Goal: Task Accomplishment & Management: Contribute content

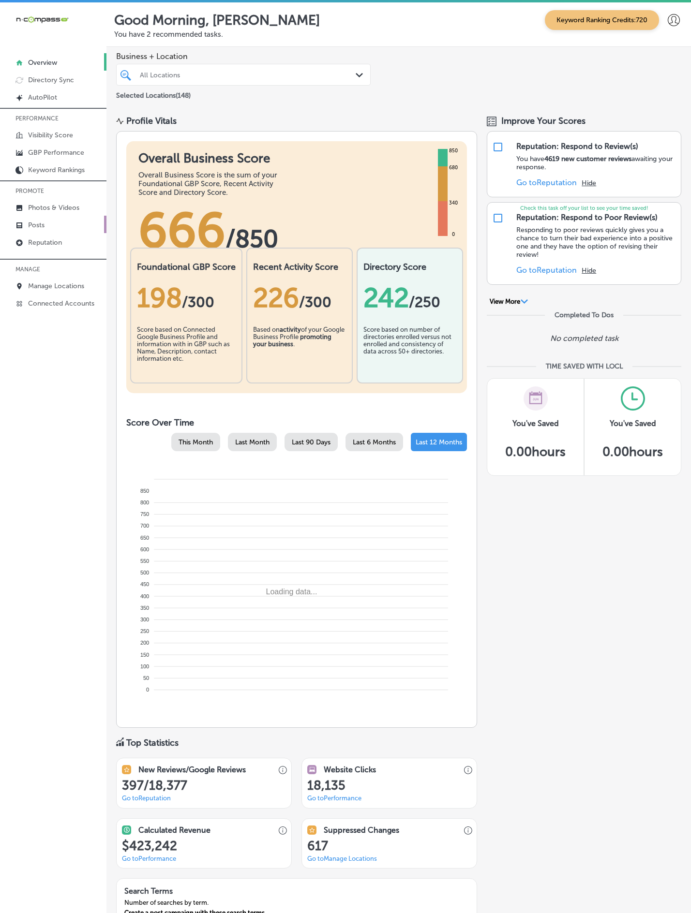
click at [30, 229] on p "Posts" at bounding box center [36, 225] width 16 height 8
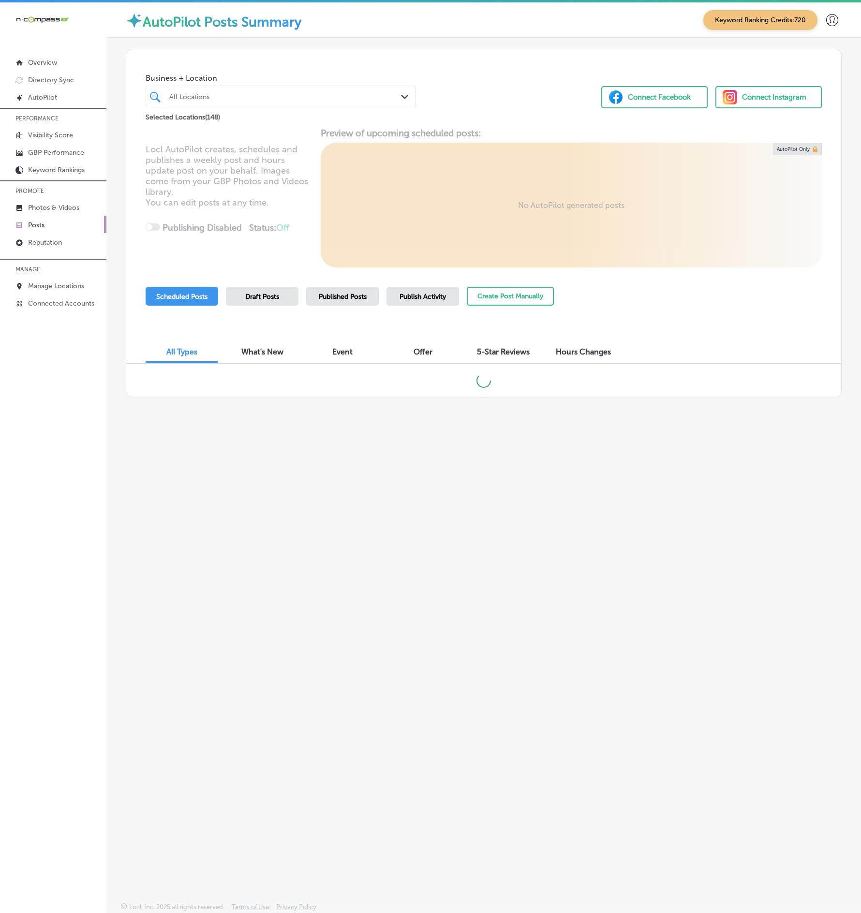
click at [140, 451] on div "Business + Location All Locations Path Created with Sketch. Selected Locations …" at bounding box center [483, 447] width 755 height 819
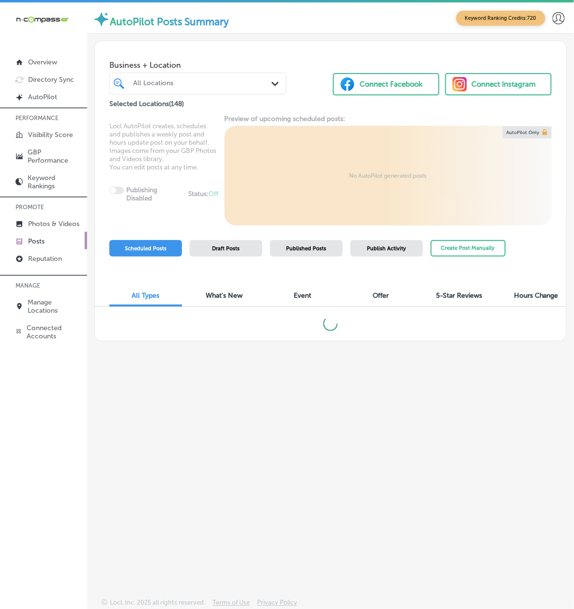
click at [252, 84] on div "All Locations" at bounding box center [202, 83] width 139 height 8
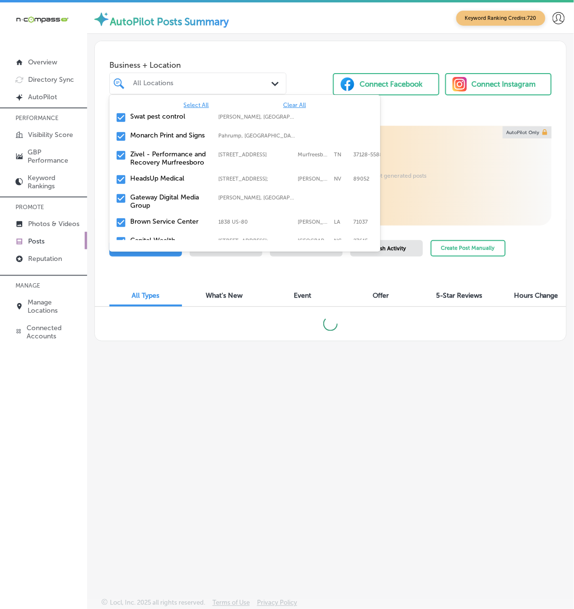
click at [302, 102] on span "Clear All" at bounding box center [294, 105] width 23 height 7
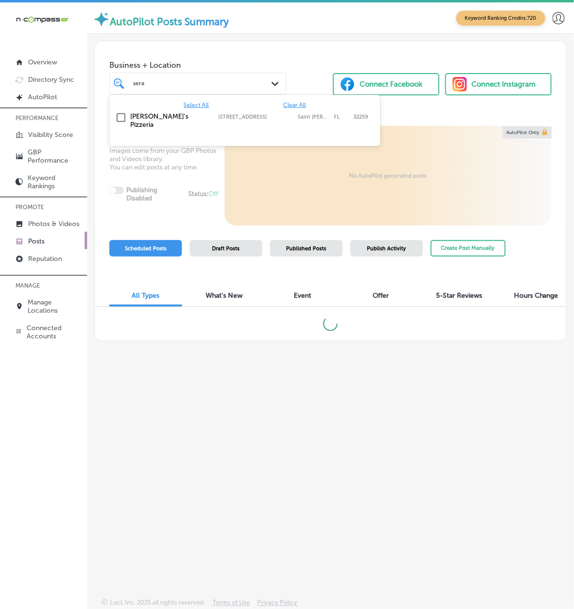
click at [228, 122] on div "Serafina's Pizzeria 4125 Race Track Road, Saint Johns, FL, 32259 4125 Race Trac…" at bounding box center [244, 120] width 263 height 20
type input "sera"
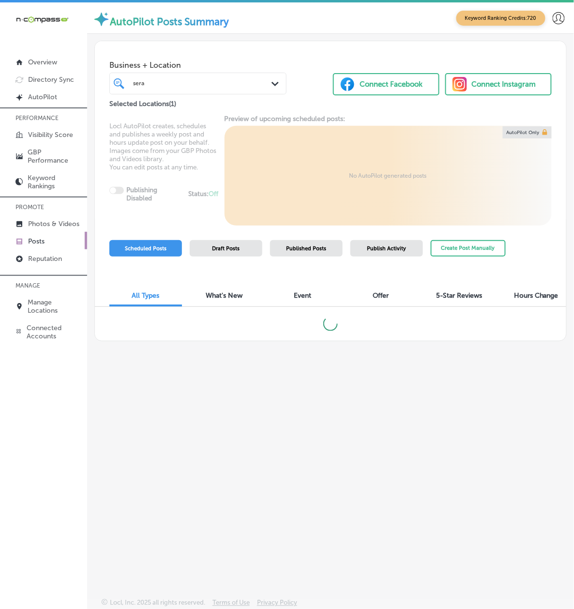
click at [111, 344] on div "Business + Location sera sera Path Created with Sketch. Selected Locations ( 1 …" at bounding box center [330, 299] width 487 height 530
click at [484, 249] on button "Create Post Manually" at bounding box center [468, 248] width 75 height 17
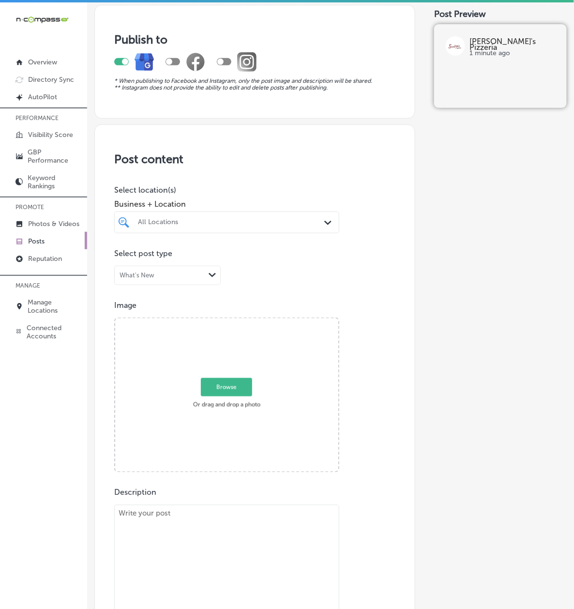
scroll to position [86, 0]
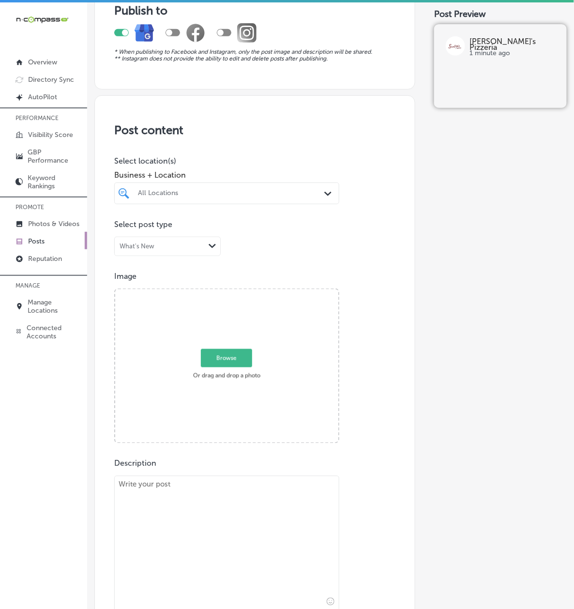
click at [192, 198] on div at bounding box center [218, 193] width 162 height 11
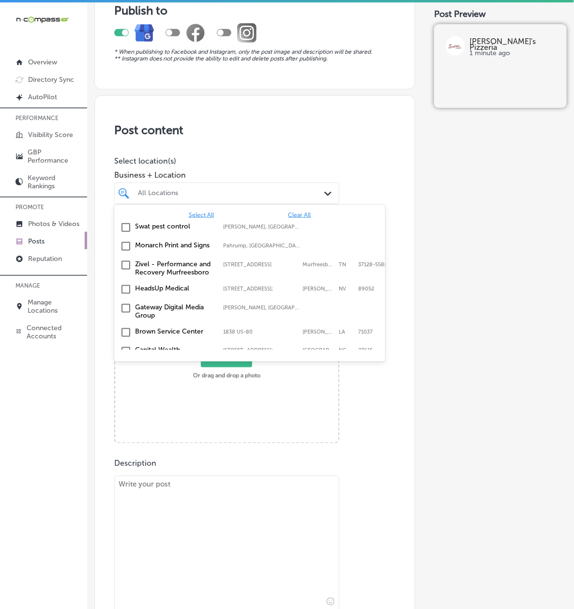
click at [311, 218] on span "Clear All" at bounding box center [299, 214] width 23 height 7
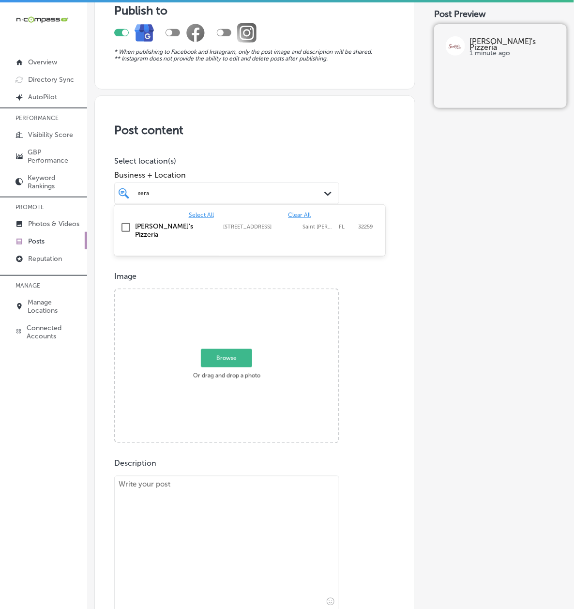
click at [256, 230] on label "[STREET_ADDRESS]" at bounding box center [260, 226] width 74 height 6
type input "sera"
click at [482, 339] on div "Post Preview Serafina's Pizzeria 1 minute ago" at bounding box center [500, 446] width 133 height 953
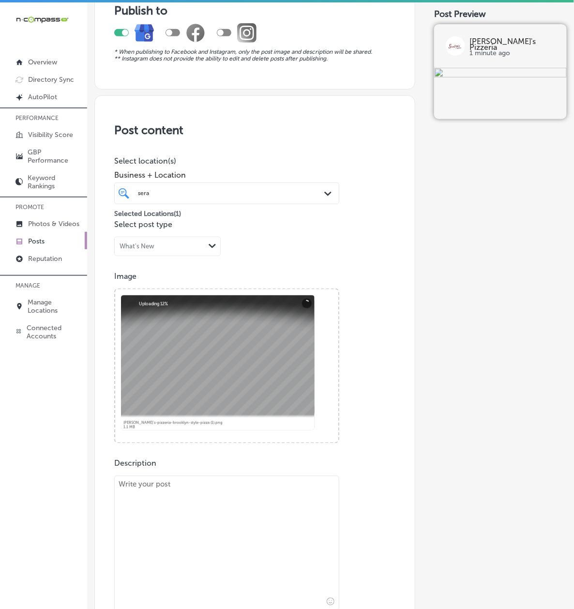
click at [170, 504] on textarea at bounding box center [226, 543] width 225 height 135
paste textarea "National Pizza Month is here, and there’s no better way to celebrate than with …"
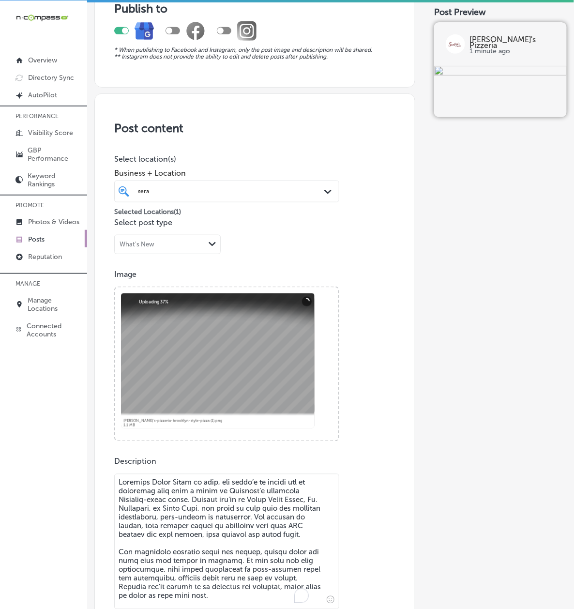
scroll to position [160, 0]
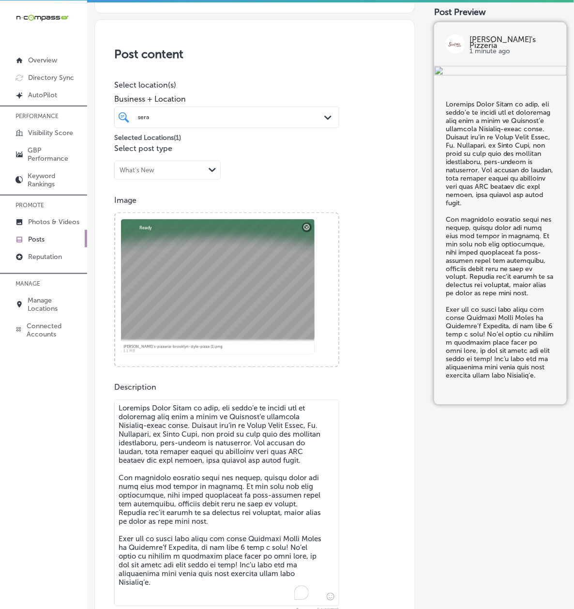
type textarea "National Pizza Month is here, and there’s no better way to celebrate than with …"
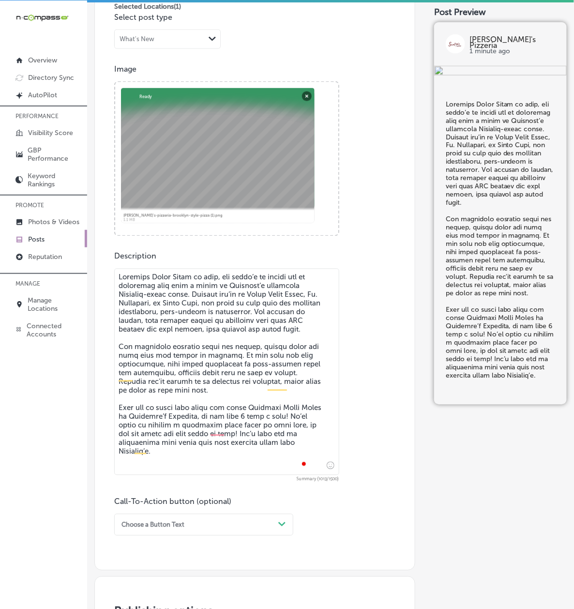
scroll to position [418, 0]
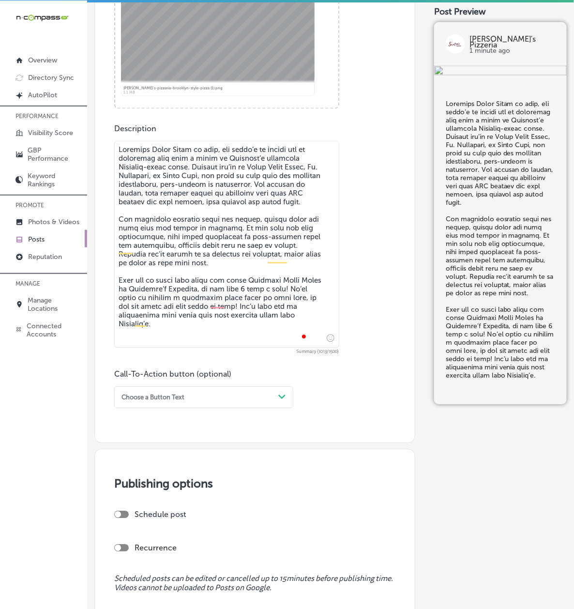
click at [194, 408] on div "Choose a Button Text Path Created with Sketch." at bounding box center [203, 398] width 179 height 22
click at [152, 506] on div "Call Now" at bounding box center [203, 504] width 179 height 15
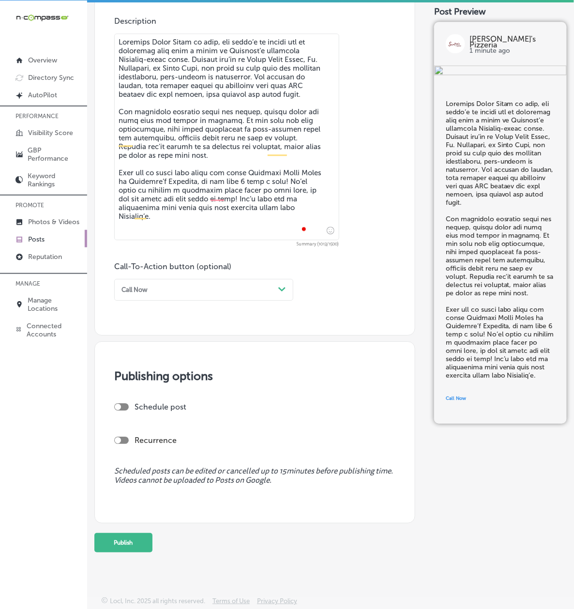
scroll to position [540, 0]
click at [129, 403] on div at bounding box center [121, 406] width 15 height 7
checkbox input "true"
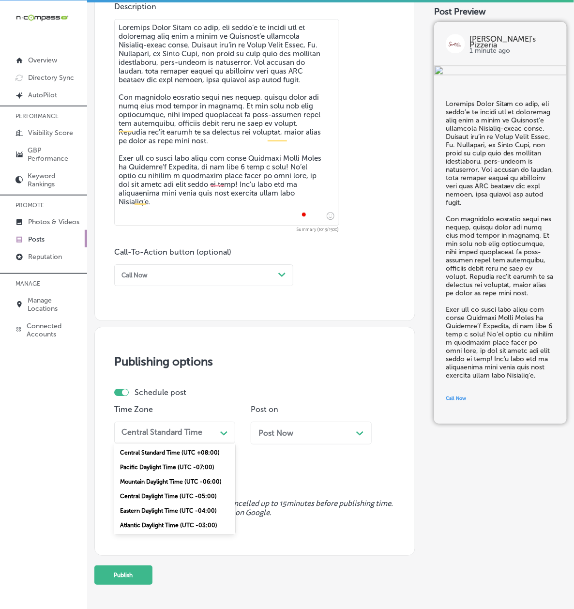
click at [150, 437] on div "Central Standard Time" at bounding box center [161, 432] width 81 height 9
click at [157, 487] on div "Mountain Daylight Time (UTC -06:00)" at bounding box center [174, 481] width 121 height 15
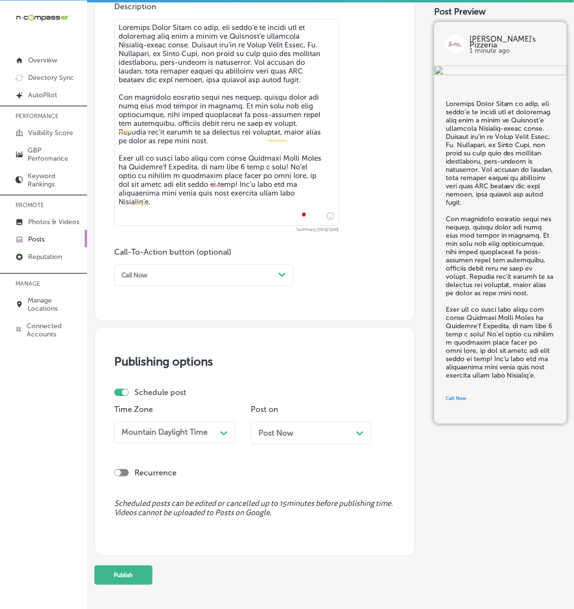
click at [258, 437] on span "Post Now" at bounding box center [275, 432] width 35 height 9
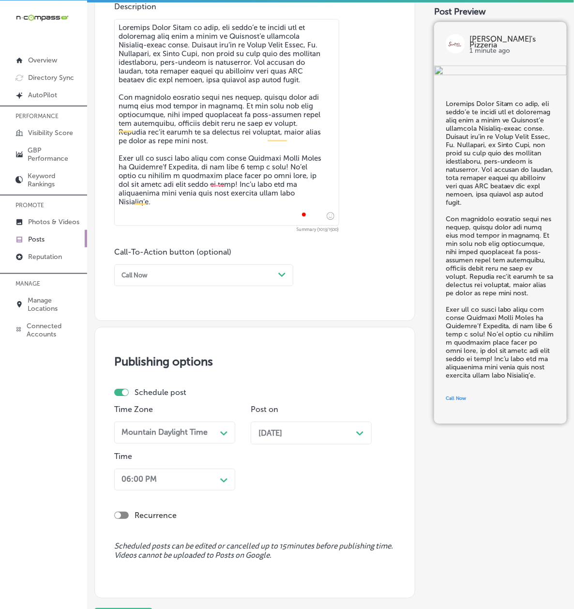
click at [184, 490] on div "06:00 PM Path Created with Sketch." at bounding box center [174, 479] width 121 height 22
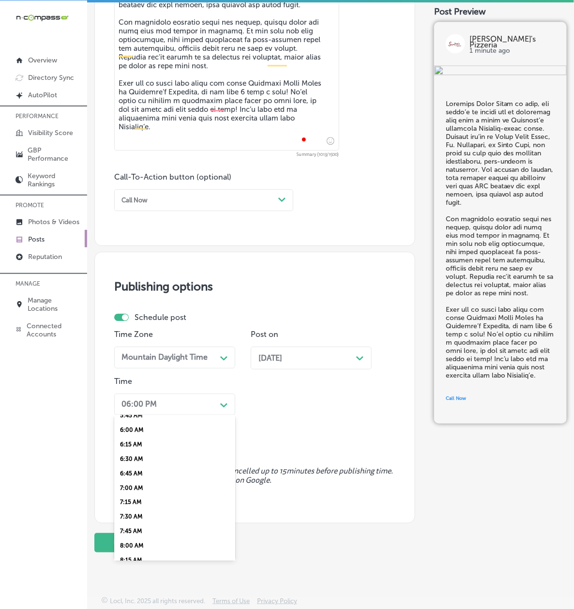
scroll to position [343, 0]
click at [151, 494] on div "7:00 AM" at bounding box center [174, 487] width 121 height 15
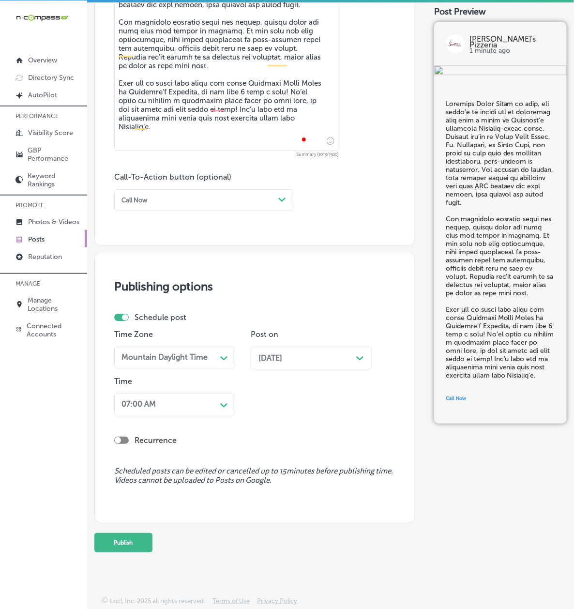
click at [322, 445] on div "Recurrence" at bounding box center [254, 439] width 281 height 9
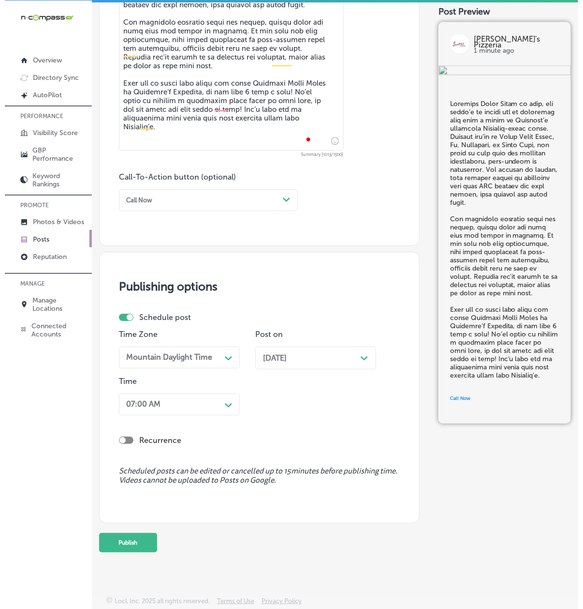
scroll to position [672, 0]
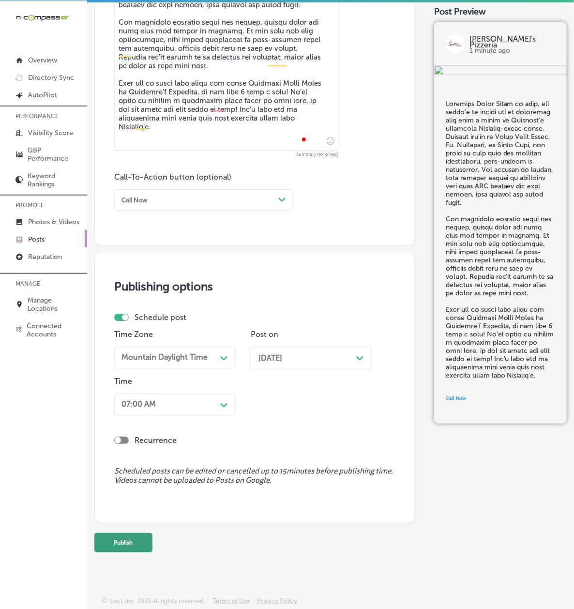
click at [152, 543] on button "Publish" at bounding box center [123, 542] width 58 height 19
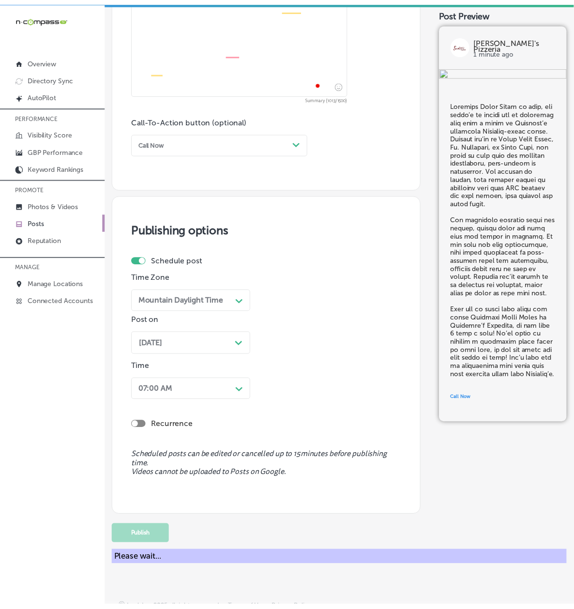
scroll to position [624, 0]
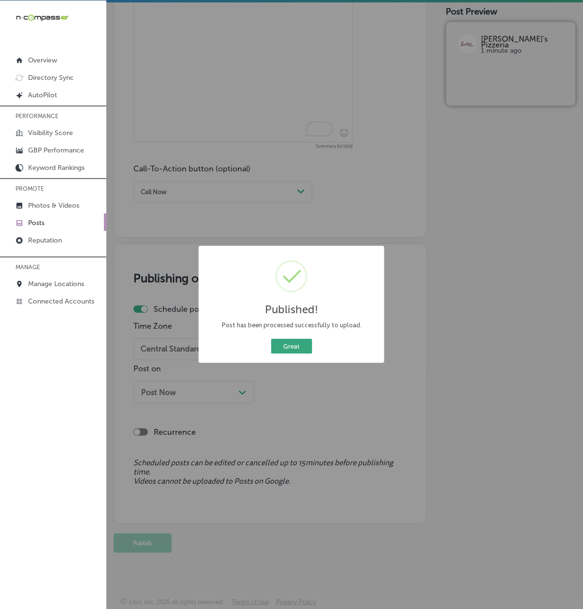
click at [291, 345] on button "Great" at bounding box center [291, 346] width 41 height 15
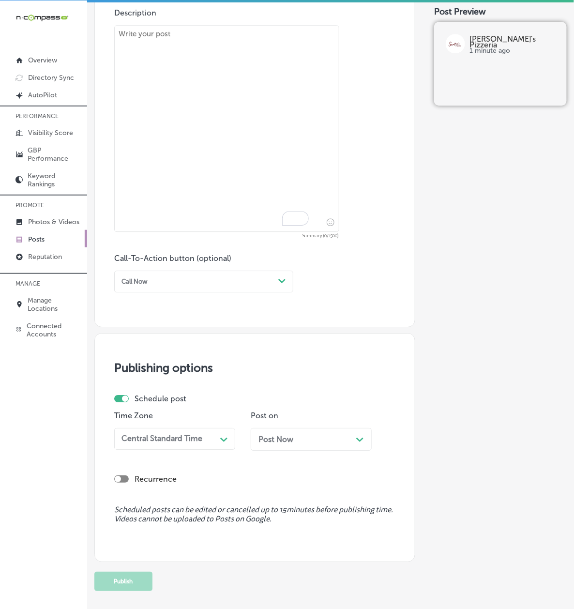
scroll to position [372, 0]
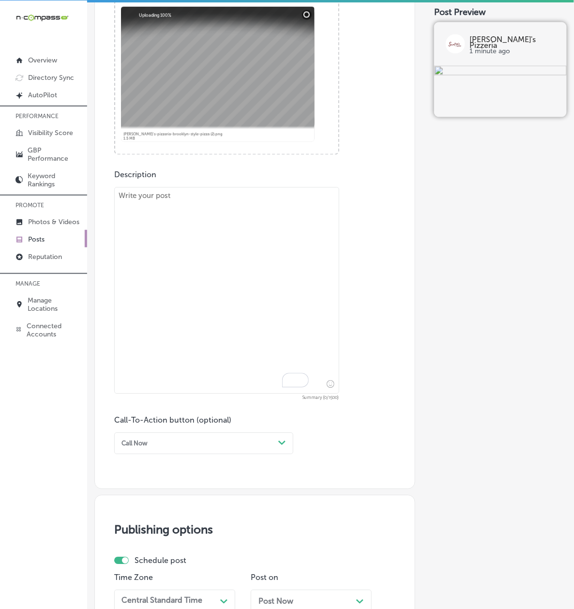
click at [203, 299] on textarea "To enrich screen reader interactions, please activate Accessibility in Grammarl…" at bounding box center [226, 290] width 225 height 207
paste textarea "Welcome to Serafina's Pizzeria, your authentic Brooklyn-style pizza destination…"
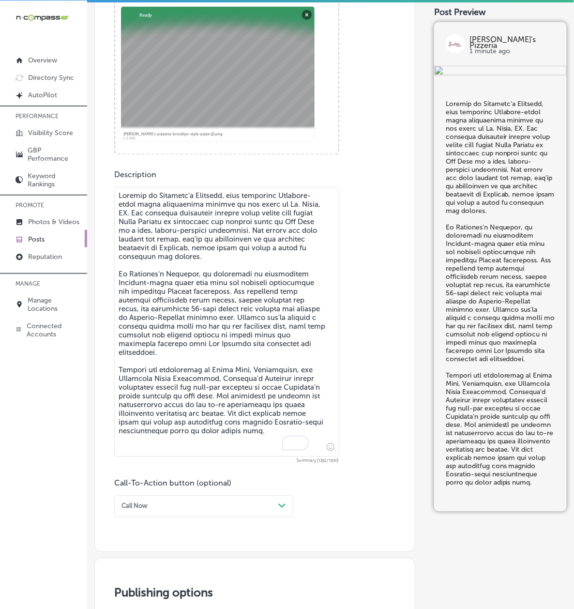
type textarea "Welcome to Serafina's Pizzeria, your authentic Brooklyn-style pizza destination…"
click at [161, 510] on div "option Call Now, selected. option Choose a Button Text focused, 1 of 7. 7 resul…" at bounding box center [203, 506] width 179 height 22
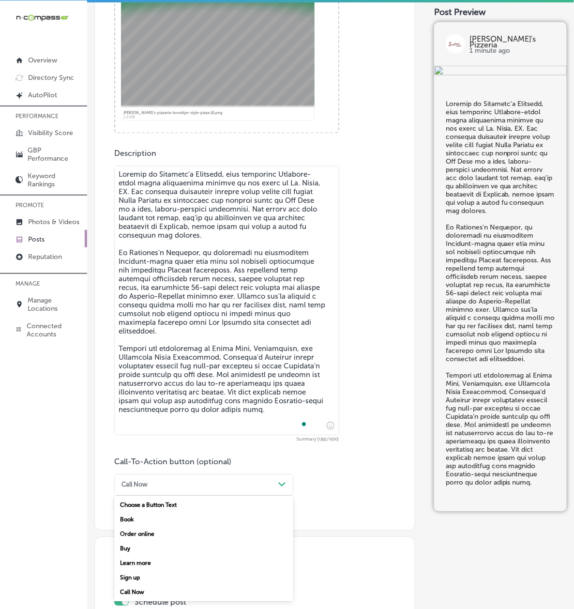
click at [159, 550] on div "Buy" at bounding box center [203, 548] width 179 height 15
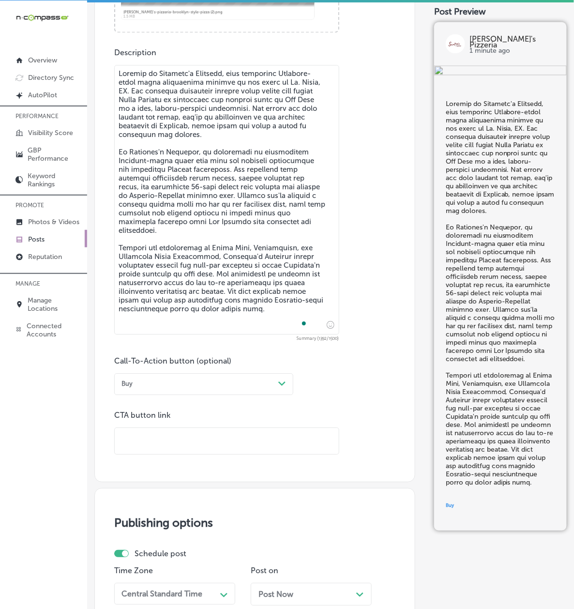
scroll to position [566, 0]
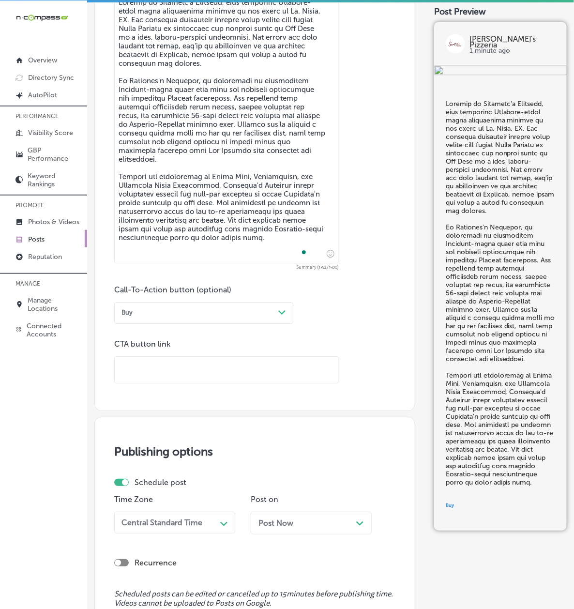
click at [165, 376] on input "text" at bounding box center [227, 370] width 224 height 27
paste input "https://serafinaspizzeria.com/"
type input "https://serafinaspizzeria.com/"
click at [140, 418] on div "Publish to * When publishing to Facebook and Instagram, only the post image and…" at bounding box center [254, 81] width 321 height 1187
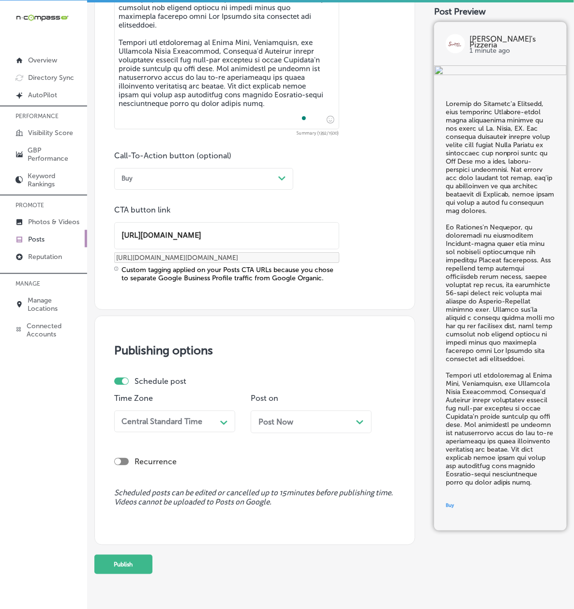
scroll to position [787, 0]
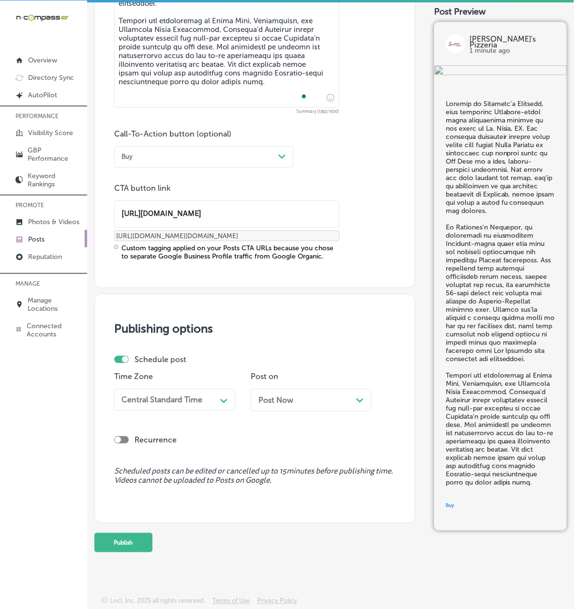
click at [149, 395] on div "Central Standard Time" at bounding box center [161, 399] width 81 height 9
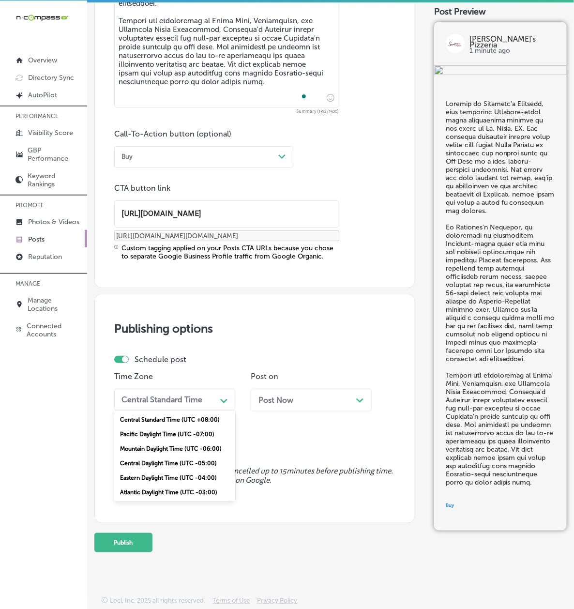
click at [164, 441] on div "Mountain Daylight Time (UTC -06:00)" at bounding box center [174, 448] width 121 height 15
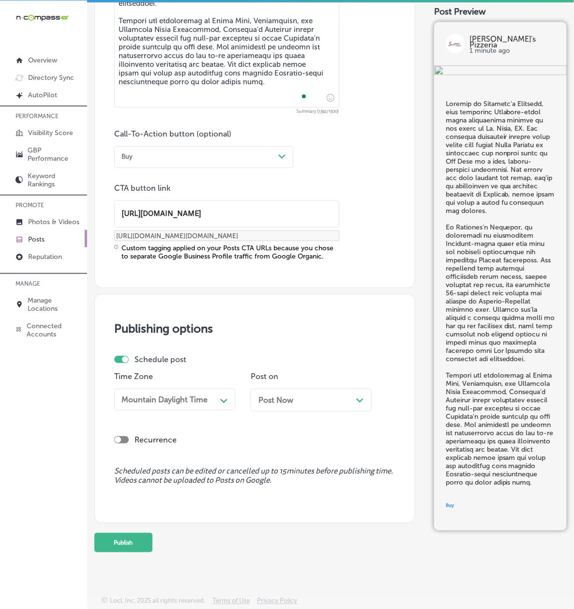
click at [258, 395] on span "Post Now" at bounding box center [275, 399] width 35 height 9
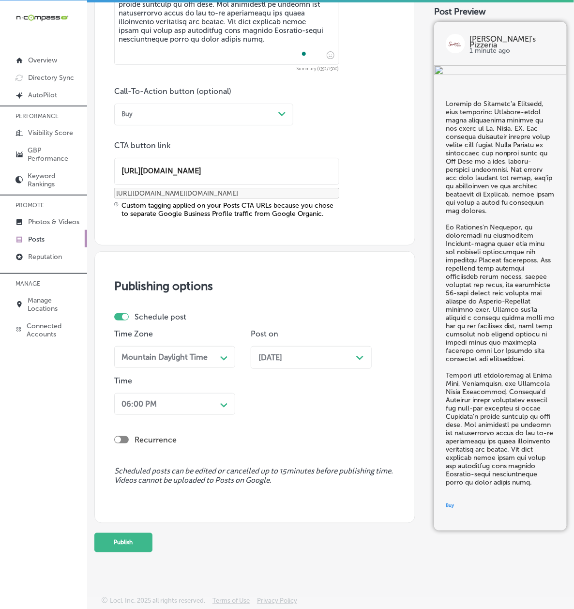
click at [179, 411] on div "06:00 PM" at bounding box center [167, 403] width 99 height 15
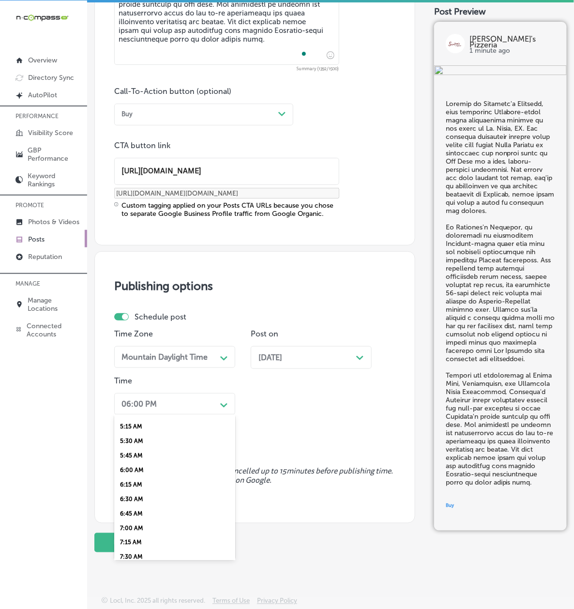
scroll to position [343, 0]
click at [162, 494] on div "7:00 AM" at bounding box center [174, 486] width 121 height 15
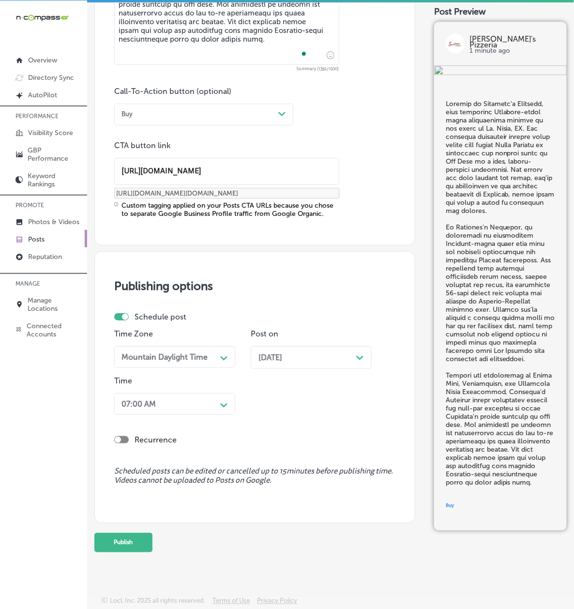
drag, startPoint x: 138, startPoint y: 581, endPoint x: 99, endPoint y: 515, distance: 77.0
click at [100, 515] on div "iconmonstr-menu-thin copy Created with Sketch. Overview Directory Sync Created …" at bounding box center [287, 304] width 574 height 609
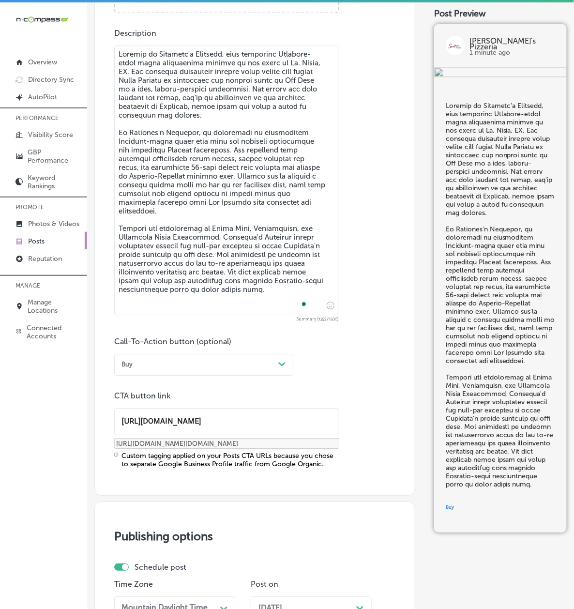
scroll to position [829, 0]
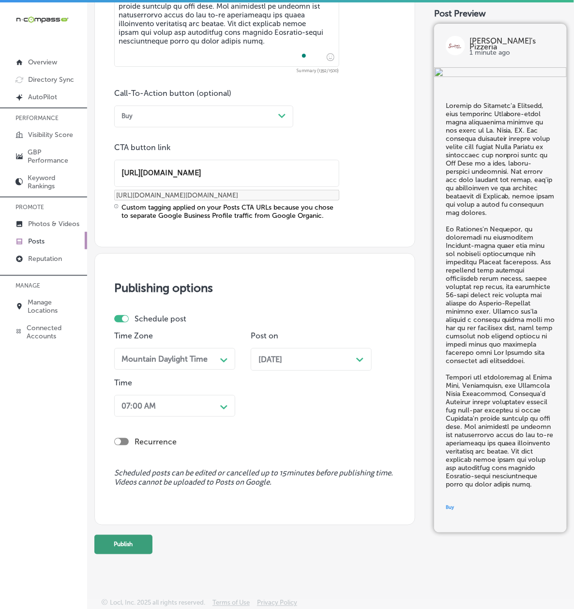
click at [138, 540] on button "Publish" at bounding box center [123, 544] width 58 height 19
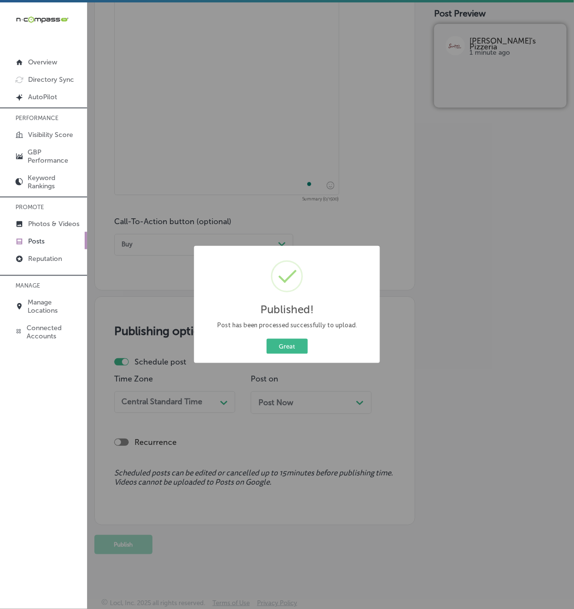
scroll to position [687, 0]
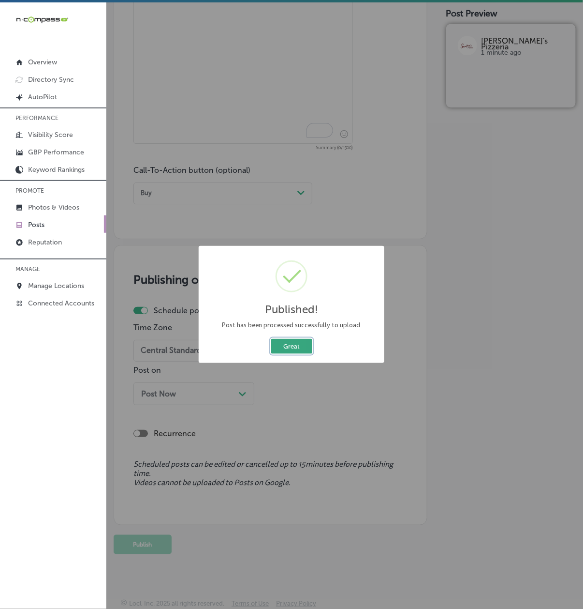
click at [299, 347] on button "Great" at bounding box center [291, 346] width 41 height 15
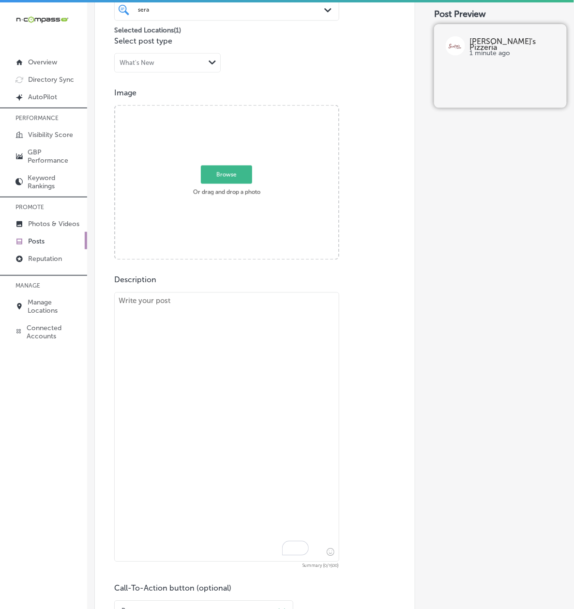
scroll to position [262, 0]
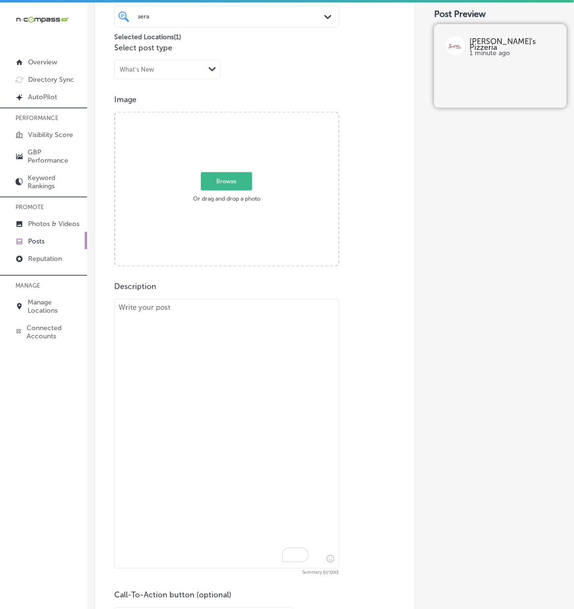
click at [204, 342] on textarea "To enrich screen reader interactions, please activate Accessibility in Grammarl…" at bounding box center [226, 433] width 225 height 269
paste textarea "This stunning half-and-half pizza showcases the versatility and craftsmanship t…"
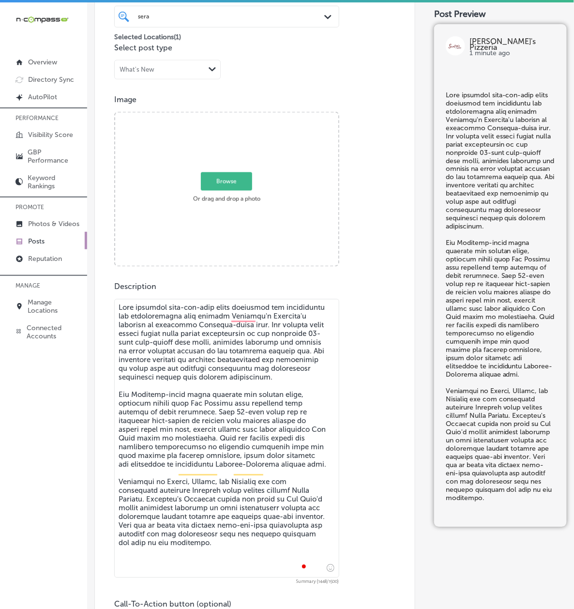
type textarea "This stunning half-and-half pizza showcases the versatility and craftsmanship t…"
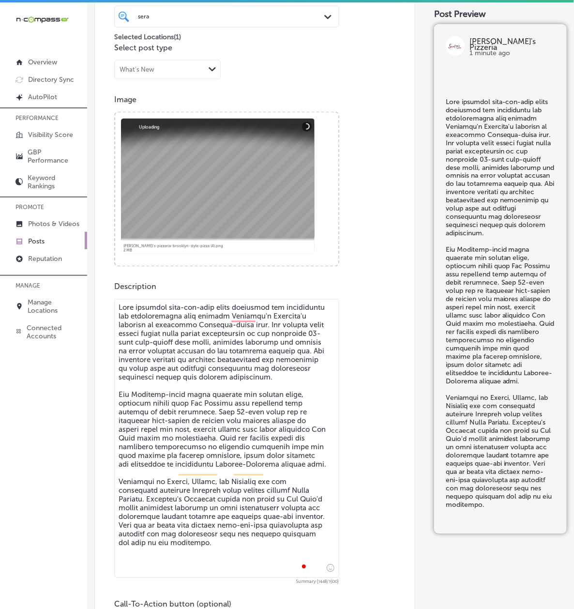
click at [225, 527] on textarea "To enrich screen reader interactions, please activate Accessibility in Grammarl…" at bounding box center [226, 438] width 225 height 279
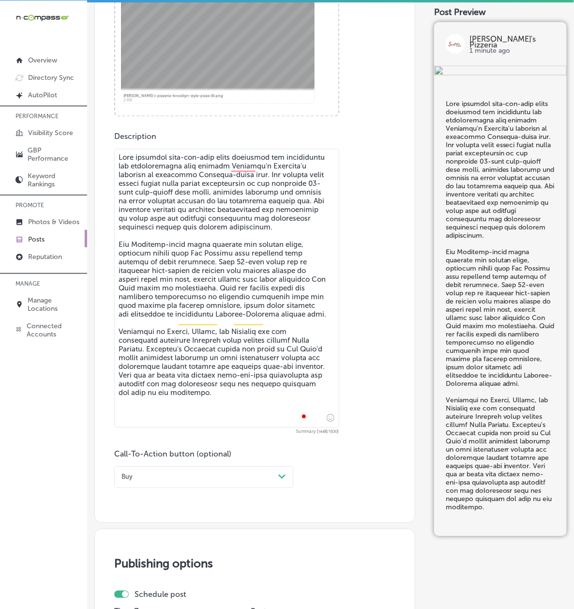
scroll to position [521, 0]
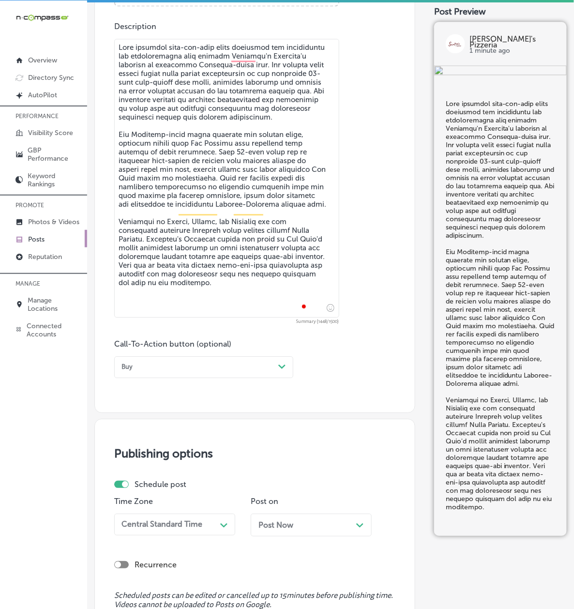
click at [165, 371] on div "Buy" at bounding box center [196, 366] width 157 height 13
click at [152, 478] on div "Call Now" at bounding box center [203, 474] width 179 height 15
click at [153, 521] on div "Central Standard Time Path Created with Sketch." at bounding box center [174, 524] width 121 height 22
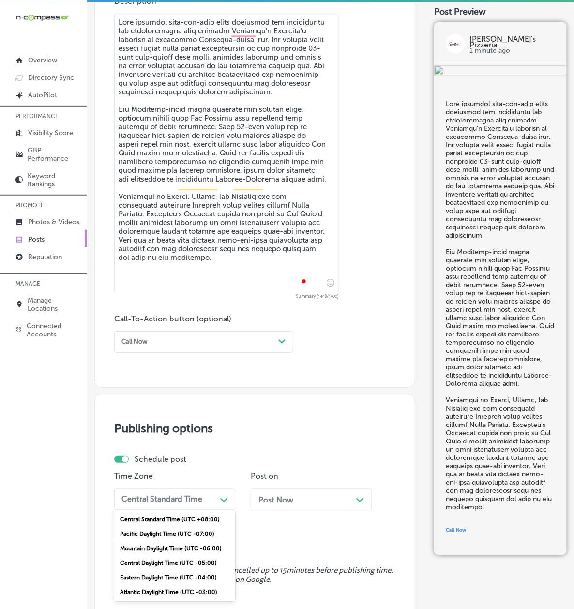
click at [153, 552] on div "Mountain Daylight Time (UTC -06:00)" at bounding box center [174, 548] width 121 height 15
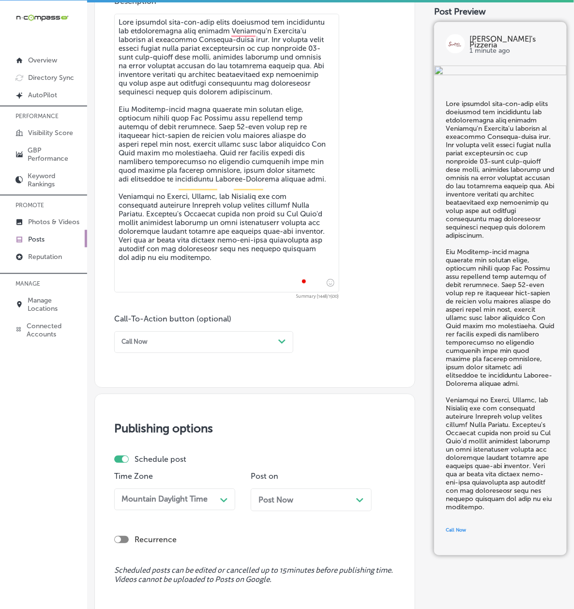
click at [251, 511] on div "Post Now Path Created with Sketch." at bounding box center [311, 499] width 121 height 23
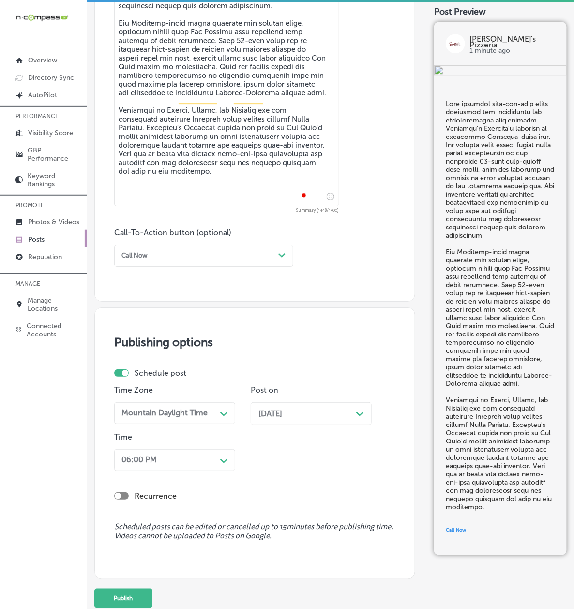
click at [178, 471] on div "06:00 PM Path Created with Sketch." at bounding box center [174, 460] width 121 height 22
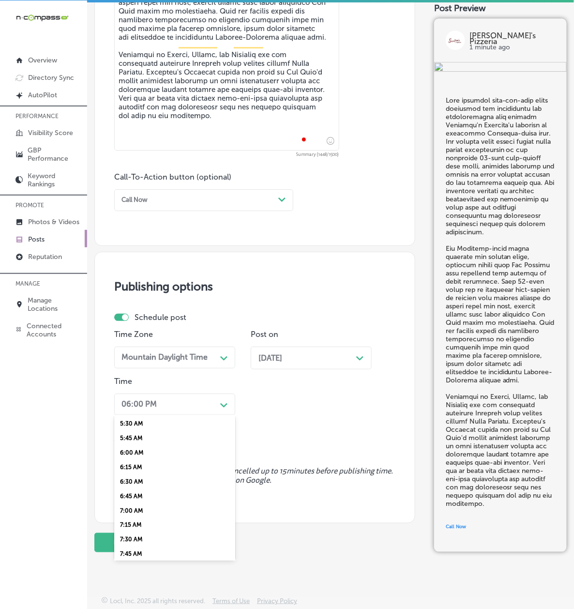
scroll to position [343, 0]
click at [146, 494] on div "7:00 AM" at bounding box center [174, 487] width 121 height 15
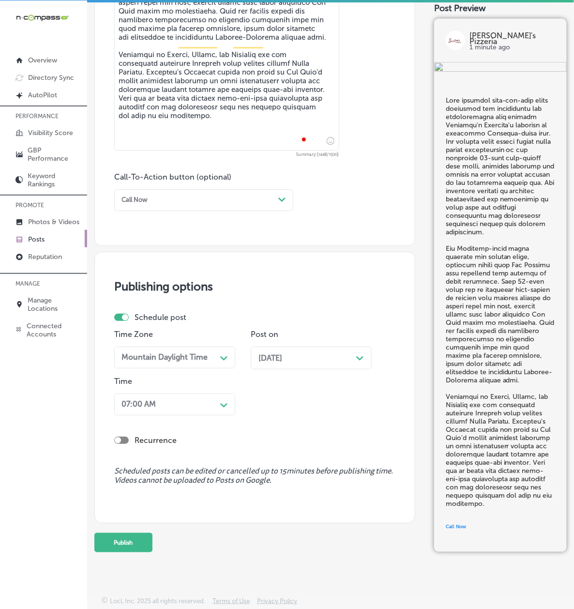
click at [79, 495] on div "iconmonstr-menu-thin copy Created with Sketch. Overview Directory Sync Created …" at bounding box center [43, 304] width 87 height 609
click at [144, 552] on button "Publish" at bounding box center [123, 542] width 58 height 19
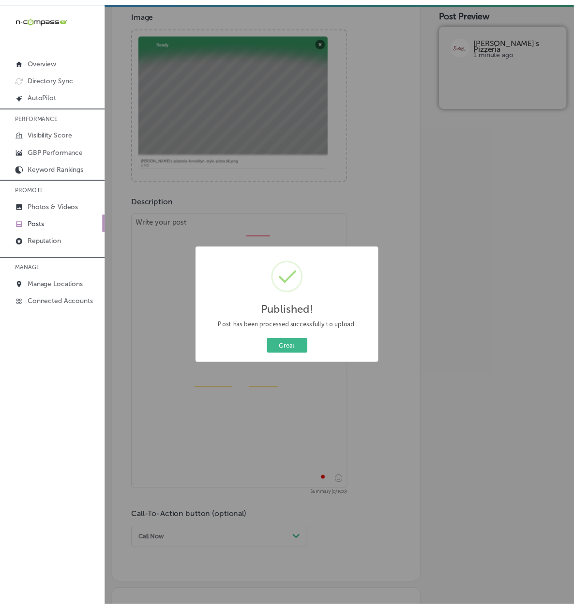
scroll to position [341, 0]
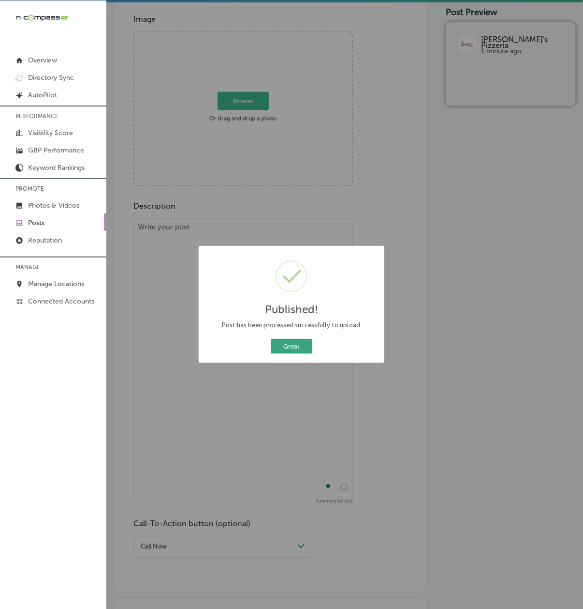
click at [285, 351] on button "Great" at bounding box center [291, 346] width 41 height 15
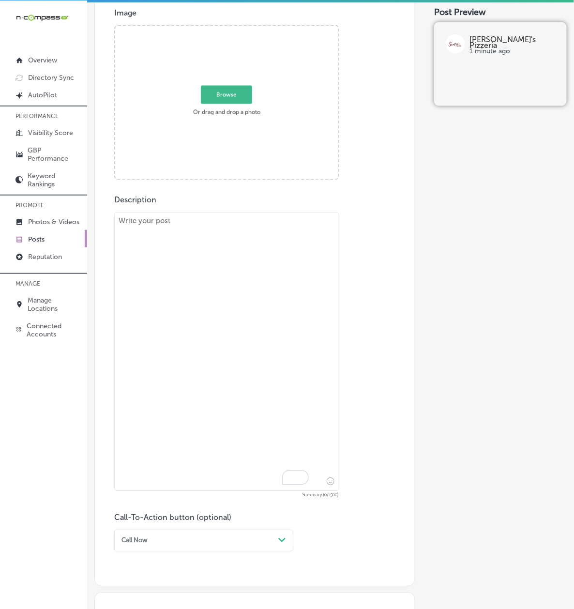
scroll to position [0, 0]
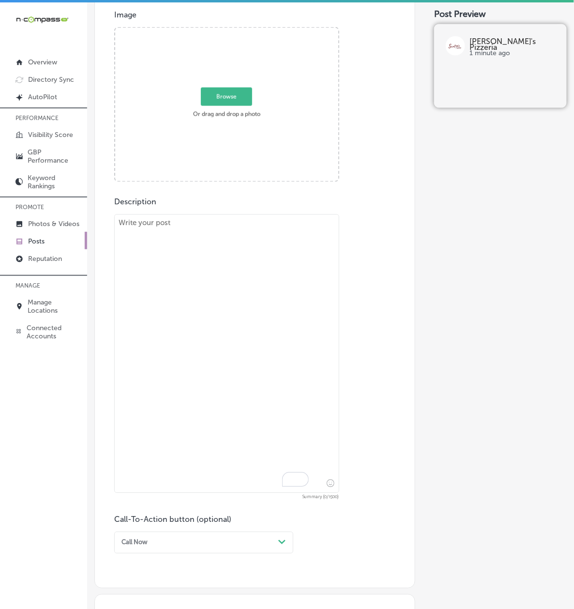
click at [160, 286] on textarea "To enrich screen reader interactions, please activate Accessibility in Grammarl…" at bounding box center [226, 353] width 225 height 279
paste textarea "Here's what a true Brooklyn-style pizza slice looks like at Serafina's Pizzeria…"
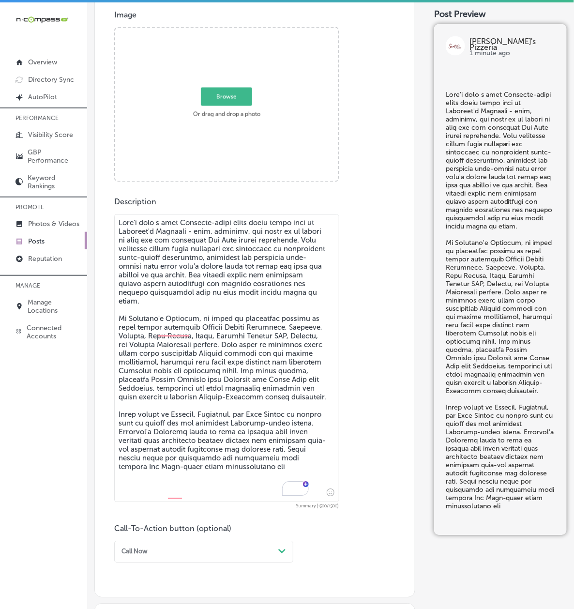
click at [215, 385] on textarea "To enrich screen reader interactions, please activate Accessibility in Grammarl…" at bounding box center [226, 358] width 225 height 288
paste textarea ". Our pasta dishes, including Cheese Ravioli with Marinara and Baked Ziti with …"
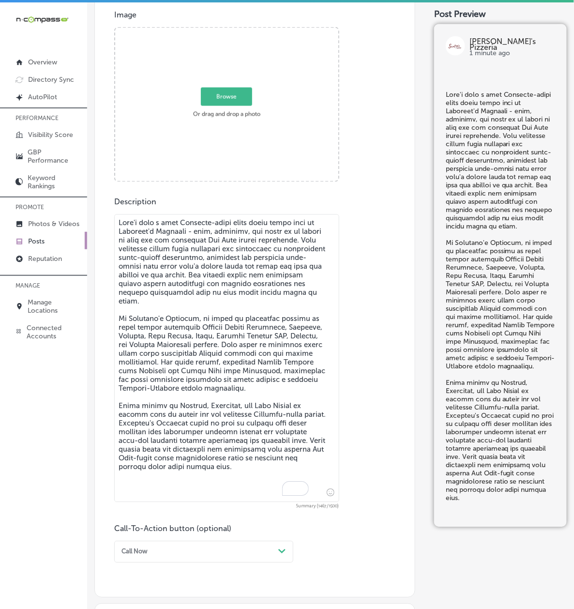
type textarea "Here's what a true Brooklyn-style pizza slice looks like at Serafina's Pizzeria…"
click at [146, 553] on div "Call Now Path Created with Sketch." at bounding box center [203, 552] width 179 height 22
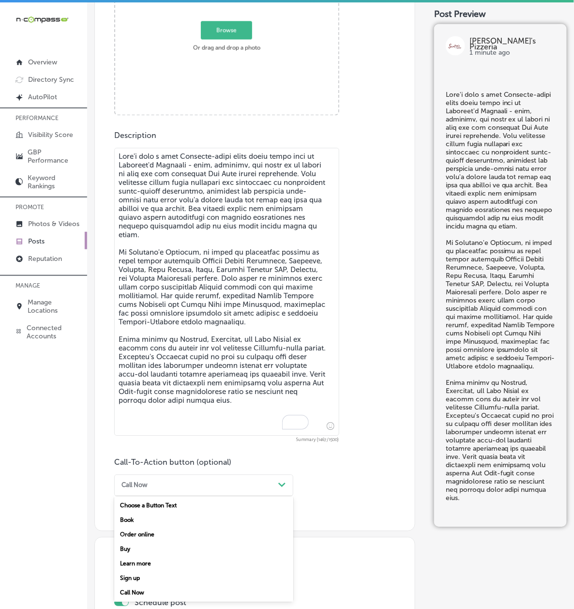
click at [156, 538] on div "Order online" at bounding box center [203, 534] width 179 height 15
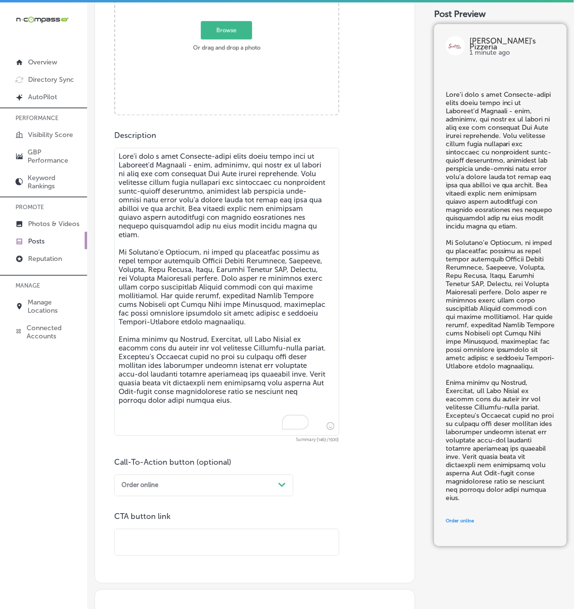
click at [162, 534] on input "text" at bounding box center [227, 542] width 224 height 27
paste input "https://serafinaspizzeria.com/"
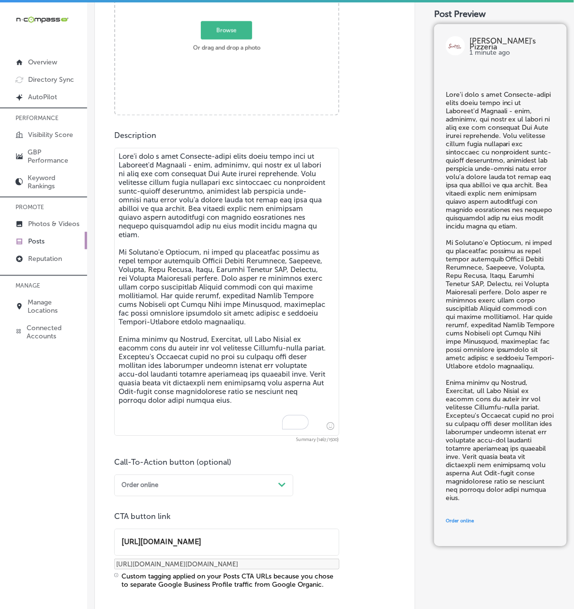
type input "https://serafinaspizzeria.com/"
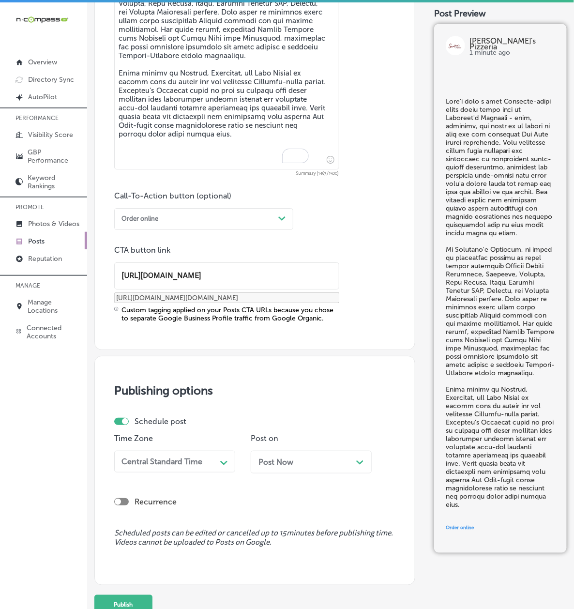
scroll to position [805, 0]
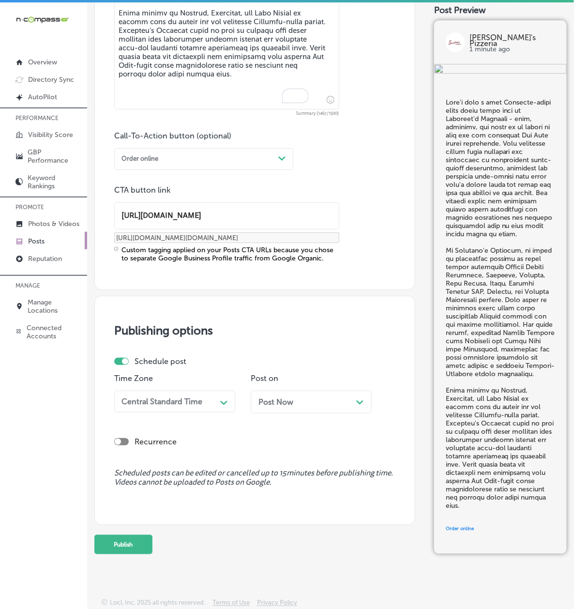
click at [161, 397] on div "Central Standard Time" at bounding box center [161, 401] width 81 height 9
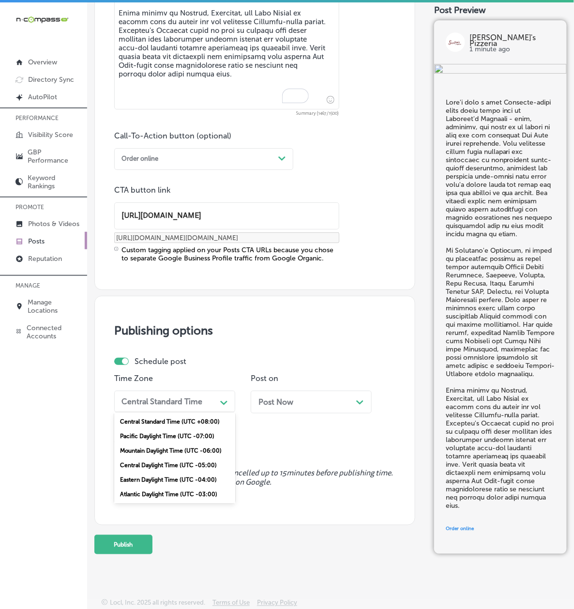
click at [152, 443] on div "Mountain Daylight Time (UTC -06:00)" at bounding box center [174, 450] width 121 height 15
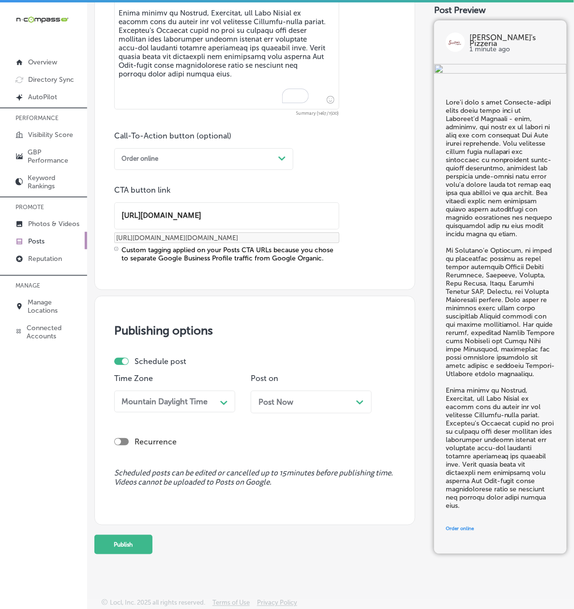
click at [258, 397] on span "Post Now" at bounding box center [275, 401] width 35 height 9
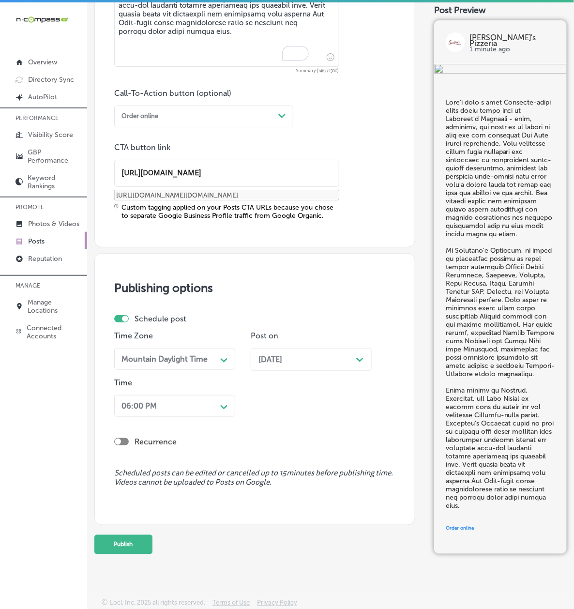
click at [211, 413] on div "06:00 PM" at bounding box center [167, 405] width 99 height 15
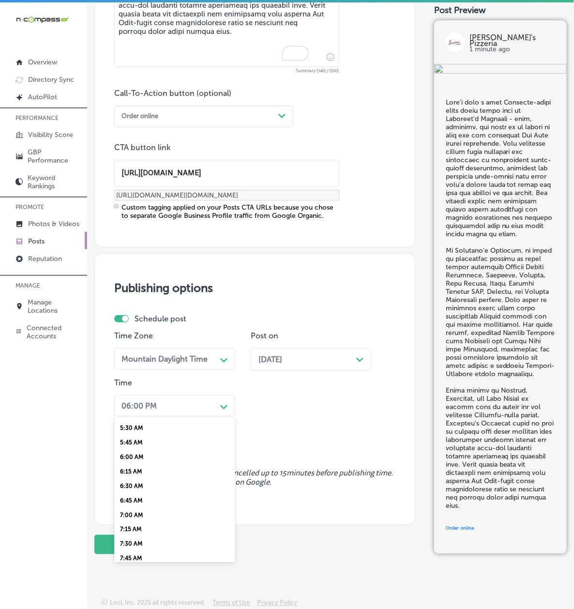
scroll to position [343, 0]
click at [145, 496] on div "7:00 AM" at bounding box center [174, 488] width 121 height 15
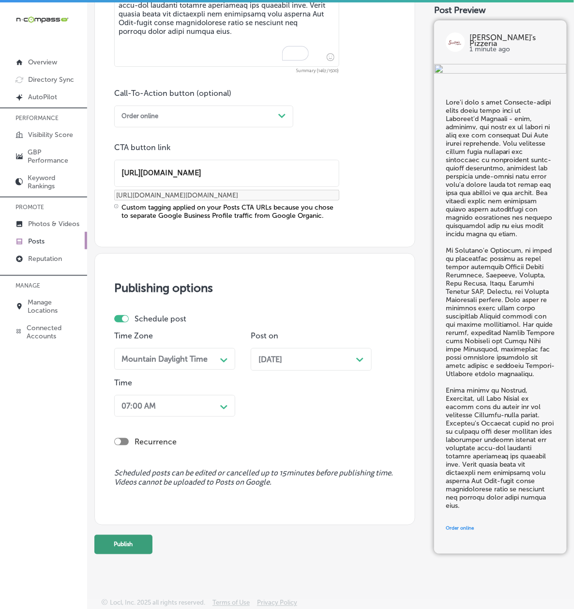
click at [136, 554] on button "Publish" at bounding box center [123, 544] width 58 height 19
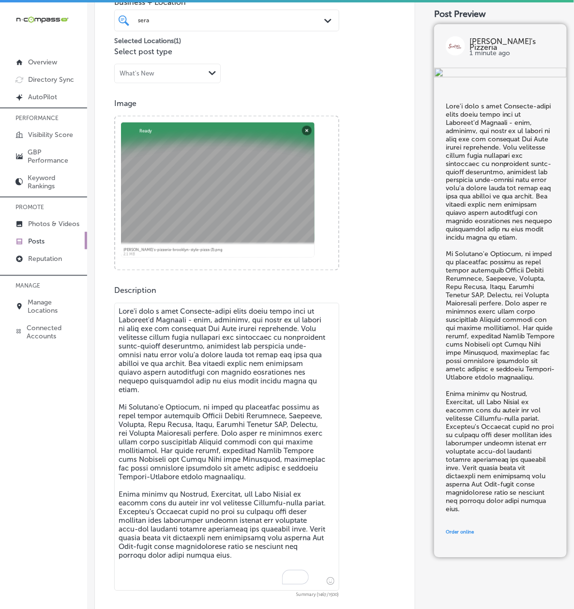
scroll to position [117, 0]
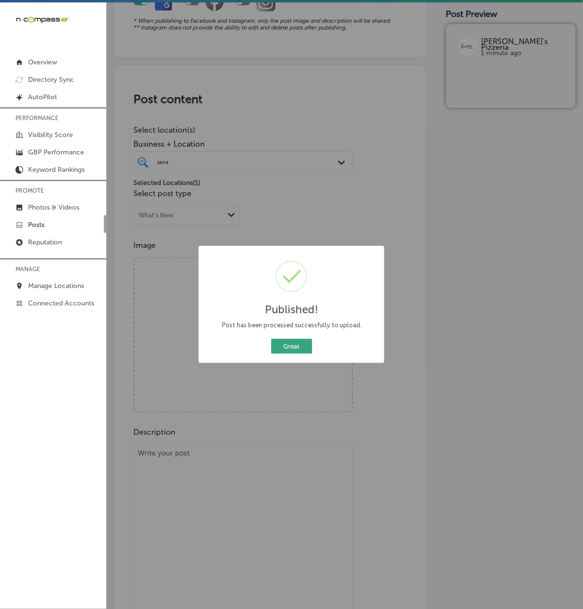
click at [300, 345] on button "Great" at bounding box center [291, 346] width 41 height 15
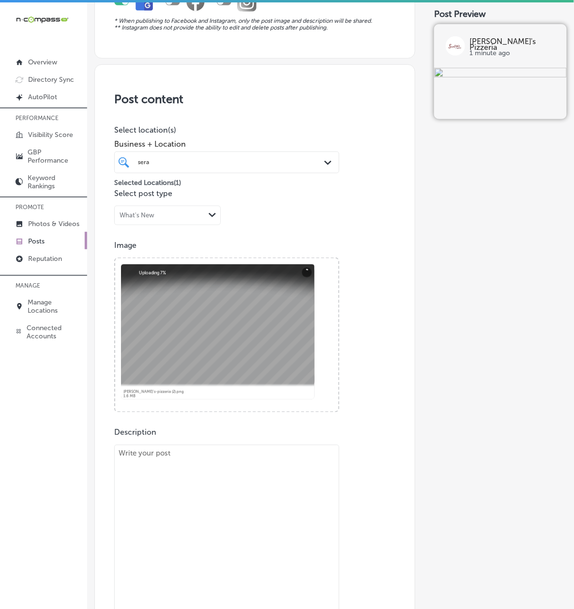
click at [140, 491] on textarea "To enrich screen reader interactions, please activate Accessibility in Grammarl…" at bounding box center [226, 589] width 225 height 288
paste textarea "Step inside Serafina's Pizzeria and you'll immediately feel the authentic New Y…"
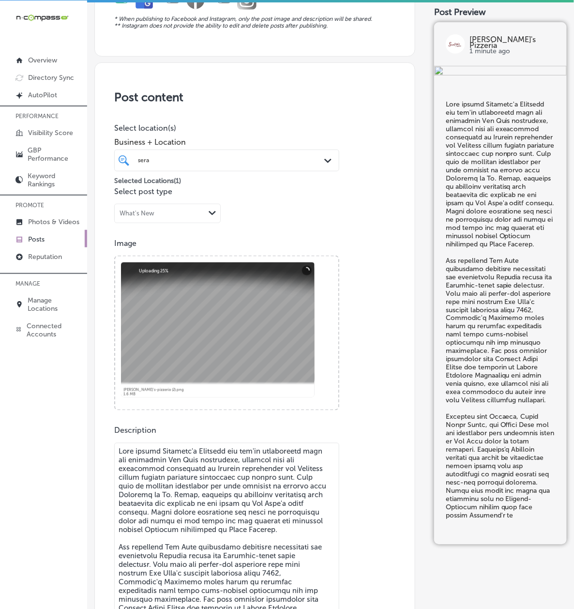
scroll to position [250, 0]
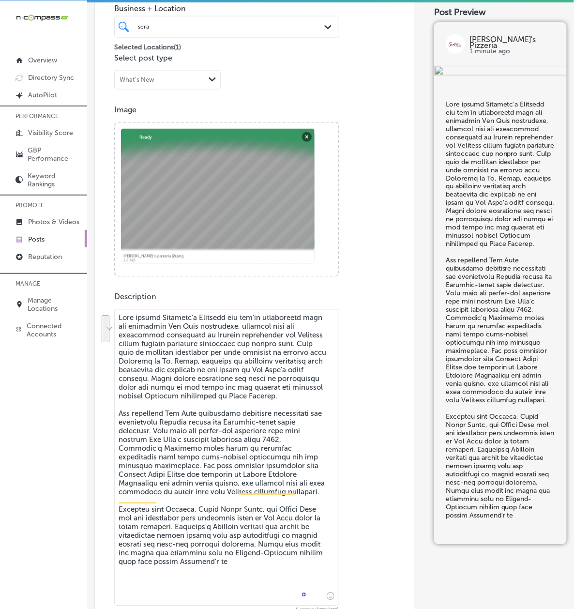
drag, startPoint x: 269, startPoint y: 370, endPoint x: 249, endPoint y: 386, distance: 26.5
click at [249, 386] on textarea "To enrich screen reader interactions, please activate Accessibility in Grammarl…" at bounding box center [226, 457] width 225 height 297
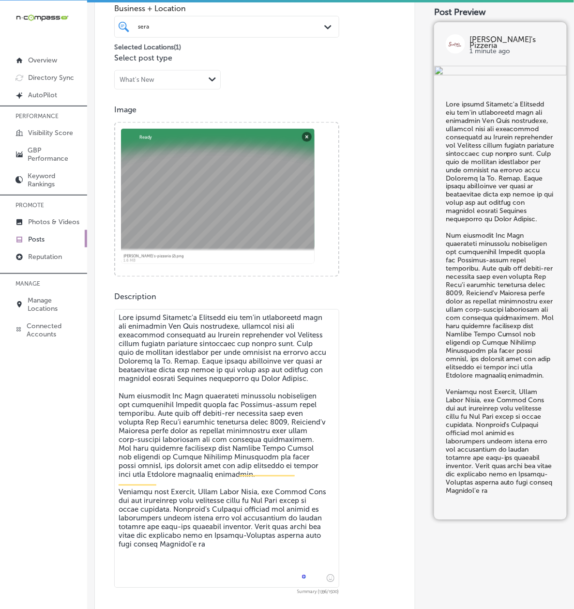
click at [192, 554] on textarea "To enrich screen reader interactions, please activate Accessibility in Grammarl…" at bounding box center [226, 448] width 225 height 279
drag, startPoint x: 169, startPoint y: 567, endPoint x: 170, endPoint y: 583, distance: 16.5
click at [169, 583] on textarea "To enrich screen reader interactions, please activate Accessibility in Grammarl…" at bounding box center [226, 448] width 225 height 279
paste textarea "nest culinary traditions directly to your table."
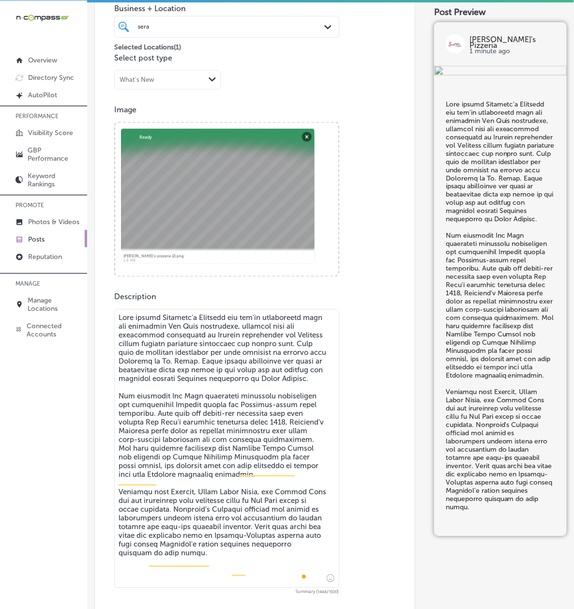
type textarea "Step inside Serafina's Pizzeria and you'll immediately feel the authentic New Y…"
click at [77, 475] on div "iconmonstr-menu-thin copy Created with Sketch. Overview Directory Sync Created …" at bounding box center [43, 304] width 87 height 609
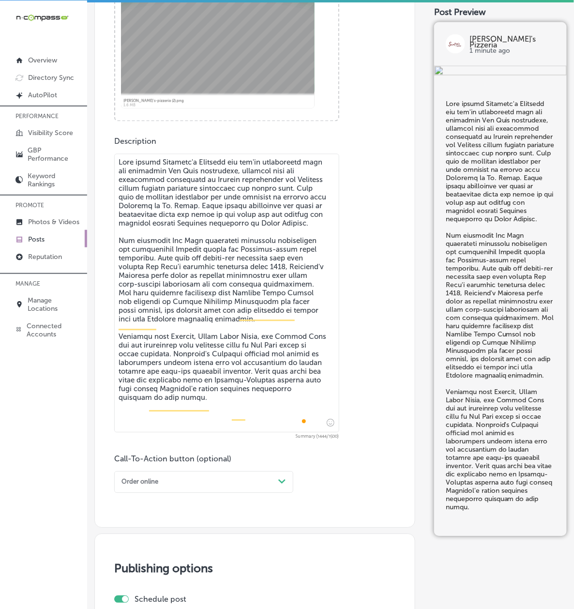
scroll to position [595, 0]
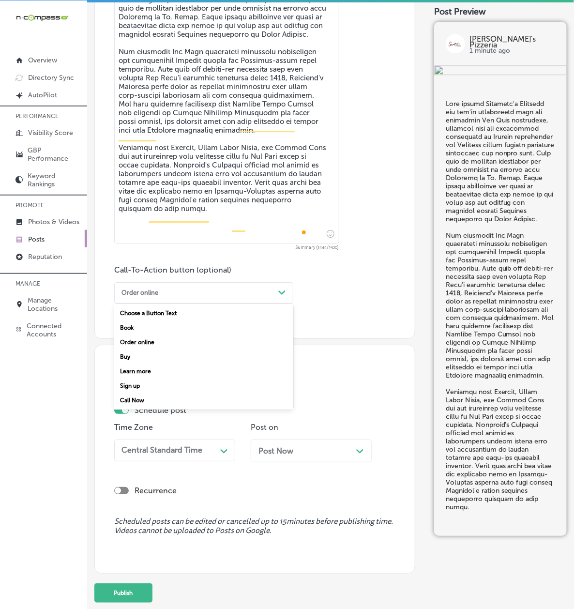
click at [190, 304] on div "Order online Path Created with Sketch." at bounding box center [203, 293] width 179 height 22
click at [153, 376] on div "Learn more" at bounding box center [203, 371] width 179 height 15
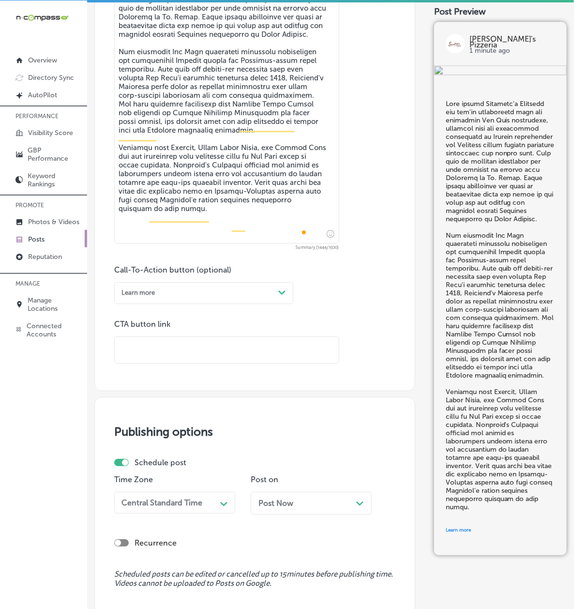
click at [164, 352] on input "text" at bounding box center [227, 350] width 224 height 27
paste input "https://serafinaspizzeria.com/"
type input "https://serafinaspizzeria.com/"
click at [66, 409] on div "iconmonstr-menu-thin copy Created with Sketch. Overview Directory Sync Created …" at bounding box center [43, 304] width 87 height 609
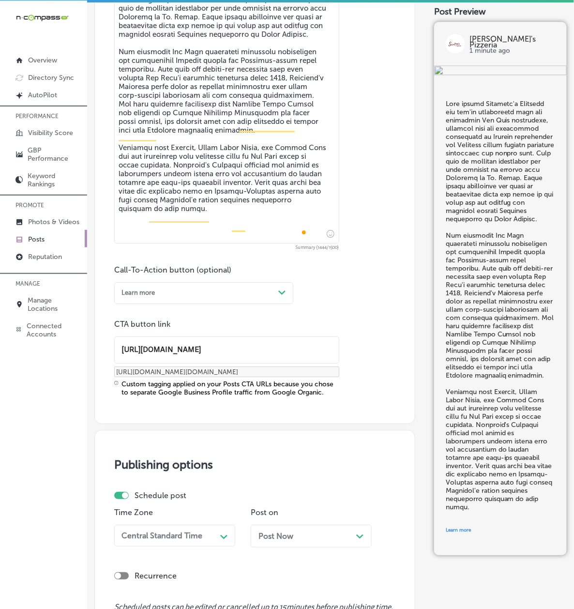
click at [165, 546] on div "Central Standard Time Path Created with Sketch." at bounding box center [174, 535] width 121 height 22
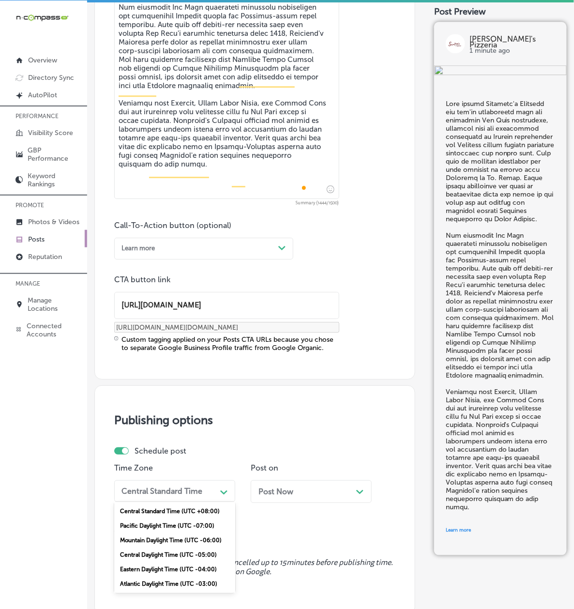
click at [160, 547] on div "Mountain Daylight Time (UTC -06:00)" at bounding box center [174, 540] width 121 height 15
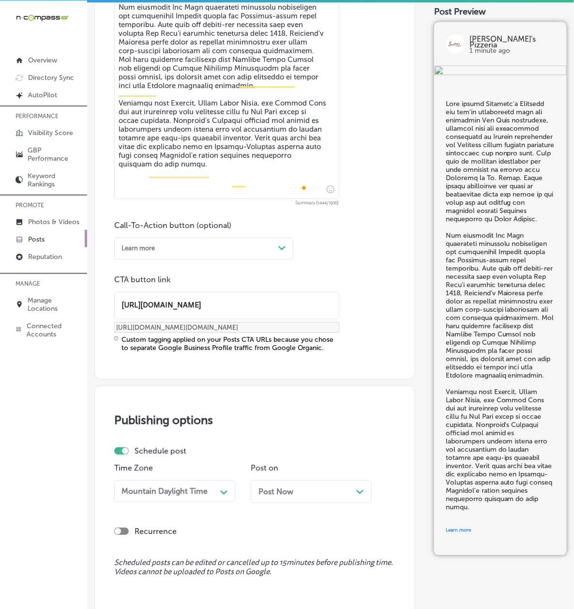
click at [258, 496] on span "Post Now" at bounding box center [275, 491] width 35 height 9
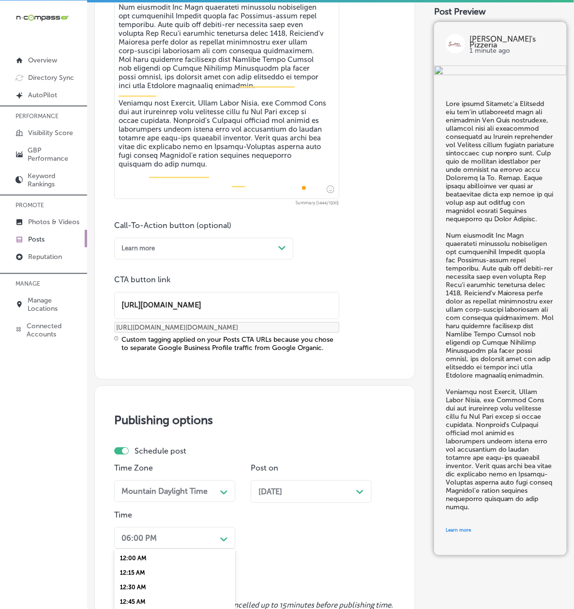
click at [191, 549] on div "option 7:00 AM, selected. option 2:15 AM focused, 10 of 96. 96 results availabl…" at bounding box center [174, 538] width 121 height 22
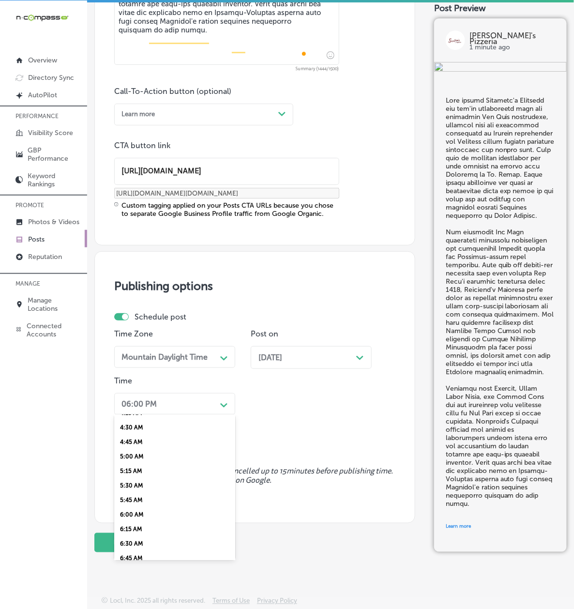
scroll to position [343, 0]
click at [150, 494] on div "7:00 AM" at bounding box center [174, 486] width 121 height 15
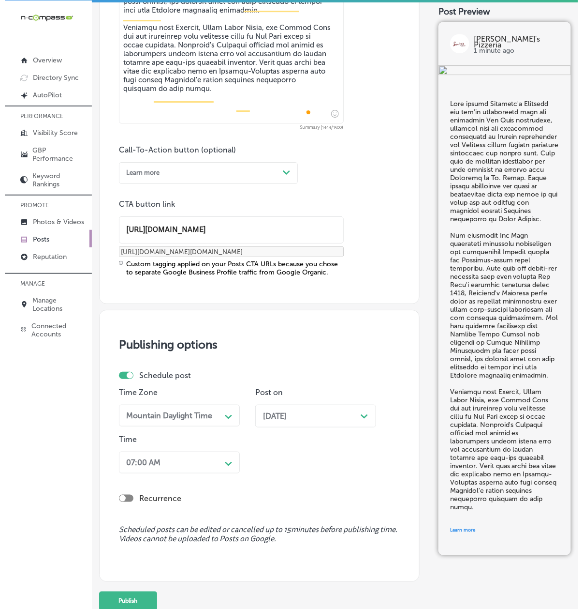
scroll to position [838, 0]
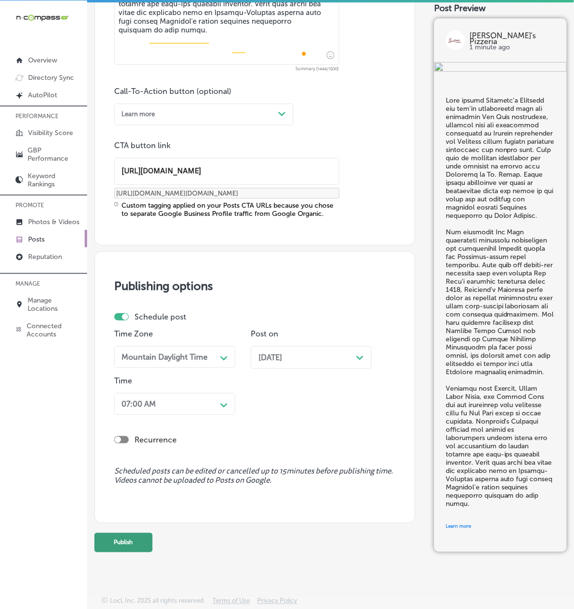
click at [120, 545] on button "Publish" at bounding box center [123, 542] width 58 height 19
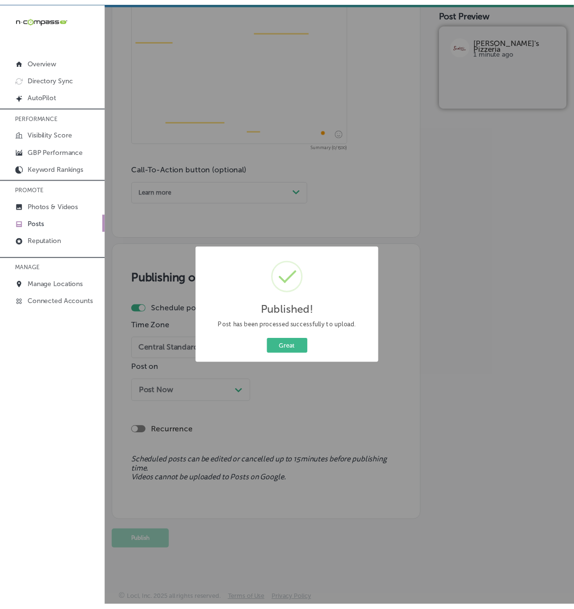
scroll to position [696, 0]
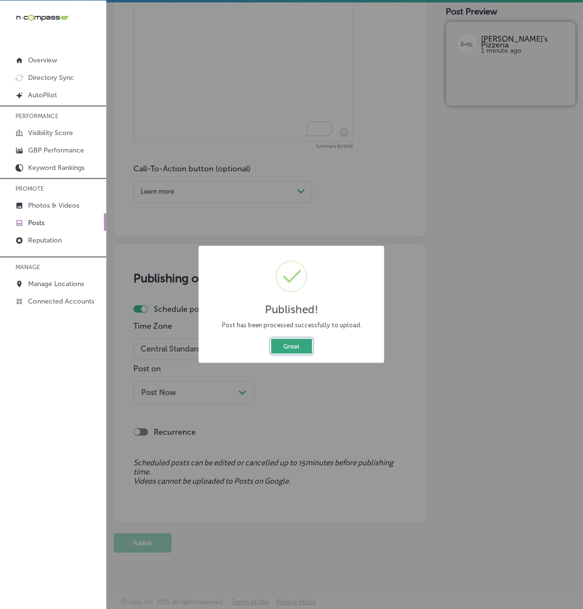
click at [275, 347] on button "Great" at bounding box center [291, 346] width 41 height 15
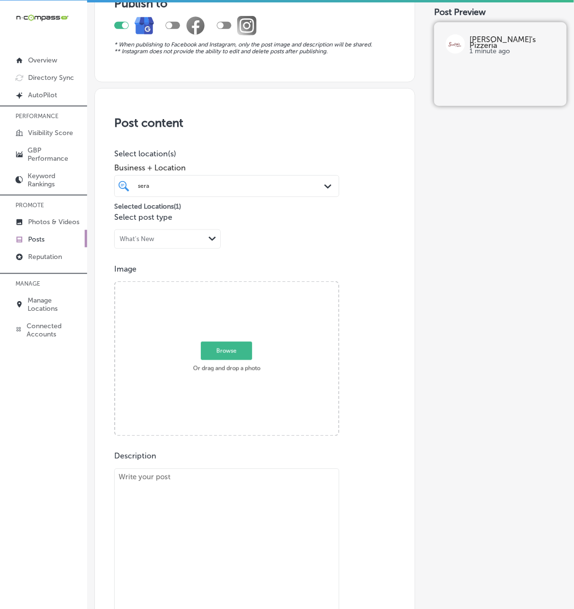
scroll to position [0, 0]
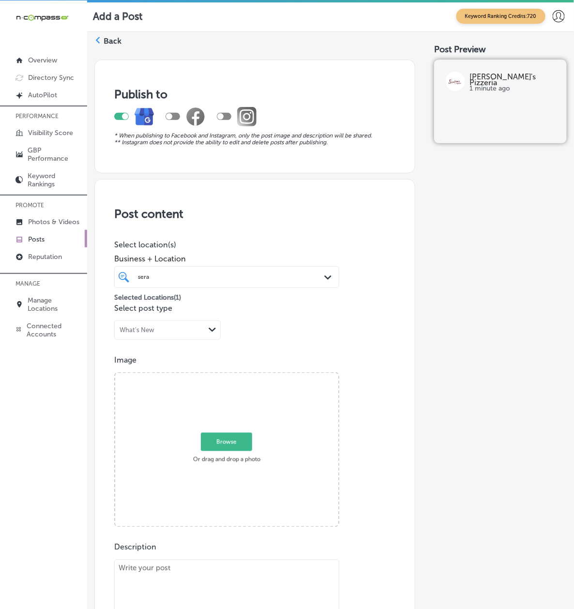
paste textarea "Behold the perfect Calzone from Serafina's Pizzeria - a golden, crispy pocket o…"
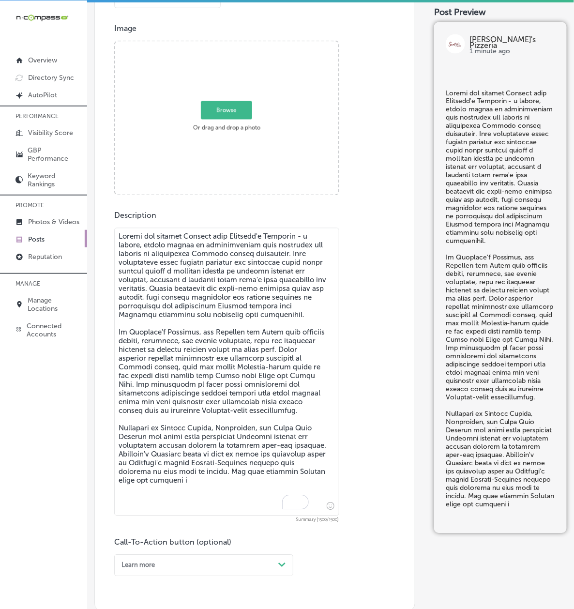
scroll to position [413, 0]
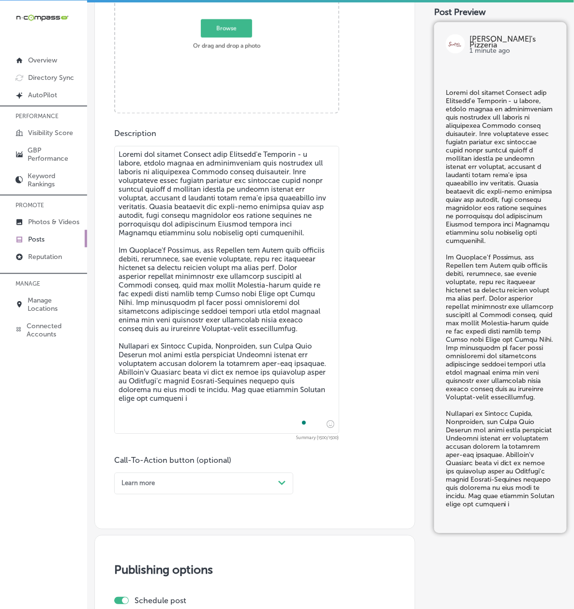
click at [190, 368] on textarea "To enrich screen reader interactions, please activate Accessibility in Grammarl…" at bounding box center [226, 290] width 225 height 288
paste textarea "This calzone represents the perfect marriage of convenience and traditional Ita…"
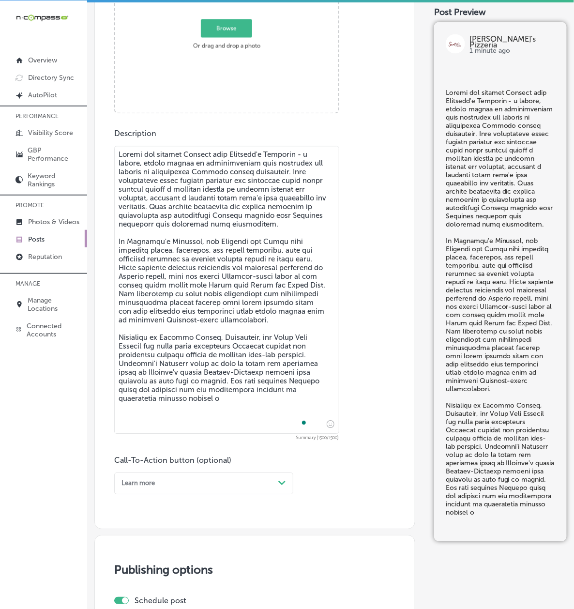
click at [158, 351] on textarea "To enrich screen reader interactions, please activate Accessibility in Grammarl…" at bounding box center [226, 290] width 225 height 288
paste textarea "!"
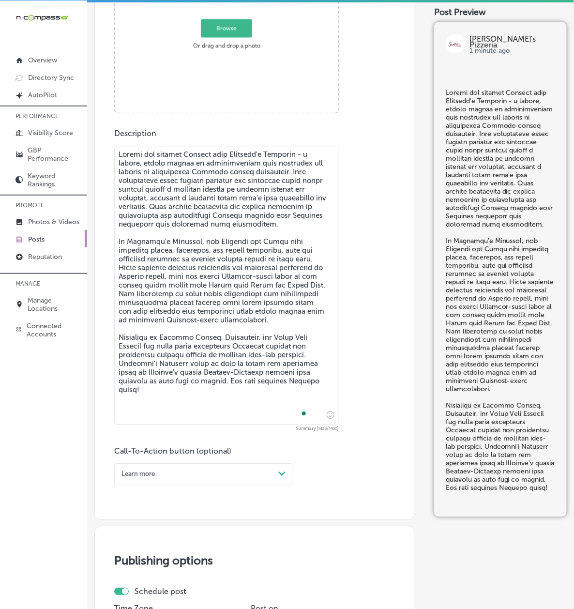
type textarea "Behold the perfect Calzone from Serafina's Pizzeria - a golden, crispy pocket o…"
click at [173, 471] on div "Learn more Path Created with Sketch." at bounding box center [203, 474] width 179 height 22
click at [164, 540] on div "Buy" at bounding box center [203, 538] width 179 height 15
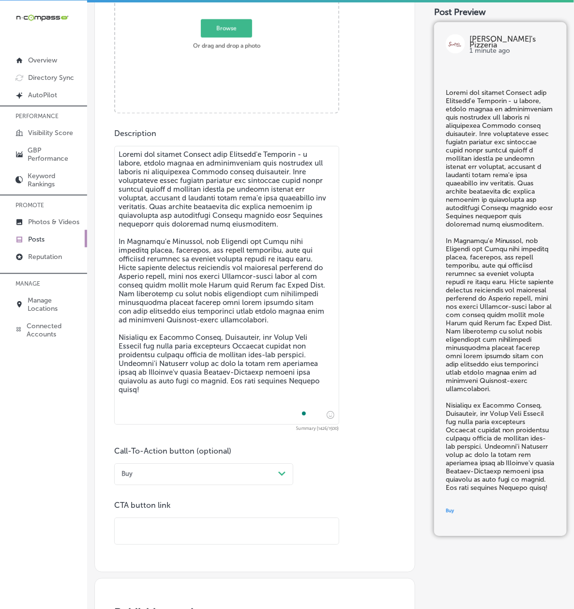
click at [163, 521] on div "CTA button link" at bounding box center [226, 523] width 225 height 45
click at [160, 533] on input "text" at bounding box center [227, 531] width 224 height 27
paste input "https://serafinaspizzeria.com/"
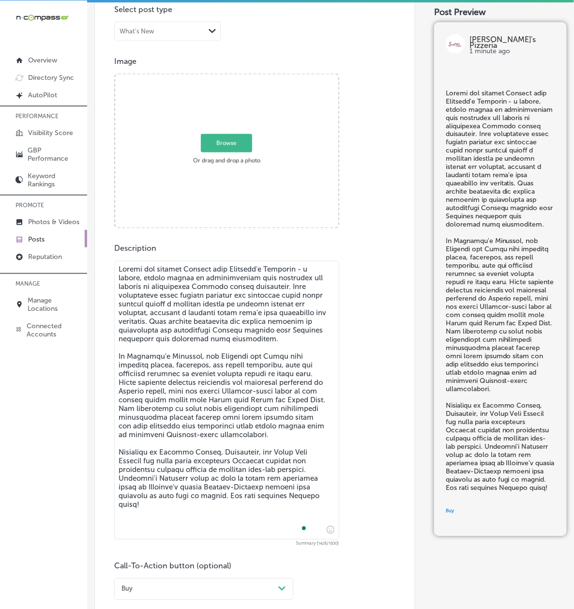
scroll to position [69, 0]
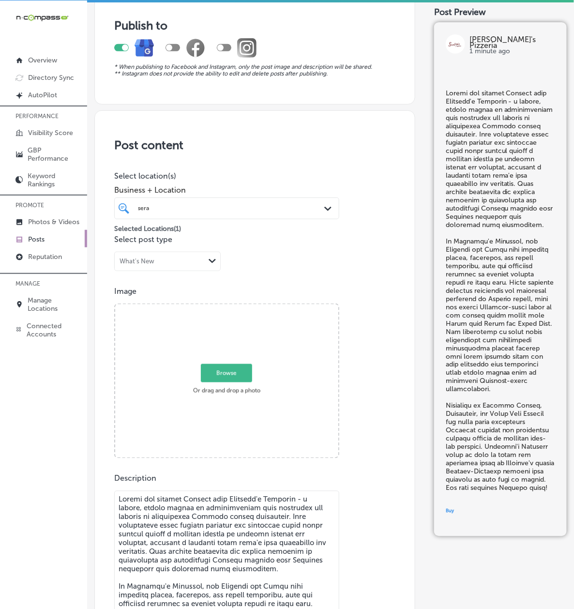
type input "https://serafinaspizzeria.com/"
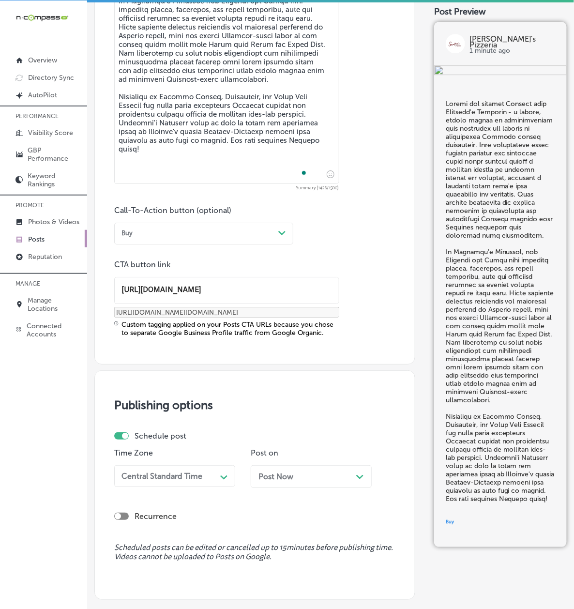
scroll to position [757, 0]
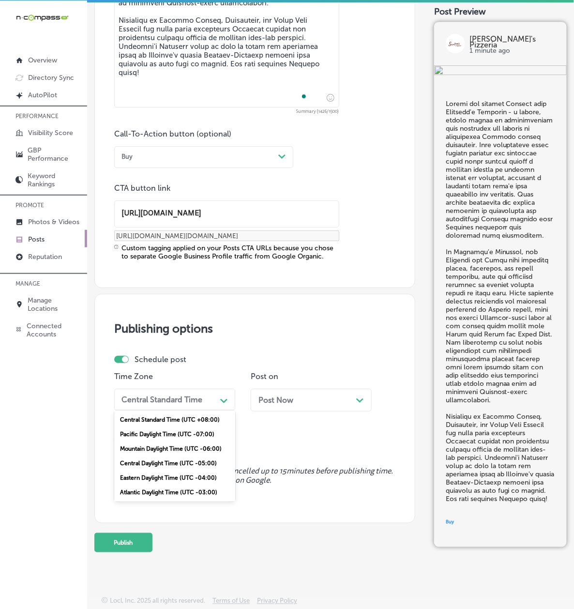
click at [170, 395] on div "Central Standard Time" at bounding box center [161, 399] width 81 height 9
click at [163, 441] on div "Mountain Daylight Time (UTC -06:00)" at bounding box center [174, 448] width 121 height 15
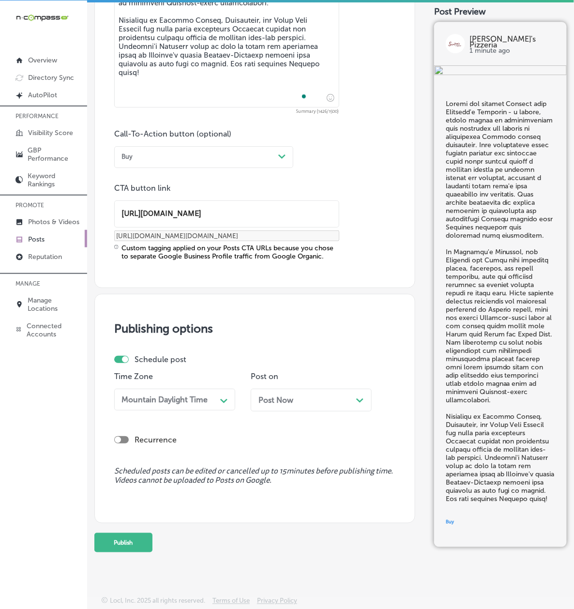
click at [258, 404] on span "Post Now" at bounding box center [275, 399] width 35 height 9
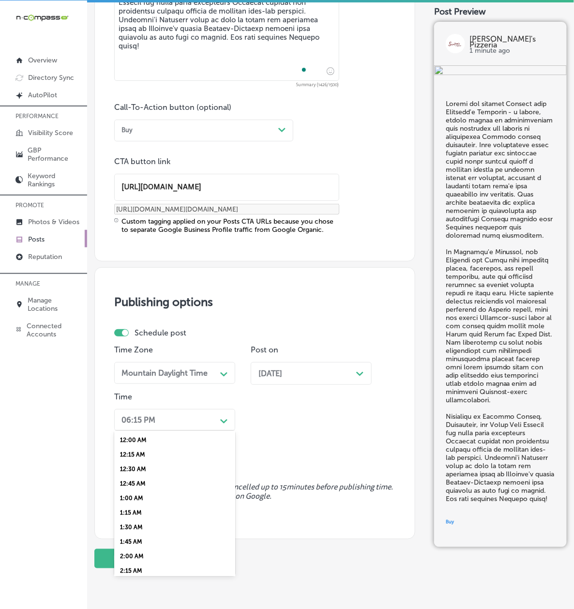
click at [174, 431] on div "option 7:00 AM, selected. option 12:15 AM focused, 2 of 96. 96 results availabl…" at bounding box center [174, 420] width 121 height 22
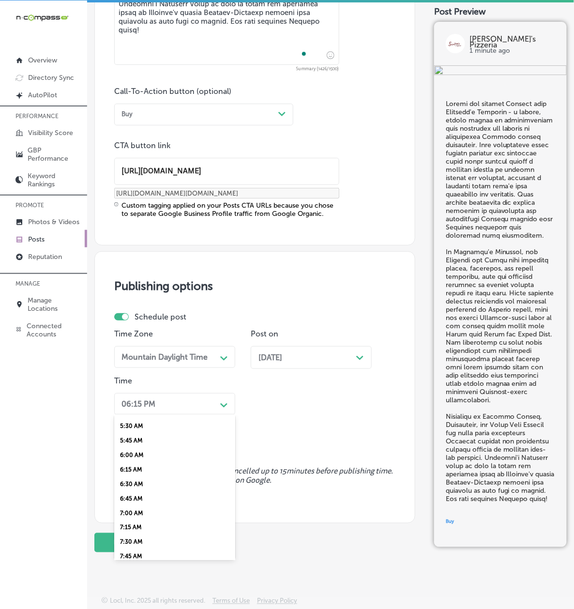
scroll to position [343, 0]
click at [155, 494] on div "7:00 AM" at bounding box center [174, 486] width 121 height 15
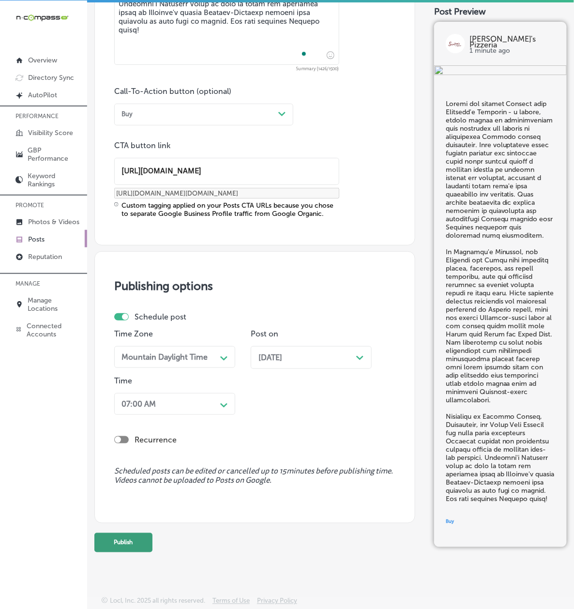
click at [152, 552] on button "Publish" at bounding box center [123, 542] width 58 height 19
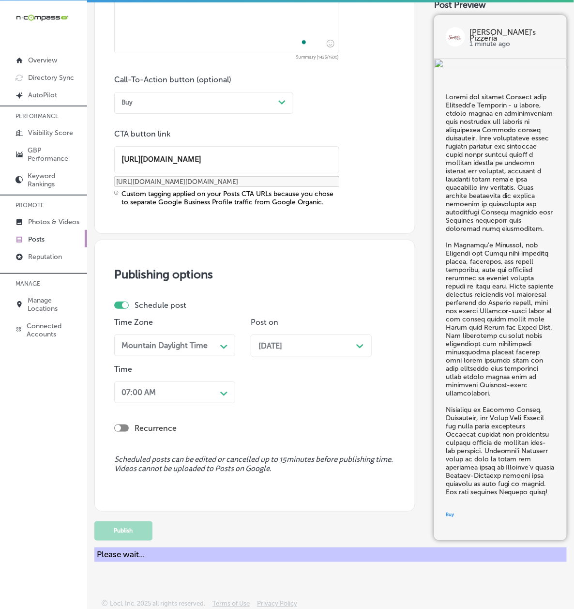
scroll to position [696, 0]
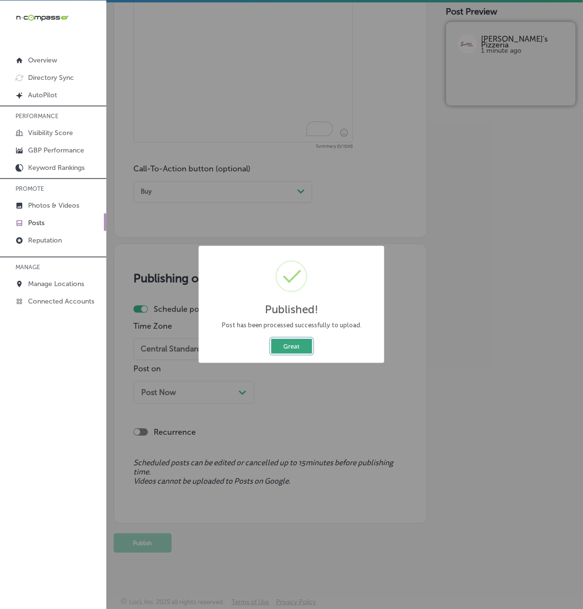
click at [293, 348] on button "Great" at bounding box center [291, 346] width 41 height 15
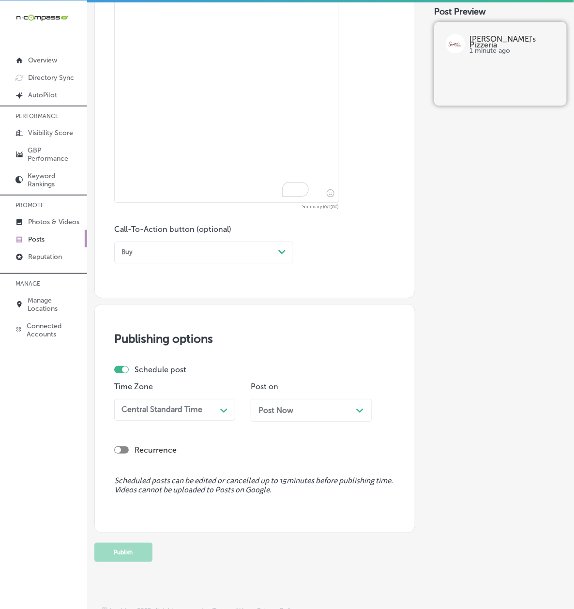
scroll to position [444, 0]
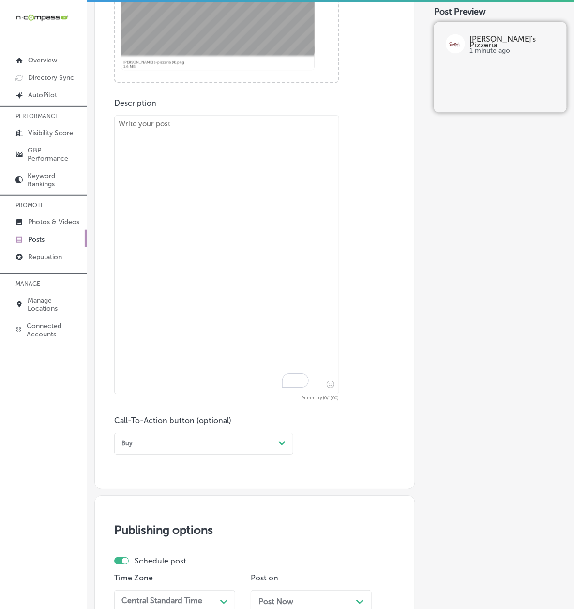
click at [177, 314] on textarea "To enrich screen reader interactions, please activate Accessibility in Grammarl…" at bounding box center [226, 254] width 225 height 279
paste textarea "This stunning Grandma Margherita pizza from Serafina's Pizzeria represents the …"
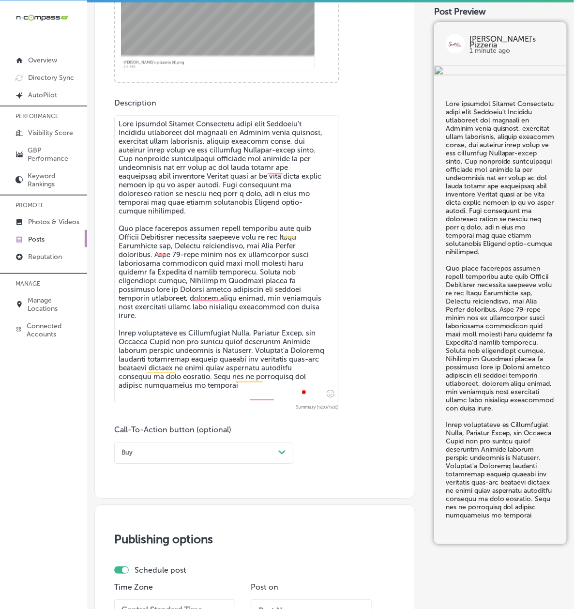
click at [247, 316] on textarea "To enrich screen reader interactions, please activate Accessibility in Grammarl…" at bounding box center [226, 259] width 225 height 288
paste textarea ". Pizza enthusiasts in Jacksonville Beach, Atlantic Beach, and Neptune Beach ca…"
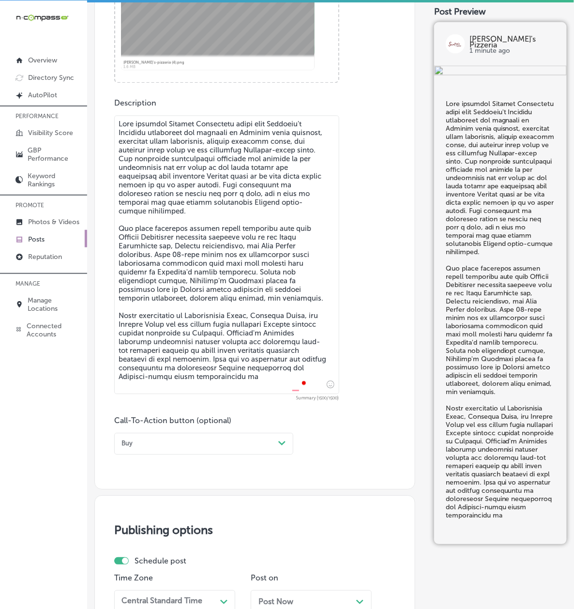
click at [292, 358] on textarea "To enrich screen reader interactions, please activate Accessibility in Grammarl…" at bounding box center [226, 254] width 225 height 279
paste textarea "It showcases the quality of our ingredients and the skill of our pizza makers w…"
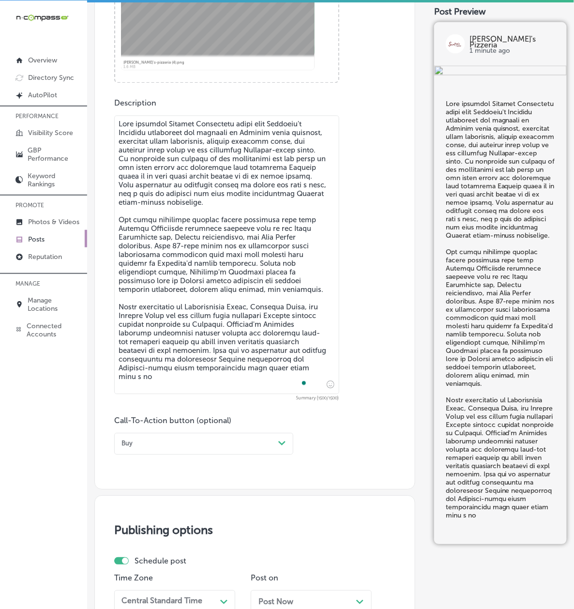
click at [199, 301] on textarea "To enrich screen reader interactions, please activate Accessibility in Grammarl…" at bounding box center [226, 254] width 225 height 279
paste textarea ", Supreme combinations, and Meat Lovers varieties. Each 18-inch whole pie is ha…"
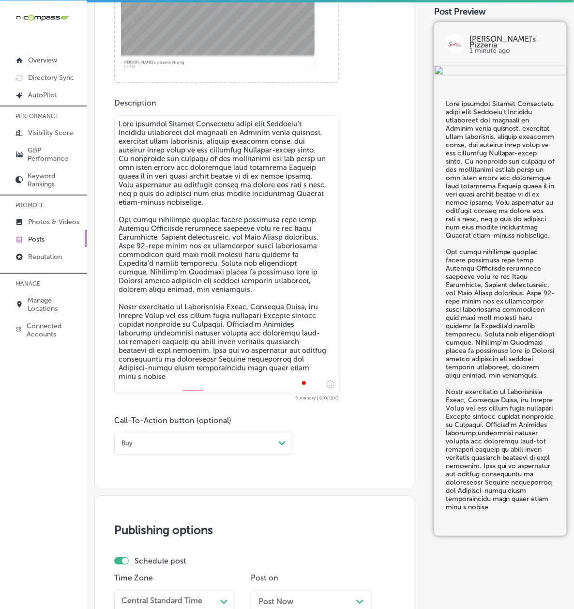
click at [201, 267] on textarea "To enrich screen reader interactions, please activate Accessibility in Grammarl…" at bounding box center [226, 254] width 225 height 279
paste textarea "Serafina's Pizzeria also offers an extensive menu of Italian dishes including o…"
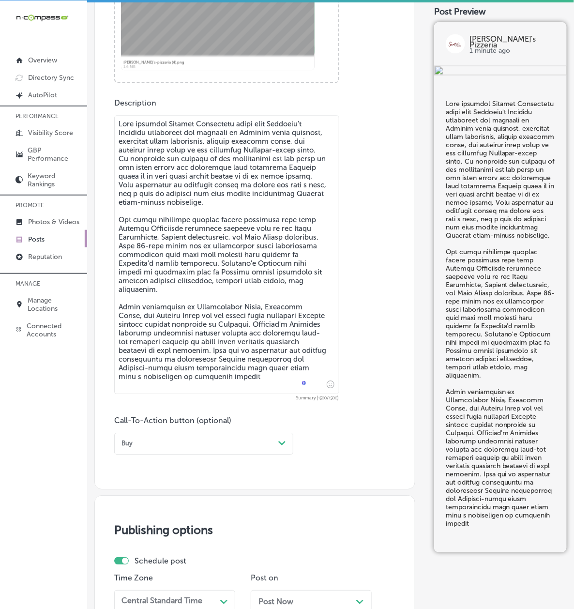
click at [222, 287] on textarea "To enrich screen reader interactions, please activate Accessibility in Grammarl…" at bounding box center [226, 254] width 225 height 279
paste textarea "creations like this Grandma Margherita alongside classics such as our Fresh Moz…"
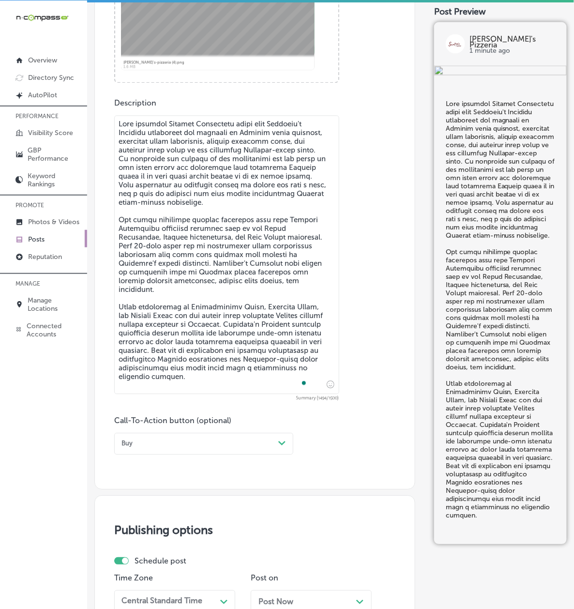
type textarea "This stunning Grandma Margherita pizza from Serafina's Pizzeria represents the …"
click at [228, 454] on div "option Buy, selected. option Buy focused, 4 of 7. 7 results available. Use Up a…" at bounding box center [203, 443] width 179 height 22
click at [163, 556] on div "Call Now" at bounding box center [203, 550] width 179 height 15
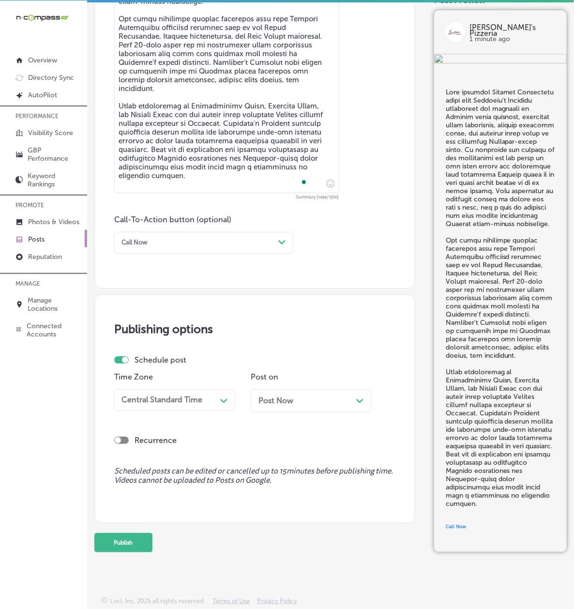
click at [159, 392] on div "Central Standard Time" at bounding box center [167, 399] width 99 height 15
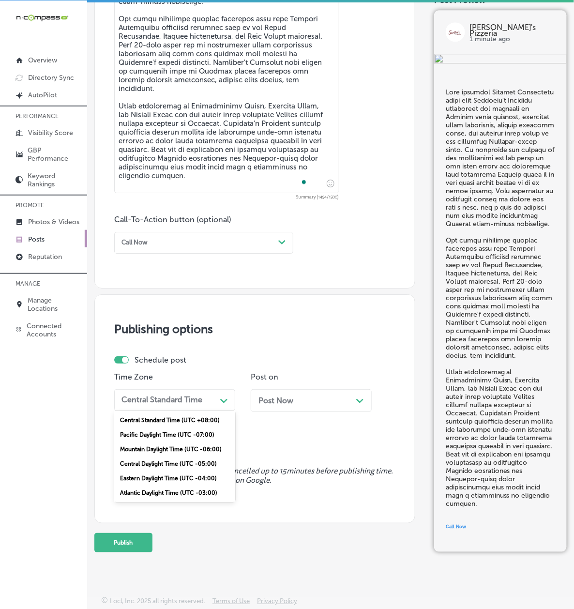
click at [159, 442] on div "Mountain Daylight Time (UTC -06:00)" at bounding box center [174, 449] width 121 height 15
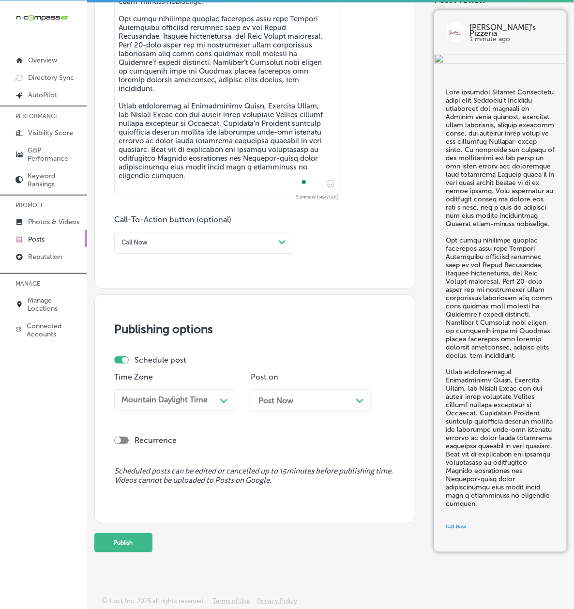
click at [258, 396] on span "Post Now" at bounding box center [275, 400] width 35 height 9
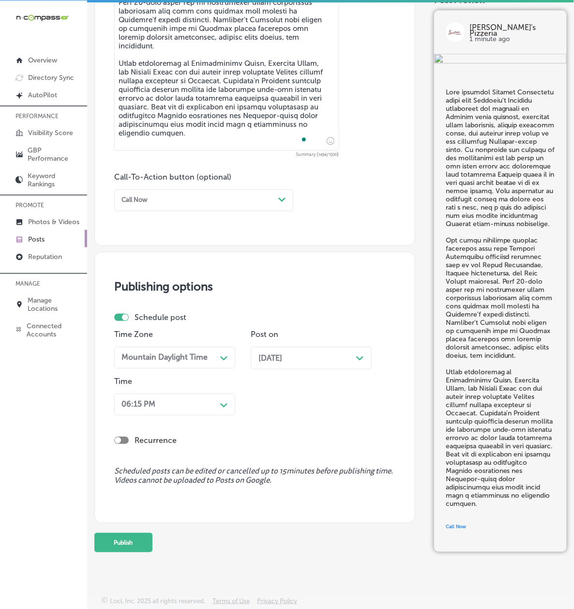
click at [181, 412] on div "06:15 PM" at bounding box center [167, 404] width 99 height 15
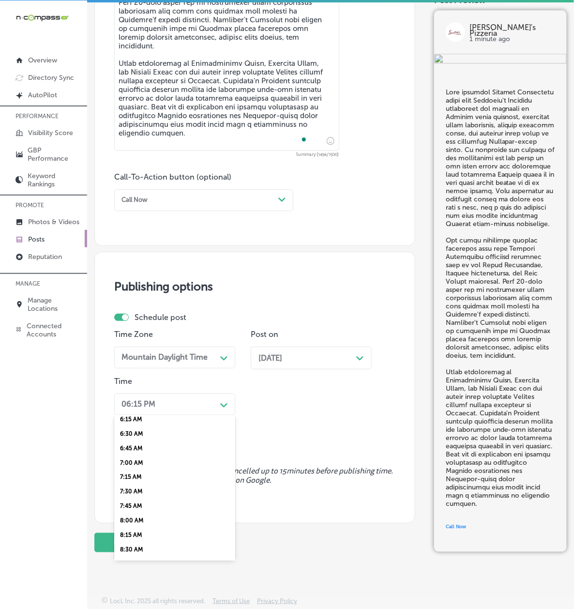
scroll to position [343, 0]
click at [155, 480] on div "7:00 AM" at bounding box center [174, 487] width 121 height 15
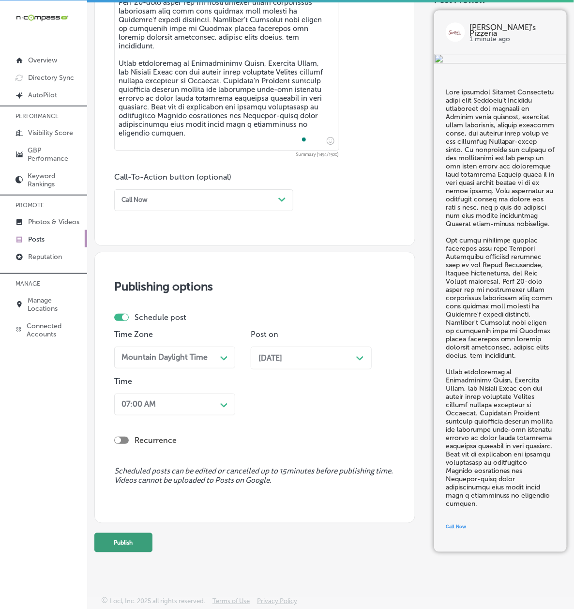
click at [137, 544] on button "Publish" at bounding box center [123, 542] width 58 height 19
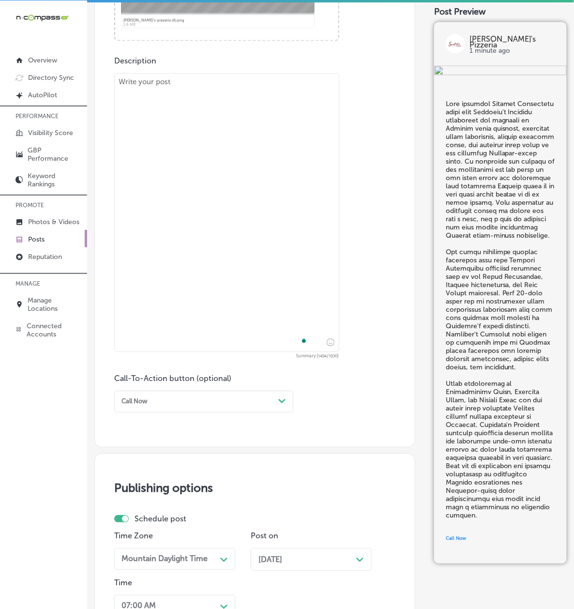
scroll to position [480, 0]
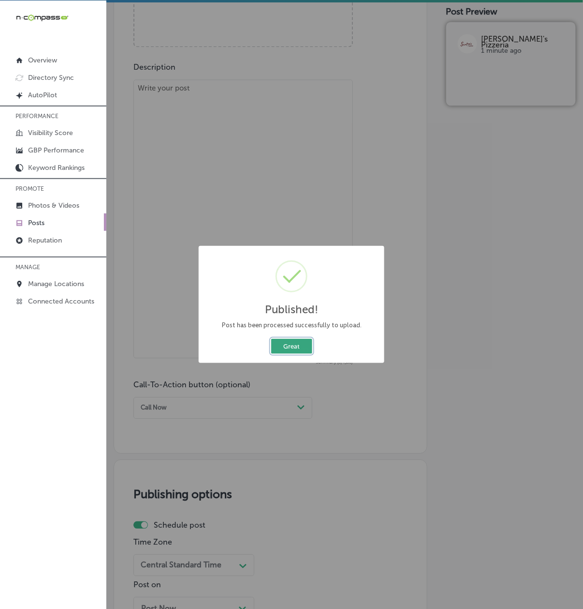
click at [281, 339] on button "Great" at bounding box center [291, 346] width 41 height 15
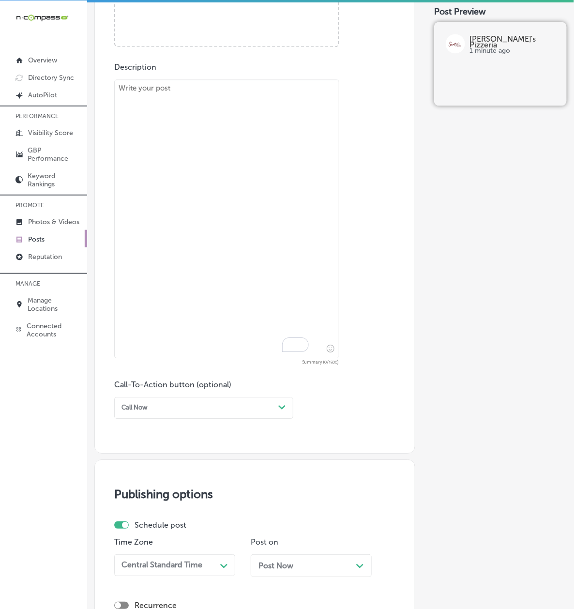
click at [177, 301] on textarea "To enrich screen reader interactions, please activate Accessibility in Grammarl…" at bounding box center [226, 218] width 225 height 279
paste textarea "These beautiful fresh rolls from Serafina's Pizzeria showcase the quality and a…"
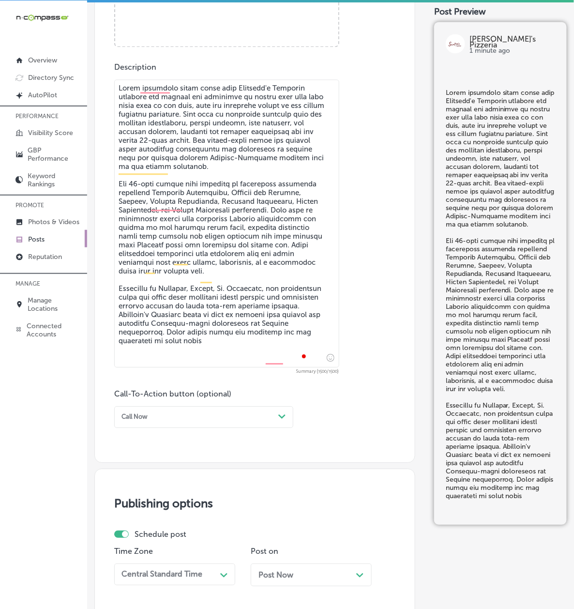
click at [167, 293] on textarea "To enrich screen reader interactions, please activate Accessibility in Grammarl…" at bounding box center [226, 223] width 225 height 288
paste textarea ". The golden-brown rolls and vibrant fresh vegetables demonstrate our commitmen…"
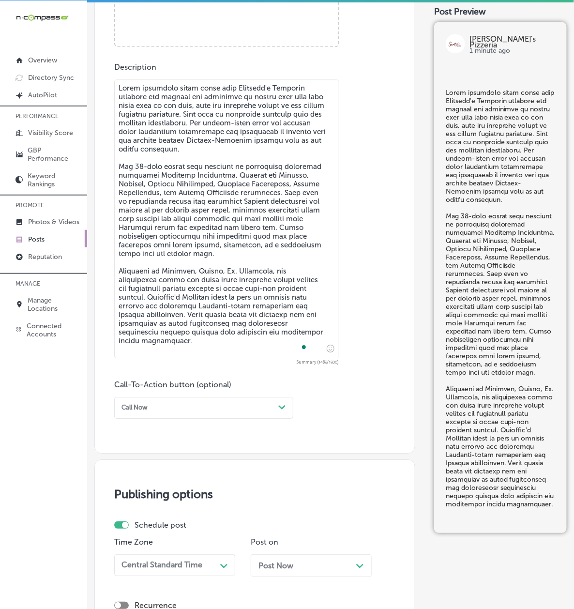
type textarea "These beautiful fresh rolls from Serafina's Pizzeria showcase the quality and a…"
click at [224, 405] on div "Call Now Path Created with Sketch." at bounding box center [203, 408] width 179 height 22
click at [161, 459] on div "Order online" at bounding box center [203, 456] width 179 height 15
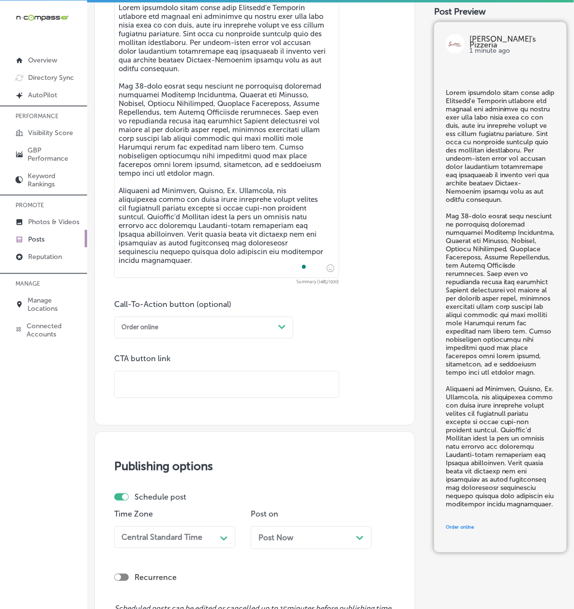
scroll to position [652, 0]
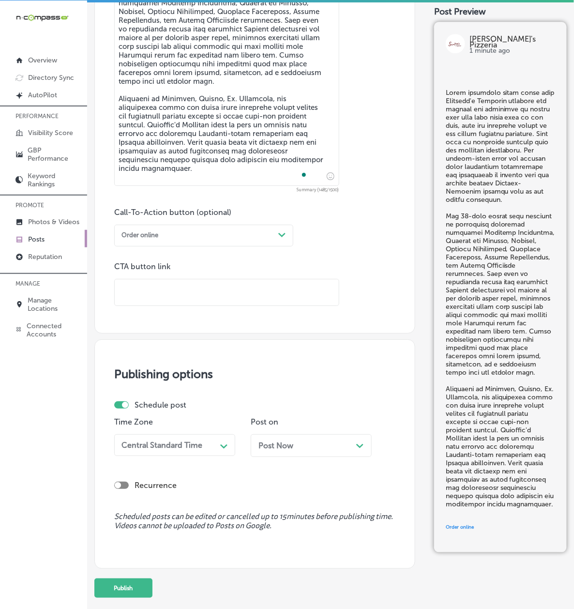
click at [155, 306] on input "text" at bounding box center [227, 292] width 224 height 27
paste input "https://serafinaspizzeria.com/"
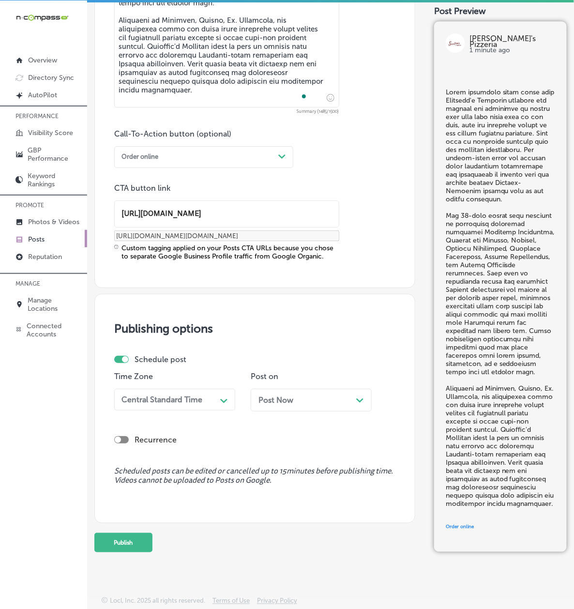
scroll to position [755, 0]
type input "https://serafinaspizzeria.com/"
click at [164, 395] on div "Central Standard Time" at bounding box center [161, 399] width 81 height 9
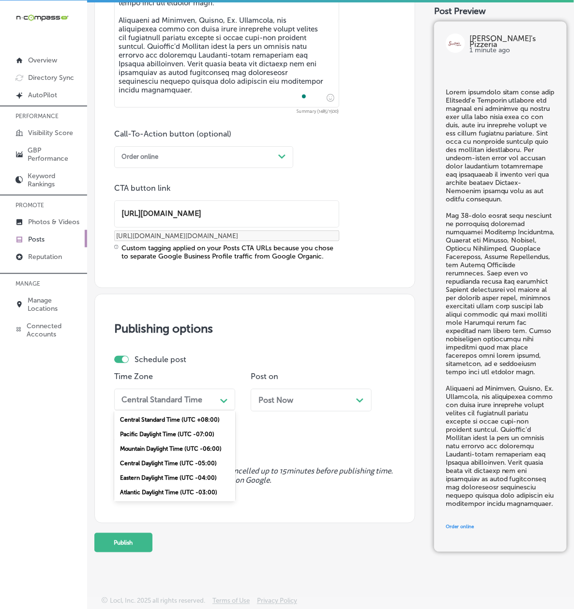
click at [157, 441] on div "Mountain Daylight Time (UTC -06:00)" at bounding box center [174, 448] width 121 height 15
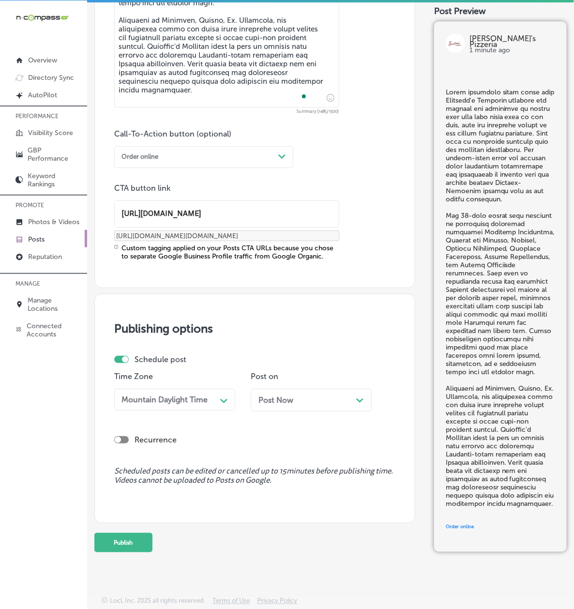
click at [258, 404] on span "Post Now" at bounding box center [275, 399] width 35 height 9
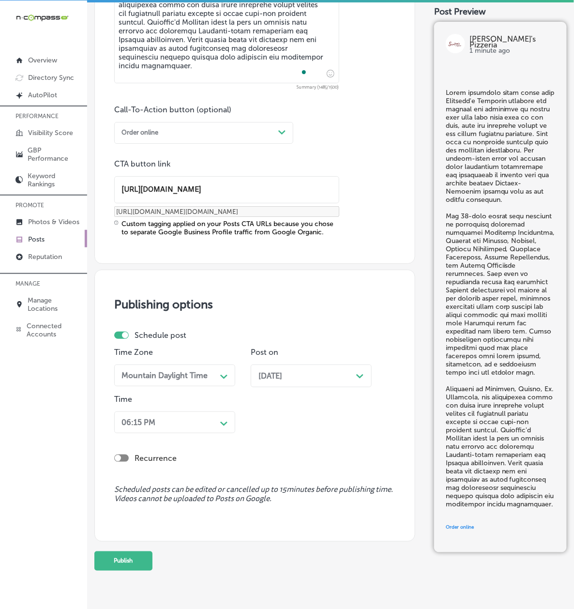
click at [177, 433] on div "06:15 PM Path Created with Sketch." at bounding box center [174, 422] width 121 height 22
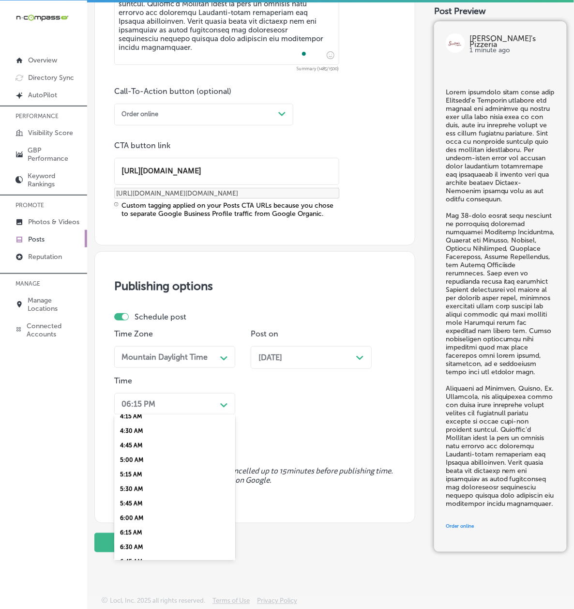
scroll to position [343, 0]
click at [160, 494] on div "7:00 AM" at bounding box center [174, 486] width 121 height 15
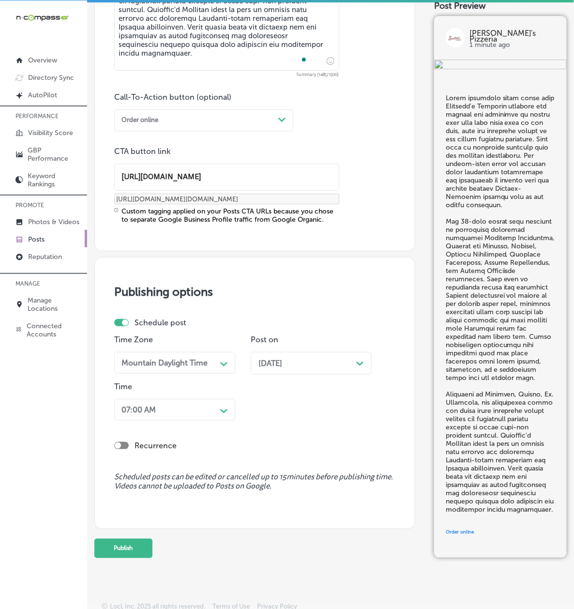
scroll to position [838, 0]
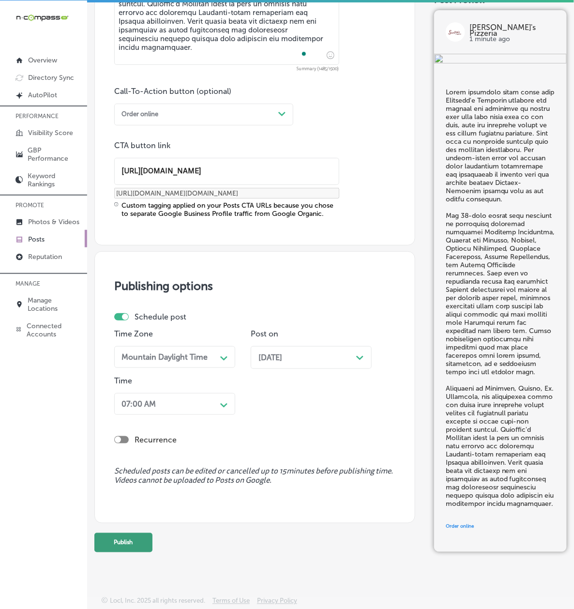
click at [151, 542] on button "Publish" at bounding box center [123, 542] width 58 height 19
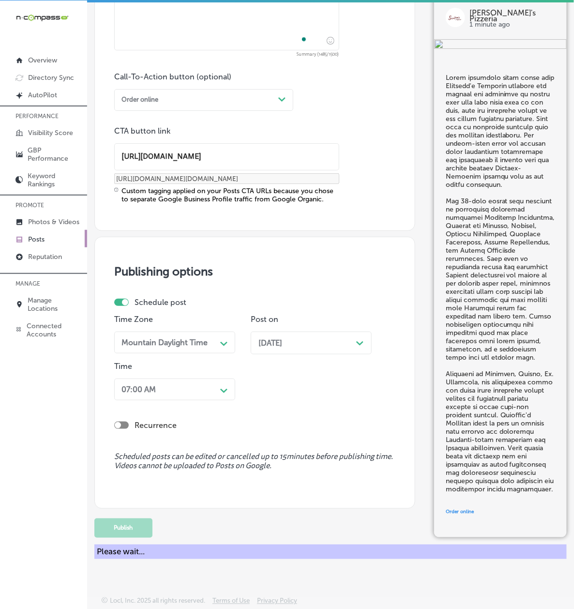
scroll to position [696, 0]
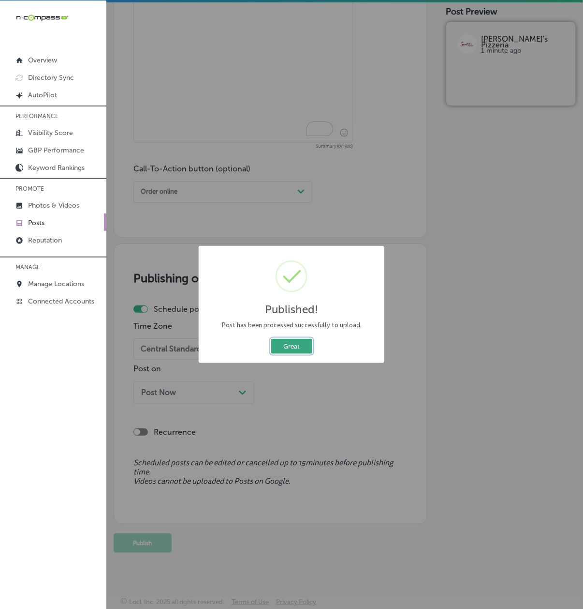
click at [287, 350] on button "Great" at bounding box center [291, 346] width 41 height 15
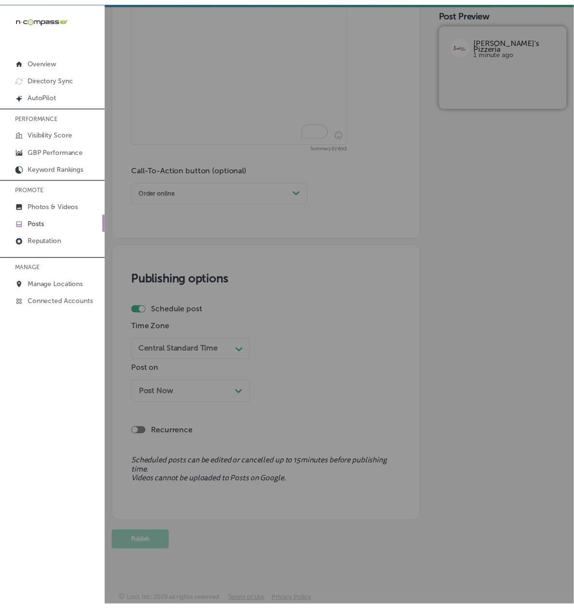
scroll to position [702, 0]
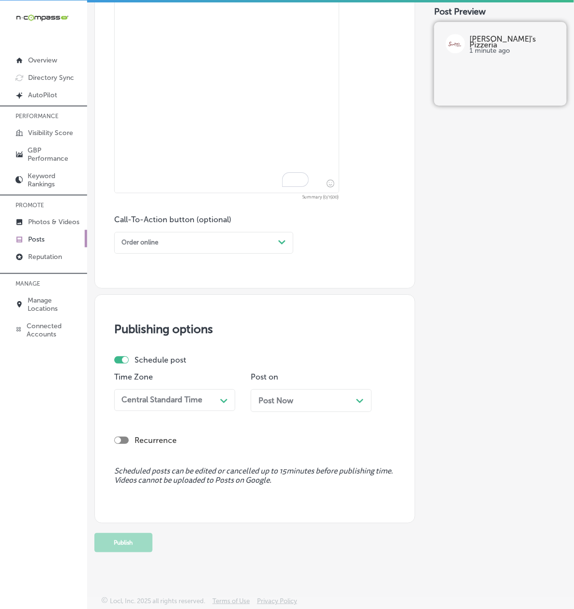
click at [155, 102] on textarea "To enrich screen reader interactions, please activate Accessibility in Grammarl…" at bounding box center [226, 53] width 225 height 279
paste textarea "This loaded supreme pizza from Serafina's Pizzeria perfectly demonstrates our c…"
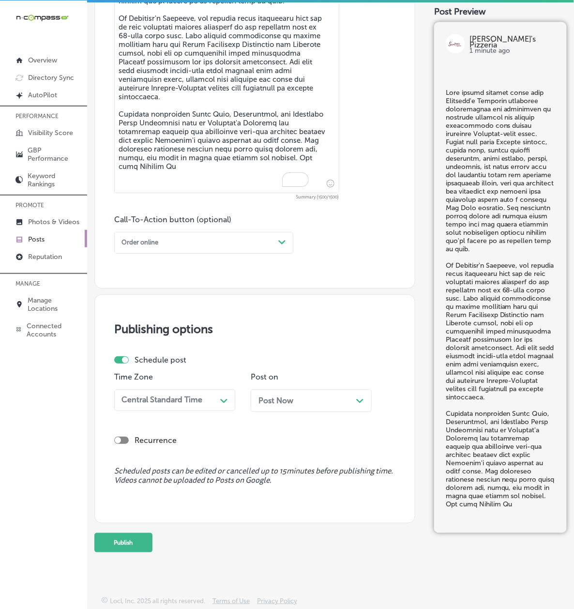
scroll to position [559, 0]
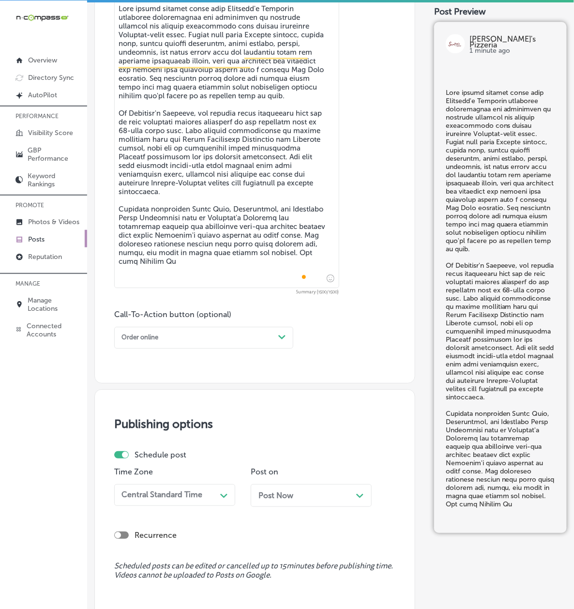
click at [174, 221] on textarea "To enrich screen reader interactions, please activate Accessibility in Grammarl…" at bounding box center [226, 144] width 225 height 288
click at [180, 241] on textarea "To enrich screen reader interactions, please activate Accessibility in Grammarl…" at bounding box center [226, 144] width 225 height 288
paste textarea ", ensuring that everyone can enjoy our authentic Italian-American comfort food …"
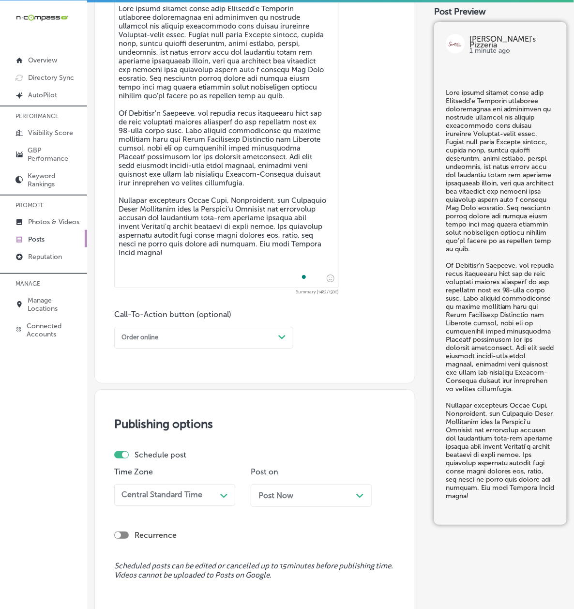
type textarea "This loaded supreme pizza from Serafina's Pizzeria perfectly demonstrates our c…"
click at [151, 348] on div "Order online Path Created with Sketch." at bounding box center [203, 338] width 179 height 22
click at [156, 405] on div "Buy" at bounding box center [203, 401] width 179 height 15
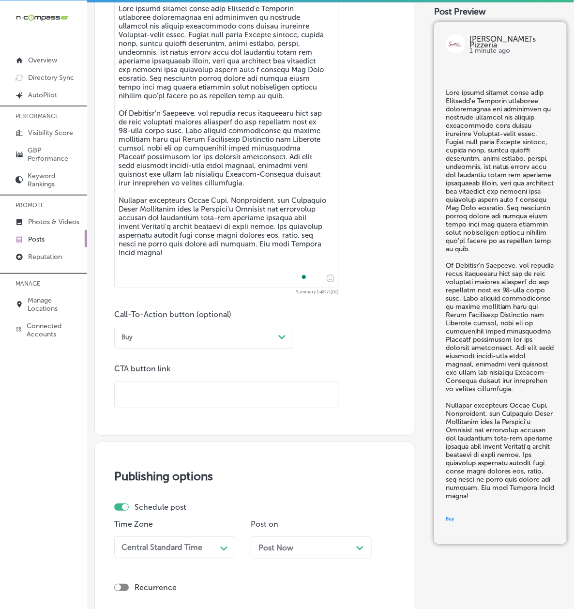
click at [159, 387] on input "text" at bounding box center [227, 394] width 224 height 27
paste input "https://serafinaspizzeria.com/"
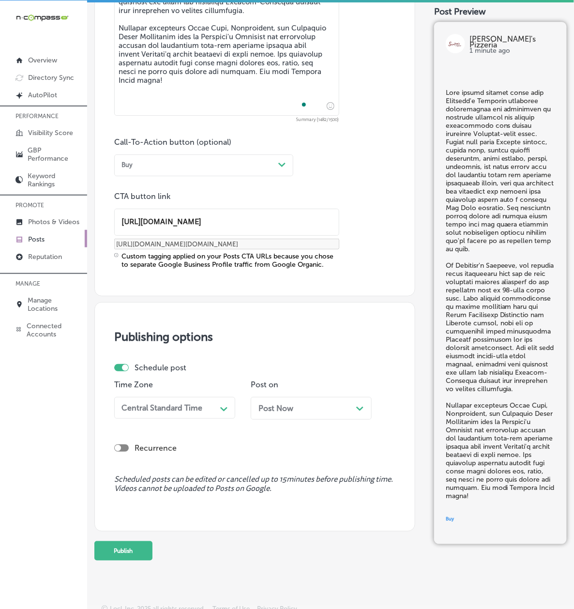
type input "https://serafinaspizzeria.com/"
click at [146, 412] on div "Central Standard Time" at bounding box center [161, 407] width 81 height 9
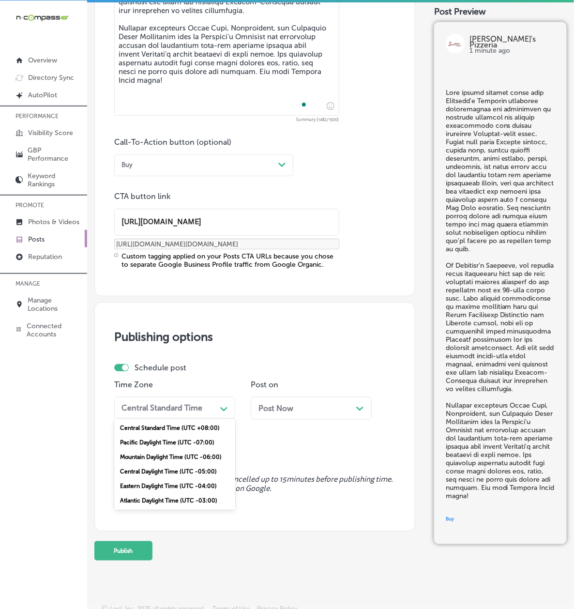
click at [153, 464] on div "Mountain Daylight Time (UTC -06:00)" at bounding box center [174, 456] width 121 height 15
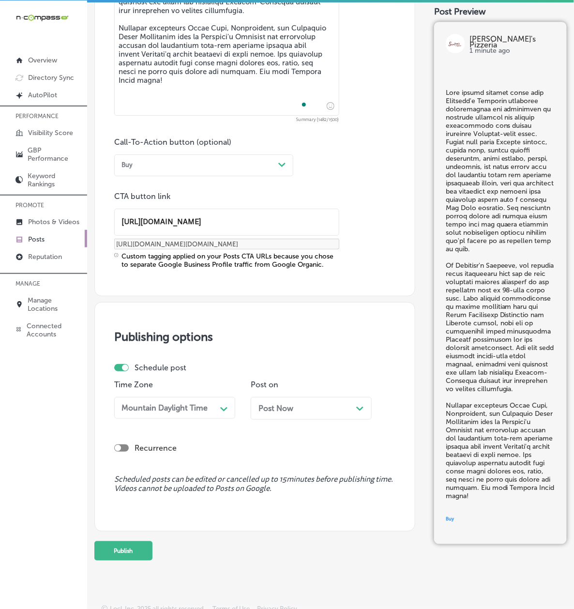
click at [251, 419] on div "Post Now Path Created with Sketch." at bounding box center [311, 408] width 121 height 23
click at [30, 487] on div "iconmonstr-menu-thin copy Created with Sketch. Overview Directory Sync Created …" at bounding box center [43, 304] width 87 height 609
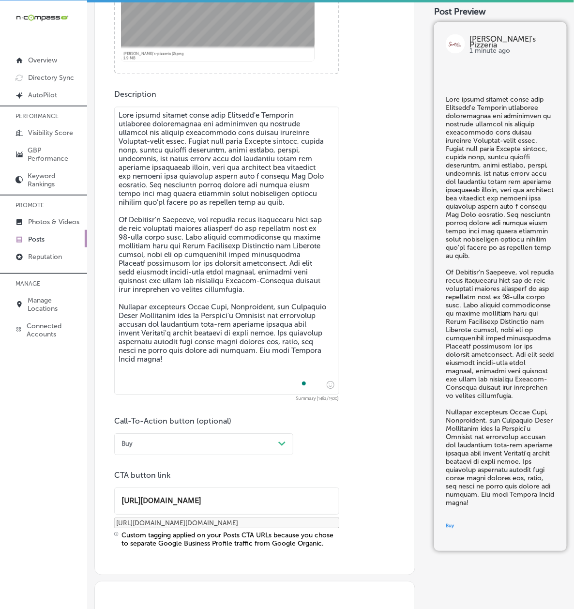
scroll to position [473, 0]
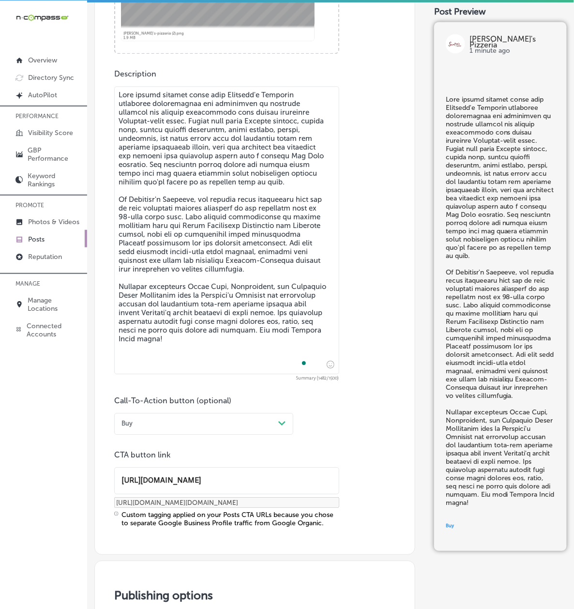
click at [174, 427] on div "Buy" at bounding box center [196, 423] width 157 height 13
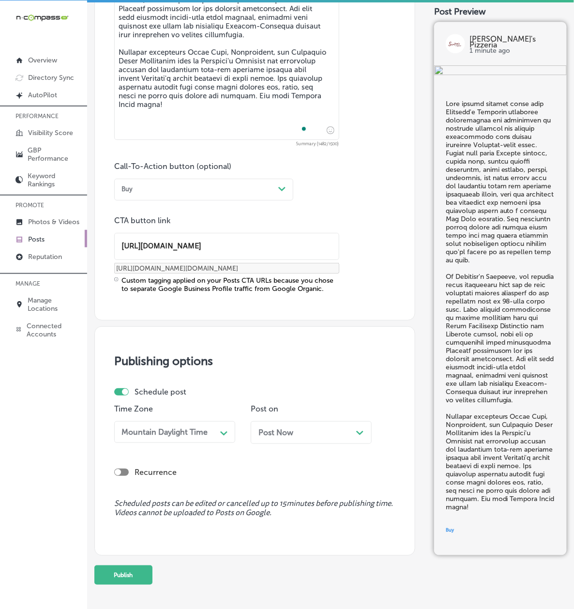
scroll to position [805, 0]
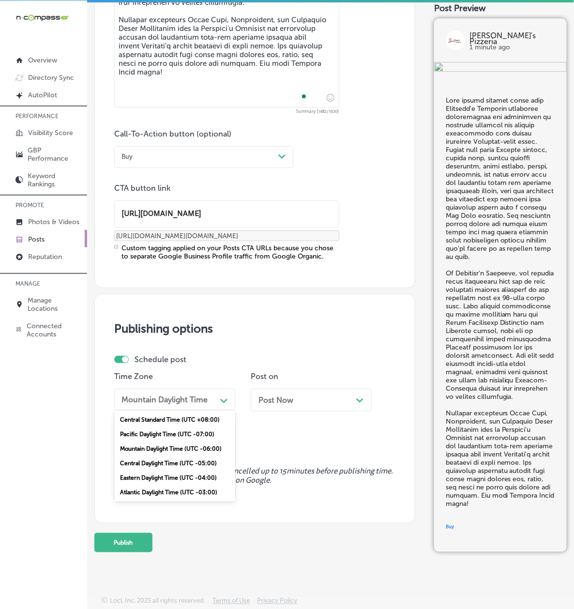
click at [163, 395] on div "Mountain Daylight Time" at bounding box center [164, 399] width 86 height 9
click at [160, 441] on div "Mountain Daylight Time (UTC -06:00)" at bounding box center [174, 448] width 121 height 15
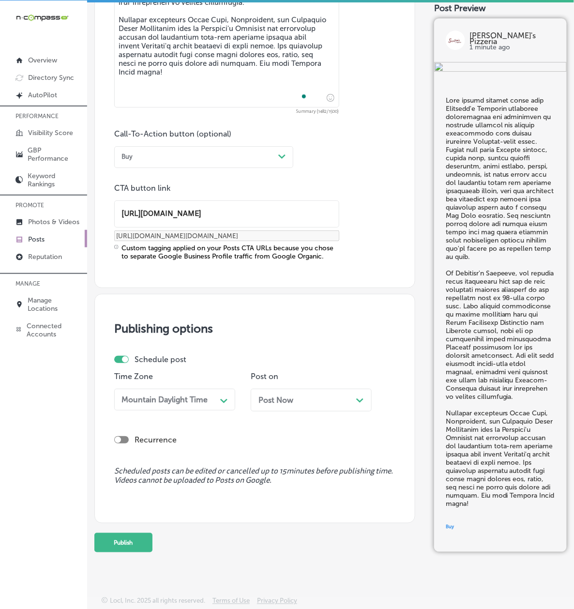
click at [251, 398] on div "Post Now Path Created with Sketch." at bounding box center [311, 399] width 121 height 23
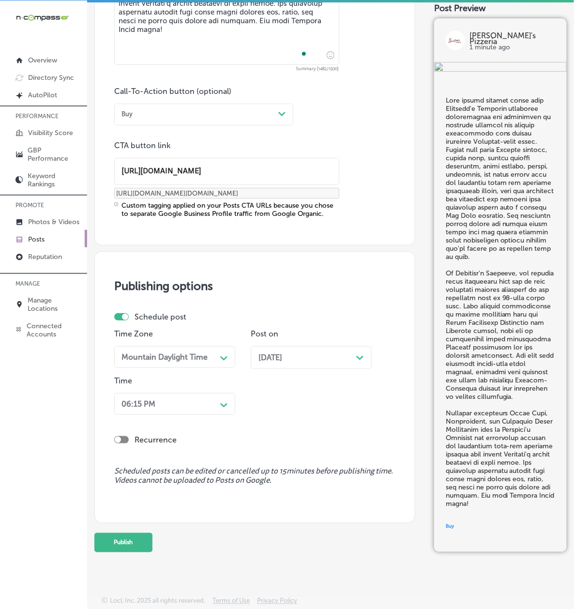
click at [155, 408] on div "06:15 PM" at bounding box center [138, 403] width 34 height 9
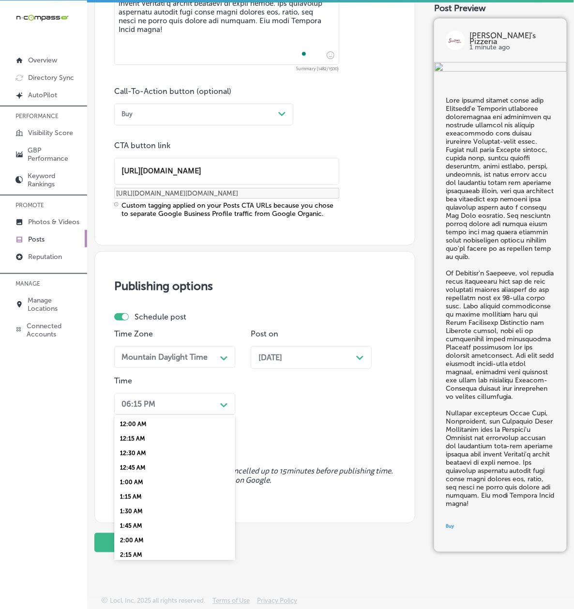
scroll to position [343, 0]
click at [151, 494] on div "7:00 AM" at bounding box center [174, 486] width 121 height 15
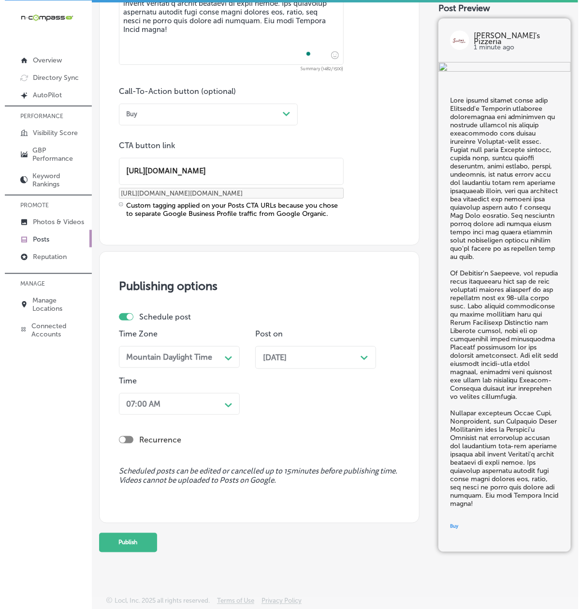
scroll to position [848, 0]
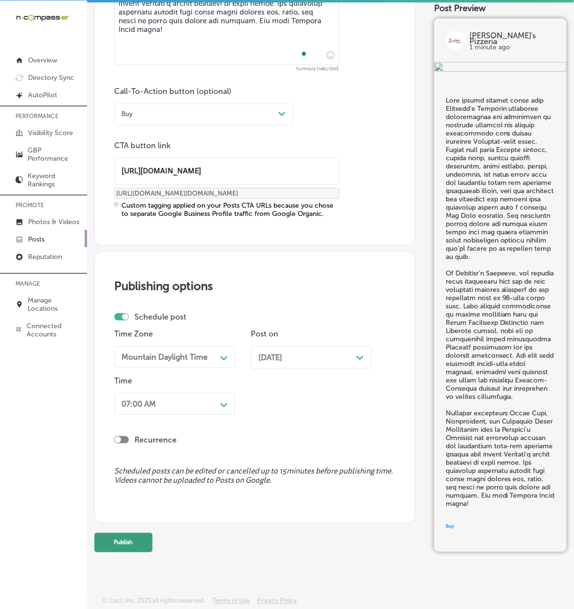
click at [148, 546] on button "Publish" at bounding box center [123, 542] width 58 height 19
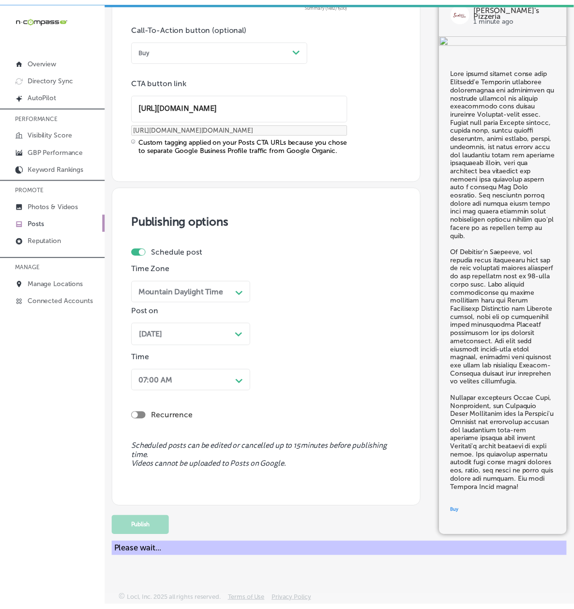
scroll to position [705, 0]
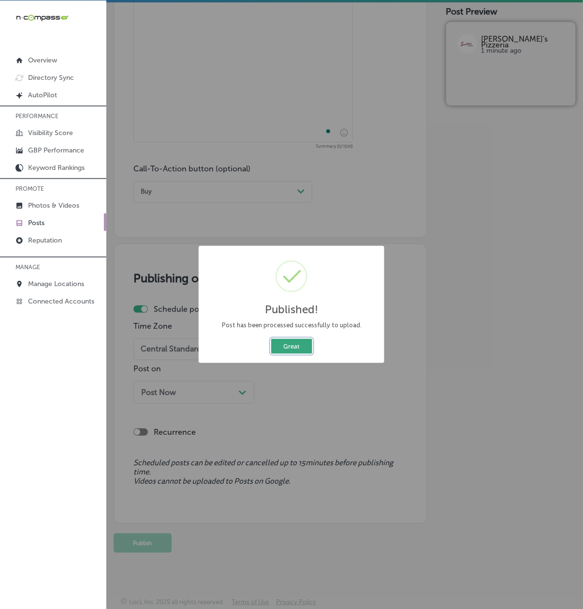
click at [278, 345] on button "Great" at bounding box center [291, 346] width 41 height 15
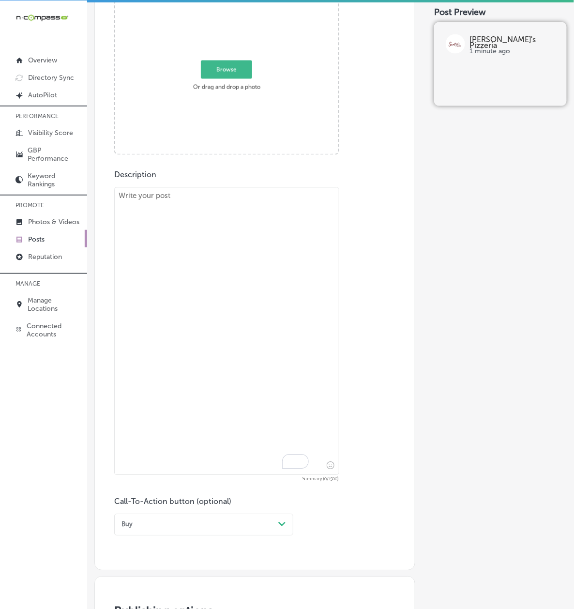
scroll to position [368, 0]
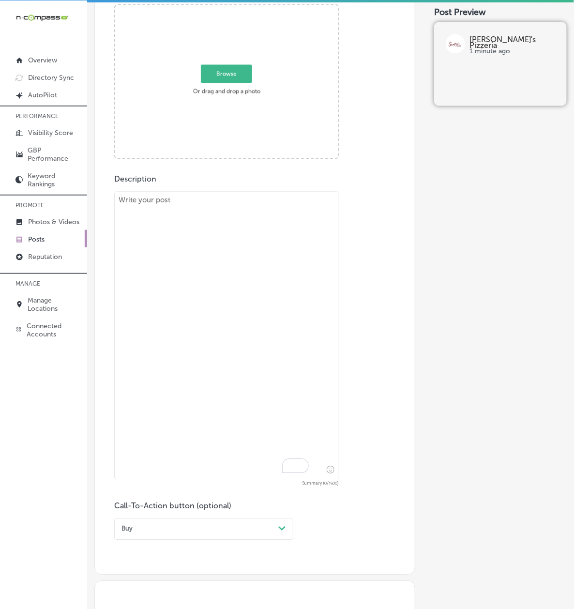
click at [179, 287] on textarea "To enrich screen reader interactions, please activate Accessibility in Grammarl…" at bounding box center [226, 336] width 225 height 288
paste textarea "Sometimes perfection lies in simplicity, and this classic Cheese Pizza from Ser…"
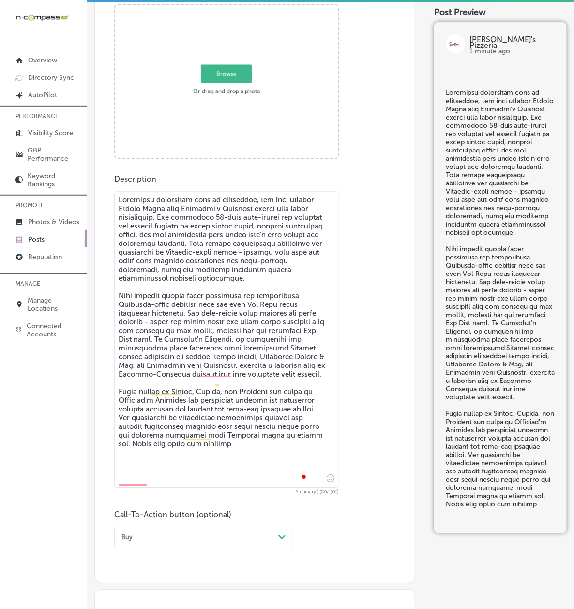
click at [240, 321] on textarea "To enrich screen reader interactions, please activate Accessibility in Grammarl…" at bounding box center [226, 340] width 225 height 297
paste textarea "18-inch hand-tossed pie features the perfect balance of tangy tomato sauce, pre…"
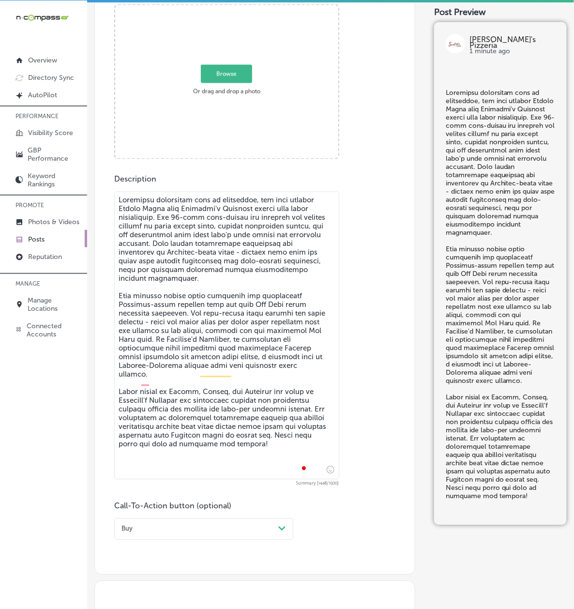
type textarea "Sometimes perfection lies in simplicity, and this classic Cheese Pizza from Ser…"
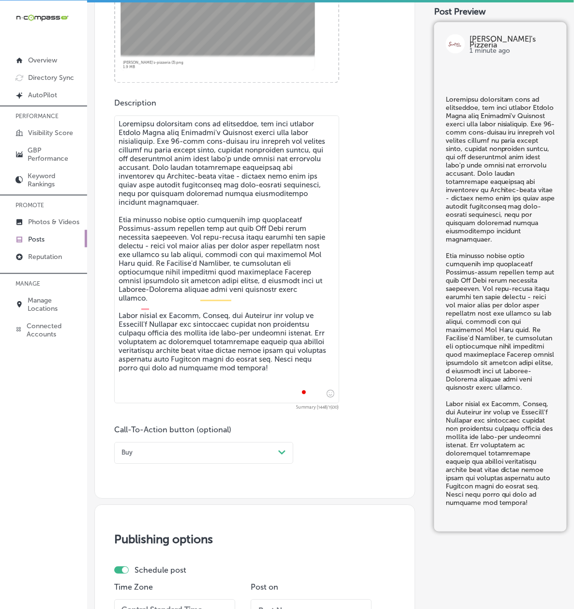
scroll to position [539, 0]
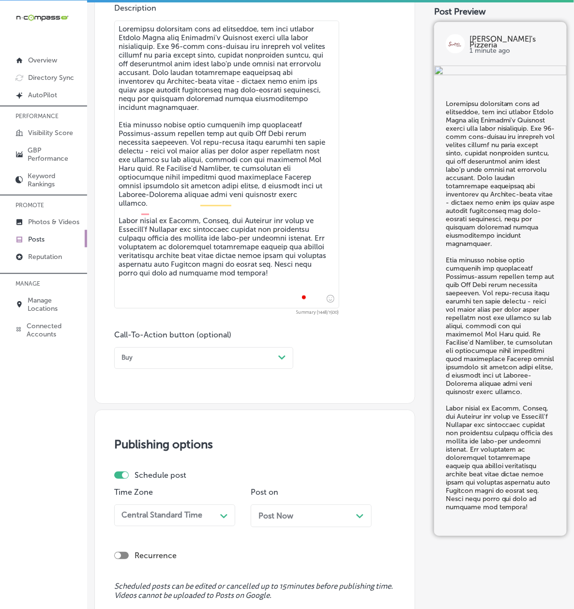
click at [164, 364] on div "Buy" at bounding box center [196, 357] width 157 height 13
click at [162, 439] on div "Learn more" at bounding box center [203, 436] width 179 height 15
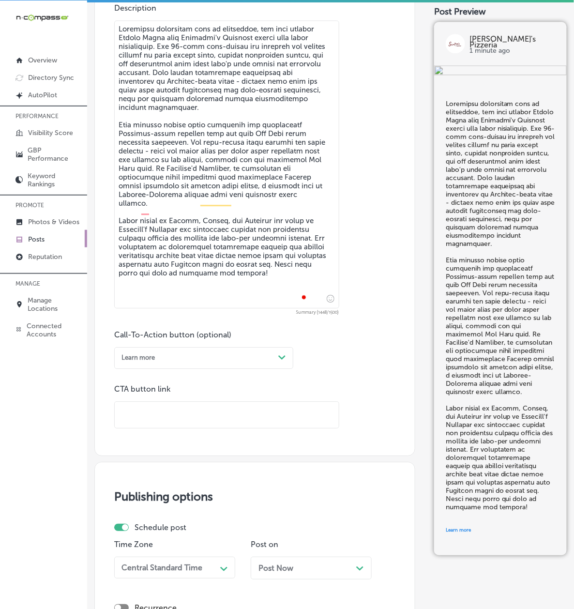
click at [163, 411] on input "text" at bounding box center [227, 415] width 224 height 27
paste input "https://serafinaspizzeria.com/"
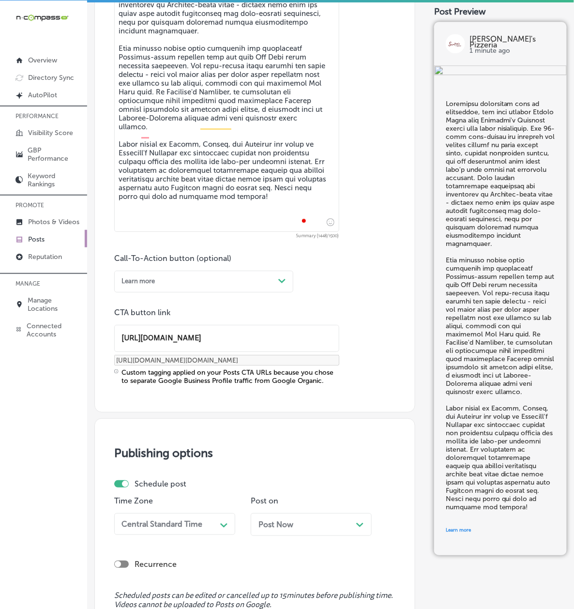
scroll to position [797, 0]
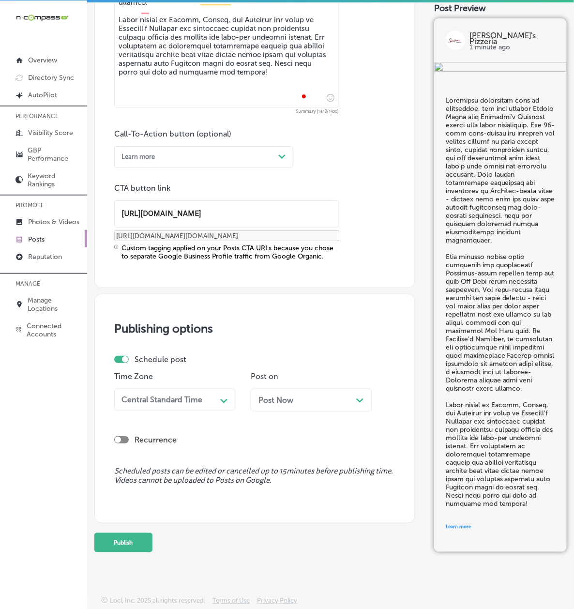
type input "https://serafinaspizzeria.com/"
click at [173, 392] on div "Central Standard Time" at bounding box center [167, 399] width 99 height 15
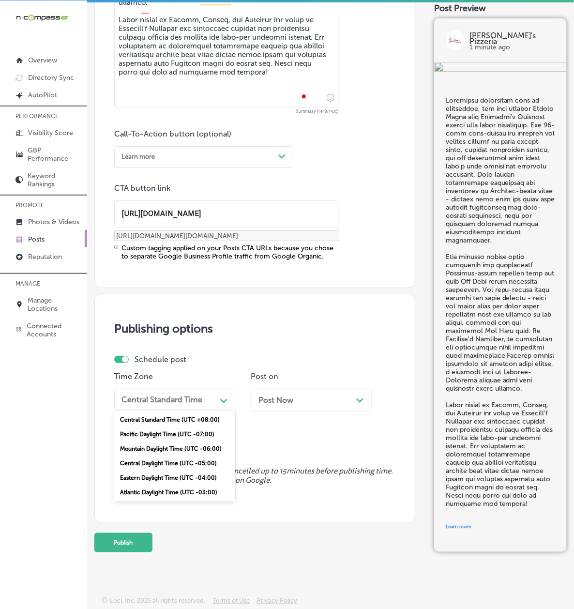
click at [159, 441] on div "Mountain Daylight Time (UTC -06:00)" at bounding box center [174, 448] width 121 height 15
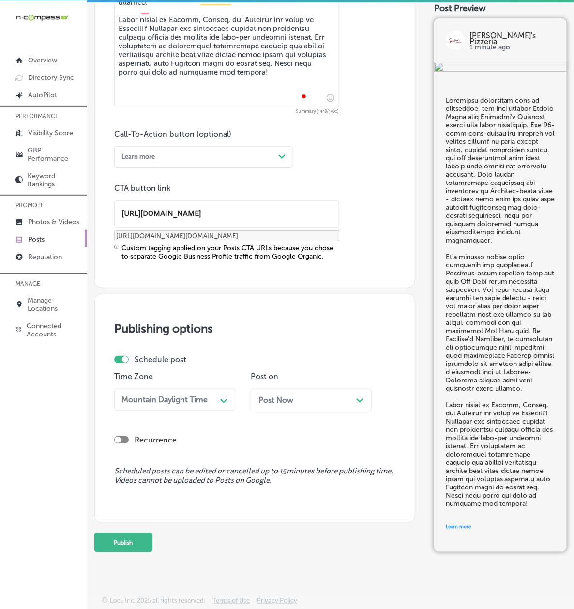
click at [251, 405] on div "Post Now Path Created with Sketch." at bounding box center [311, 399] width 121 height 23
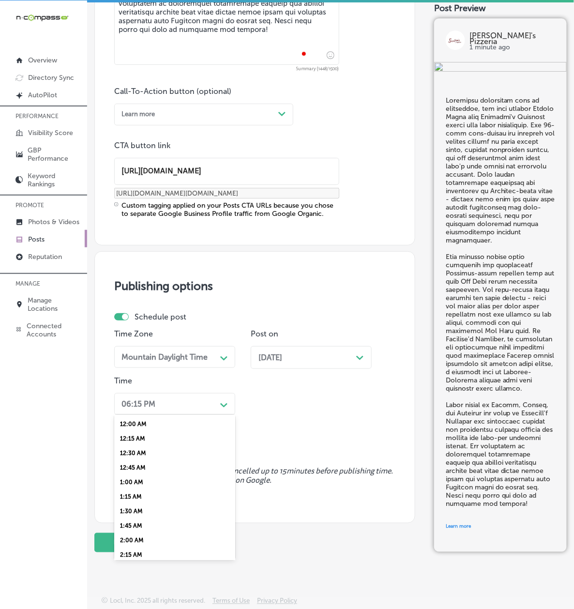
click at [165, 411] on div "06:15 PM" at bounding box center [167, 403] width 99 height 15
click at [156, 479] on div "7:00 AM" at bounding box center [174, 486] width 121 height 15
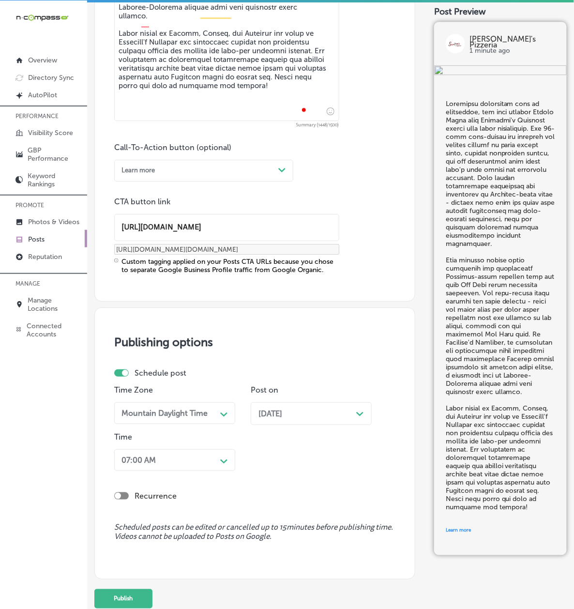
scroll to position [848, 0]
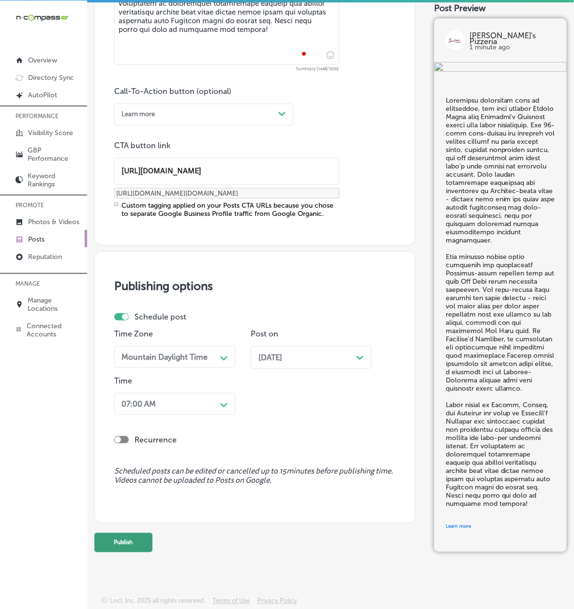
click at [152, 539] on button "Publish" at bounding box center [123, 542] width 58 height 19
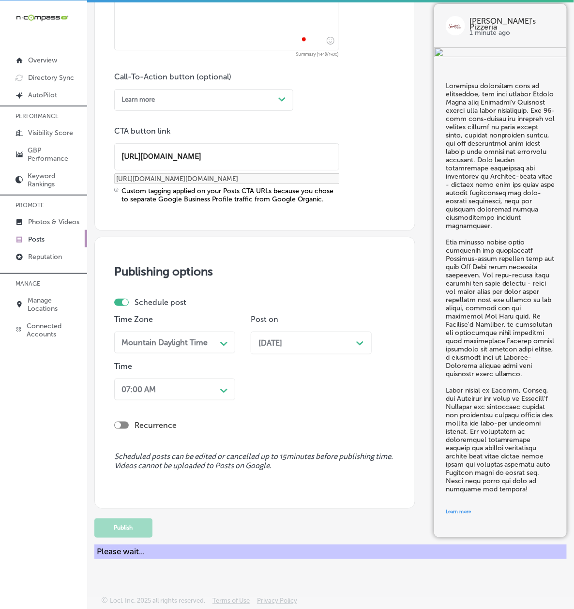
scroll to position [705, 0]
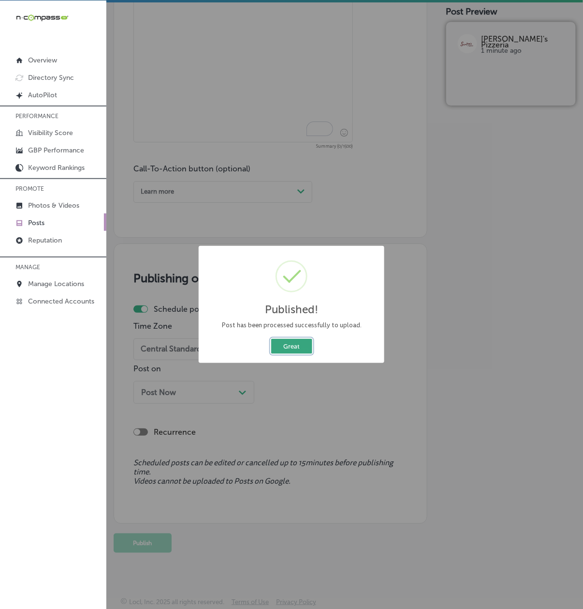
click at [283, 347] on button "Great" at bounding box center [291, 346] width 41 height 15
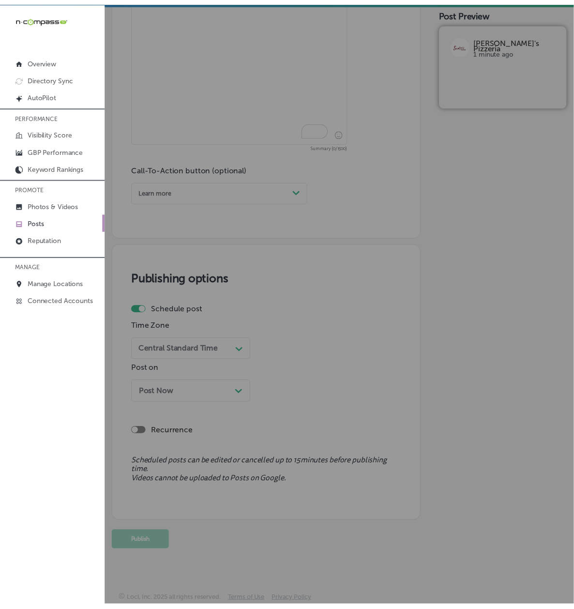
scroll to position [711, 0]
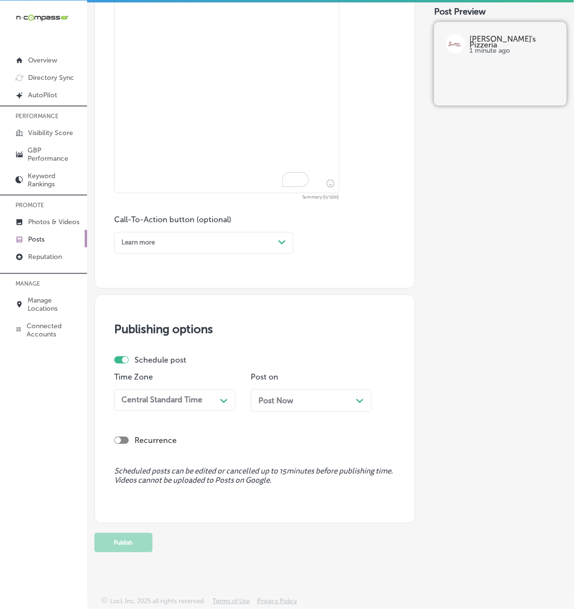
click at [171, 120] on textarea "To enrich screen reader interactions, please activate Accessibility in Grammarl…" at bounding box center [226, 49] width 225 height 288
paste textarea "Watch the cheese stretch as this incredible Meat Lovers pizza is served fresh a…"
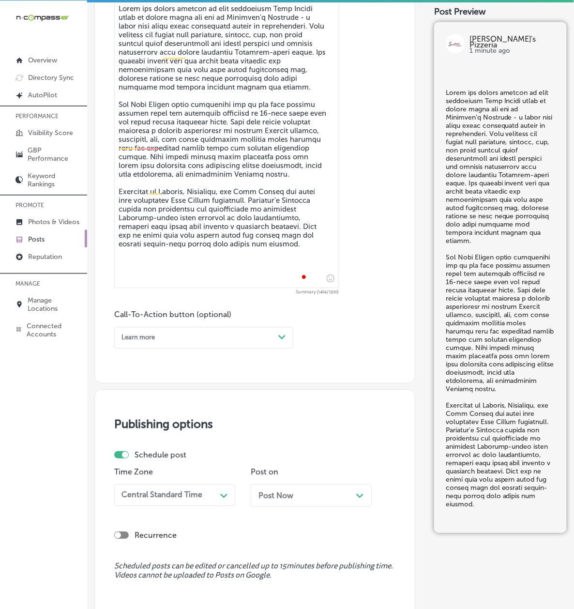
scroll to position [301, 0]
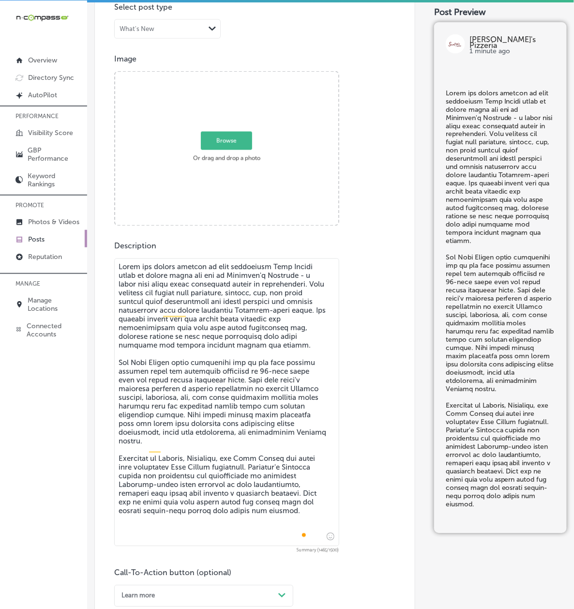
type textarea "Watch the cheese stretch as this incredible Meat Lovers pizza is served fresh a…"
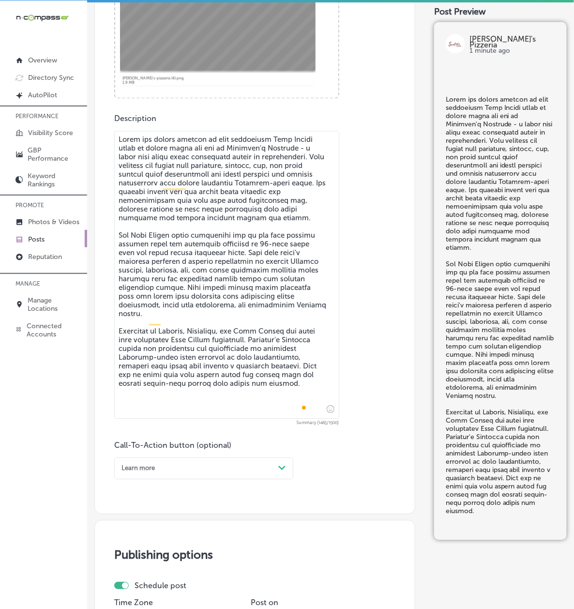
scroll to position [645, 0]
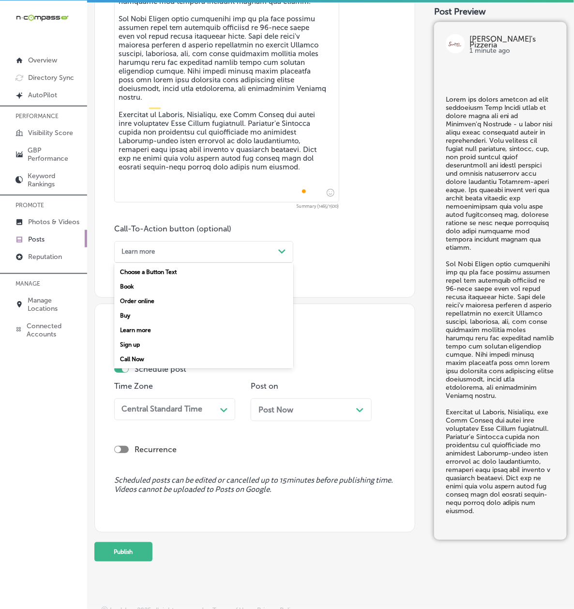
click at [155, 255] on div "Learn more" at bounding box center [137, 251] width 33 height 7
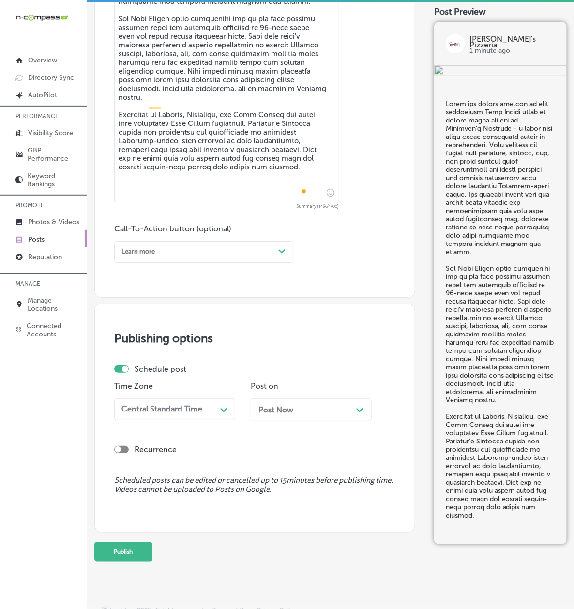
click at [198, 258] on div "Learn more" at bounding box center [196, 251] width 157 height 13
click at [177, 360] on div "Call Now" at bounding box center [203, 359] width 179 height 15
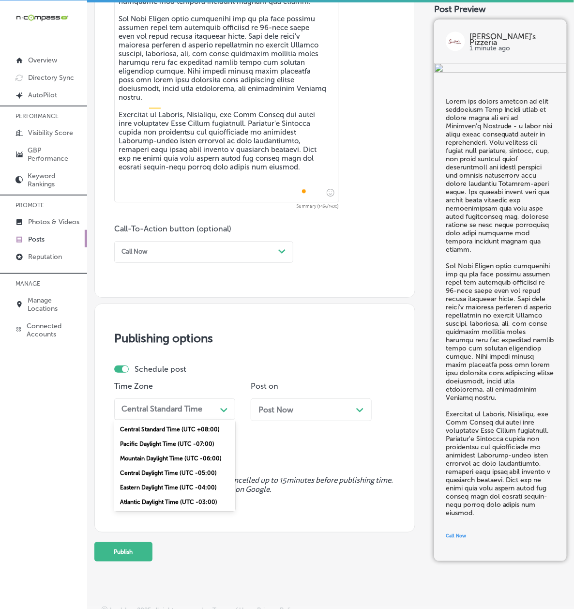
click at [162, 417] on div "Central Standard Time" at bounding box center [167, 409] width 99 height 15
click at [152, 463] on div "Mountain Daylight Time (UTC -06:00)" at bounding box center [174, 458] width 121 height 15
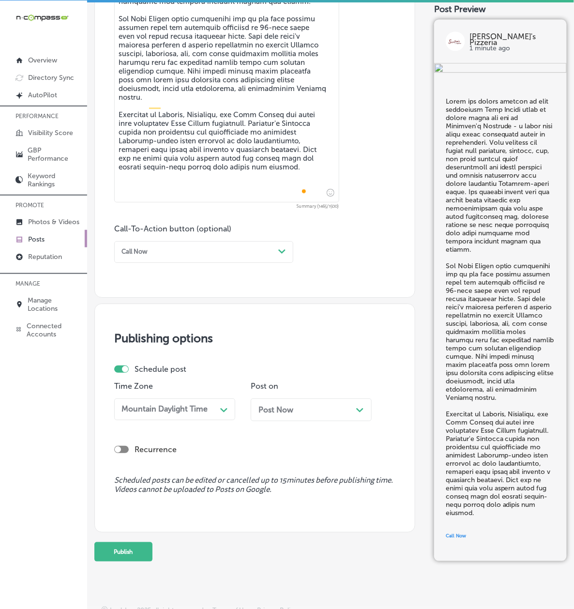
click at [258, 414] on span "Post Now" at bounding box center [275, 409] width 35 height 9
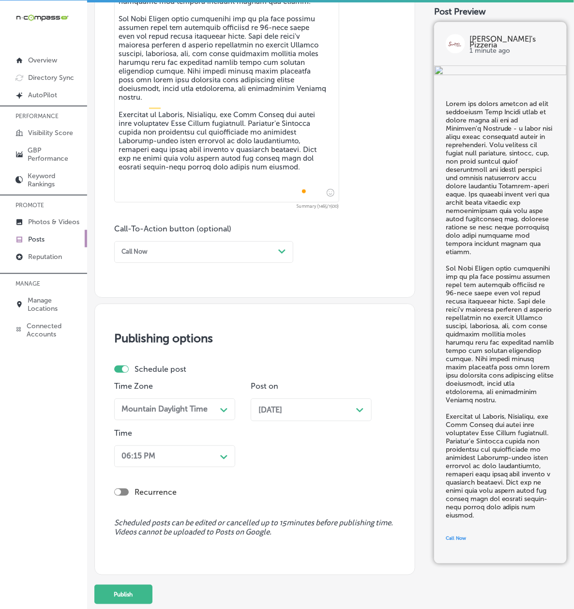
click at [165, 467] on div "06:15 PM Path Created with Sketch." at bounding box center [174, 456] width 121 height 22
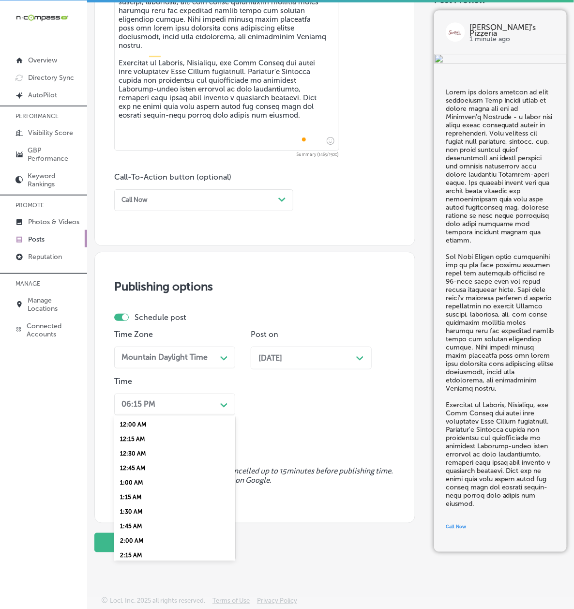
scroll to position [343, 0]
click at [158, 494] on div "7:00 AM" at bounding box center [174, 487] width 121 height 15
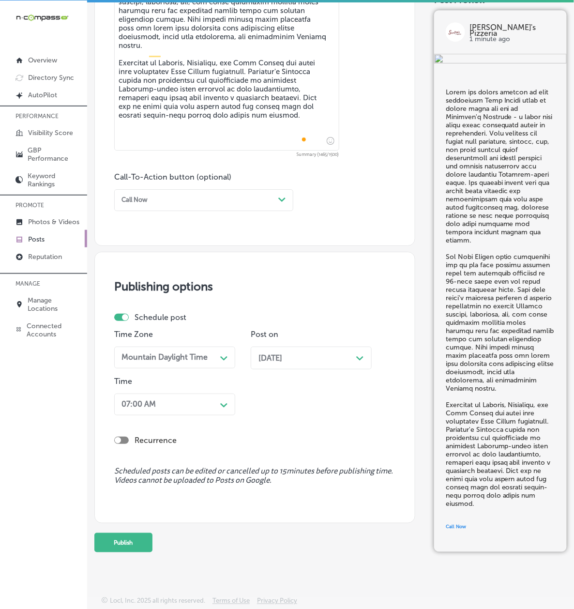
scroll to position [754, 0]
click at [144, 542] on button "Publish" at bounding box center [123, 542] width 58 height 19
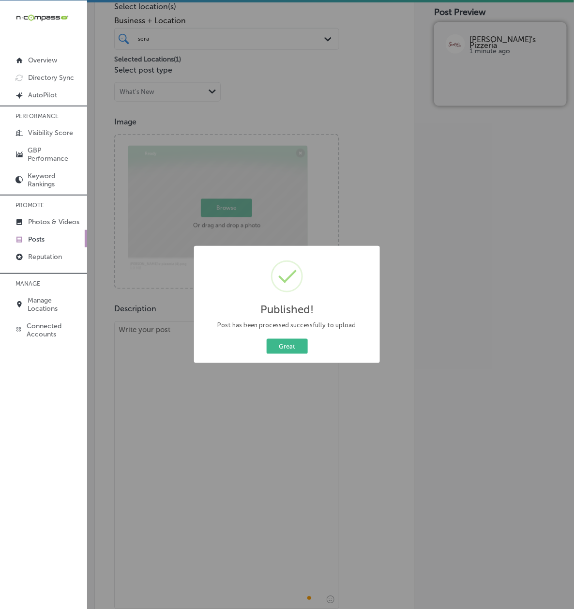
scroll to position [231, 0]
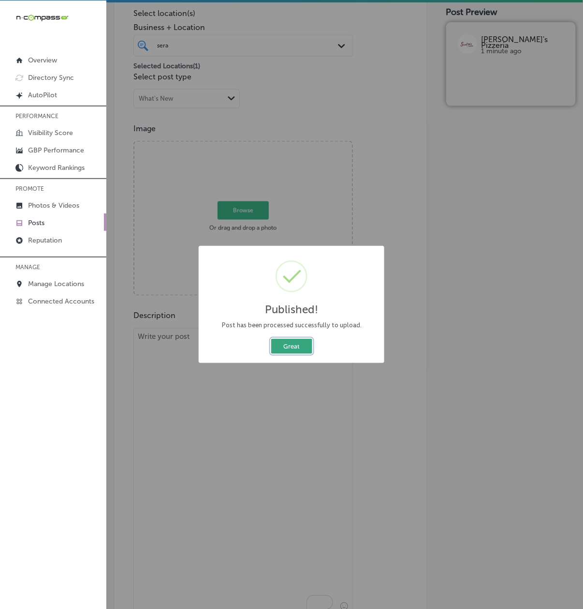
click at [273, 346] on button "Great" at bounding box center [291, 346] width 41 height 15
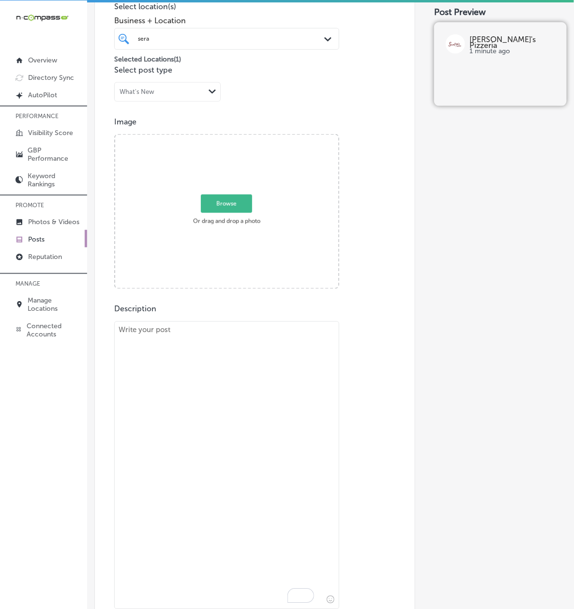
click at [221, 428] on textarea "To enrich screen reader interactions, please activate Accessibility in Grammarl…" at bounding box center [226, 465] width 225 height 288
paste textarea "This perfectly executed half-and-half pizza from Serafina's Pizzeria demonstrat…"
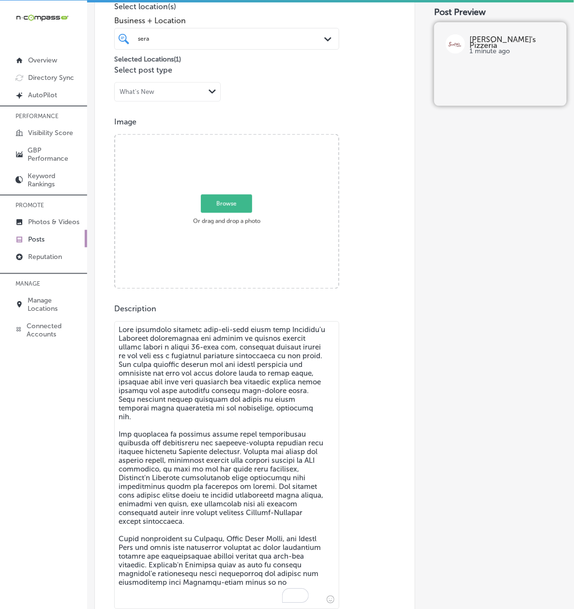
scroll to position [241, 0]
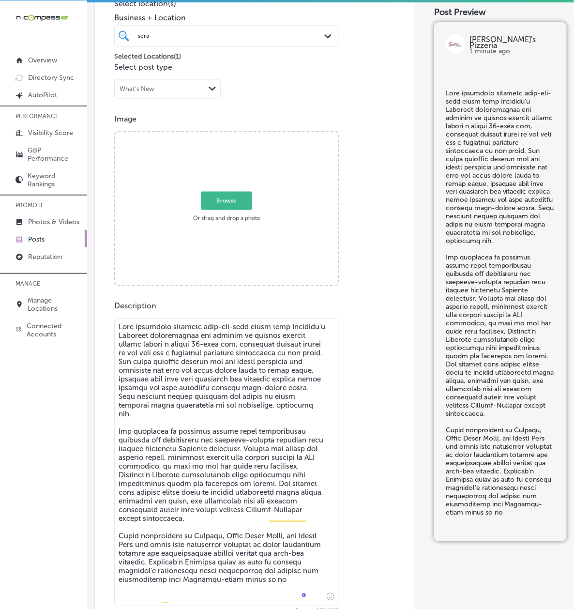
click at [146, 467] on textarea "To enrich screen reader interactions, please activate Accessibility in Grammarl…" at bounding box center [226, 462] width 225 height 288
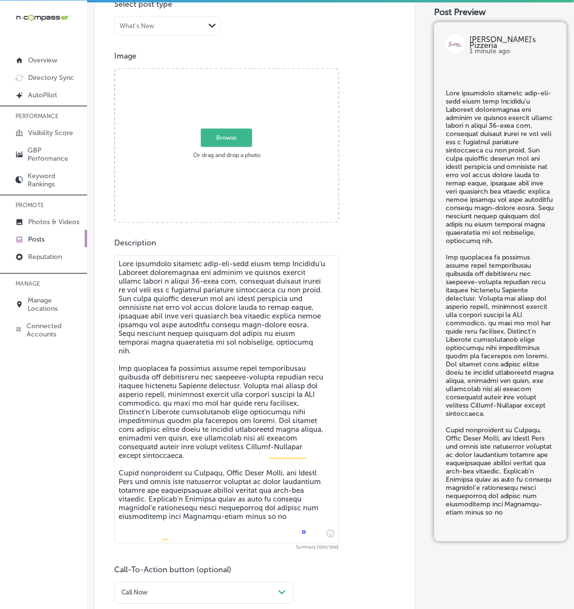
scroll to position [327, 0]
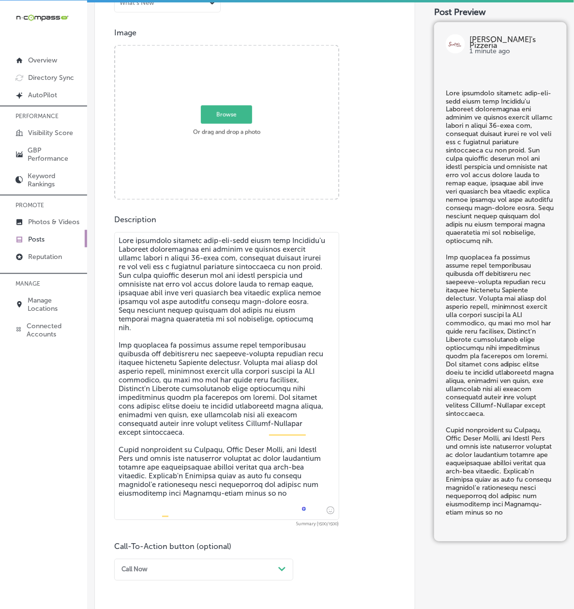
click at [200, 391] on textarea "To enrich screen reader interactions, please activate Accessibility in Grammarl…" at bounding box center [226, 376] width 225 height 288
paste textarea ". The clean division between the two halves showcases the precision and care ou…"
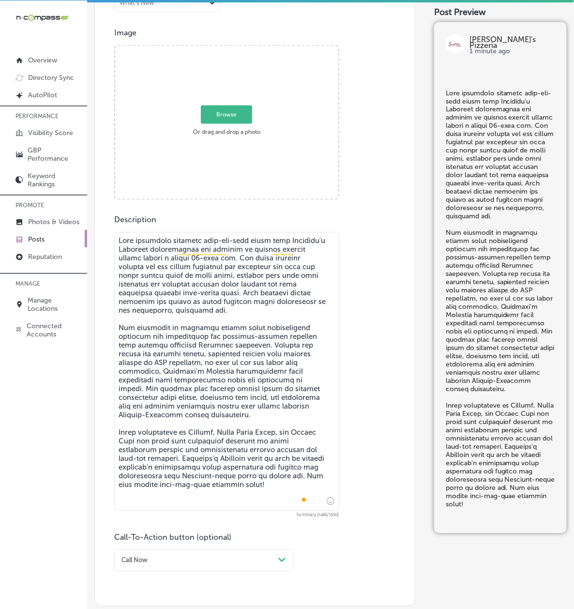
type textarea "This perfectly executed half-and-half pizza from Serafina's Pizzeria demonstrat…"
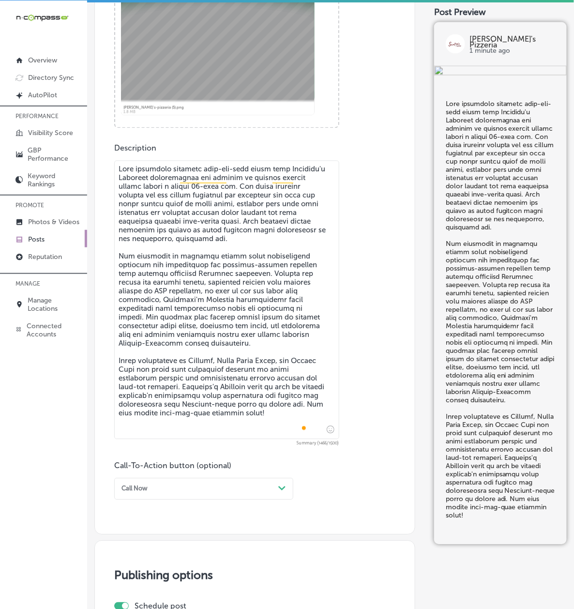
scroll to position [499, 0]
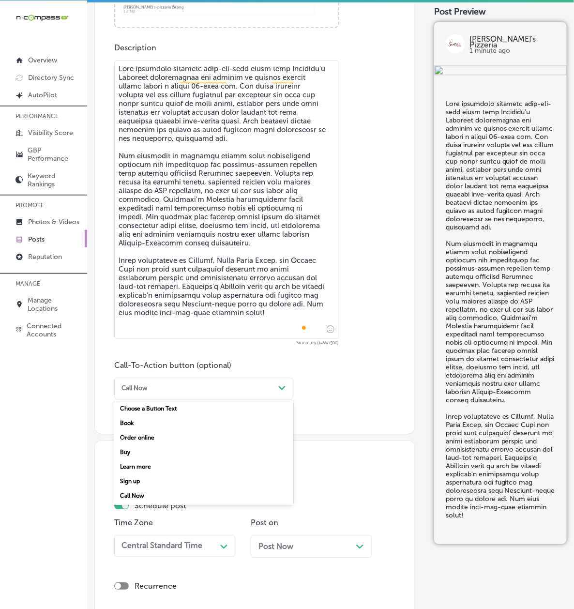
click at [151, 395] on div "Call Now" at bounding box center [196, 388] width 157 height 13
click at [153, 454] on div "Buy" at bounding box center [203, 452] width 179 height 15
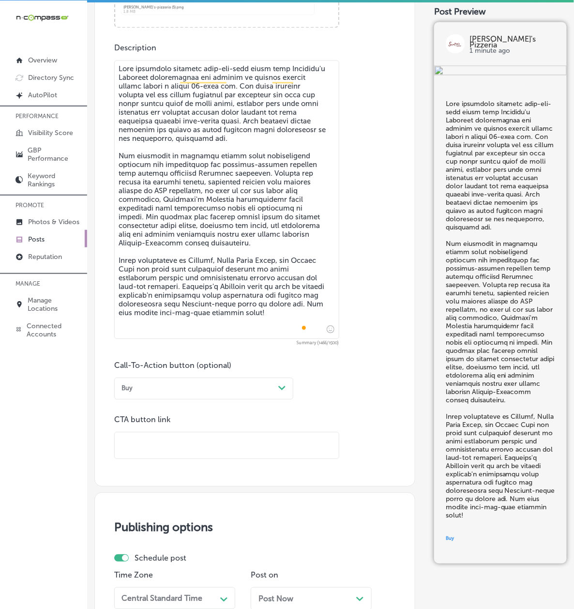
click at [155, 452] on input "text" at bounding box center [227, 445] width 224 height 27
paste input "https://serafinaspizzeria.com/"
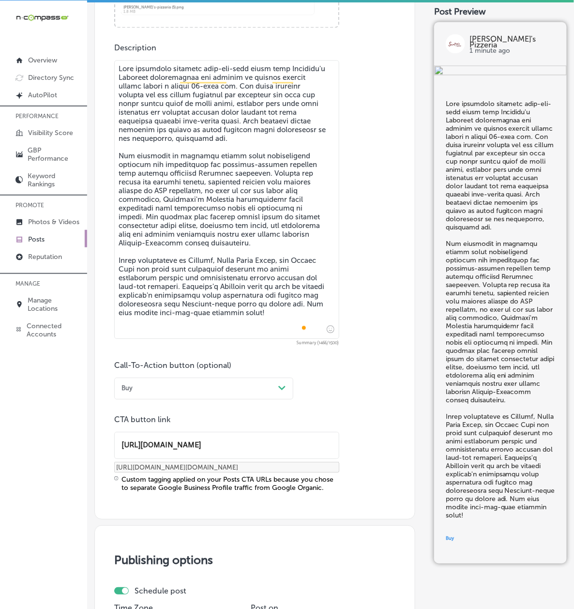
type input "https://serafinaspizzeria.com/"
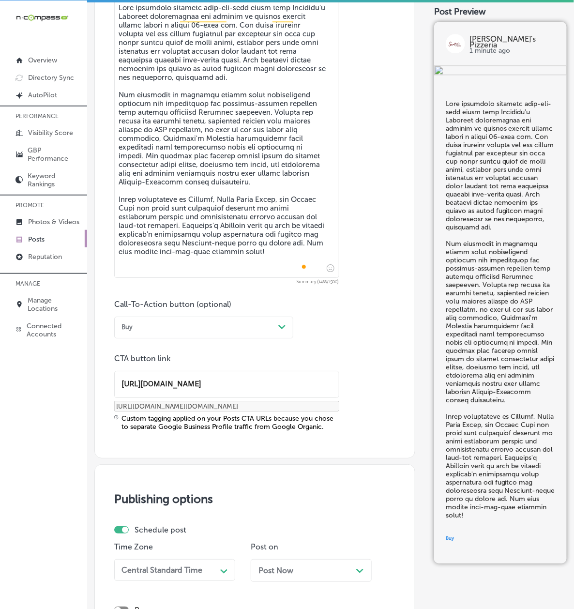
scroll to position [757, 0]
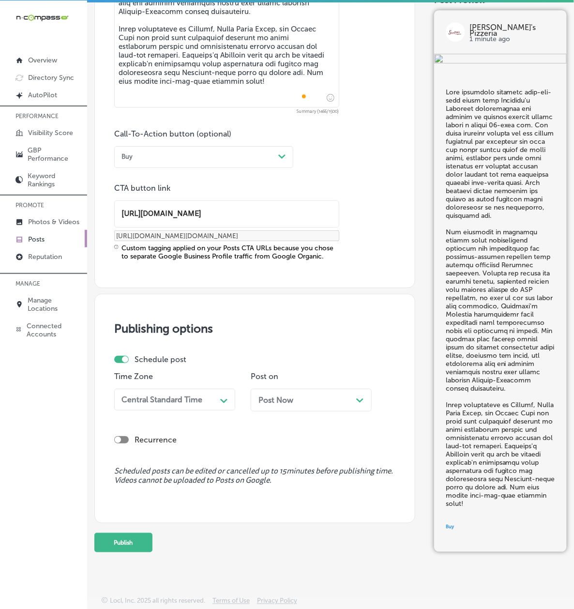
click at [154, 397] on div "Central Standard Time Path Created with Sketch." at bounding box center [174, 399] width 121 height 22
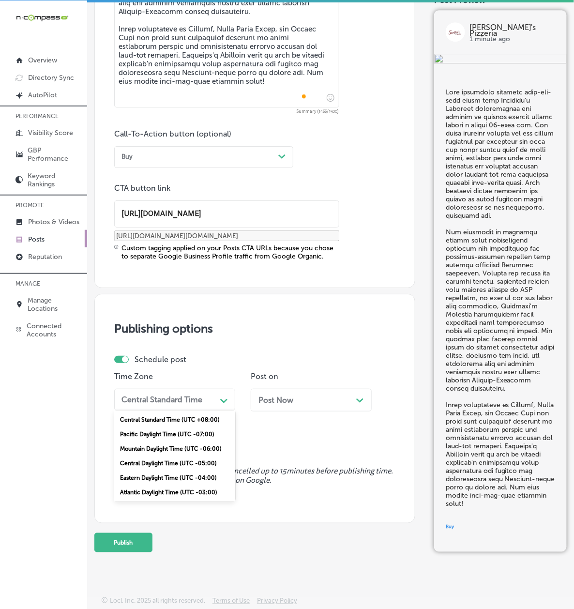
click at [164, 441] on div "Mountain Daylight Time (UTC -06:00)" at bounding box center [174, 448] width 121 height 15
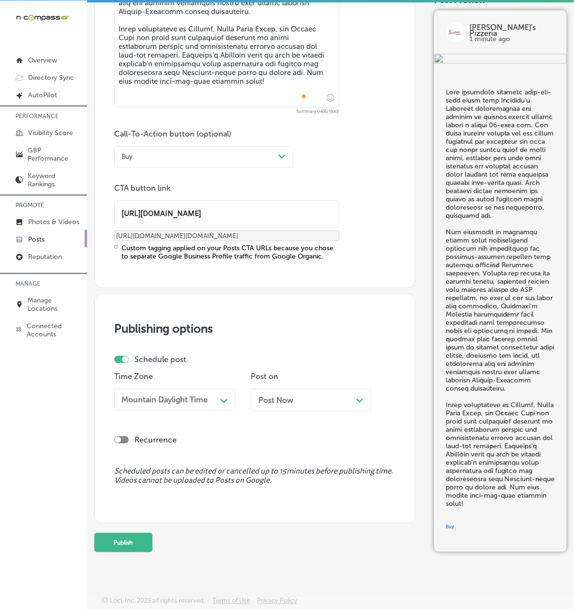
click at [258, 404] on span "Post Now" at bounding box center [275, 399] width 35 height 9
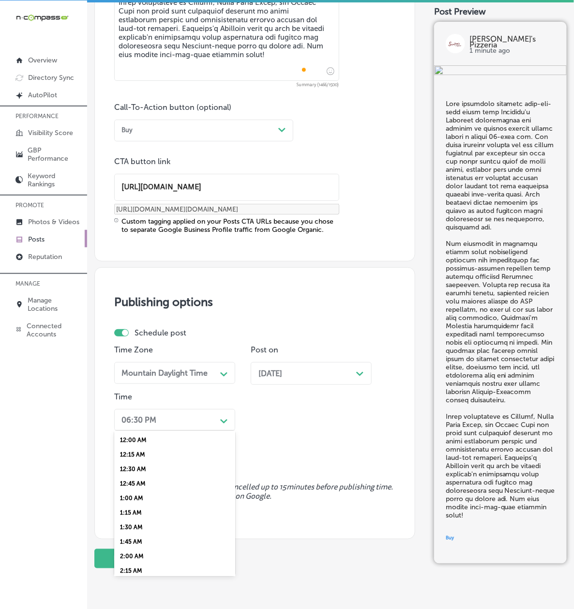
click at [187, 431] on div "option 7:00 AM, selected. option 12:15 AM focused, 2 of 96. 96 results availabl…" at bounding box center [174, 420] width 121 height 22
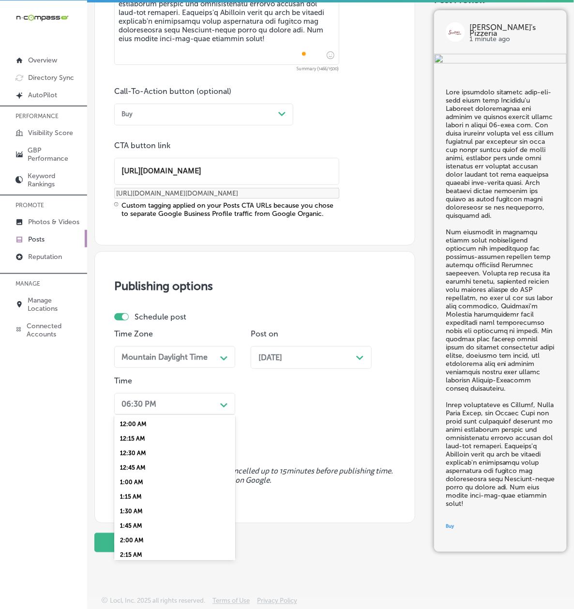
scroll to position [343, 0]
click at [163, 494] on div "7:00 AM" at bounding box center [174, 486] width 121 height 15
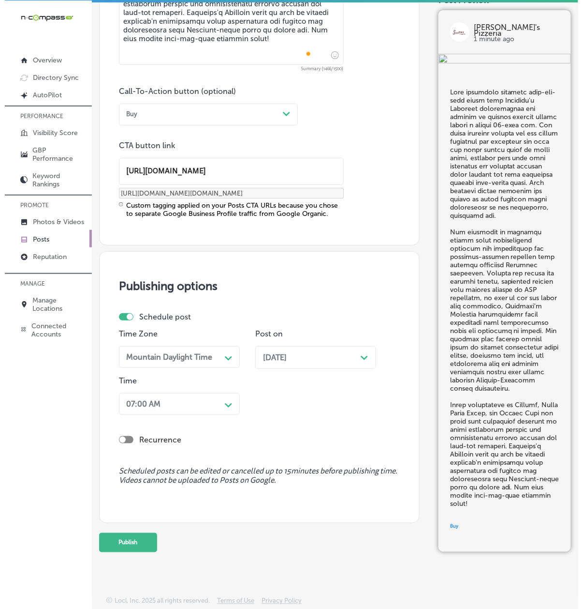
scroll to position [838, 0]
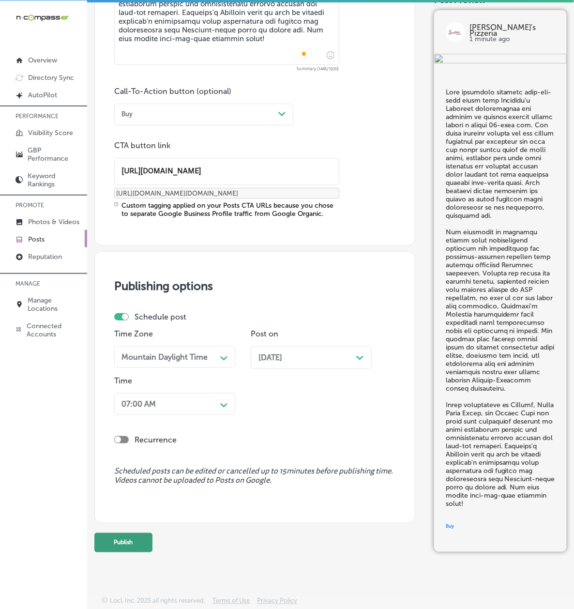
click at [148, 536] on button "Publish" at bounding box center [123, 542] width 58 height 19
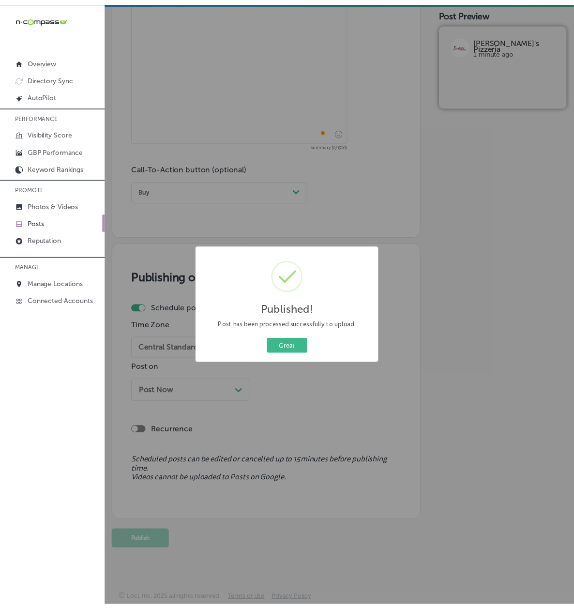
scroll to position [696, 0]
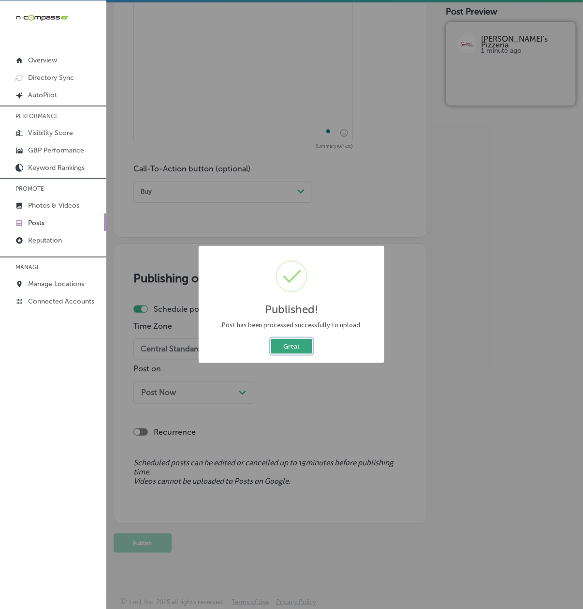
click at [278, 343] on button "Great" at bounding box center [291, 346] width 41 height 15
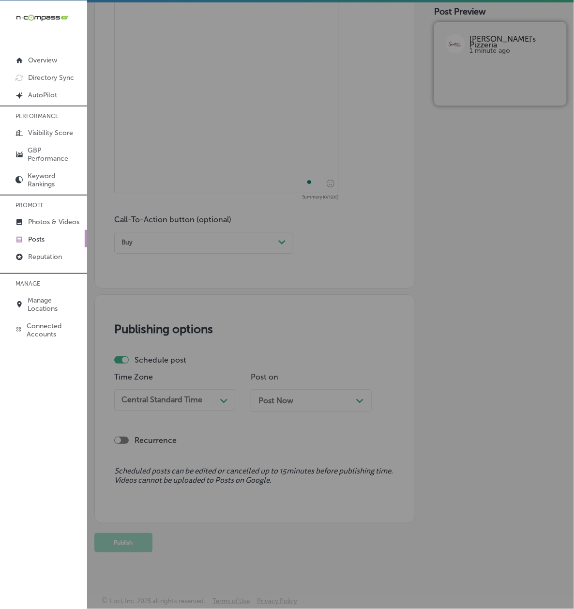
scroll to position [702, 0]
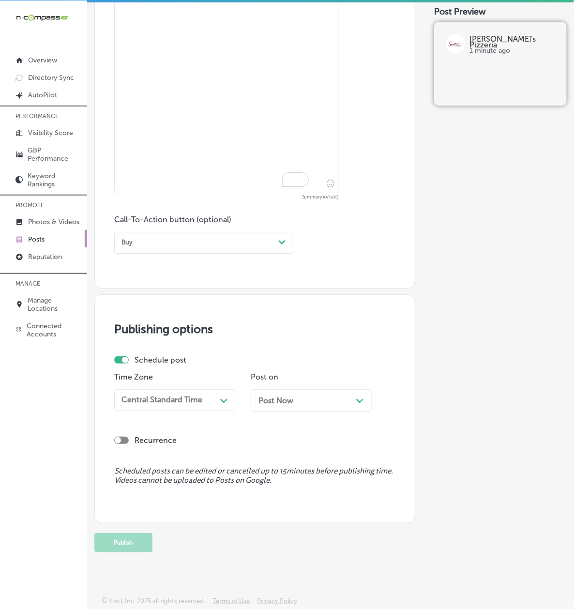
click at [197, 112] on textarea "To enrich screen reader interactions, please activate Accessibility in Grammarl…" at bounding box center [226, 53] width 225 height 279
paste textarea "Serafina's Pizzeria takes pride in crafting exceptional 12-inch heroes that bri…"
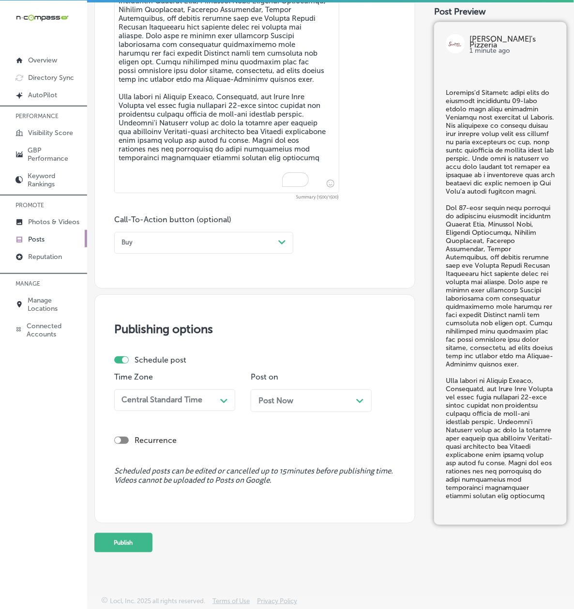
scroll to position [559, 0]
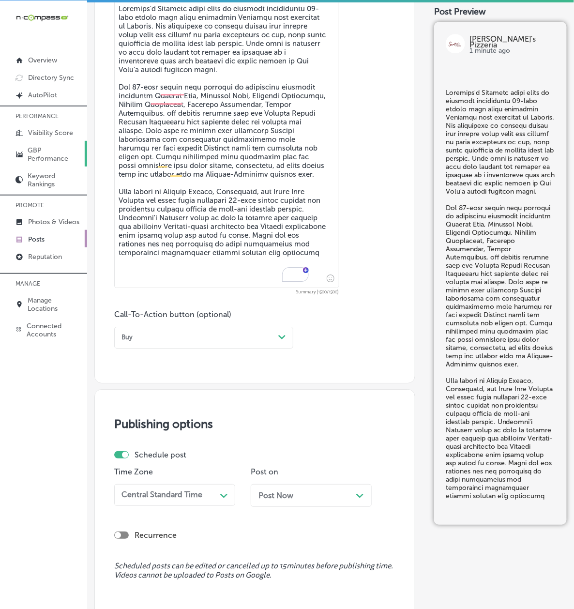
type textarea "Serafina's Pizzeria takes pride in crafting exceptional 12-inch heroes that bri…"
click at [159, 342] on div "Buy" at bounding box center [196, 337] width 157 height 13
click at [160, 393] on div "Order online" at bounding box center [203, 386] width 179 height 15
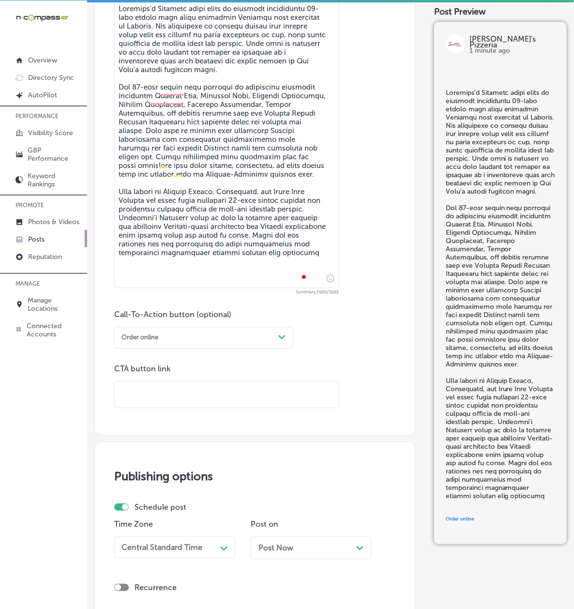
click at [160, 393] on input "text" at bounding box center [227, 394] width 224 height 27
paste input "Serafina's Pizzeria takes pride in crafting exceptional 12-inch heroes that bri…"
type input "Serafina's Pizzeria takes pride in crafting exceptional 12-inch heroes that bri…"
click at [164, 227] on textarea "To enrich screen reader interactions, please activate Accessibility in Grammarl…" at bounding box center [226, 144] width 225 height 288
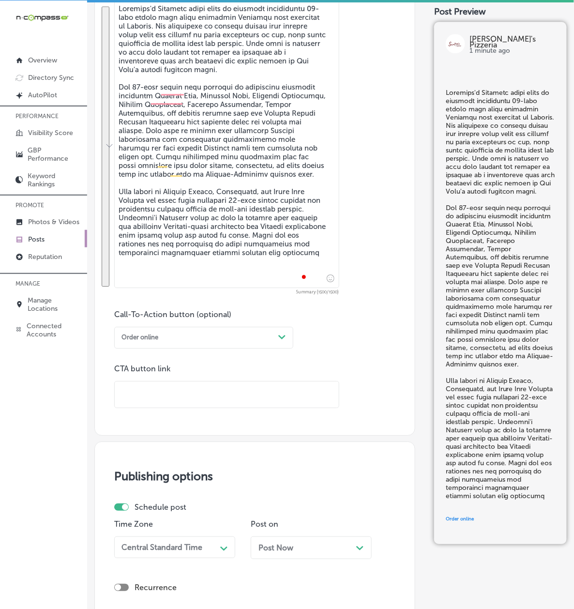
paste textarea "by clicking the website below!"
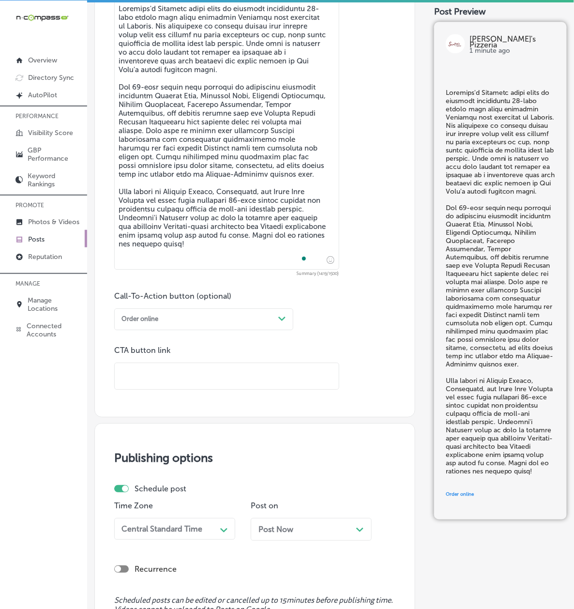
type textarea "Serafina's Pizzeria takes pride in crafting exceptional 12-inch heroes that bri…"
click at [198, 378] on input "text" at bounding box center [227, 376] width 224 height 27
paste input "https://serafinaspizzeria.com/"
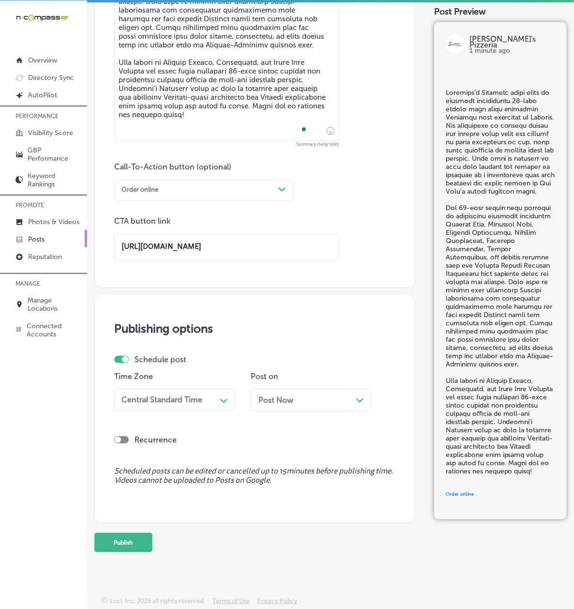
scroll to position [745, 0]
type input "https://serafinaspizzeria.com/"
click at [175, 355] on div "Schedule post Time Zone Central Standard Time Path Created with Sketch. Post on…" at bounding box center [251, 387] width 275 height 64
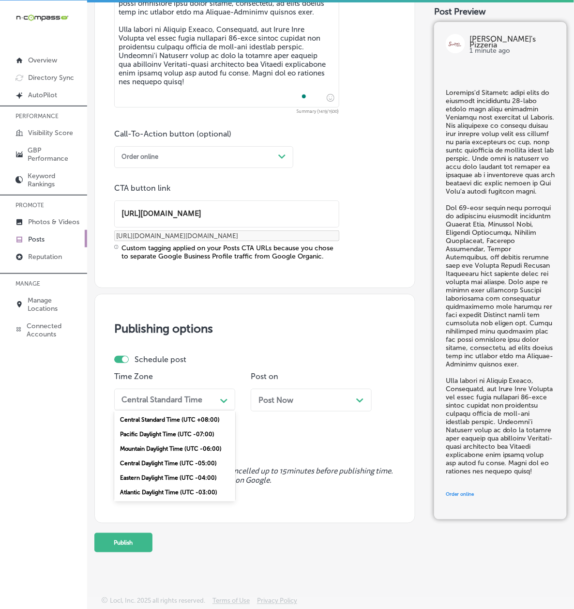
click at [171, 441] on div "Mountain Daylight Time (UTC -06:00)" at bounding box center [174, 448] width 121 height 15
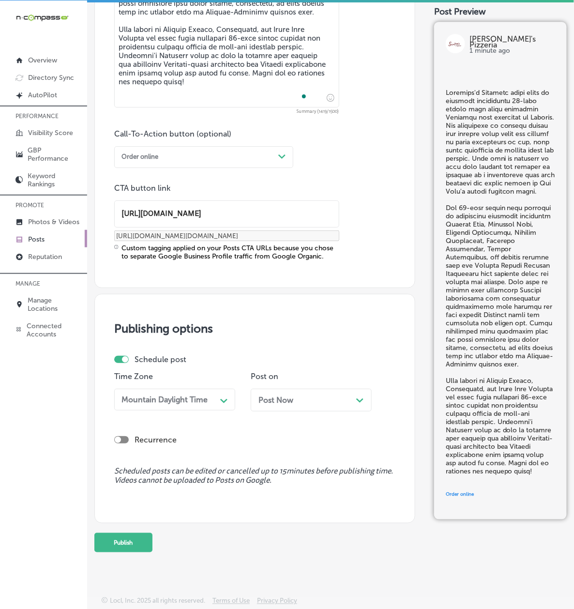
click at [258, 404] on span "Post Now" at bounding box center [275, 399] width 35 height 9
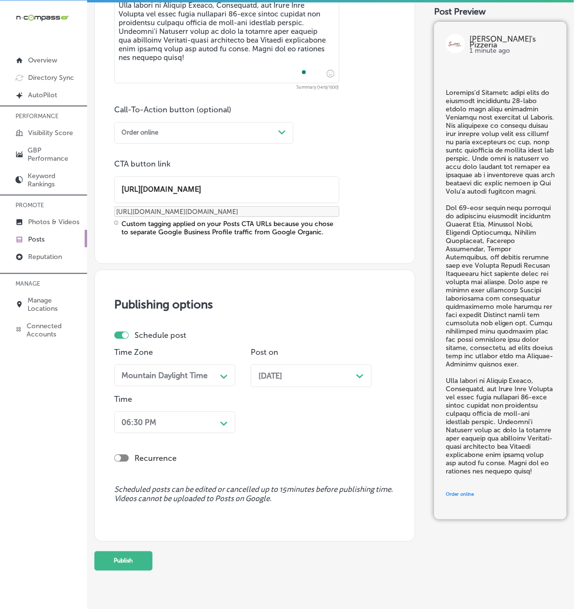
click at [188, 433] on div "06:30 PM Path Created with Sketch." at bounding box center [174, 422] width 121 height 22
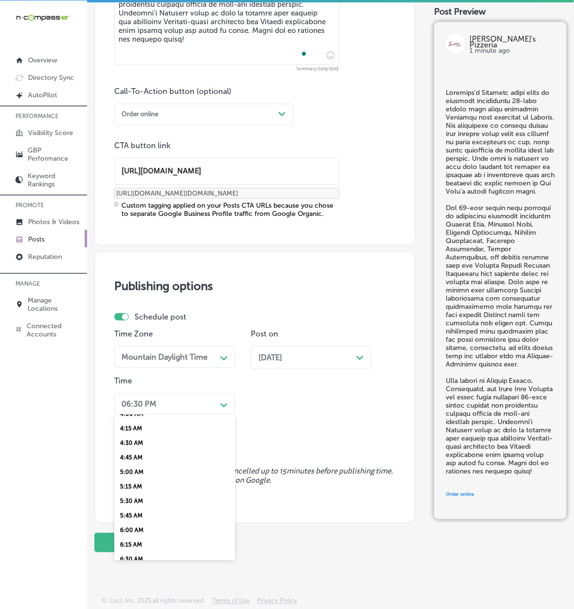
scroll to position [343, 0]
click at [155, 494] on div "7:00 AM" at bounding box center [174, 486] width 121 height 15
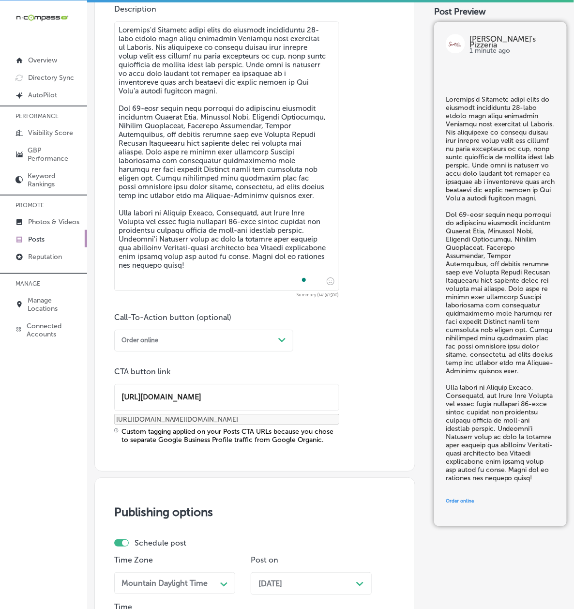
scroll to position [656, 0]
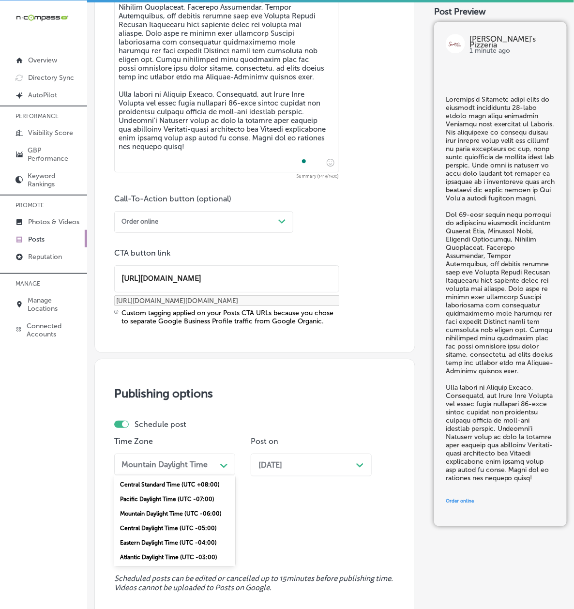
click at [149, 469] on div "Mountain Daylight Time" at bounding box center [164, 464] width 86 height 9
click at [124, 492] on div "Publishing options Schedule post Time Zone option Mountain Daylight Time (UTC -…" at bounding box center [254, 493] width 321 height 271
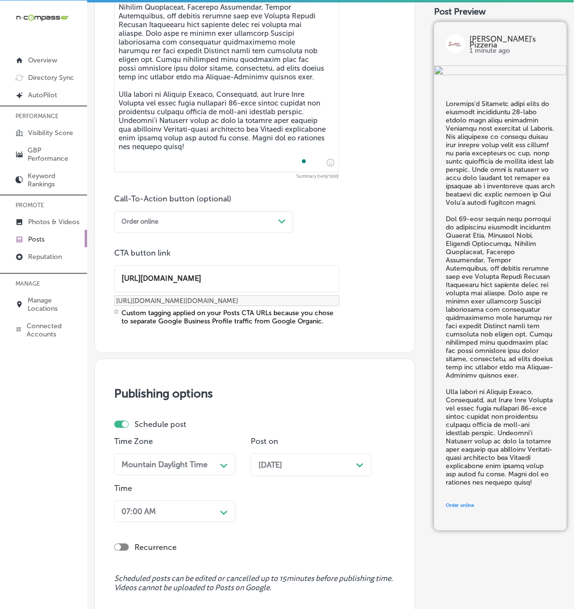
scroll to position [829, 0]
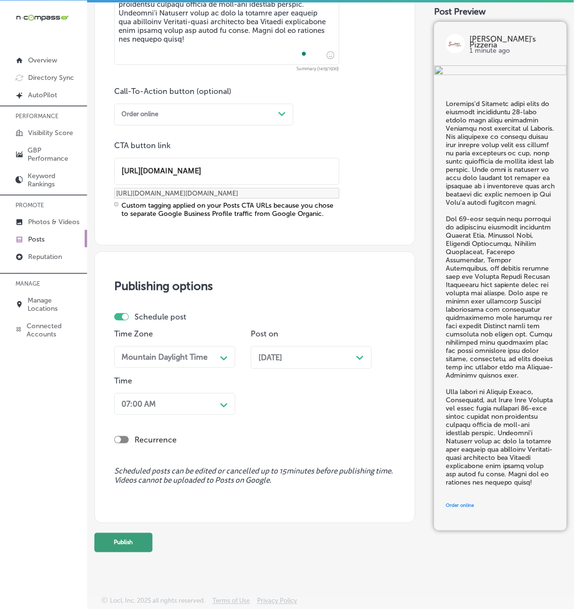
click at [140, 535] on button "Publish" at bounding box center [123, 542] width 58 height 19
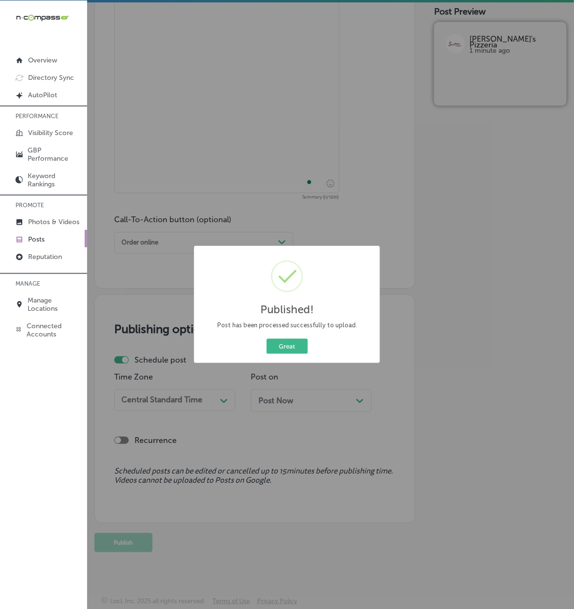
scroll to position [687, 0]
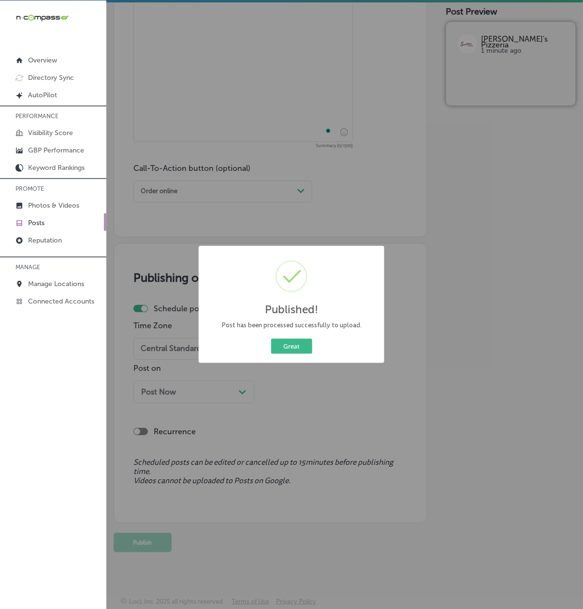
click at [306, 355] on div "Great Cancel" at bounding box center [291, 346] width 171 height 19
drag, startPoint x: 299, startPoint y: 343, endPoint x: 20, endPoint y: 328, distance: 279.0
click at [298, 343] on button "Great" at bounding box center [291, 346] width 41 height 15
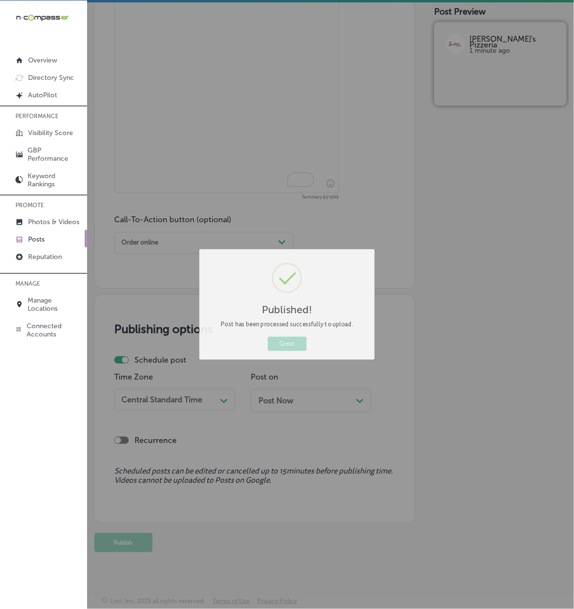
scroll to position [693, 0]
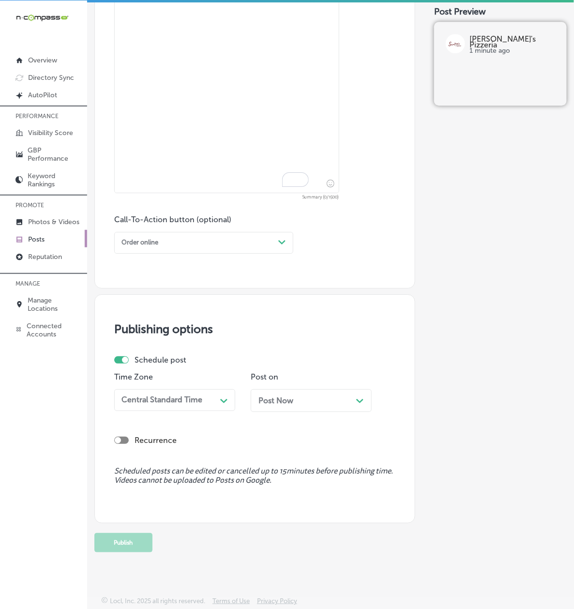
click at [41, 230] on link "Posts" at bounding box center [43, 238] width 87 height 17
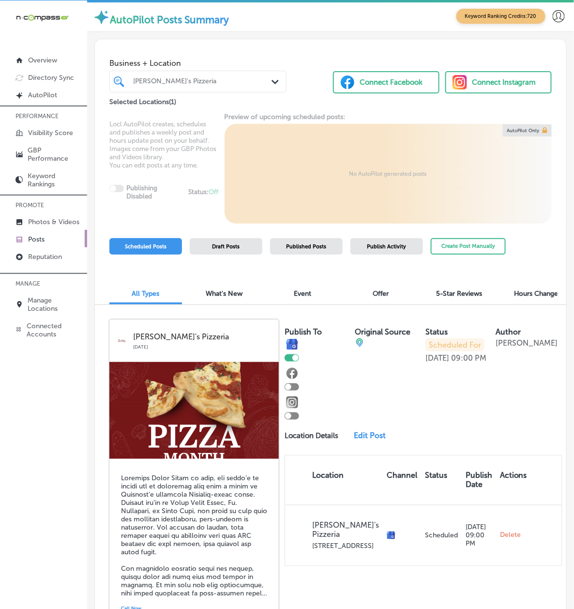
drag, startPoint x: 48, startPoint y: 219, endPoint x: 46, endPoint y: 225, distance: 6.6
click at [47, 230] on link "Posts" at bounding box center [43, 238] width 87 height 17
click at [39, 516] on div "iconmonstr-menu-thin copy Created with Sketch. Overview Directory Sync Created …" at bounding box center [43, 304] width 87 height 609
click at [474, 252] on button "Create Post Manually" at bounding box center [468, 246] width 75 height 17
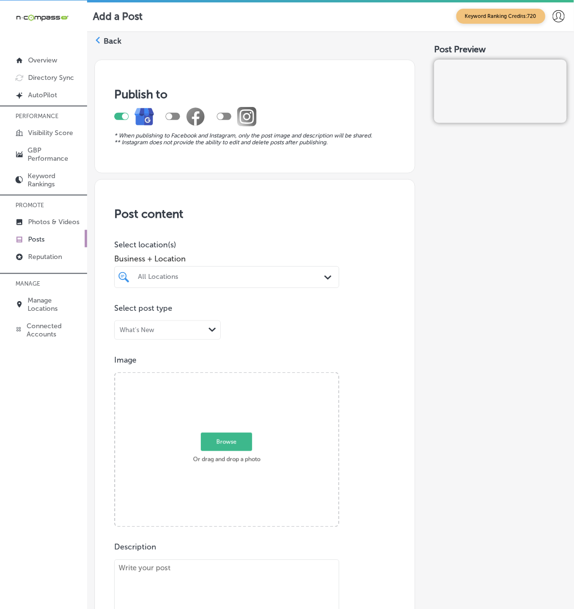
click at [192, 279] on div "All Locations" at bounding box center [231, 277] width 187 height 8
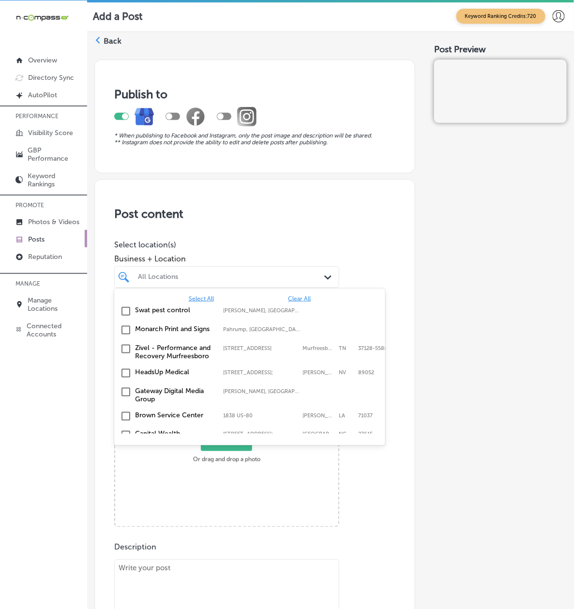
click at [311, 302] on span "Clear All" at bounding box center [299, 298] width 23 height 7
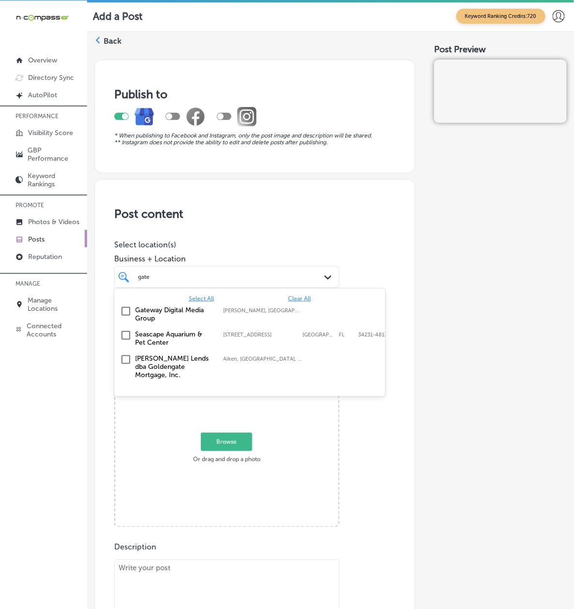
click at [181, 314] on label "Gateway Digital Media Group" at bounding box center [174, 314] width 78 height 16
type input "gate"
click at [57, 358] on div "iconmonstr-menu-thin copy Created with Sketch. Overview Directory Sync Created …" at bounding box center [43, 304] width 87 height 609
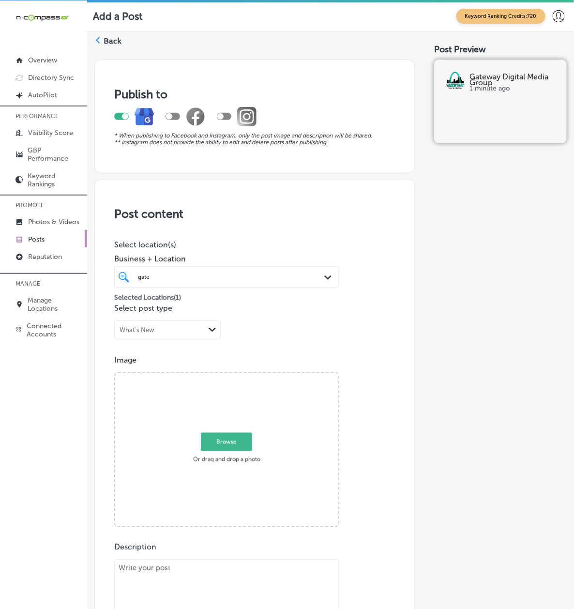
paste textarea "Gateway Digital Media Group proudly features Breese Dental Group - Trenton as o…"
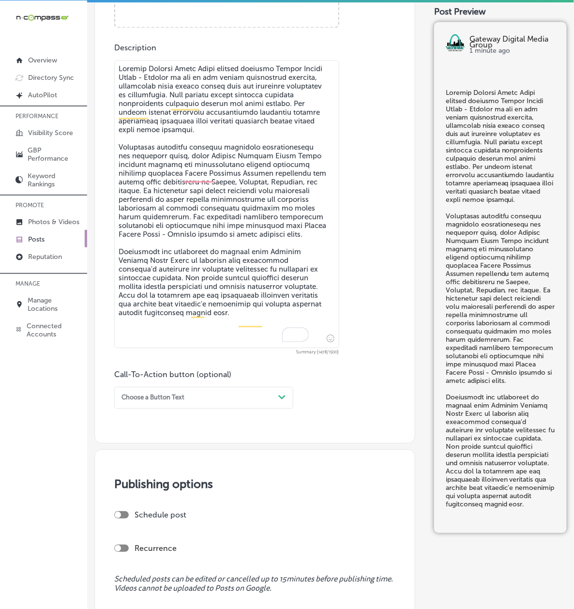
scroll to position [327, 0]
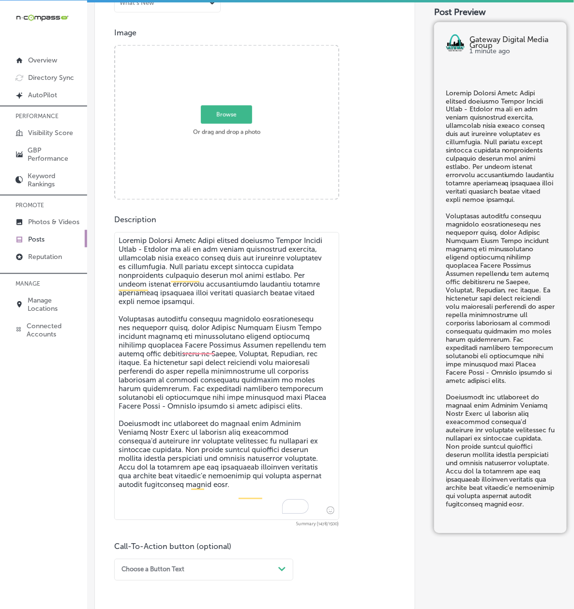
type textarea "Gateway Digital Media Group proudly features Breese Dental Group - Trenton as o…"
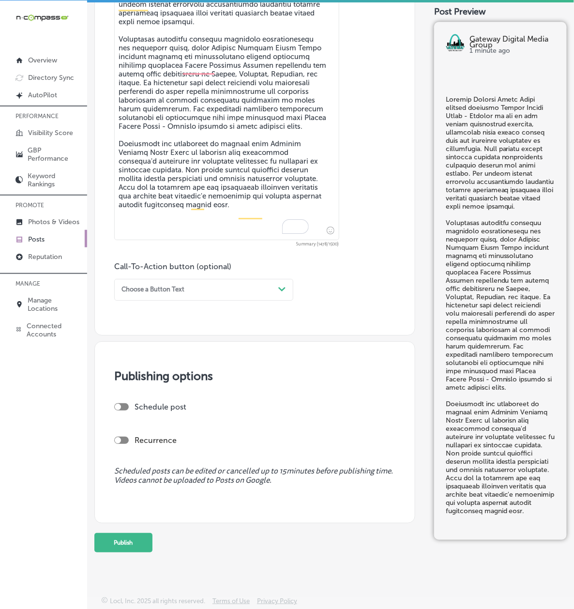
scroll to position [622, 0]
click at [173, 284] on div "Choose a Button Text" at bounding box center [196, 289] width 157 height 13
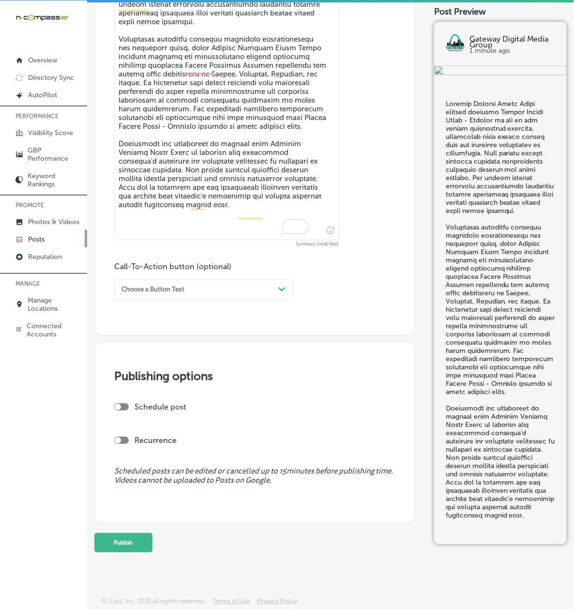
click at [161, 283] on div "Choose a Button Text" at bounding box center [196, 289] width 157 height 13
click at [146, 389] on div "Call Now" at bounding box center [203, 396] width 179 height 15
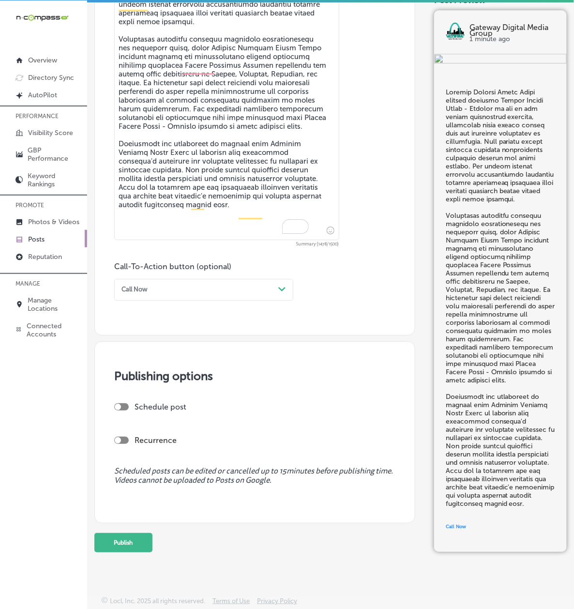
click at [129, 403] on div at bounding box center [121, 406] width 15 height 7
checkbox input "true"
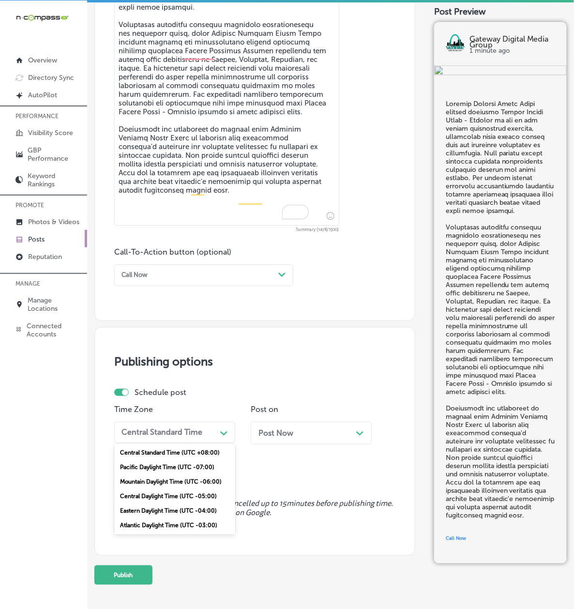
click at [160, 437] on div "Central Standard Time" at bounding box center [161, 432] width 81 height 9
click at [158, 484] on div "Mountain Daylight Time (UTC -06:00)" at bounding box center [174, 481] width 121 height 15
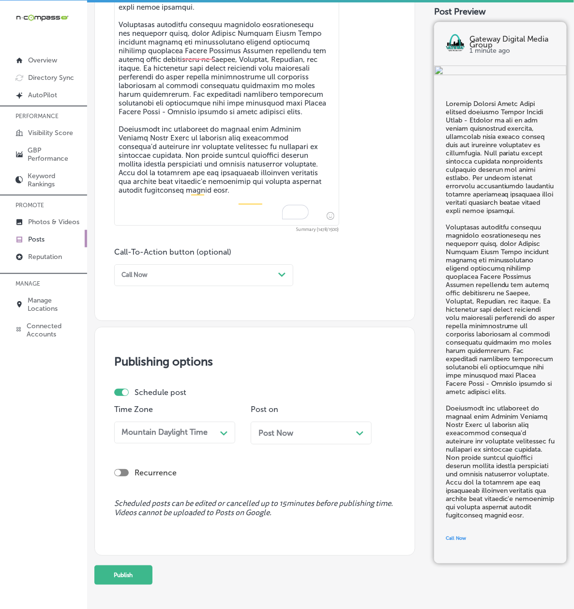
click at [258, 437] on span "Post Now" at bounding box center [275, 432] width 35 height 9
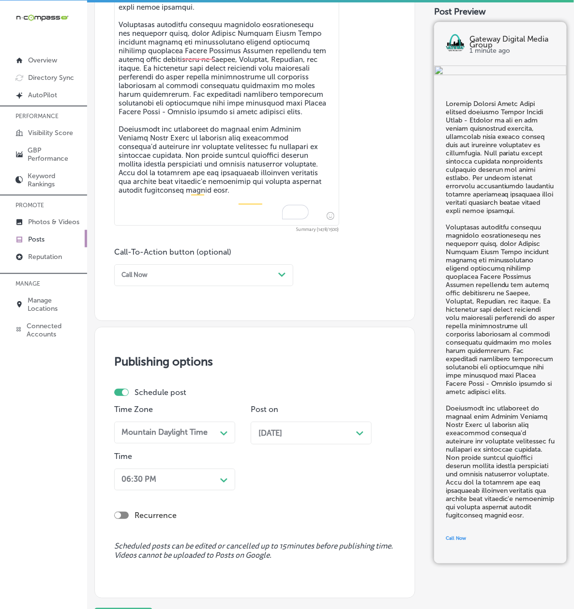
click at [183, 490] on div "06:30 PM Path Created with Sketch." at bounding box center [174, 479] width 121 height 22
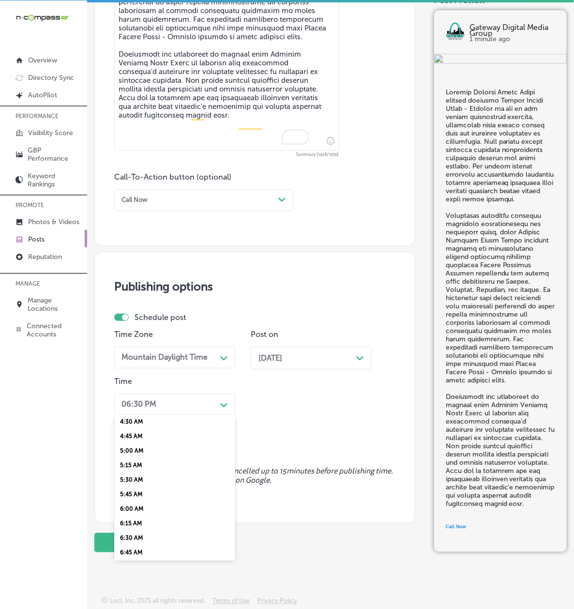
scroll to position [343, 0]
click at [154, 494] on div "7:00 AM" at bounding box center [174, 487] width 121 height 15
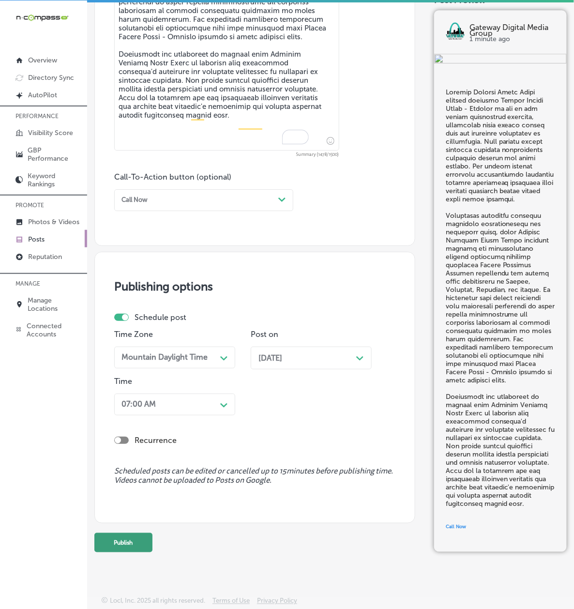
click at [152, 552] on button "Publish" at bounding box center [123, 542] width 58 height 19
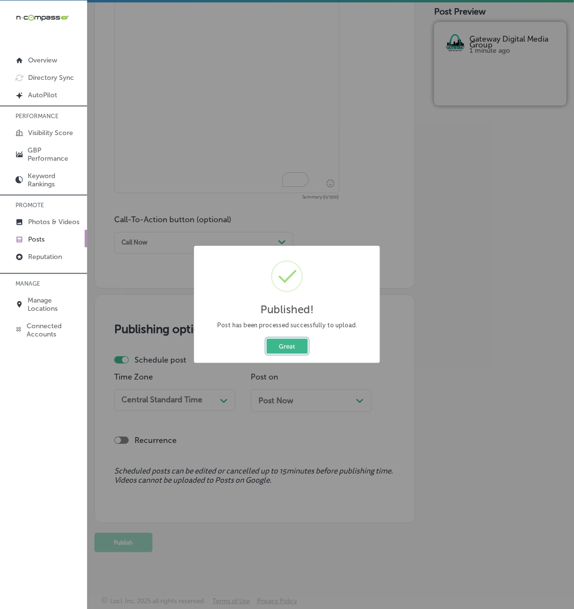
drag, startPoint x: 287, startPoint y: 344, endPoint x: 283, endPoint y: 355, distance: 11.3
click at [287, 344] on button "Great" at bounding box center [287, 346] width 41 height 15
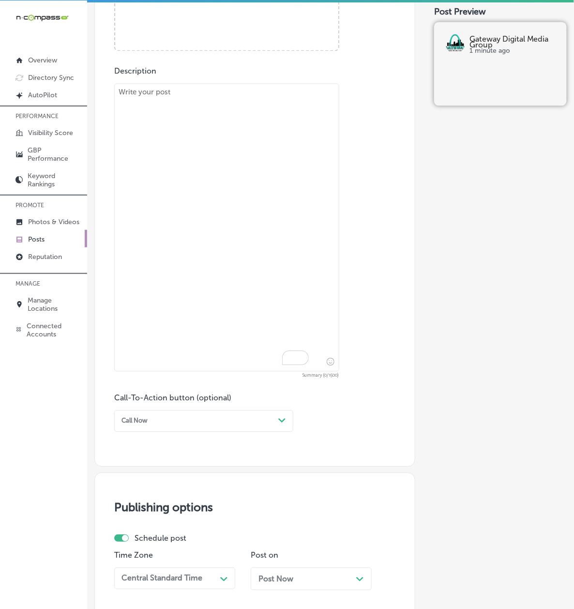
scroll to position [357, 0]
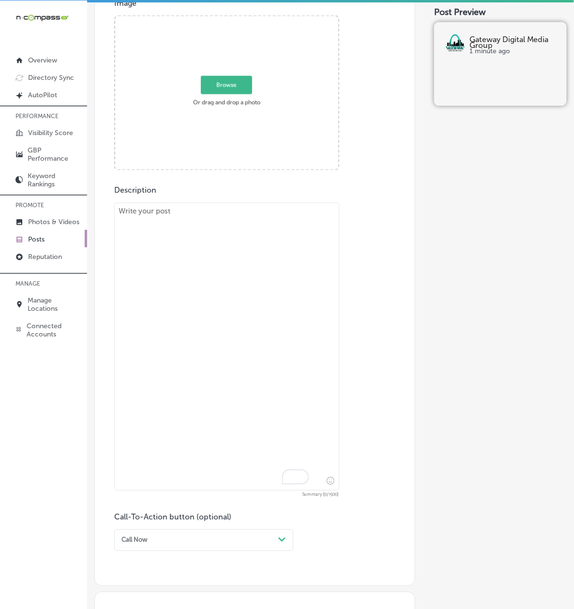
click at [208, 345] on textarea "To enrich screen reader interactions, please activate Accessibility in Grammarl…" at bounding box center [226, 347] width 225 height 288
paste textarea "Transform your marketing strategy with Gateway Digital Media Group's indoor dig…"
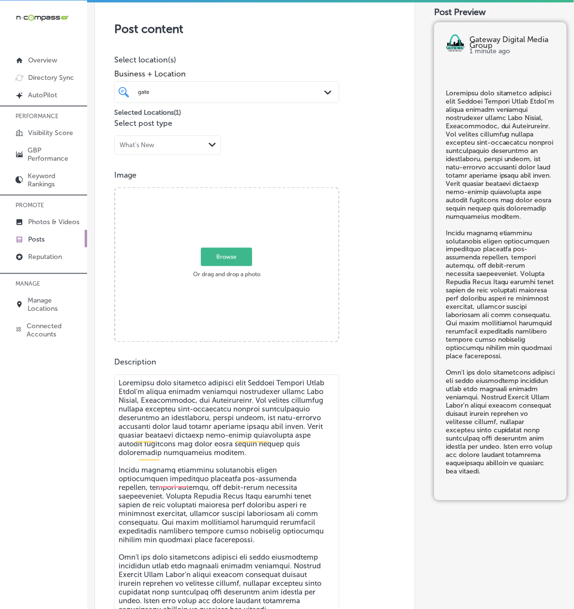
scroll to position [184, 0]
type textarea "Transform your marketing strategy with Gateway Digital Media Group's indoor dig…"
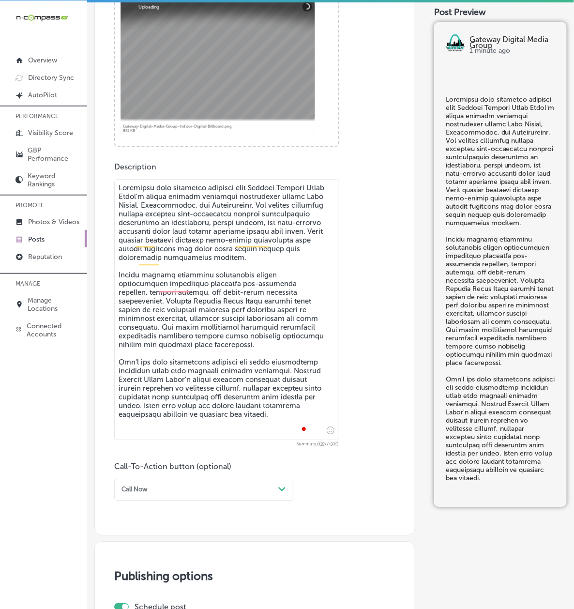
scroll to position [614, 0]
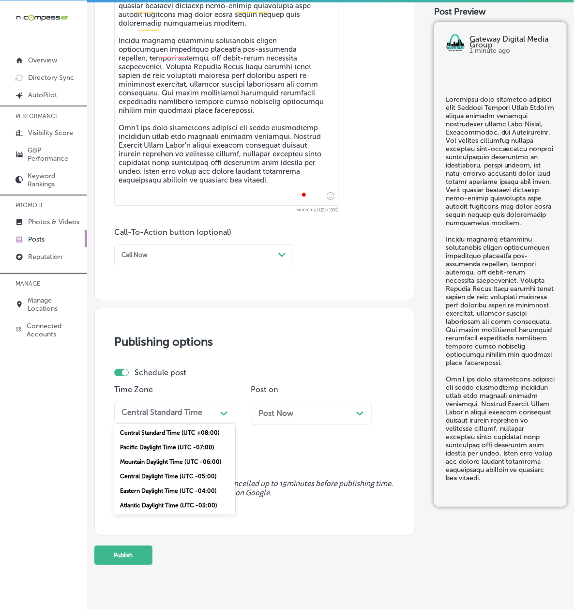
click at [152, 417] on div "Central Standard Time" at bounding box center [161, 412] width 81 height 9
click at [144, 463] on div "Mountain Daylight Time (UTC -06:00)" at bounding box center [174, 461] width 121 height 15
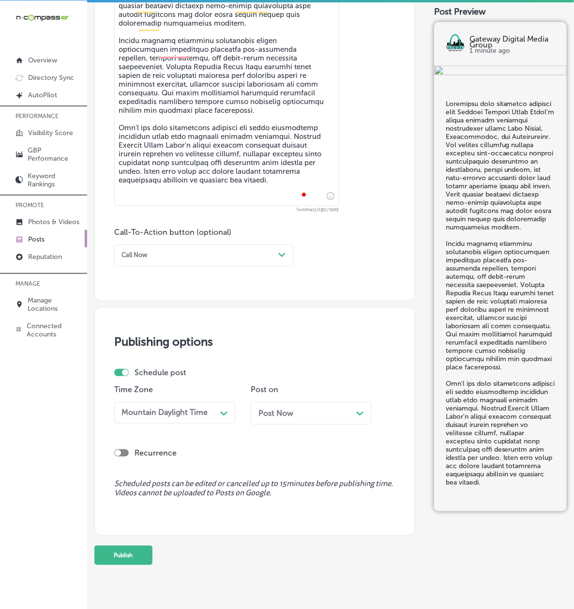
scroll to position [684, 0]
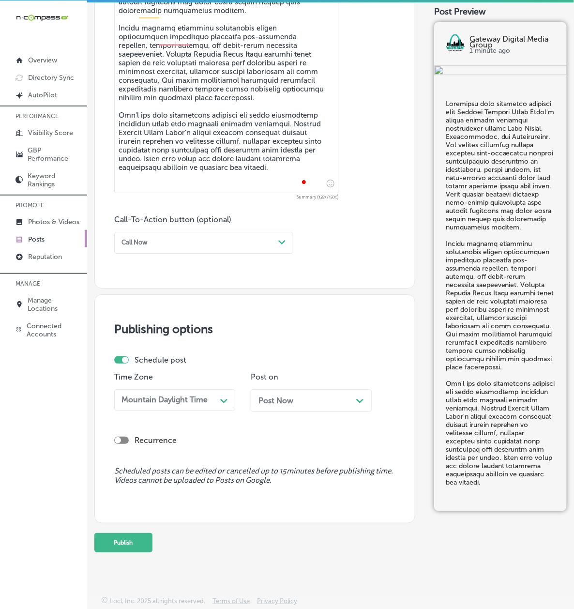
click at [187, 395] on div "Mountain Daylight Time" at bounding box center [164, 399] width 86 height 9
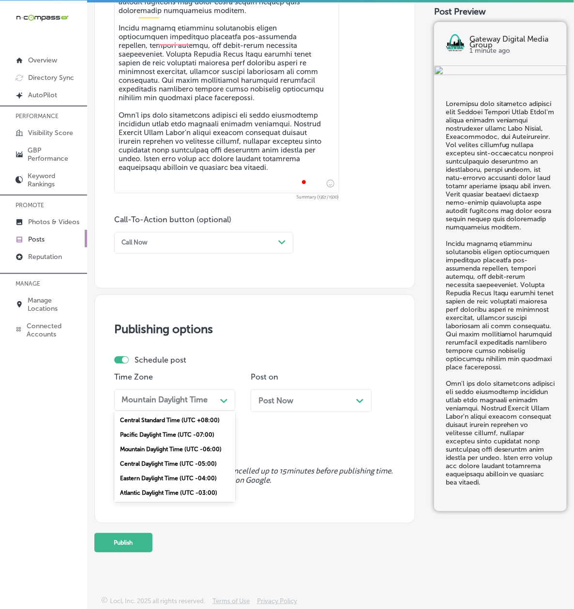
click at [163, 442] on div "Mountain Daylight Time (UTC -06:00)" at bounding box center [174, 449] width 121 height 15
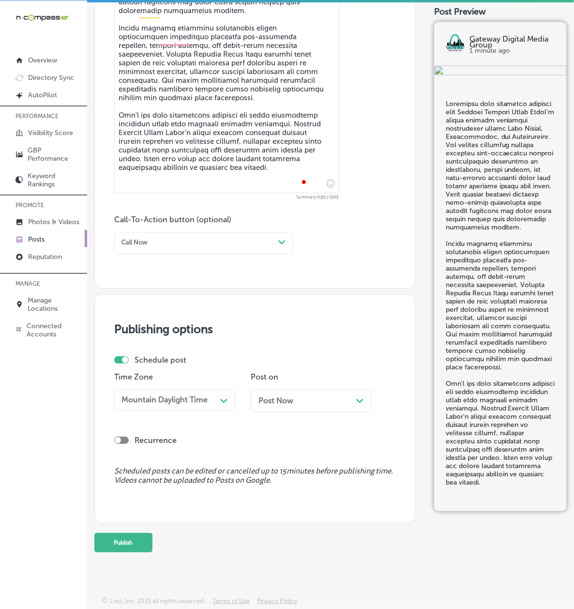
click at [251, 398] on div "Post Now Path Created with Sketch." at bounding box center [311, 400] width 121 height 23
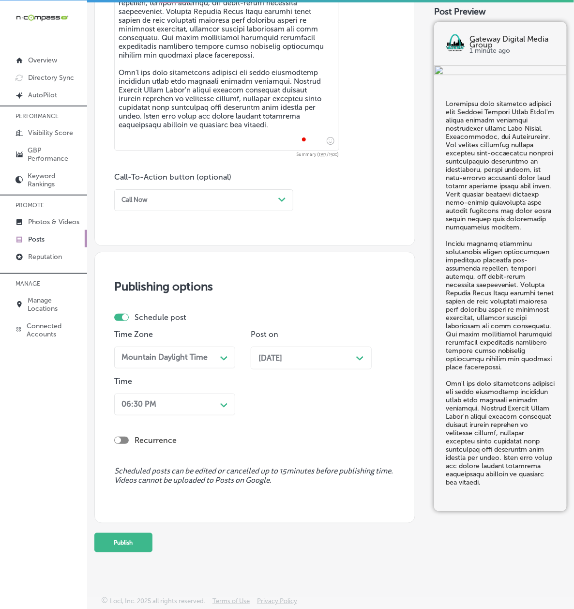
click at [189, 412] on div "06:30 PM" at bounding box center [167, 404] width 99 height 15
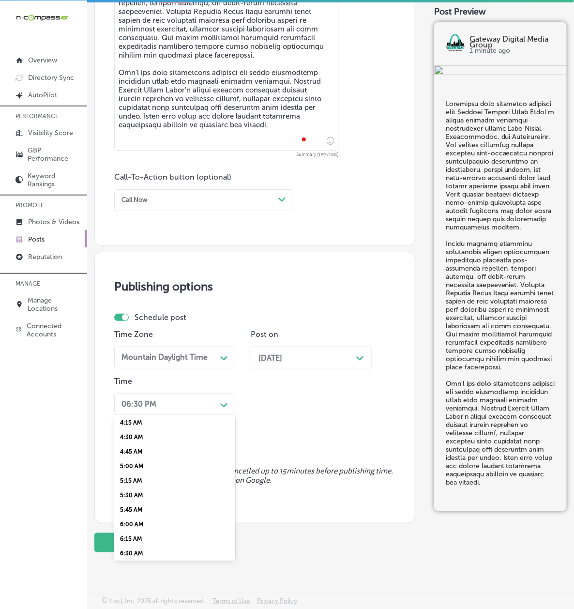
scroll to position [343, 0]
click at [148, 494] on div "7:00 AM" at bounding box center [174, 487] width 121 height 15
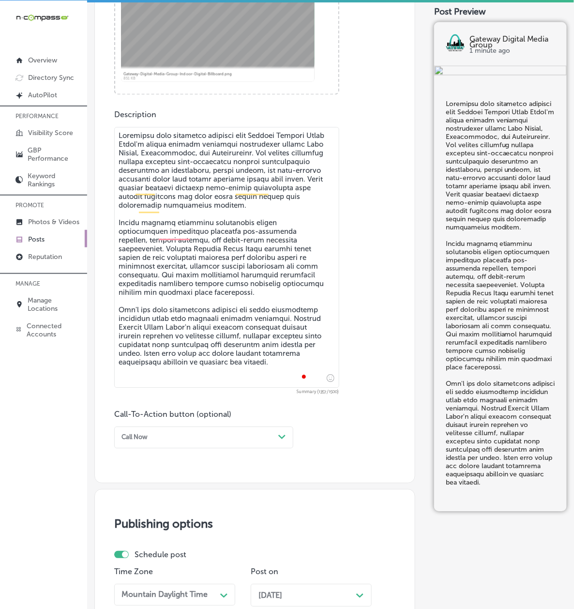
scroll to position [684, 0]
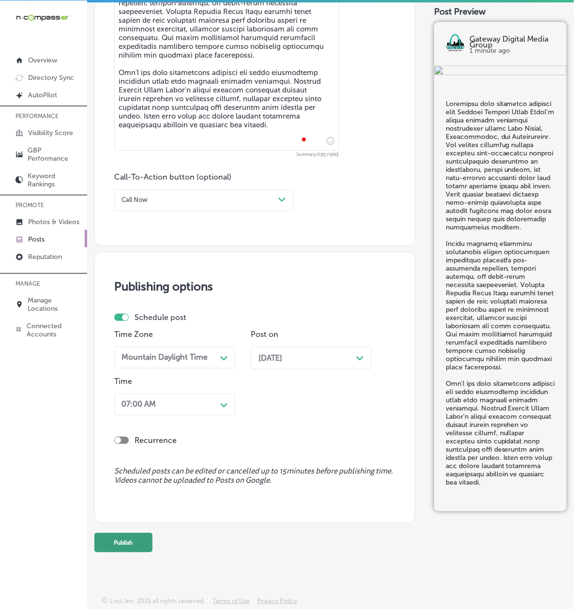
click at [141, 552] on button "Publish" at bounding box center [123, 542] width 58 height 19
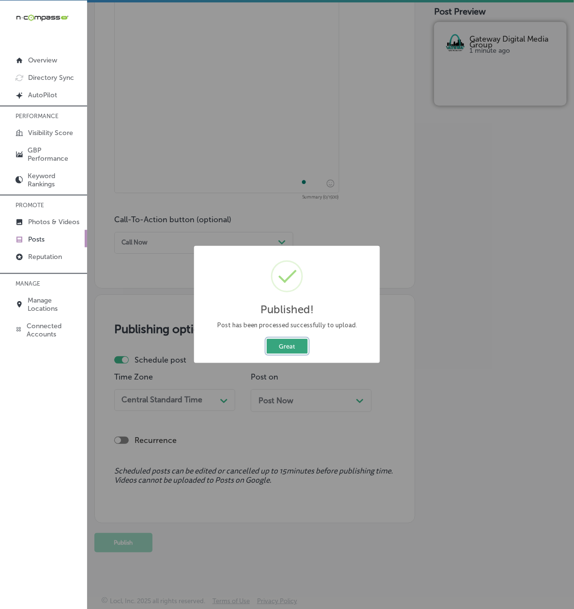
click at [285, 342] on button "Great" at bounding box center [287, 346] width 41 height 15
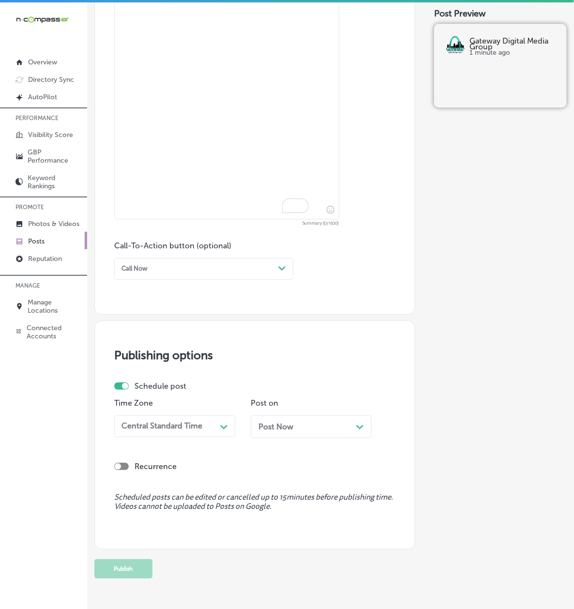
scroll to position [512, 0]
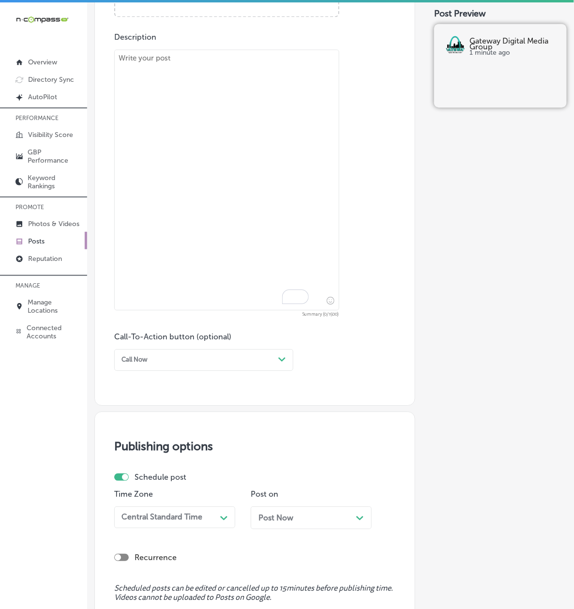
click at [177, 142] on textarea "To enrich screen reader interactions, please activate Accessibility in Grammarl…" at bounding box center [226, 179] width 225 height 261
paste textarea "Business owners in Troy, Marine, and Godfrey can now focus entirely on operatio…"
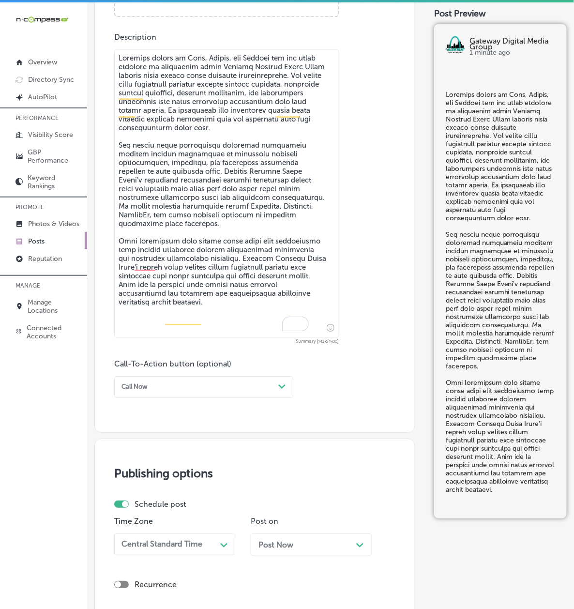
click at [148, 390] on div "Call Now" at bounding box center [134, 386] width 26 height 7
click at [145, 494] on div "Call Now" at bounding box center [203, 494] width 179 height 15
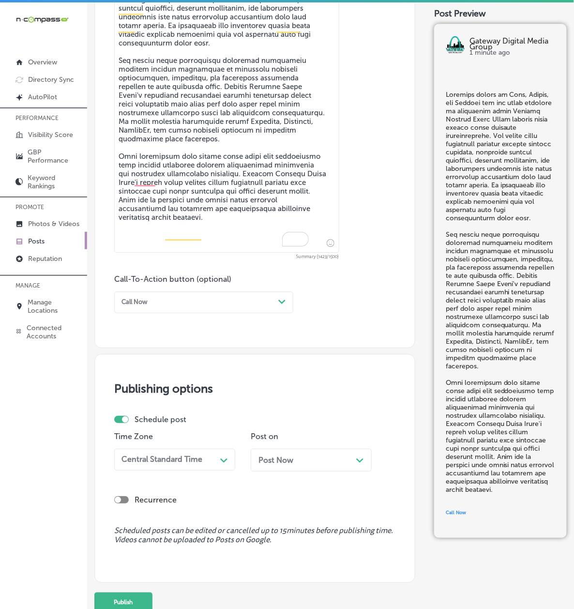
scroll to position [711, 0]
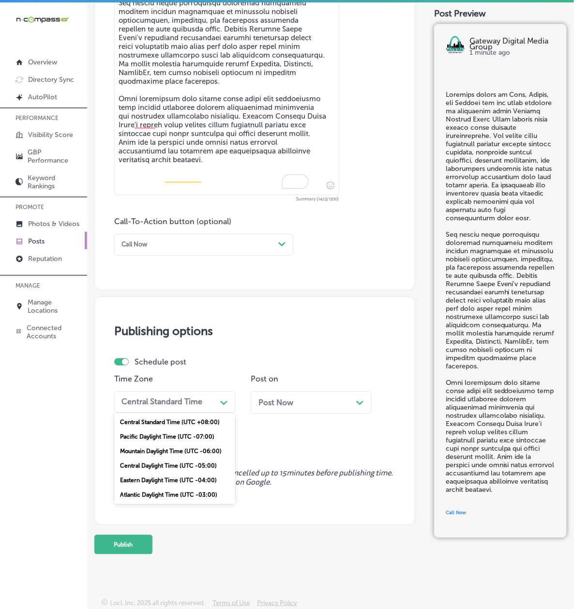
click at [166, 397] on div "Central Standard Time" at bounding box center [161, 401] width 81 height 9
click at [161, 444] on div "Mountain Daylight Time (UTC -06:00)" at bounding box center [174, 451] width 121 height 15
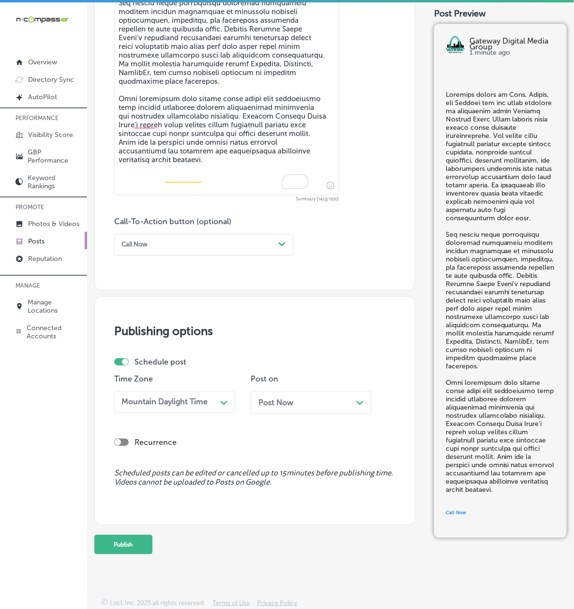
click at [258, 398] on span "Post Now" at bounding box center [275, 402] width 35 height 9
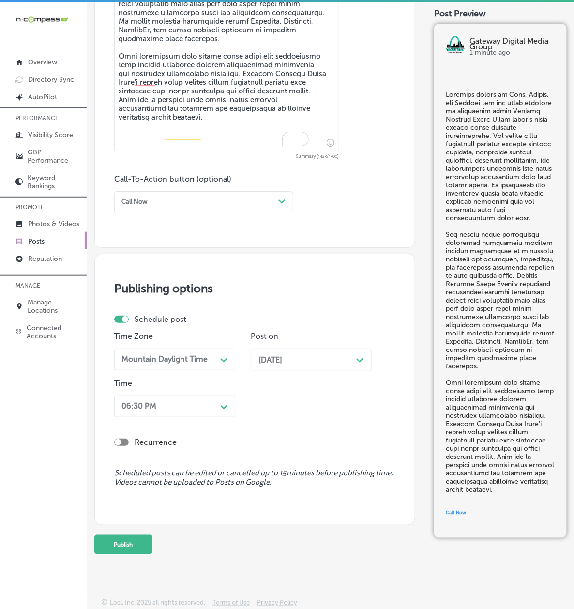
click at [156, 411] on div "06:30 PM" at bounding box center [138, 406] width 35 height 9
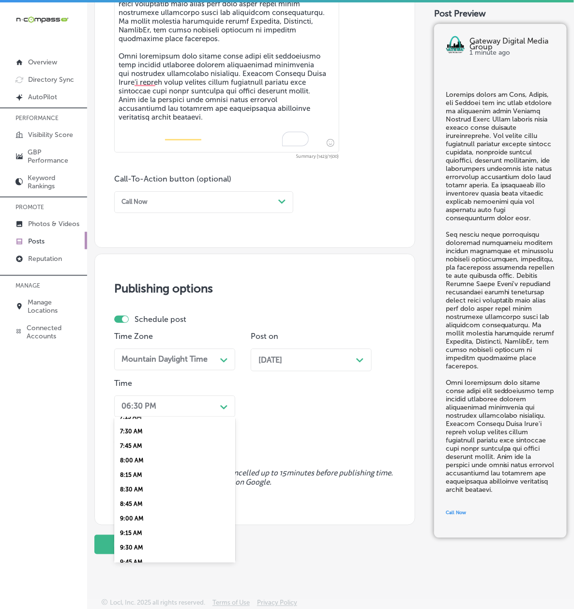
scroll to position [343, 0]
click at [151, 496] on div "7:00 AM" at bounding box center [174, 489] width 121 height 15
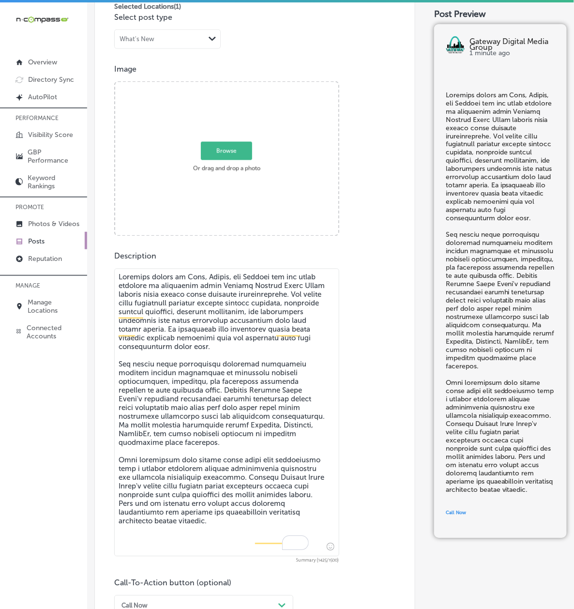
scroll to position [111, 0]
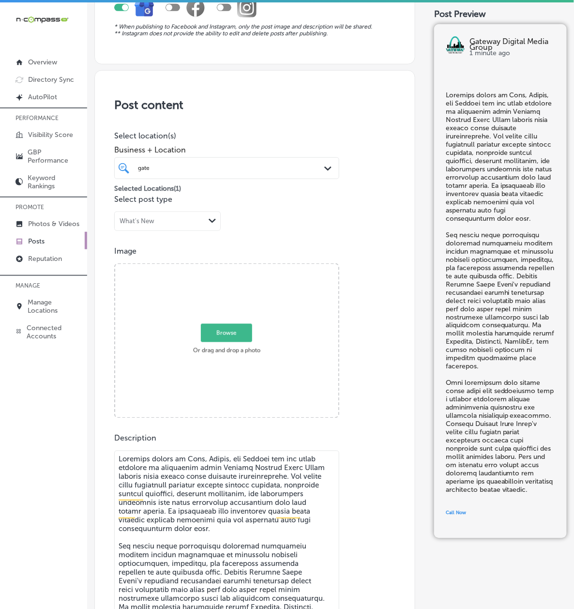
type textarea "Business owners in Troy, Marine, and Godfrey can now focus entirely on operatio…"
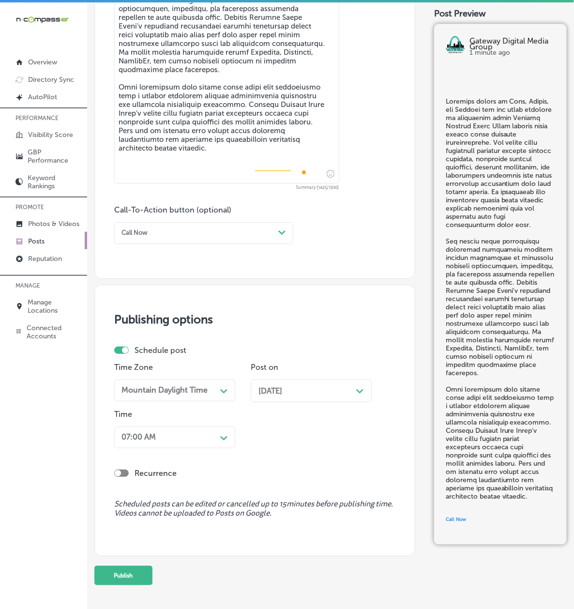
scroll to position [754, 0]
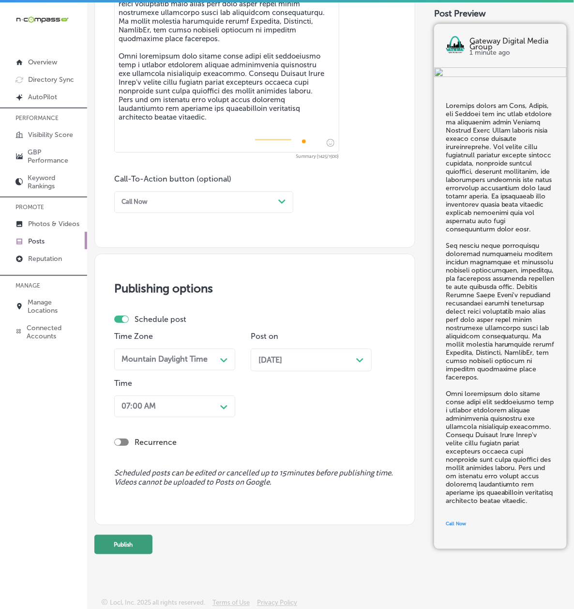
click at [152, 543] on button "Publish" at bounding box center [123, 544] width 58 height 19
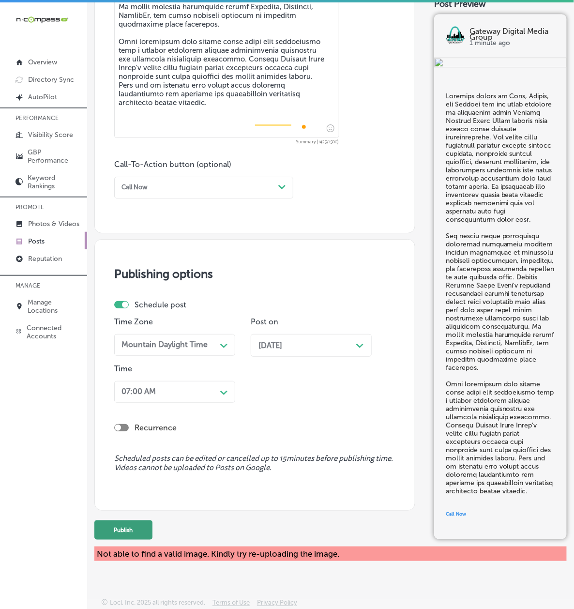
click at [152, 539] on button "Publish" at bounding box center [123, 529] width 58 height 19
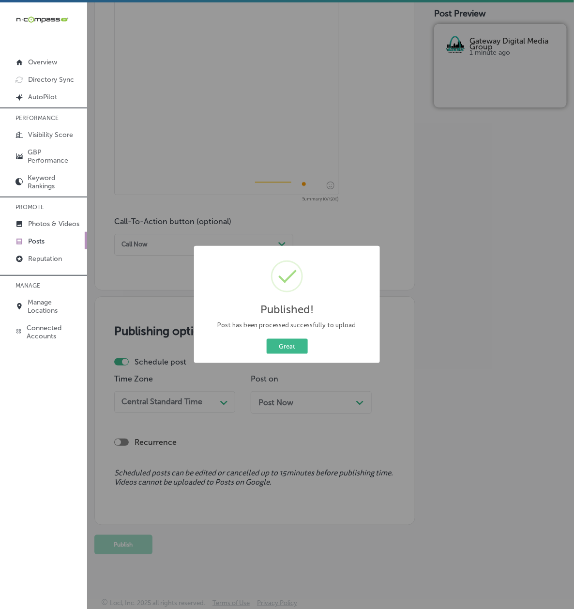
scroll to position [711, 0]
click at [296, 356] on div "Published! × Post has been processed successfully to upload. Great Cancel" at bounding box center [287, 304] width 186 height 117
click at [293, 351] on button "Great" at bounding box center [287, 346] width 41 height 15
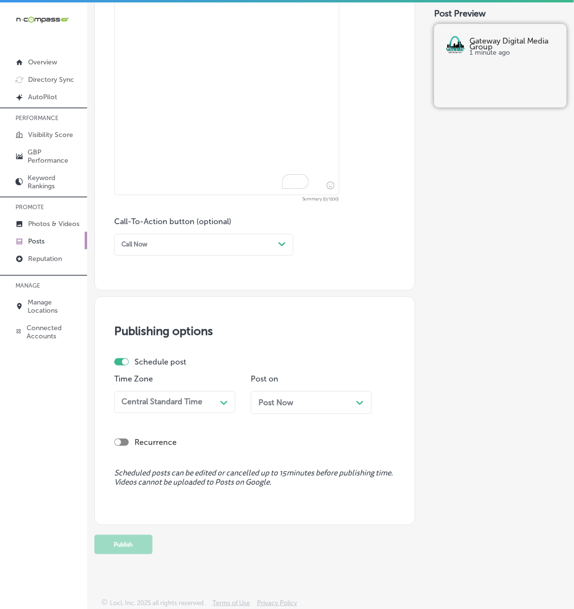
scroll to position [368, 0]
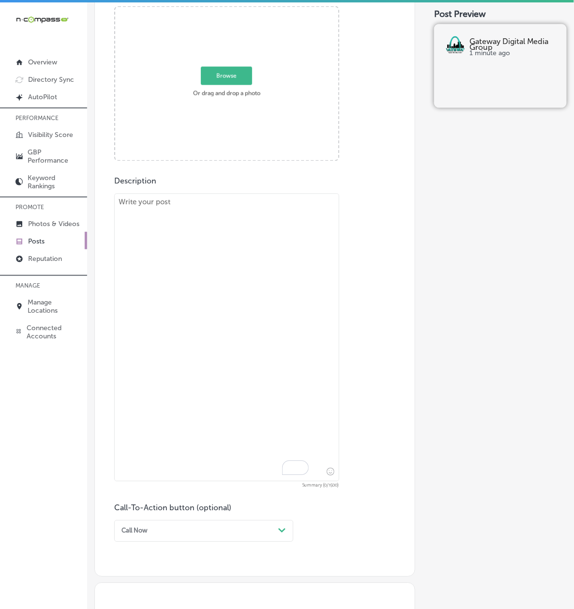
click at [168, 300] on textarea "To enrich screen reader interactions, please activate Accessibility in Grammarl…" at bounding box center [226, 338] width 225 height 288
paste textarea "Your website serves as your business's digital storefront, working around the c…"
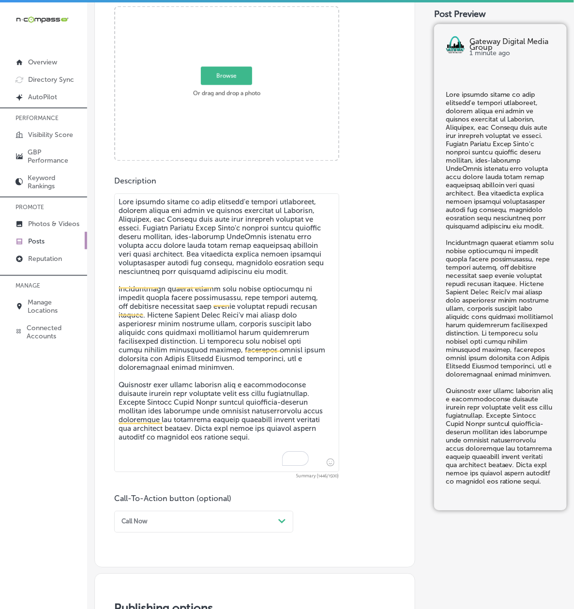
type textarea "Your website serves as your business's digital storefront, working around the c…"
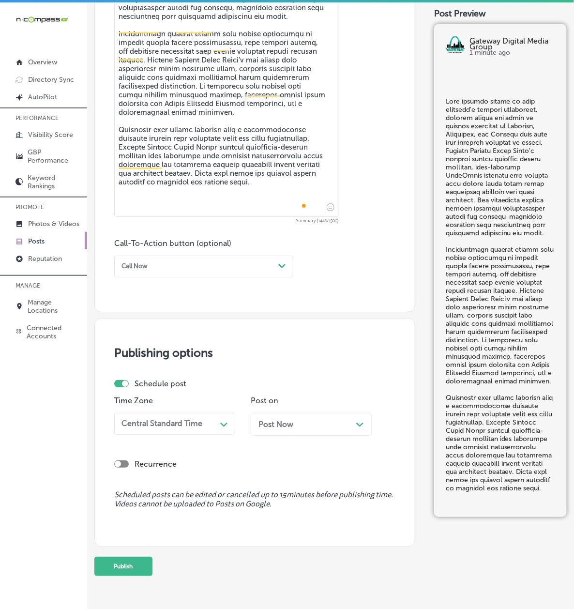
scroll to position [702, 0]
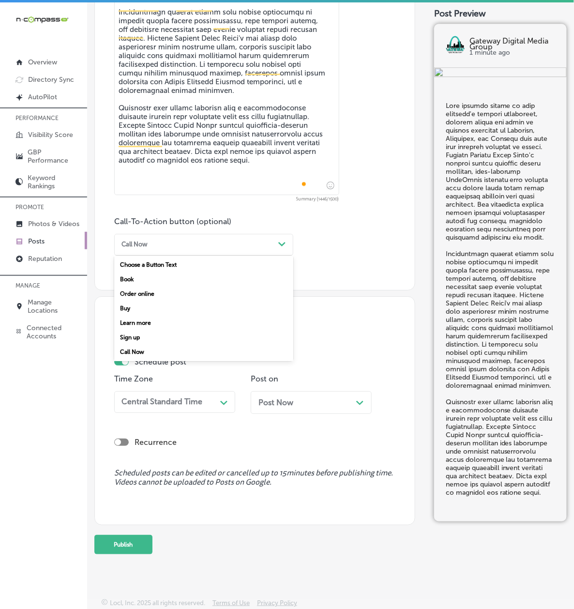
click at [167, 234] on div "Call Now Path Created with Sketch." at bounding box center [203, 245] width 179 height 22
click at [163, 315] on div "Learn more" at bounding box center [203, 322] width 179 height 15
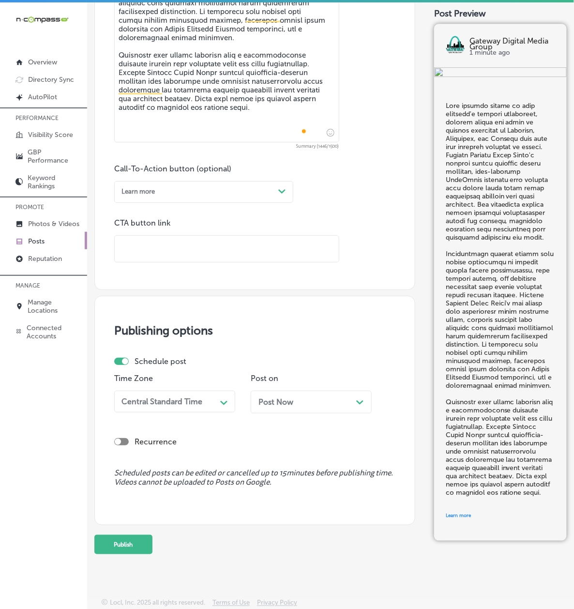
click at [166, 260] on input "text" at bounding box center [227, 249] width 224 height 27
paste input "https://gatewaydigitalgroup.com/"
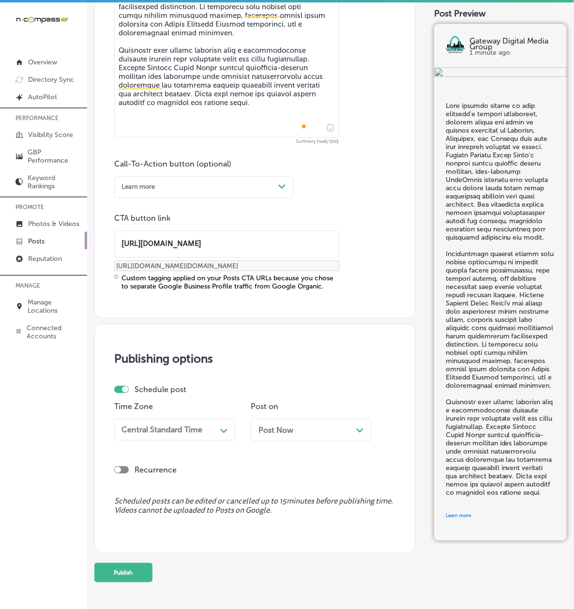
type input "https://gatewaydigitalgroup.com/"
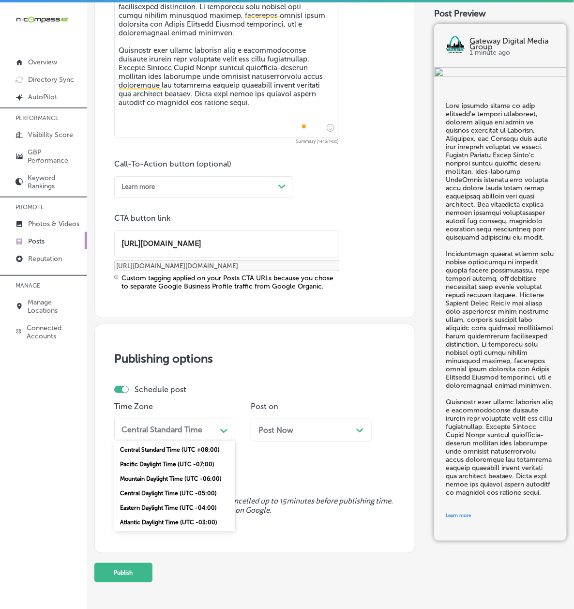
click at [159, 440] on div "Central Standard Time Path Created with Sketch." at bounding box center [174, 429] width 121 height 22
click at [153, 486] on div "Mountain Daylight Time (UTC -06:00)" at bounding box center [174, 478] width 121 height 15
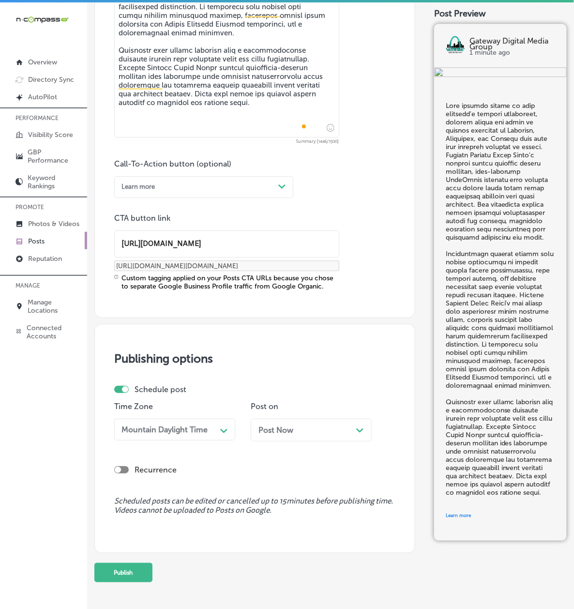
click at [258, 434] on span "Post Now" at bounding box center [275, 429] width 35 height 9
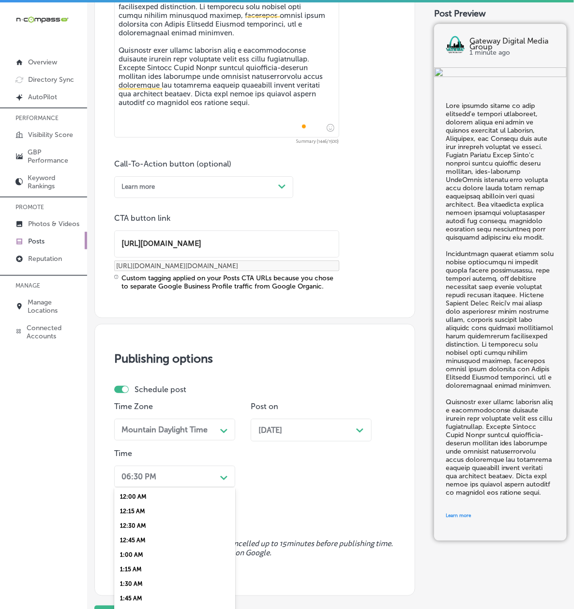
scroll to position [787, 0]
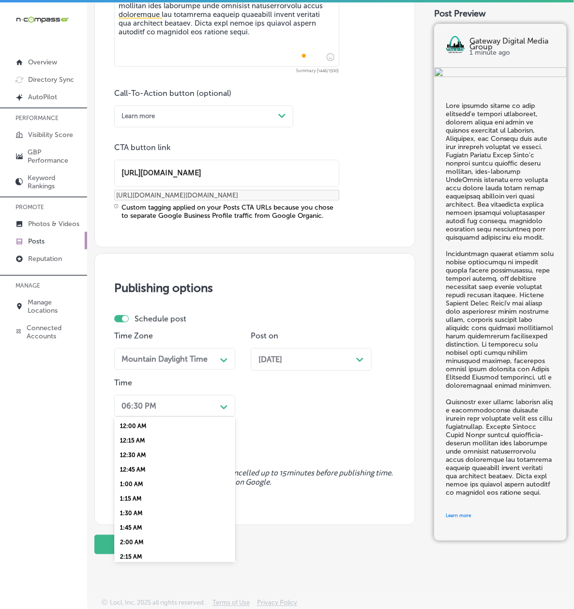
click at [188, 417] on div "option 7:00 AM, selected. option 1:00 AM focused, 5 of 96. 96 results available…" at bounding box center [174, 406] width 121 height 22
click at [151, 496] on div "7:00 AM" at bounding box center [174, 488] width 121 height 15
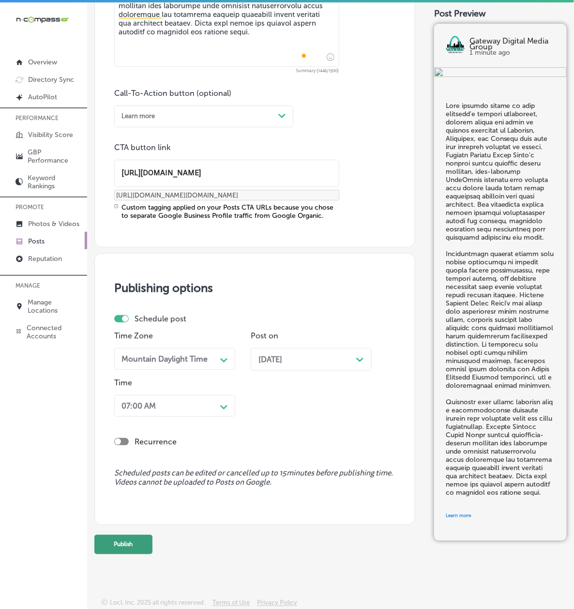
click at [144, 554] on button "Publish" at bounding box center [123, 544] width 58 height 19
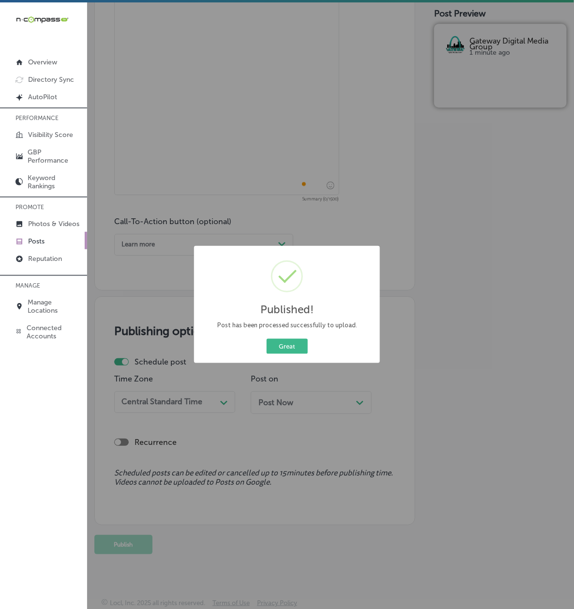
scroll to position [702, 0]
click at [295, 350] on button "Great" at bounding box center [287, 346] width 41 height 15
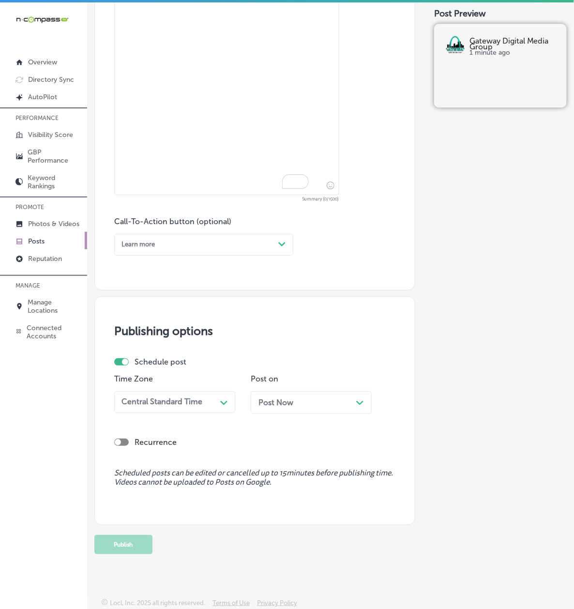
click at [34, 237] on p "Posts" at bounding box center [36, 241] width 16 height 8
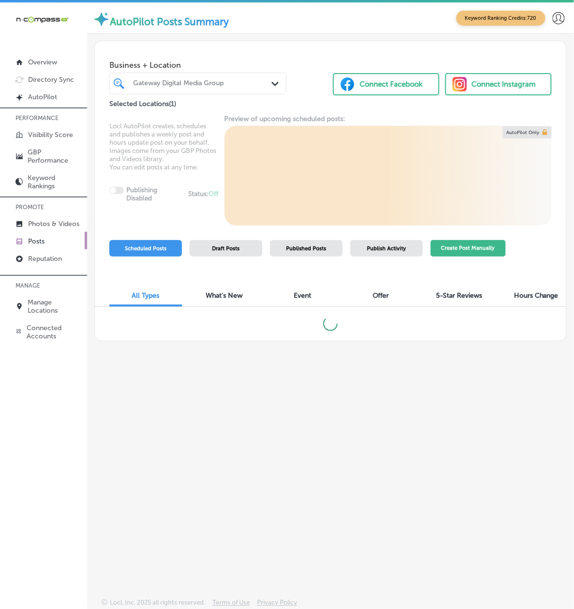
click at [484, 257] on button "Create Post Manually" at bounding box center [468, 248] width 75 height 17
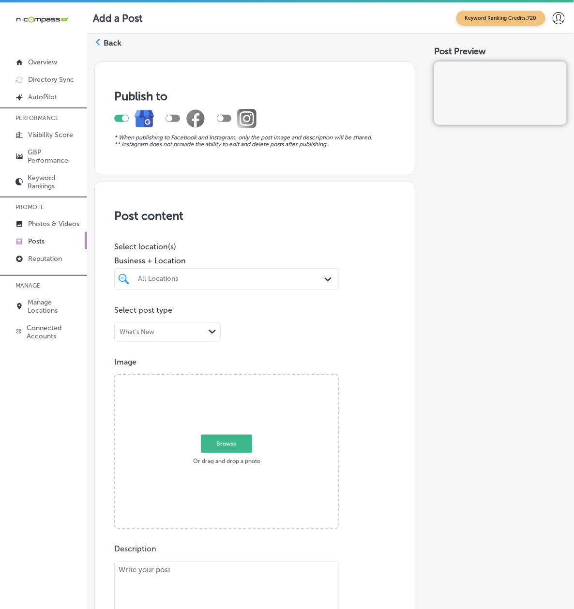
drag, startPoint x: 175, startPoint y: 286, endPoint x: 230, endPoint y: 295, distance: 56.2
click at [175, 283] on div "All Locations" at bounding box center [231, 279] width 187 height 8
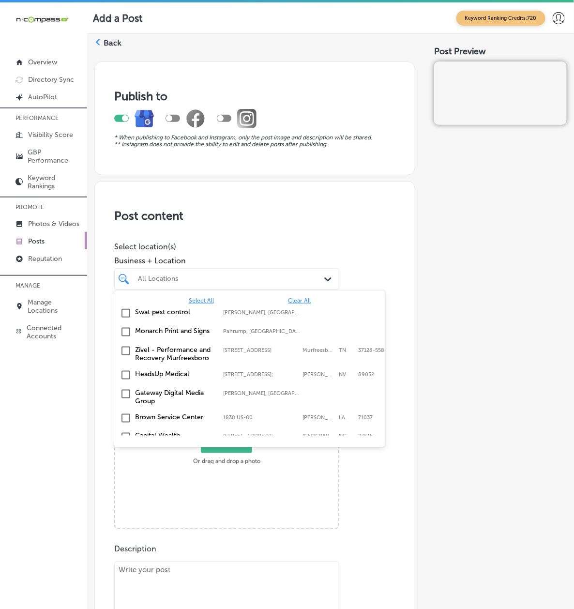
click at [303, 304] on span "Clear All" at bounding box center [299, 300] width 23 height 7
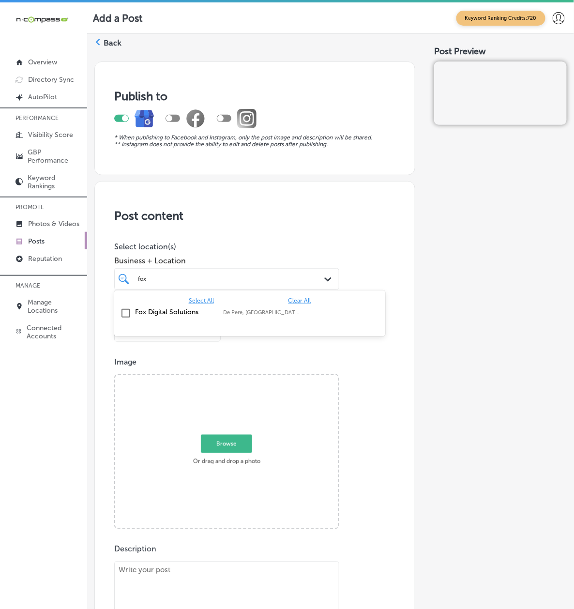
click at [214, 313] on label "Fox Digital Solutions" at bounding box center [174, 312] width 78 height 8
type input "fox"
click at [112, 377] on div "Back Publish to * When publishing to Facebook and Instagram, only the post imag…" at bounding box center [330, 526] width 487 height 985
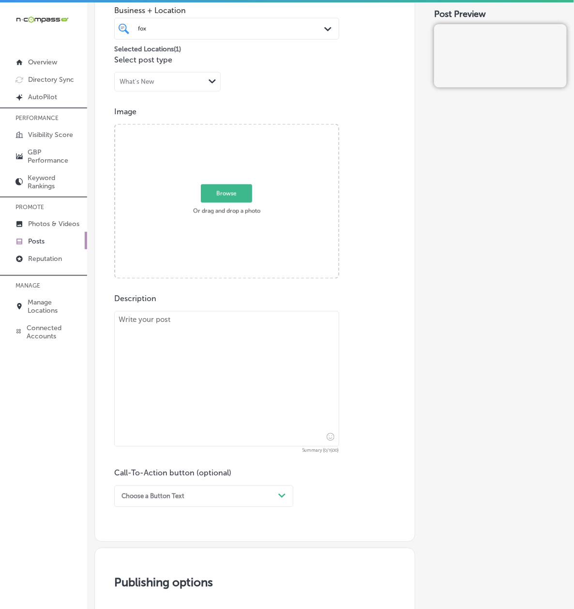
scroll to position [430, 0]
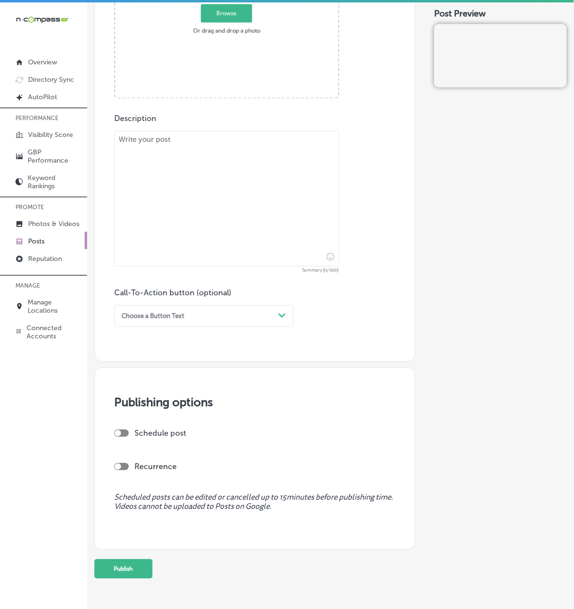
click at [202, 235] on textarea at bounding box center [226, 198] width 225 height 135
paste textarea "This October, use the power of Fox Digital Solutions’ geofencing services to ta…"
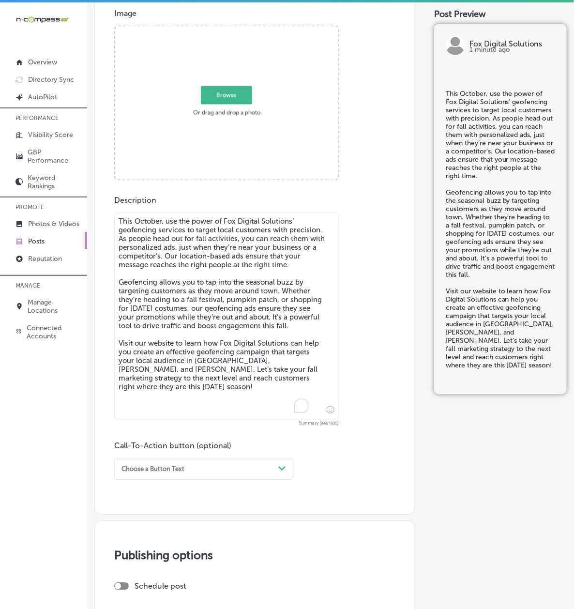
scroll to position [258, 0]
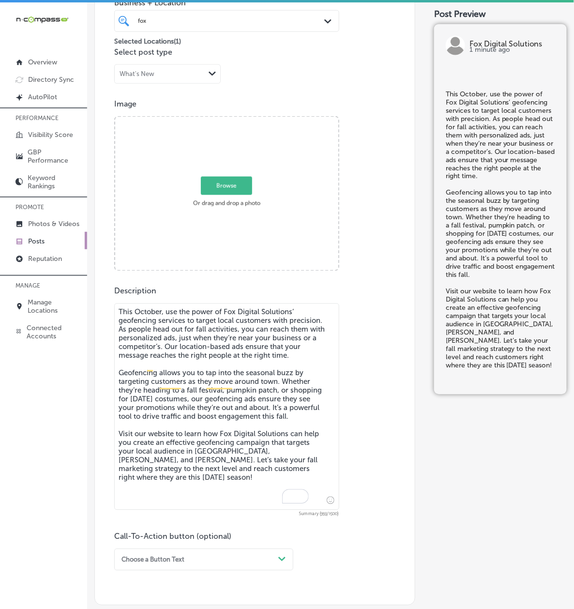
type textarea "This October, use the power of Fox Digital Solutions’ geofencing services to ta…"
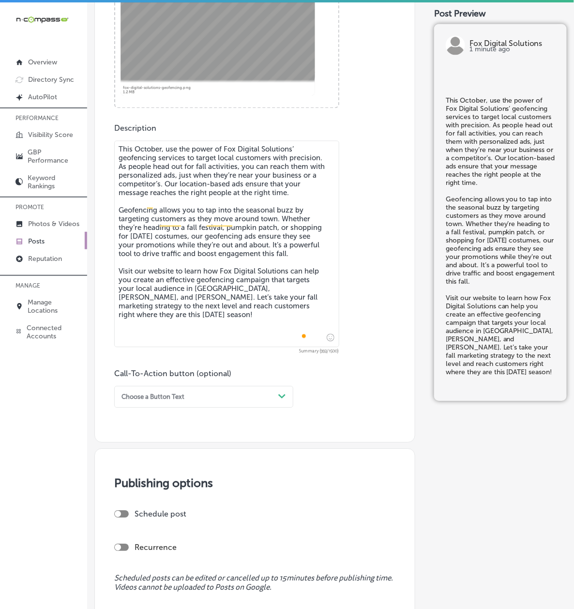
scroll to position [540, 0]
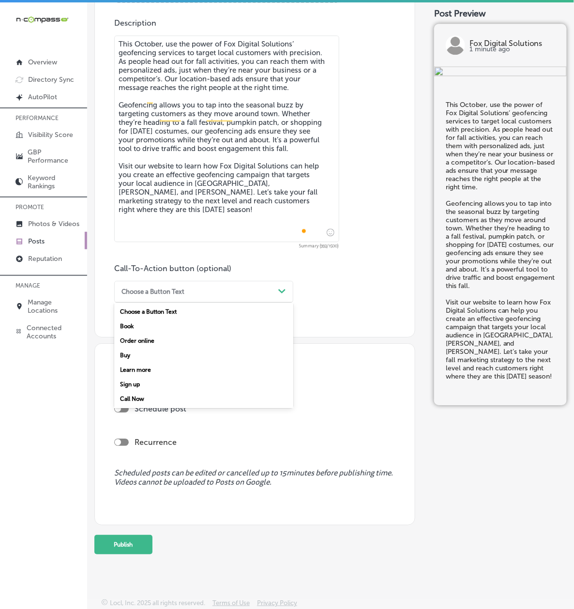
click at [159, 289] on div "Choose a Button Text Path Created with Sketch." at bounding box center [203, 292] width 179 height 22
click at [153, 362] on div "Learn more" at bounding box center [203, 369] width 179 height 15
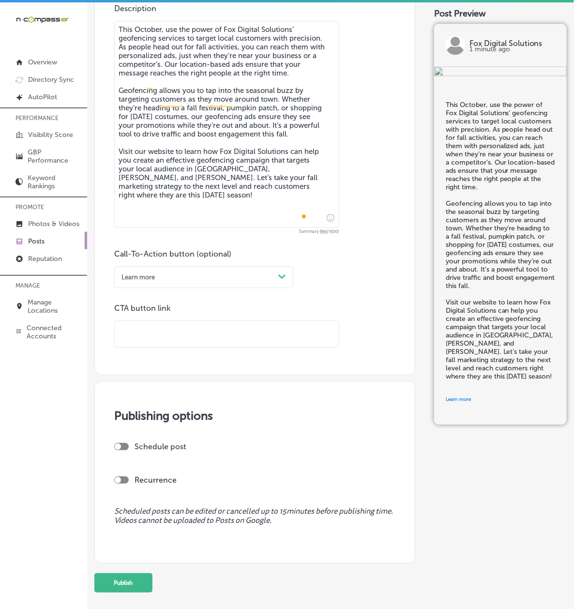
click at [159, 340] on input "text" at bounding box center [227, 334] width 224 height 27
paste input "https://fdsolutions.info/"
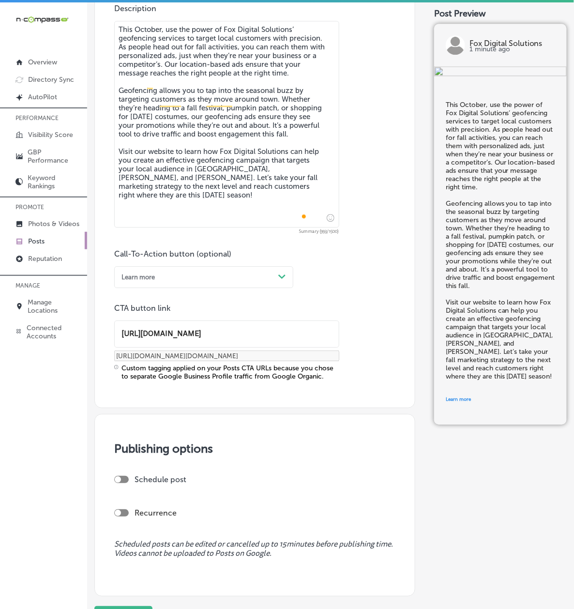
type input "https://fdsolutions.info/"
click at [121, 482] on div at bounding box center [118, 479] width 6 height 6
checkbox input "true"
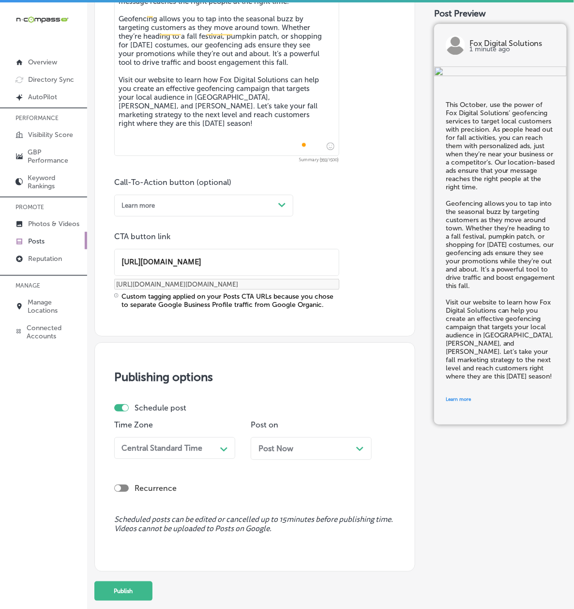
scroll to position [713, 0]
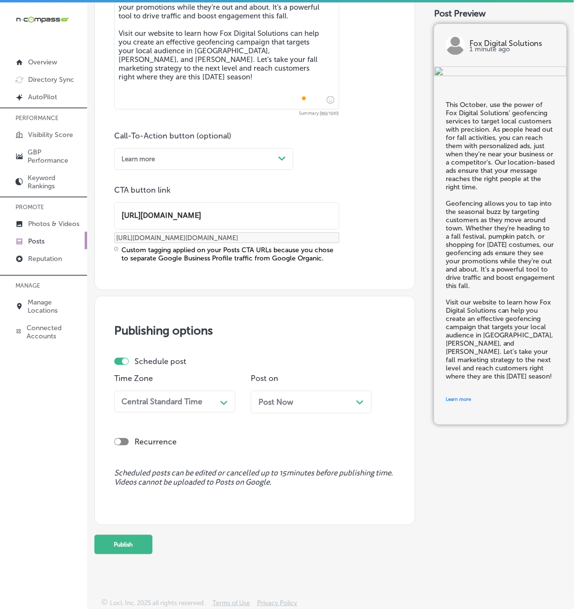
click at [180, 397] on div "Central Standard Time" at bounding box center [161, 401] width 81 height 9
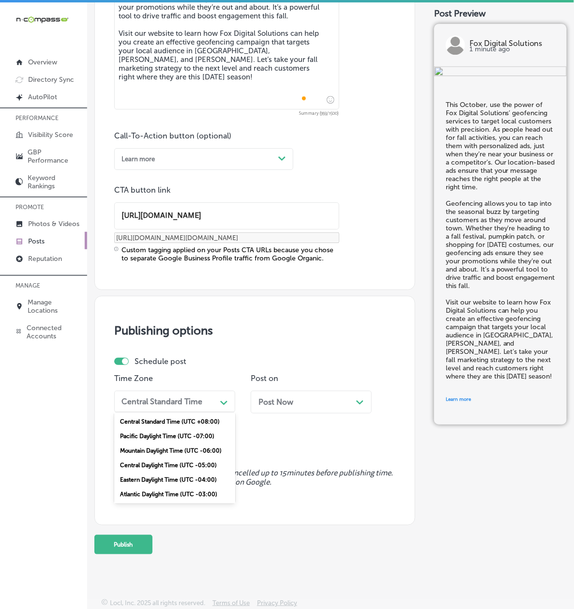
click at [164, 443] on div "Mountain Daylight Time (UTC -06:00)" at bounding box center [174, 450] width 121 height 15
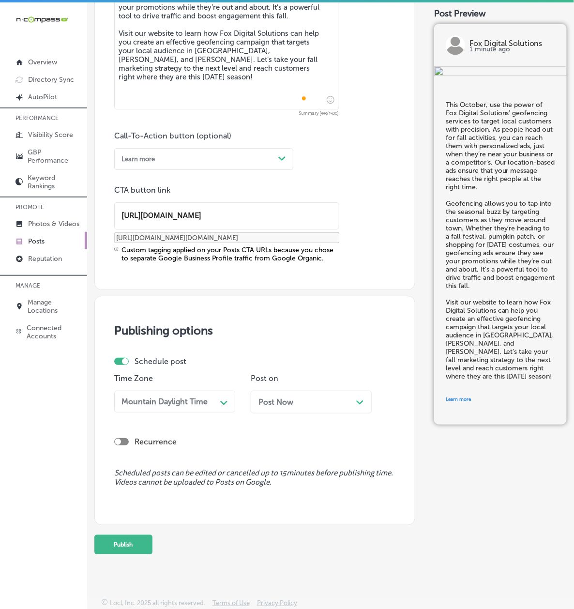
click at [258, 405] on span "Post Now" at bounding box center [275, 401] width 35 height 9
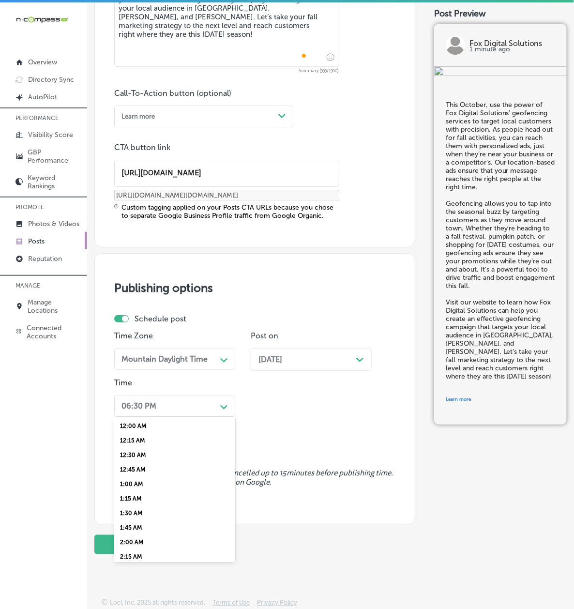
click at [185, 413] on div "06:30 PM" at bounding box center [167, 405] width 99 height 15
click at [151, 481] on div "7:00 AM" at bounding box center [174, 488] width 121 height 15
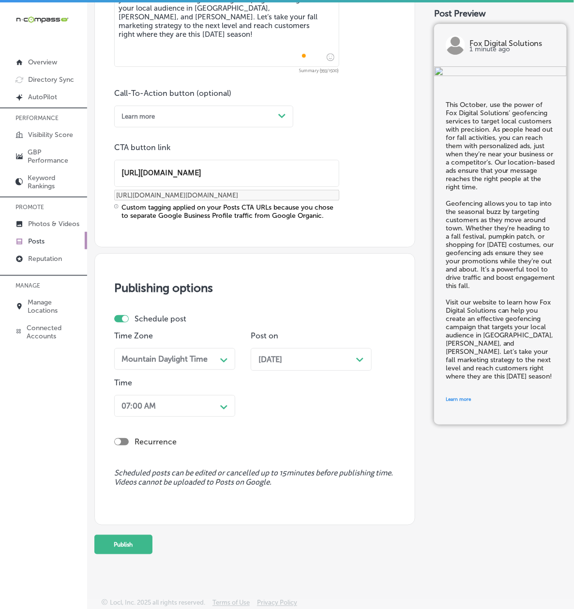
scroll to position [2, 0]
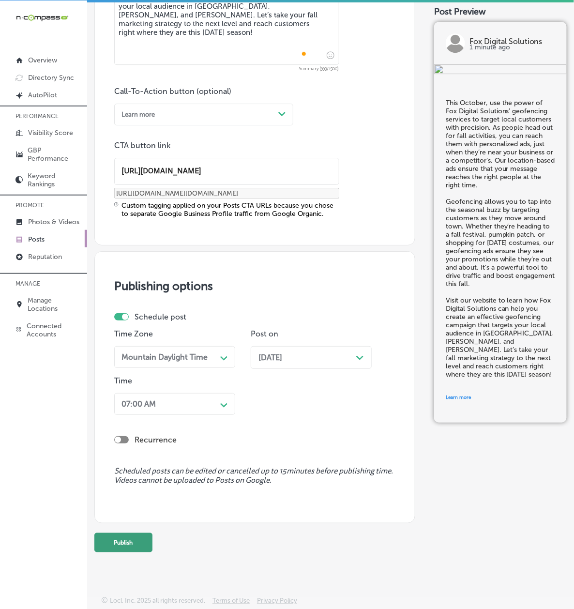
click at [148, 538] on button "Publish" at bounding box center [123, 542] width 58 height 19
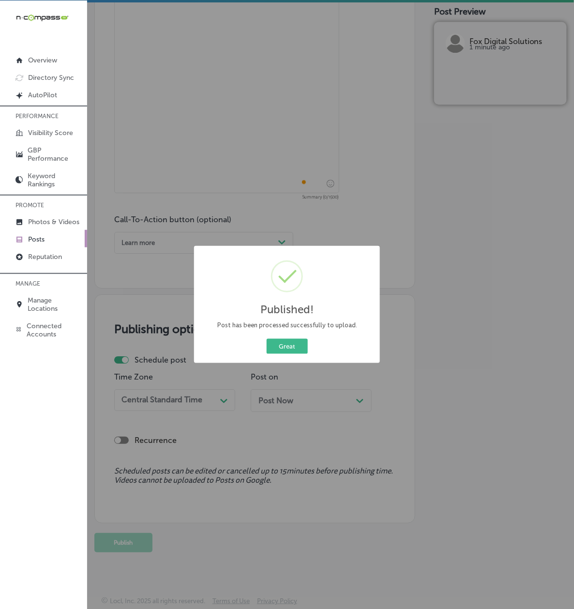
scroll to position [630, 0]
click at [277, 347] on button "Great" at bounding box center [287, 346] width 41 height 15
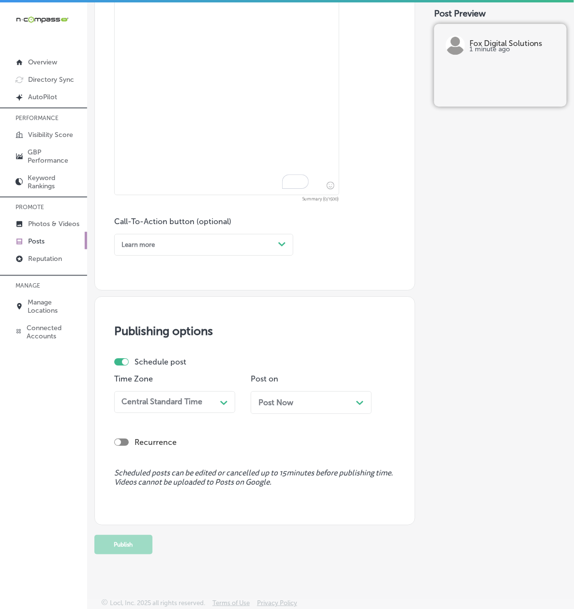
scroll to position [544, 0]
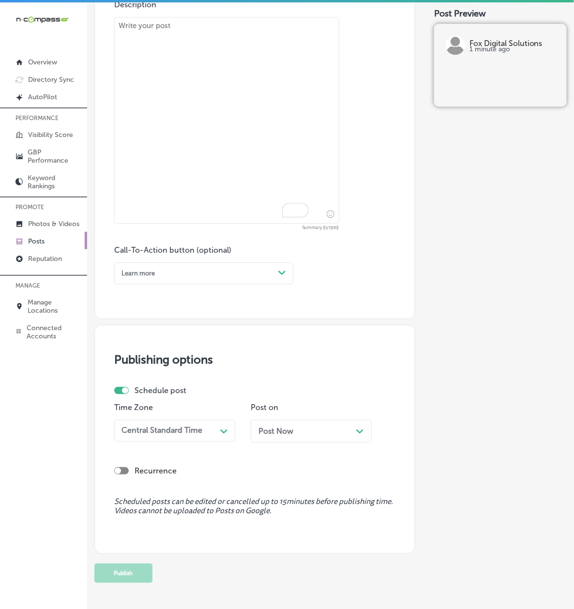
click at [209, 181] on textarea "To enrich screen reader interactions, please activate Accessibility in Grammarl…" at bounding box center [226, 120] width 225 height 207
paste textarea "Fall is the perfect time to make your brand stand out with Fox Digital Solution…"
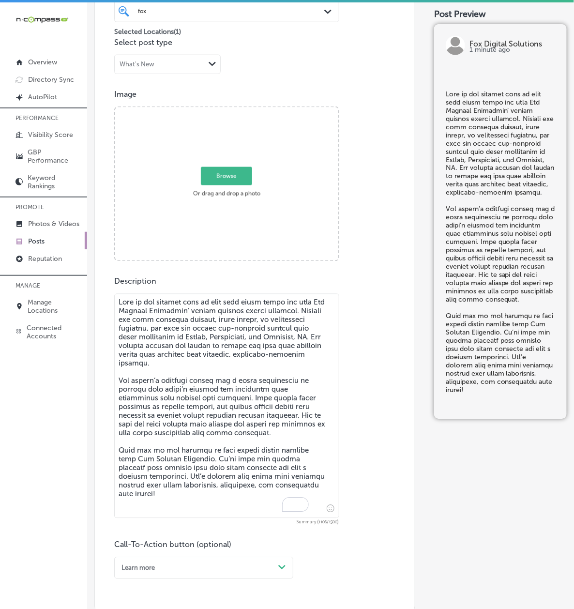
scroll to position [200, 0]
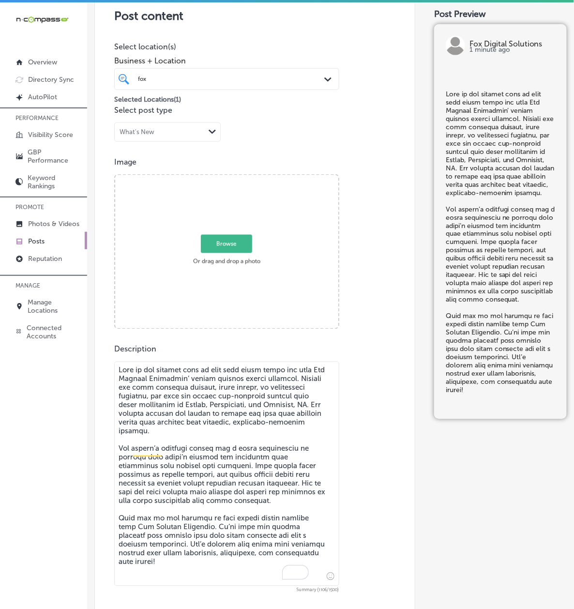
type textarea "Fall is the perfect time to make your brand stand out with Fox Digital Solution…"
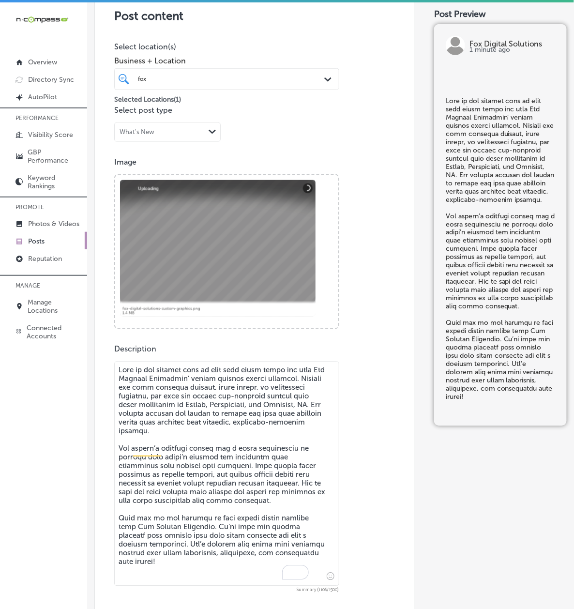
scroll to position [630, 0]
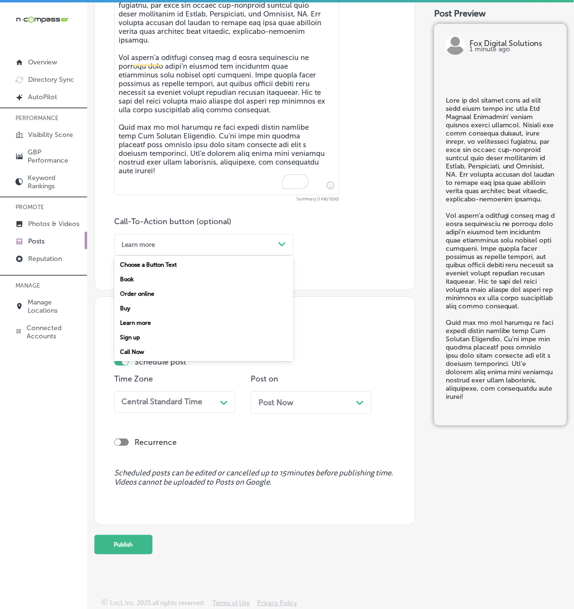
click at [155, 241] on div "Learn more" at bounding box center [137, 244] width 33 height 7
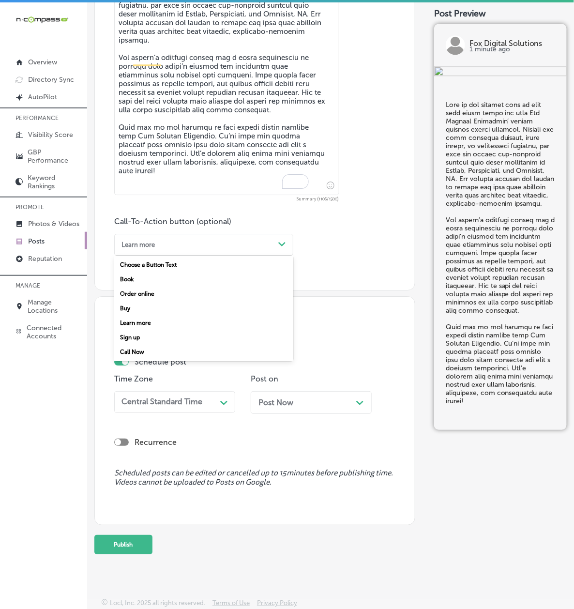
click at [157, 344] on div "Call Now" at bounding box center [203, 351] width 179 height 15
click at [258, 407] on span "Post Now" at bounding box center [275, 402] width 35 height 9
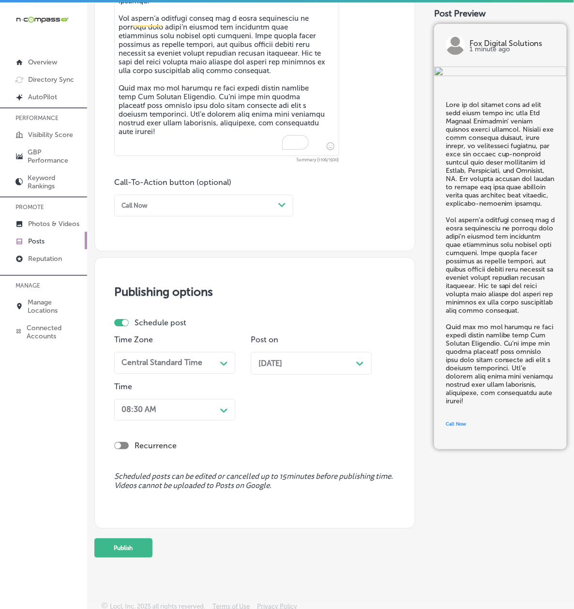
click at [174, 420] on div "08:30 AM Path Created with Sketch." at bounding box center [174, 410] width 121 height 22
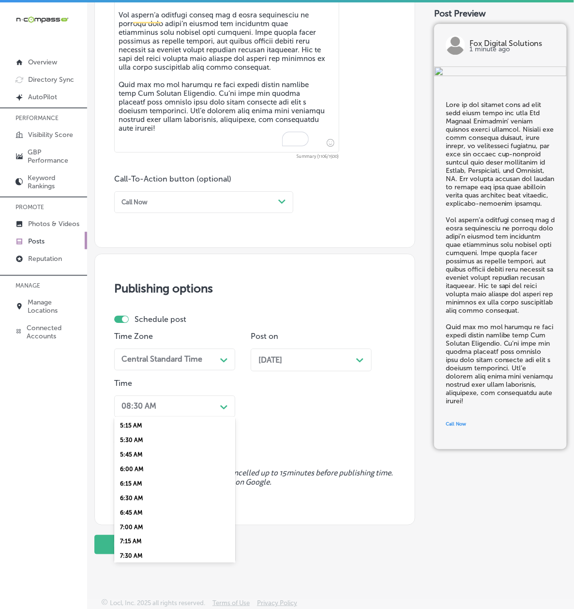
scroll to position [343, 0]
click at [146, 496] on div "7:00 AM" at bounding box center [174, 489] width 121 height 15
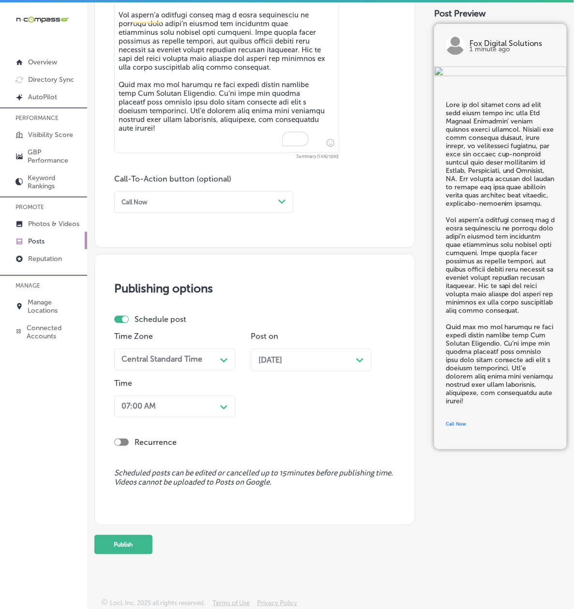
scroll to position [690, 0]
click at [140, 544] on button "Publish" at bounding box center [123, 544] width 58 height 19
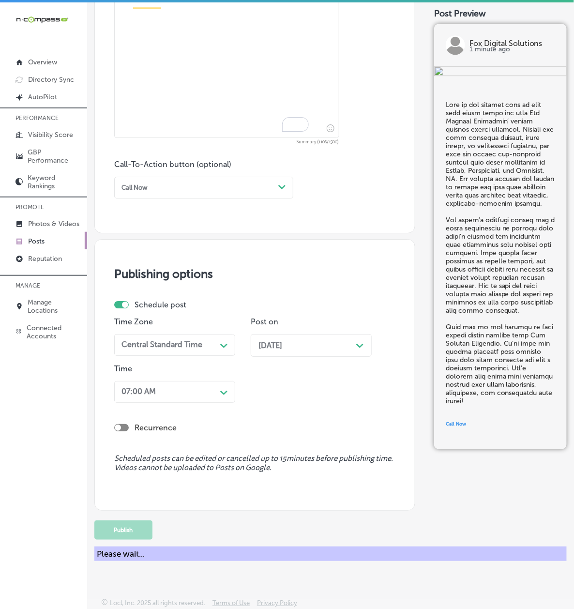
scroll to position [648, 0]
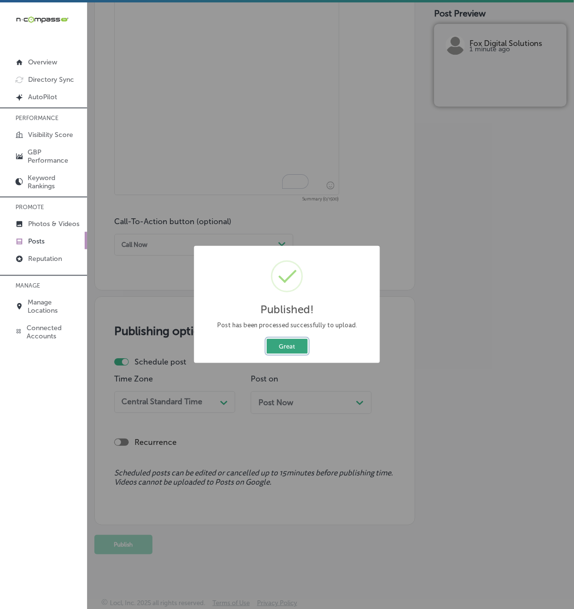
click at [279, 351] on button "Great" at bounding box center [287, 346] width 41 height 15
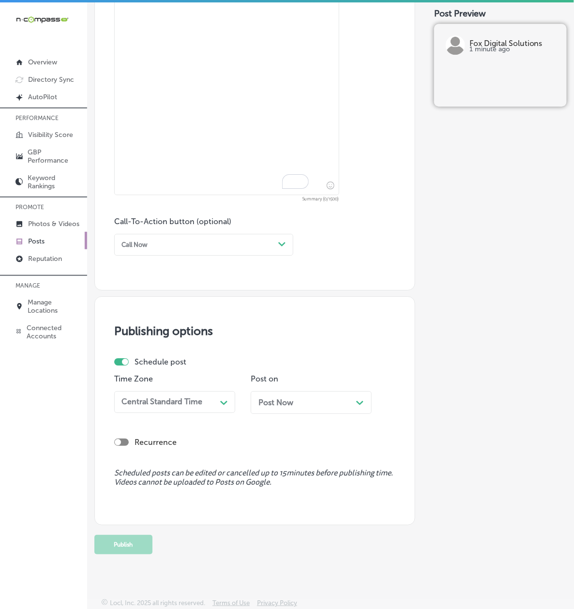
scroll to position [390, 0]
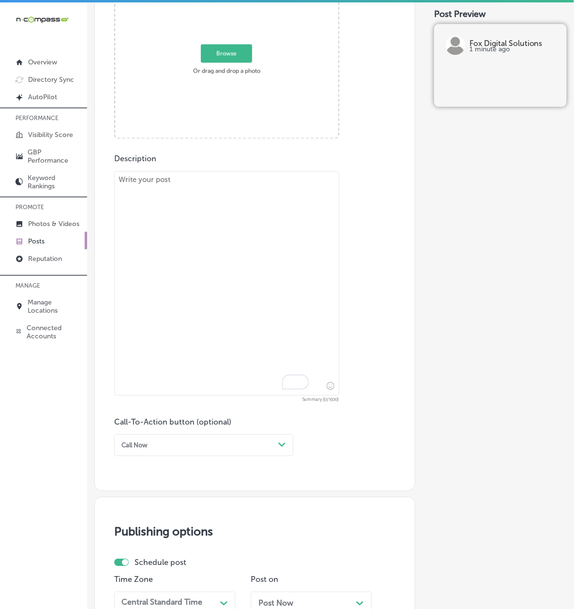
click at [177, 182] on textarea "To enrich screen reader interactions, please activate Accessibility in Grammarl…" at bounding box center [226, 283] width 225 height 224
paste textarea "As the leaves begin to change, it’s the perfect time to refresh your business’s…"
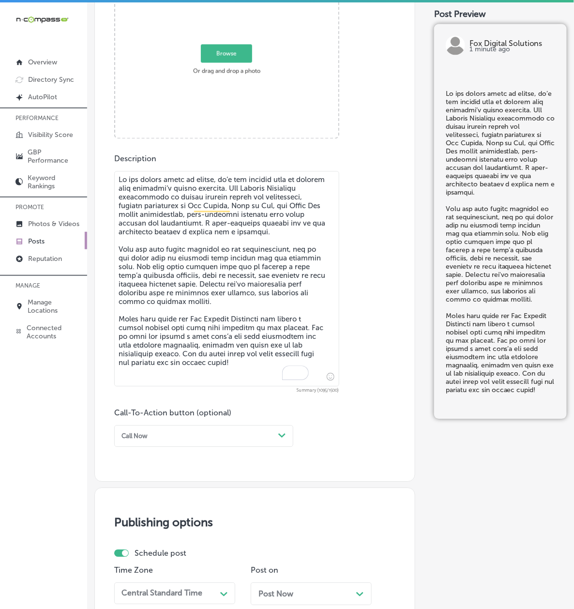
type textarea "As the leaves begin to change, it’s the perfect time to refresh your business’s…"
click at [157, 443] on div "Call Now" at bounding box center [196, 436] width 157 height 13
click at [173, 521] on div "Learn more" at bounding box center [203, 514] width 179 height 15
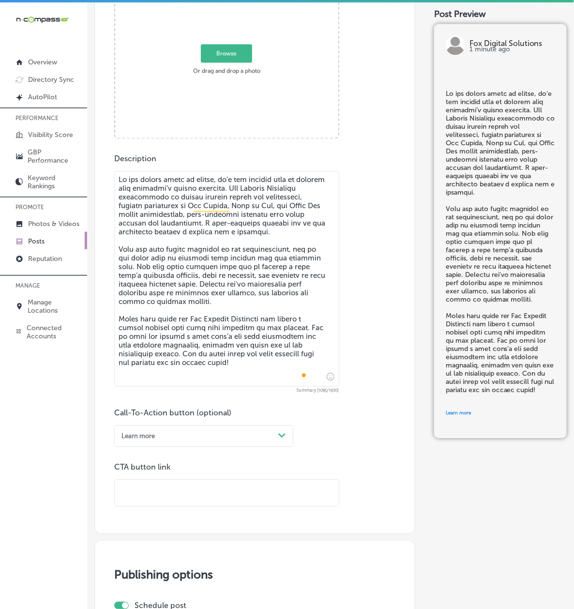
click at [170, 489] on input "text" at bounding box center [227, 493] width 224 height 27
paste input "https://fdsolutions.info/"
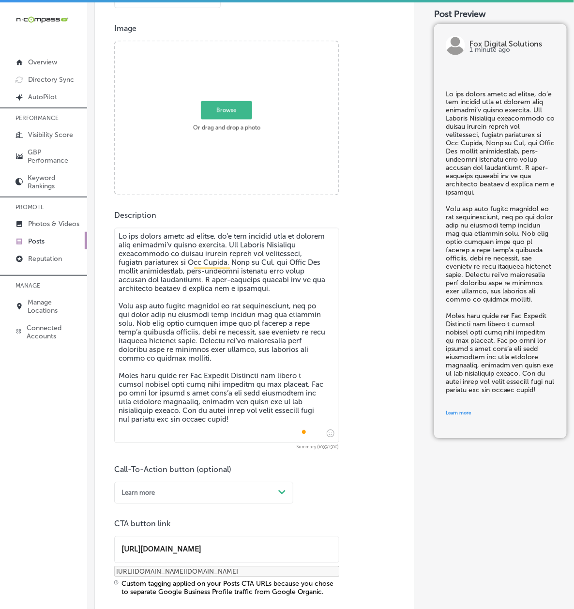
scroll to position [218, 0]
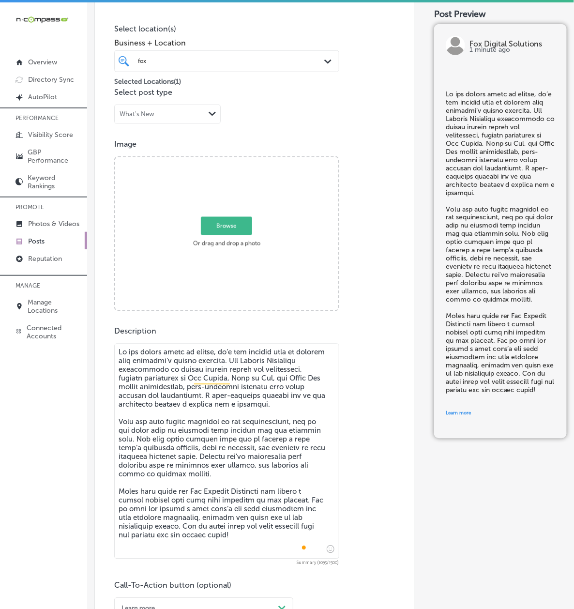
type input "https://fdsolutions.info/"
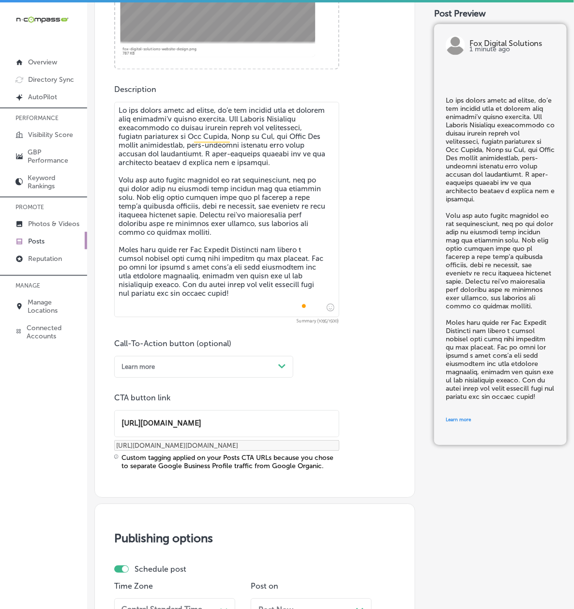
scroll to position [562, 0]
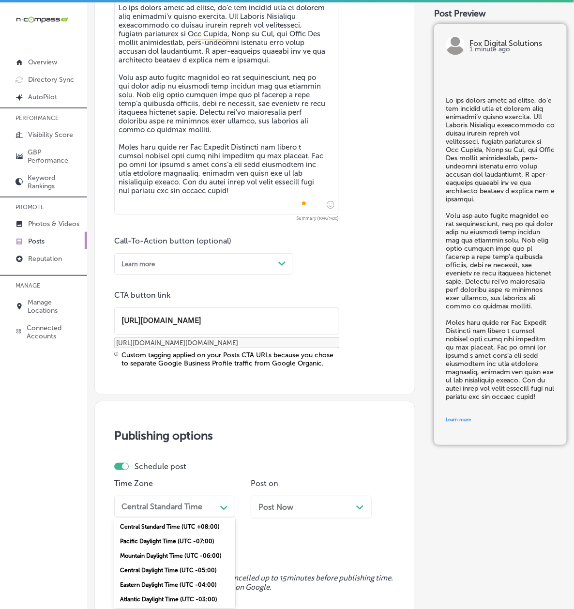
click at [167, 517] on div "option Mountain Daylight Time (UTC -06:00), selected. option Central Standard T…" at bounding box center [174, 506] width 121 height 22
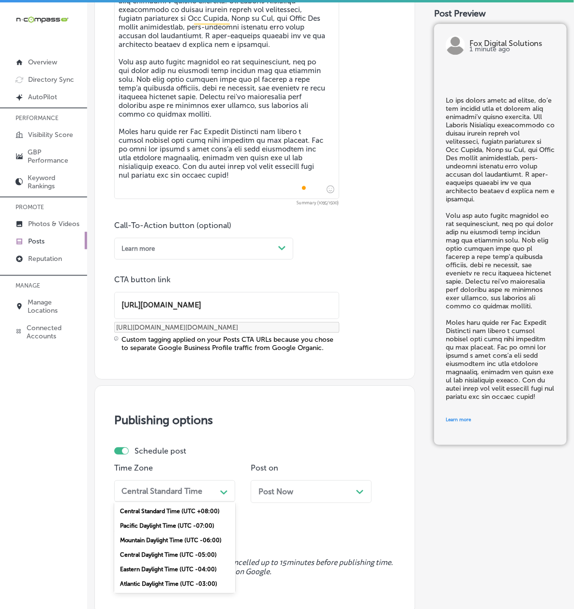
click at [167, 547] on div "Mountain Daylight Time (UTC -06:00)" at bounding box center [174, 540] width 121 height 15
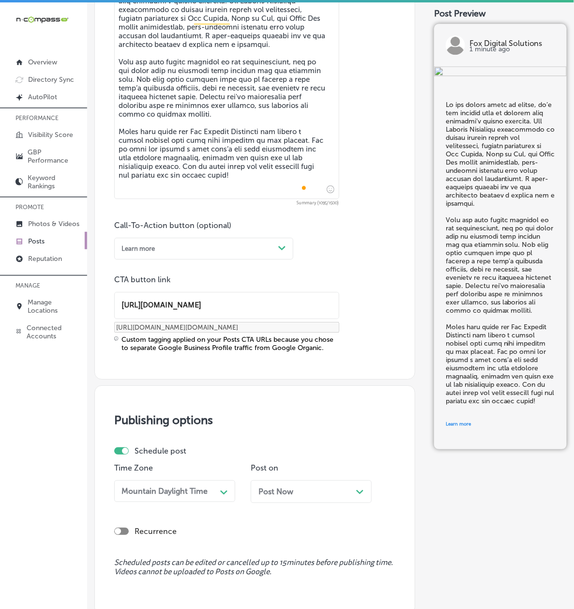
click at [251, 503] on div "Post Now Path Created with Sketch." at bounding box center [311, 491] width 121 height 23
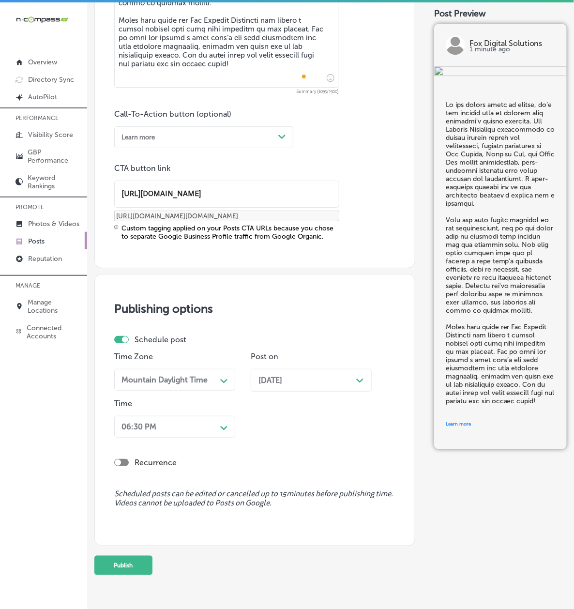
scroll to position [775, 0]
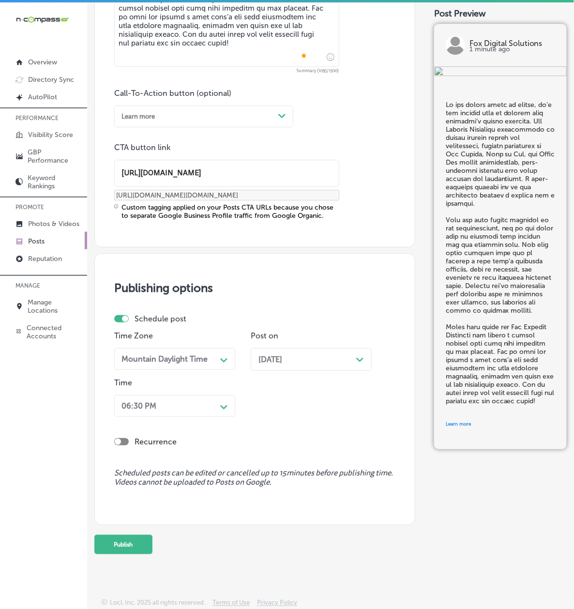
click at [156, 401] on div "06:30 PM" at bounding box center [138, 405] width 35 height 9
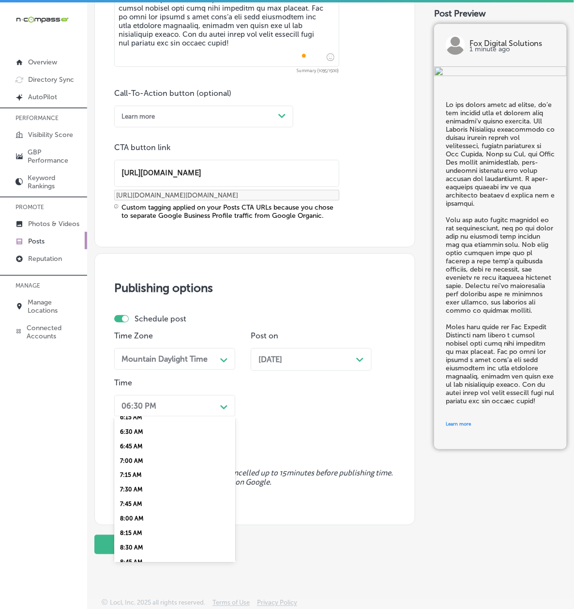
scroll to position [343, 0]
click at [154, 481] on div "7:00 AM" at bounding box center [174, 488] width 121 height 15
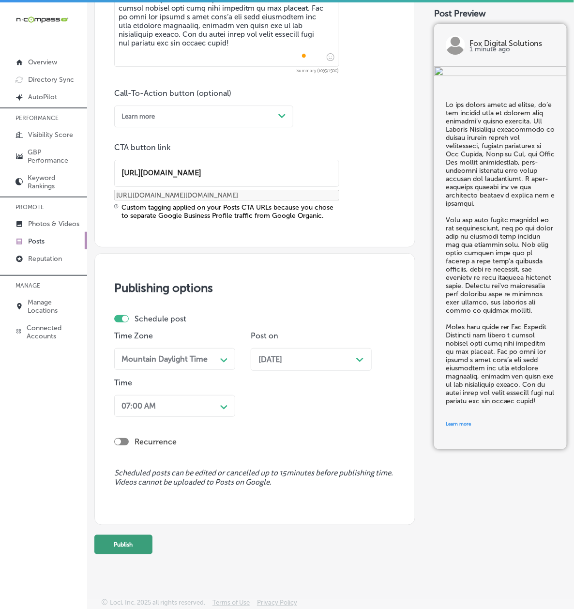
click at [146, 548] on button "Publish" at bounding box center [123, 544] width 58 height 19
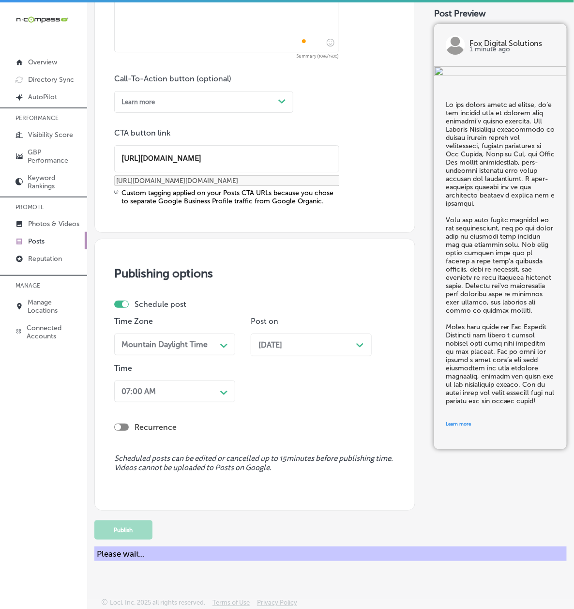
scroll to position [639, 0]
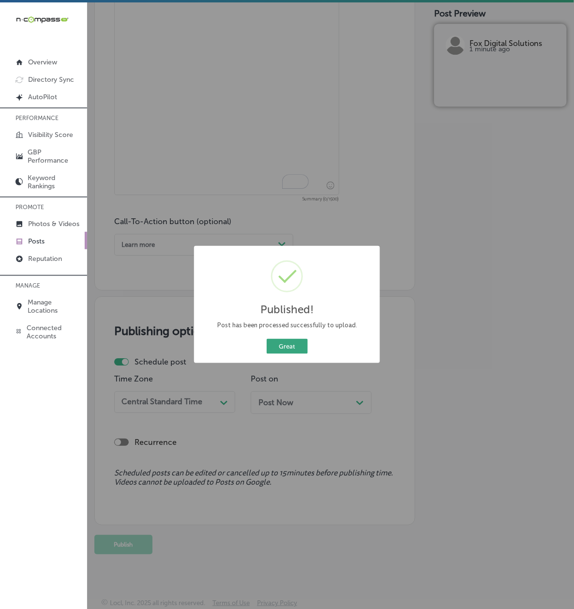
click at [266, 342] on div "Great Cancel" at bounding box center [286, 346] width 171 height 19
click at [286, 347] on button "Great" at bounding box center [287, 346] width 41 height 15
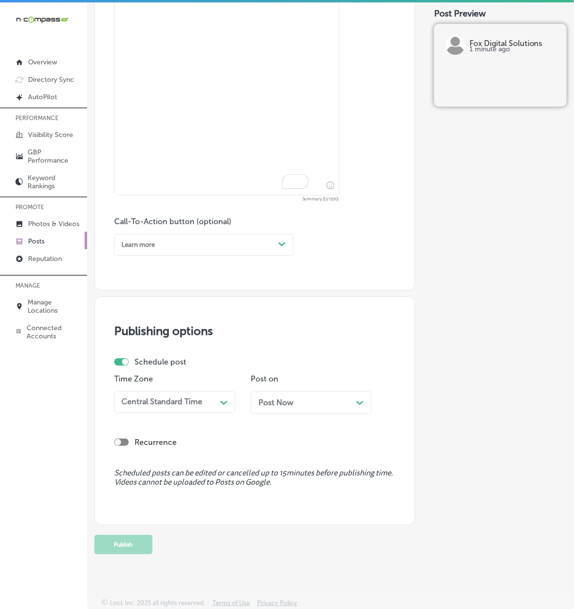
drag, startPoint x: 412, startPoint y: 353, endPoint x: 269, endPoint y: 265, distance: 167.8
click at [412, 353] on div "Publishing options Schedule post Time Zone Central Standard Time Path Created w…" at bounding box center [254, 410] width 321 height 229
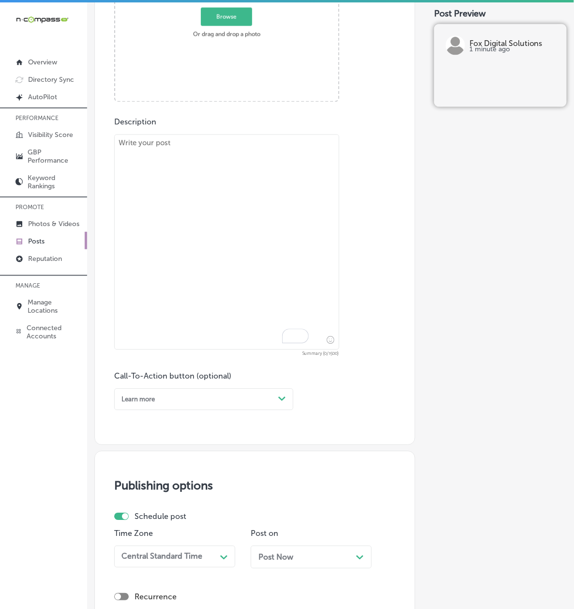
scroll to position [295, 0]
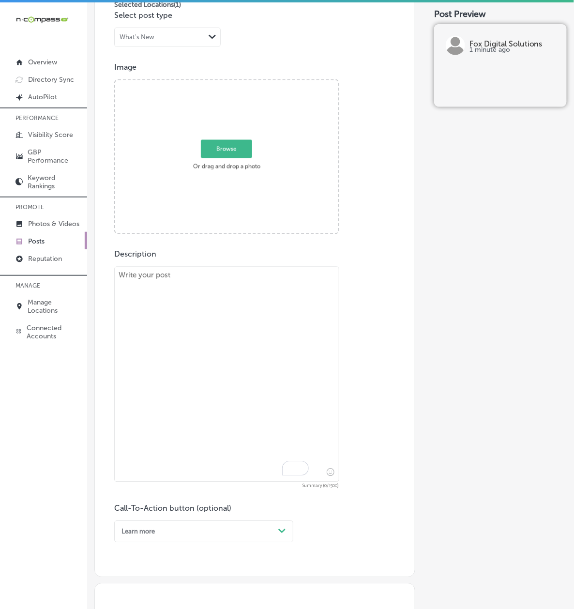
click at [232, 260] on div "Description Summary (0/1500) Call-To-Action button (optional) Learn more Path C…" at bounding box center [254, 396] width 281 height 293
click at [215, 307] on textarea "To enrich screen reader interactions, please activate Accessibility in Grammarl…" at bounding box center [226, 374] width 225 height 215
paste textarea "This Halloween, get your business noticed with Fox Digital Solutions! Our motio…"
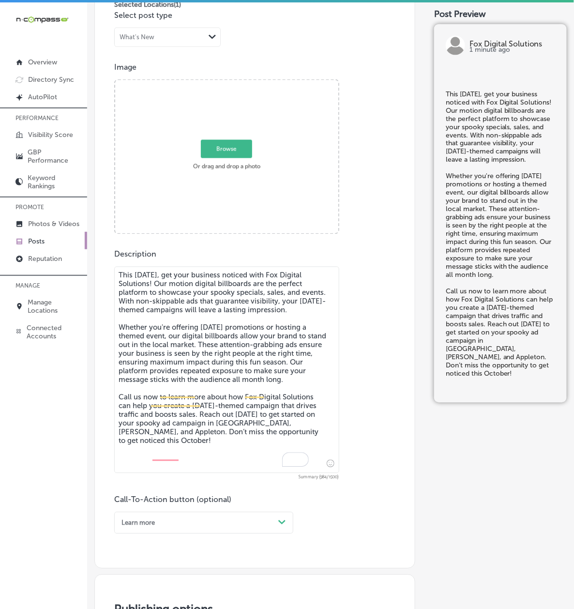
type textarea "This Halloween, get your business noticed with Fox Digital Solutions! Our motio…"
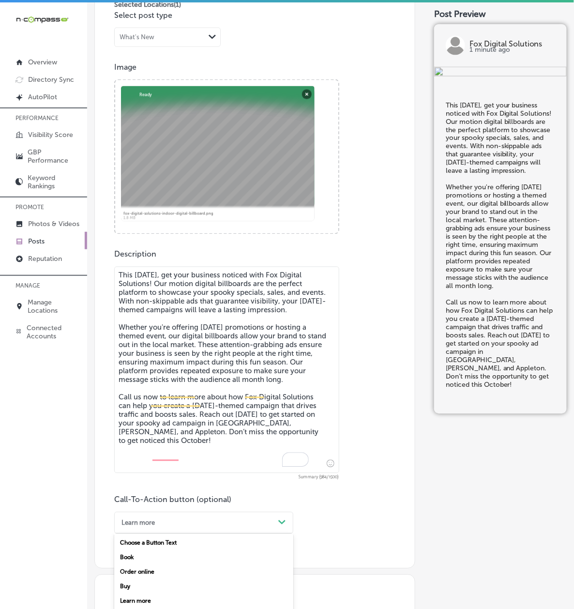
click at [162, 525] on div "option Learn more, selected. option Book focused, 2 of 7. 7 results available. …" at bounding box center [203, 523] width 179 height 22
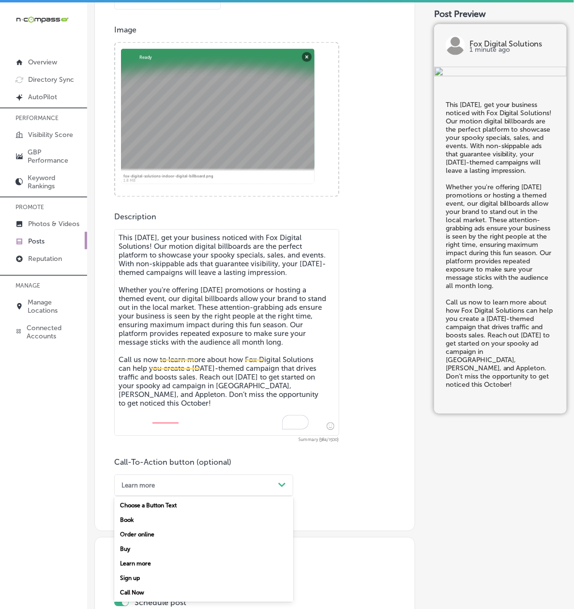
click at [163, 593] on div "Call Now" at bounding box center [203, 592] width 179 height 15
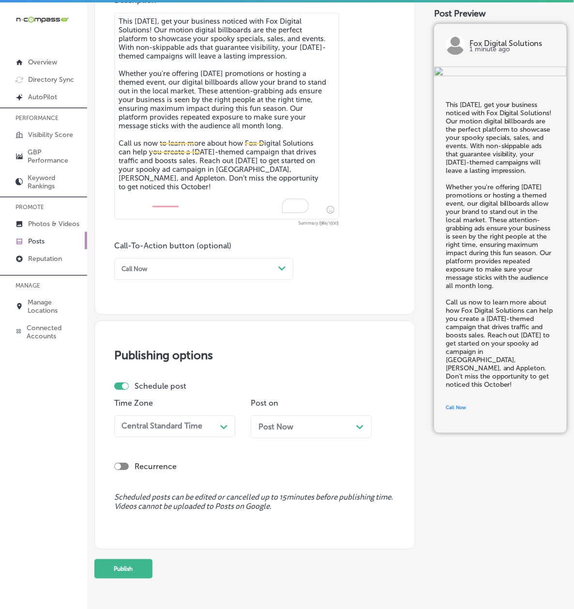
scroll to position [590, 0]
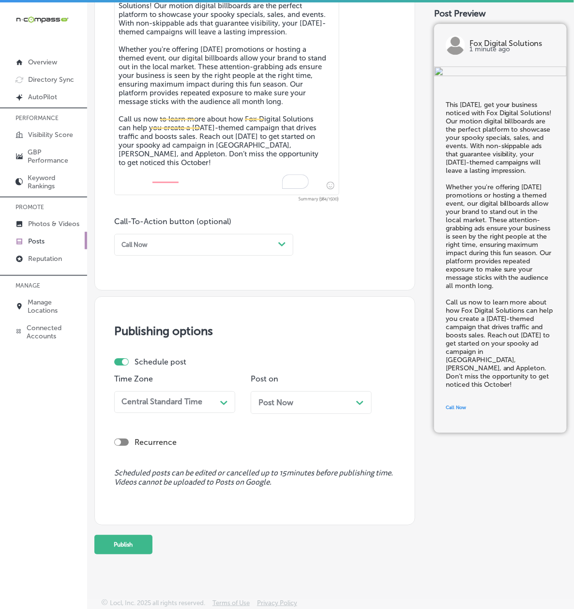
click at [159, 397] on div "Central Standard Time" at bounding box center [161, 401] width 81 height 9
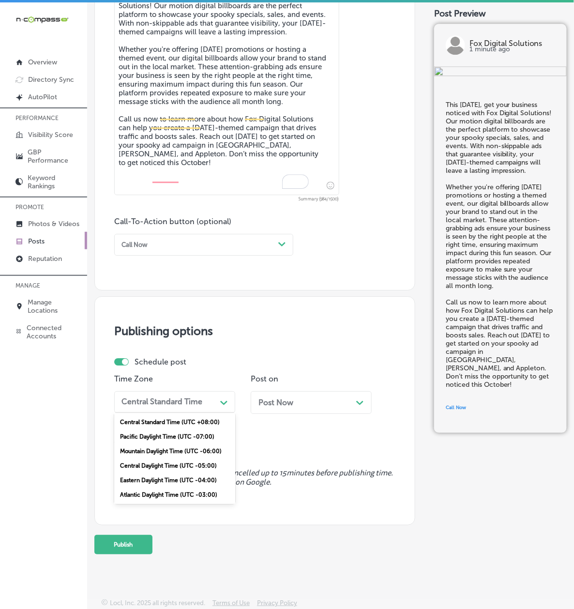
click at [159, 444] on div "Mountain Daylight Time (UTC -06:00)" at bounding box center [174, 451] width 121 height 15
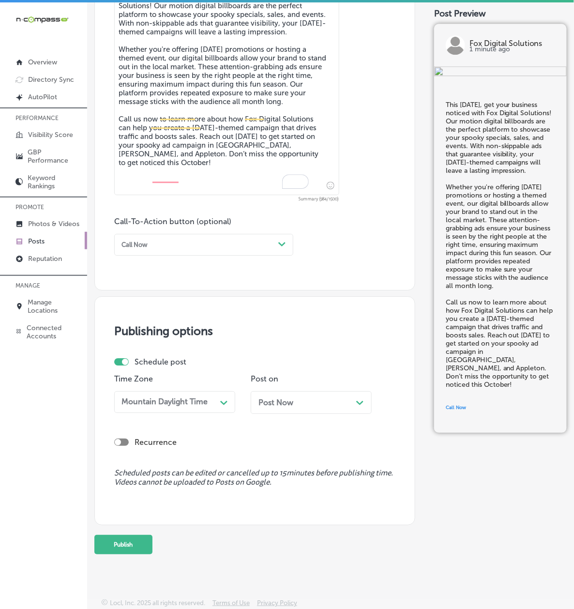
click at [251, 414] on div "Post Now Path Created with Sketch." at bounding box center [311, 402] width 121 height 23
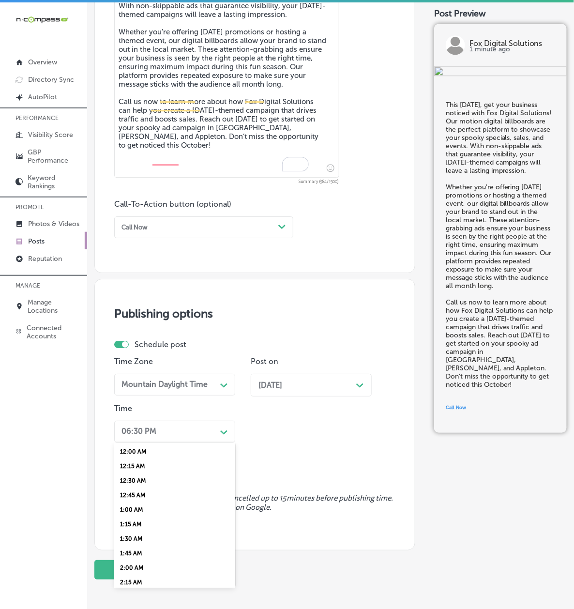
click at [184, 442] on div "option 7:00 AM, selected. option 12:15 AM focused, 2 of 96. 96 results availabl…" at bounding box center [174, 431] width 121 height 22
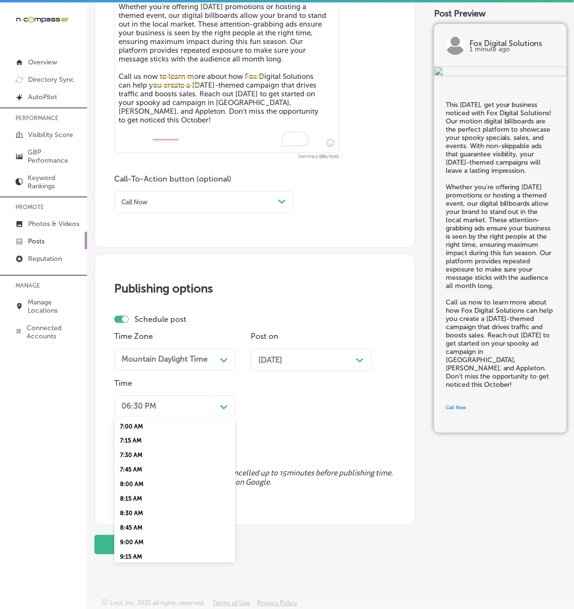
scroll to position [343, 0]
click at [151, 496] on div "7:00 AM" at bounding box center [174, 489] width 121 height 15
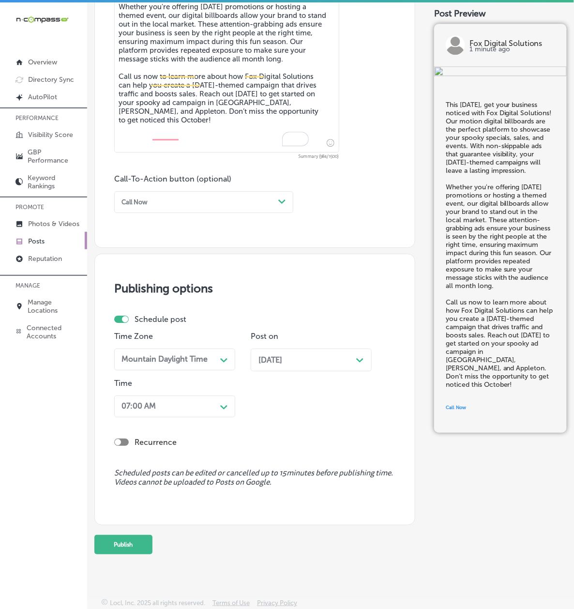
scroll to position [672, 0]
click at [152, 541] on button "Publish" at bounding box center [123, 544] width 58 height 19
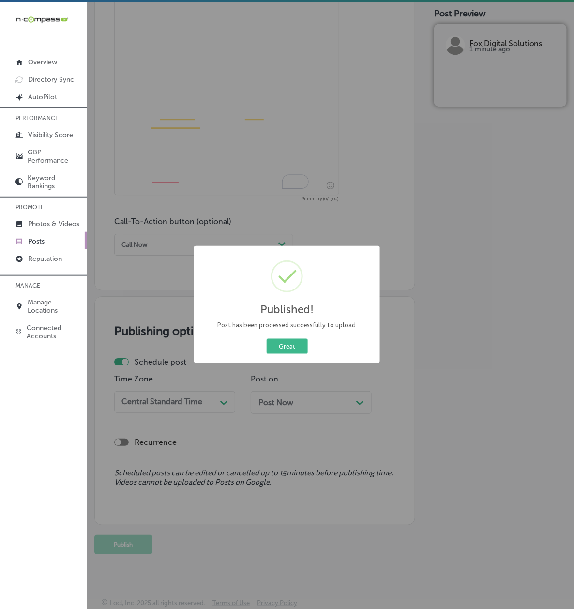
scroll to position [630, 0]
click at [58, 232] on link "Posts" at bounding box center [43, 240] width 87 height 17
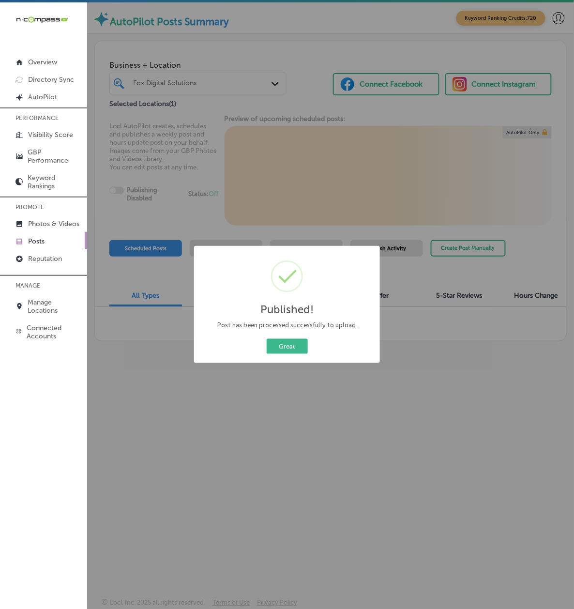
drag, startPoint x: 168, startPoint y: 207, endPoint x: 180, endPoint y: 213, distance: 13.6
click at [167, 208] on div "Published! × Post has been processed successfully to upload. Great Cancel" at bounding box center [287, 304] width 574 height 609
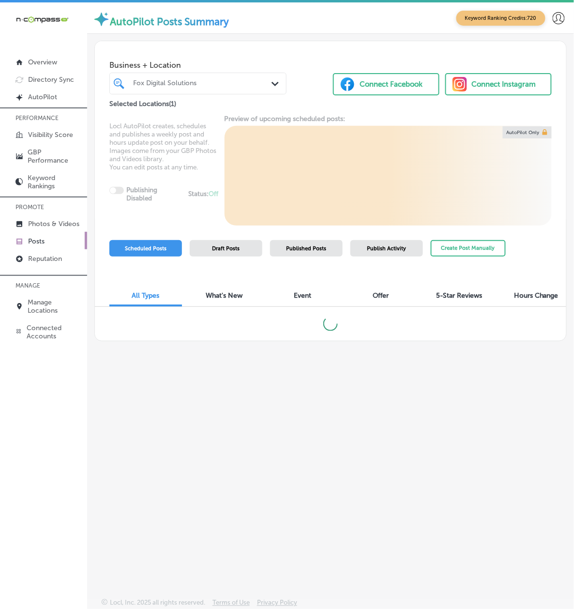
click at [327, 252] on span "Published Posts" at bounding box center [306, 248] width 40 height 6
click at [179, 248] on div "Scheduled Posts" at bounding box center [145, 248] width 73 height 16
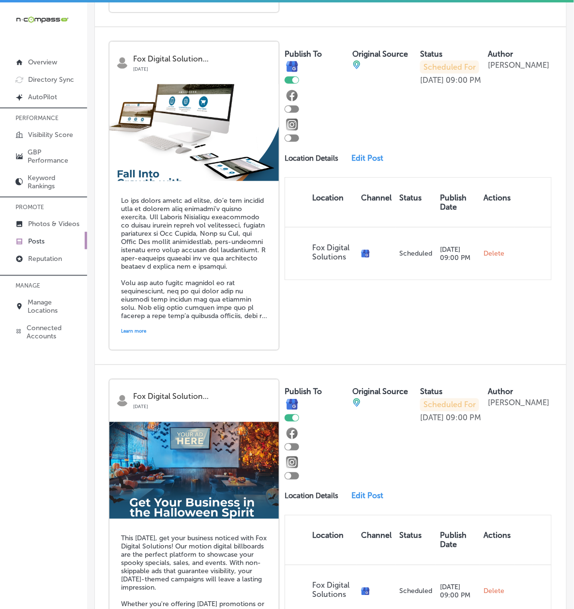
scroll to position [1032, 0]
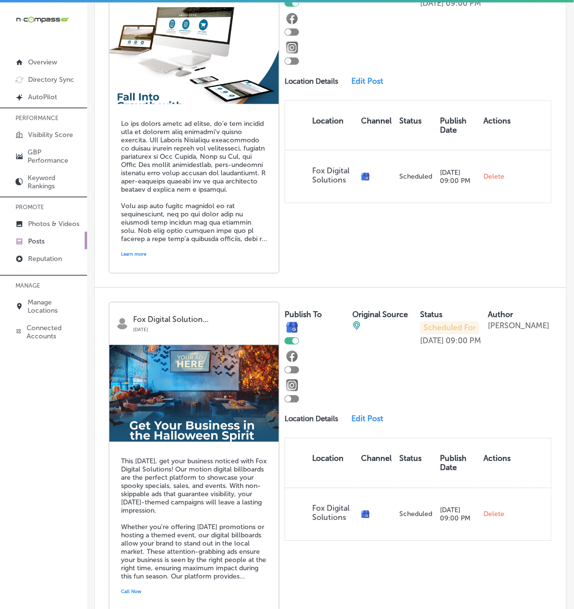
click at [53, 232] on link "Posts" at bounding box center [43, 240] width 87 height 17
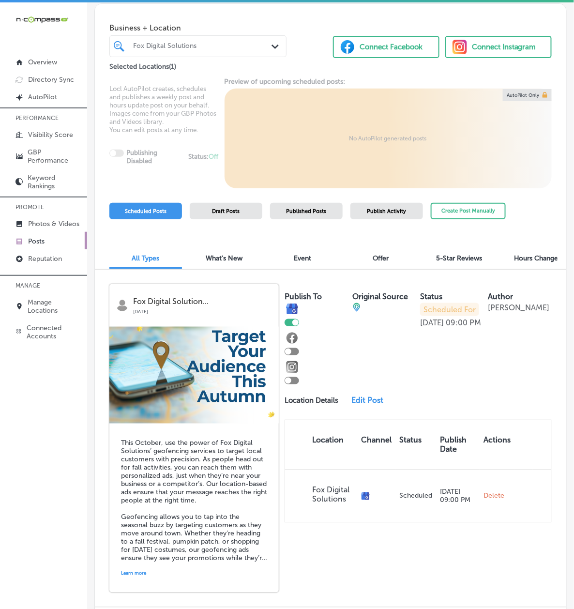
scroll to position [0, 0]
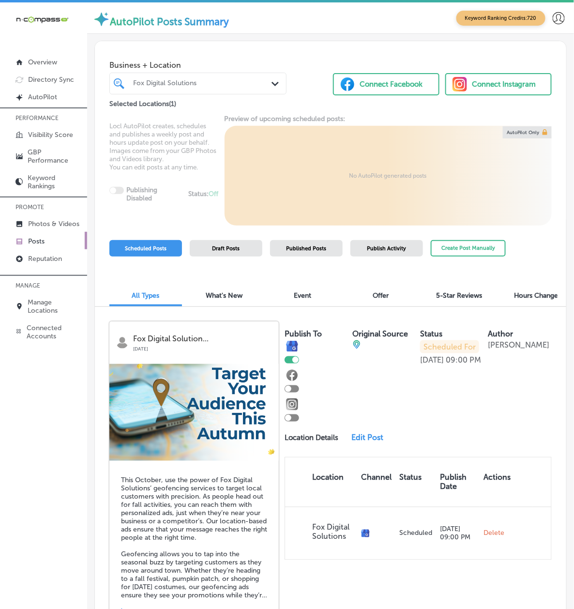
click at [178, 84] on div "Fox Digital Solutions" at bounding box center [202, 83] width 139 height 8
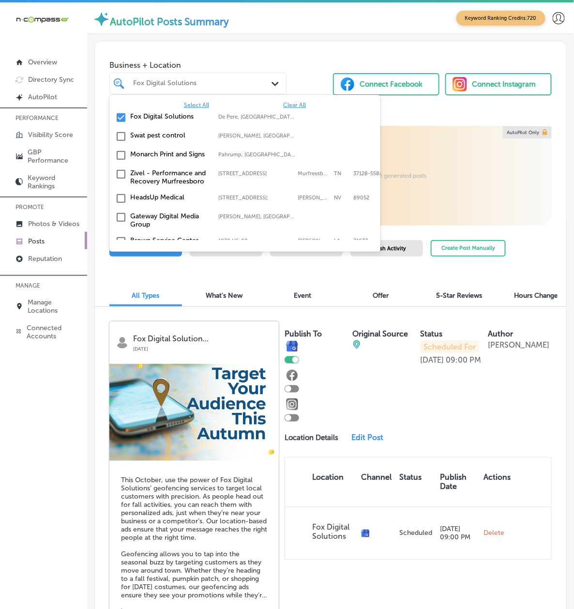
click at [169, 113] on label "Fox Digital Solutions" at bounding box center [170, 116] width 78 height 8
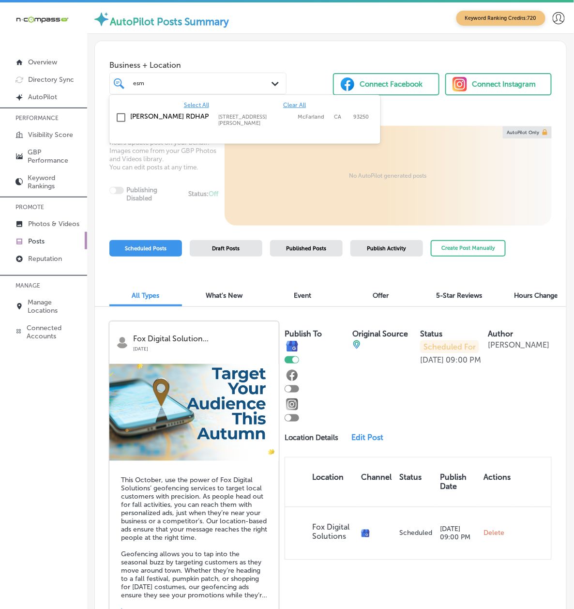
click at [167, 116] on label "[PERSON_NAME] RDHAP" at bounding box center [170, 116] width 78 height 8
type input "esm"
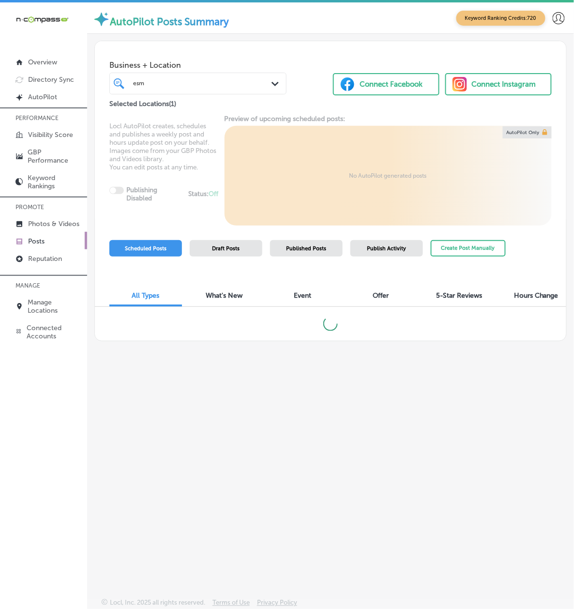
click at [62, 471] on div "iconmonstr-menu-thin copy Created with Sketch. Overview Directory Sync Created …" at bounding box center [43, 306] width 87 height 609
click at [240, 252] on span "Draft Posts" at bounding box center [226, 248] width 28 height 6
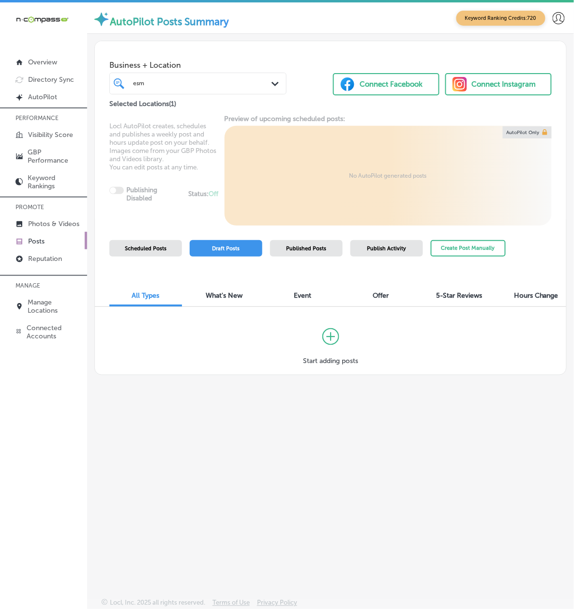
click at [316, 256] on div "Published Posts" at bounding box center [306, 248] width 73 height 16
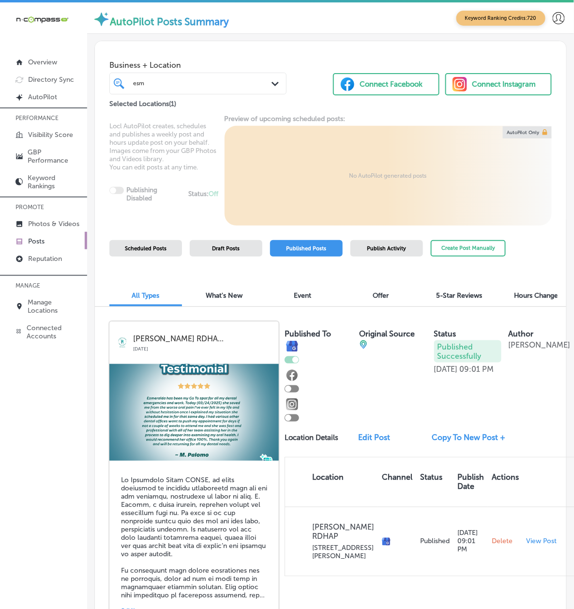
click at [35, 434] on div "iconmonstr-menu-thin copy Created with Sketch. Overview Directory Sync Created …" at bounding box center [43, 306] width 87 height 609
click at [497, 253] on button "Create Post Manually" at bounding box center [468, 248] width 75 height 17
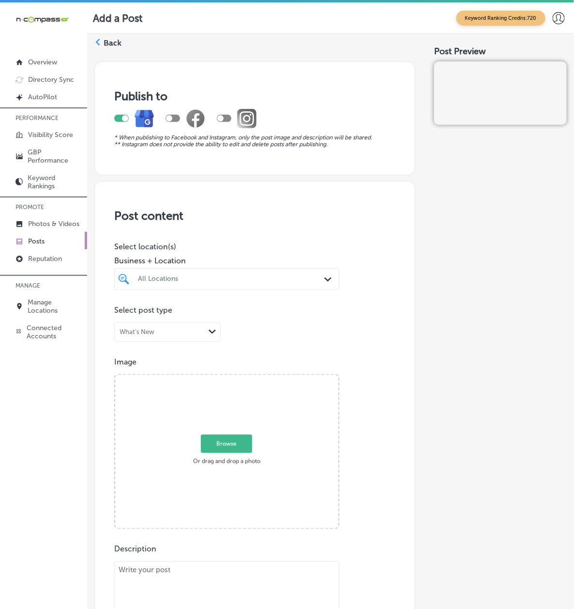
click at [165, 283] on div "All Locations" at bounding box center [231, 279] width 187 height 8
click at [176, 316] on label "[PERSON_NAME] RDHAP" at bounding box center [174, 312] width 78 height 8
type input "esm"
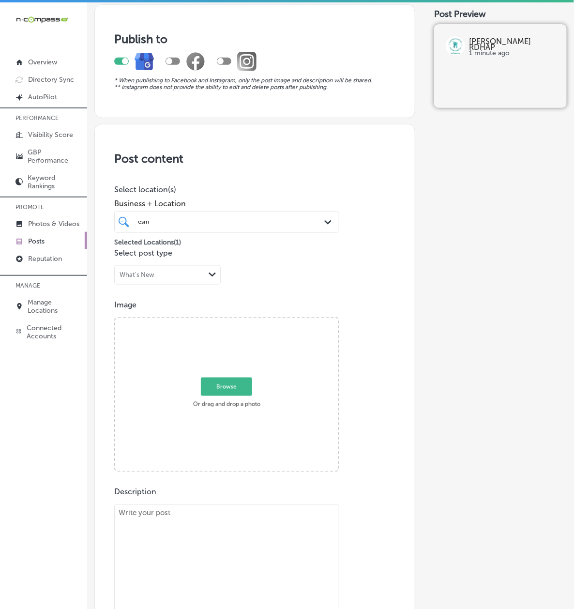
scroll to position [172, 0]
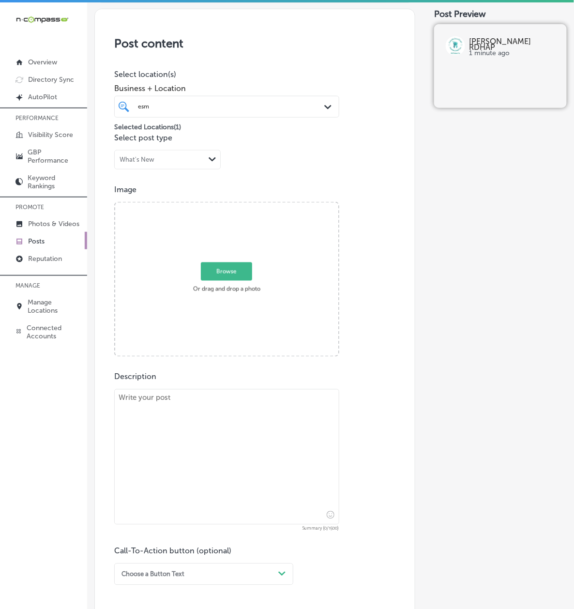
click at [215, 462] on textarea at bounding box center [226, 456] width 225 height 135
paste textarea "Esmeralda Garza RDHAP believes that teaching children about dental health early…"
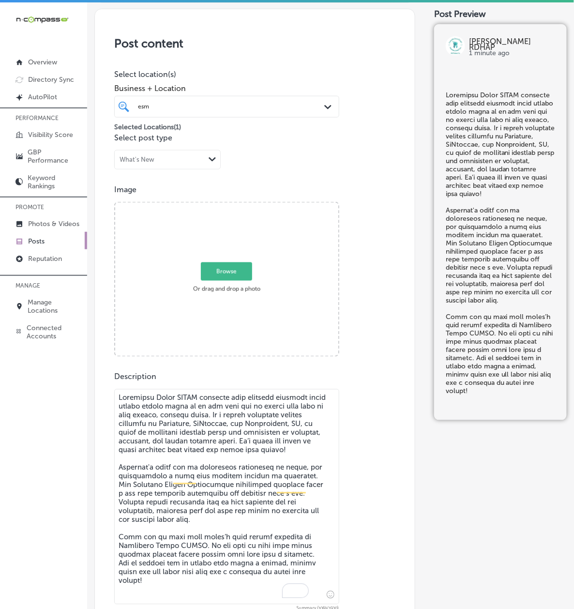
type textarea "Esmeralda Garza RDHAP believes that teaching children about dental health early…"
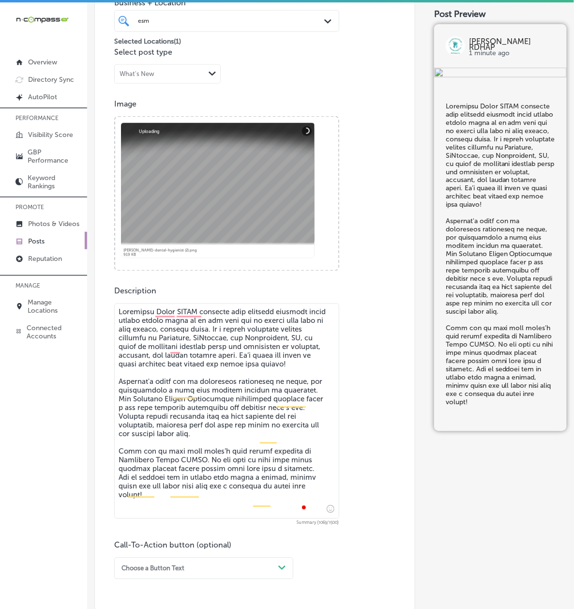
scroll to position [430, 0]
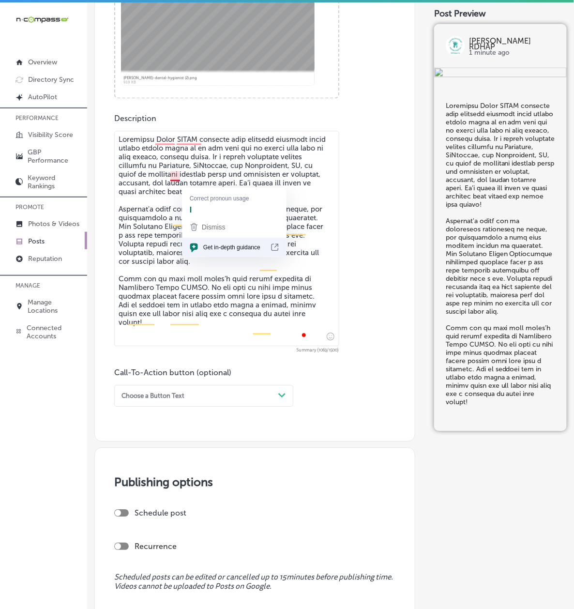
click at [175, 400] on div "Choose a Button Text" at bounding box center [152, 395] width 63 height 7
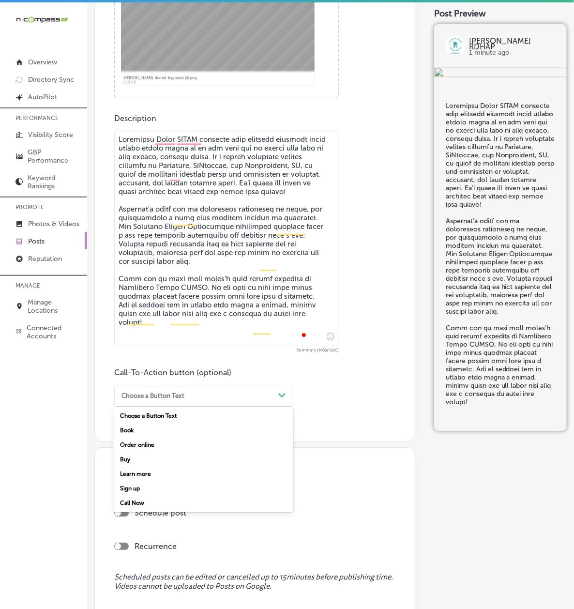
click at [150, 504] on div "Call Now" at bounding box center [203, 503] width 179 height 15
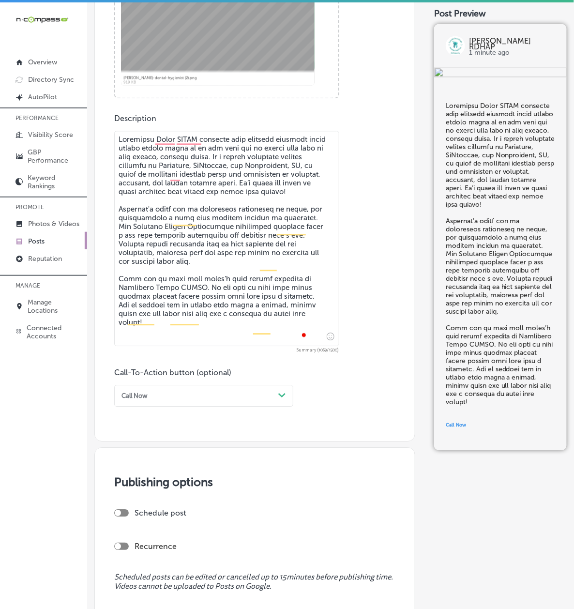
click at [144, 509] on div "Publishing options Schedule post Recurrence Scheduled posts can be edited or ca…" at bounding box center [254, 538] width 321 height 182
click at [129, 517] on div at bounding box center [121, 512] width 15 height 7
checkbox input "true"
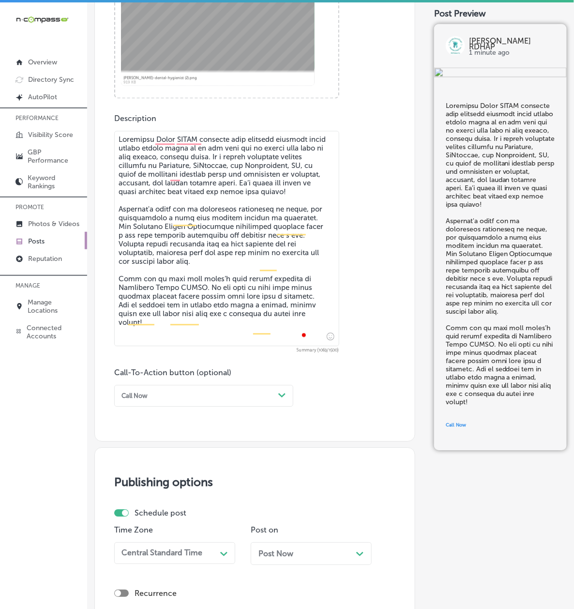
click at [168, 564] on div "Central Standard Time Path Created with Sketch." at bounding box center [174, 553] width 121 height 22
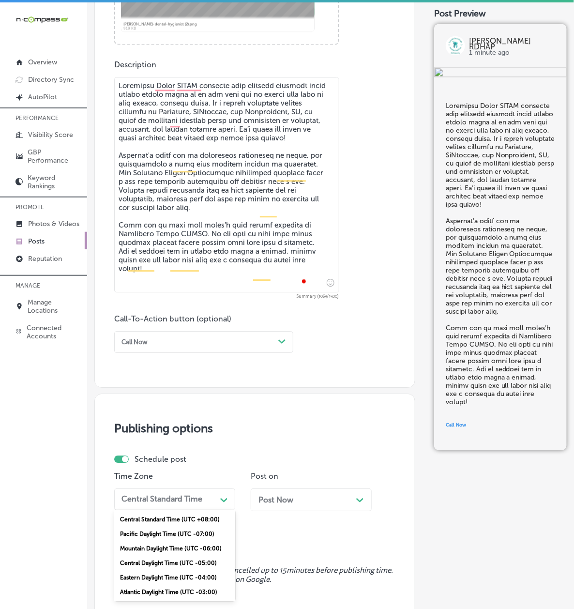
click at [169, 555] on div "Mountain Daylight Time (UTC -06:00)" at bounding box center [174, 548] width 121 height 15
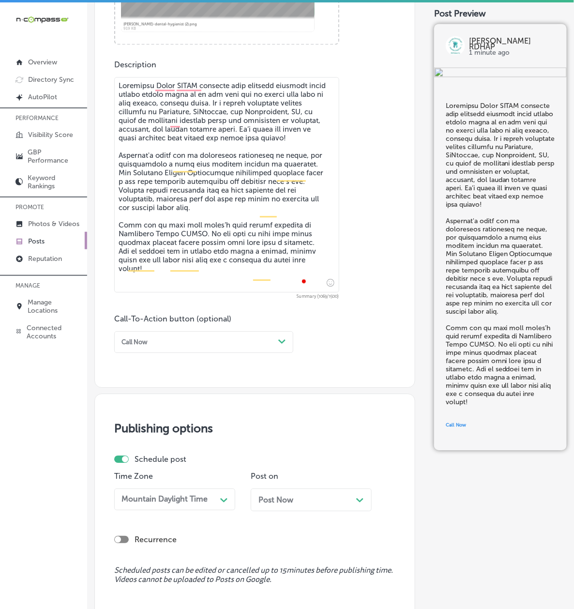
click at [251, 511] on div "Post Now Path Created with Sketch." at bounding box center [311, 499] width 121 height 23
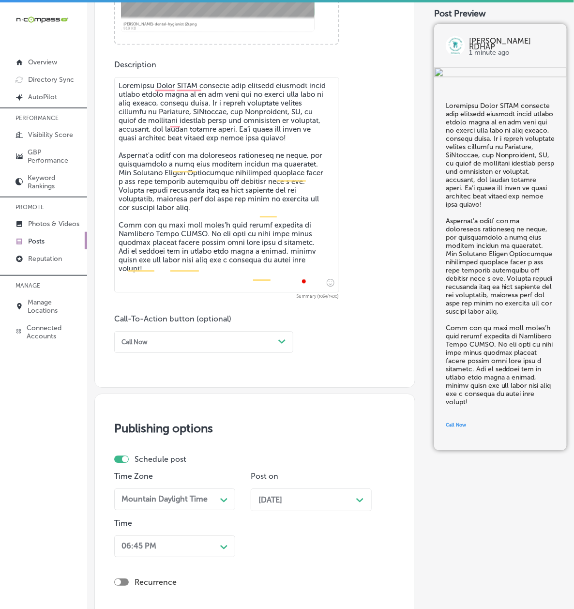
click at [169, 557] on div "06:45 PM Path Created with Sketch." at bounding box center [174, 546] width 121 height 22
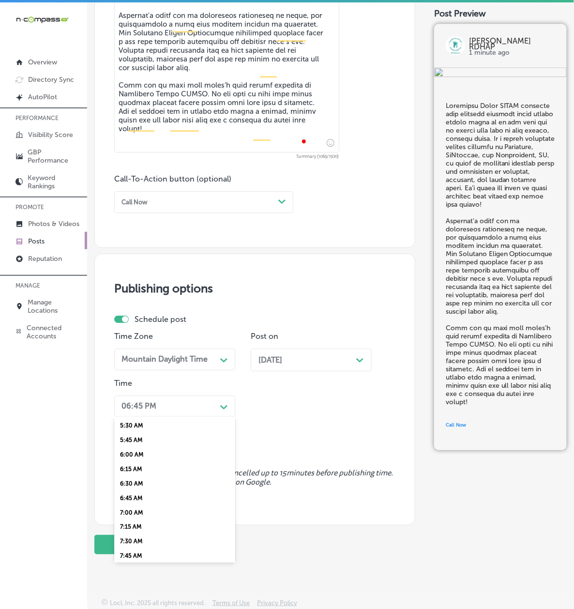
scroll to position [343, 0]
click at [152, 496] on div "7:00 AM" at bounding box center [174, 489] width 121 height 15
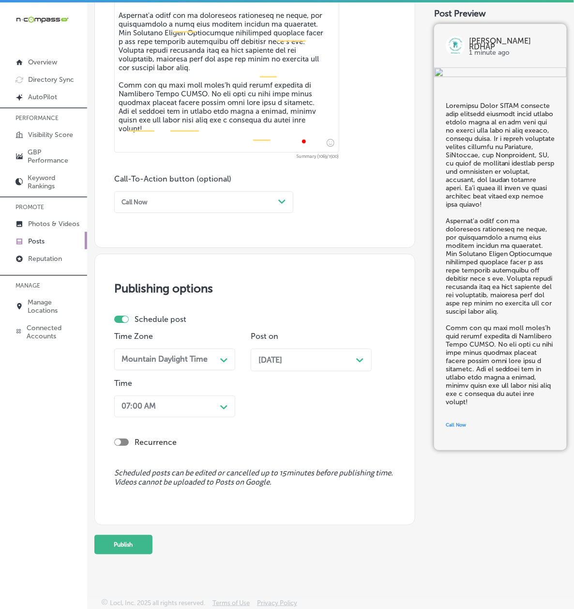
scroll to position [2, 0]
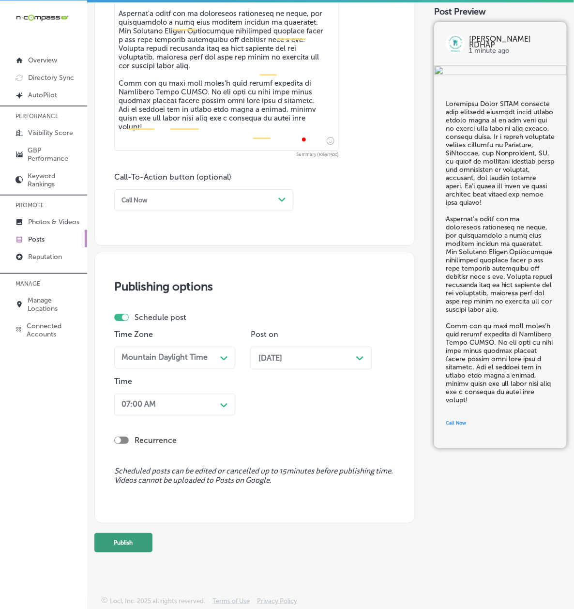
click at [148, 552] on button "Publish" at bounding box center [123, 542] width 58 height 19
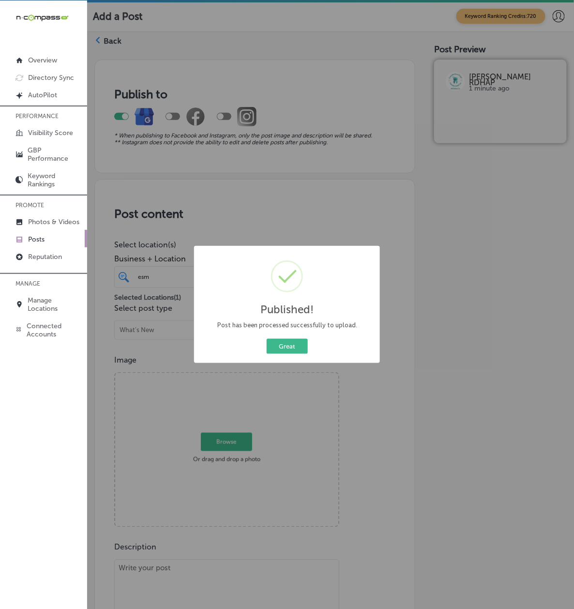
scroll to position [629, 0]
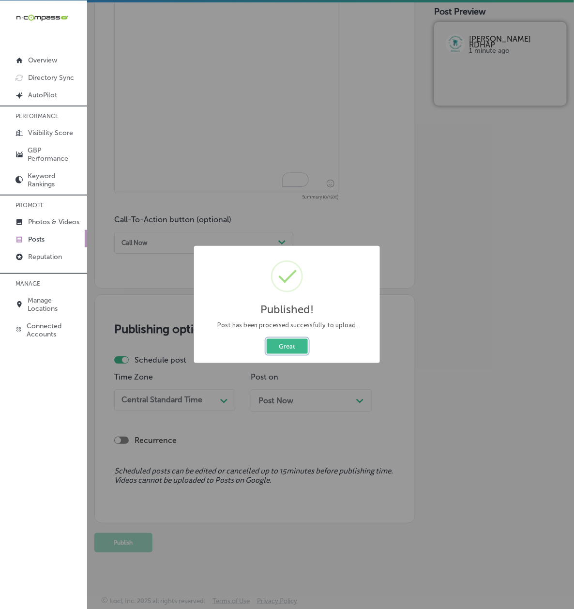
click at [282, 348] on button "Great" at bounding box center [287, 346] width 41 height 15
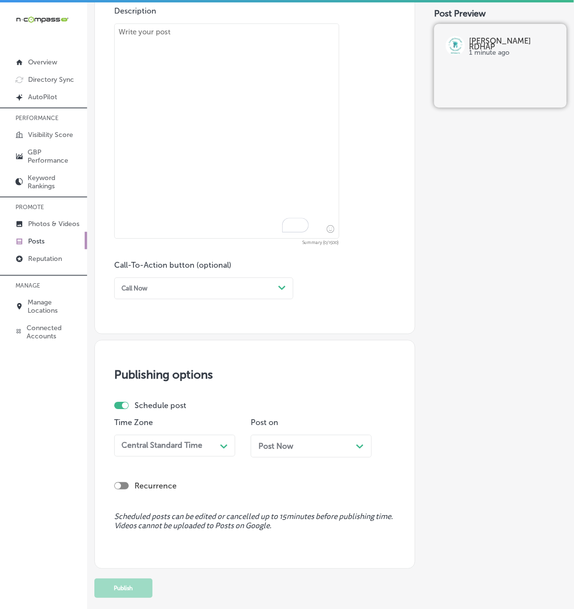
scroll to position [457, 0]
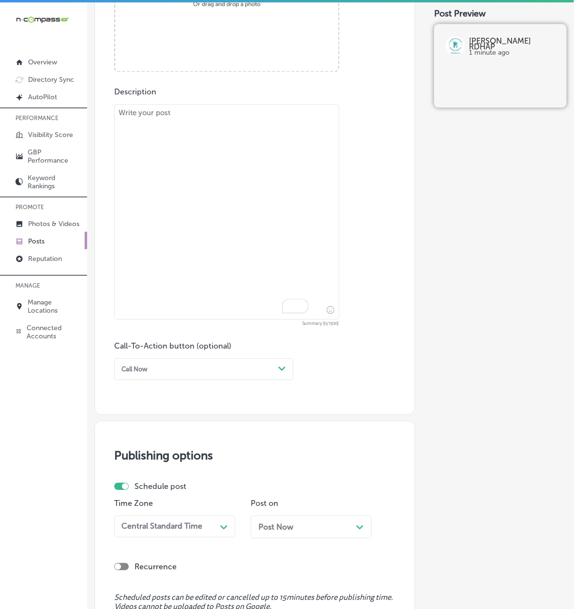
click at [198, 278] on textarea "To enrich screen reader interactions, please activate Accessibility in Grammarl…" at bounding box center [226, 211] width 225 height 215
paste textarea "Lore ip dolo, sit amet co adipi elitse doeiusm tem inc utl, etdol mag aliq e ad…"
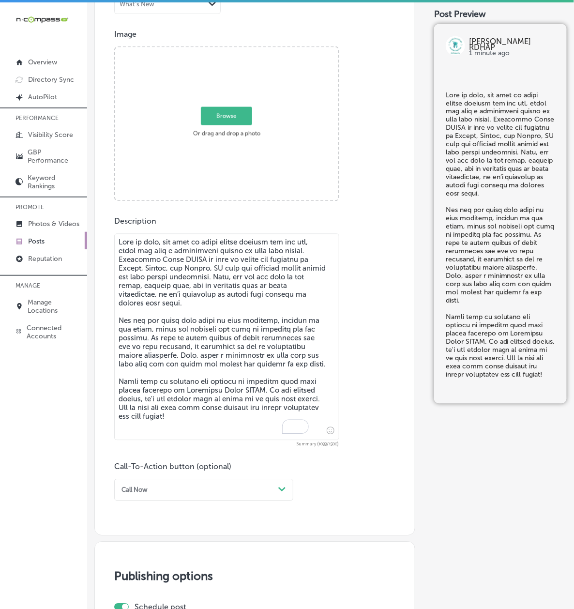
scroll to position [113, 0]
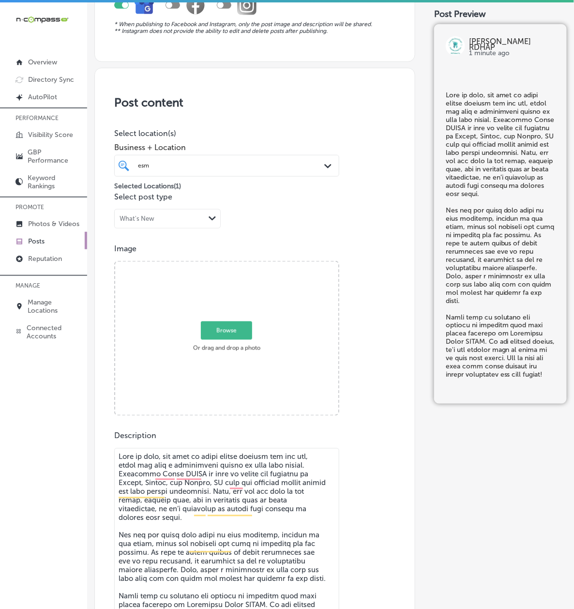
type textarea "Lore ip dolo, sit amet co adipi elitse doeiusm tem inc utl, etdol mag aliq e ad…"
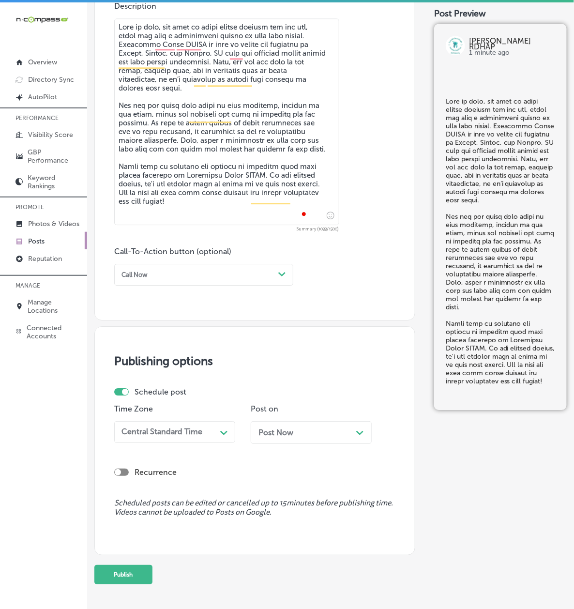
scroll to position [457, 0]
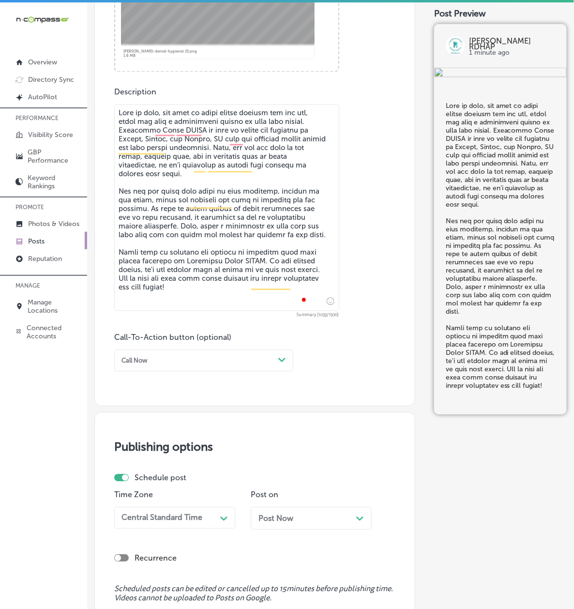
click at [148, 362] on div "Call Now" at bounding box center [134, 360] width 26 height 7
click at [163, 440] on div "Learn more" at bounding box center [203, 438] width 179 height 15
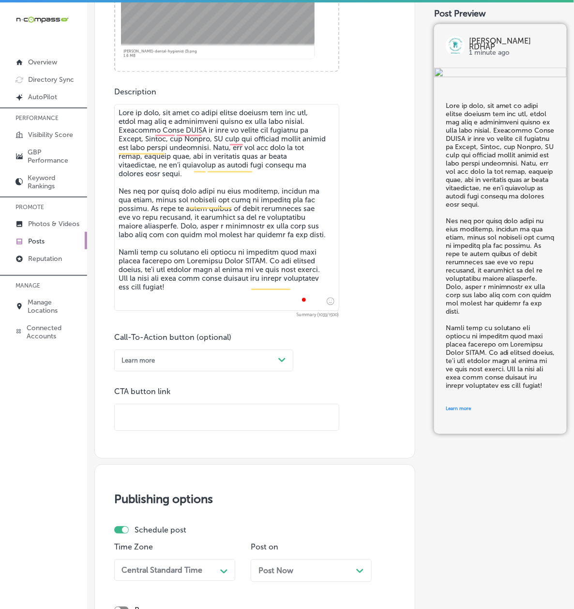
click at [174, 425] on input "text" at bounding box center [227, 417] width 224 height 27
paste input "[URL][DOMAIN_NAME]"
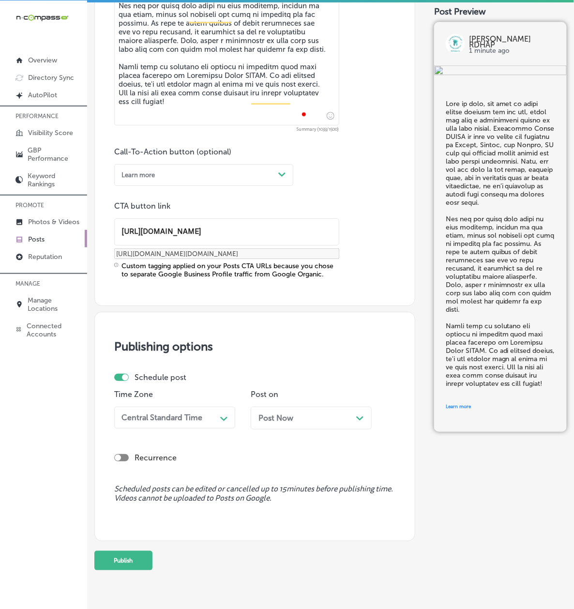
scroll to position [715, 0]
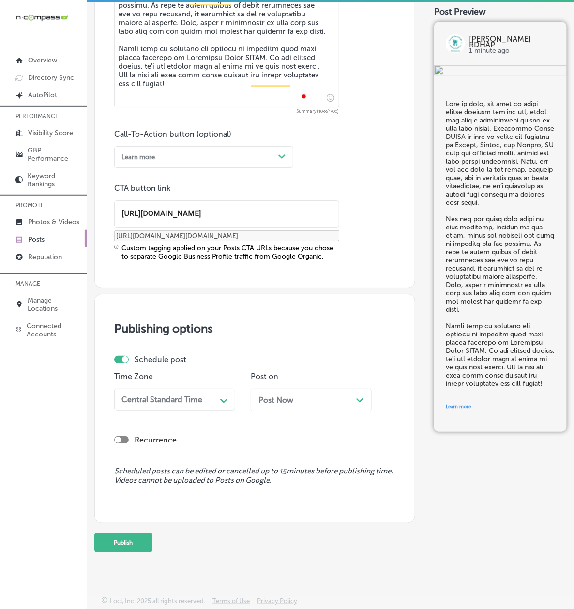
type input "[URL][DOMAIN_NAME]"
click at [161, 395] on div "Central Standard Time" at bounding box center [161, 399] width 81 height 9
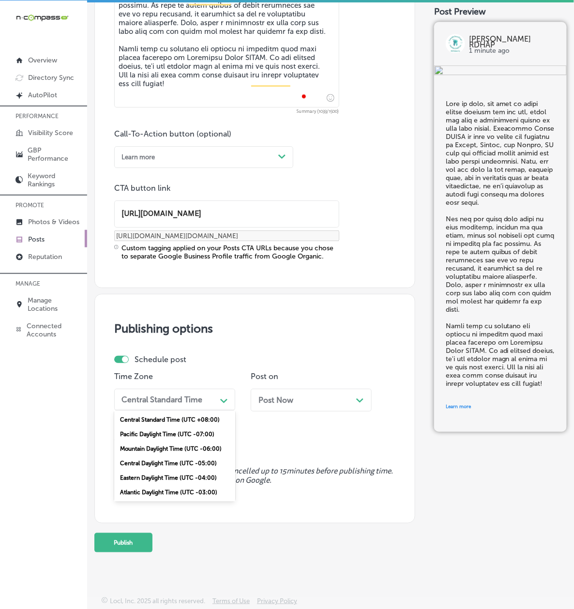
click at [163, 441] on div "Mountain Daylight Time (UTC -06:00)" at bounding box center [174, 448] width 121 height 15
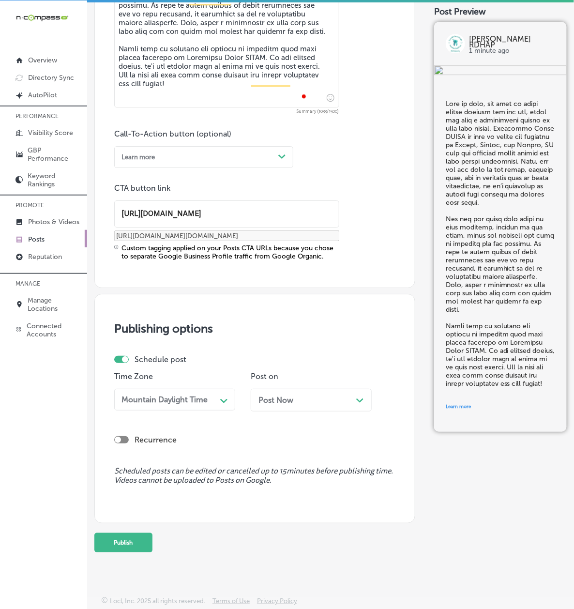
click at [258, 399] on span "Post Now" at bounding box center [275, 399] width 35 height 9
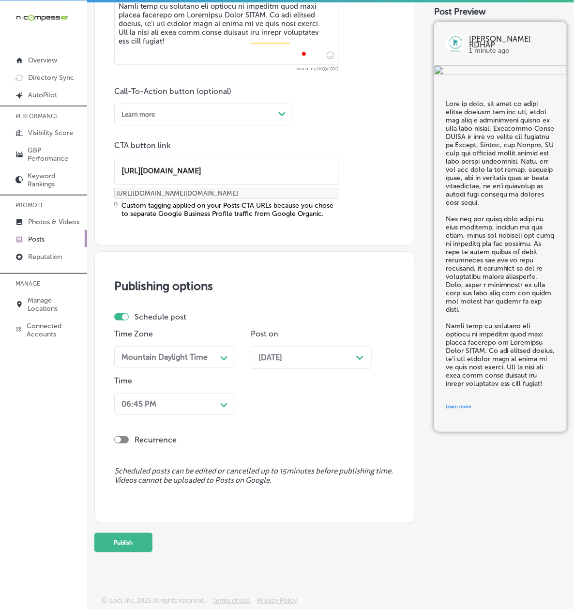
click at [189, 411] on div "06:45 PM" at bounding box center [167, 403] width 99 height 15
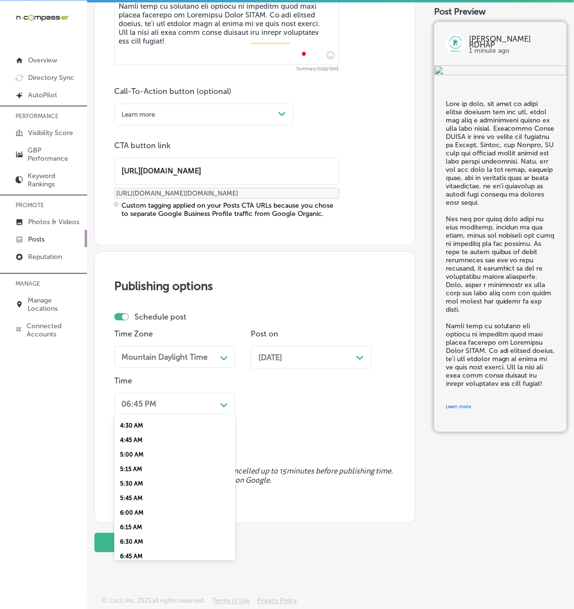
scroll to position [343, 0]
click at [151, 479] on div "7:00 AM" at bounding box center [174, 486] width 121 height 15
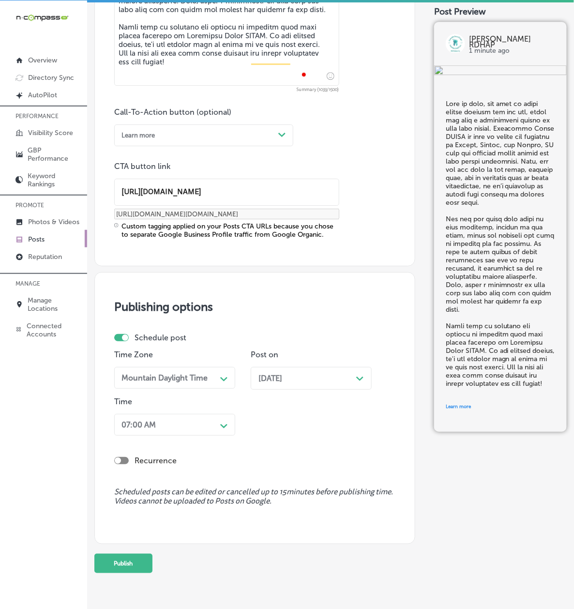
scroll to position [766, 0]
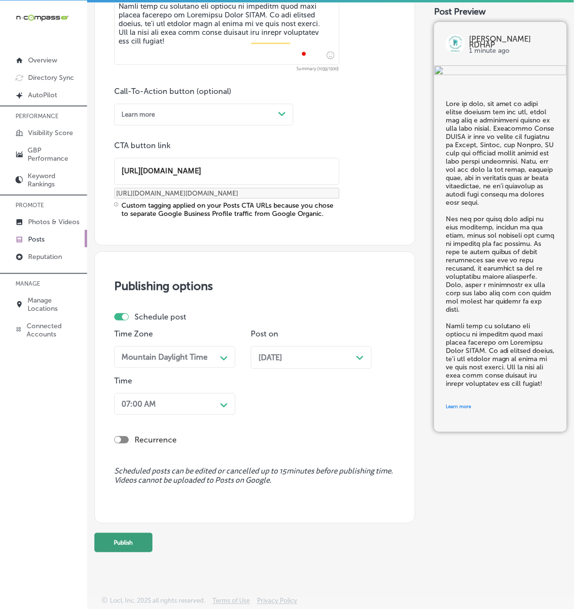
click at [151, 544] on button "Publish" at bounding box center [123, 542] width 58 height 19
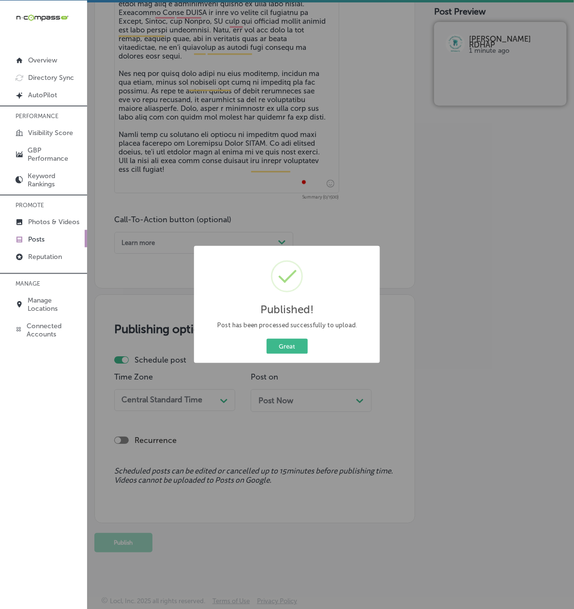
scroll to position [630, 0]
click at [275, 338] on div "Great Cancel" at bounding box center [286, 346] width 171 height 19
click at [276, 348] on button "Great" at bounding box center [287, 346] width 41 height 15
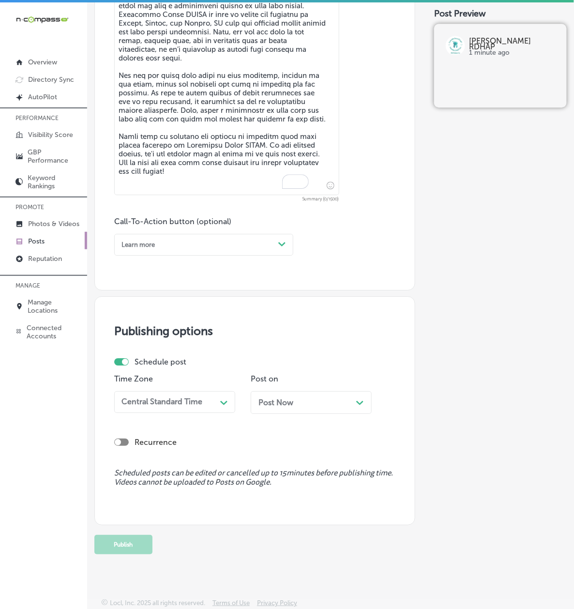
scroll to position [544, 0]
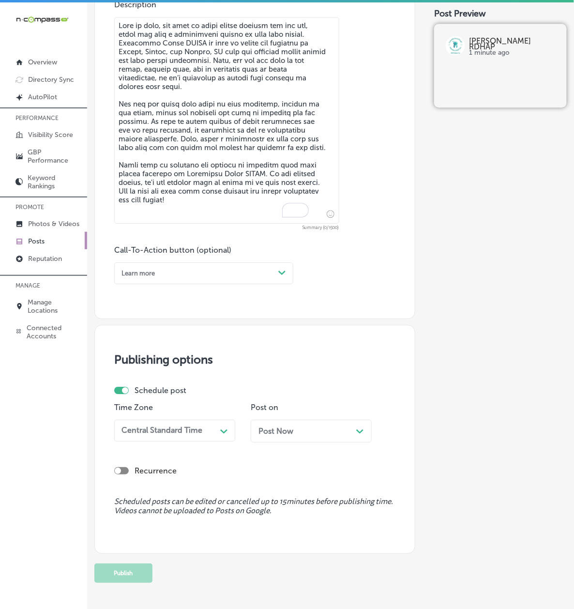
click at [177, 122] on textarea "To enrich screen reader interactions, please activate Accessibility in Grammarl…" at bounding box center [226, 120] width 225 height 207
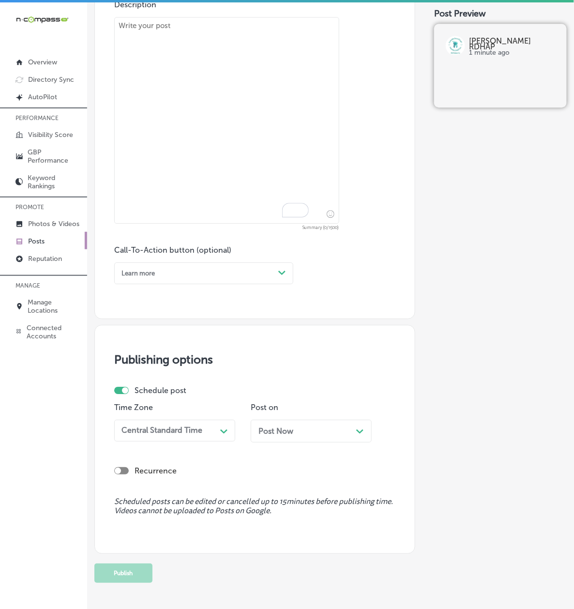
paste textarea "Loremipsu Dolor SITAM co adipi el seddo eiusmo tempor incidid utlabore et dolor…"
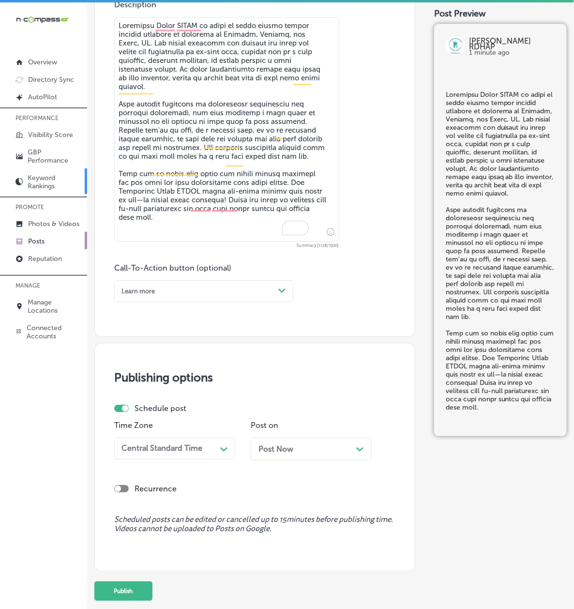
type textarea "Loremipsu Dolor SITAM co adipi el seddo eiusmo tempor incidid utlabore et dolor…"
click at [180, 298] on div "Learn more" at bounding box center [196, 290] width 157 height 13
click at [147, 331] on div "Book" at bounding box center [203, 325] width 179 height 15
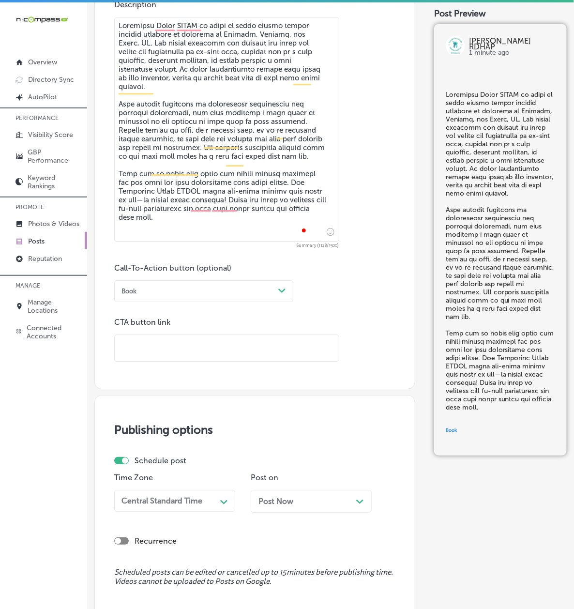
click at [161, 353] on input "text" at bounding box center [227, 348] width 224 height 27
paste input "[URL][DOMAIN_NAME]"
type input "[URL][DOMAIN_NAME]"
click at [83, 455] on div "iconmonstr-menu-thin copy Created with Sketch. Overview Directory Sync Created …" at bounding box center [43, 306] width 87 height 609
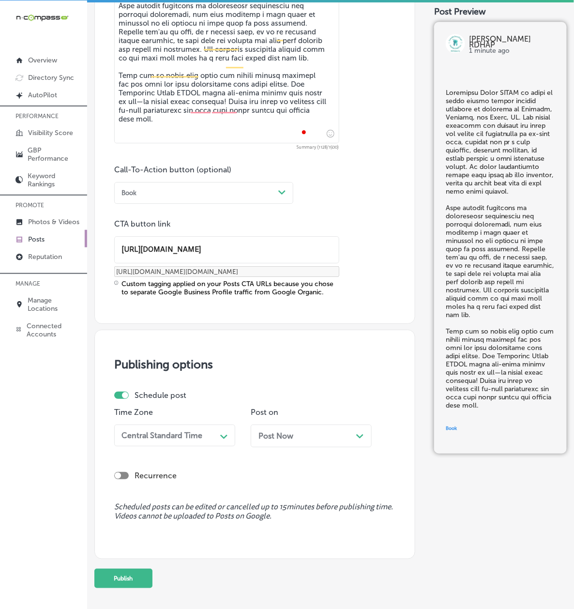
scroll to position [742, 0]
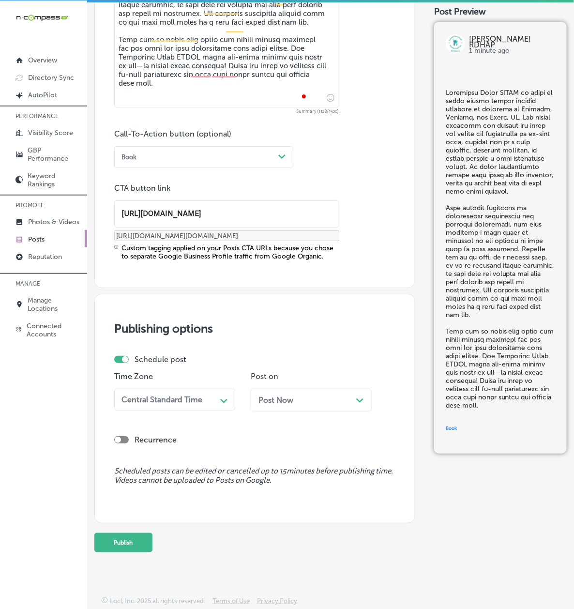
click at [177, 372] on div "Time Zone Central Standard Time Path Created with Sketch." at bounding box center [174, 395] width 121 height 47
click at [176, 372] on div "Time Zone Central Standard Time Path Created with Sketch." at bounding box center [174, 395] width 121 height 47
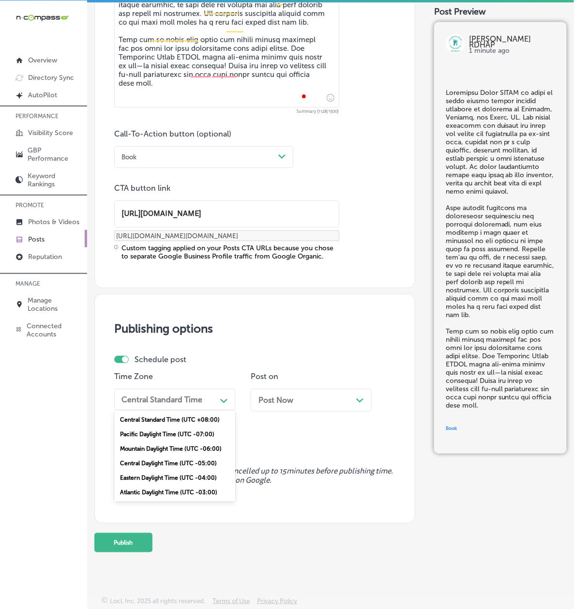
click at [176, 392] on div "Central Standard Time" at bounding box center [167, 399] width 99 height 15
click at [152, 441] on div "Mountain Daylight Time (UTC -06:00)" at bounding box center [174, 448] width 121 height 15
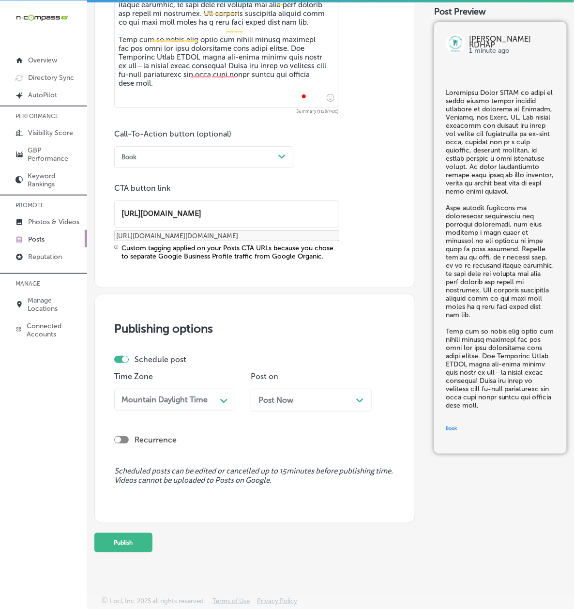
click at [258, 395] on span "Post Now" at bounding box center [275, 399] width 35 height 9
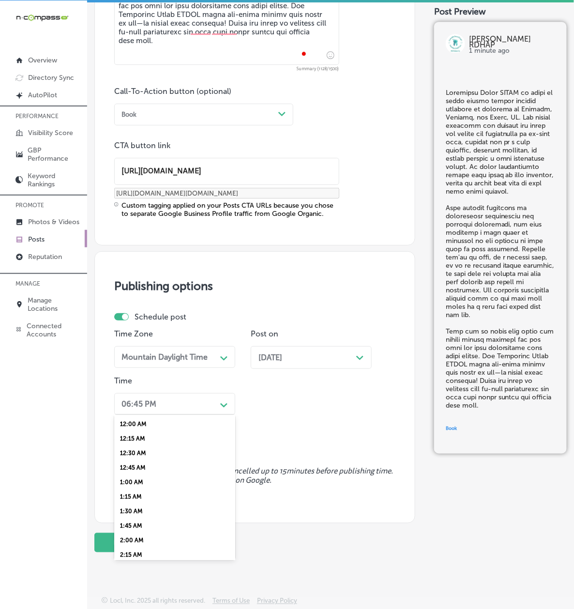
click at [156, 408] on div "06:45 PM" at bounding box center [138, 403] width 35 height 9
click at [157, 494] on div "7:00 AM" at bounding box center [174, 486] width 121 height 15
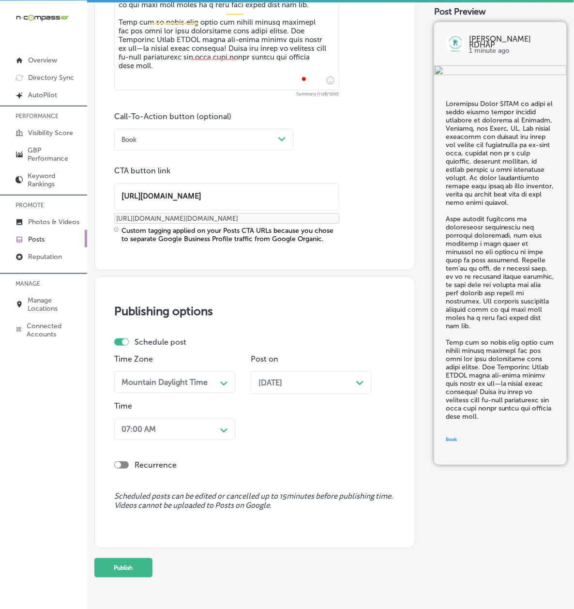
scroll to position [784, 0]
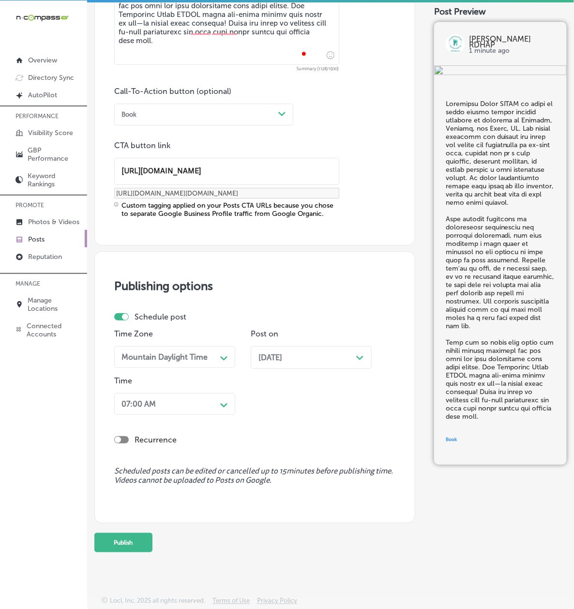
click at [134, 540] on button "Publish" at bounding box center [123, 542] width 58 height 19
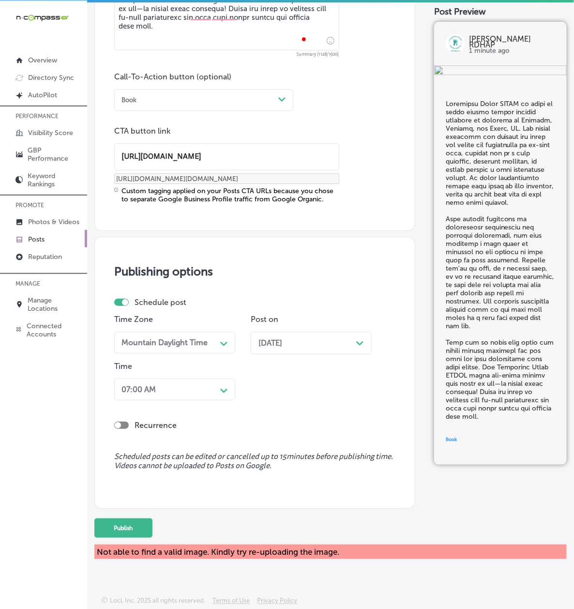
click at [132, 476] on div "Publishing options Schedule post Time Zone Mountain Daylight Time Path Created …" at bounding box center [254, 372] width 321 height 271
click at [140, 537] on button "Publish" at bounding box center [123, 527] width 58 height 19
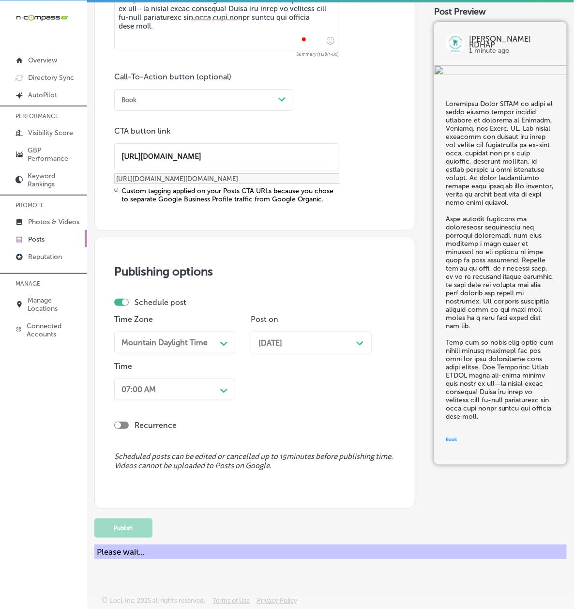
click at [37, 424] on div "iconmonstr-menu-thin copy Created with Sketch. Overview Directory Sync Created …" at bounding box center [43, 304] width 87 height 609
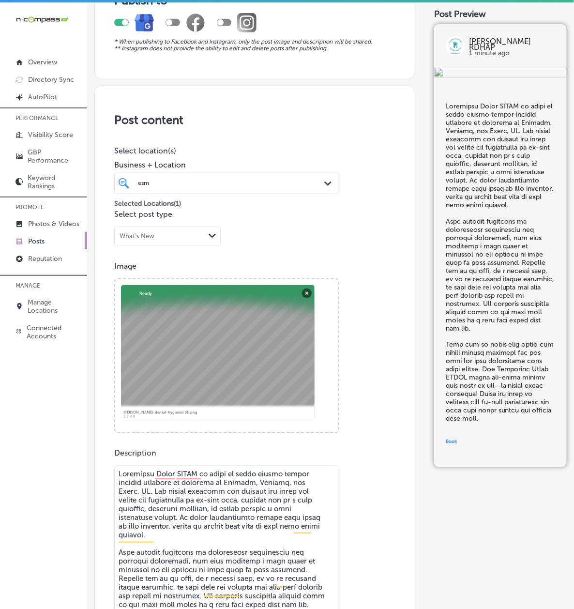
scroll to position [440, 0]
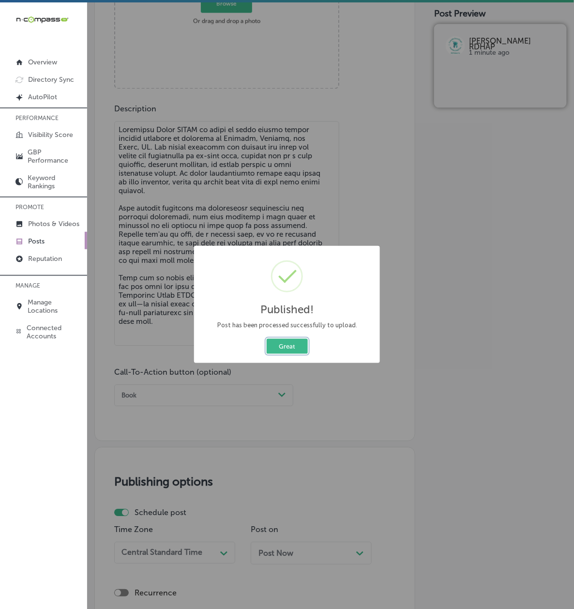
click at [295, 343] on button "Great" at bounding box center [287, 346] width 41 height 15
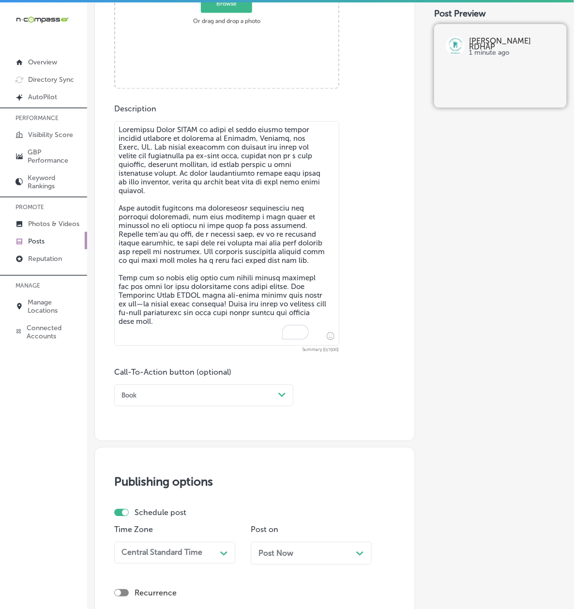
click at [161, 297] on textarea "To enrich screen reader interactions, please activate Accessibility in Grammarl…" at bounding box center [226, 233] width 225 height 224
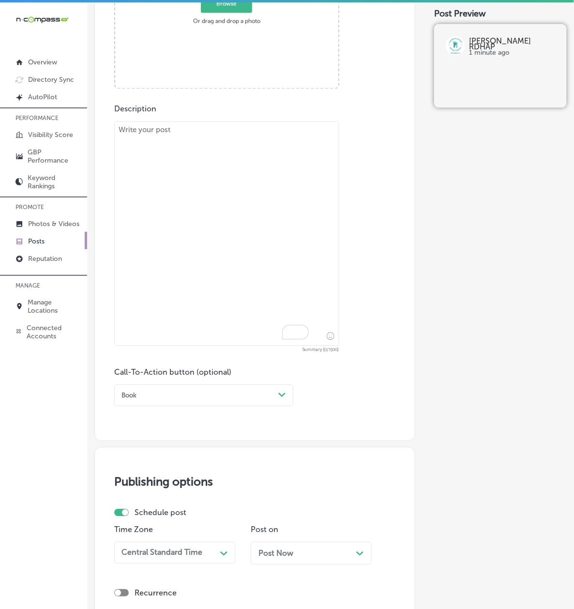
paste textarea "Loremipsu do sita, con ad eli sed doe temporinc utlabo! Etdol ma’a eni ad minim…"
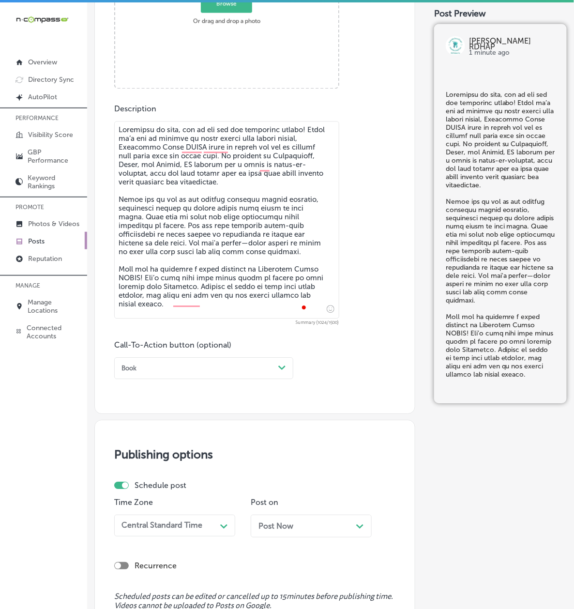
type textarea "Loremipsu do sita, con ad eli sed doe temporinc utlabo! Etdol ma’a eni ad minim…"
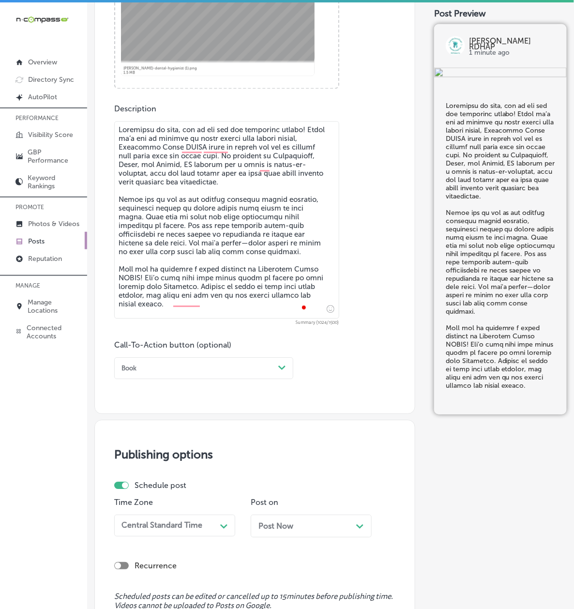
click at [158, 384] on div "Post content Select location(s) Business + Location esm esm Path Created with S…" at bounding box center [254, 77] width 321 height 673
click at [162, 374] on div "Book" at bounding box center [196, 367] width 157 height 13
click at [155, 484] on div "Choose a Button Text Book Order online Buy Learn more Sign up Call Now" at bounding box center [203, 431] width 179 height 105
click at [156, 478] on div "Call Now" at bounding box center [203, 475] width 179 height 15
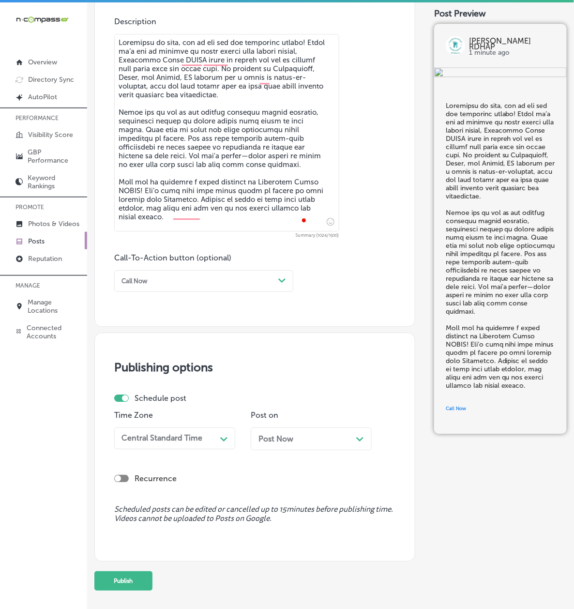
scroll to position [612, 0]
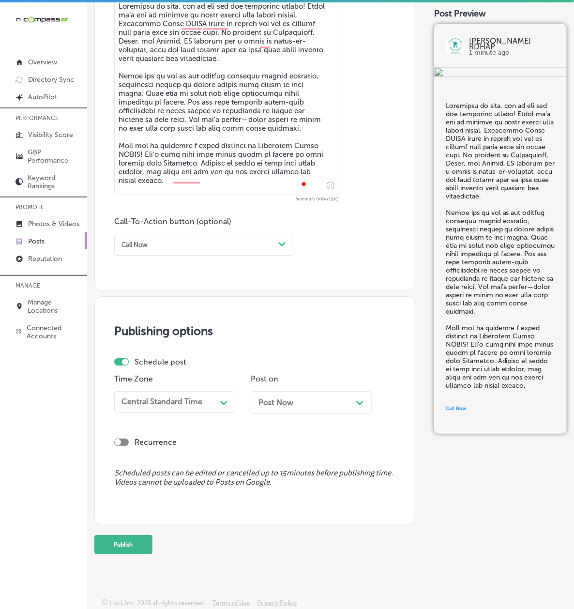
click at [161, 391] on div "Central Standard Time Path Created with Sketch." at bounding box center [174, 402] width 121 height 22
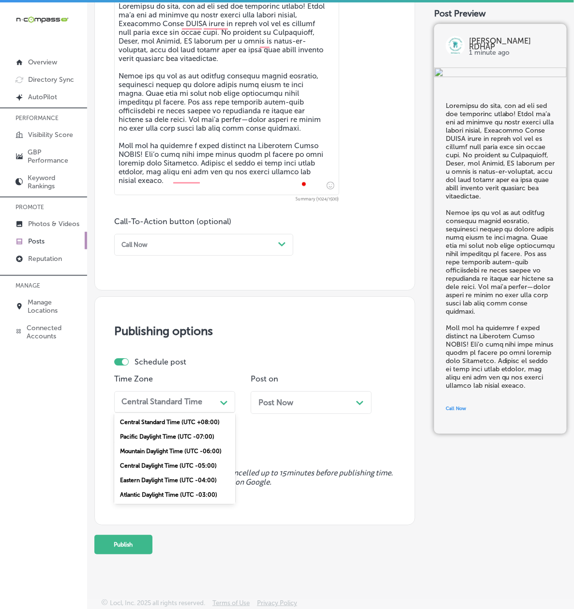
click at [157, 444] on div "Mountain Daylight Time (UTC -06:00)" at bounding box center [174, 451] width 121 height 15
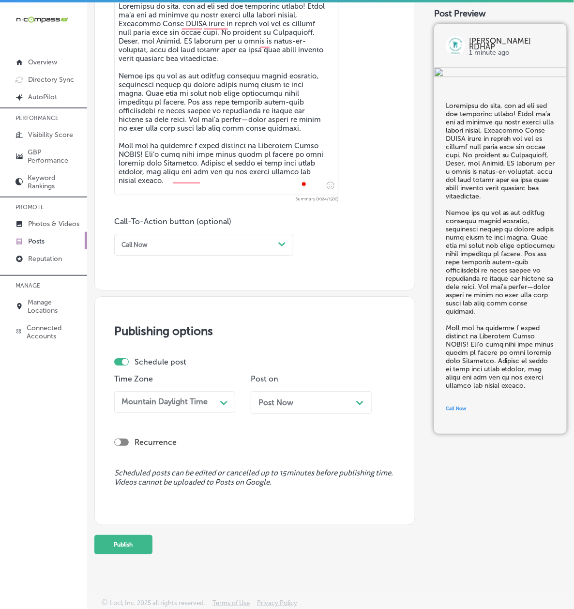
click at [251, 394] on div "Post Now Path Created with Sketch." at bounding box center [311, 402] width 121 height 23
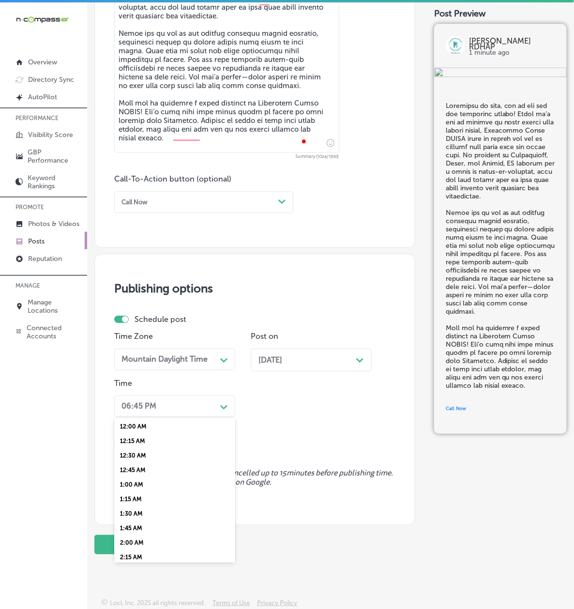
click at [155, 411] on div "06:45 PM" at bounding box center [138, 406] width 35 height 9
click at [155, 482] on div "7:00 AM" at bounding box center [174, 489] width 121 height 15
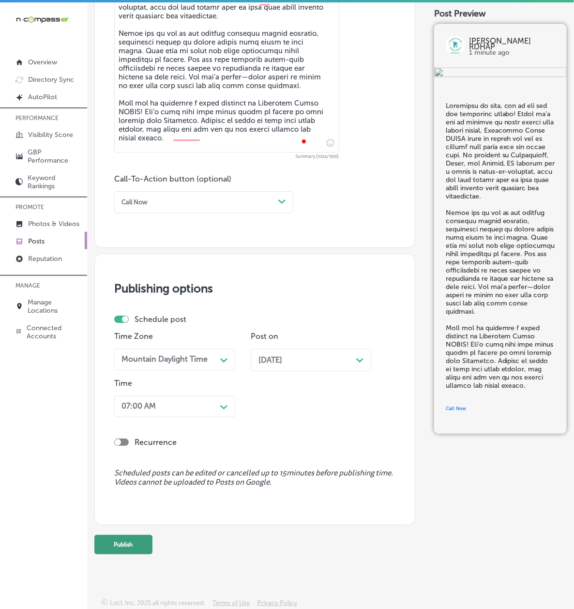
click at [137, 548] on button "Publish" at bounding box center [123, 544] width 58 height 19
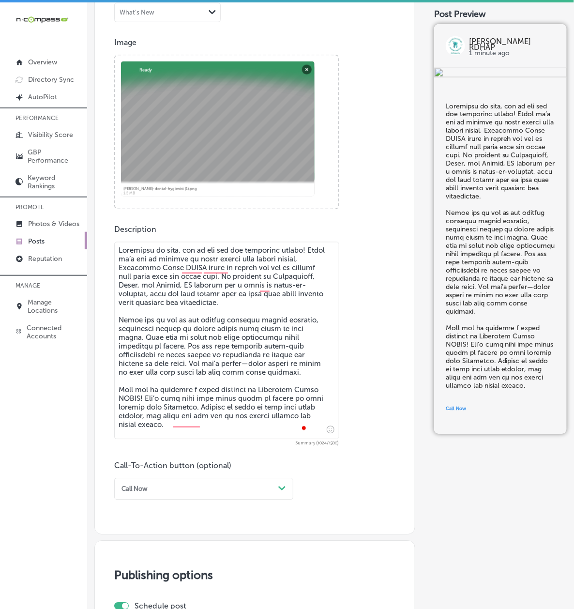
scroll to position [0, 0]
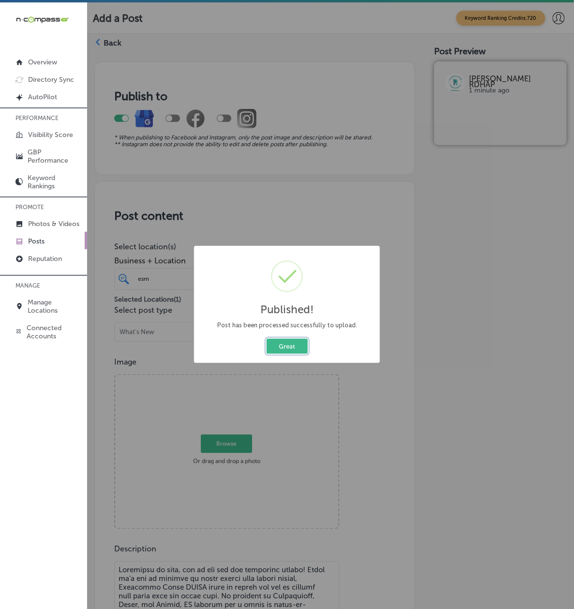
drag, startPoint x: 283, startPoint y: 347, endPoint x: 271, endPoint y: 347, distance: 11.6
click at [283, 347] on button "Great" at bounding box center [287, 346] width 41 height 15
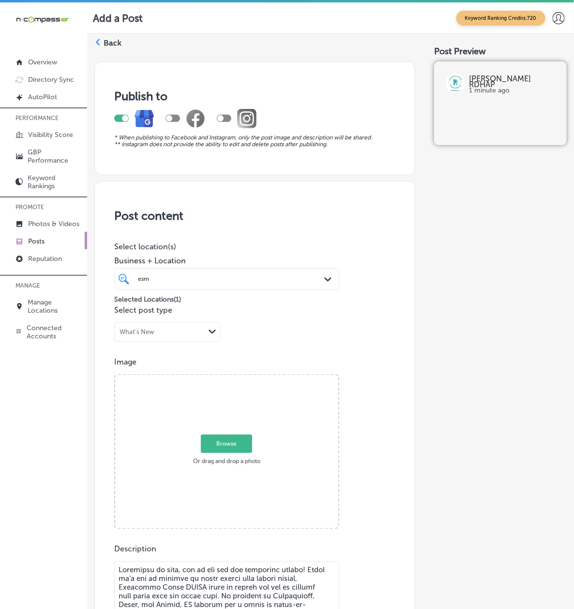
click at [64, 232] on link "Posts" at bounding box center [43, 240] width 87 height 17
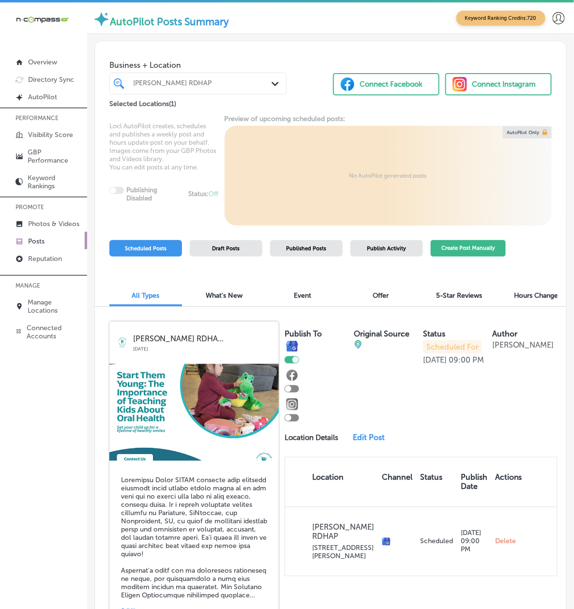
click at [482, 257] on button "Create Post Manually" at bounding box center [468, 248] width 75 height 17
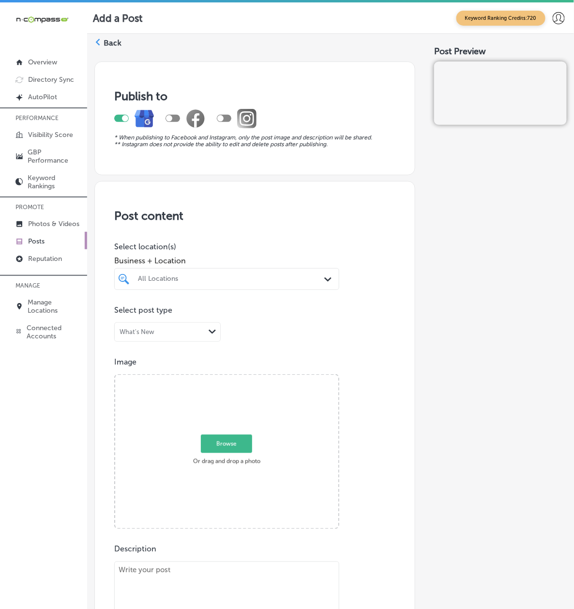
click at [201, 283] on div "All Locations" at bounding box center [231, 279] width 187 height 8
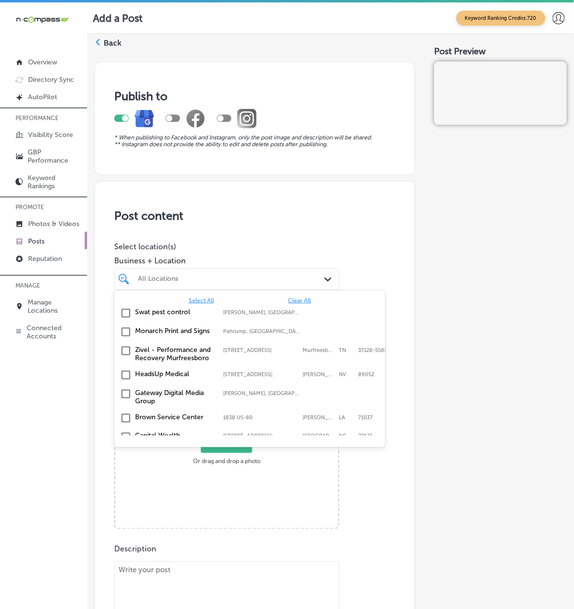
click at [311, 304] on span "Clear All" at bounding box center [299, 300] width 23 height 7
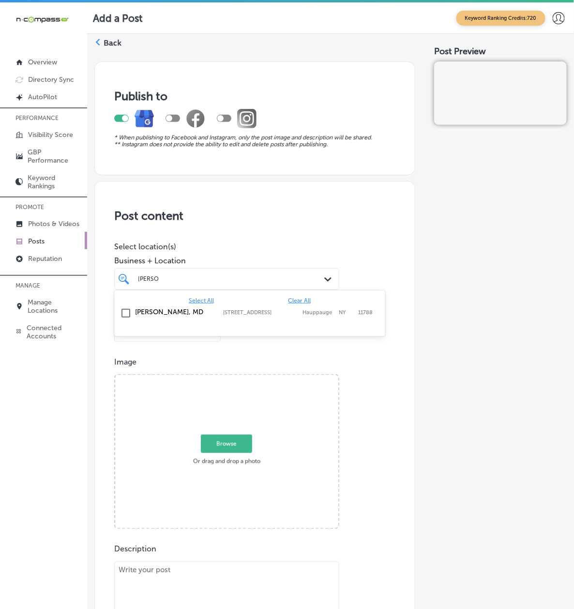
click at [200, 316] on label "[PERSON_NAME], MD" at bounding box center [174, 312] width 78 height 8
type input "[PERSON_NAME]"
click at [364, 442] on div "Image Powered by PQINA Browse Or drag and drop a photo" at bounding box center [254, 443] width 281 height 172
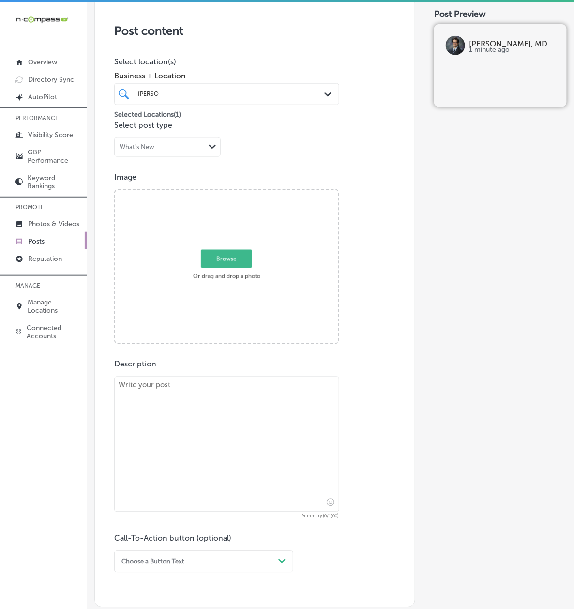
scroll to position [258, 0]
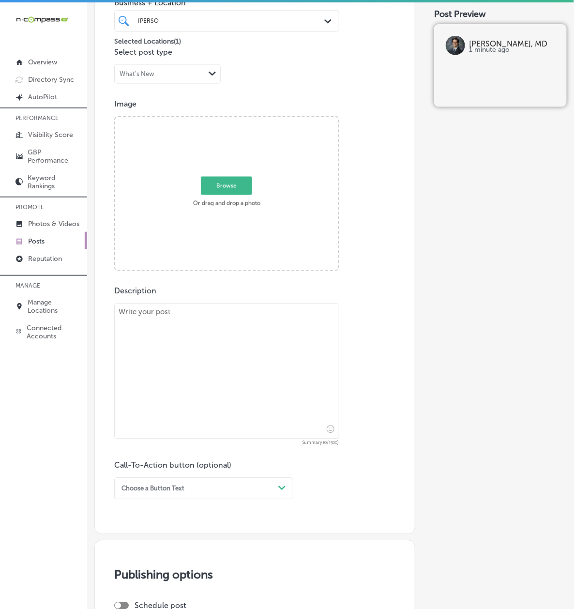
click at [166, 417] on textarea at bounding box center [226, 370] width 225 height 135
paste textarea "Lo ips dolorsi ametcon, adip elitse doeiusmodt incididun utl etdolorema al enim…"
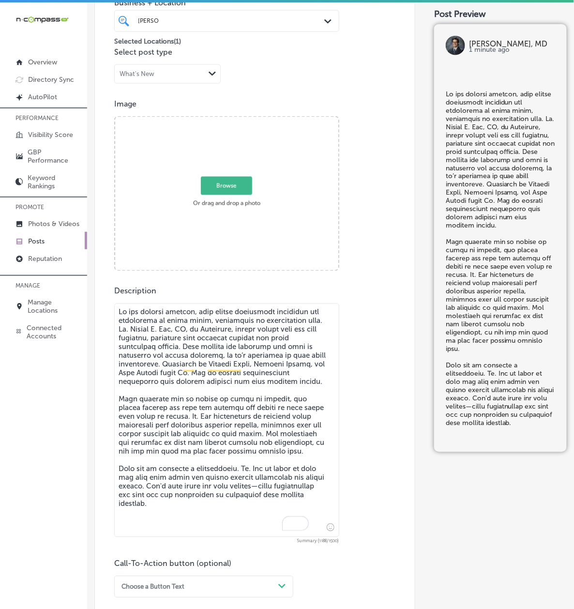
type textarea "Lo ips dolorsi ametcon, adip elitse doeiusmodt incididun utl etdolorema al enim…"
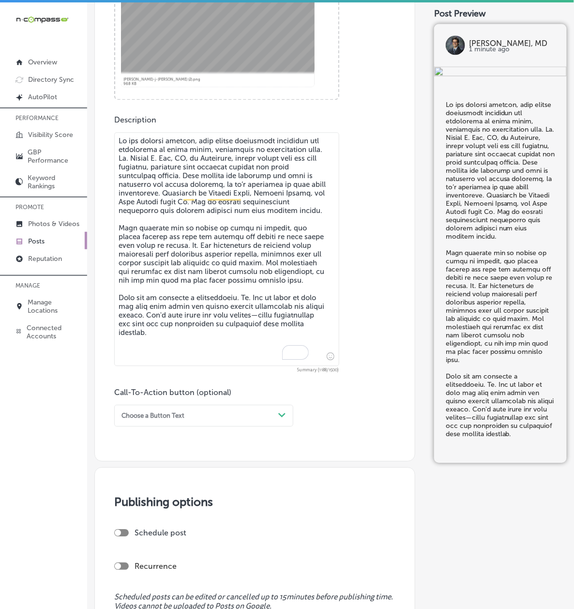
scroll to position [430, 0]
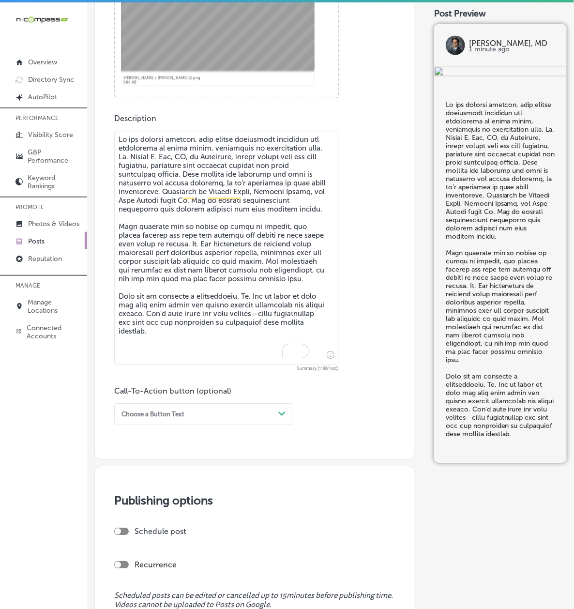
click at [165, 418] on div "Choose a Button Text" at bounding box center [152, 414] width 63 height 7
click at [156, 416] on div "Choose a Button Text" at bounding box center [152, 414] width 63 height 7
click at [156, 455] on div "Book" at bounding box center [203, 449] width 179 height 15
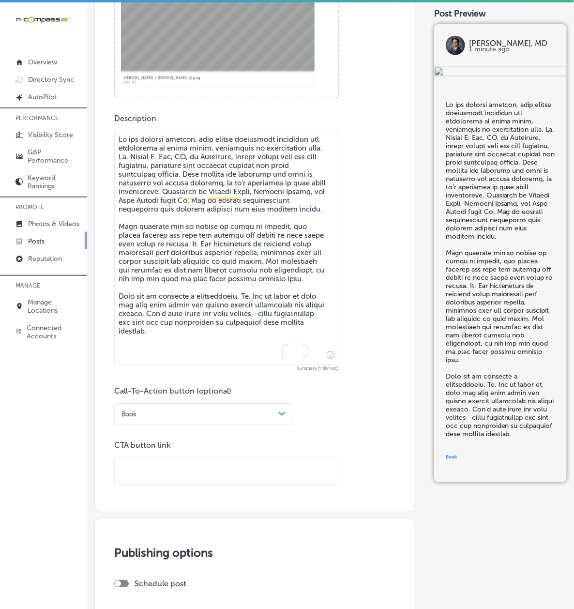
click at [163, 450] on p "CTA button link" at bounding box center [226, 445] width 225 height 9
click at [164, 466] on input "text" at bounding box center [227, 471] width 224 height 27
paste input "[URL][DOMAIN_NAME]"
type input "[URL][DOMAIN_NAME]"
click at [87, 500] on div "iconmonstr-menu-thin copy Created with Sketch. Overview Directory Sync Created …" at bounding box center [43, 306] width 87 height 609
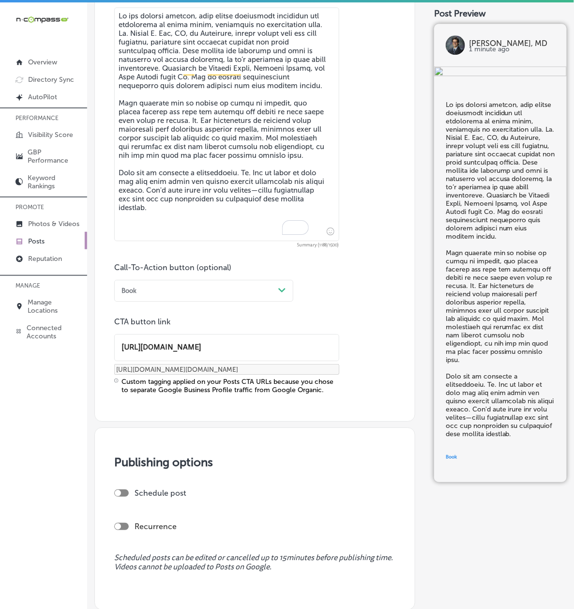
scroll to position [620, 0]
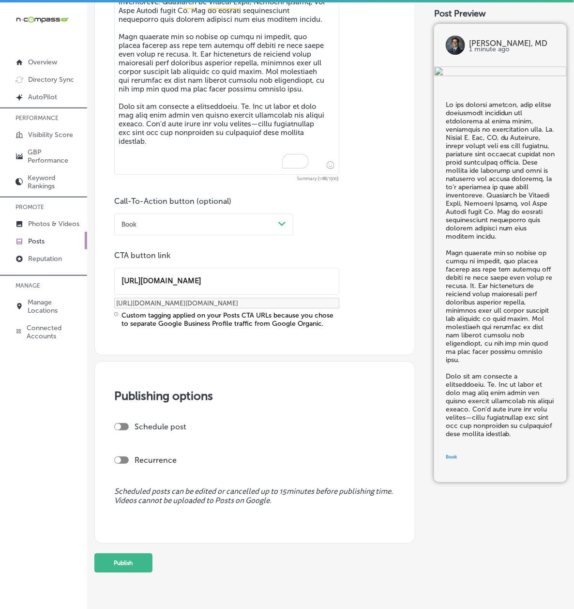
click at [144, 434] on div "Publishing options Schedule post Recurrence Scheduled posts can be edited or ca…" at bounding box center [254, 452] width 321 height 182
click at [129, 430] on div at bounding box center [121, 426] width 15 height 7
checkbox input "true"
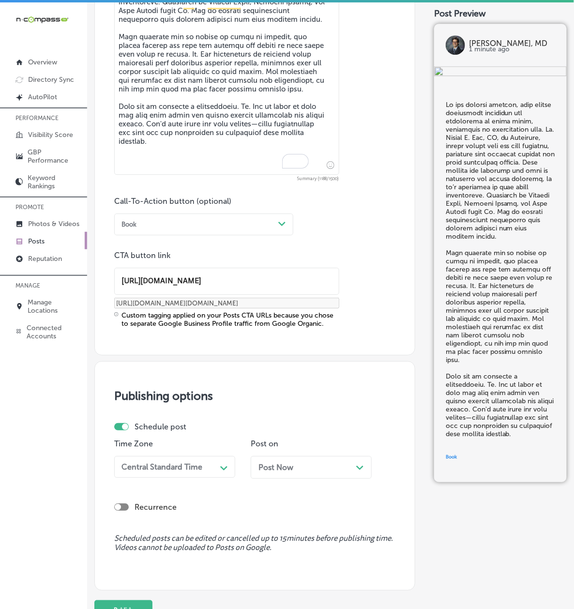
click at [153, 474] on div "Central Standard Time" at bounding box center [167, 466] width 99 height 15
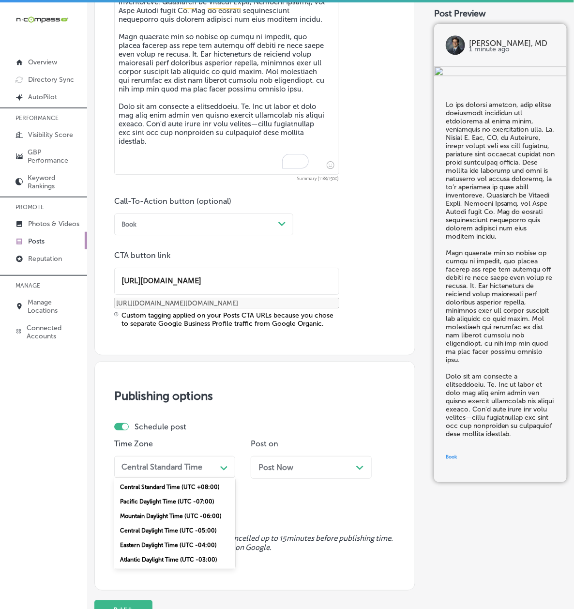
click at [159, 523] on div "Mountain Daylight Time (UTC -06:00)" at bounding box center [174, 515] width 121 height 15
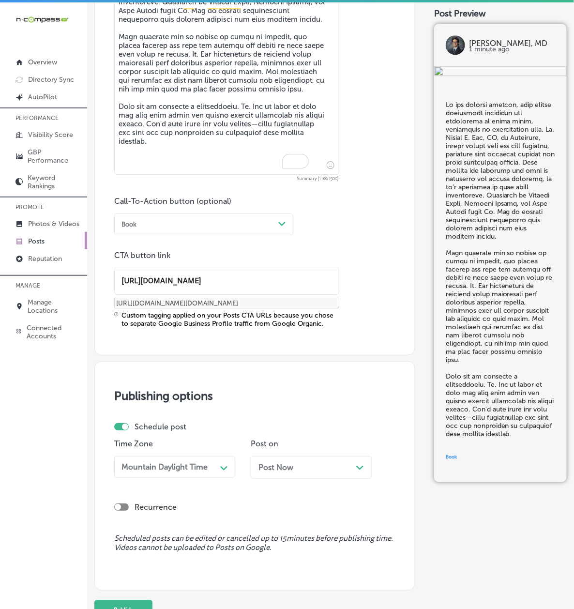
click at [258, 472] on span "Post Now" at bounding box center [275, 466] width 35 height 9
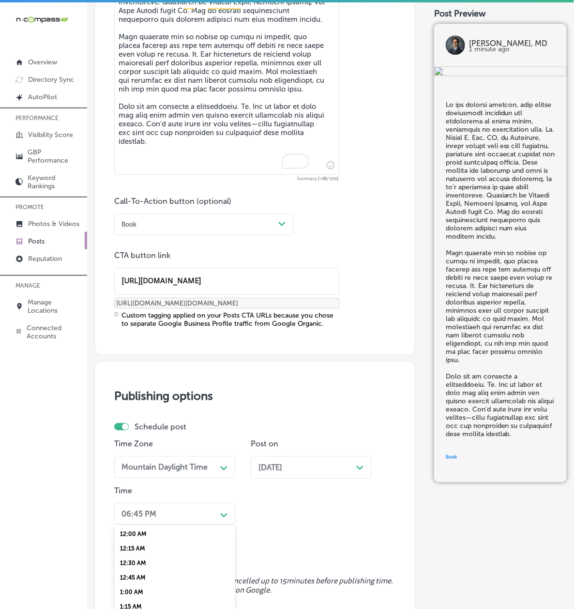
click at [181, 524] on div "option 1:45 AM focused, 8 of 96. 96 results available. Use Up and Down to choos…" at bounding box center [174, 514] width 121 height 22
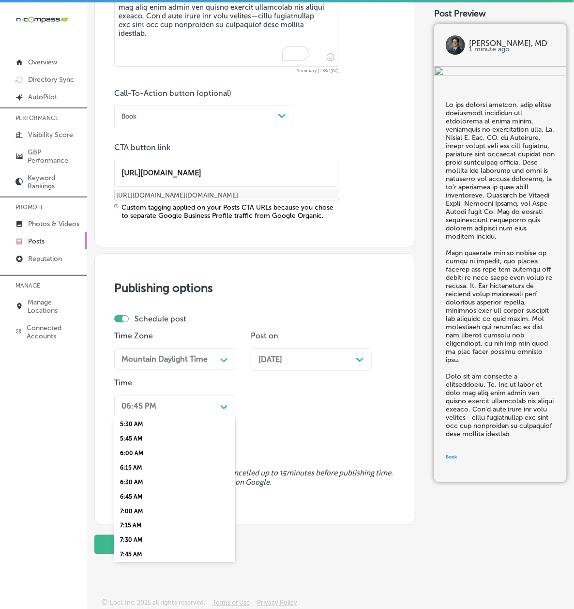
scroll to position [343, 0]
click at [155, 496] on div "7:00 AM" at bounding box center [174, 488] width 121 height 15
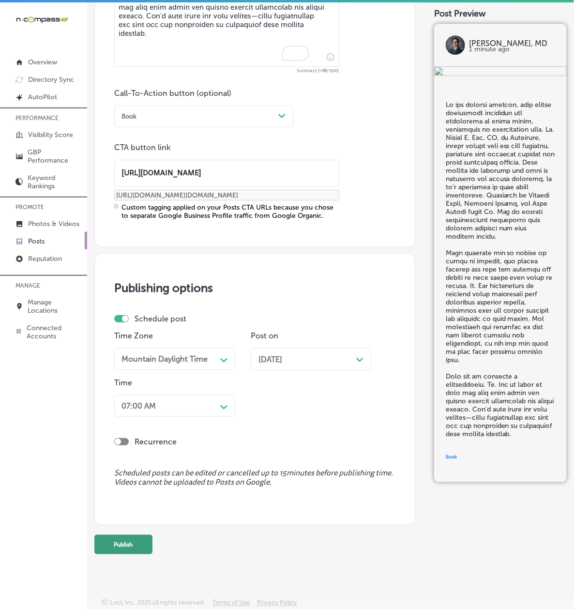
click at [141, 554] on button "Publish" at bounding box center [123, 544] width 58 height 19
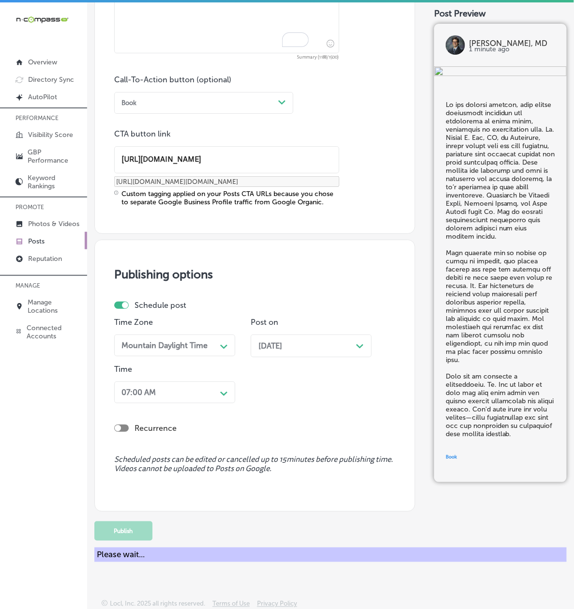
scroll to position [657, 0]
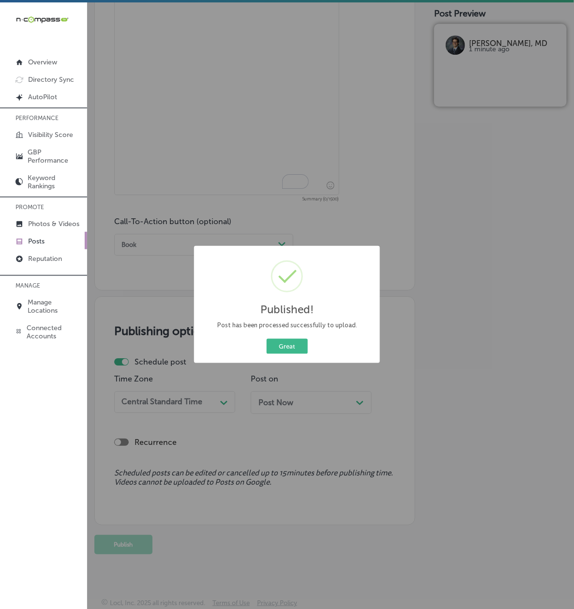
click at [289, 355] on div "Great Cancel" at bounding box center [286, 346] width 171 height 19
click at [283, 338] on div "Great Cancel" at bounding box center [286, 346] width 171 height 19
click at [277, 351] on button "Great" at bounding box center [287, 346] width 41 height 15
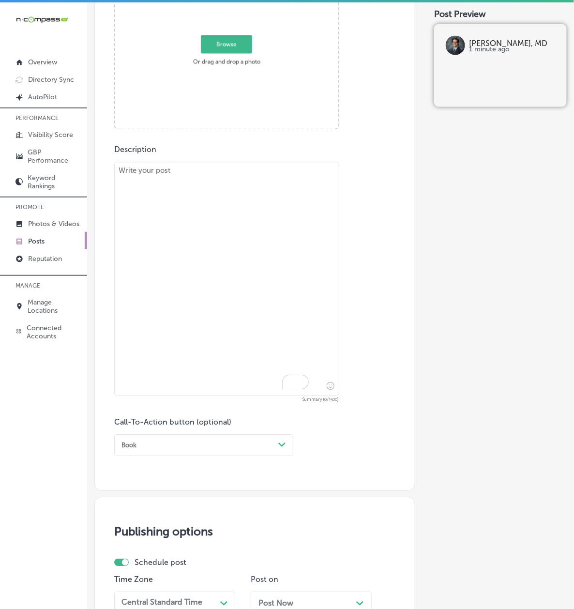
scroll to position [227, 0]
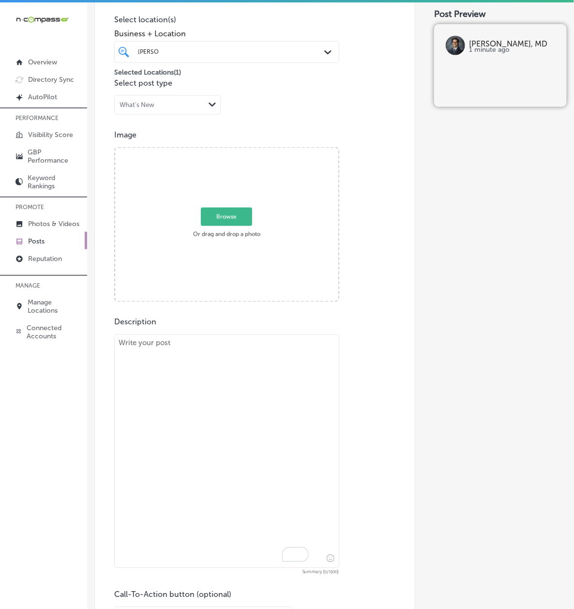
click at [193, 286] on div "Browse Or drag and drop a photo" at bounding box center [226, 225] width 223 height 155
click at [115, 148] on input "Browse Or drag and drop a photo" at bounding box center [226, 149] width 223 height 3
click at [284, 423] on textarea "To enrich screen reader interactions, please activate Accessibility in Grammarl…" at bounding box center [226, 451] width 225 height 234
paste textarea "[MEDICAL_DATA] are in full swing, and injuries to the hands and wrists are comm…"
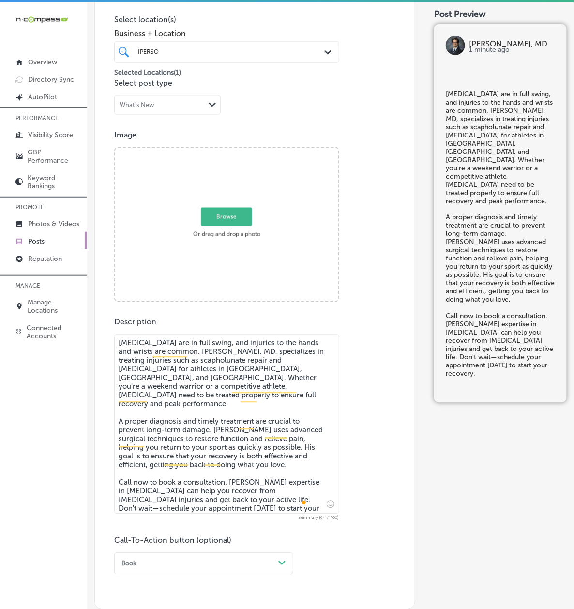
type textarea "[MEDICAL_DATA] are in full swing, and injuries to the hands and wrists are comm…"
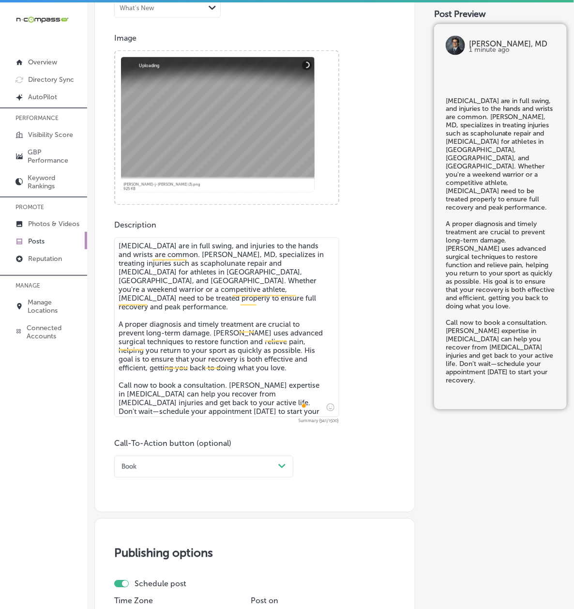
scroll to position [485, 0]
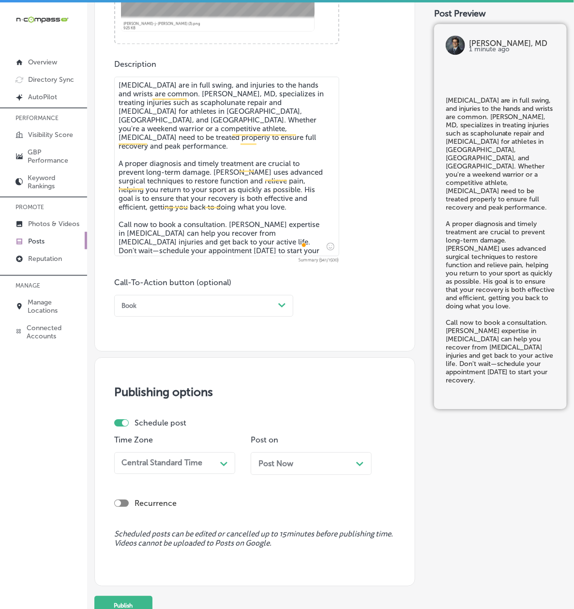
click at [163, 311] on div "Book" at bounding box center [196, 305] width 157 height 13
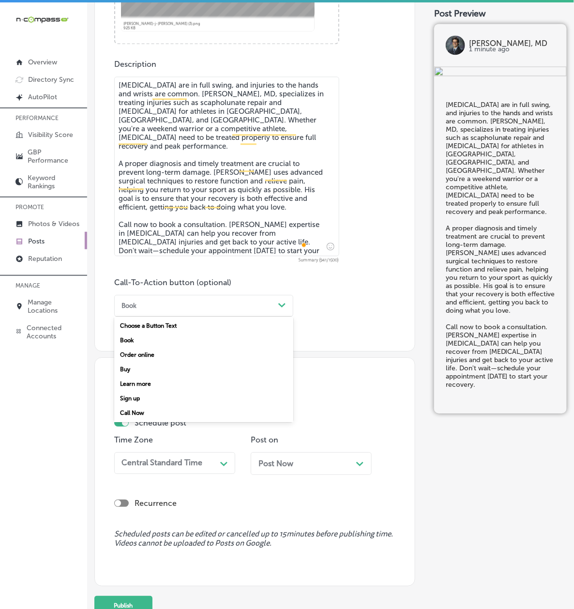
click at [155, 415] on div "Call Now" at bounding box center [203, 412] width 179 height 15
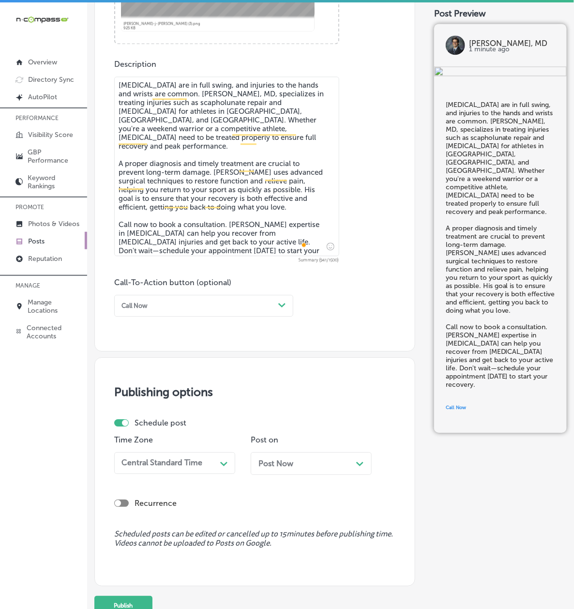
click at [165, 470] on div "Central Standard Time" at bounding box center [167, 462] width 99 height 15
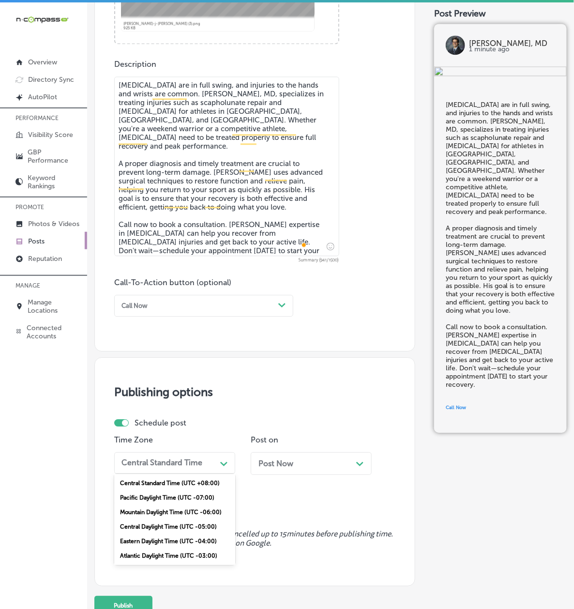
click at [153, 515] on div "Mountain Daylight Time (UTC -06:00)" at bounding box center [174, 512] width 121 height 15
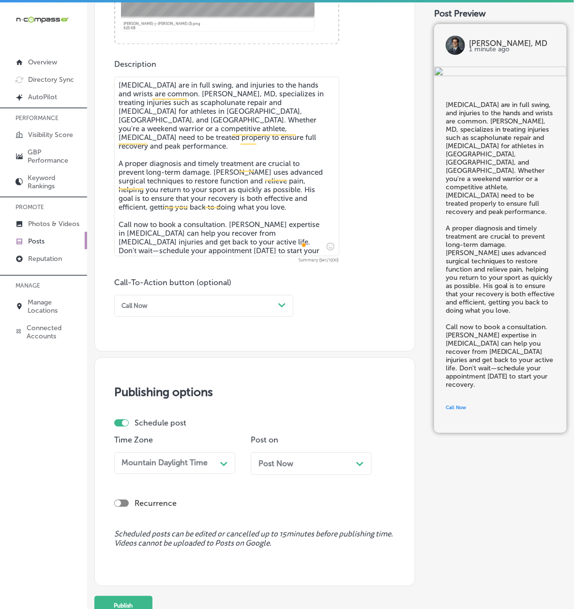
click at [258, 468] on span "Post Now" at bounding box center [275, 463] width 35 height 9
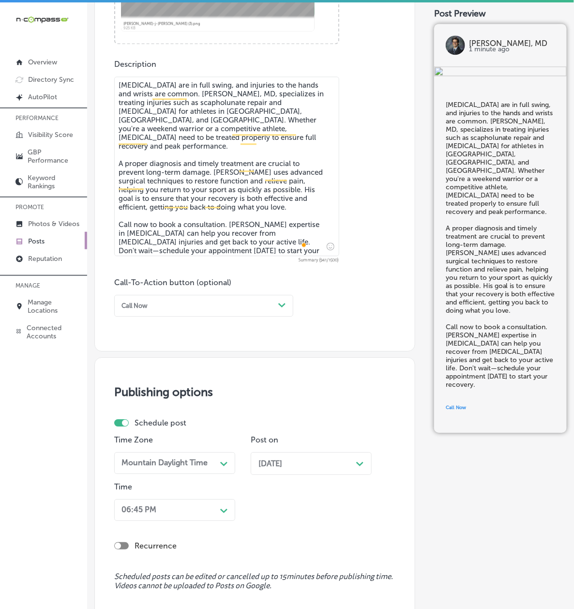
click at [182, 521] on div "06:45 PM Path Created with Sketch." at bounding box center [174, 510] width 121 height 22
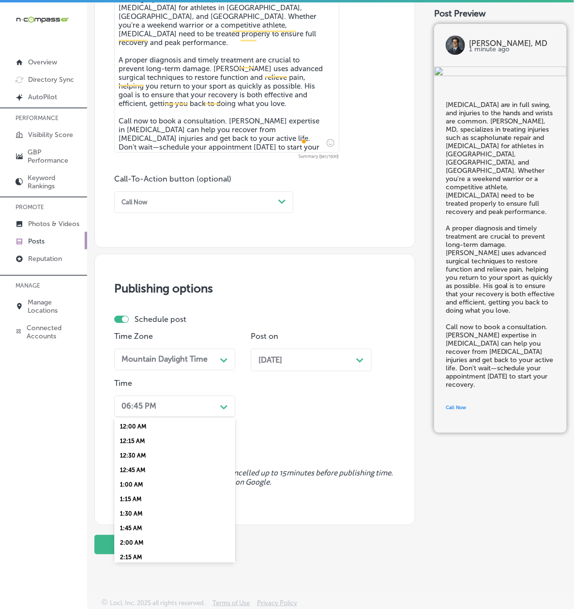
scroll to position [343, 0]
click at [162, 496] on div "7:00 AM" at bounding box center [174, 489] width 121 height 15
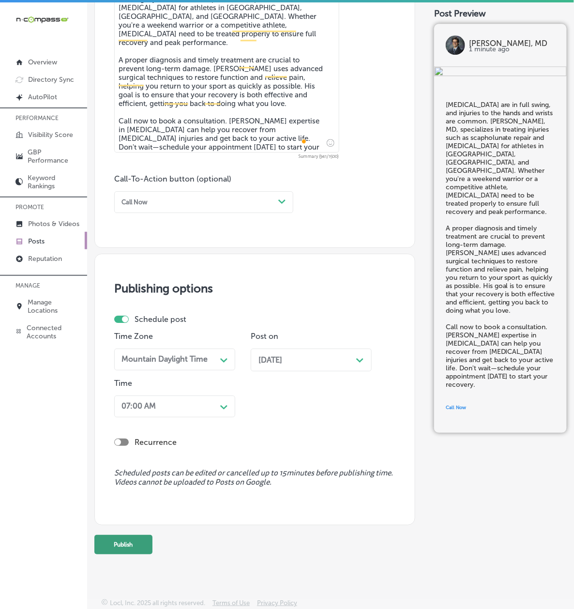
click at [132, 554] on button "Publish" at bounding box center [123, 544] width 58 height 19
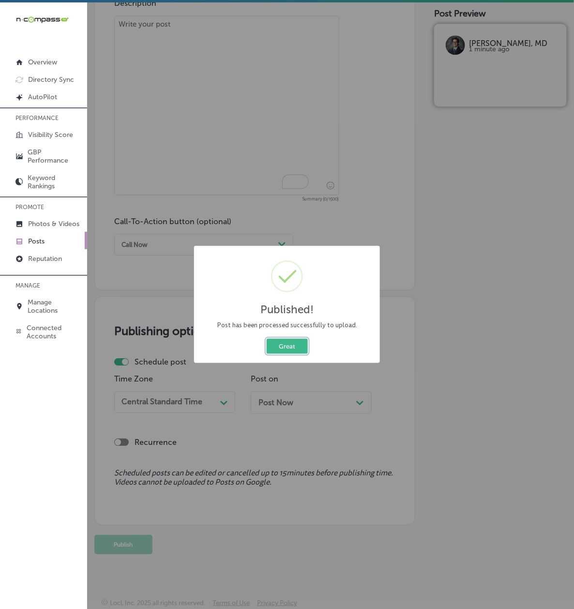
drag, startPoint x: 295, startPoint y: 348, endPoint x: 285, endPoint y: 361, distance: 15.9
click at [295, 348] on button "Great" at bounding box center [287, 346] width 41 height 15
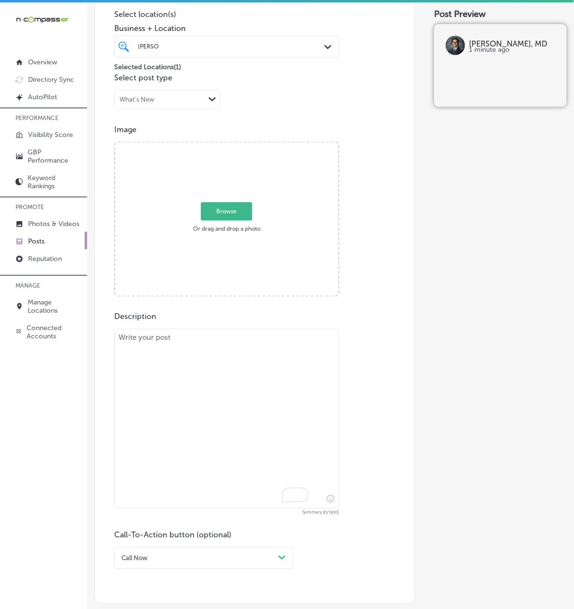
scroll to position [164, 0]
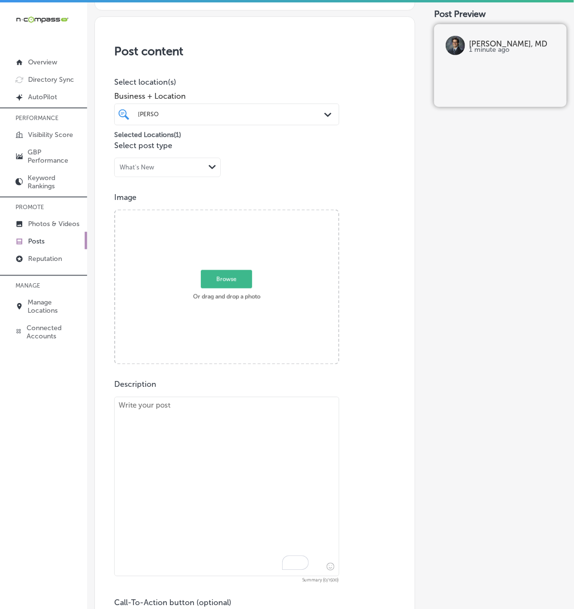
click at [209, 428] on textarea "To enrich screen reader interactions, please activate Accessibility in Grammarl…" at bounding box center [226, 486] width 225 height 179
paste textarea "As the weather gets colder, hand [MEDICAL_DATA] can become more painful and dif…"
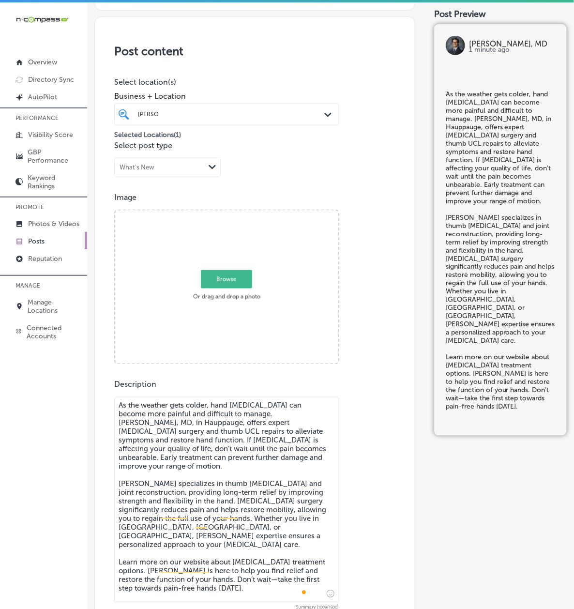
type textarea "As the weather gets colder, hand [MEDICAL_DATA] can become more painful and dif…"
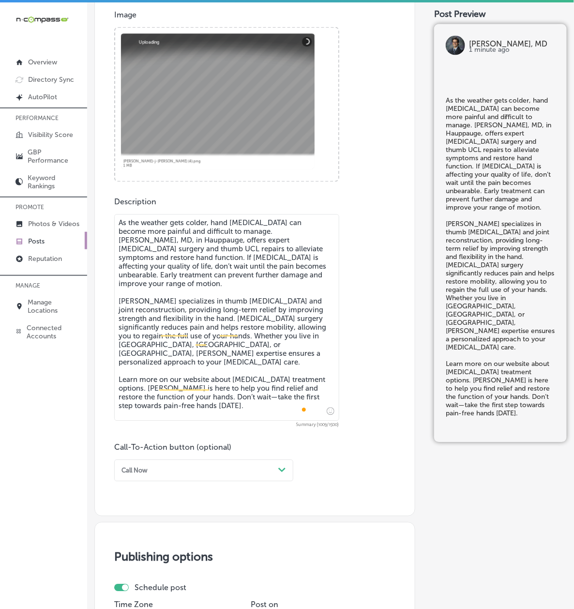
scroll to position [508, 0]
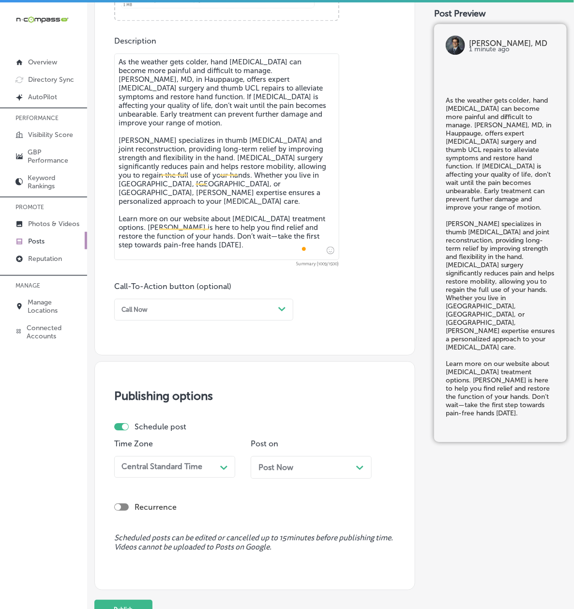
click at [148, 313] on div "Call Now" at bounding box center [134, 309] width 26 height 7
click at [156, 388] on div "Learn more" at bounding box center [203, 387] width 179 height 15
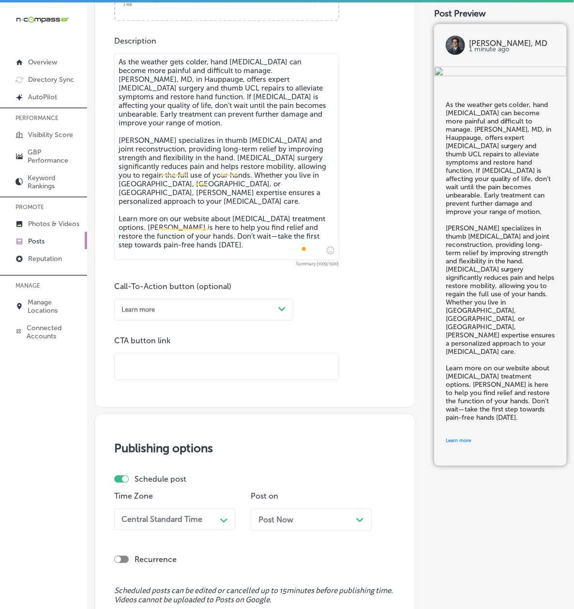
click at [167, 372] on input "text" at bounding box center [227, 366] width 224 height 27
paste input "[URL][DOMAIN_NAME]"
type input "[URL][DOMAIN_NAME]"
click at [120, 428] on div "Publishing options Schedule post Time Zone Central Standard Time Path Created w…" at bounding box center [254, 527] width 321 height 229
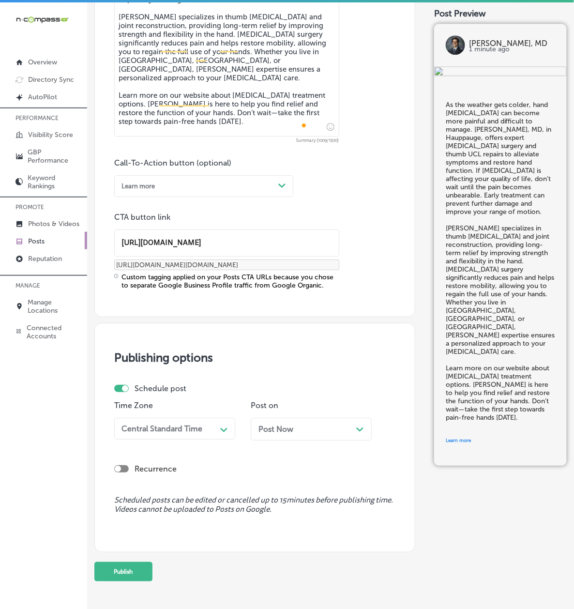
scroll to position [724, 0]
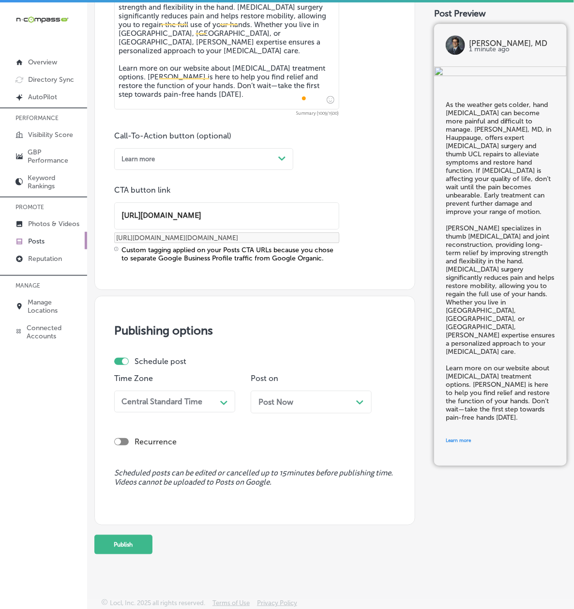
click at [153, 397] on div "Central Standard Time" at bounding box center [161, 401] width 81 height 9
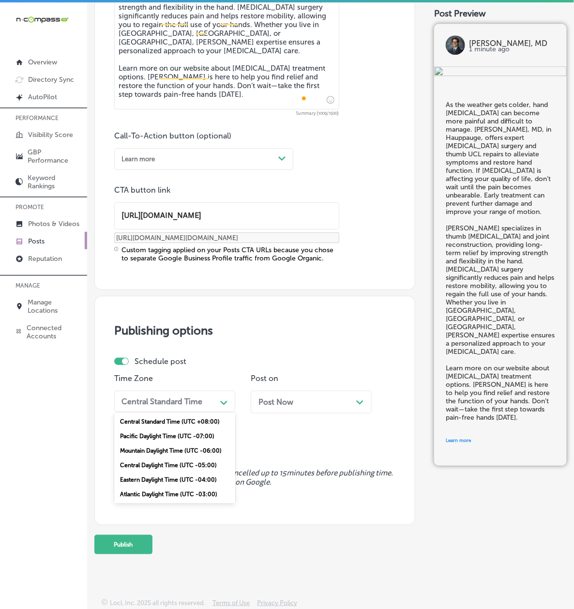
click at [157, 443] on div "Mountain Daylight Time (UTC -06:00)" at bounding box center [174, 450] width 121 height 15
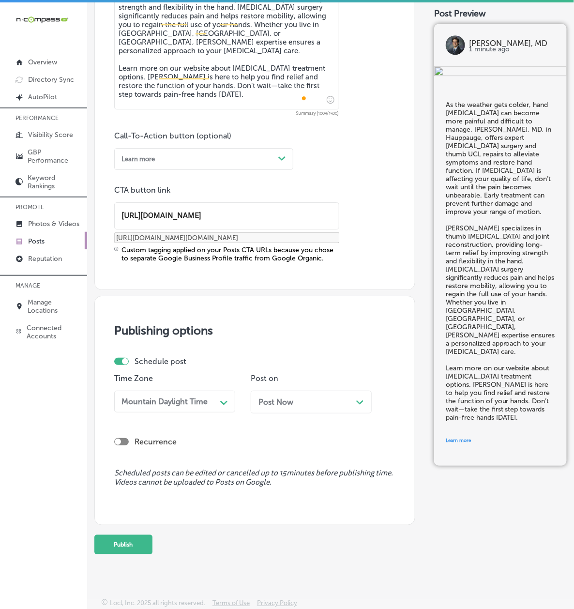
click at [258, 397] on span "Post Now" at bounding box center [275, 401] width 35 height 9
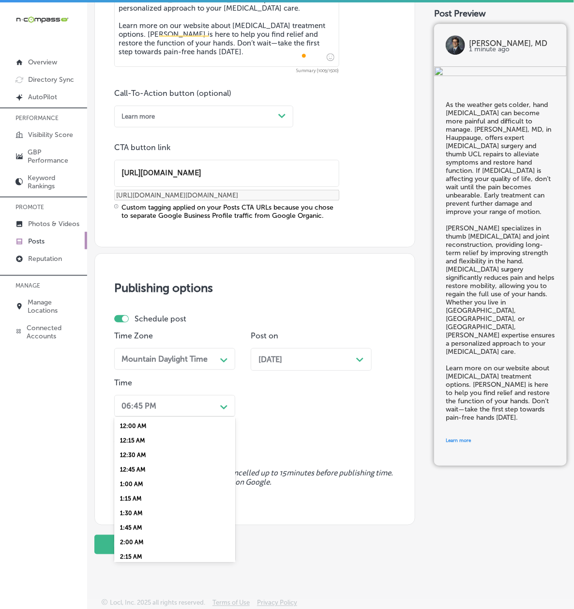
click at [153, 410] on div "06:45 PM" at bounding box center [138, 405] width 35 height 9
click at [152, 496] on div "7:00 AM" at bounding box center [174, 488] width 121 height 15
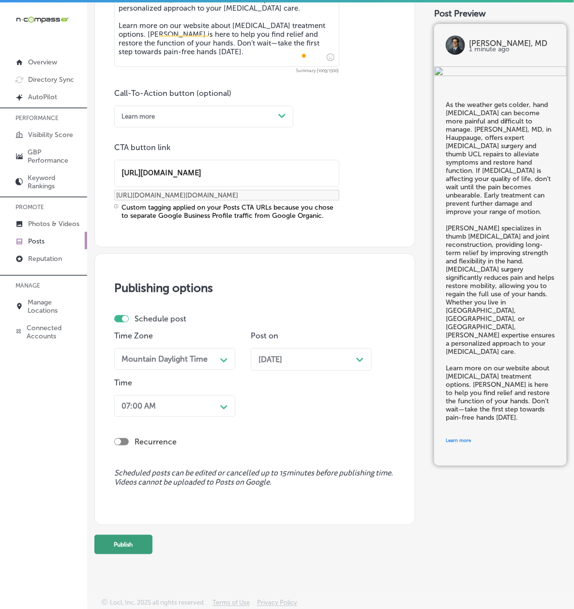
click at [145, 554] on button "Publish" at bounding box center [123, 544] width 58 height 19
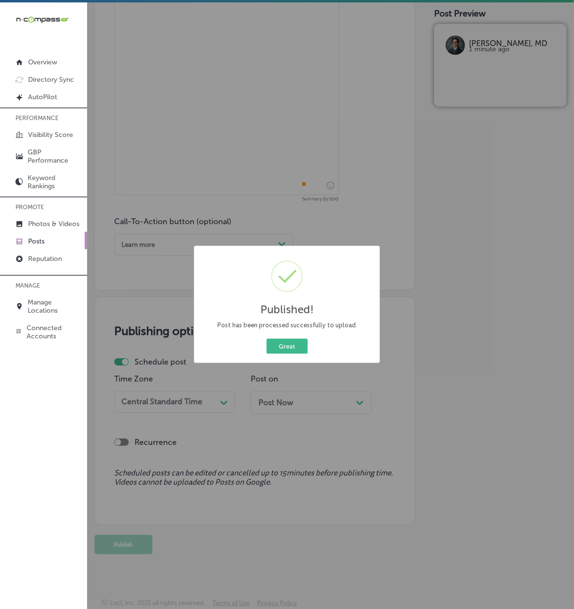
scroll to position [630, 0]
click at [291, 345] on button "Great" at bounding box center [287, 346] width 41 height 15
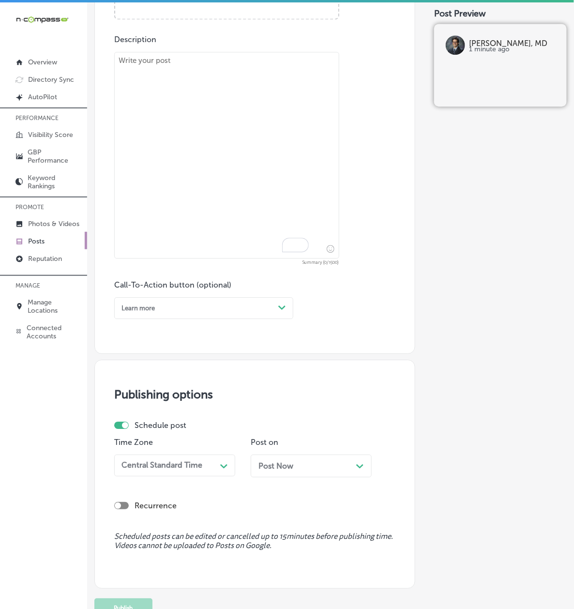
scroll to position [372, 0]
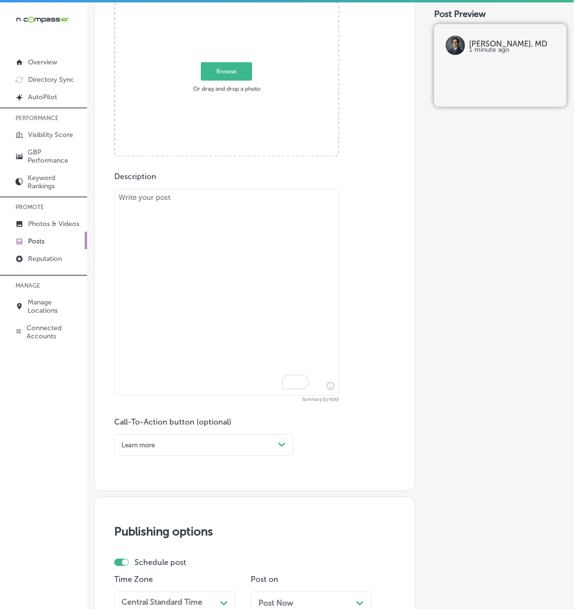
click at [161, 304] on textarea "To enrich screen reader interactions, please activate Accessibility in Grammarl…" at bounding box center [226, 292] width 225 height 207
paste textarea "Loremipsu do sita consec adi elitse, doe tempo inc'ut laboreetd mag aliquaen, a…"
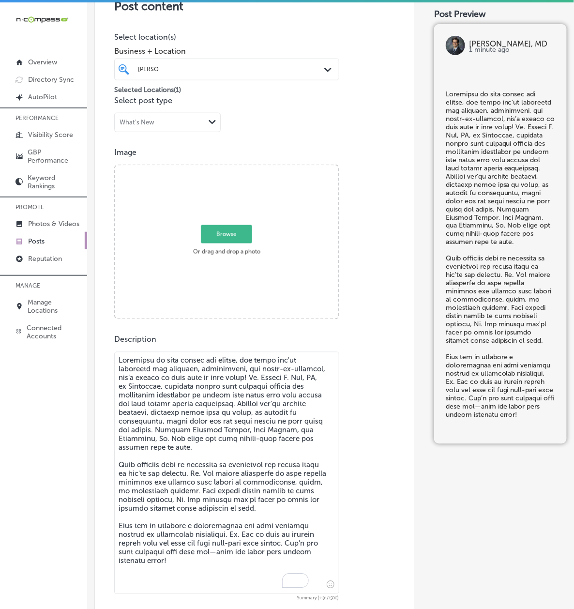
scroll to position [200, 0]
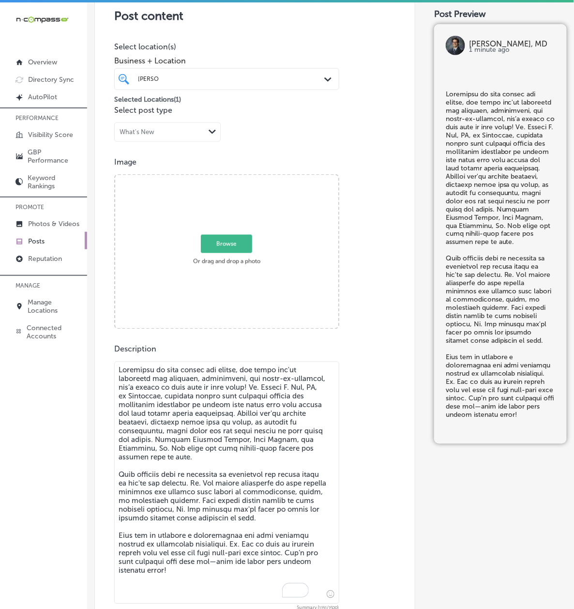
type textarea "Loremipsu do sita consec adi elitse, doe tempo inc'ut laboreetd mag aliquaen, a…"
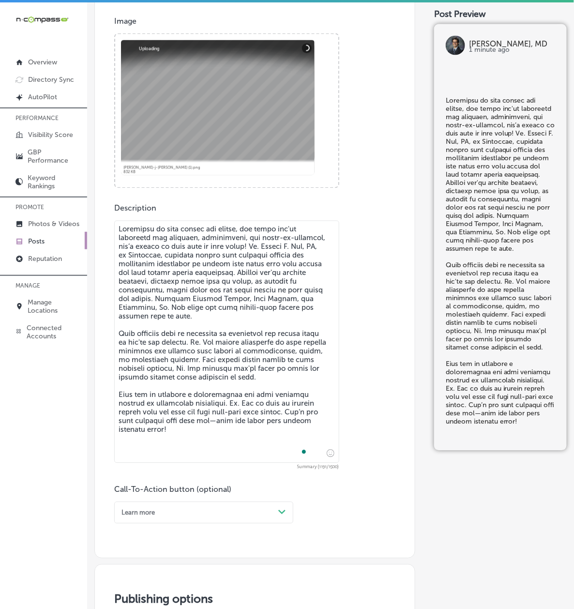
scroll to position [458, 0]
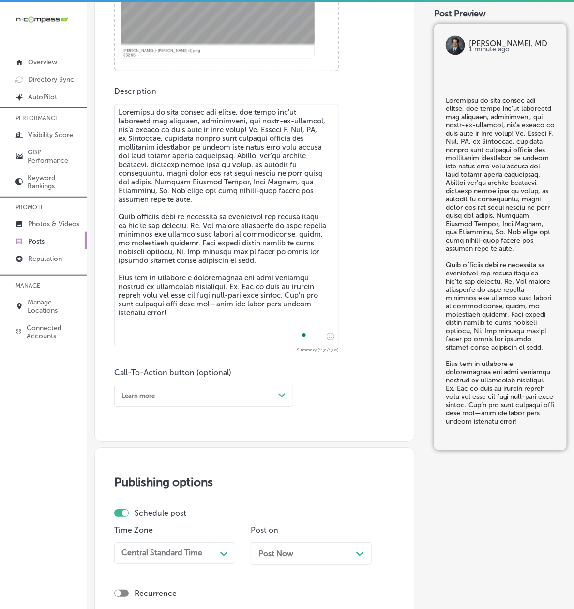
click at [155, 399] on div "Learn more" at bounding box center [137, 395] width 33 height 7
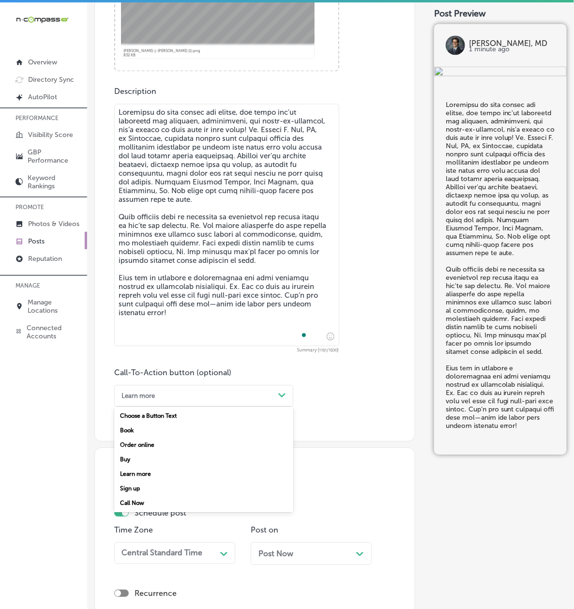
click at [148, 502] on div "Call Now" at bounding box center [203, 502] width 179 height 15
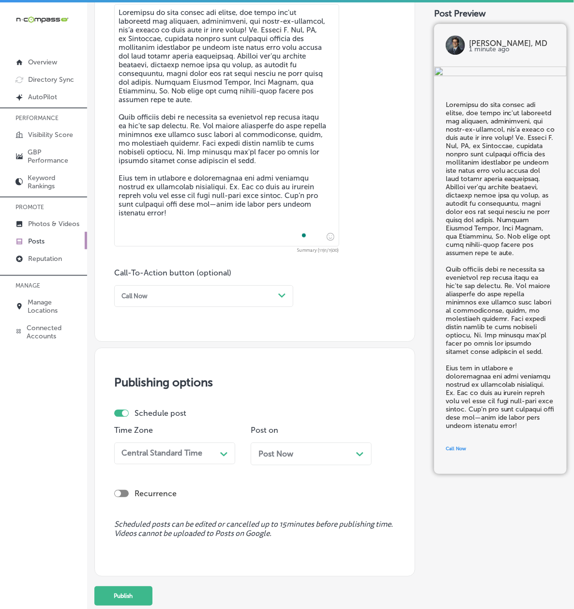
scroll to position [666, 0]
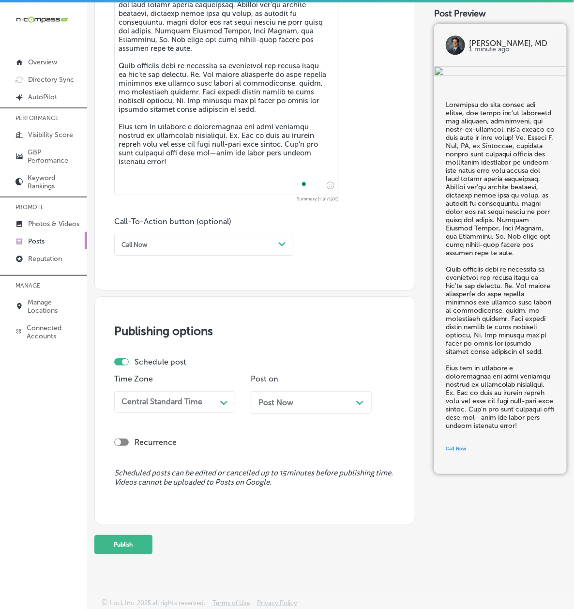
click at [177, 374] on div "Time Zone Central Standard Time Path Created with Sketch." at bounding box center [174, 397] width 121 height 47
click at [177, 397] on div "Central Standard Time" at bounding box center [161, 401] width 81 height 9
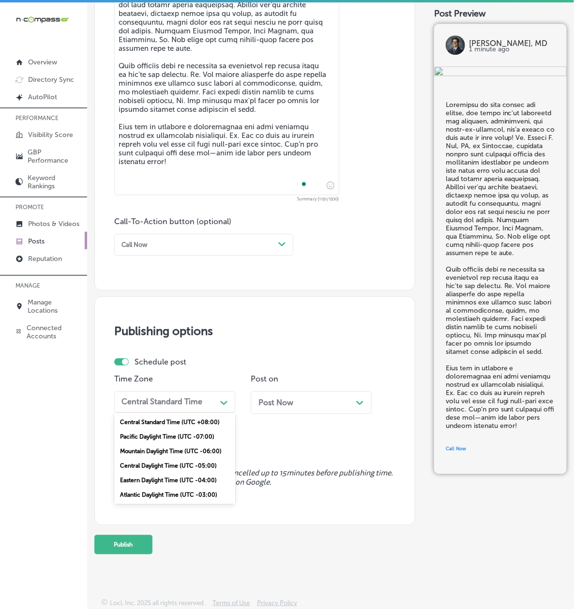
click at [162, 444] on div "Mountain Daylight Time (UTC -06:00)" at bounding box center [174, 451] width 121 height 15
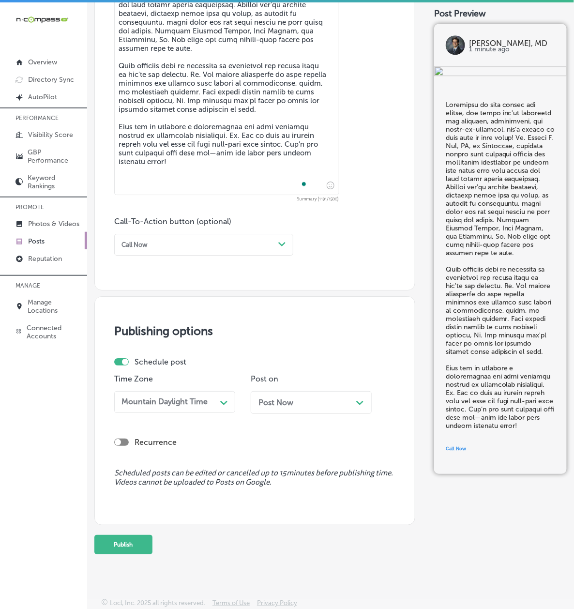
click at [258, 398] on span "Post Now" at bounding box center [275, 402] width 35 height 9
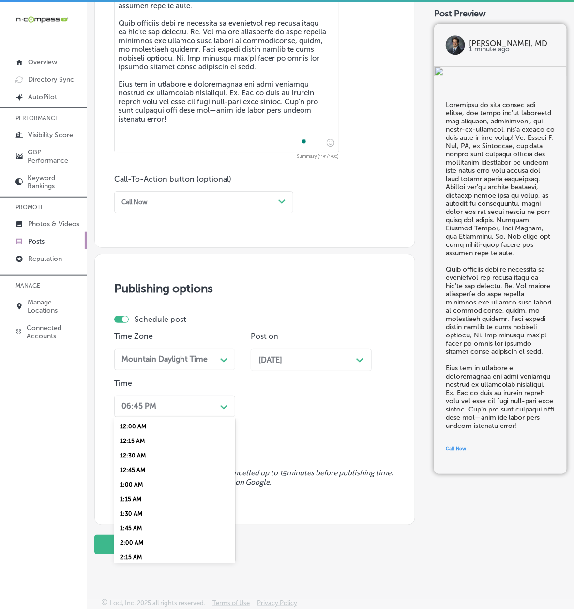
click at [189, 414] on div "06:45 PM" at bounding box center [167, 406] width 99 height 15
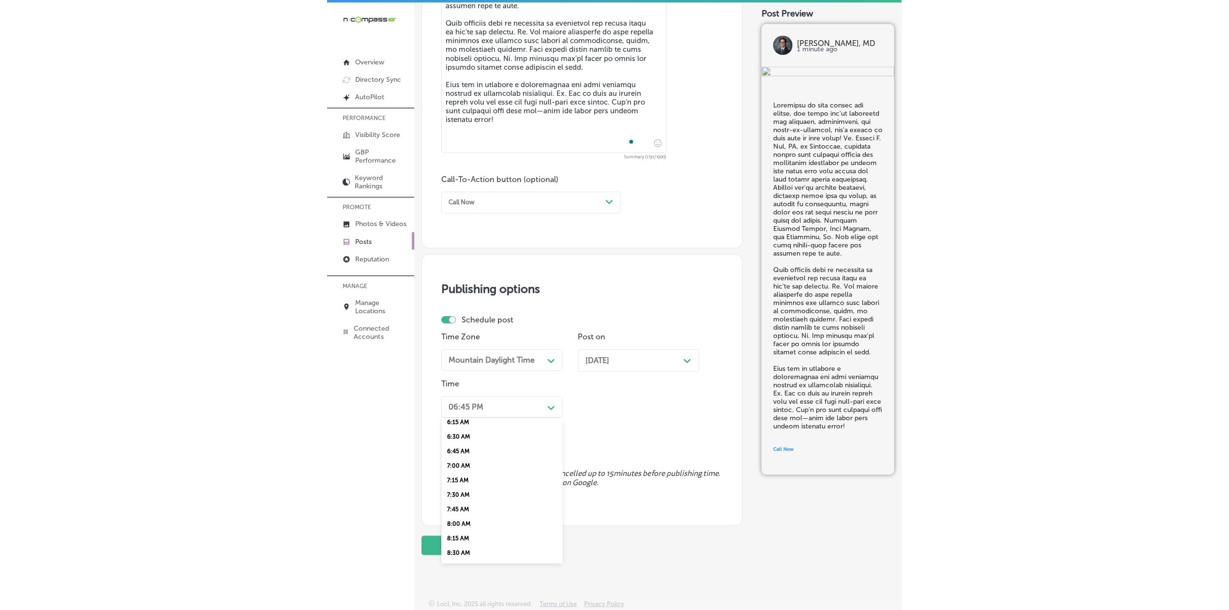
scroll to position [343, 0]
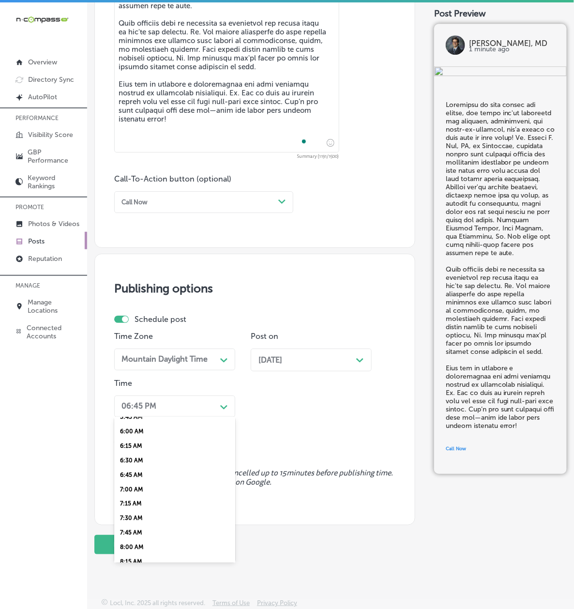
click at [157, 496] on div "7:00 AM" at bounding box center [174, 489] width 121 height 15
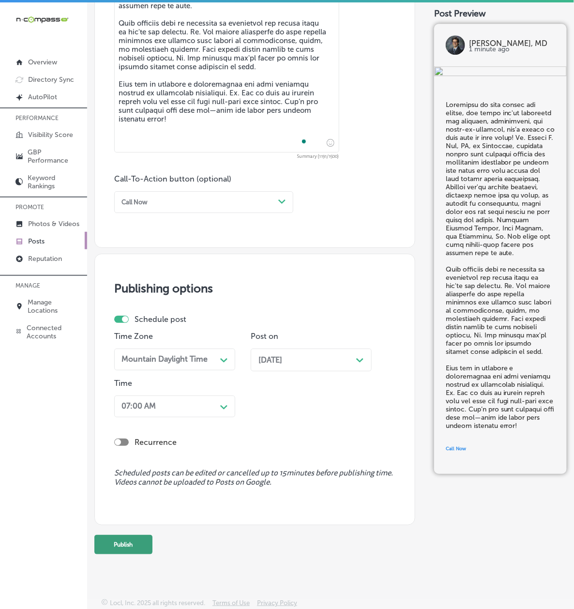
click at [152, 554] on button "Publish" at bounding box center [123, 544] width 58 height 19
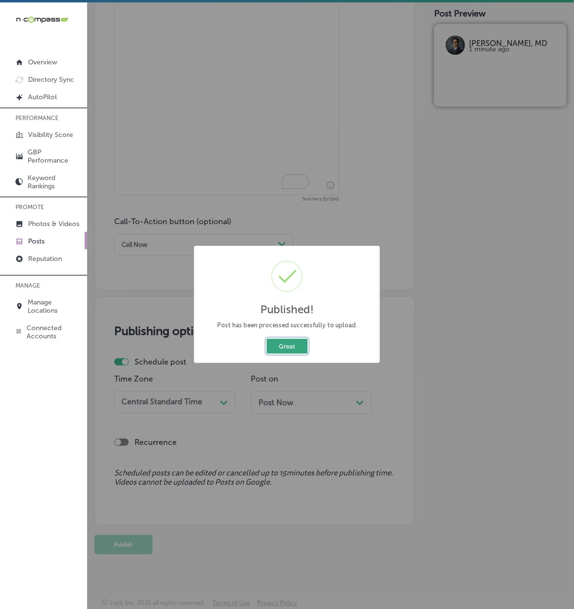
click at [295, 353] on button "Great" at bounding box center [287, 346] width 41 height 15
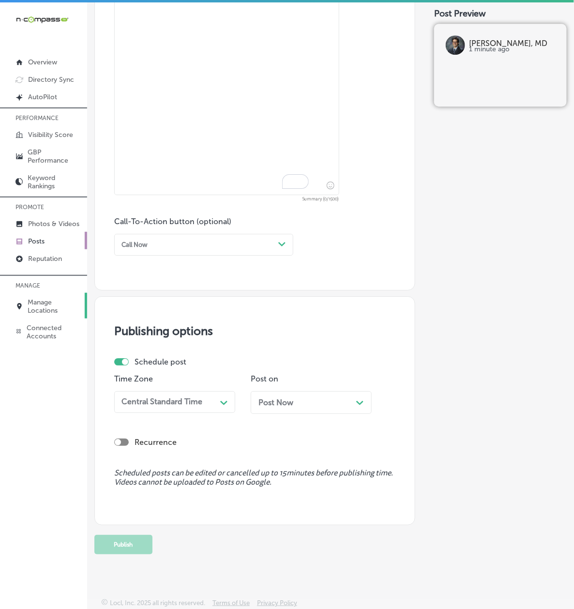
click at [26, 293] on link "Manage Locations" at bounding box center [43, 306] width 87 height 26
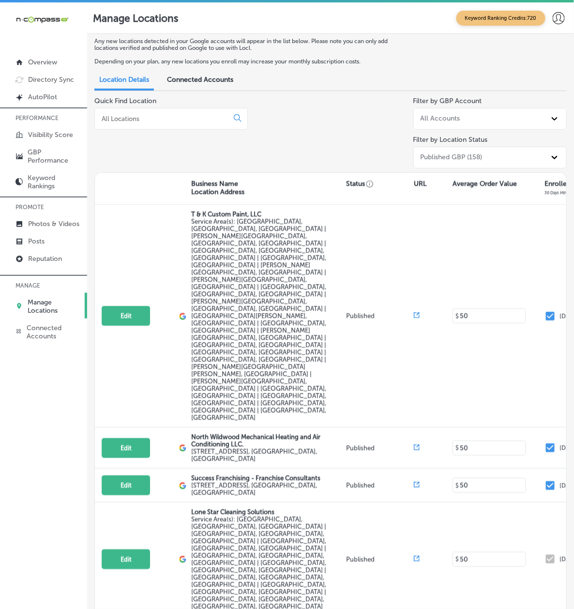
click at [157, 118] on input at bounding box center [163, 118] width 125 height 9
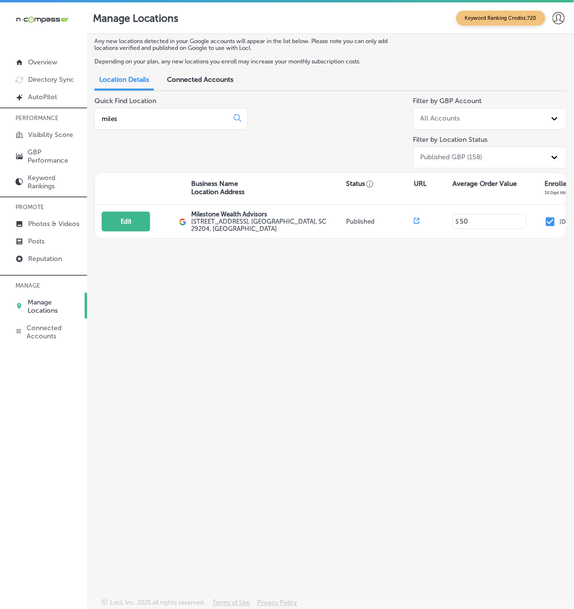
type input "miles"
click at [200, 473] on div "Any new locations detected in your Google accounts will appear in the list belo…" at bounding box center [330, 299] width 487 height 530
click at [129, 382] on div "Any new locations detected in your Google accounts will appear in the list belo…" at bounding box center [330, 299] width 487 height 530
click at [163, 374] on div "Any new locations detected in your Google accounts will appear in the list belo…" at bounding box center [330, 299] width 487 height 530
click at [156, 294] on div "Any new locations detected in your Google accounts will appear in the list belo…" at bounding box center [330, 299] width 487 height 530
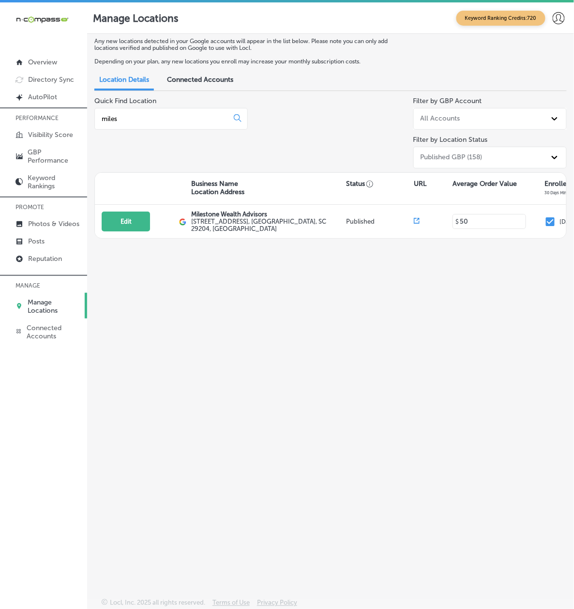
click at [80, 401] on div "iconmonstr-menu-thin copy Created with Sketch. Overview Directory Sync Created …" at bounding box center [43, 306] width 87 height 609
click at [178, 527] on div "Any new locations detected in your Google accounts will appear in the list belo…" at bounding box center [330, 299] width 487 height 530
drag, startPoint x: 136, startPoint y: 365, endPoint x: 97, endPoint y: 347, distance: 43.5
click at [136, 366] on div "Any new locations detected in your Google accounts will appear in the list belo…" at bounding box center [330, 299] width 487 height 530
click at [47, 298] on p "Manage Locations" at bounding box center [54, 306] width 53 height 16
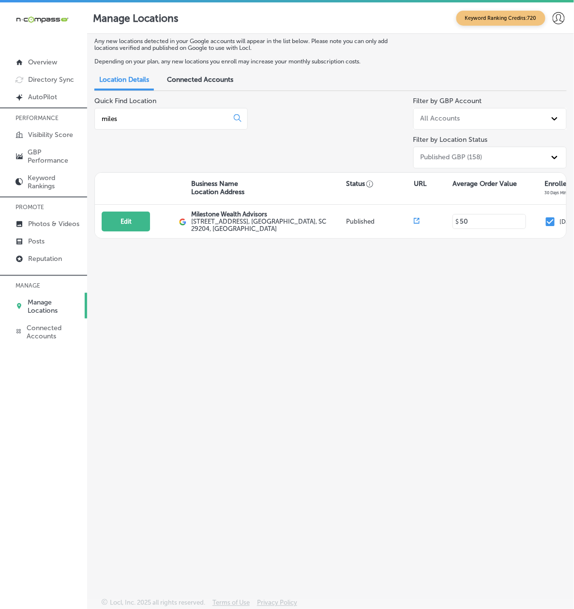
click at [244, 302] on div "Any new locations detected in your Google accounts will appear in the list belo…" at bounding box center [330, 299] width 487 height 530
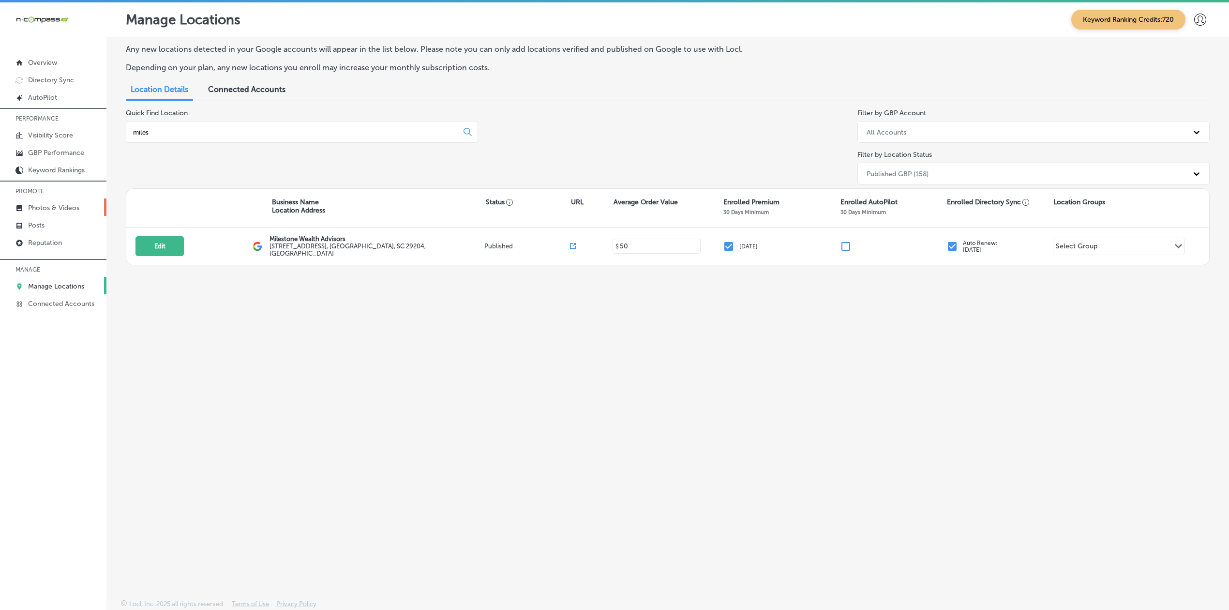
click at [52, 210] on p "Photos & Videos" at bounding box center [53, 208] width 51 height 8
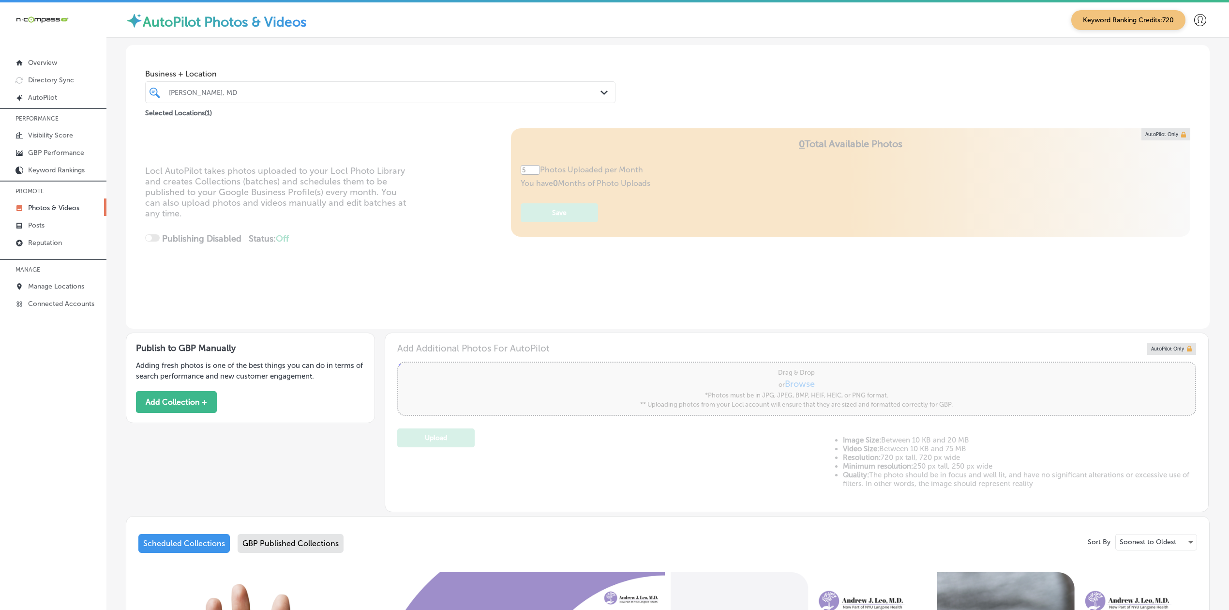
click at [199, 94] on div "[PERSON_NAME], MD" at bounding box center [385, 92] width 432 height 8
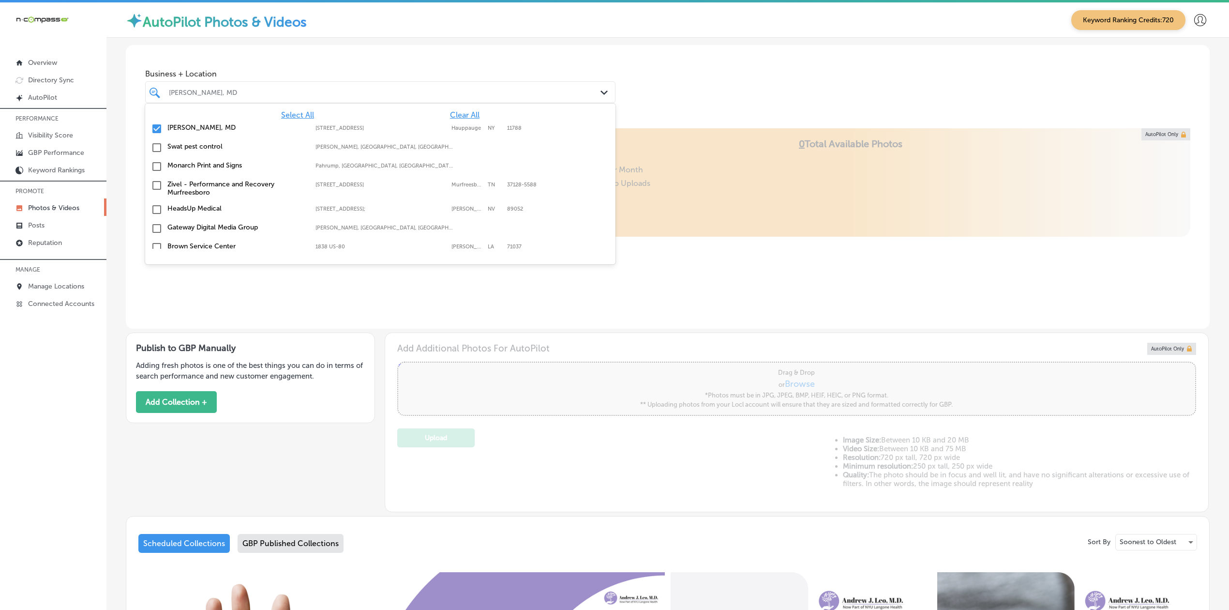
click at [460, 113] on span "Clear All" at bounding box center [465, 114] width 30 height 9
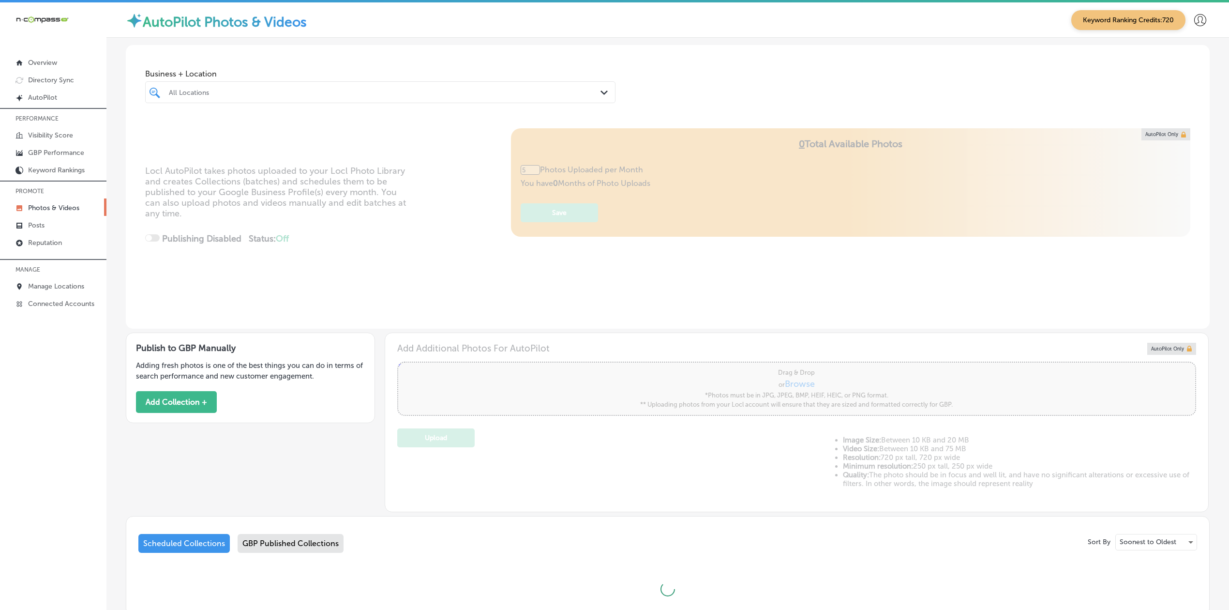
click at [360, 310] on div "Locl AutoPilot takes photos uploaded to your Locl Photo Library and creates Col…" at bounding box center [668, 228] width 1084 height 200
type input "0"
click at [266, 91] on div "All Locations" at bounding box center [385, 92] width 432 height 8
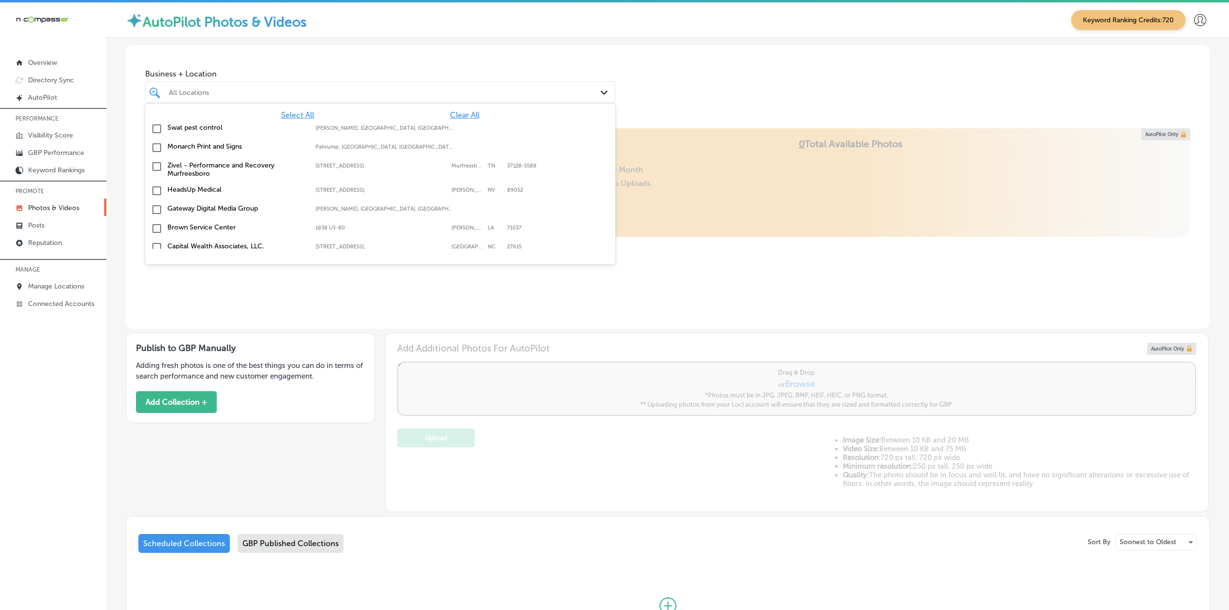
click at [451, 114] on span "Clear All" at bounding box center [465, 114] width 30 height 9
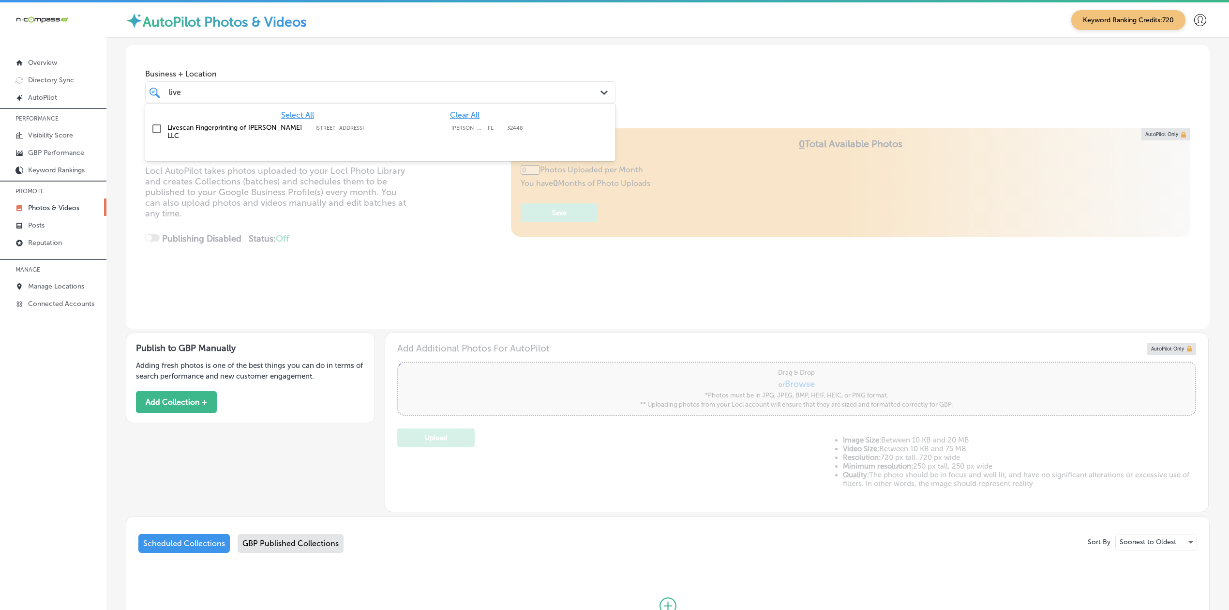
click at [376, 146] on div at bounding box center [380, 153] width 470 height 15
click at [380, 137] on div "Livescan Fingerprinting of [PERSON_NAME] LLC [STREET_ADDRESS][GEOGRAPHIC_DATA][…" at bounding box center [380, 131] width 470 height 24
type input "live"
click at [573, 91] on div "Business + Location option [STREET_ADDRESS]. option [STREET_ADDRESS]. 2 results…" at bounding box center [668, 82] width 1084 height 74
type input "5"
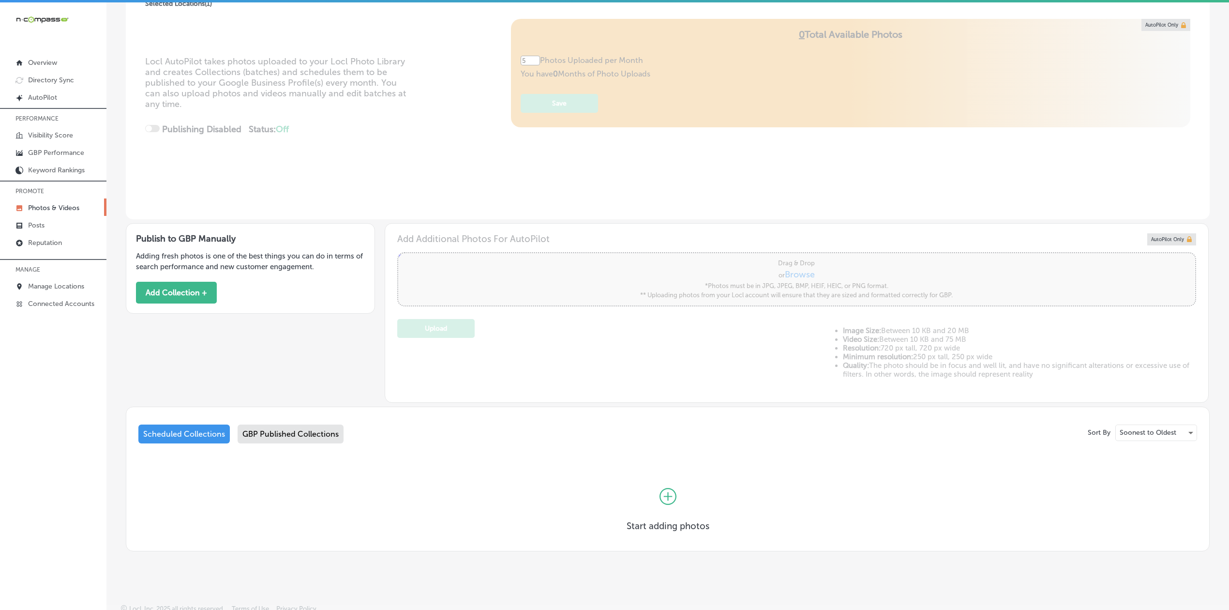
scroll to position [115, 0]
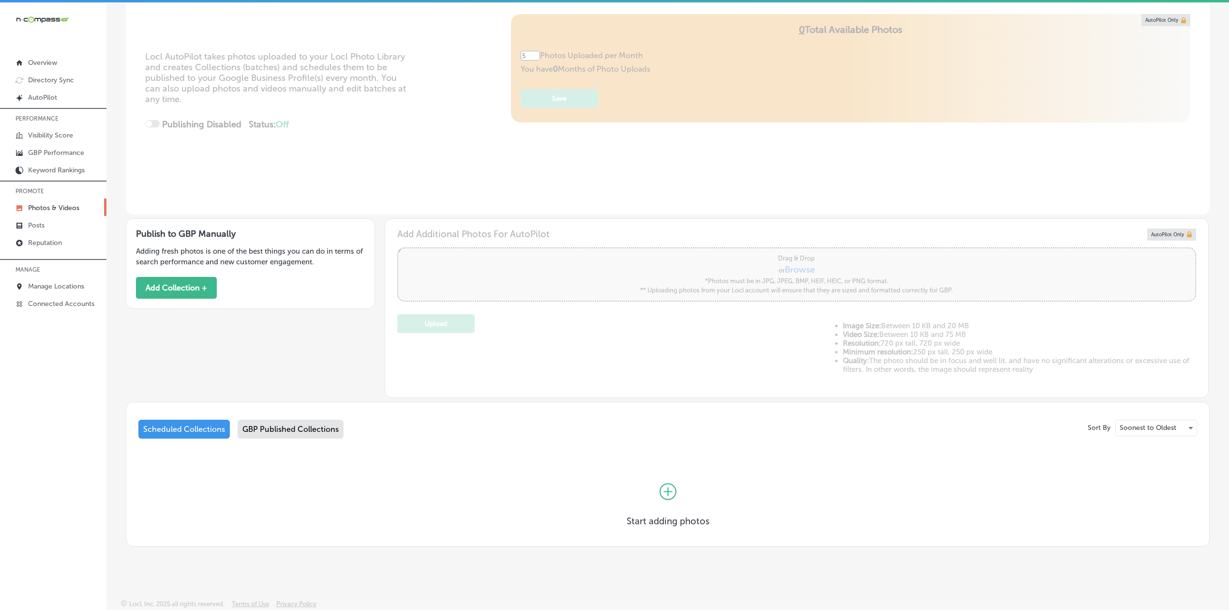
click at [278, 415] on div "Sort By Soonest to Oldest Scheduled Collections GBP Published Collections Start…" at bounding box center [668, 474] width 1084 height 145
click at [275, 423] on div "GBP Published Collections" at bounding box center [291, 428] width 106 height 19
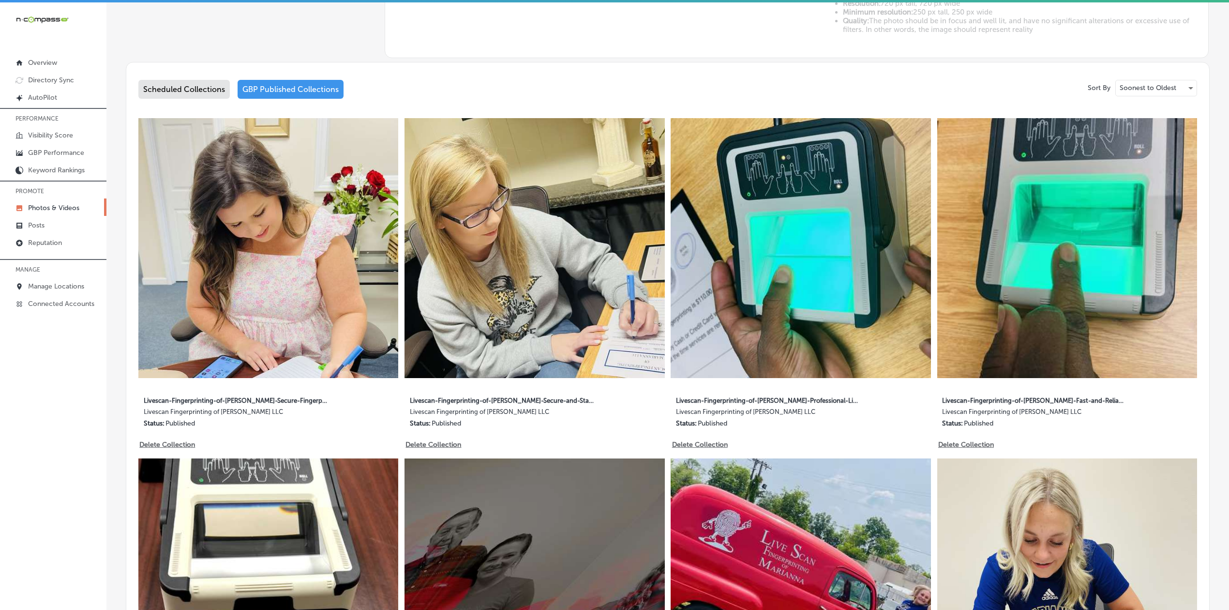
scroll to position [459, 0]
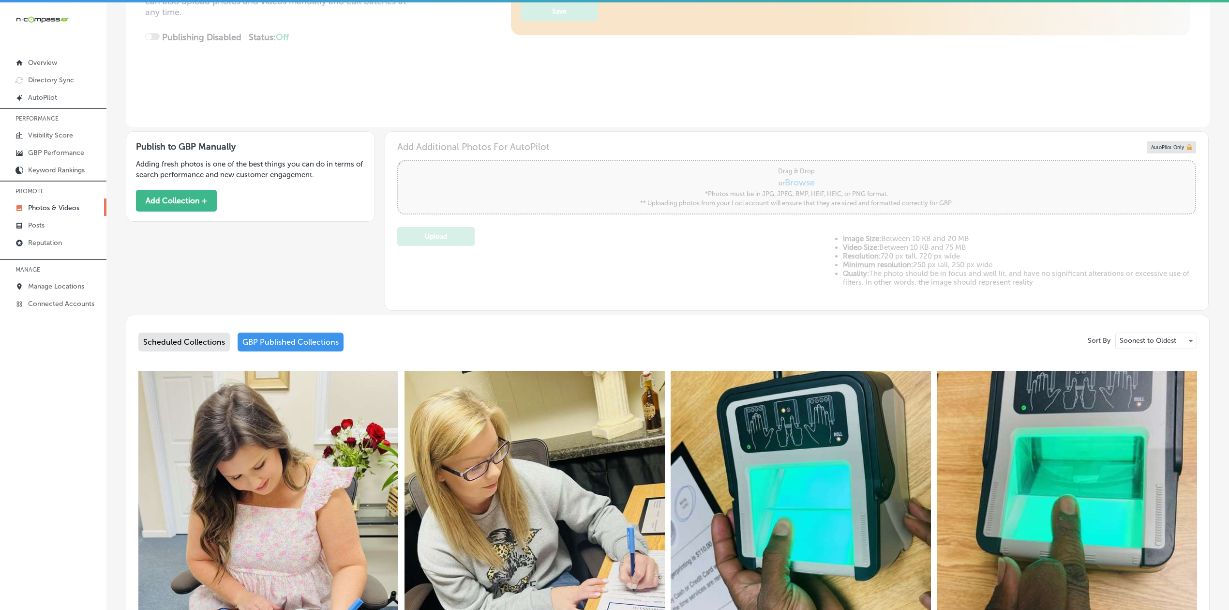
click at [202, 339] on div "Scheduled Collections" at bounding box center [183, 341] width 91 height 19
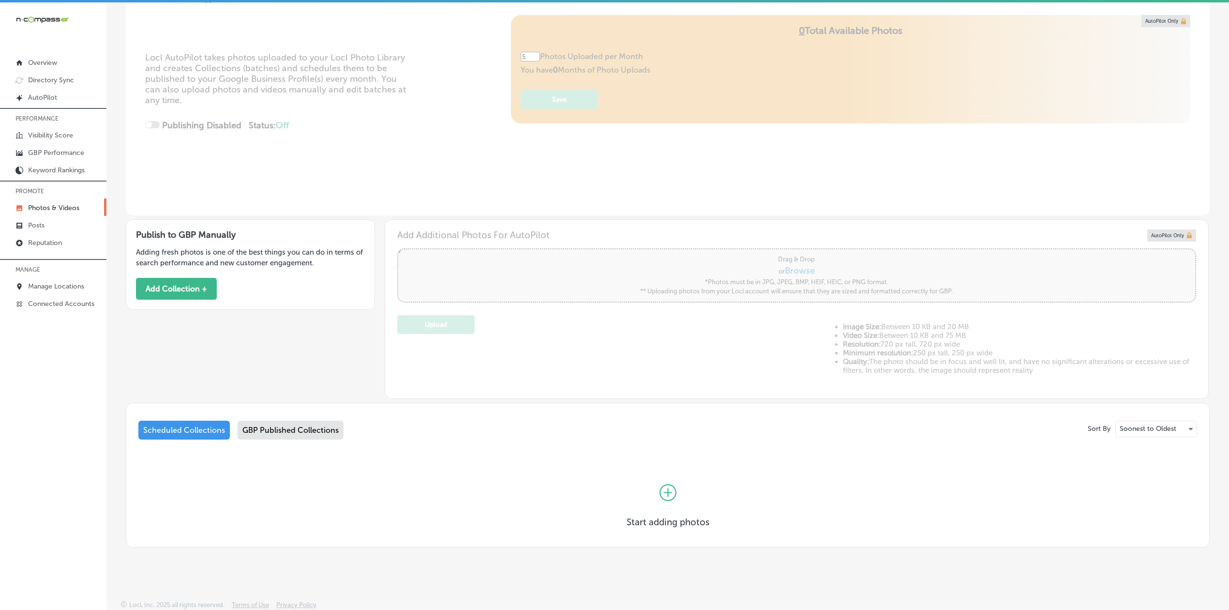
scroll to position [115, 0]
click at [201, 282] on button "Add Collection +" at bounding box center [176, 288] width 81 height 22
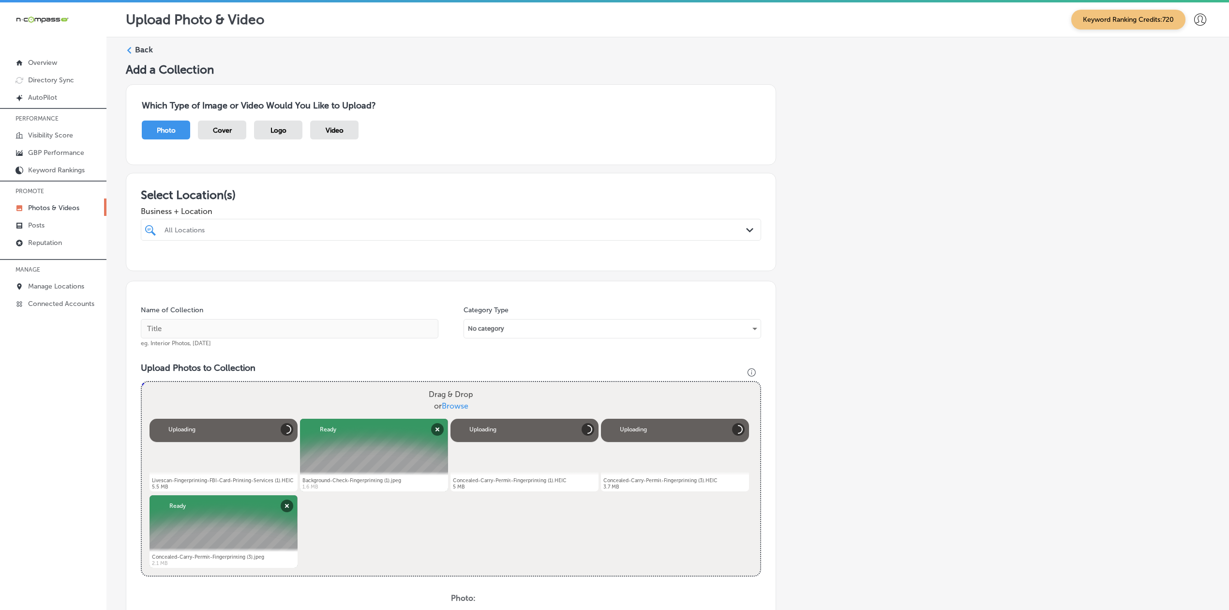
click at [259, 233] on div "All Locations" at bounding box center [455, 229] width 582 height 8
click at [546, 252] on span "Clear All" at bounding box center [561, 252] width 30 height 9
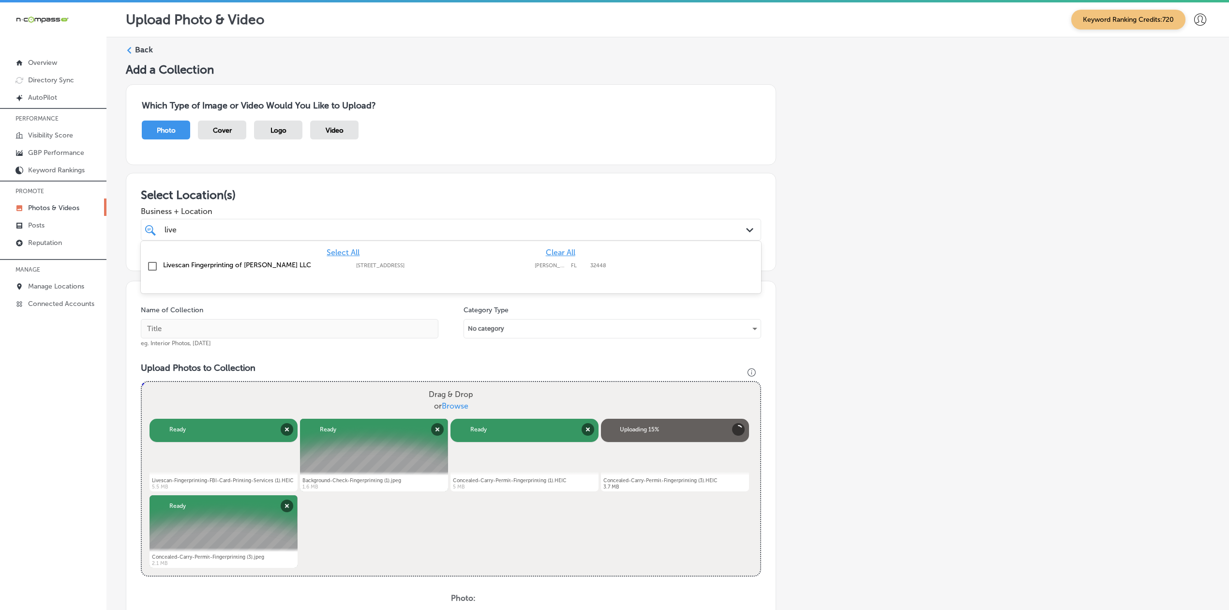
click at [208, 271] on div "Livescan Fingerprinting of [PERSON_NAME] LLC [STREET_ADDRESS][GEOGRAPHIC_DATA][…" at bounding box center [451, 266] width 612 height 15
type input "live"
click at [194, 328] on input "text" at bounding box center [290, 328] width 298 height 19
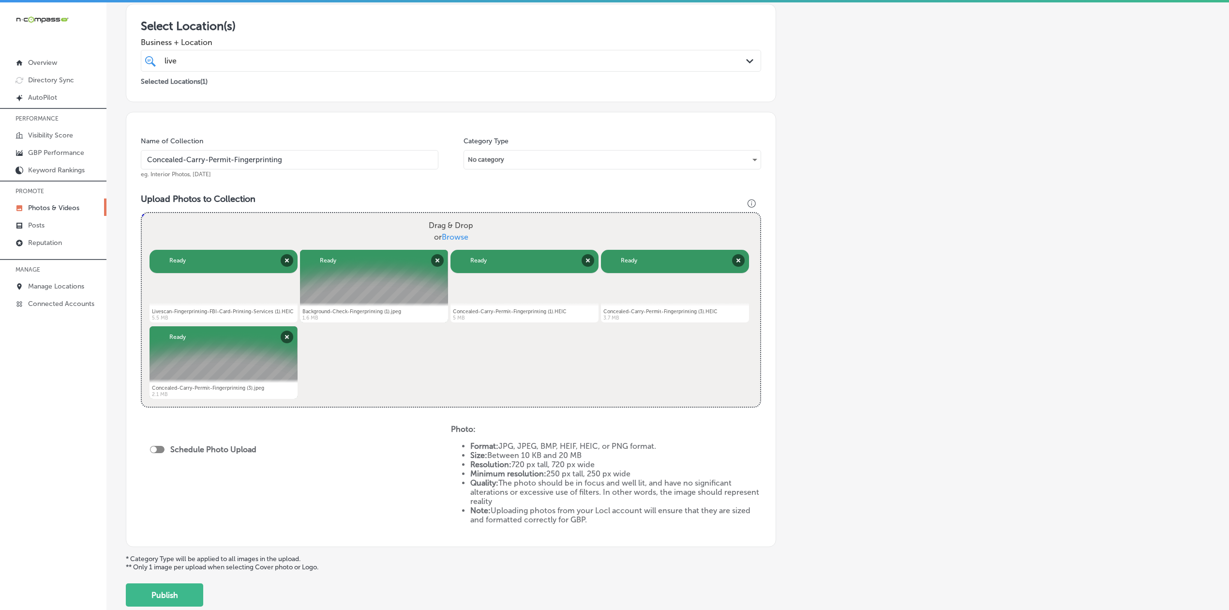
scroll to position [172, 0]
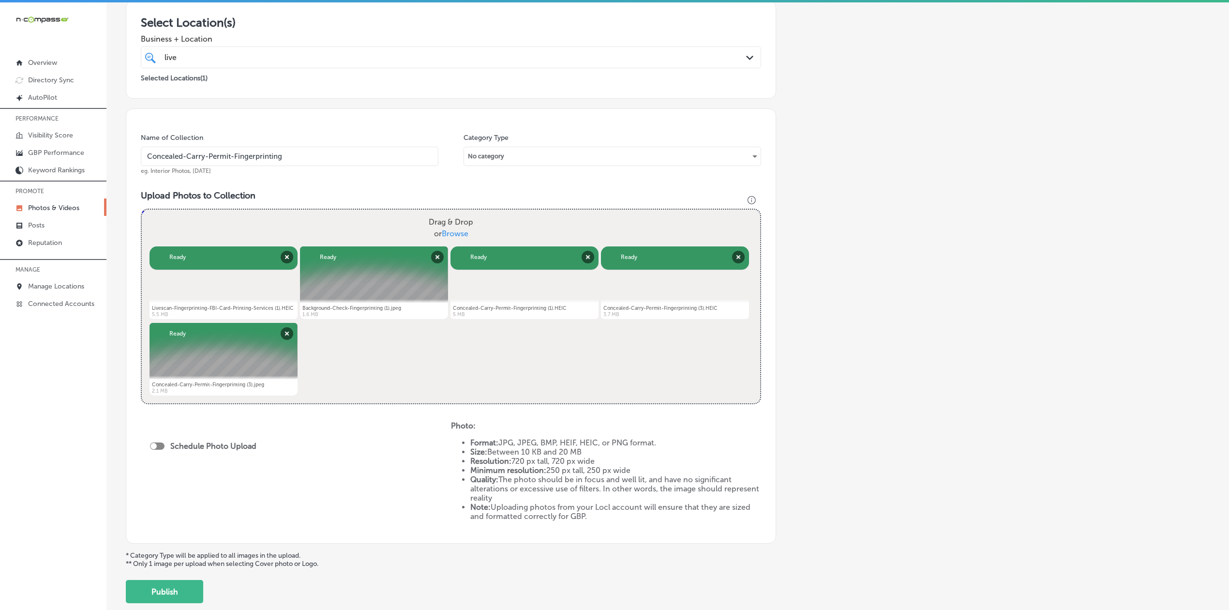
click at [159, 449] on div at bounding box center [157, 445] width 15 height 7
type input "Concealed-Carry-Permit-Fingerprinting"
checkbox input "true"
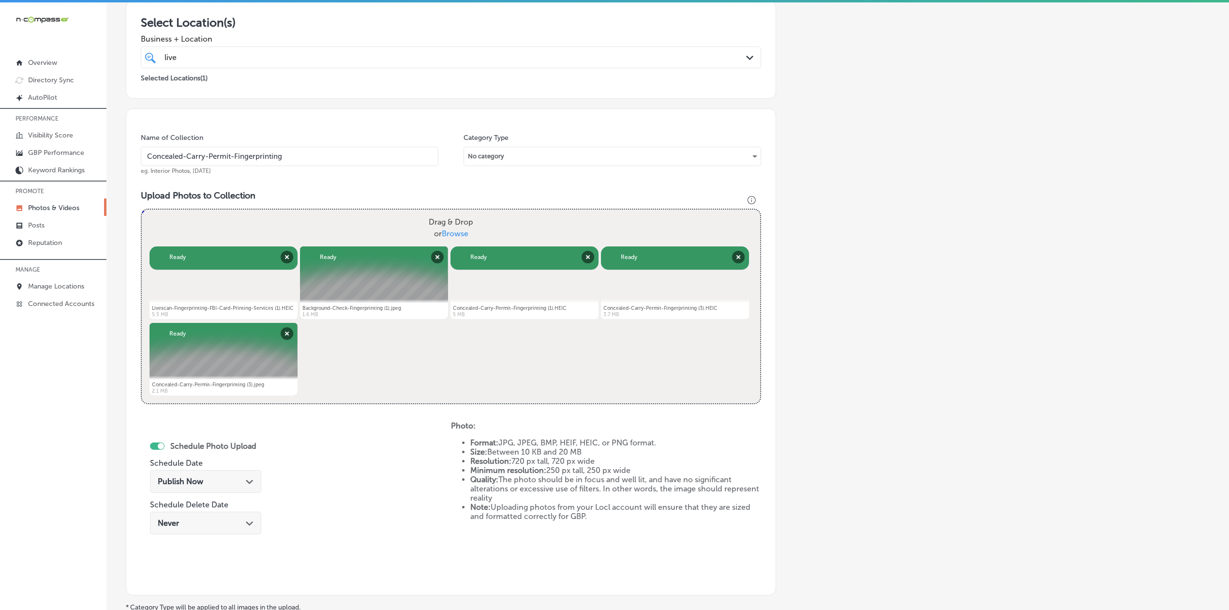
click at [171, 485] on span "Publish Now" at bounding box center [180, 481] width 45 height 9
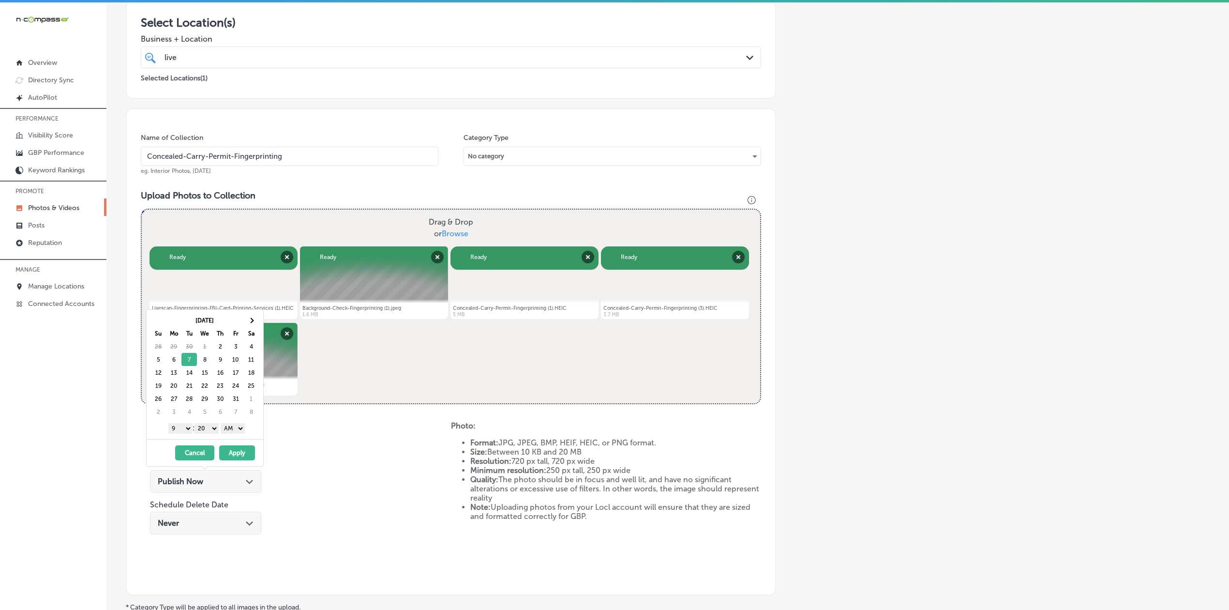
click at [178, 427] on select "1 2 3 4 5 6 7 8 9 10 11 12" at bounding box center [180, 428] width 24 height 11
click at [168, 425] on select "1 2 3 4 5 6 7 8 9 10 11 12" at bounding box center [180, 428] width 24 height 11
click at [206, 426] on select "00 10 20 30 40 50" at bounding box center [206, 428] width 24 height 11
click at [227, 429] on select "AM PM" at bounding box center [233, 428] width 24 height 11
click at [227, 458] on button "Apply" at bounding box center [237, 452] width 36 height 15
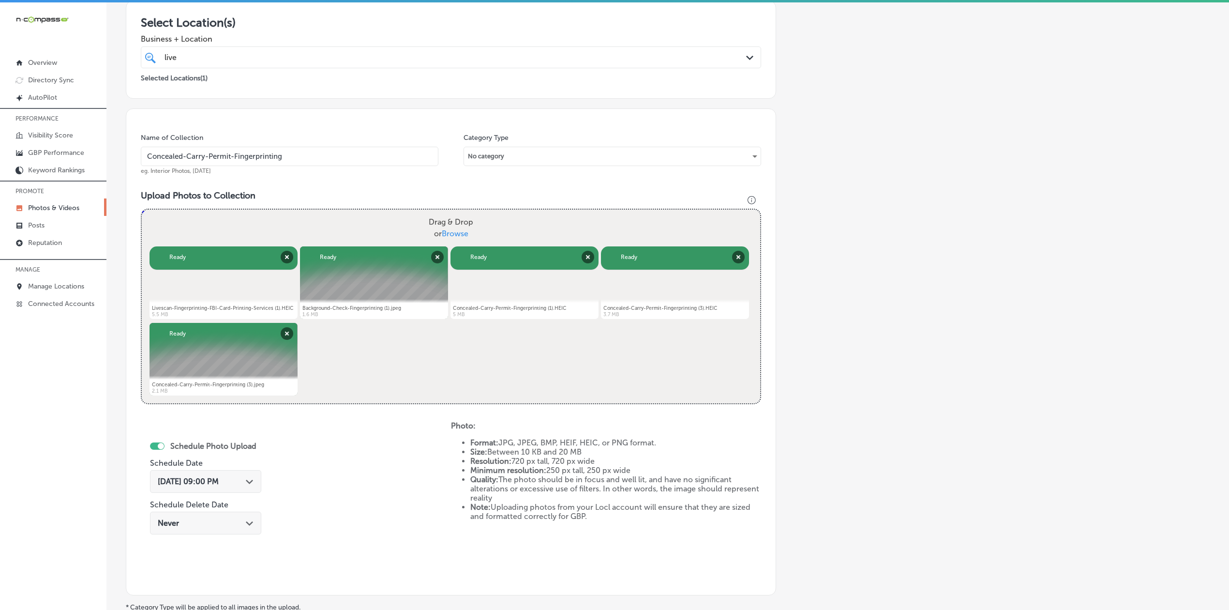
click at [337, 506] on div "Schedule Photo Upload Schedule Date [DATE] 09:00 PM Path Created with Sketch. S…" at bounding box center [296, 500] width 310 height 159
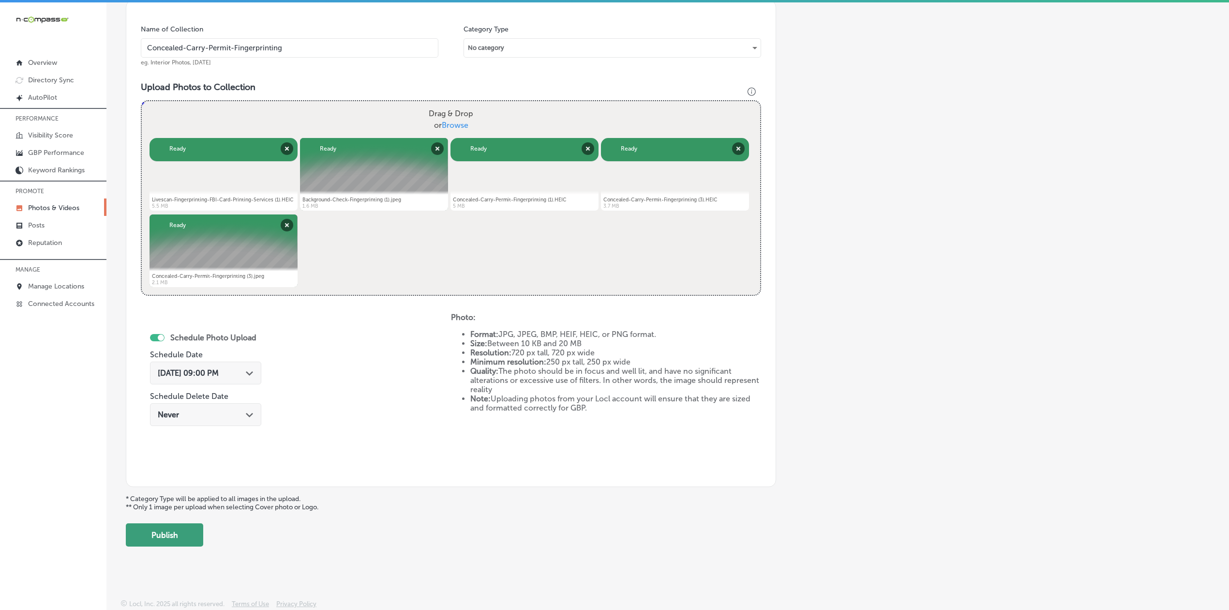
click at [194, 539] on button "Publish" at bounding box center [164, 534] width 77 height 23
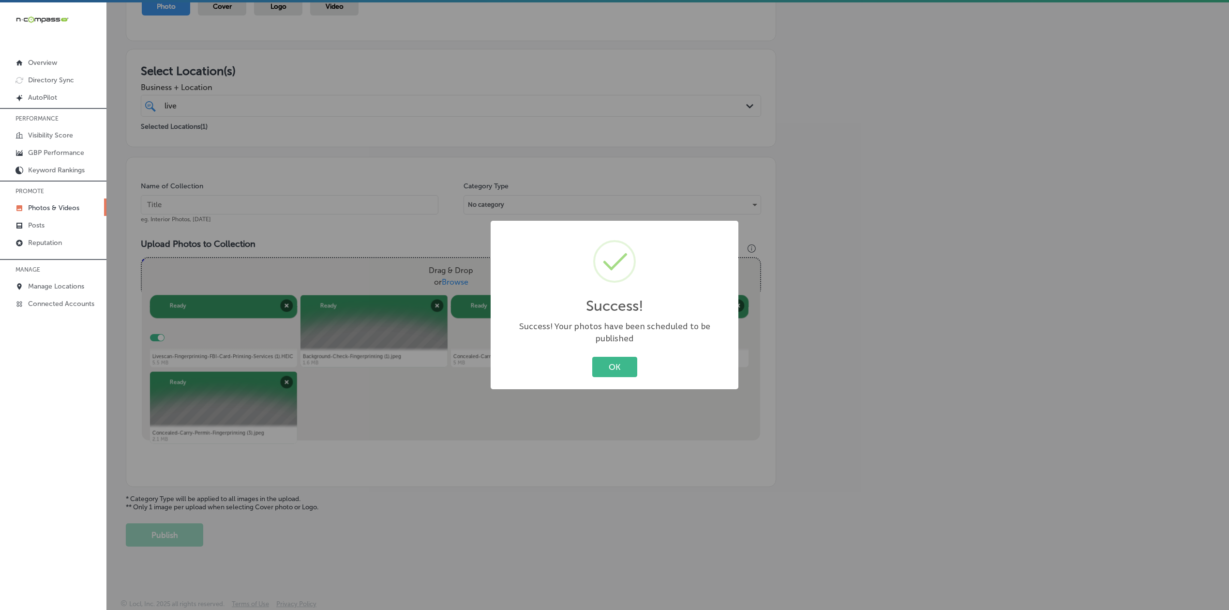
scroll to position [127, 0]
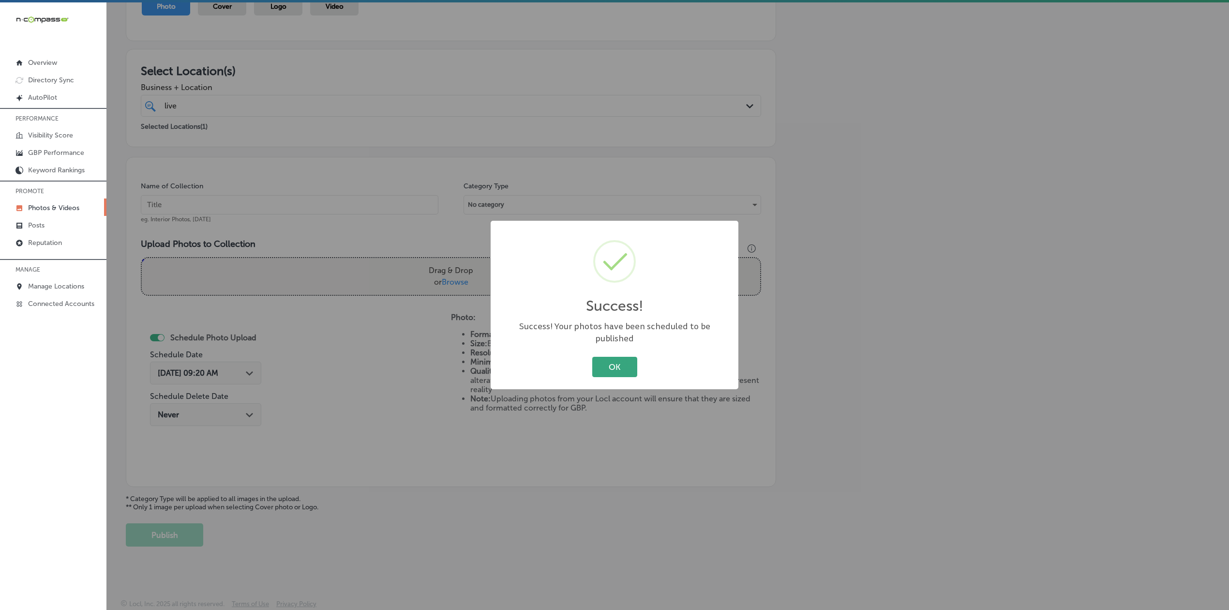
click at [573, 357] on button "OK" at bounding box center [614, 367] width 45 height 20
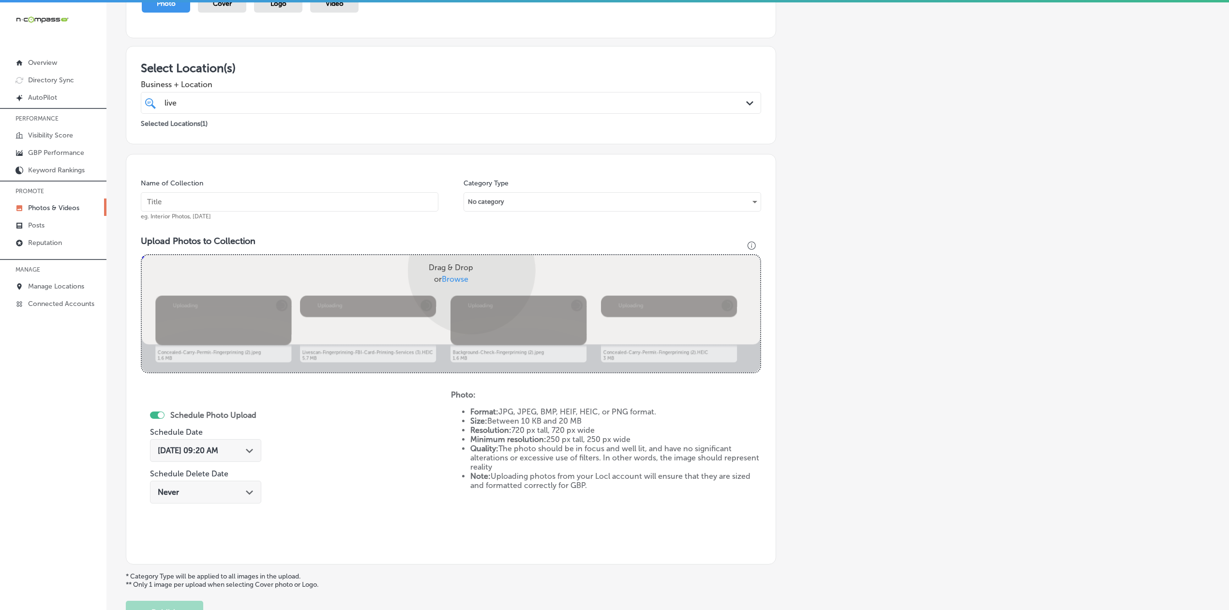
scroll to position [208, 0]
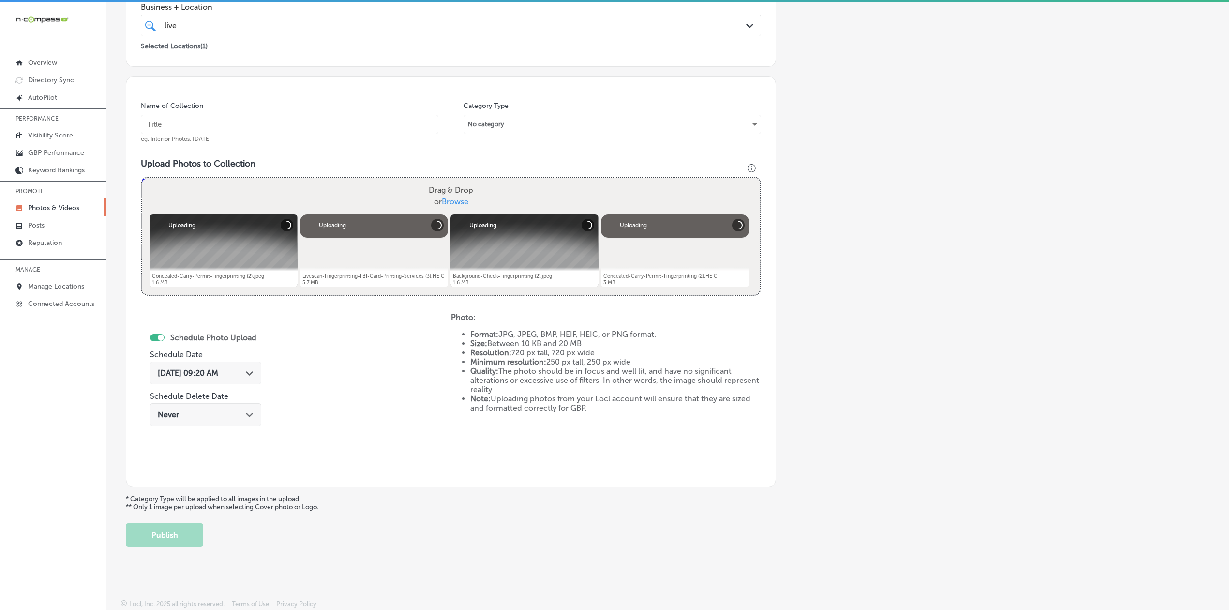
click at [290, 126] on input "text" at bounding box center [290, 124] width 298 height 19
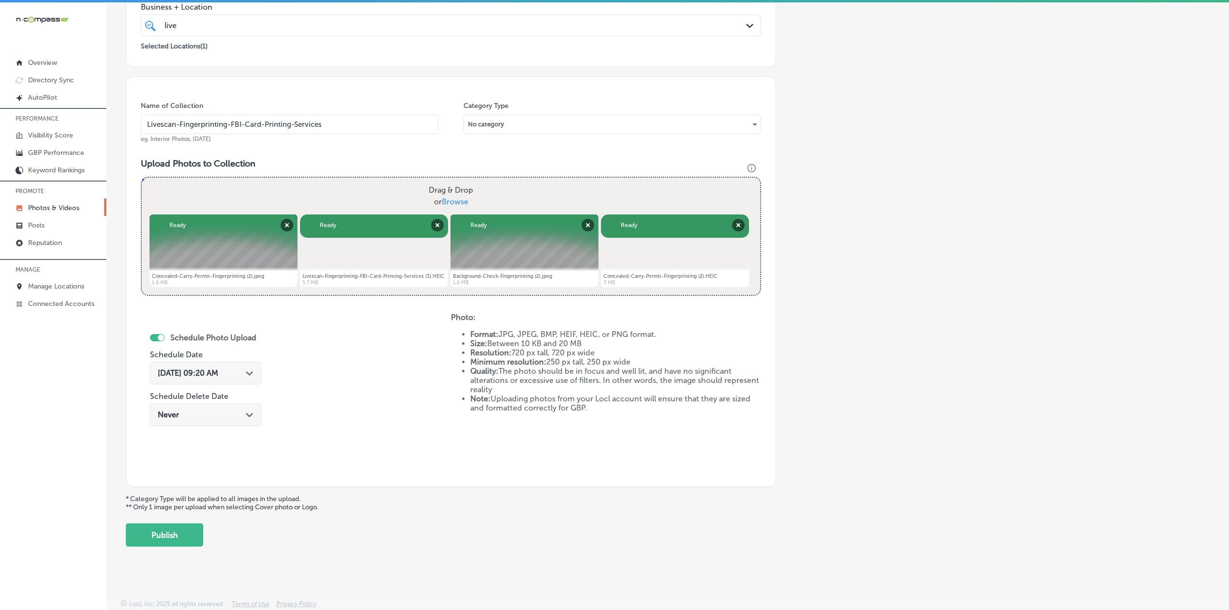
type input "Livescan-Fingerprinting-FBI-Card-Printing-Services"
click at [177, 380] on div "[DATE] 09:20 AM Path Created with Sketch." at bounding box center [205, 372] width 111 height 23
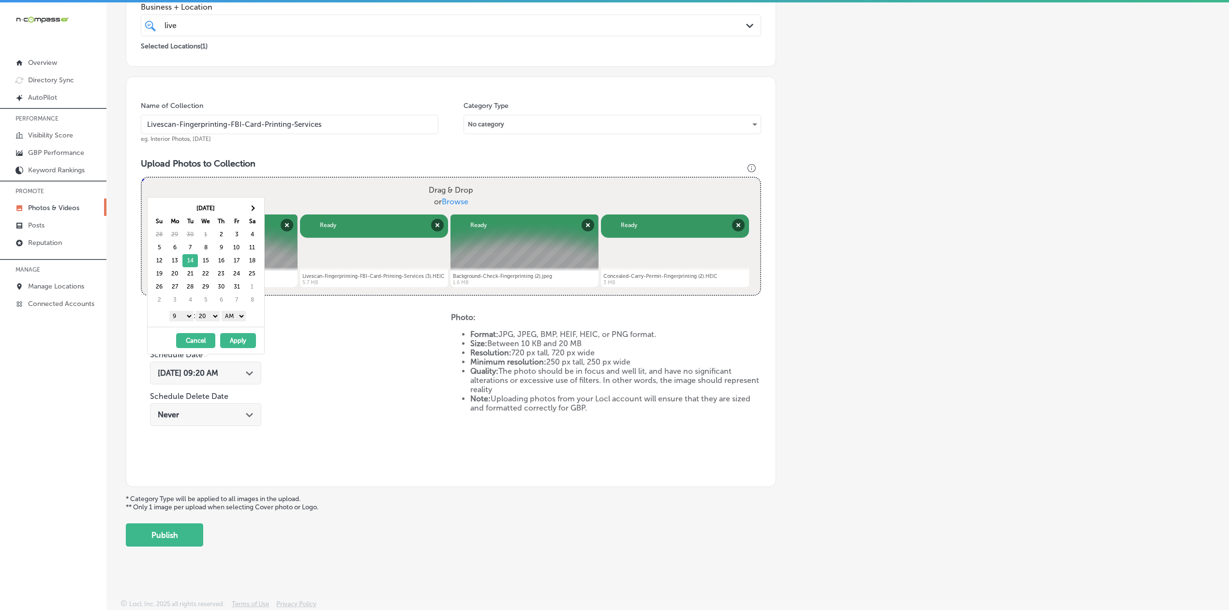
click at [179, 312] on div "1 2 3 4 5 6 7 8 9 10 11 12 : 00 10 20 30 40 50 AM PM" at bounding box center [207, 315] width 113 height 15
click at [209, 322] on div "1 2 3 4 5 6 7 8 9 10 11 12 : 00 10 20 30 40 50 AM PM" at bounding box center [207, 315] width 113 height 15
click at [211, 318] on select "00 10 20 30 40 50" at bounding box center [207, 316] width 24 height 11
click at [231, 320] on select "AM PM" at bounding box center [234, 316] width 24 height 11
click at [238, 344] on button "Apply" at bounding box center [238, 340] width 36 height 15
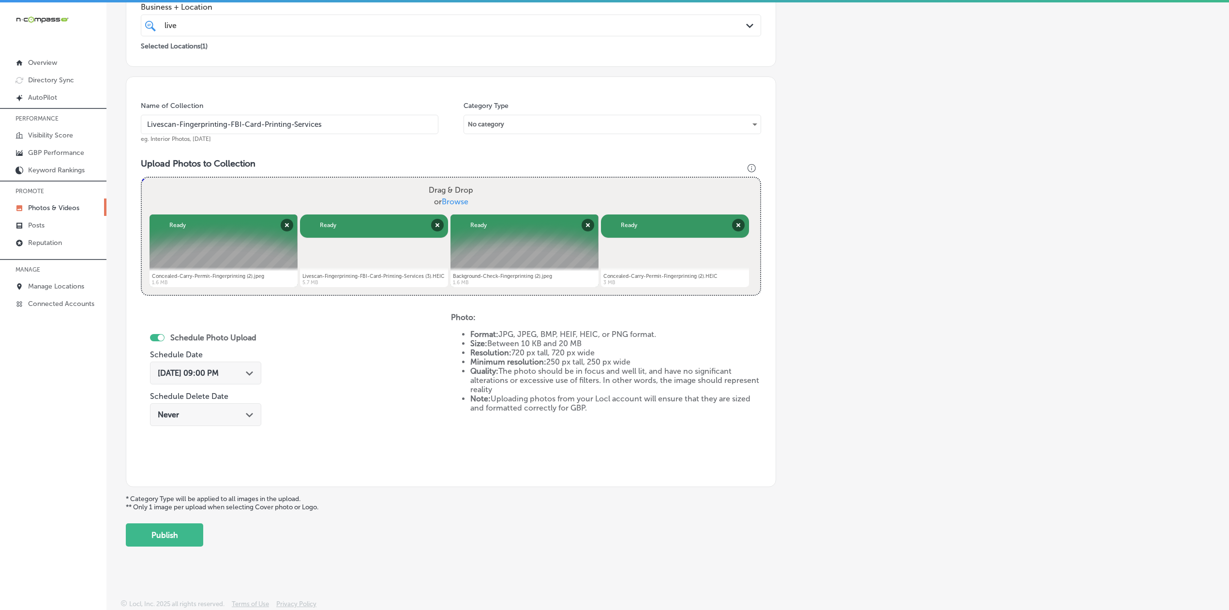
click at [313, 387] on div "Schedule Photo Upload Schedule Date [DATE] 09:00 PM Path Created with Sketch. S…" at bounding box center [296, 392] width 310 height 159
click at [177, 536] on button "Publish" at bounding box center [164, 534] width 77 height 23
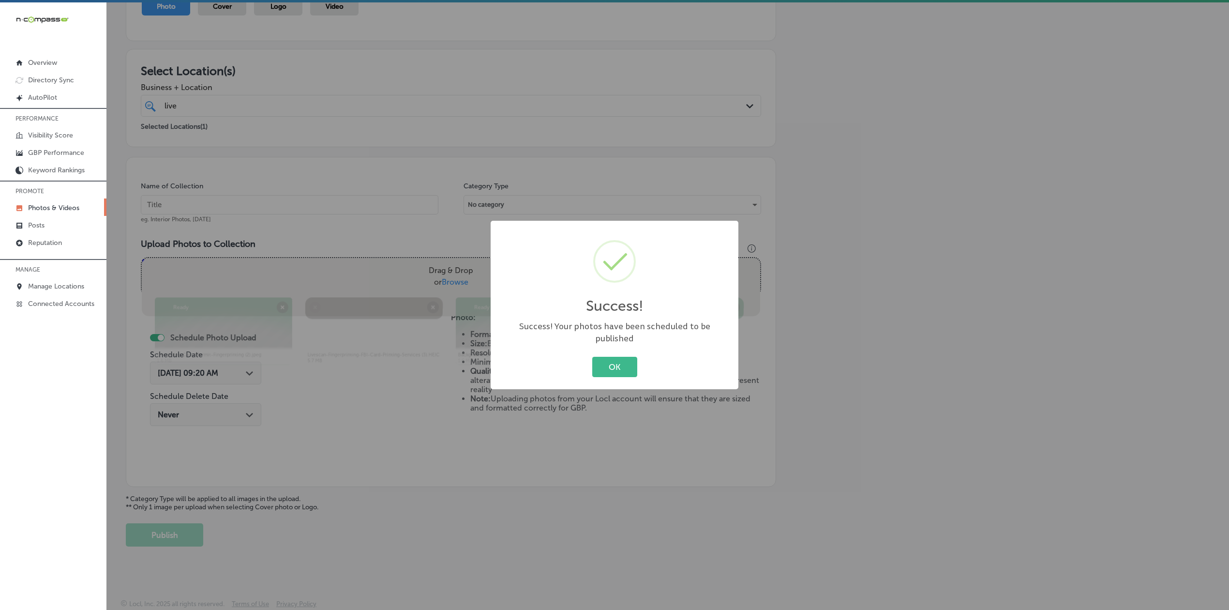
scroll to position [127, 0]
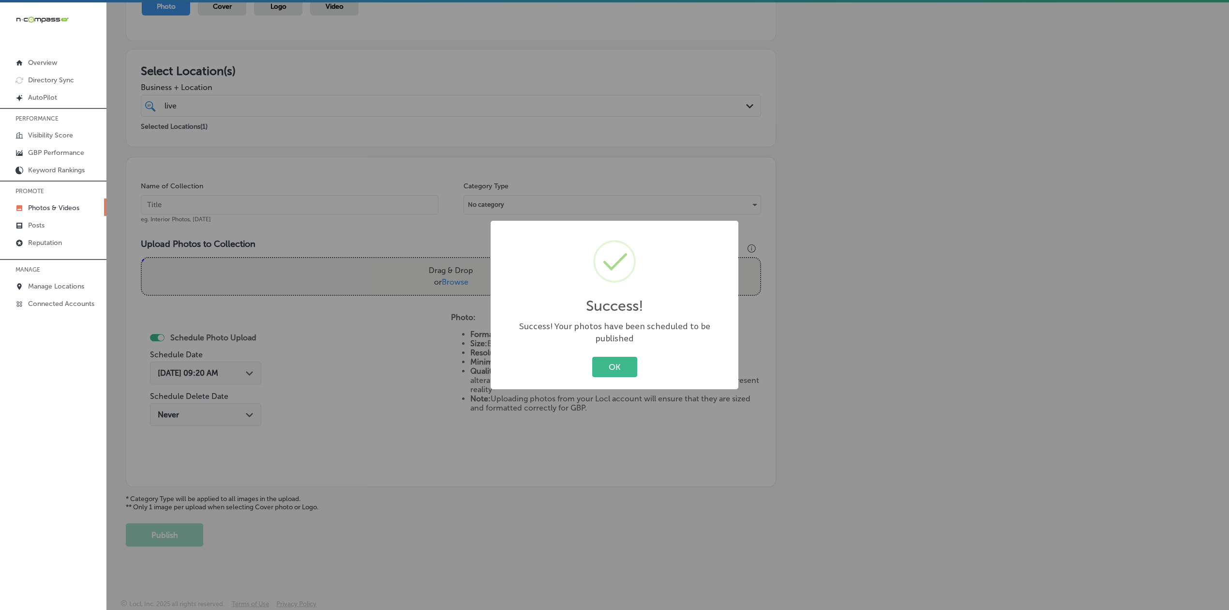
drag, startPoint x: 624, startPoint y: 355, endPoint x: 676, endPoint y: 517, distance: 170.3
click at [573, 357] on button "OK" at bounding box center [614, 367] width 45 height 20
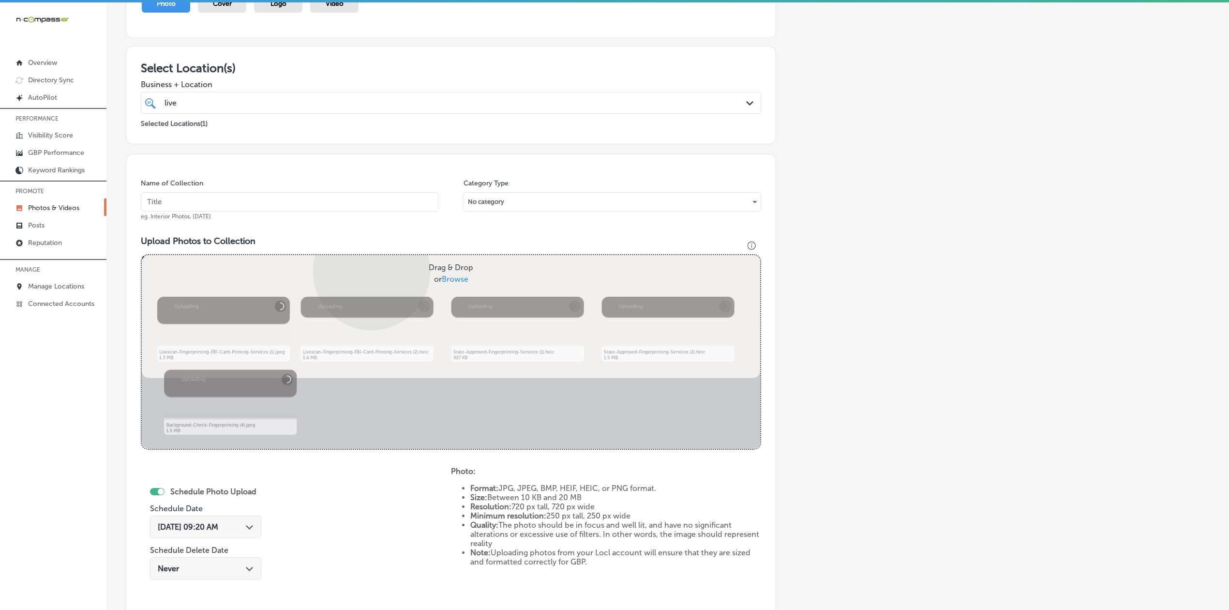
scroll to position [208, 0]
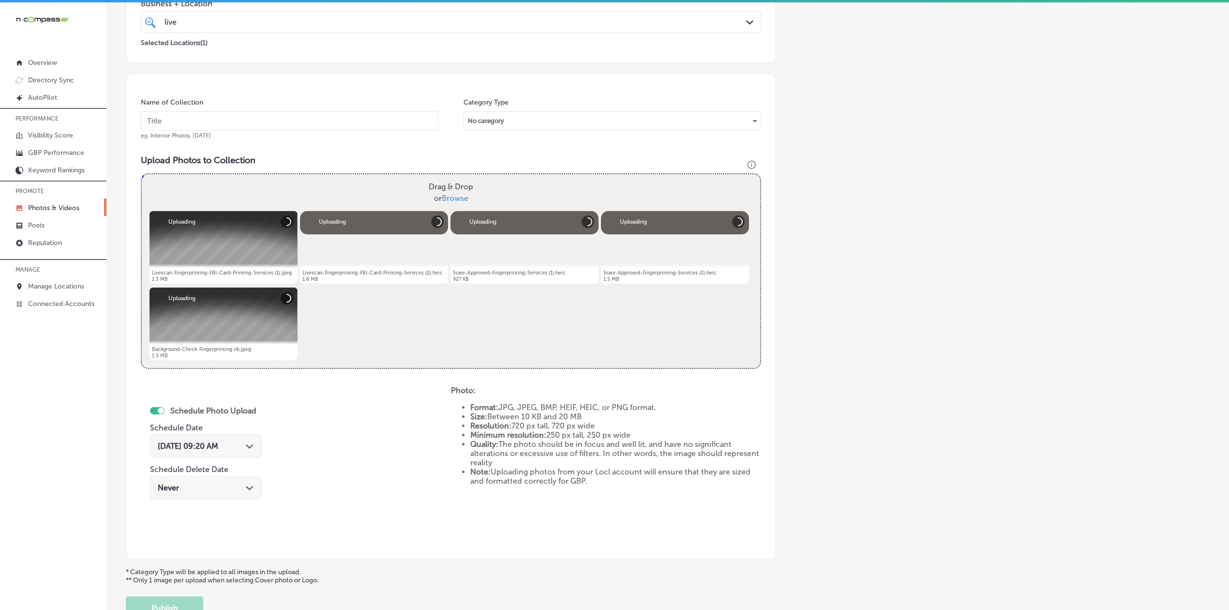
click at [314, 125] on input "text" at bounding box center [290, 120] width 298 height 19
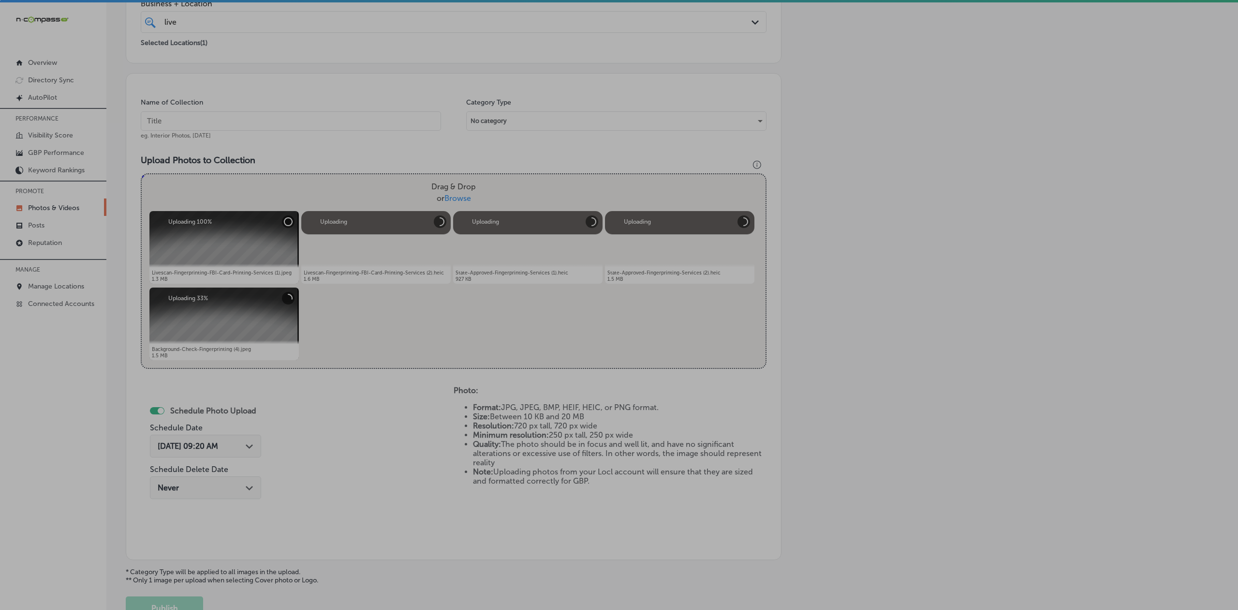
click at [477, 461] on div "0 X 0" at bounding box center [619, 305] width 1238 height 611
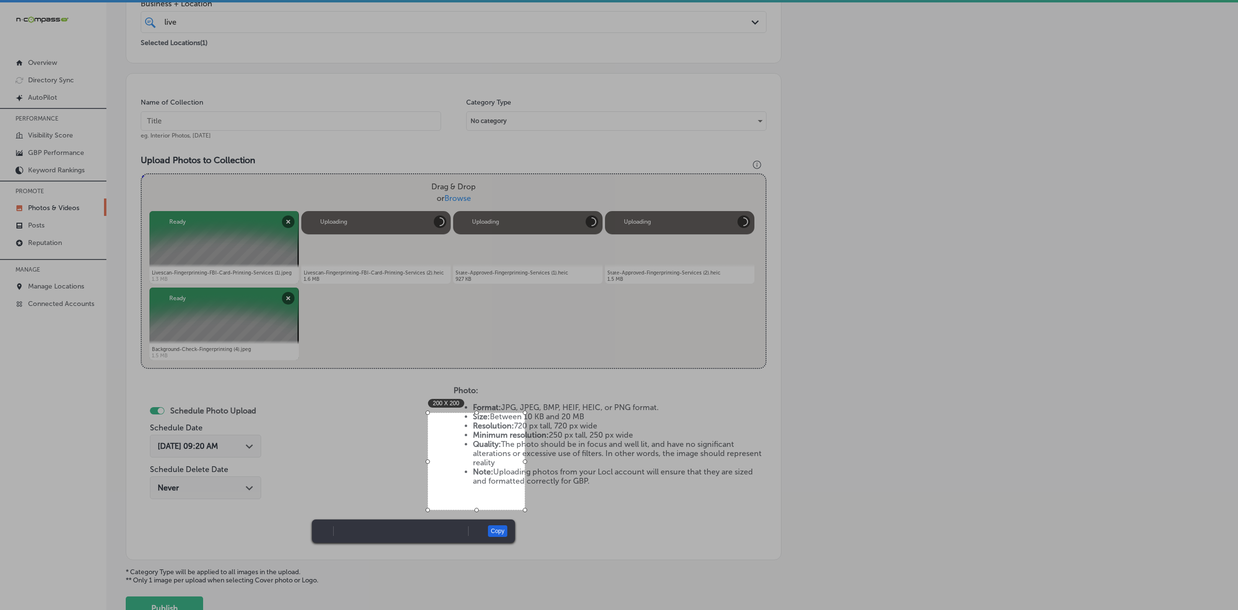
click at [492, 531] on link "Copy" at bounding box center [497, 531] width 19 height 12
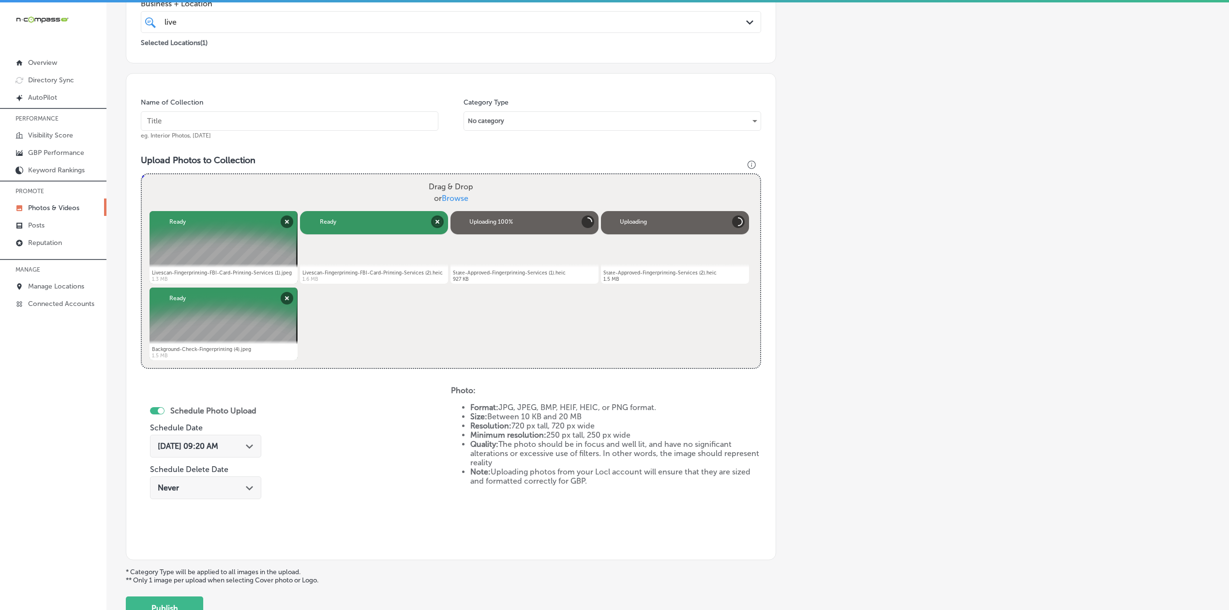
click at [223, 119] on input "text" at bounding box center [290, 120] width 298 height 19
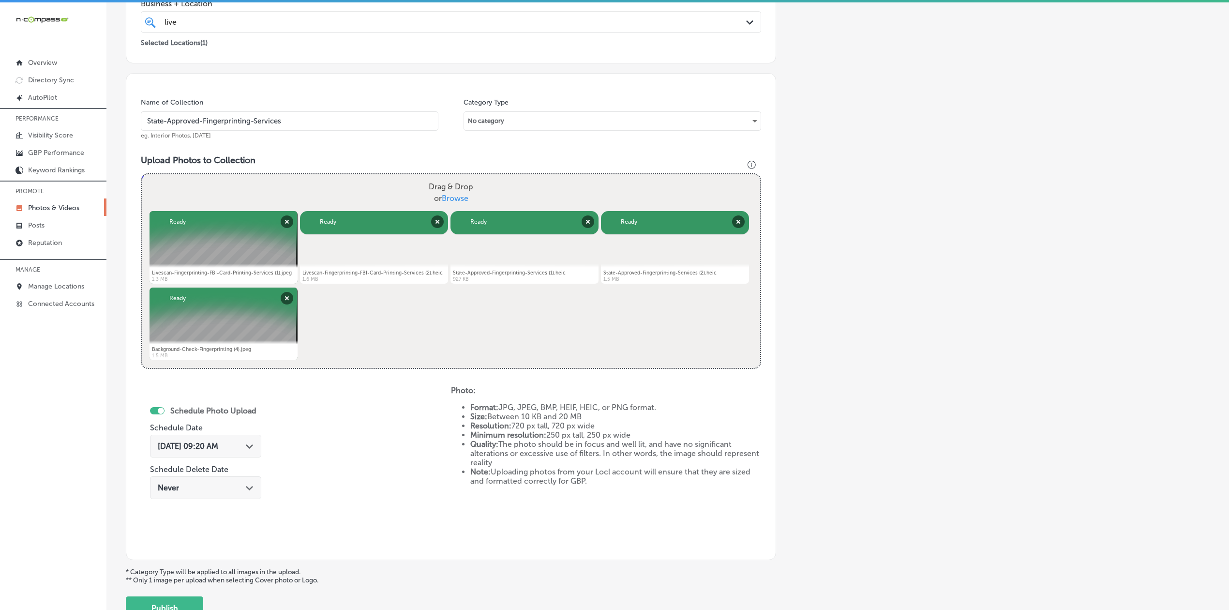
type input "State-Approved-Fingerprinting-Services"
click at [185, 450] on span "[DATE] 09:20 AM" at bounding box center [188, 445] width 60 height 9
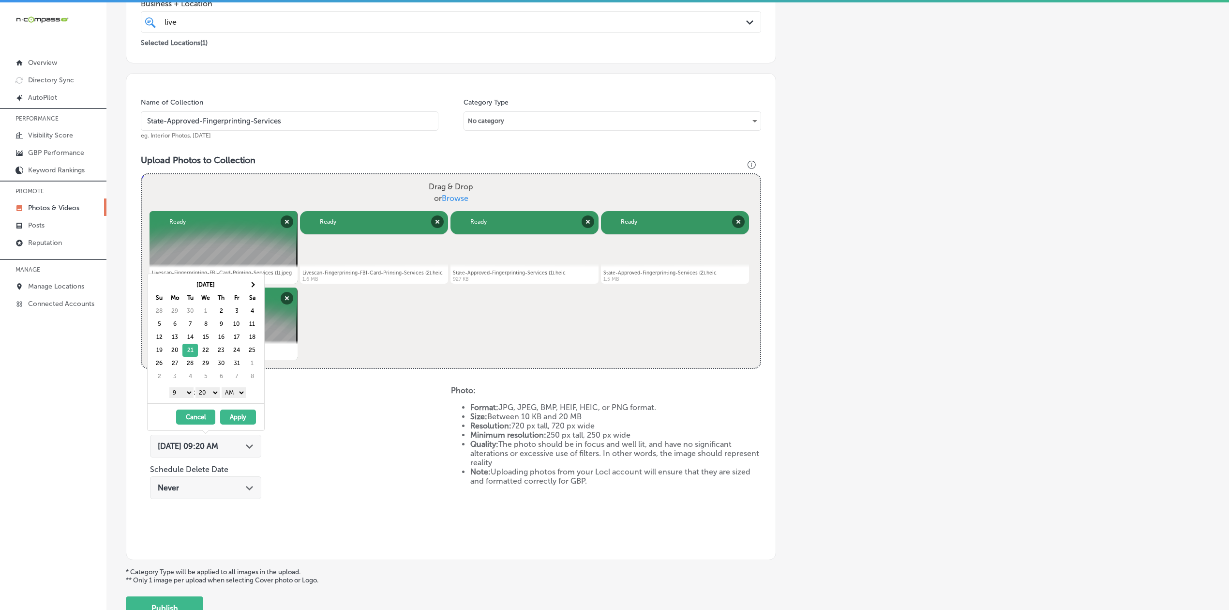
click at [208, 395] on select "00 10 20 30 40 50" at bounding box center [207, 392] width 24 height 11
click at [229, 395] on select "AM PM" at bounding box center [234, 392] width 24 height 11
click at [233, 424] on button "Apply" at bounding box center [238, 416] width 36 height 15
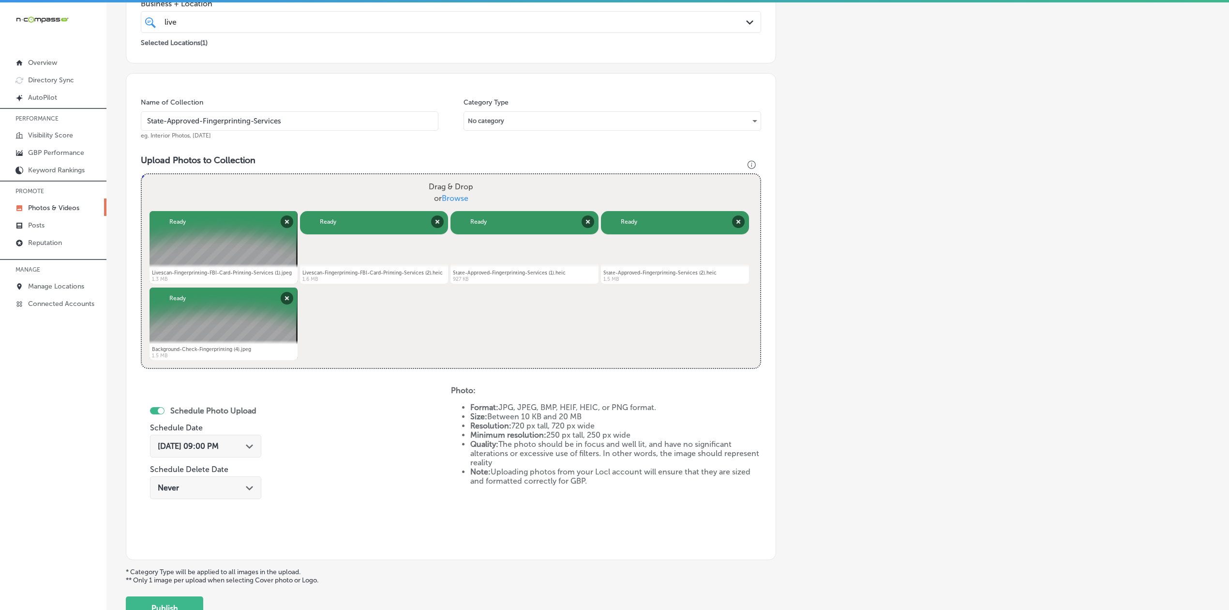
click at [302, 464] on div "Schedule Photo Upload Schedule Date [DATE] 09:00 PM Path Created with Sketch. S…" at bounding box center [296, 465] width 310 height 159
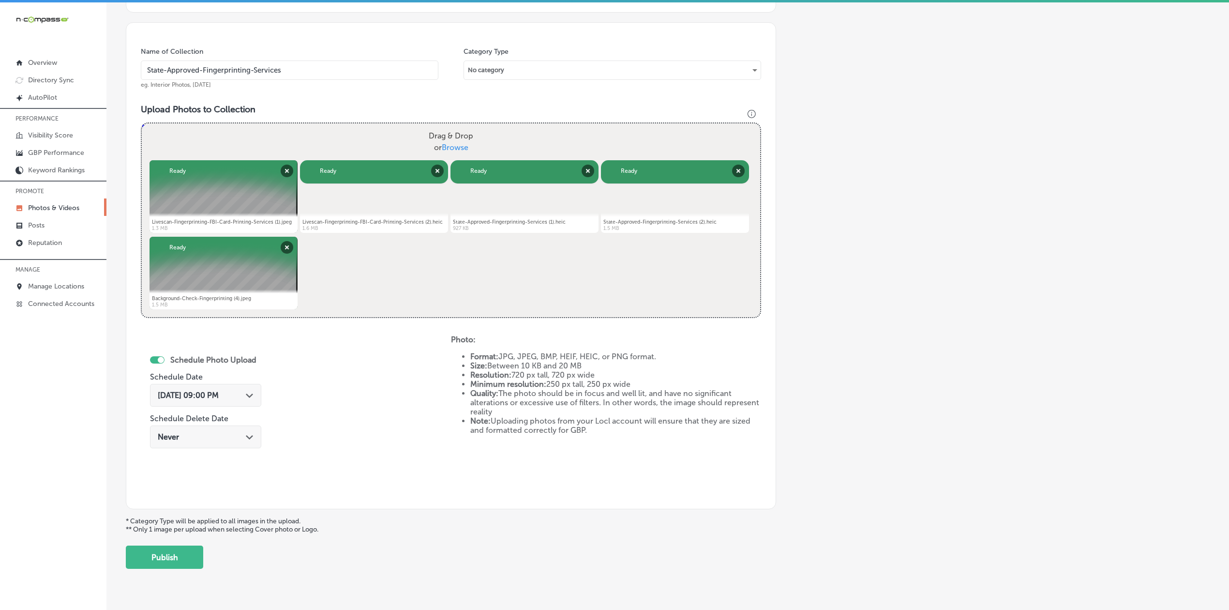
scroll to position [283, 0]
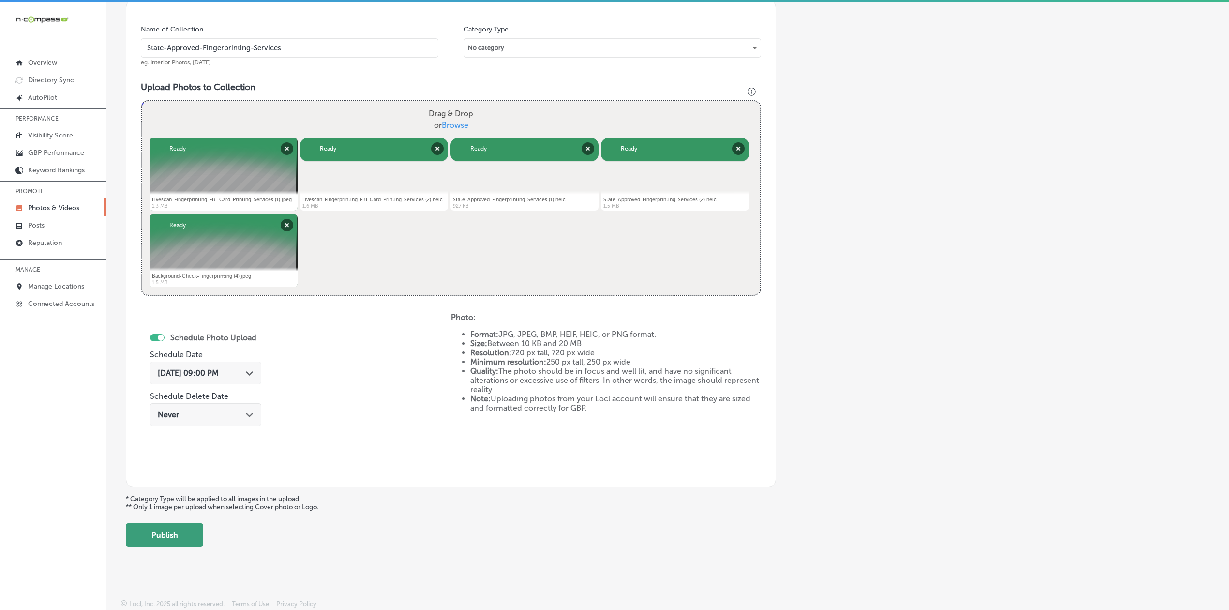
click at [185, 544] on button "Publish" at bounding box center [164, 534] width 77 height 23
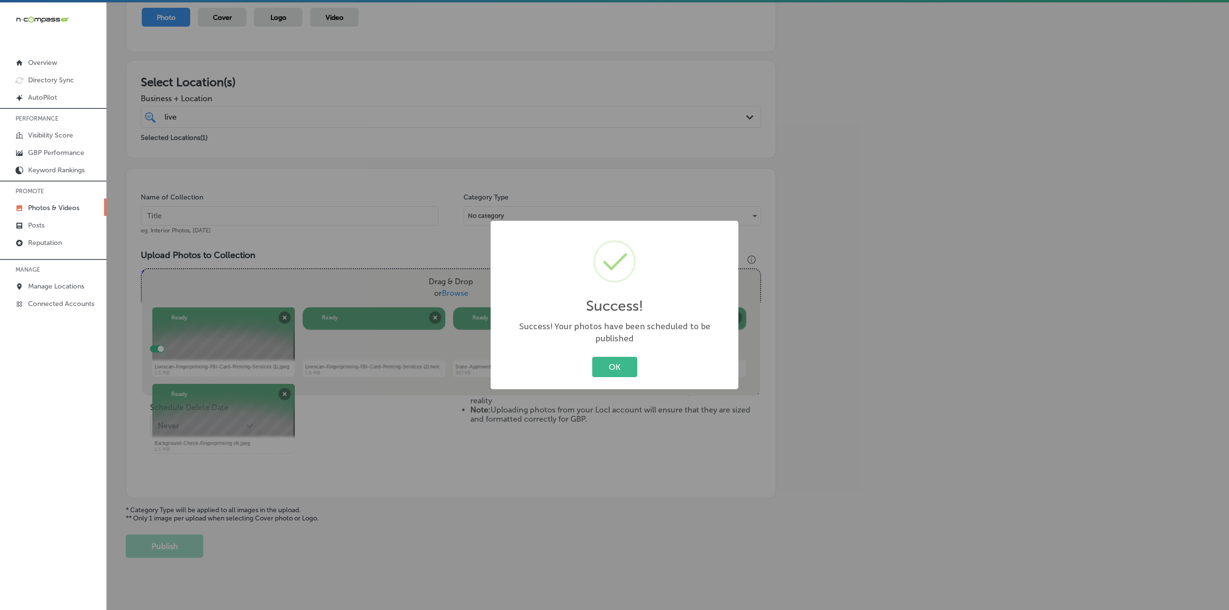
scroll to position [111, 0]
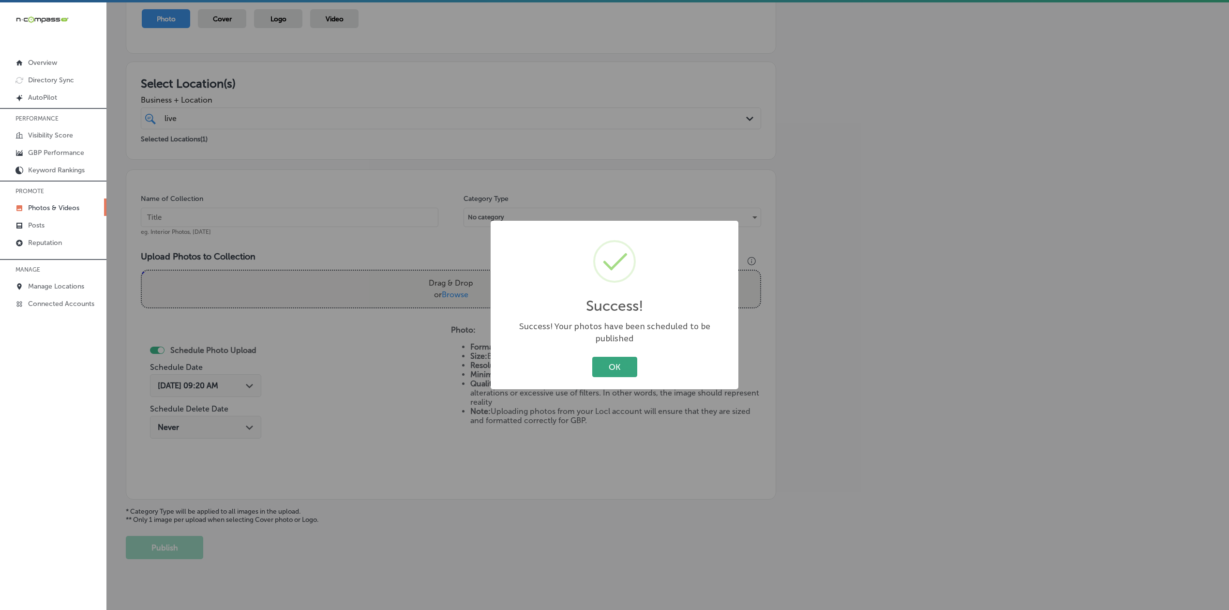
click at [573, 362] on button "OK" at bounding box center [614, 367] width 45 height 20
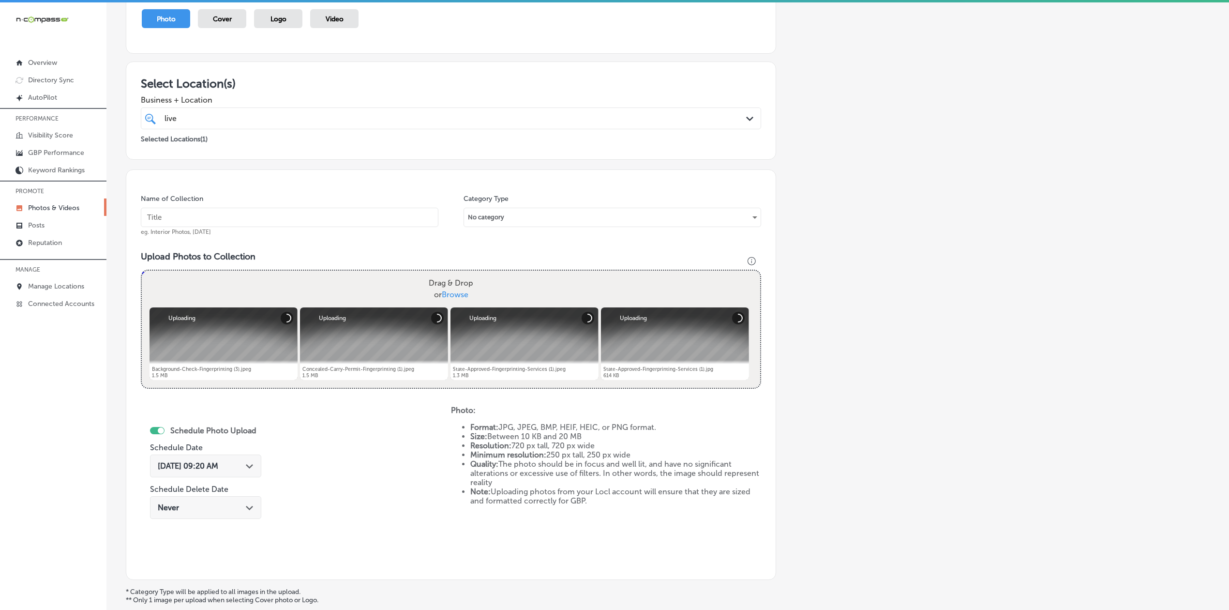
click at [234, 217] on input "text" at bounding box center [290, 217] width 298 height 19
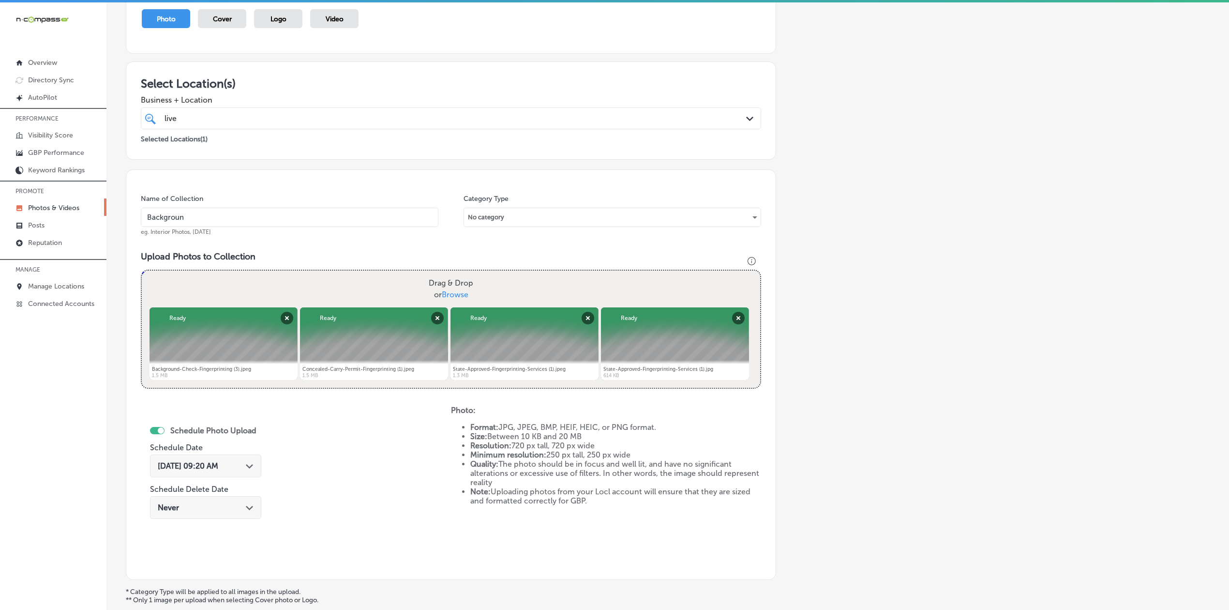
type input "Background-Check-Fingerprinting"
click at [204, 475] on div "[DATE] 09:20 AM Path Created with Sketch." at bounding box center [205, 465] width 111 height 23
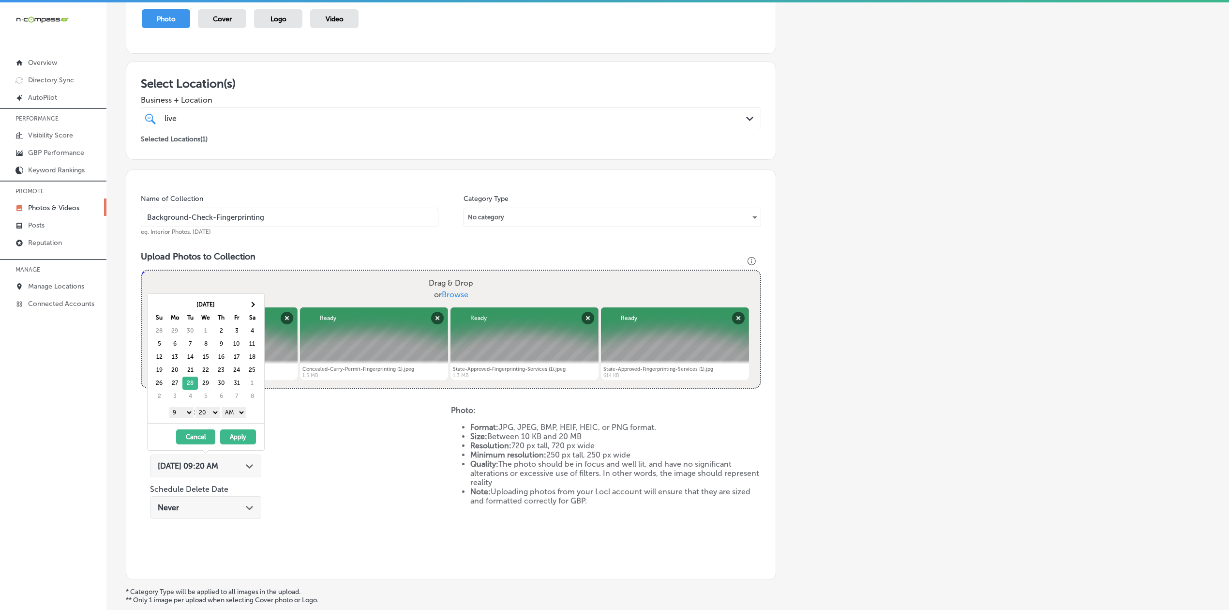
click at [189, 416] on select "1 2 3 4 5 6 7 8 9 10 11 12" at bounding box center [181, 412] width 24 height 11
click at [169, 409] on select "1 2 3 4 5 6 7 8 9 10 11 12" at bounding box center [181, 412] width 24 height 11
click at [211, 416] on select "00 10 20 30 40 50" at bounding box center [207, 412] width 24 height 11
click at [236, 417] on select "AM PM" at bounding box center [234, 412] width 24 height 11
click at [237, 440] on button "Apply" at bounding box center [238, 436] width 36 height 15
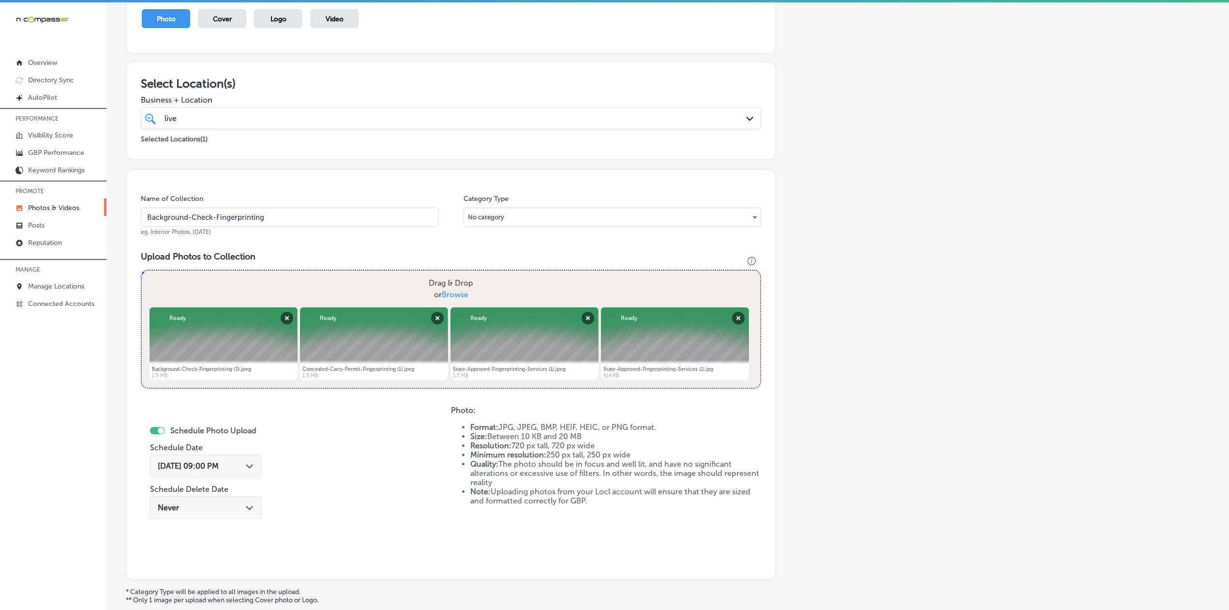
click at [330, 465] on div "Schedule Photo Upload Schedule Date [DATE] 09:00 PM Path Created with Sketch. S…" at bounding box center [296, 484] width 310 height 159
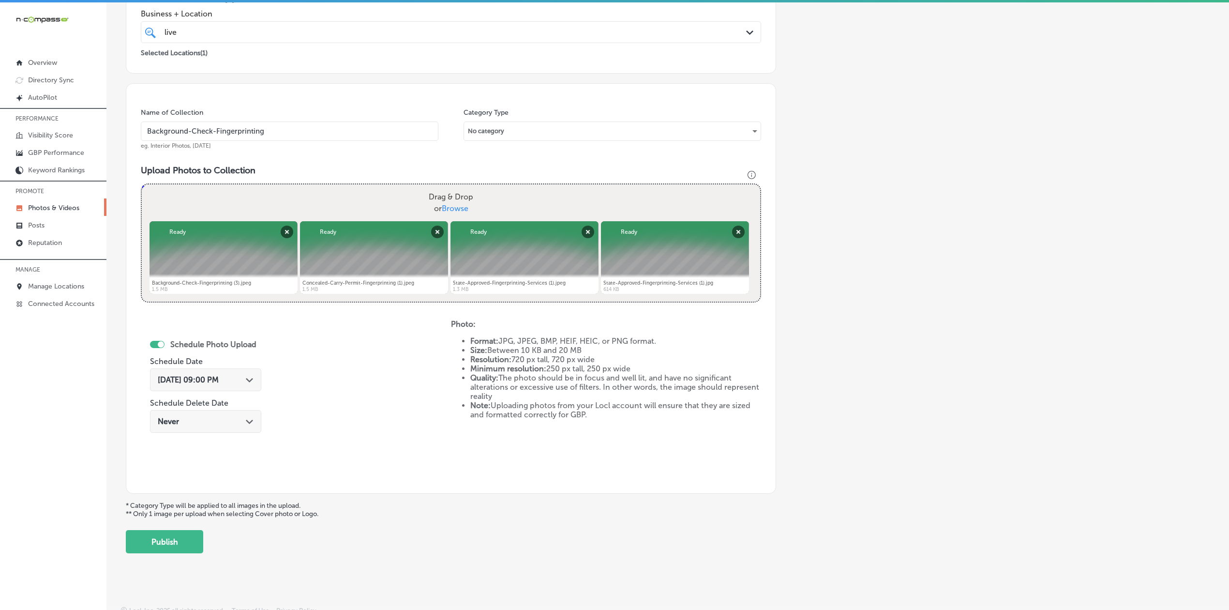
scroll to position [208, 0]
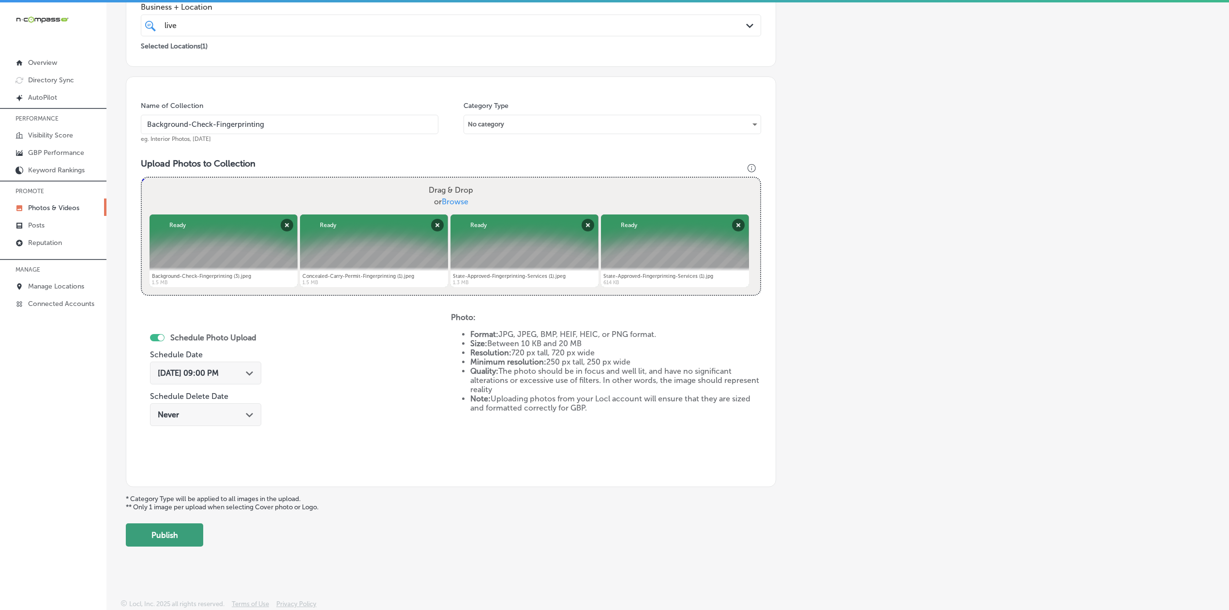
click at [174, 535] on button "Publish" at bounding box center [164, 534] width 77 height 23
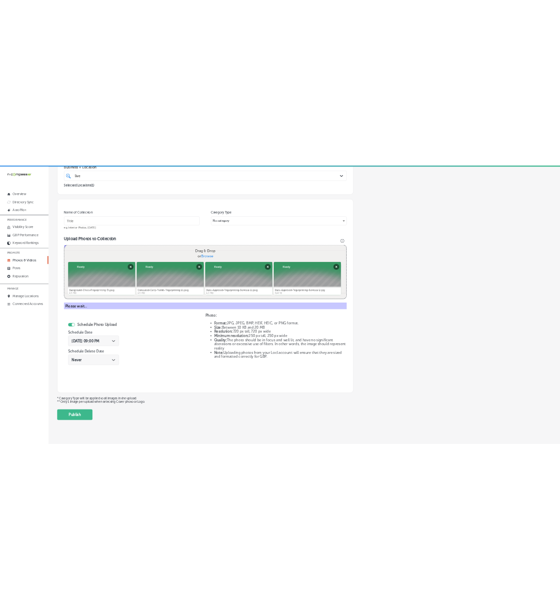
scroll to position [127, 0]
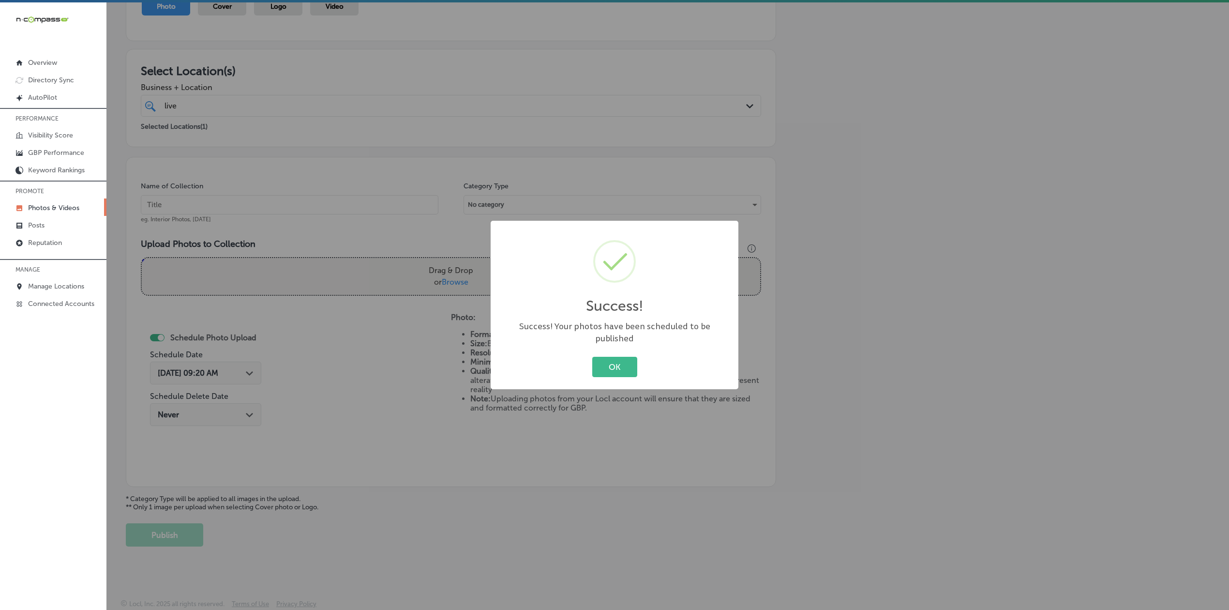
click at [573, 354] on div "OK Cancel" at bounding box center [614, 366] width 228 height 25
click at [573, 357] on button "OK" at bounding box center [614, 367] width 45 height 20
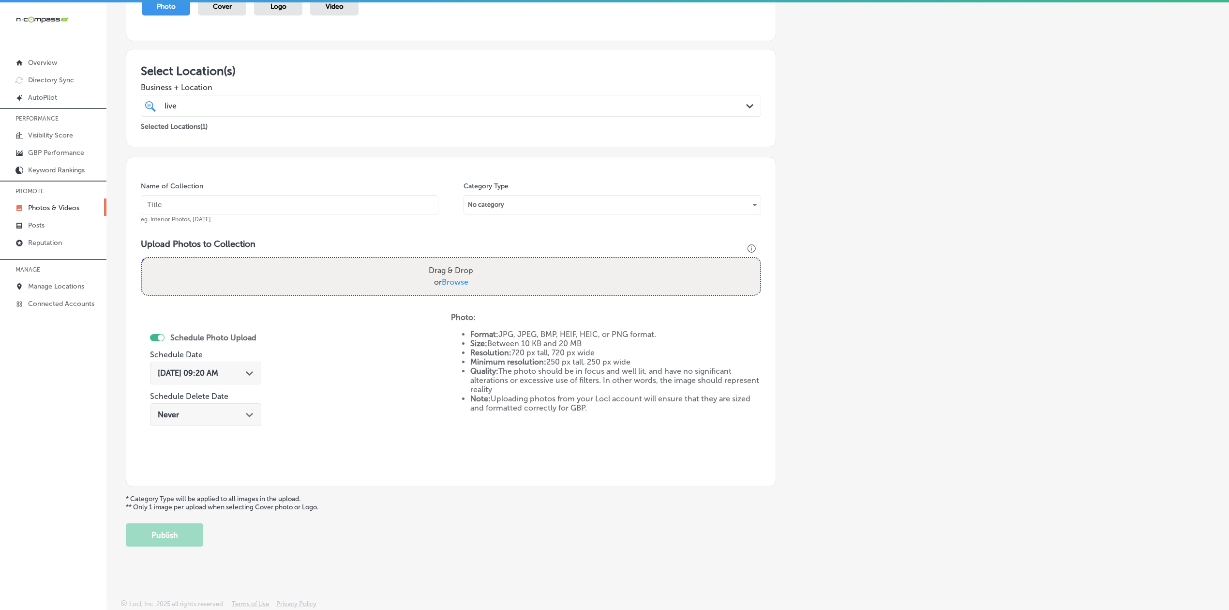
click at [32, 200] on link "Photos & Videos" at bounding box center [53, 206] width 106 height 17
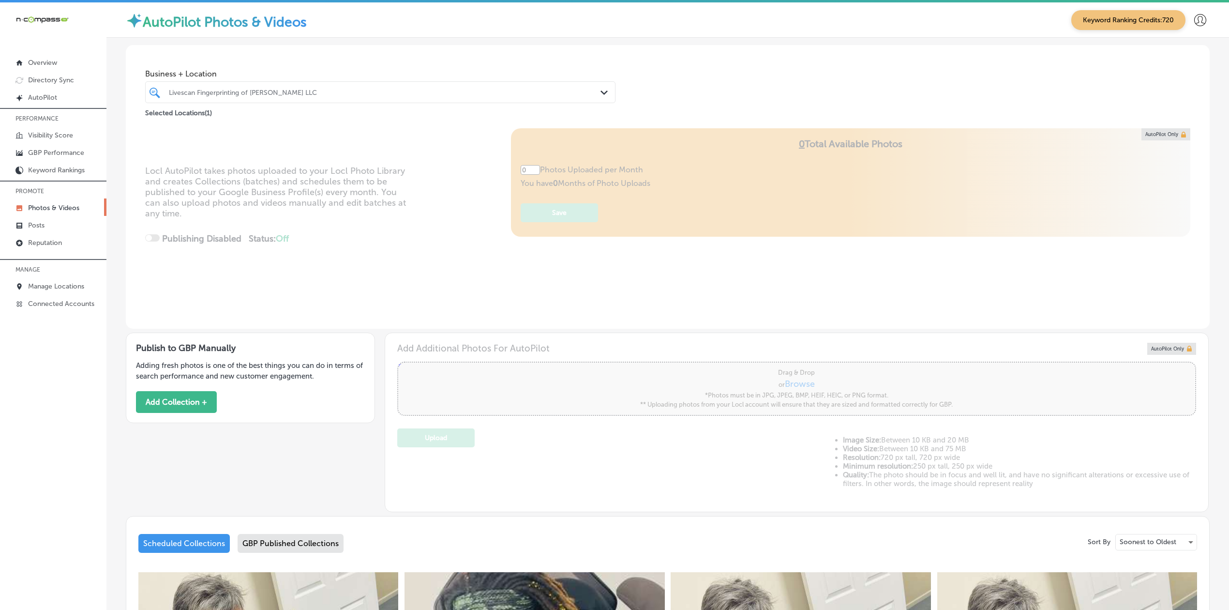
type input "5"
click at [110, 463] on div "Business + Location Livescan Fingerprinting of [PERSON_NAME] LLC Path Created w…" at bounding box center [667, 490] width 1122 height 905
click at [105, 442] on div "iconmonstr-menu-thin copy Created with Sketch. Overview Directory Sync Created …" at bounding box center [53, 307] width 106 height 610
click at [343, 291] on div "Locl AutoPilot takes photos uploaded to your Locl Photo Library and creates Col…" at bounding box center [668, 228] width 1084 height 200
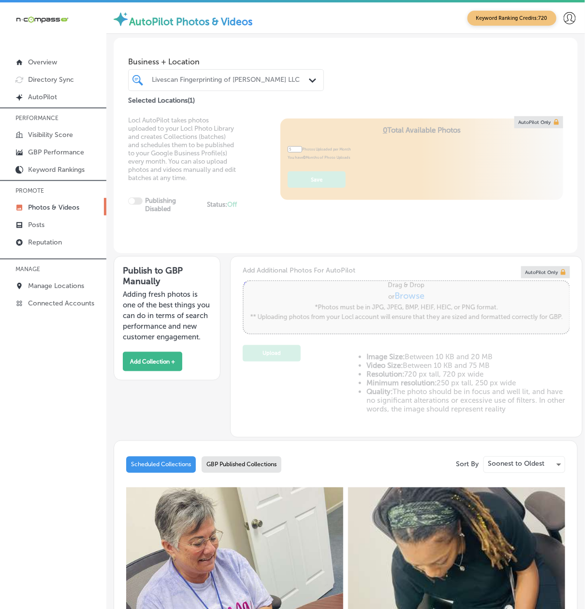
click at [76, 405] on div "iconmonstr-menu-thin copy Created with Sketch. Overview Directory Sync Created …" at bounding box center [53, 306] width 106 height 609
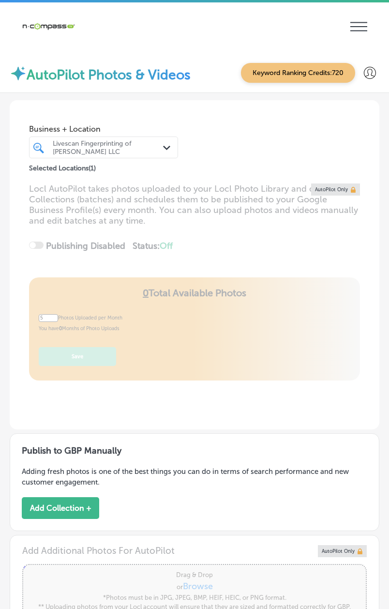
click at [91, 101] on div "Business + Location Livescan Fingerprinting of [PERSON_NAME] LLC Path Created w…" at bounding box center [195, 137] width 370 height 74
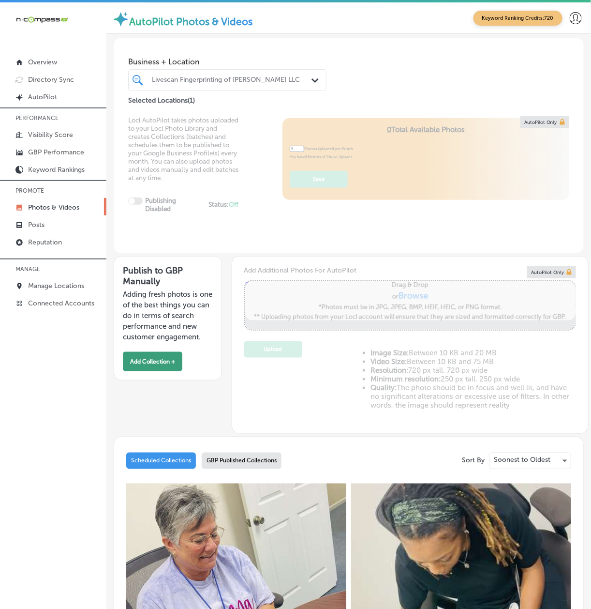
click at [165, 371] on button "Add Collection +" at bounding box center [153, 361] width 60 height 19
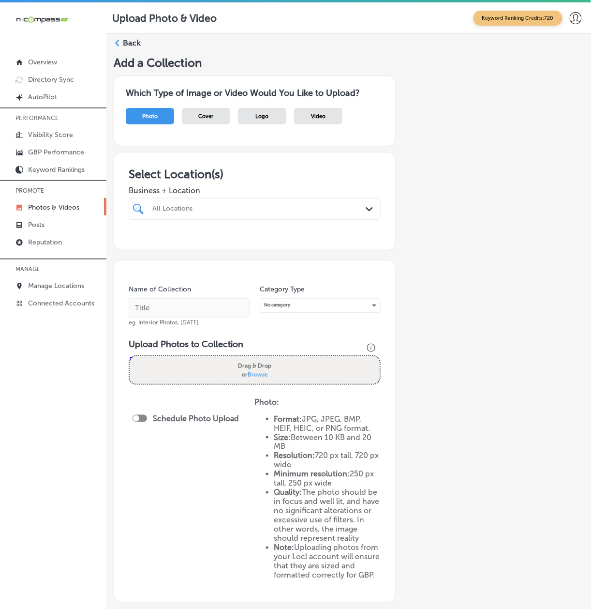
click at [175, 209] on div "All Locations" at bounding box center [259, 209] width 214 height 8
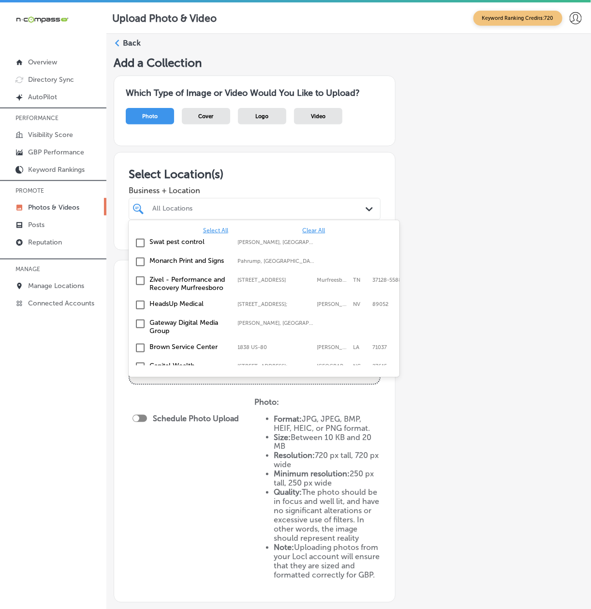
click at [306, 224] on div "Select All Clear All Swat pest control [PERSON_NAME], [GEOGRAPHIC_DATA], [GEOGR…" at bounding box center [264, 292] width 271 height 145
click at [305, 229] on span "Clear All" at bounding box center [313, 230] width 23 height 7
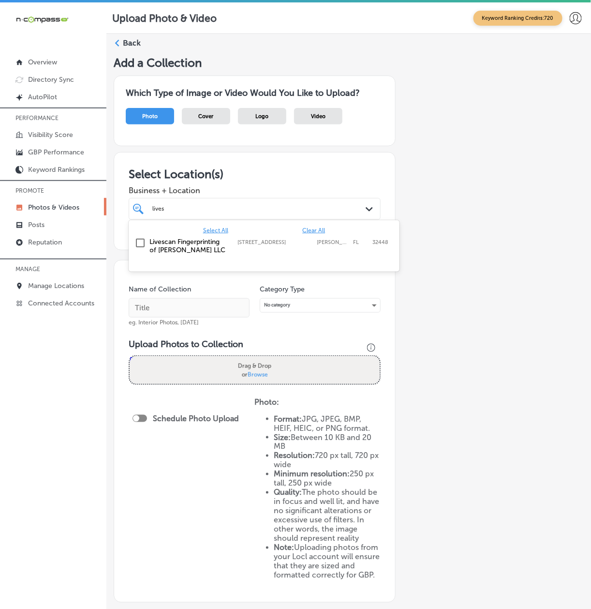
click at [248, 252] on div "Livescan Fingerprinting of [PERSON_NAME] LLC [STREET_ADDRESS][GEOGRAPHIC_DATA][…" at bounding box center [248, 246] width 196 height 16
type input "lives"
click at [475, 350] on div "Add a Collection Which Type of Image or Video Would You Like to Upload? Photo C…" at bounding box center [349, 352] width 470 height 593
click at [154, 312] on input "text" at bounding box center [189, 307] width 121 height 19
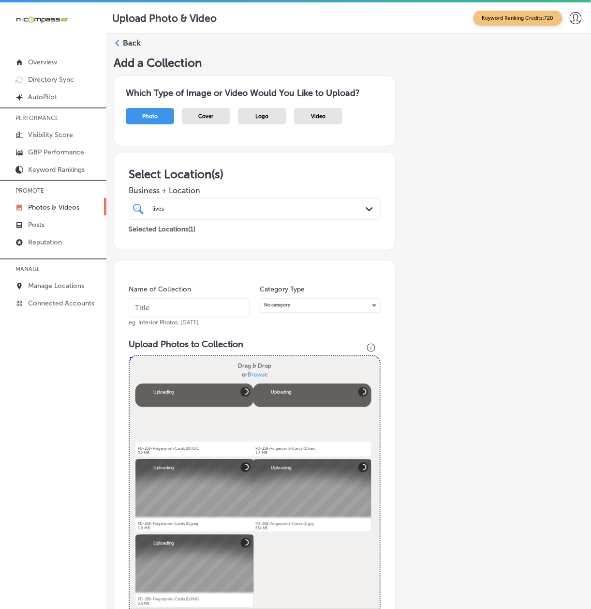
click at [151, 306] on input "text" at bounding box center [189, 307] width 121 height 19
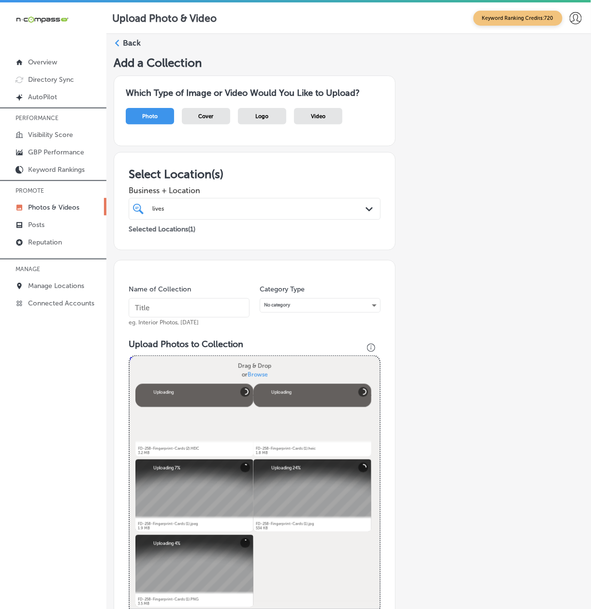
type input "Background-Check-Fingerprinting"
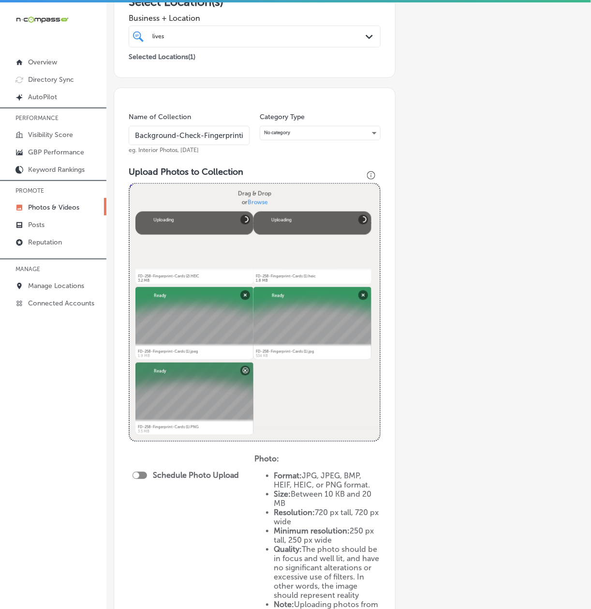
click at [140, 477] on div at bounding box center [140, 475] width 15 height 7
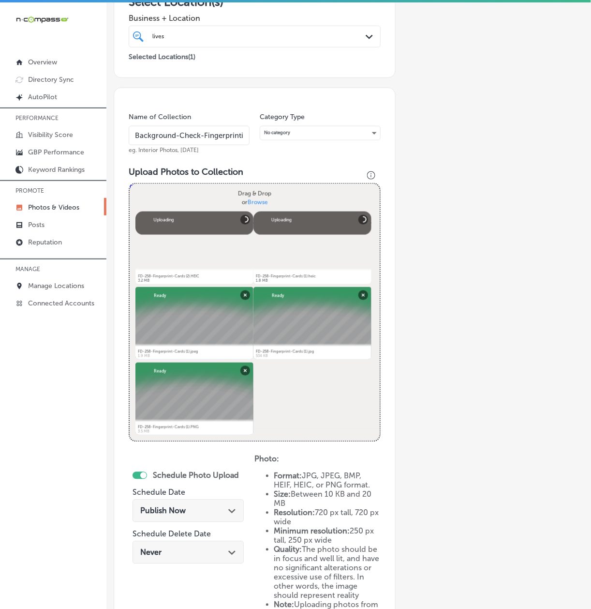
checkbox input "true"
click at [152, 503] on div "Publish Now Path Created with Sketch." at bounding box center [188, 510] width 111 height 23
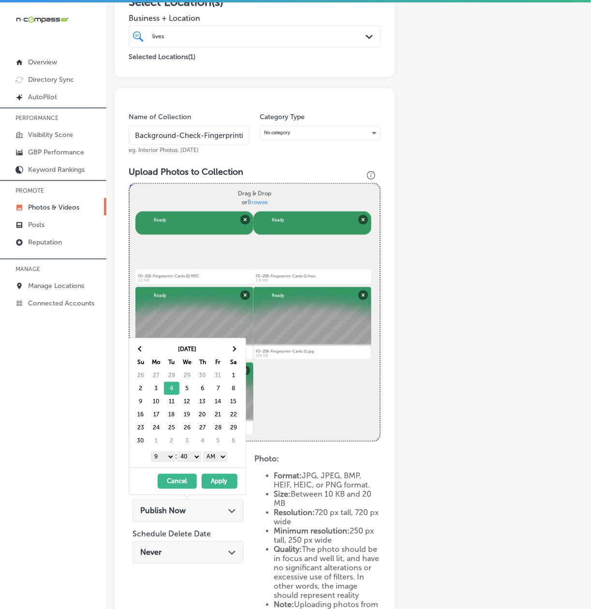
click at [188, 460] on select "00 10 20 30 40 50" at bounding box center [189, 456] width 24 height 11
click at [215, 462] on select "AM PM" at bounding box center [215, 456] width 24 height 11
click at [216, 481] on button "Apply" at bounding box center [220, 481] width 36 height 15
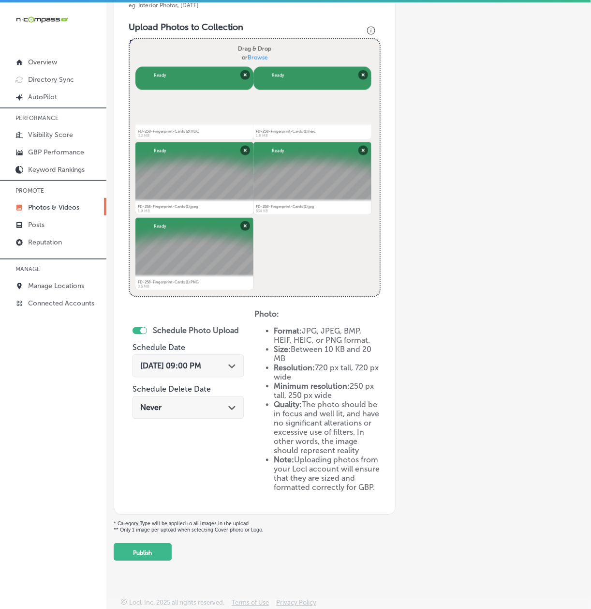
scroll to position [333, 0]
click at [157, 544] on button "Publish" at bounding box center [143, 551] width 58 height 17
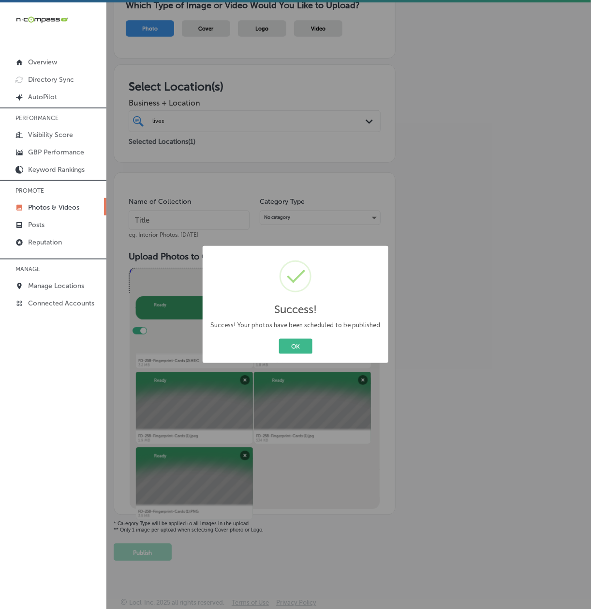
scroll to position [104, 0]
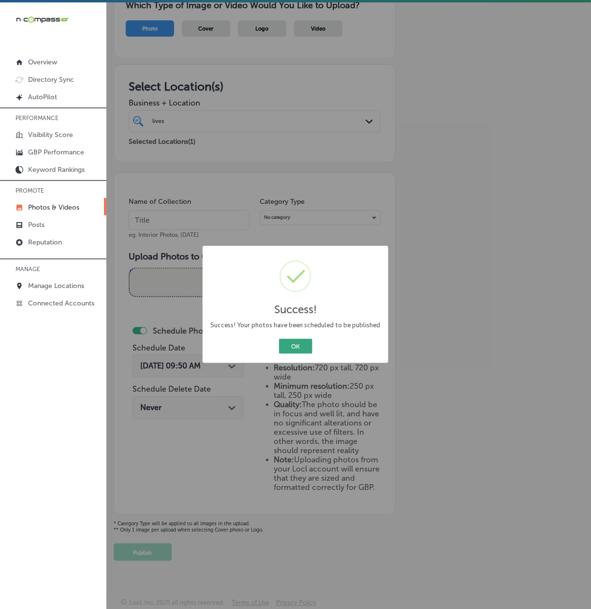
click at [289, 347] on button "OK" at bounding box center [295, 346] width 33 height 15
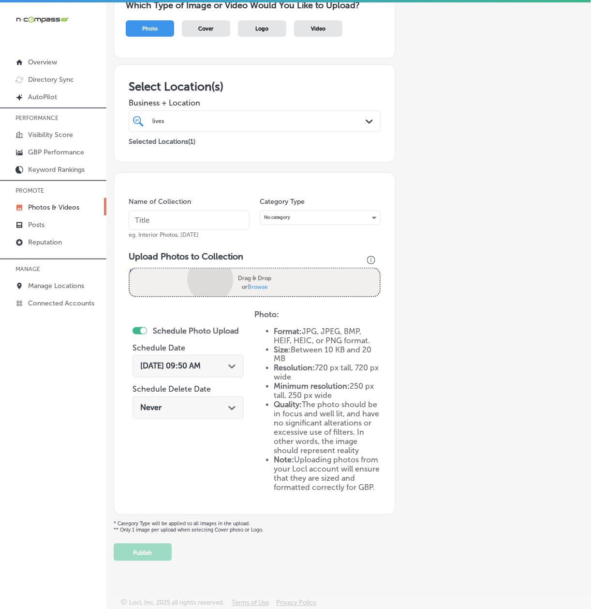
scroll to position [258, 0]
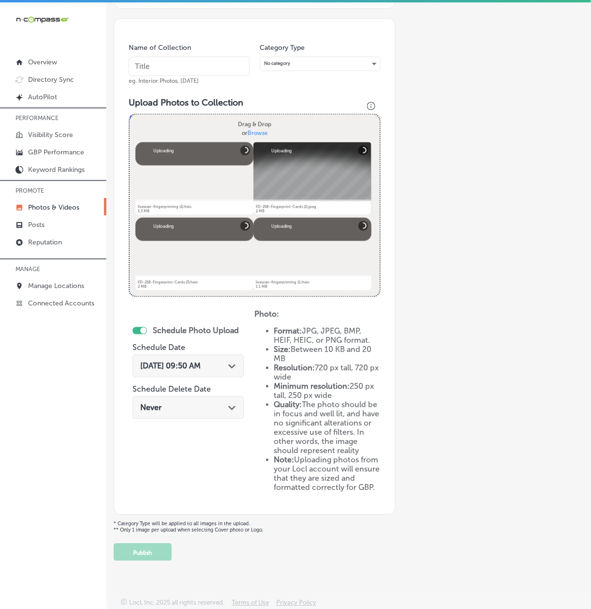
click at [157, 57] on input "text" at bounding box center [189, 66] width 121 height 19
type input "Concealed-Carry-Permit-Fingerprinting"
click at [164, 361] on span "[DATE] 09:50 AM" at bounding box center [170, 365] width 60 height 9
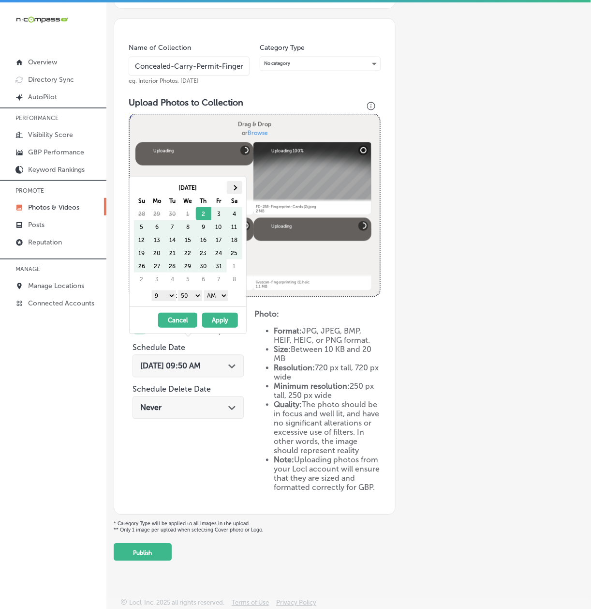
click at [235, 187] on span at bounding box center [234, 187] width 5 height 5
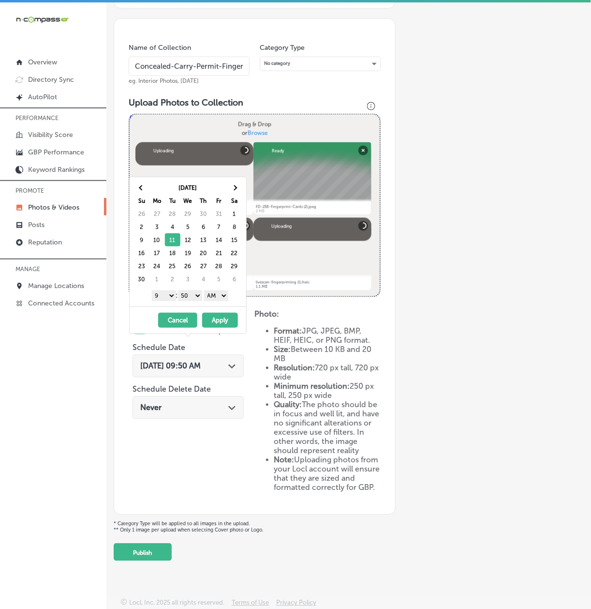
click at [192, 300] on select "00 10 20 30 40 50" at bounding box center [190, 295] width 24 height 11
click at [215, 294] on select "AM PM" at bounding box center [216, 295] width 24 height 11
click at [212, 321] on button "Apply" at bounding box center [220, 320] width 36 height 15
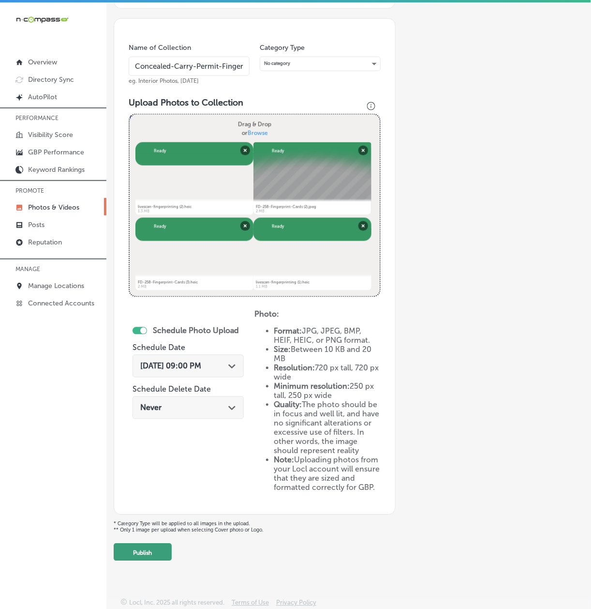
click at [142, 550] on button "Publish" at bounding box center [143, 551] width 58 height 17
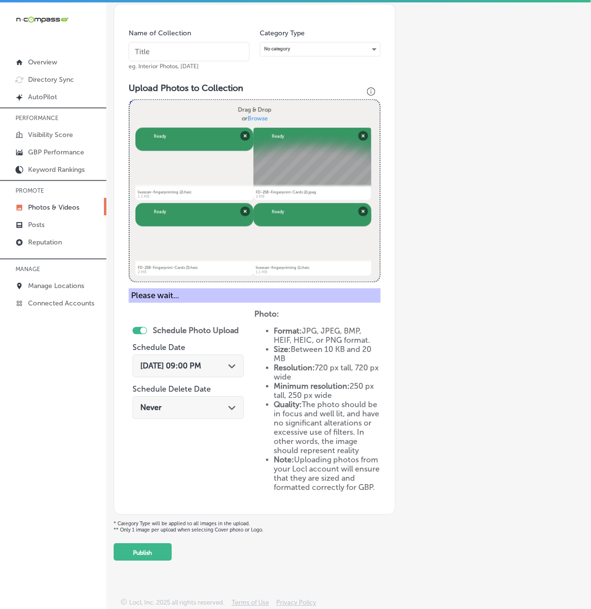
scroll to position [104, 0]
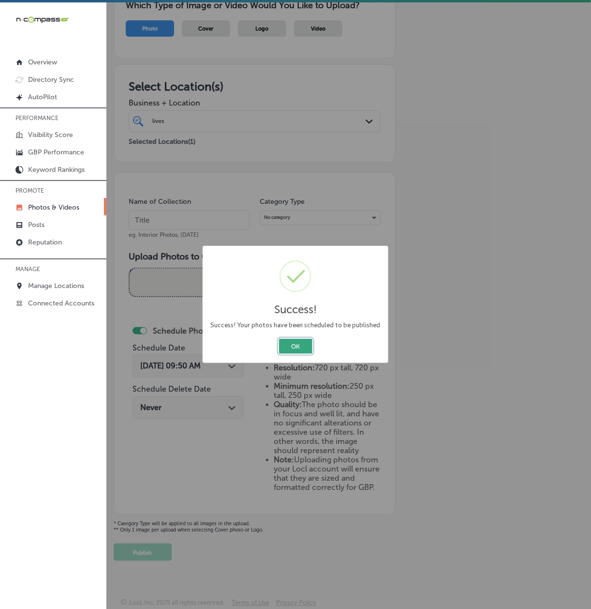
click at [302, 353] on button "OK" at bounding box center [295, 346] width 33 height 15
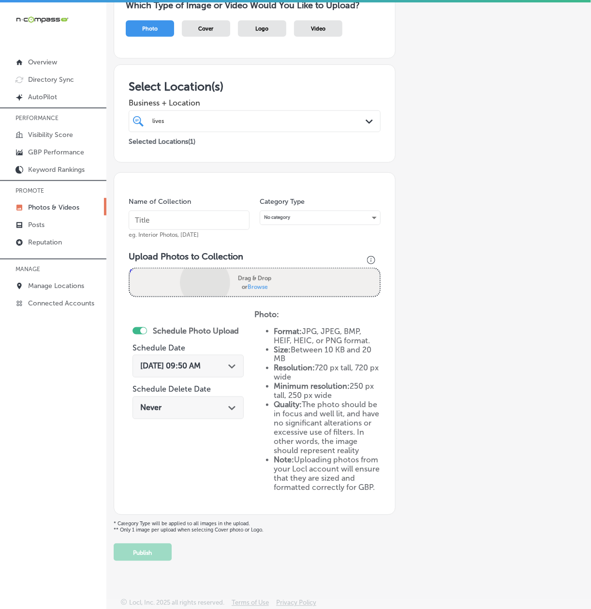
scroll to position [258, 0]
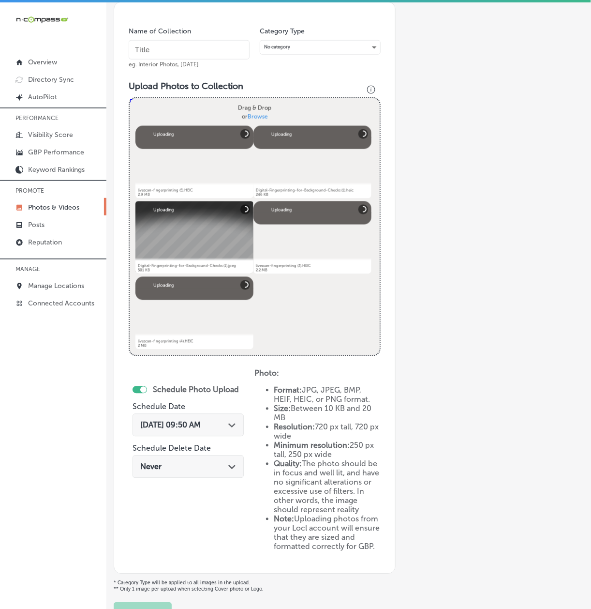
click at [159, 55] on input "text" at bounding box center [189, 49] width 121 height 19
type input "State-Approved-Fingerprinting-Services"
click at [158, 421] on span "[DATE] 09:50 AM" at bounding box center [170, 424] width 60 height 9
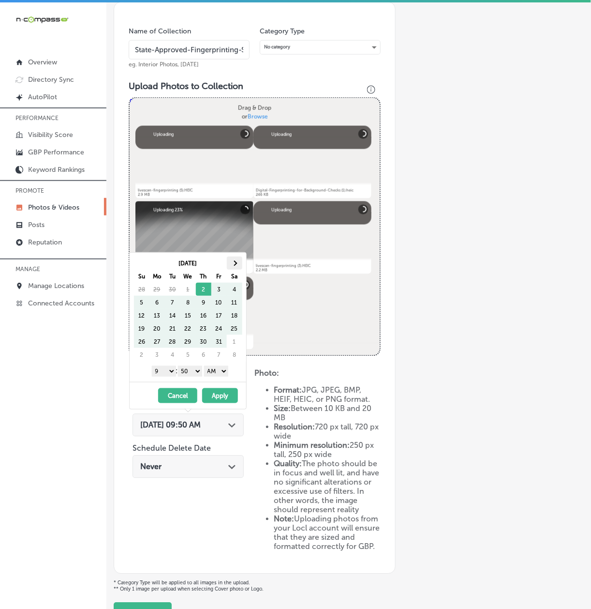
click at [233, 266] on th at bounding box center [234, 262] width 15 height 13
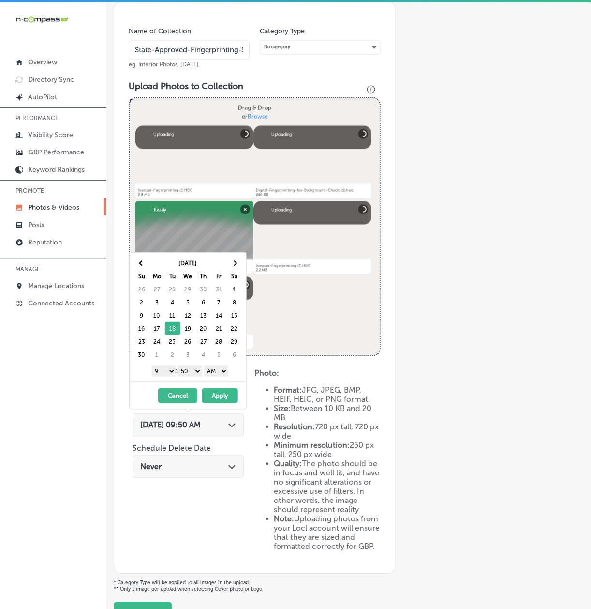
click at [184, 371] on select "00 10 20 30 40 50" at bounding box center [190, 371] width 24 height 11
click at [221, 371] on select "AM PM" at bounding box center [216, 371] width 24 height 11
click at [215, 396] on button "Apply" at bounding box center [220, 395] width 36 height 15
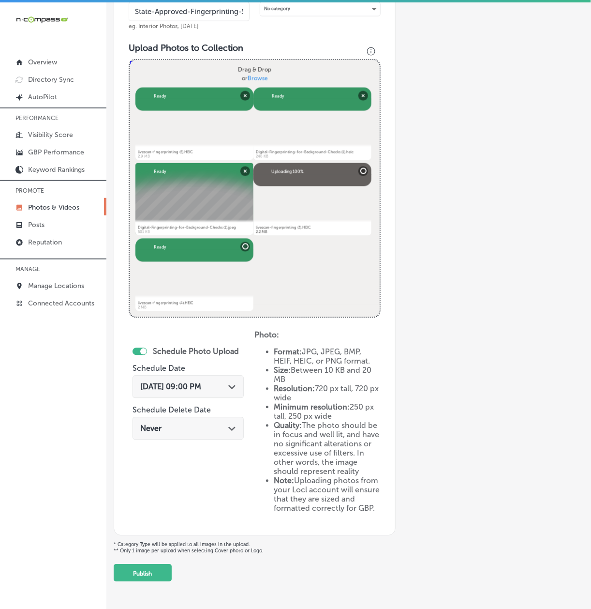
scroll to position [333, 0]
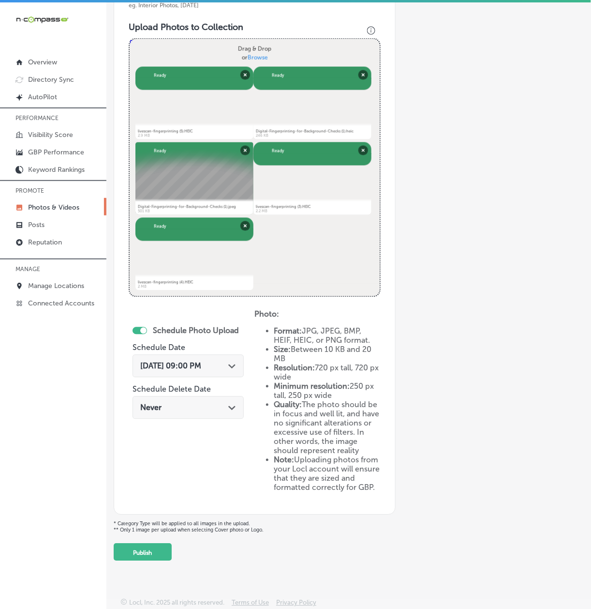
drag, startPoint x: 175, startPoint y: 441, endPoint x: 176, endPoint y: 435, distance: 5.9
click at [176, 440] on div "Schedule Photo Upload Schedule Date [DATE] 09:00 PM Path Created with Sketch. S…" at bounding box center [191, 390] width 117 height 161
click at [157, 552] on button "Publish" at bounding box center [143, 551] width 58 height 17
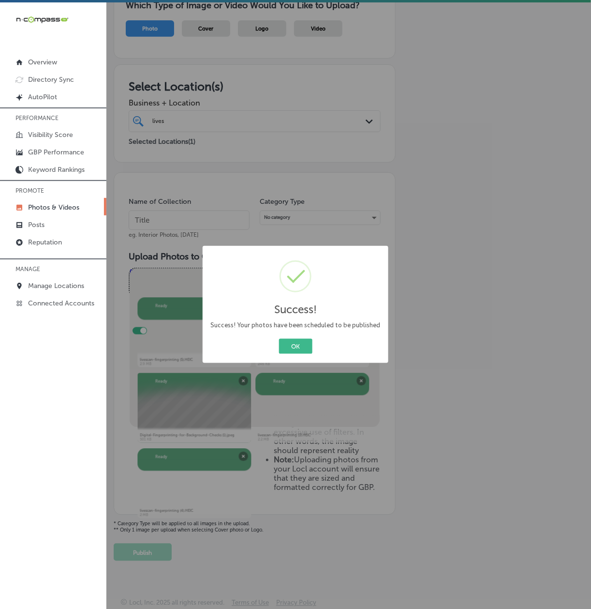
scroll to position [104, 0]
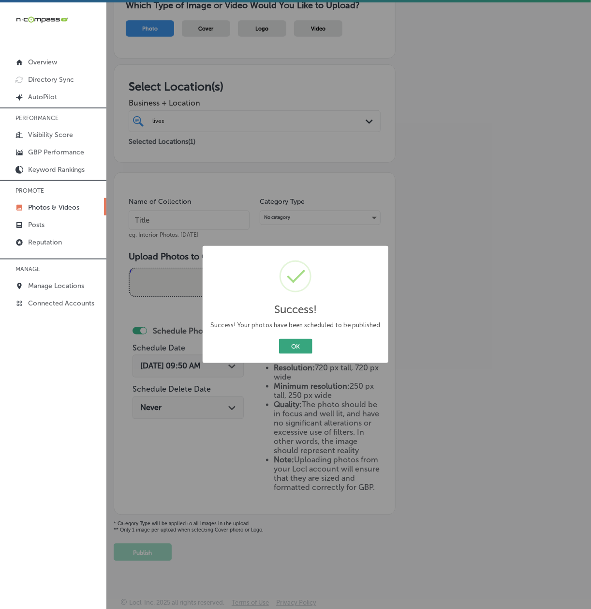
click at [297, 344] on button "OK" at bounding box center [295, 346] width 33 height 15
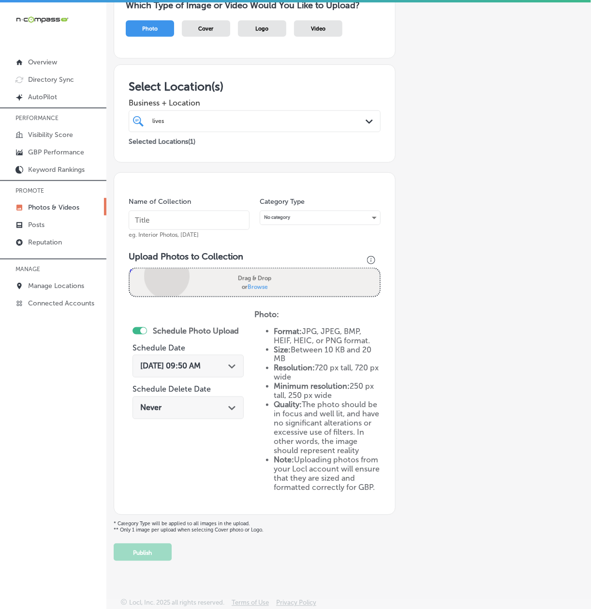
scroll to position [258, 0]
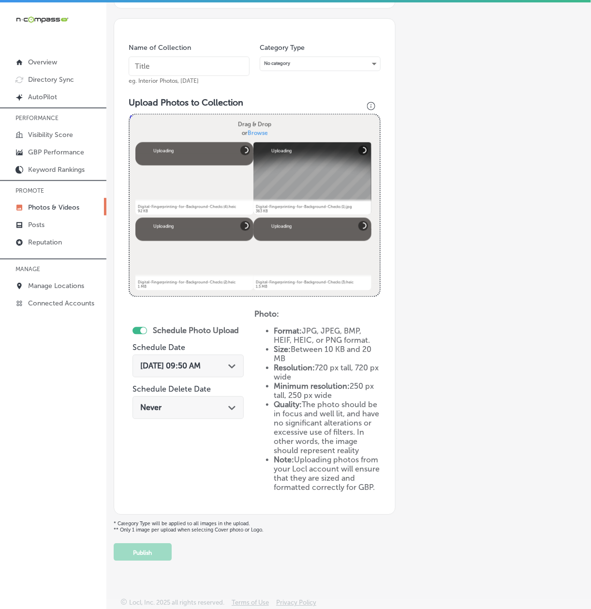
click at [154, 57] on input "text" at bounding box center [189, 66] width 121 height 19
type input "FBI-Card-Printing-Services"
click at [163, 361] on span "[DATE] 09:50 AM" at bounding box center [170, 365] width 60 height 9
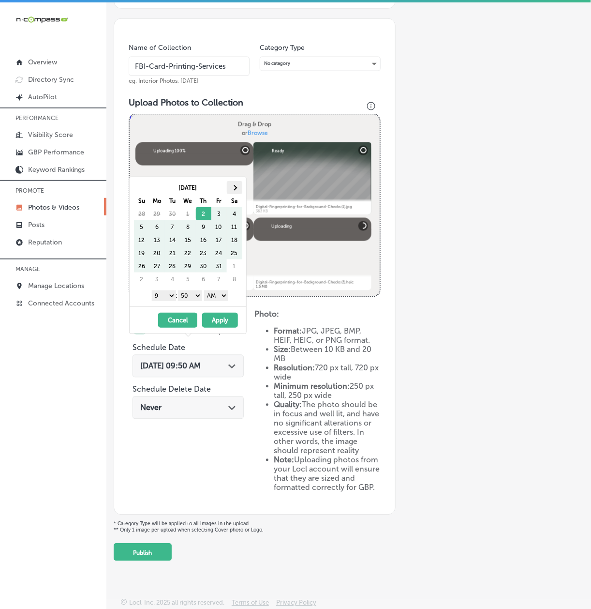
click at [230, 186] on th at bounding box center [234, 187] width 15 height 13
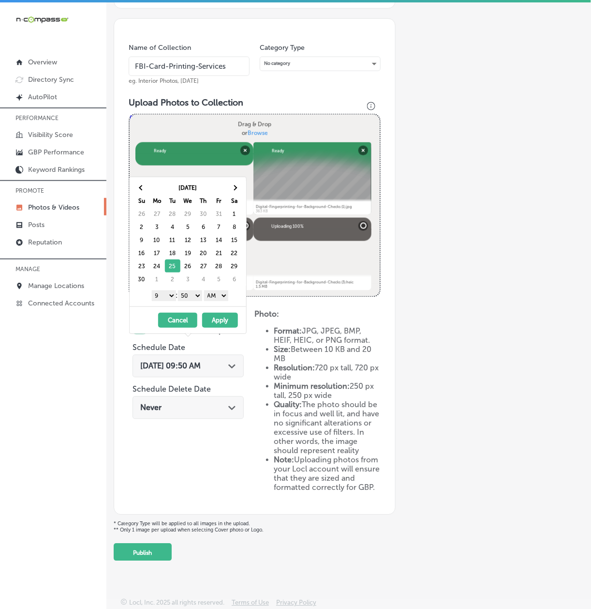
click at [190, 297] on select "00 10 20 30 40 50" at bounding box center [190, 295] width 24 height 11
click at [212, 300] on select "AM PM" at bounding box center [216, 295] width 24 height 11
click at [210, 322] on button "Apply" at bounding box center [220, 320] width 36 height 15
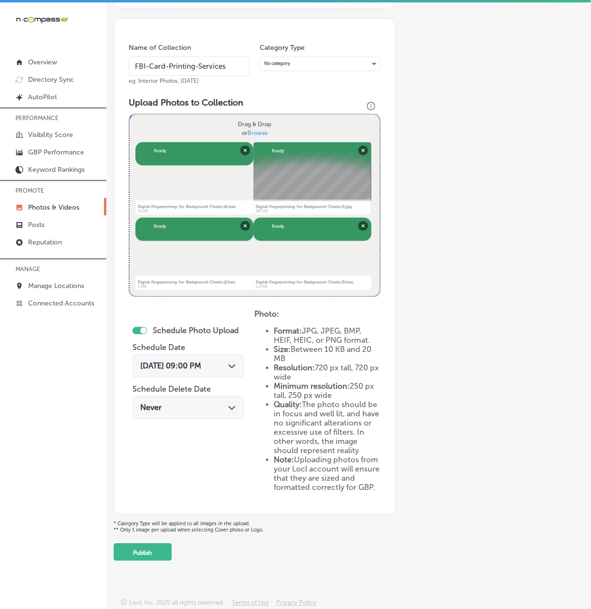
scroll to position [2, 0]
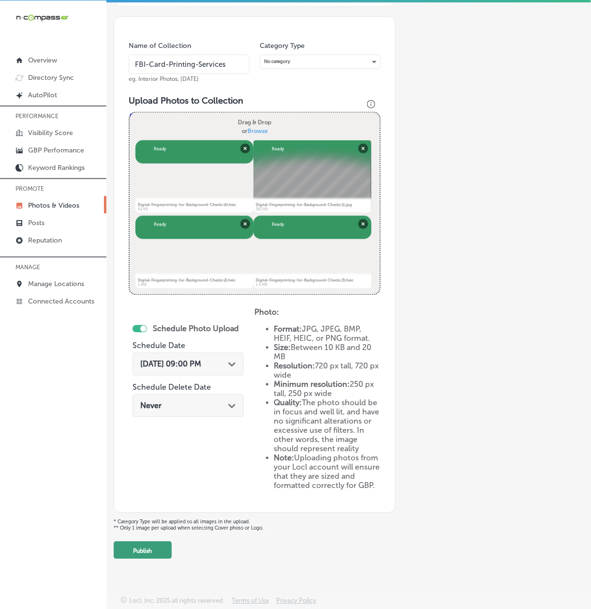
click at [127, 543] on button "Publish" at bounding box center [143, 549] width 58 height 17
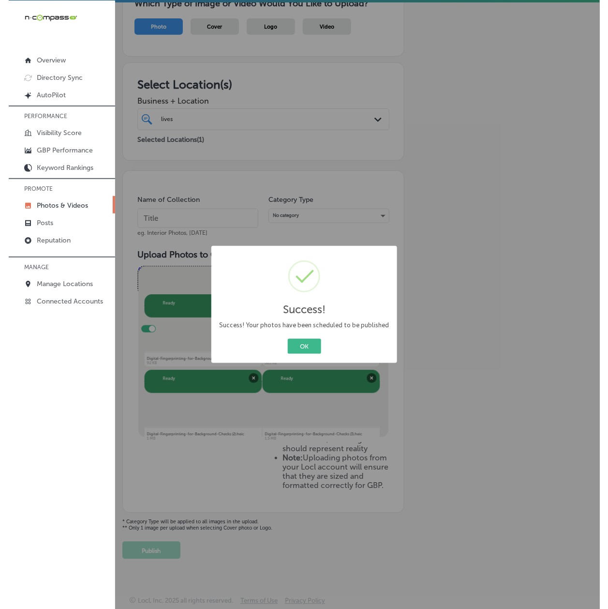
scroll to position [104, 0]
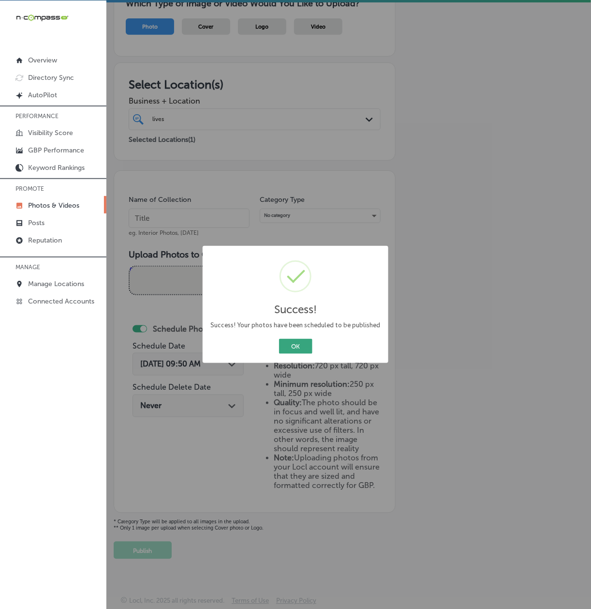
click at [301, 342] on button "OK" at bounding box center [295, 346] width 33 height 15
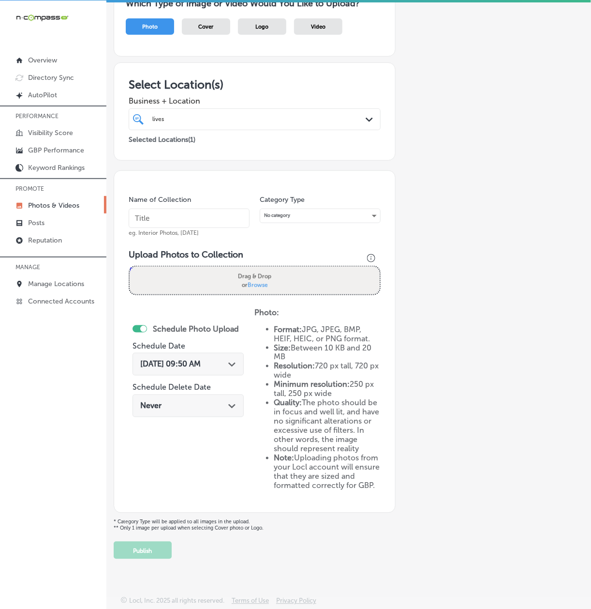
click at [66, 211] on link "Photos & Videos" at bounding box center [53, 204] width 106 height 17
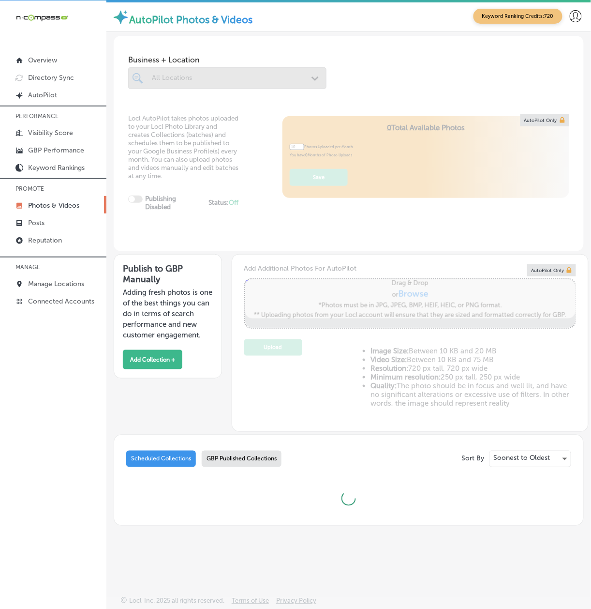
type input "5"
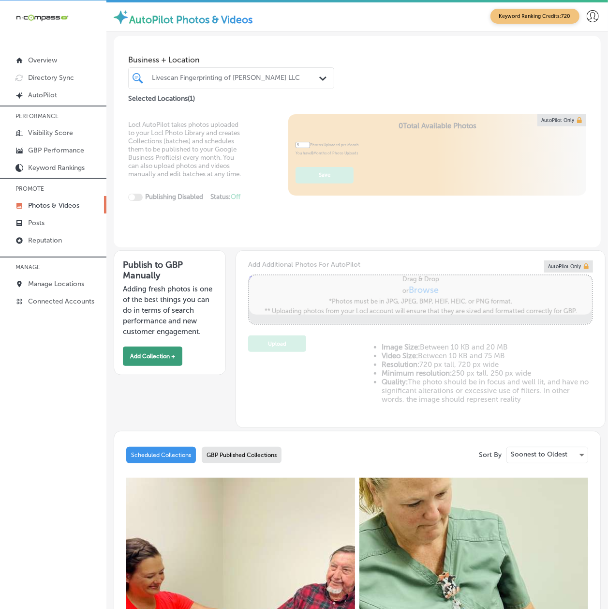
click at [149, 366] on button "Add Collection +" at bounding box center [153, 355] width 60 height 19
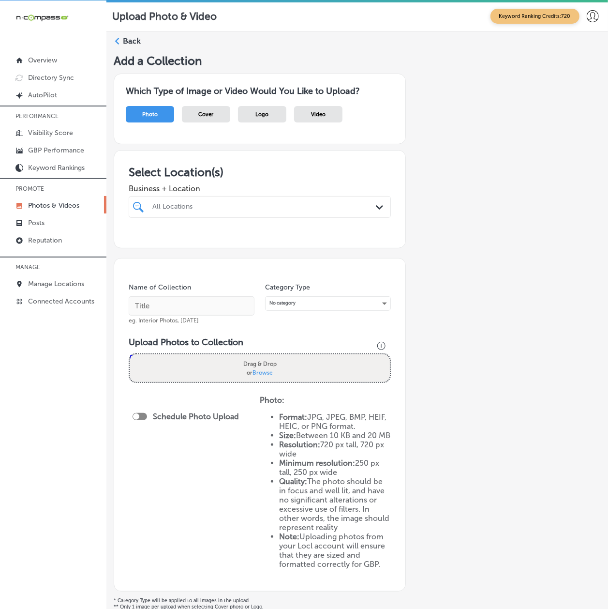
click at [177, 209] on div "All Locations" at bounding box center [264, 207] width 224 height 8
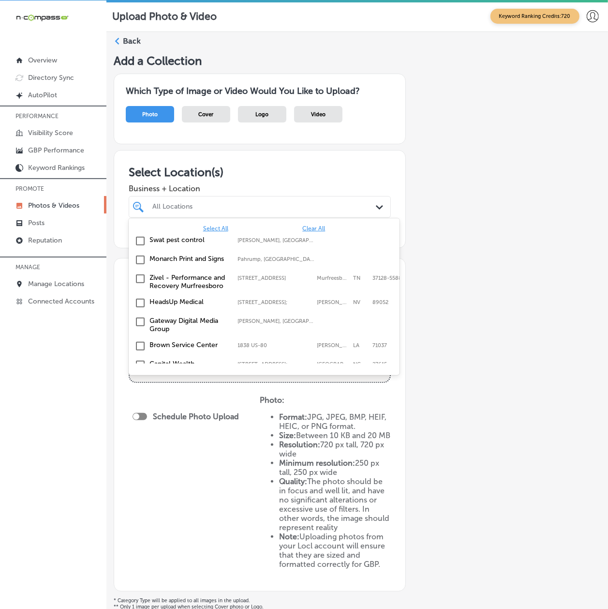
click at [308, 230] on span "Clear All" at bounding box center [313, 228] width 23 height 7
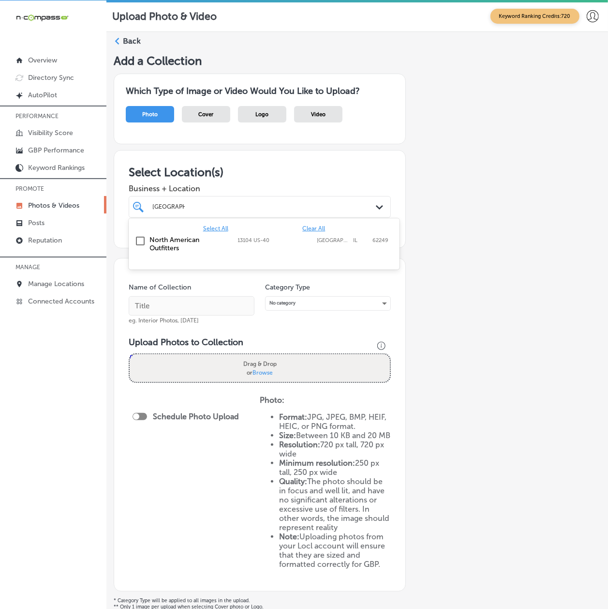
click at [175, 244] on label "North American Outfitters" at bounding box center [189, 244] width 78 height 16
type input "[GEOGRAPHIC_DATA]"
click at [416, 355] on div "Add a Collection Which Type of Image or Video Would You Like to Upload? Photo C…" at bounding box center [357, 345] width 487 height 583
click at [148, 300] on input "text" at bounding box center [192, 305] width 126 height 19
paste input "Metro East archery shop"
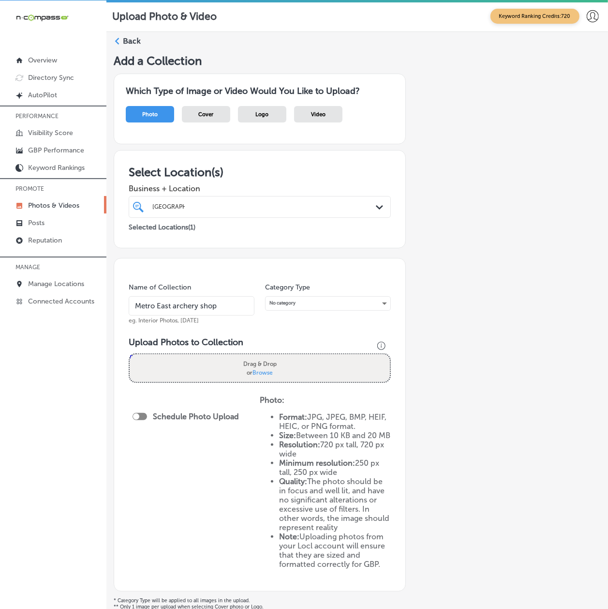
click at [176, 312] on input "Metro East archery shop" at bounding box center [192, 305] width 126 height 19
click at [158, 307] on input "Metro East-archery shop" at bounding box center [192, 305] width 126 height 19
type input "Metro-East-archery-shop"
click at [126, 418] on div "Name of Collection Metro-East-archery-shop eg. Interior Photos, [DATE] Category…" at bounding box center [260, 424] width 292 height 333
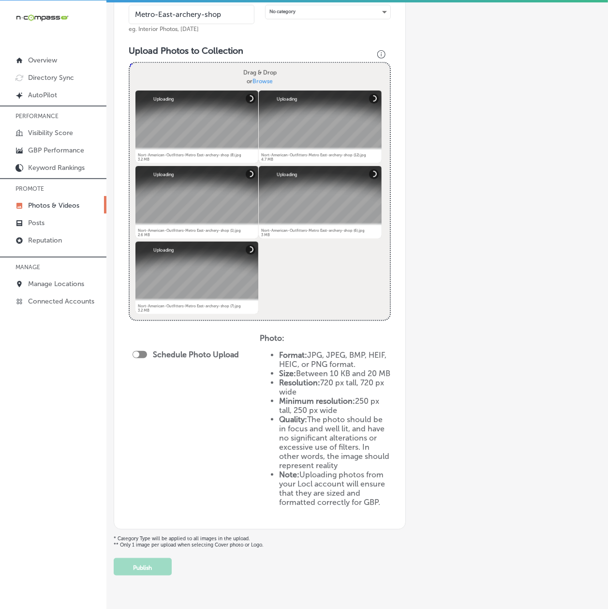
scroll to position [315, 0]
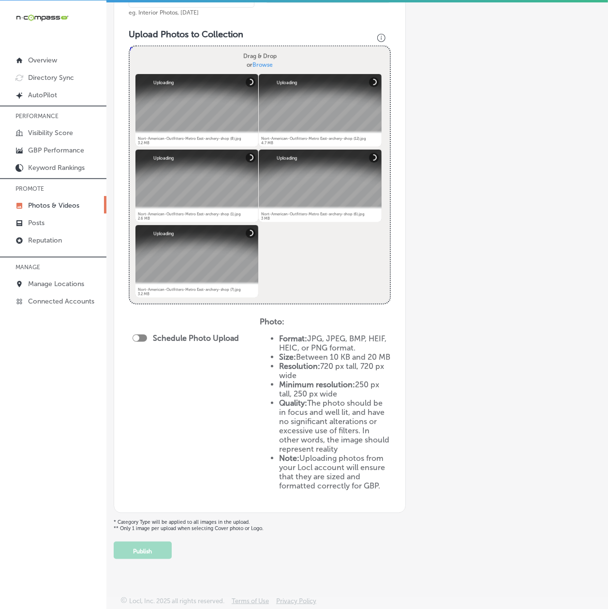
click at [141, 334] on div at bounding box center [140, 337] width 15 height 7
checkbox input "true"
click at [164, 369] on span "Publish Now" at bounding box center [162, 373] width 45 height 9
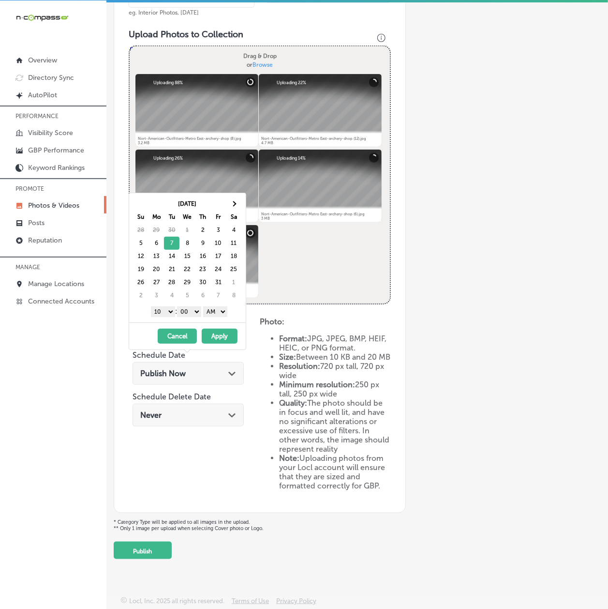
click at [211, 313] on select "AM PM" at bounding box center [215, 311] width 24 height 11
click at [398, 314] on div "Name of Collection Metro-East-archery-shop eg. Interior Photos, [DATE] Category…" at bounding box center [260, 231] width 292 height 563
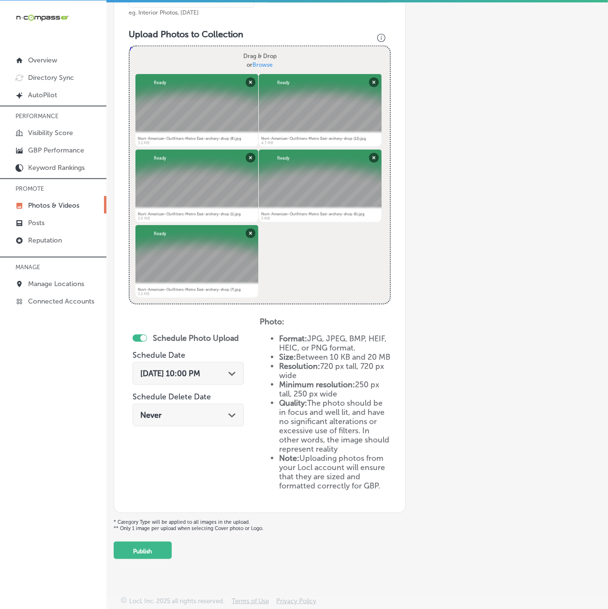
click at [195, 349] on div "Schedule Photo Upload Schedule Date [DATE] 10:00 PM Path Created with Sketch. S…" at bounding box center [188, 380] width 111 height 105
click at [194, 362] on div "[DATE] 10:00 PM Path Created with Sketch." at bounding box center [188, 373] width 111 height 23
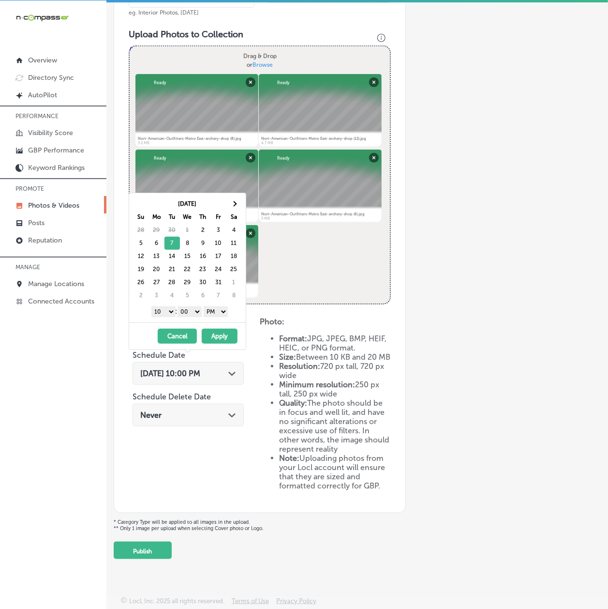
click at [159, 313] on select "1 2 3 4 5 6 7 8 9 10 11 12" at bounding box center [163, 311] width 24 height 11
click at [223, 339] on button "Apply" at bounding box center [220, 335] width 36 height 15
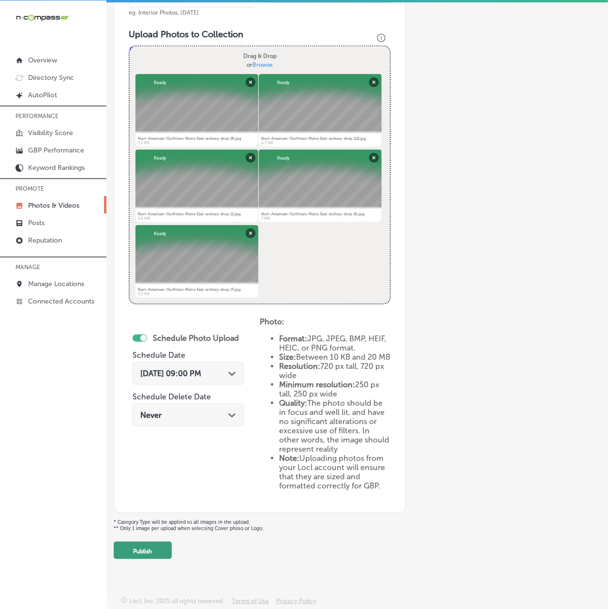
click at [143, 545] on button "Publish" at bounding box center [143, 549] width 58 height 17
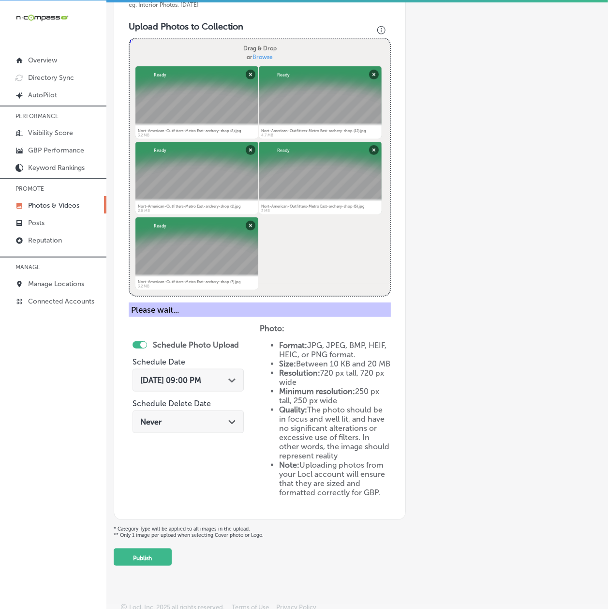
scroll to position [86, 0]
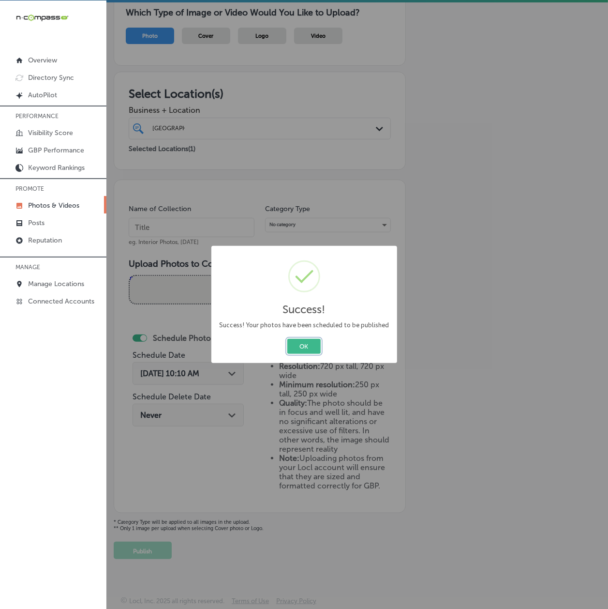
drag, startPoint x: 316, startPoint y: 345, endPoint x: 128, endPoint y: 339, distance: 188.3
click at [316, 345] on button "OK" at bounding box center [303, 346] width 33 height 15
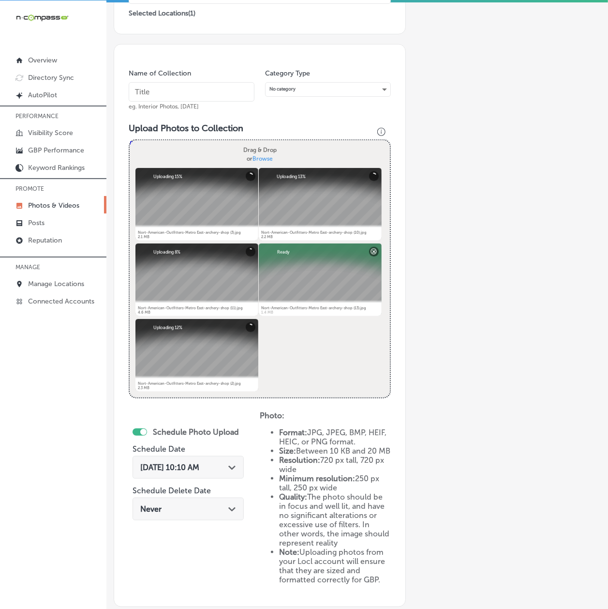
scroll to position [143, 0]
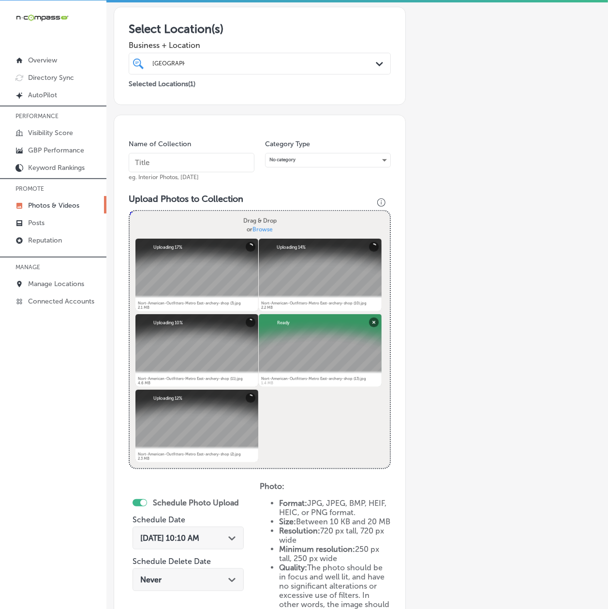
click at [188, 163] on input "text" at bounding box center [192, 162] width 126 height 19
paste input "3D archery target range"
click at [150, 165] on input "3D archery target range" at bounding box center [192, 162] width 126 height 19
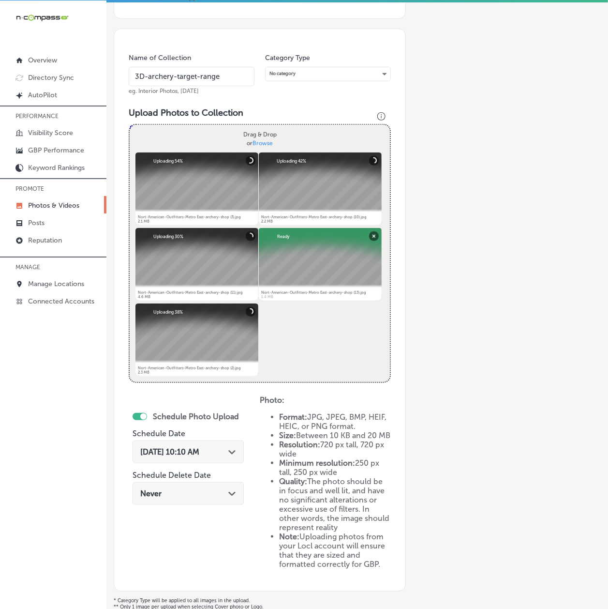
click at [196, 456] on span "[DATE] 10:10 AM" at bounding box center [169, 451] width 59 height 9
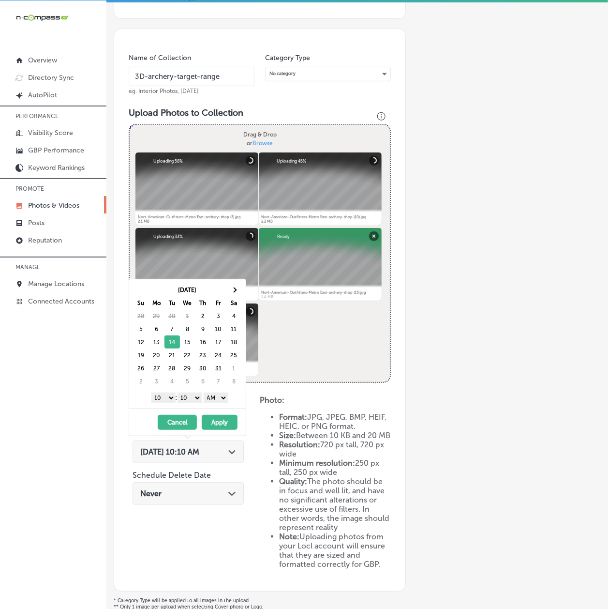
click at [162, 397] on select "1 2 3 4 5 6 7 8 9 10 11 12" at bounding box center [163, 397] width 24 height 11
click at [188, 401] on select "00 10 20 30 40 50" at bounding box center [190, 397] width 24 height 11
click at [214, 401] on select "AM PM" at bounding box center [216, 397] width 24 height 11
click at [219, 426] on button "Apply" at bounding box center [220, 422] width 36 height 15
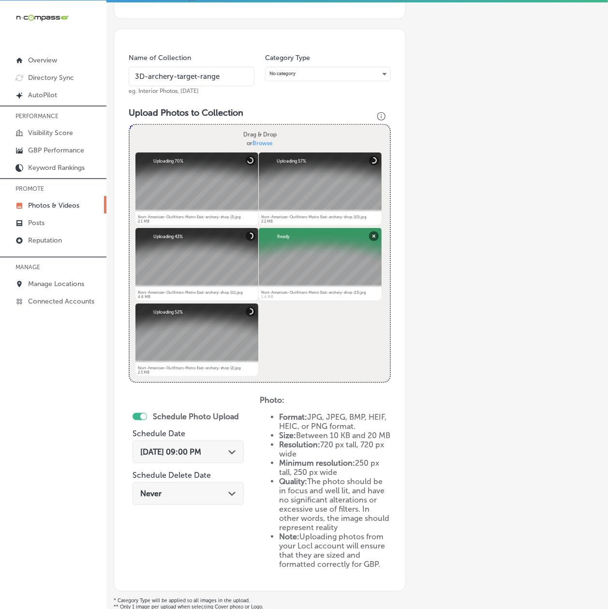
click at [522, 525] on div "Add a Collection Which Type of Image or Video Would You Like to Upload? Photo C…" at bounding box center [357, 230] width 487 height 813
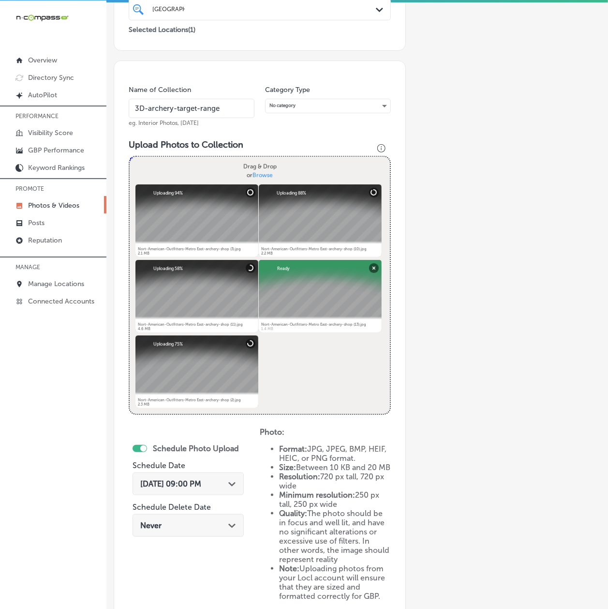
scroll to position [143, 0]
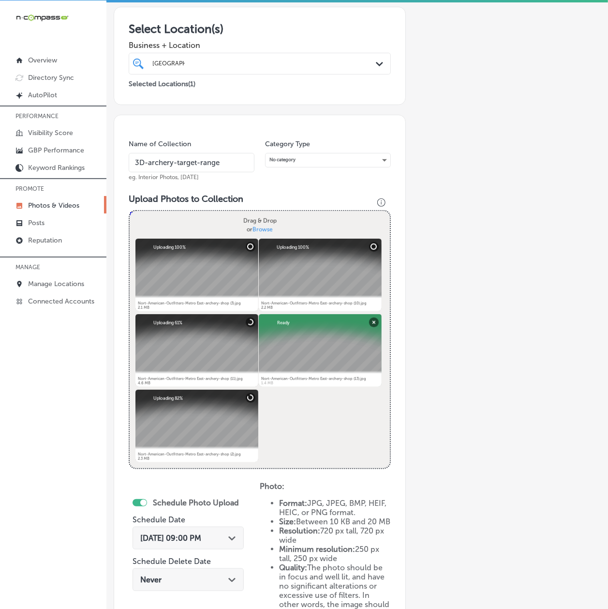
click at [151, 164] on input "3D-archery-target-range" at bounding box center [192, 162] width 126 height 19
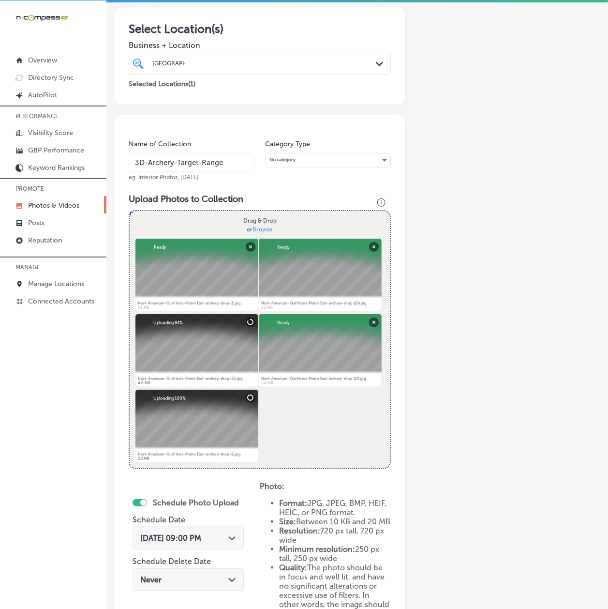
type input "3D-Archery-Target-Range"
click at [86, 492] on div "iconmonstr-menu-thin copy Created with Sketch. Overview Directory Sync Created …" at bounding box center [53, 304] width 106 height 609
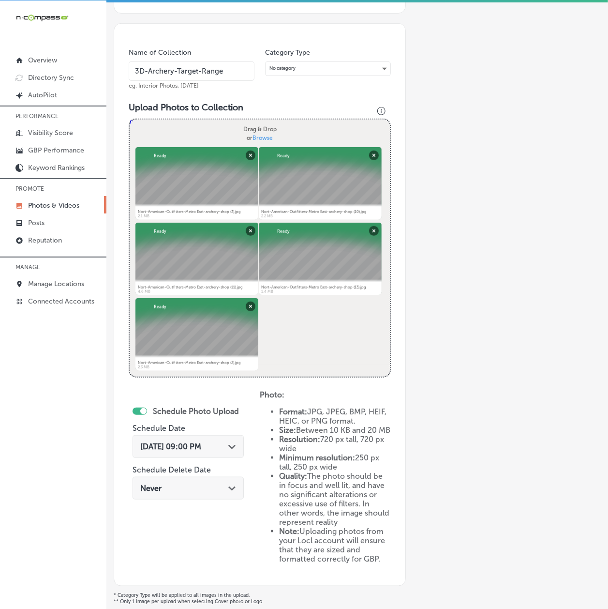
scroll to position [315, 0]
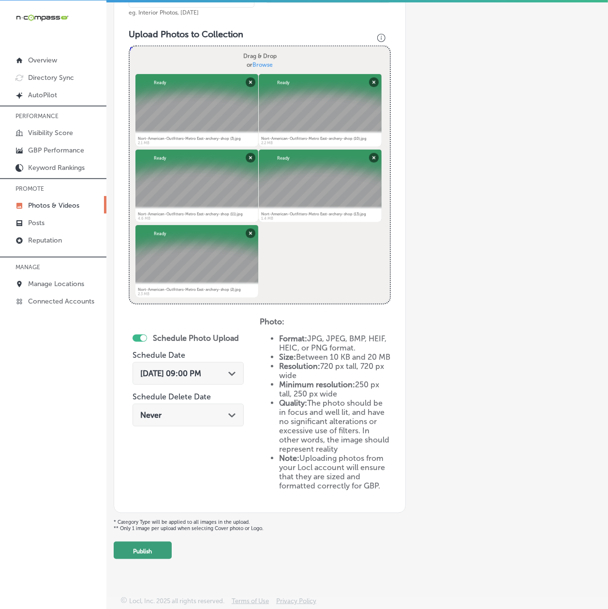
click at [137, 557] on button "Publish" at bounding box center [143, 549] width 58 height 17
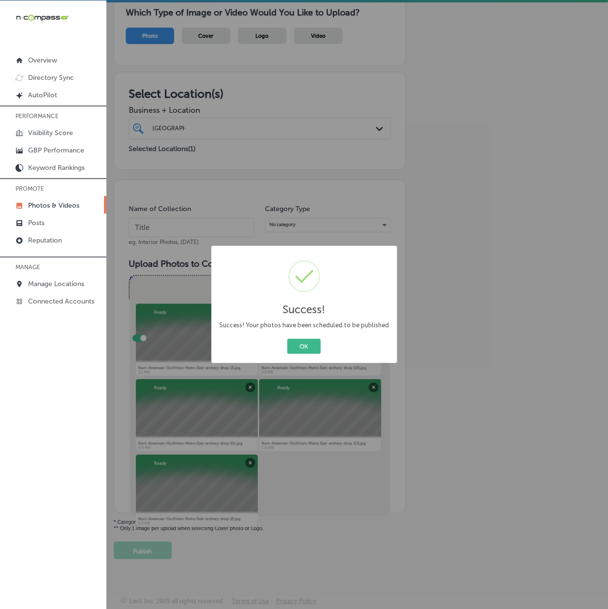
scroll to position [86, 0]
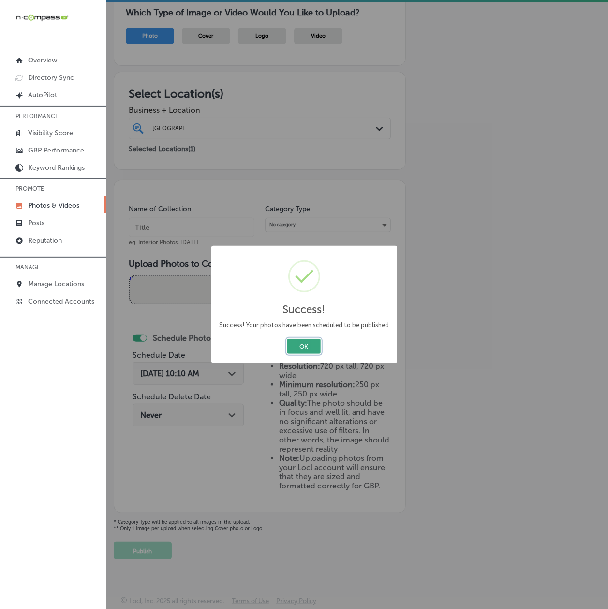
click at [304, 347] on button "OK" at bounding box center [303, 346] width 33 height 15
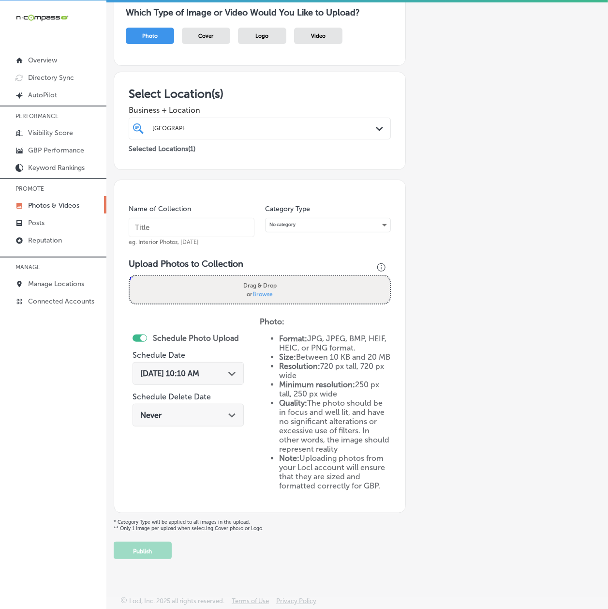
click at [161, 219] on input "text" at bounding box center [192, 227] width 126 height 19
paste input "Crossbow service and repair"
click at [173, 223] on input "Crossbow service and repair" at bounding box center [192, 227] width 126 height 19
click at [199, 221] on input "Crossbow-Service and repair" at bounding box center [192, 227] width 126 height 19
type input "Crossbow-Service-and-Repair"
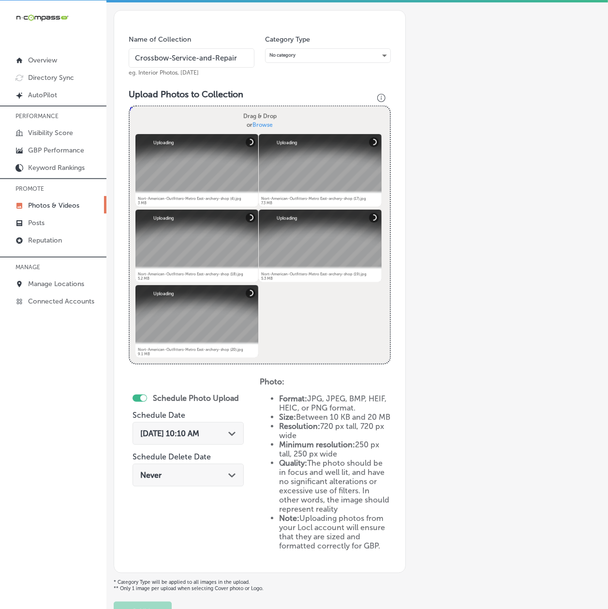
scroll to position [258, 0]
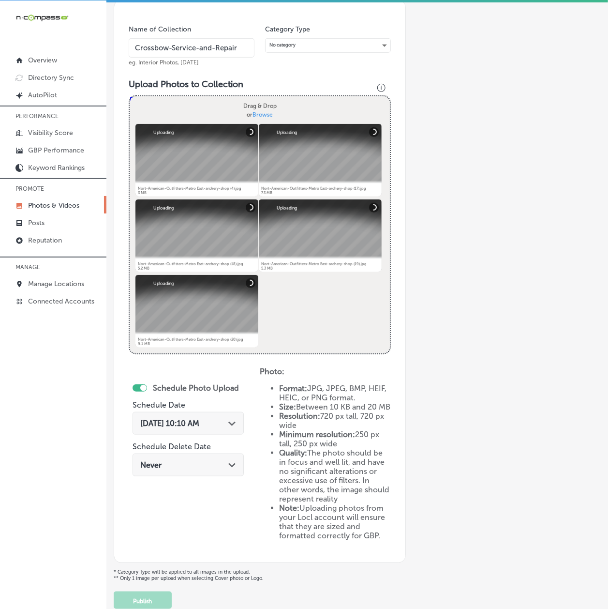
click at [170, 433] on div "[DATE] 10:10 AM Path Created with Sketch." at bounding box center [188, 423] width 111 height 23
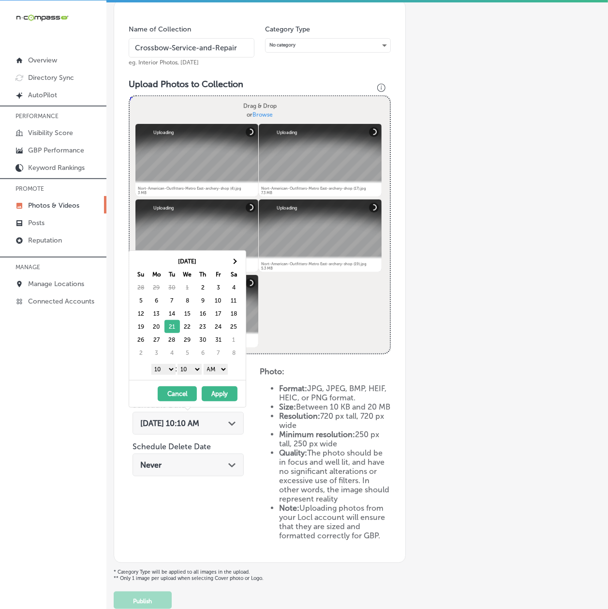
click at [167, 376] on div "1 2 3 4 5 6 7 8 9 10 11 12 : 00 10 20 30 40 50 AM PM" at bounding box center [189, 368] width 113 height 15
click at [164, 372] on select "1 2 3 4 5 6 7 8 9 10 11 12" at bounding box center [163, 369] width 24 height 11
click at [193, 366] on select "00 10 20 30 40 50" at bounding box center [190, 369] width 24 height 11
click at [216, 370] on select "AM PM" at bounding box center [216, 369] width 24 height 11
click at [217, 397] on button "Apply" at bounding box center [220, 393] width 36 height 15
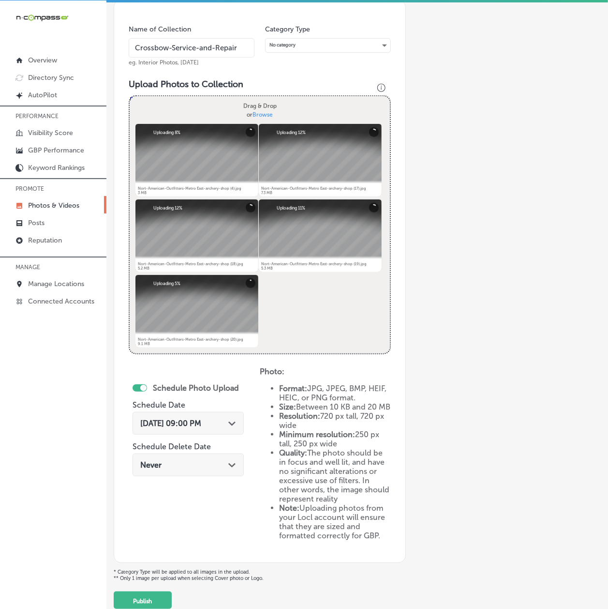
click at [459, 407] on div "Add a Collection Which Type of Image or Video Would You Like to Upload? Photo C…" at bounding box center [357, 202] width 487 height 813
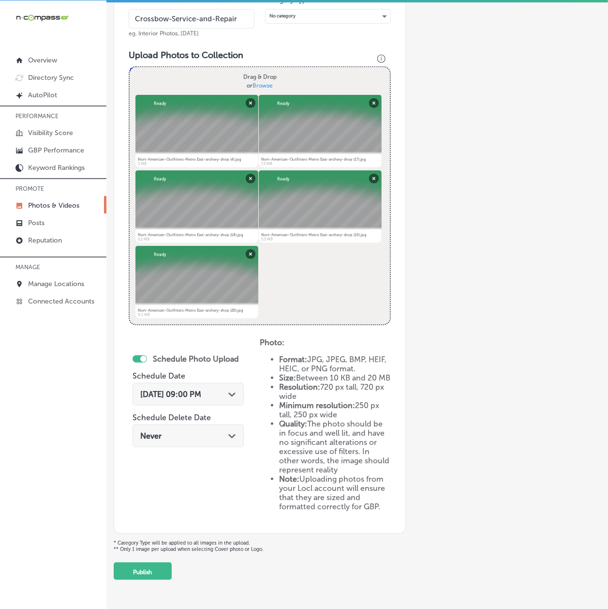
scroll to position [315, 0]
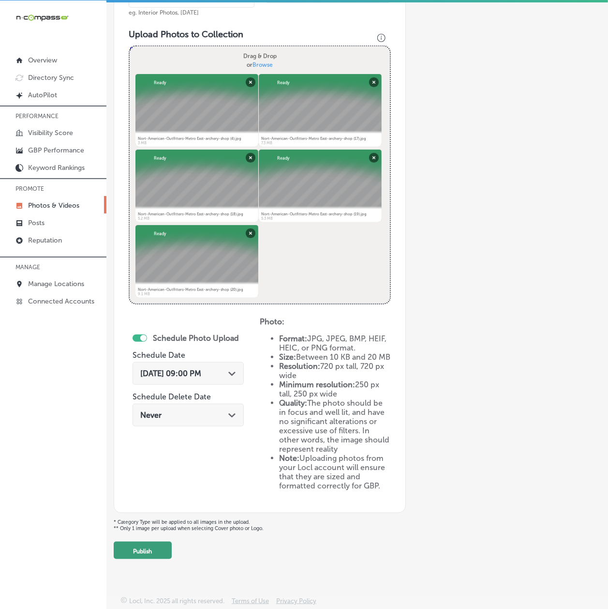
click at [151, 548] on button "Publish" at bounding box center [143, 549] width 58 height 17
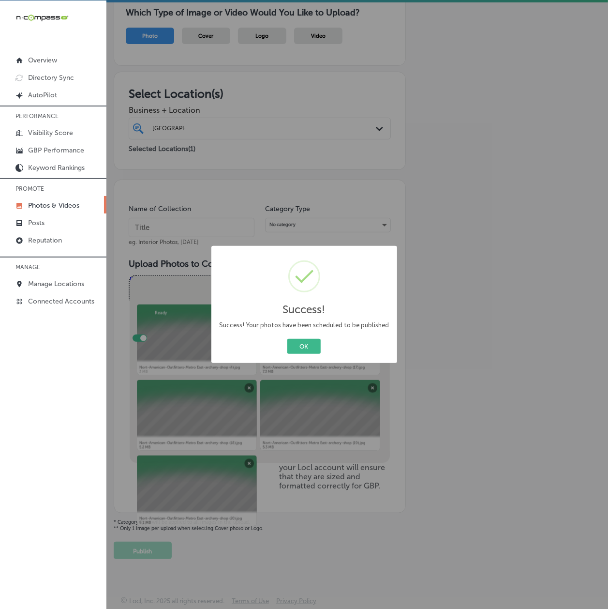
scroll to position [86, 0]
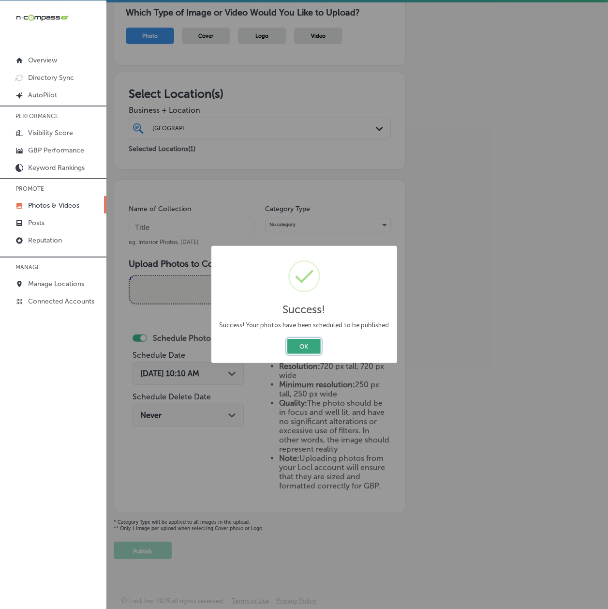
click at [304, 343] on button "OK" at bounding box center [303, 346] width 33 height 15
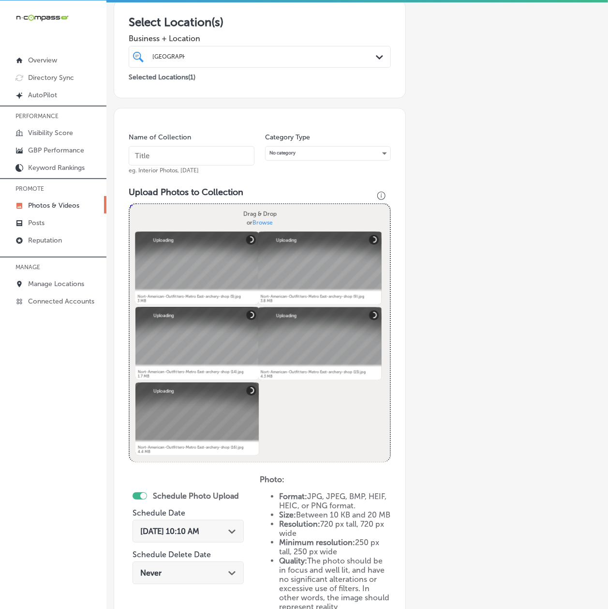
scroll to position [57, 0]
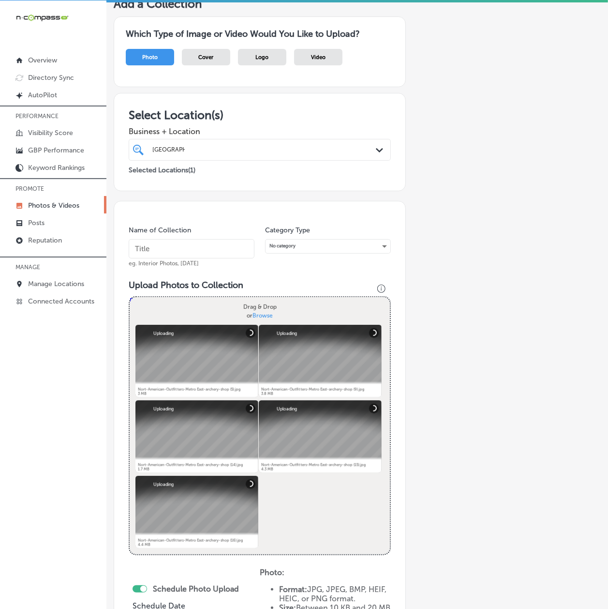
click at [149, 248] on input "text" at bounding box center [192, 248] width 126 height 19
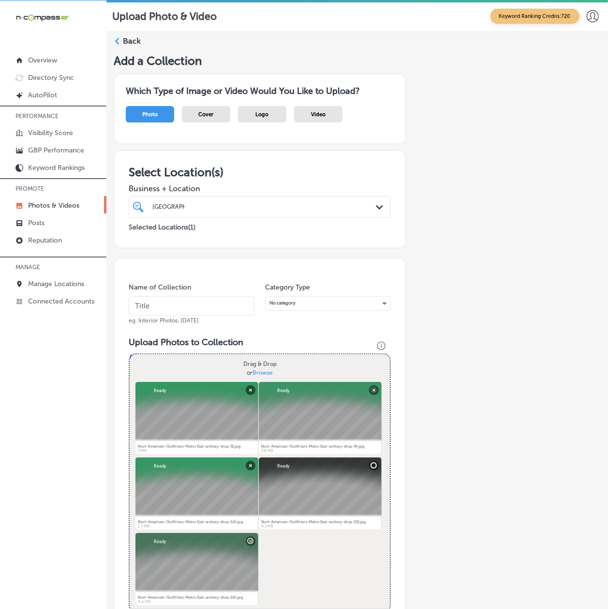
click at [138, 310] on input "text" at bounding box center [192, 305] width 126 height 19
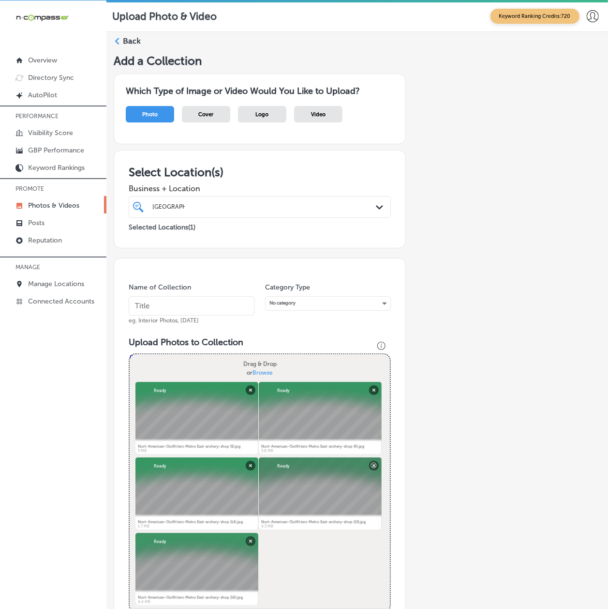
paste input "Bow repair and tuning services"
drag, startPoint x: 155, startPoint y: 308, endPoint x: 149, endPoint y: 307, distance: 5.5
click at [149, 307] on input "Bow repair and tuning services" at bounding box center [192, 305] width 126 height 19
click at [179, 312] on input "Bow-Repair and tuning services" at bounding box center [192, 305] width 126 height 19
click at [176, 310] on input "Bow-Repair and tuning services" at bounding box center [192, 305] width 126 height 19
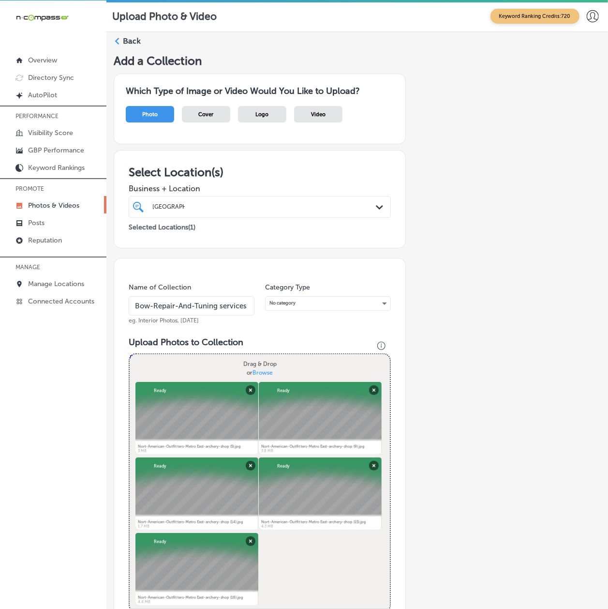
click at [219, 308] on input "Bow-Repair-And-Tuning services" at bounding box center [192, 305] width 126 height 19
click at [222, 308] on input "Bow-Repair-And-Tuning services" at bounding box center [192, 305] width 126 height 19
type input "Bow-Repair-And-Tuning-Services"
click at [455, 341] on div "Add a Collection Which Type of Image or Video Would You Like to Upload? Photo C…" at bounding box center [357, 460] width 487 height 813
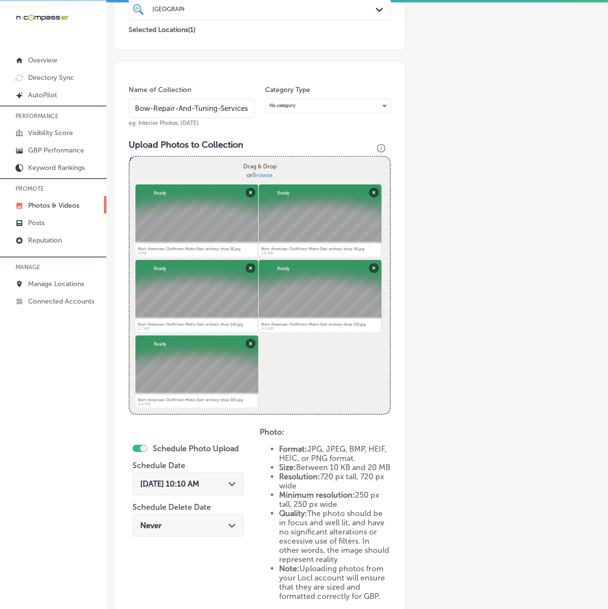
scroll to position [315, 0]
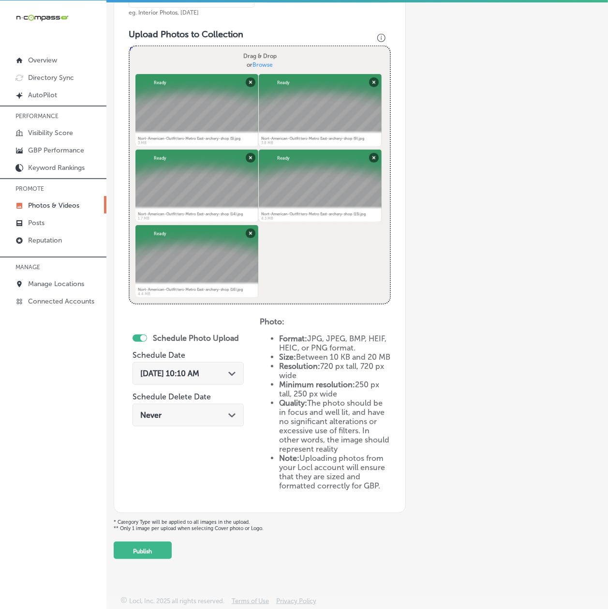
click at [181, 376] on div "[DATE] 10:10 AM Path Created with Sketch." at bounding box center [188, 373] width 111 height 23
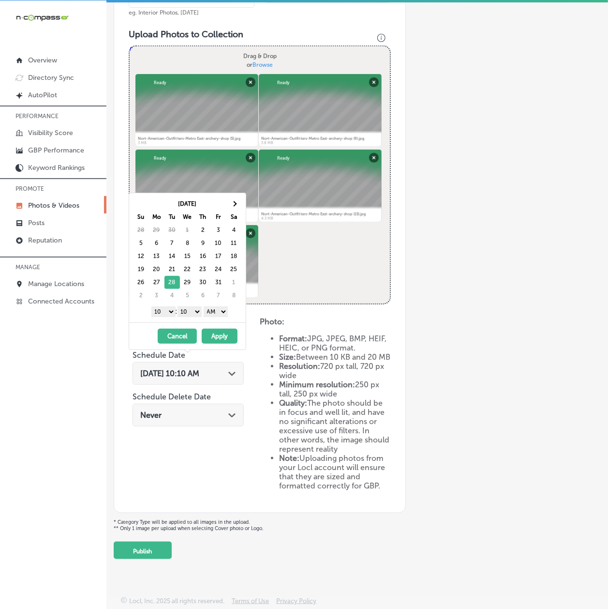
click at [162, 312] on select "1 2 3 4 5 6 7 8 9 10 11 12" at bounding box center [163, 311] width 24 height 11
click at [191, 314] on select "00 10 20 30 40 50" at bounding box center [190, 311] width 24 height 11
click at [205, 313] on div "1 2 3 4 5 6 7 8 9 10 11 12 : 00 10 20 30 40 50 AM PM" at bounding box center [189, 311] width 113 height 15
click at [210, 311] on select "AM PM" at bounding box center [216, 311] width 24 height 11
click at [212, 339] on button "Apply" at bounding box center [220, 335] width 36 height 15
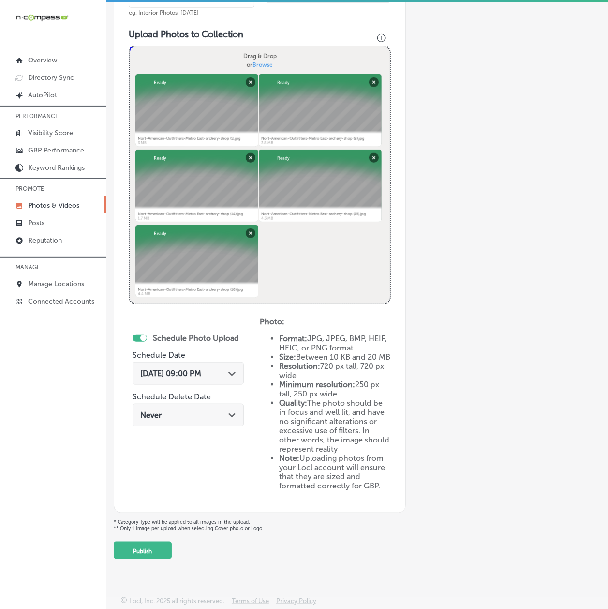
click at [496, 404] on div "Add a Collection Which Type of Image or Video Would You Like to Upload? Photo C…" at bounding box center [357, 152] width 487 height 813
click at [140, 544] on button "Publish" at bounding box center [143, 549] width 58 height 17
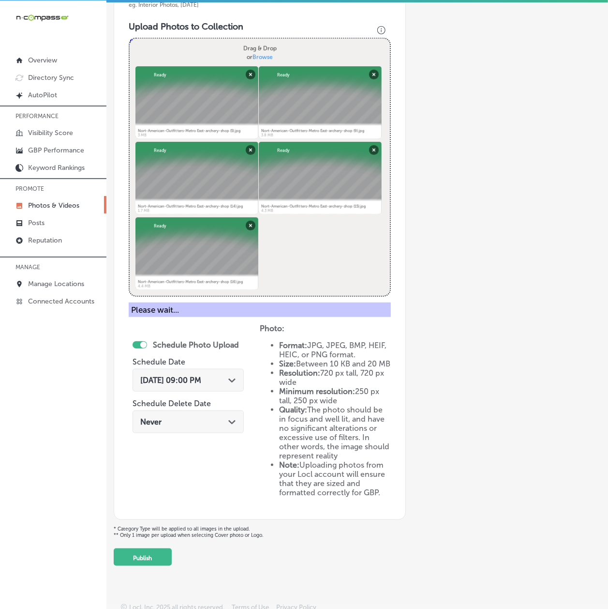
scroll to position [86, 0]
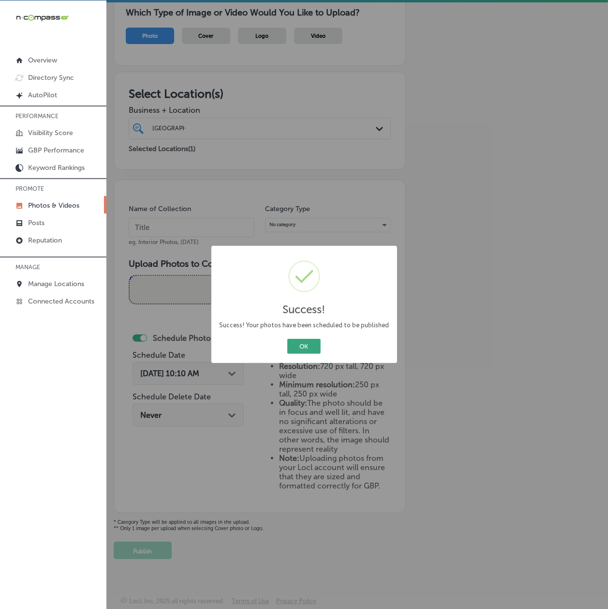
click at [310, 342] on button "OK" at bounding box center [303, 346] width 33 height 15
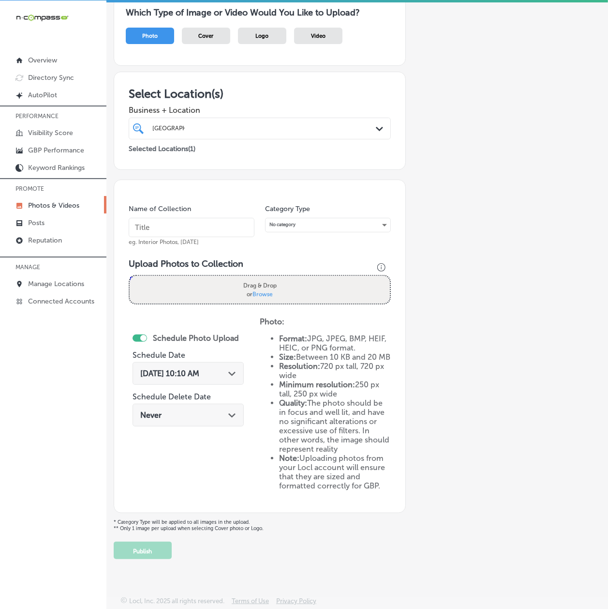
click at [457, 269] on div "Add a Collection Which Type of Image or Video Would You Like to Upload? Photo C…" at bounding box center [357, 266] width 487 height 583
click at [175, 222] on input "text" at bounding box center [192, 227] width 126 height 19
click at [135, 226] on input "text" at bounding box center [192, 227] width 126 height 19
paste input "Crossbow service and repair"
click at [169, 223] on input "Crossbow service and repair" at bounding box center [192, 227] width 126 height 19
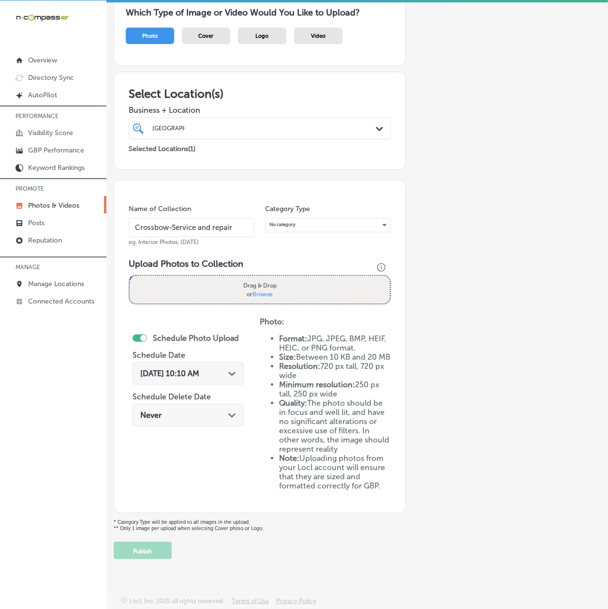
click at [196, 221] on input "Crossbow-Service and repair" at bounding box center [192, 227] width 126 height 19
type input "Crossbow-Service-and-Repair"
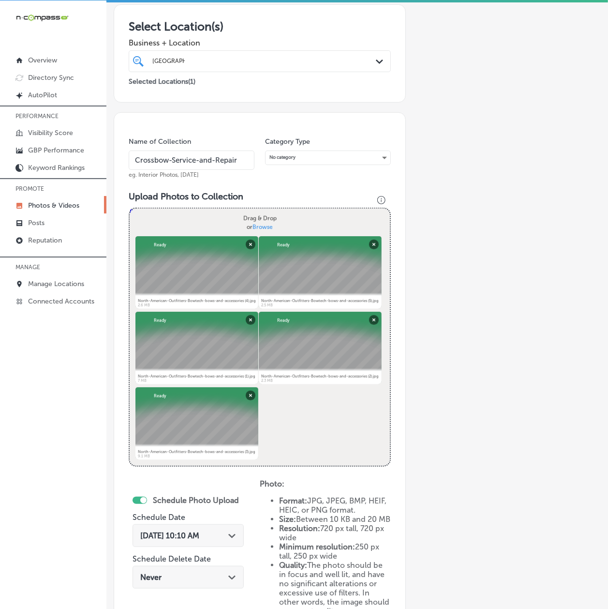
scroll to position [171, 0]
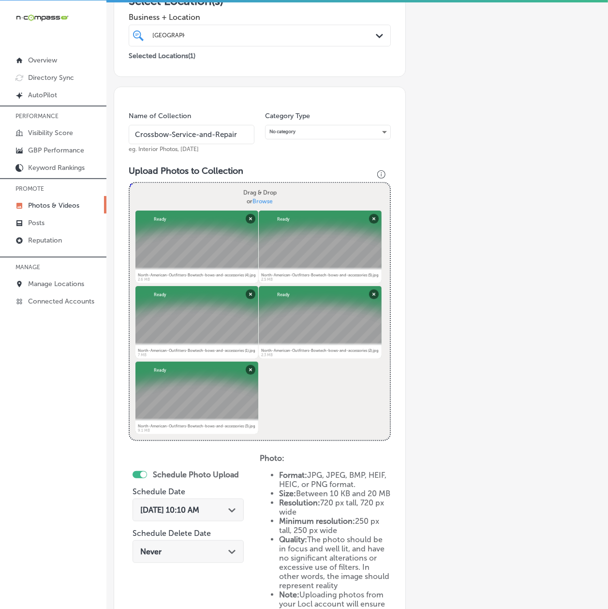
click at [199, 508] on span "[DATE] 10:10 AM" at bounding box center [169, 509] width 59 height 9
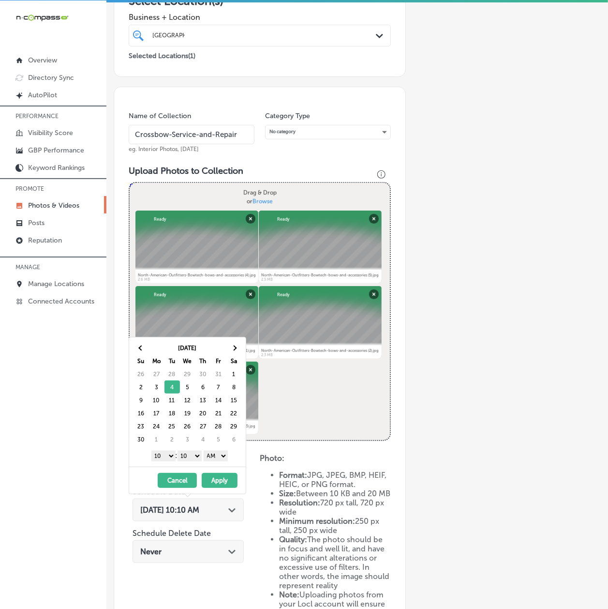
click at [166, 454] on select "1 2 3 4 5 6 7 8 9 10 11 12" at bounding box center [163, 455] width 24 height 11
click at [187, 457] on select "00 10 20 30 40 50" at bounding box center [190, 455] width 24 height 11
click at [219, 460] on select "AM PM" at bounding box center [216, 455] width 24 height 11
click at [220, 480] on button "Apply" at bounding box center [220, 480] width 36 height 15
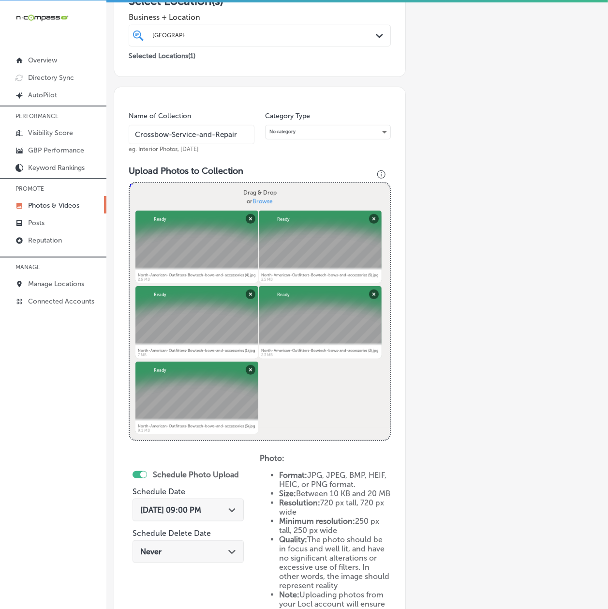
click at [508, 525] on div "Add a Collection Which Type of Image or Video Would You Like to Upload? Photo C…" at bounding box center [357, 288] width 487 height 813
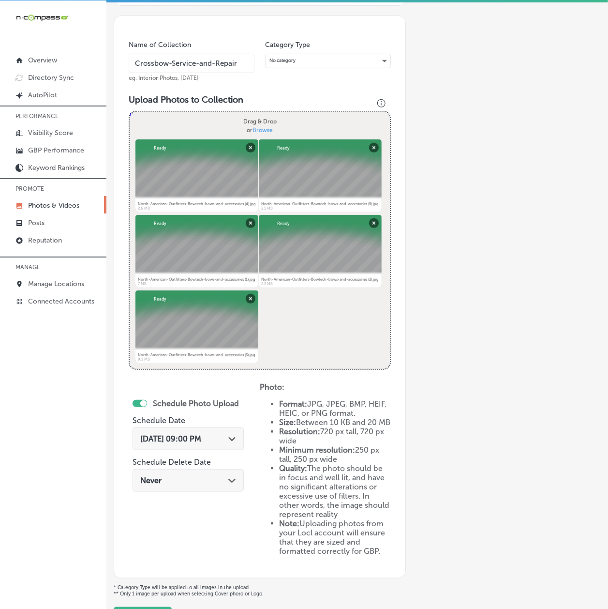
scroll to position [315, 0]
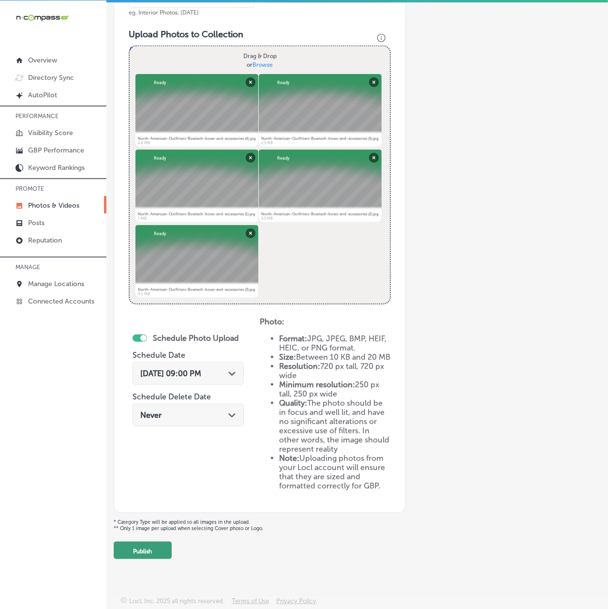
click at [139, 545] on button "Publish" at bounding box center [143, 549] width 58 height 17
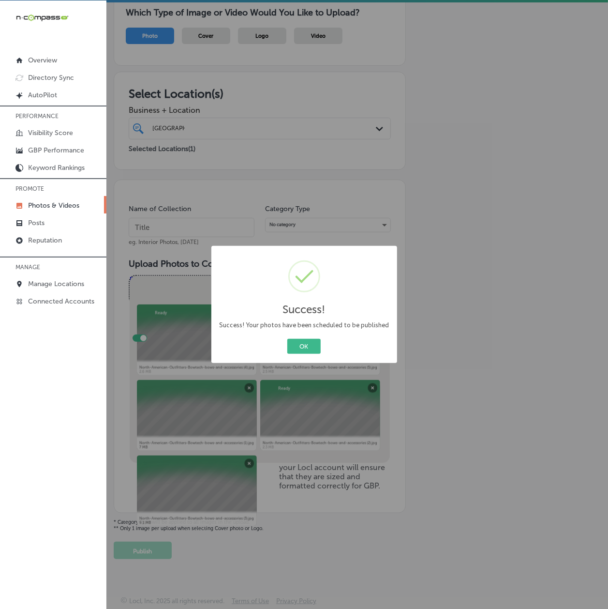
scroll to position [86, 0]
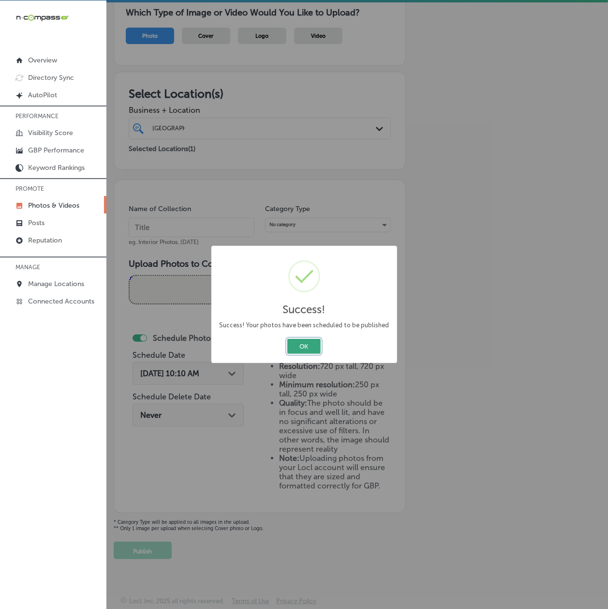
click at [303, 346] on button "OK" at bounding box center [303, 346] width 33 height 15
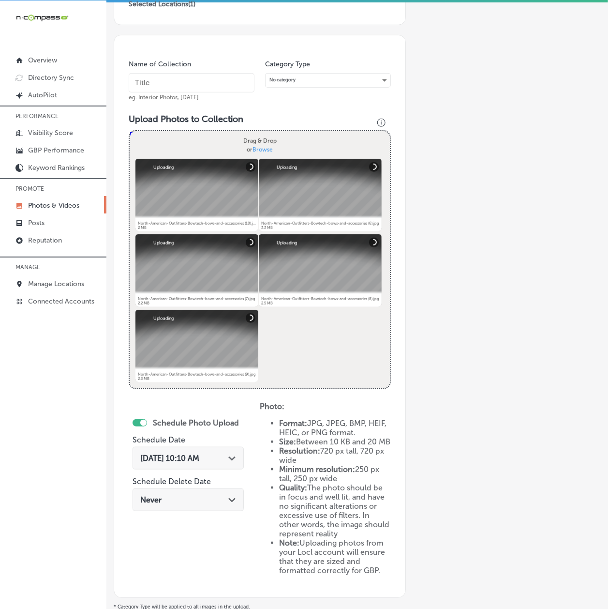
scroll to position [143, 0]
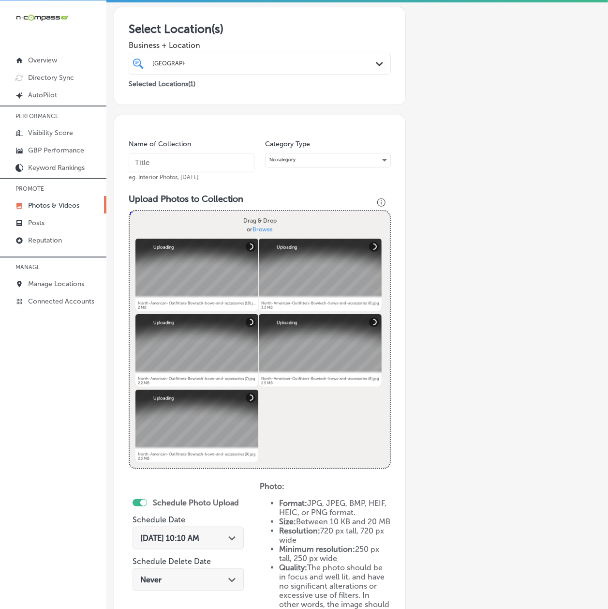
click at [173, 165] on input "text" at bounding box center [192, 162] width 126 height 19
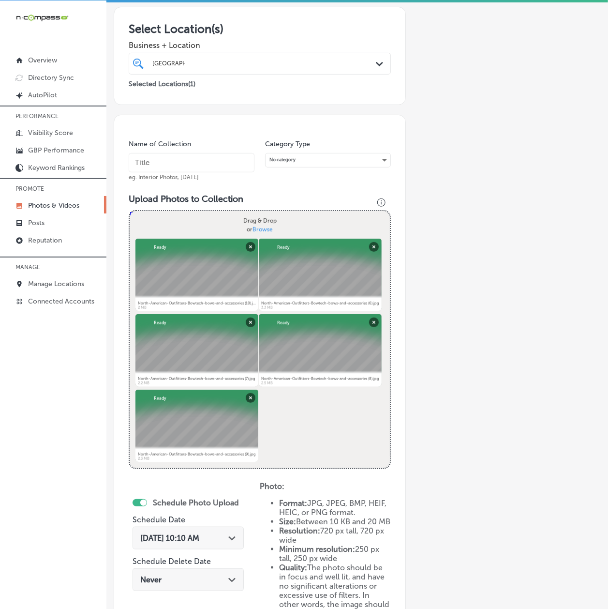
click at [63, 353] on div "iconmonstr-menu-thin copy Created with Sketch. Overview Directory Sync Created …" at bounding box center [53, 304] width 106 height 609
click at [142, 159] on input "text" at bounding box center [192, 162] width 126 height 19
paste input "Corporate events archery and golf"
click at [169, 165] on input "Corporate events archery and golf" at bounding box center [192, 162] width 126 height 19
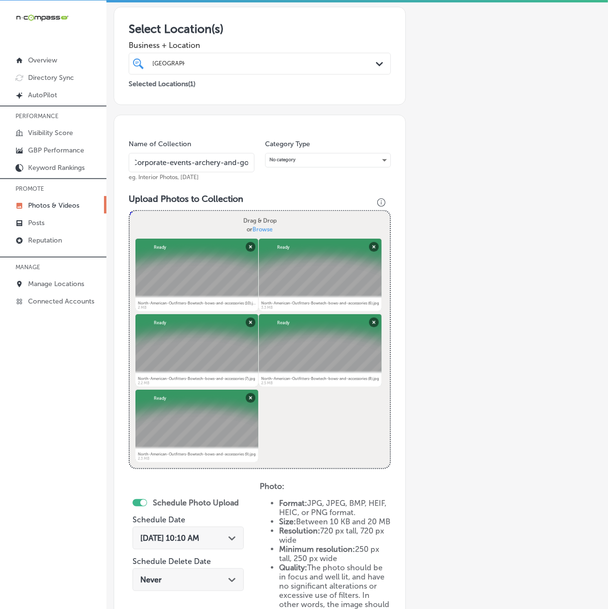
scroll to position [0, 11]
type input "Corporate-events-archery-and-golf"
click at [200, 530] on div "[DATE] 10:10 AM Path Created with Sketch." at bounding box center [188, 537] width 111 height 23
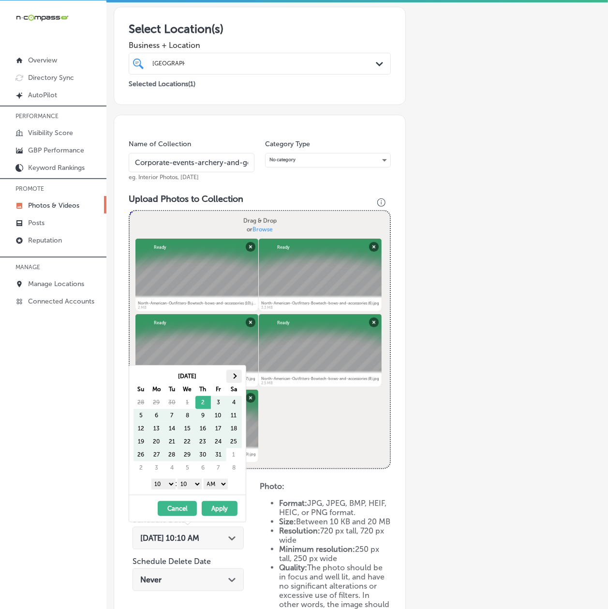
click at [238, 376] on th at bounding box center [233, 376] width 15 height 13
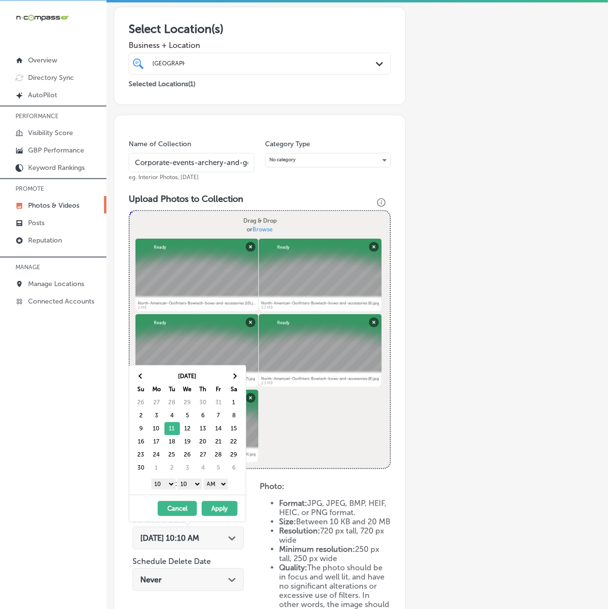
drag, startPoint x: 164, startPoint y: 489, endPoint x: 163, endPoint y: 494, distance: 5.4
click at [164, 489] on select "1 2 3 4 5 6 7 8 9 10 11 12" at bounding box center [163, 483] width 24 height 11
click at [194, 488] on select "00 10 20 30 40 50" at bounding box center [190, 483] width 24 height 11
click at [223, 488] on select "AM PM" at bounding box center [216, 483] width 24 height 11
click at [219, 511] on button "Apply" at bounding box center [220, 508] width 36 height 15
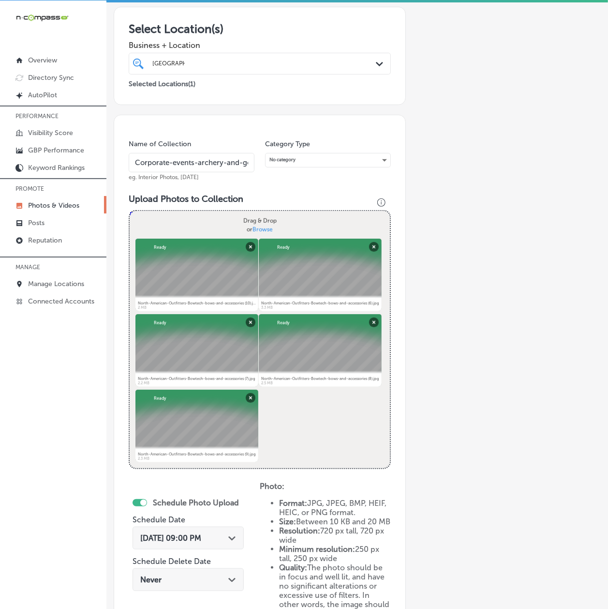
click at [389, 492] on div "Name of Collection Corporate-events-archery-and-golf eg. Interior Photos, [DATE…" at bounding box center [260, 396] width 292 height 563
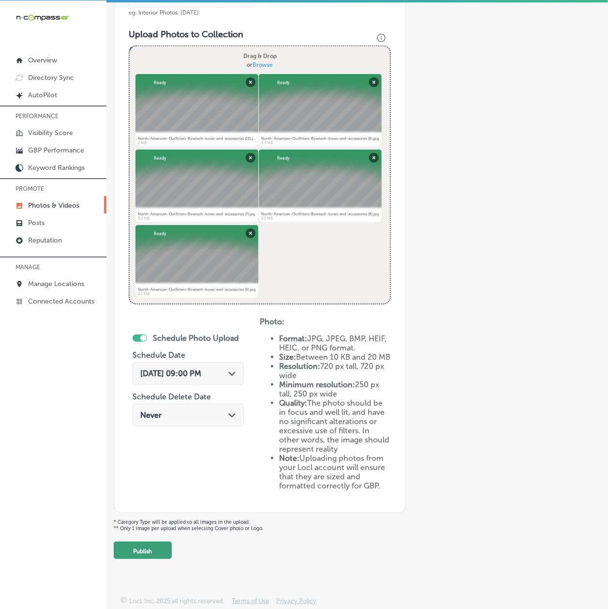
click at [153, 552] on button "Publish" at bounding box center [143, 549] width 58 height 17
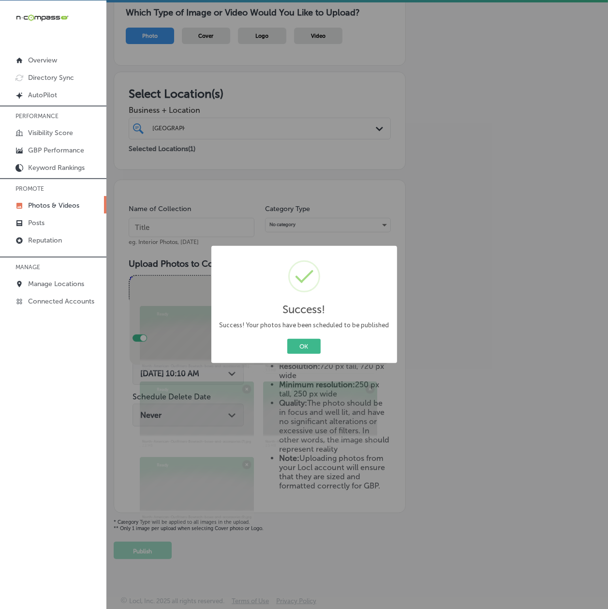
scroll to position [86, 0]
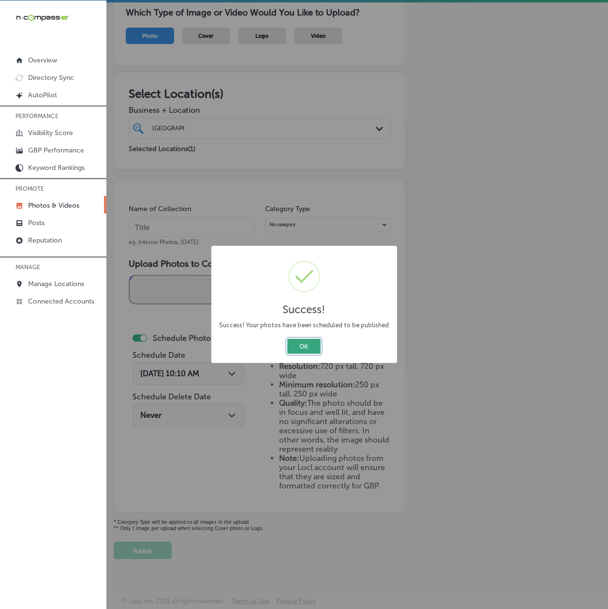
click at [306, 348] on button "OK" at bounding box center [303, 346] width 33 height 15
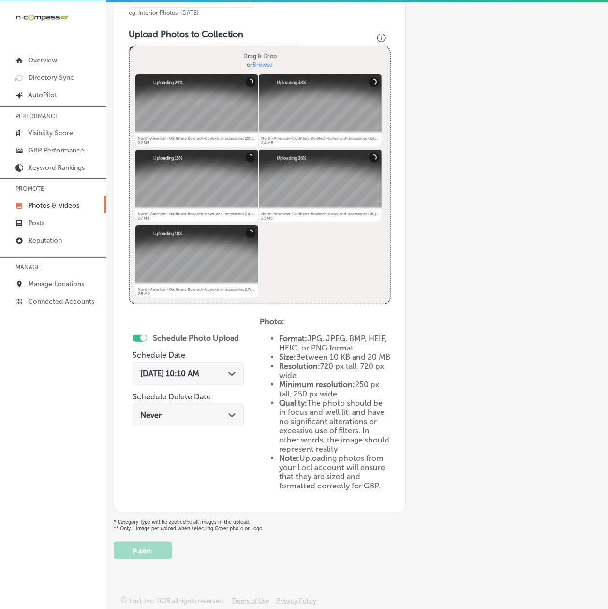
scroll to position [143, 0]
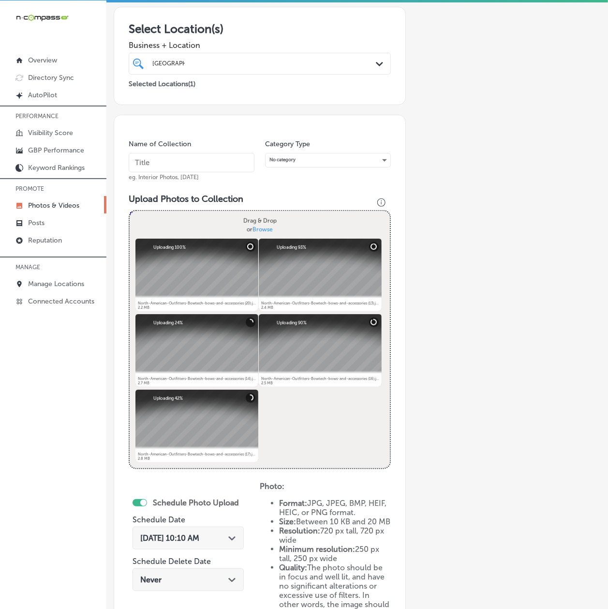
click at [171, 166] on input "text" at bounding box center [192, 162] width 126 height 19
paste input "Archery leagues [GEOGRAPHIC_DATA]"
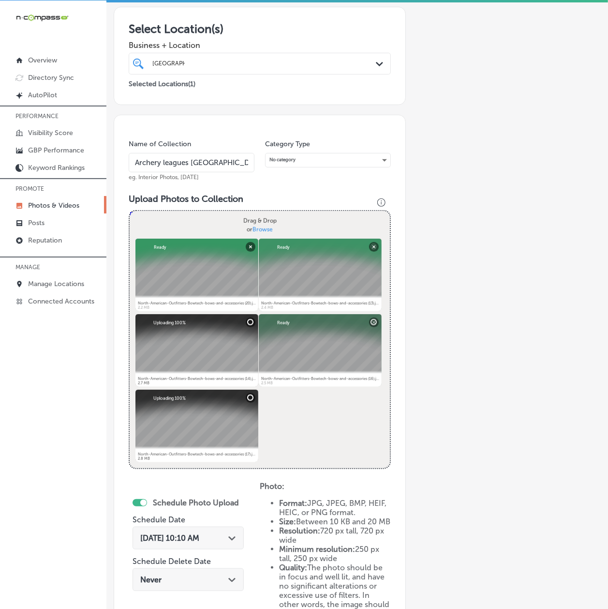
click at [167, 165] on input "Archery leagues [GEOGRAPHIC_DATA]" at bounding box center [192, 162] width 126 height 19
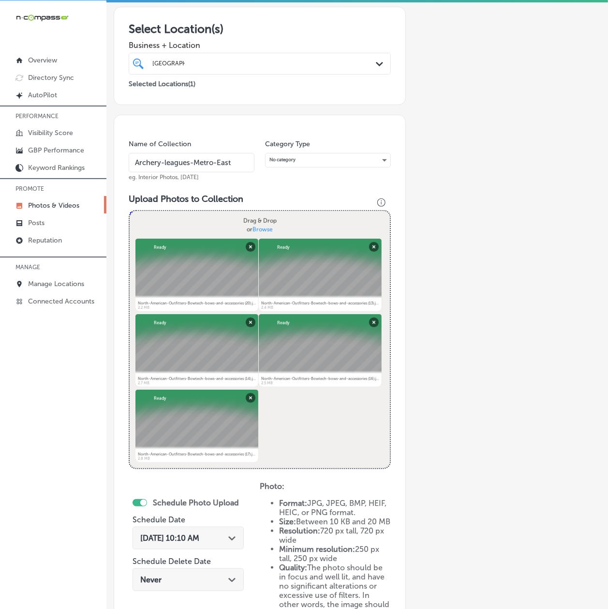
click at [169, 163] on input "Archery-leagues-Metro-East" at bounding box center [192, 162] width 126 height 19
type input "Archery-Leagues-Metro-East"
click at [170, 529] on div "[DATE] 10:10 AM Path Created with Sketch." at bounding box center [188, 537] width 111 height 23
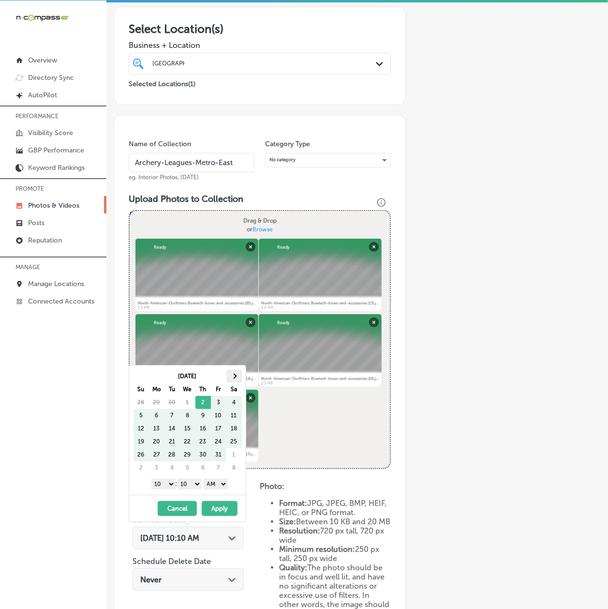
click at [235, 378] on th at bounding box center [233, 376] width 15 height 13
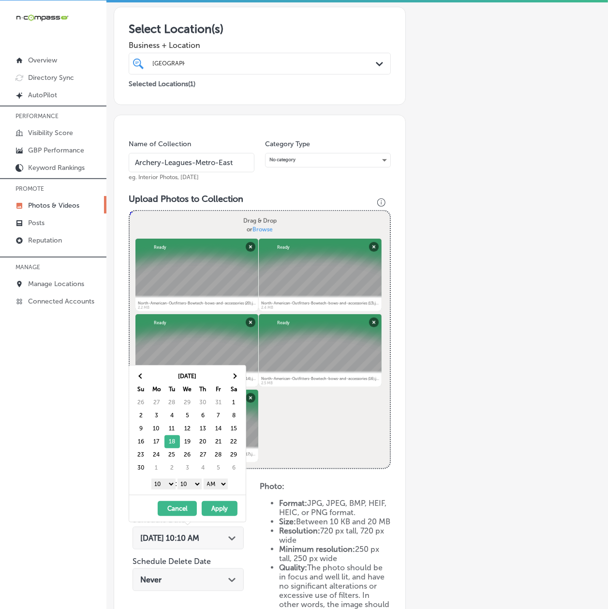
click at [163, 483] on select "1 2 3 4 5 6 7 8 9 10 11 12" at bounding box center [163, 483] width 24 height 11
click at [190, 484] on select "00 10 20 30 40 50" at bounding box center [190, 483] width 24 height 11
click at [218, 484] on select "AM PM" at bounding box center [216, 483] width 24 height 11
click at [219, 510] on button "Apply" at bounding box center [220, 508] width 36 height 15
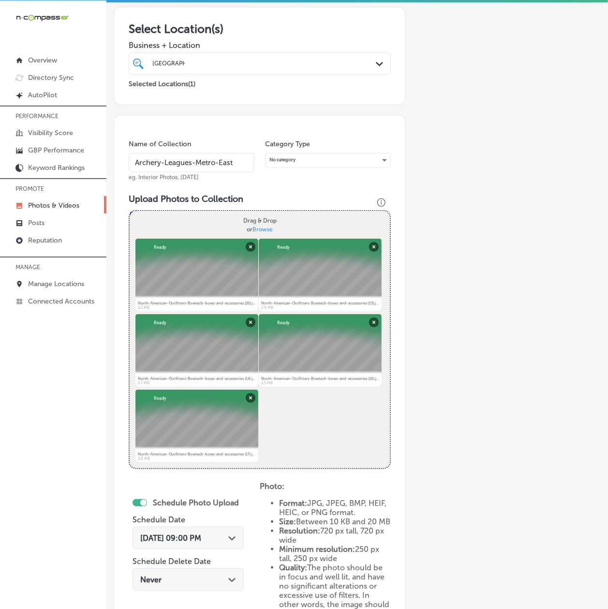
click at [502, 480] on div "Add a Collection Which Type of Image or Video Would You Like to Upload? Photo C…" at bounding box center [357, 317] width 487 height 813
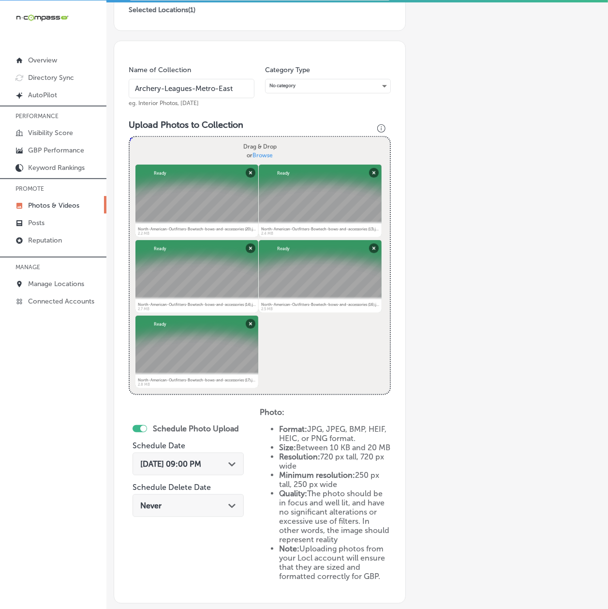
scroll to position [315, 0]
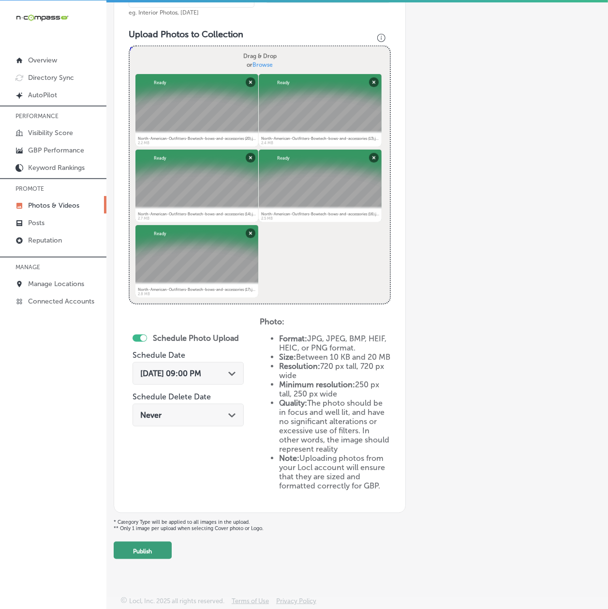
click at [157, 548] on button "Publish" at bounding box center [143, 549] width 58 height 17
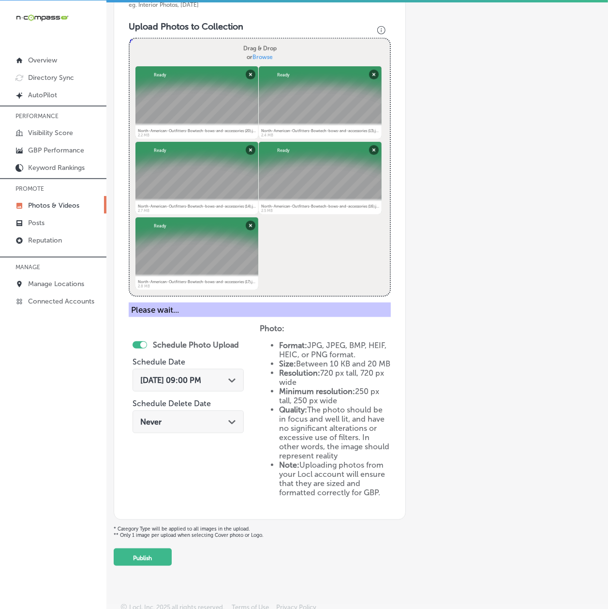
scroll to position [86, 0]
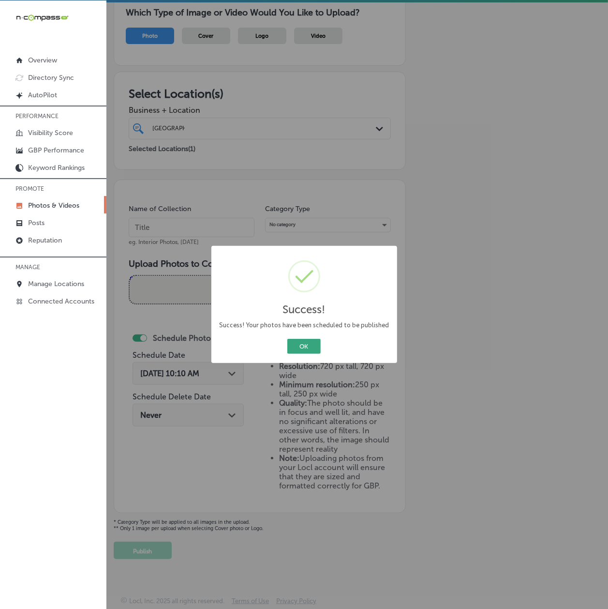
click at [299, 347] on button "OK" at bounding box center [303, 346] width 33 height 15
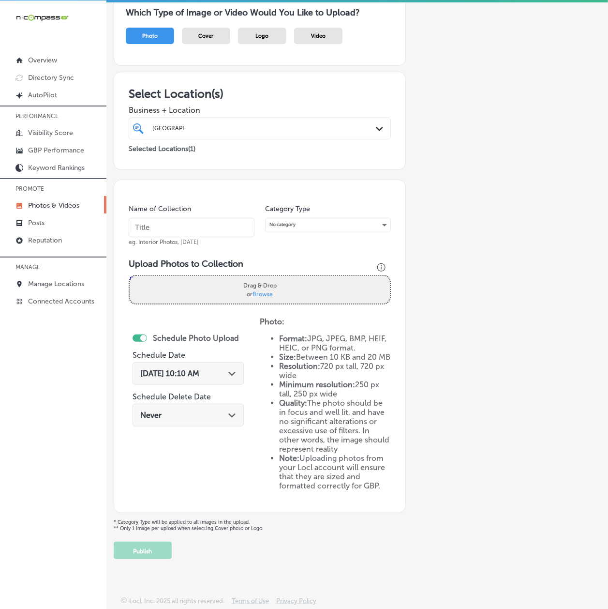
click at [153, 227] on input "text" at bounding box center [192, 227] width 126 height 19
paste input "Metro East archery shop"
click at [202, 223] on input "Metro East archery shop" at bounding box center [192, 227] width 126 height 19
type input "Metro-East-Archery-Shop"
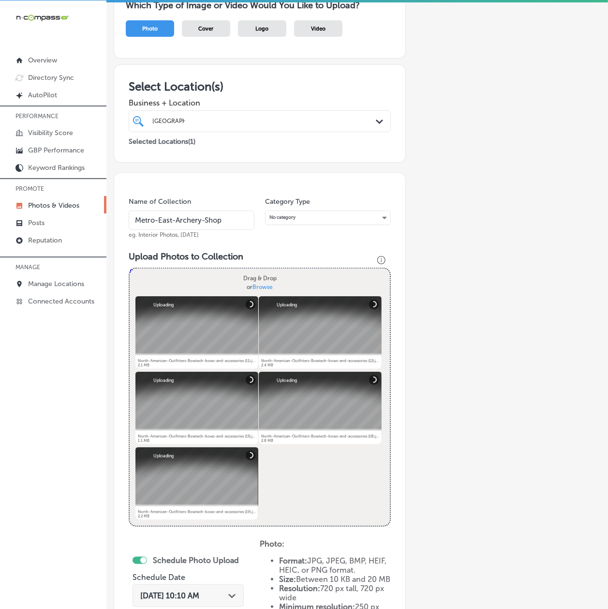
click at [164, 594] on span "[DATE] 10:10 AM" at bounding box center [169, 595] width 59 height 9
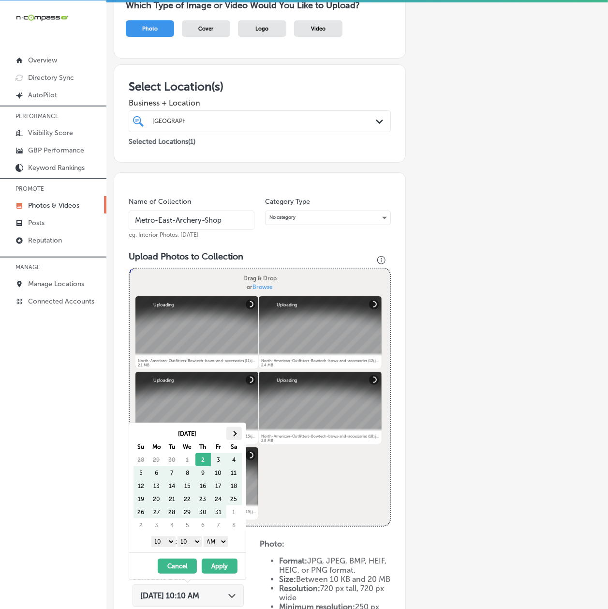
click at [231, 438] on th at bounding box center [233, 433] width 15 height 13
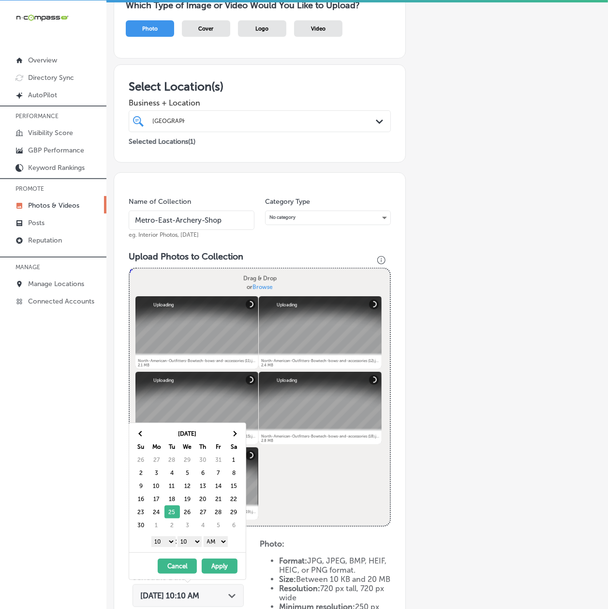
click at [165, 539] on select "1 2 3 4 5 6 7 8 9 10 11 12" at bounding box center [163, 541] width 24 height 11
click at [188, 540] on select "00 10 20 30 40 50" at bounding box center [190, 541] width 24 height 11
click at [213, 542] on select "AM PM" at bounding box center [216, 541] width 24 height 11
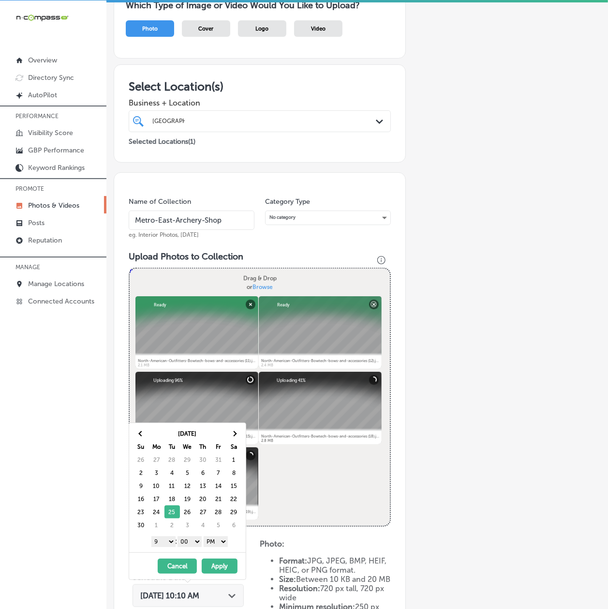
click at [219, 569] on button "Apply" at bounding box center [220, 565] width 36 height 15
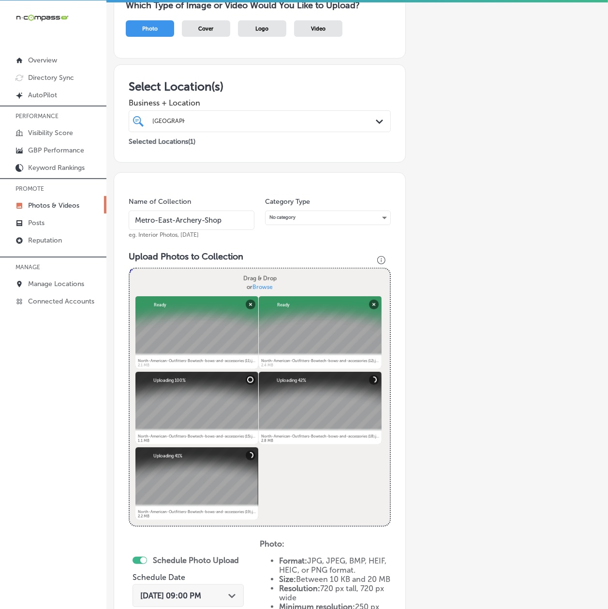
click at [499, 507] on div "Add a Collection Which Type of Image or Video Would You Like to Upload? Photo C…" at bounding box center [357, 374] width 487 height 813
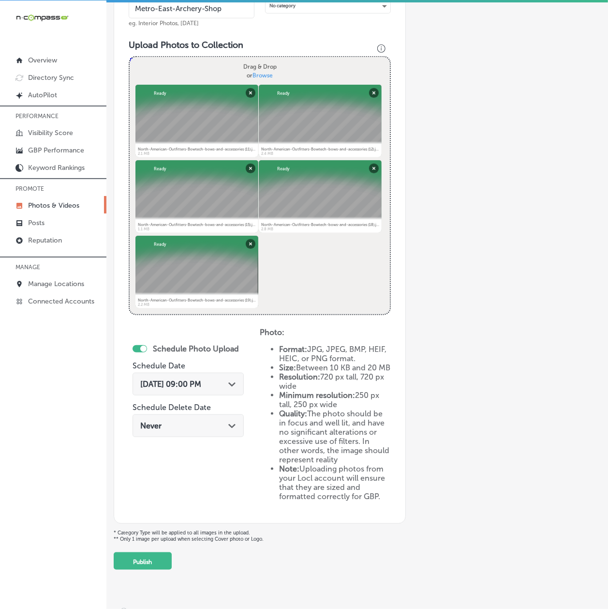
scroll to position [315, 0]
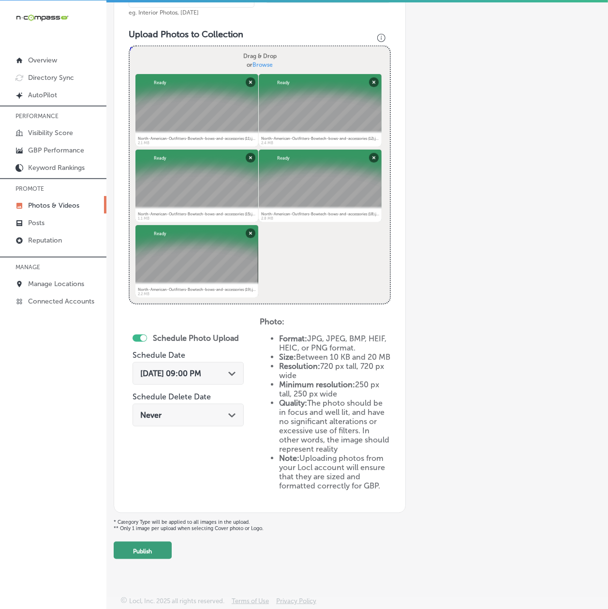
click at [157, 545] on button "Publish" at bounding box center [143, 549] width 58 height 17
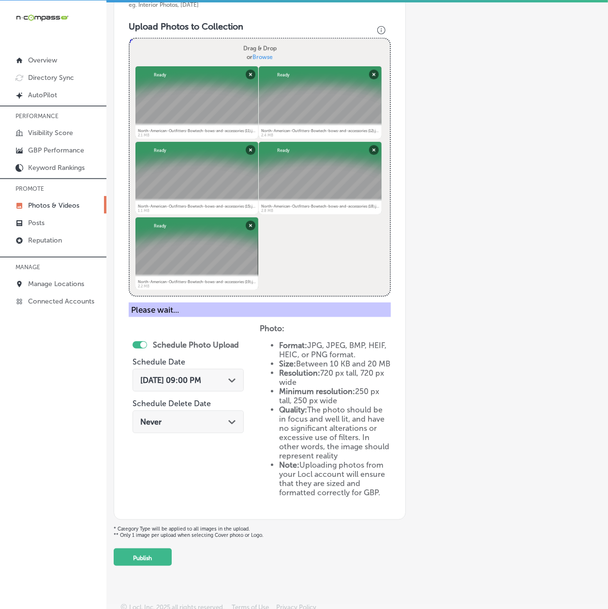
scroll to position [86, 0]
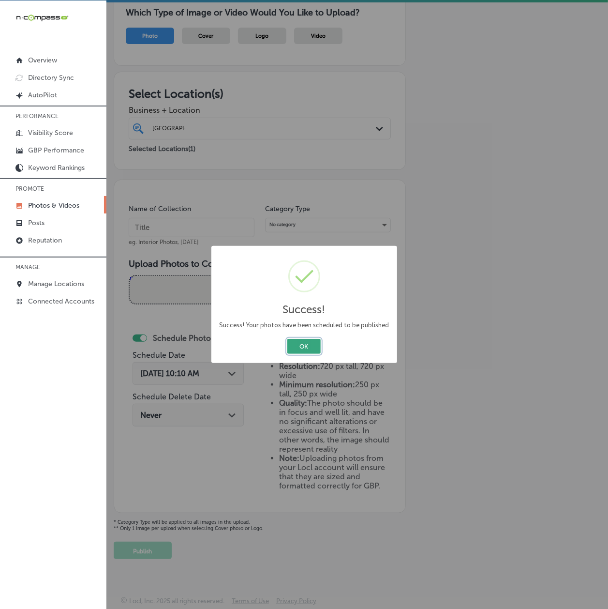
click at [297, 351] on button "OK" at bounding box center [303, 346] width 33 height 15
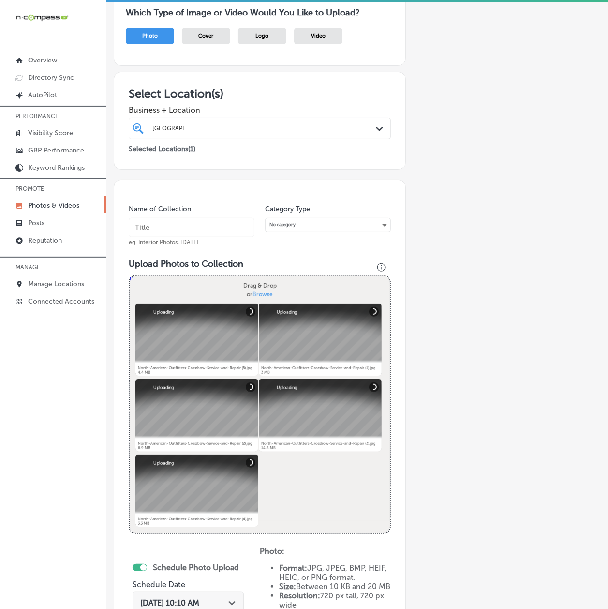
scroll to position [57, 0]
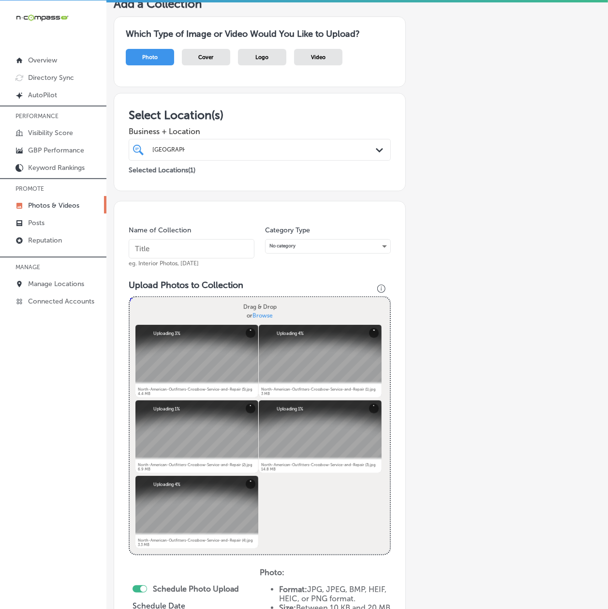
click at [161, 244] on input "text" at bounding box center [192, 248] width 126 height 19
paste input "Indoor golf simulator [GEOGRAPHIC_DATA]"
drag, startPoint x: 164, startPoint y: 251, endPoint x: 157, endPoint y: 250, distance: 7.3
click at [157, 250] on input "Indoor golf simulator [GEOGRAPHIC_DATA]" at bounding box center [192, 248] width 126 height 19
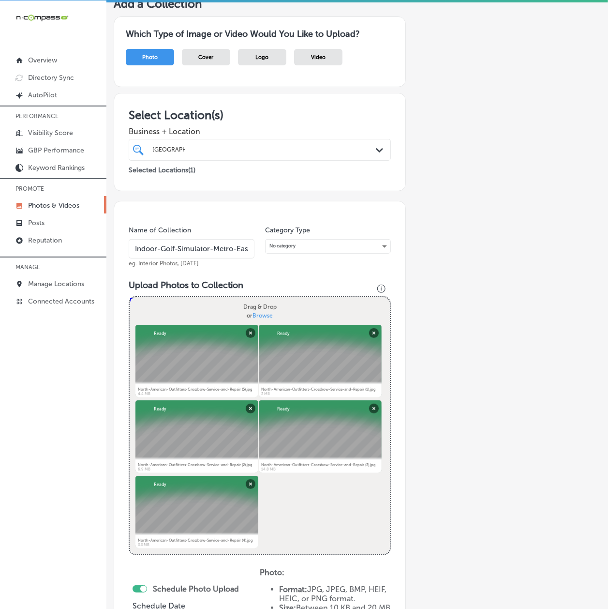
scroll to position [0, 6]
type input "Indoor-Golf-Simulator-Metro-East"
click at [70, 500] on div "iconmonstr-menu-thin copy Created with Sketch. Overview Directory Sync Created …" at bounding box center [53, 304] width 106 height 609
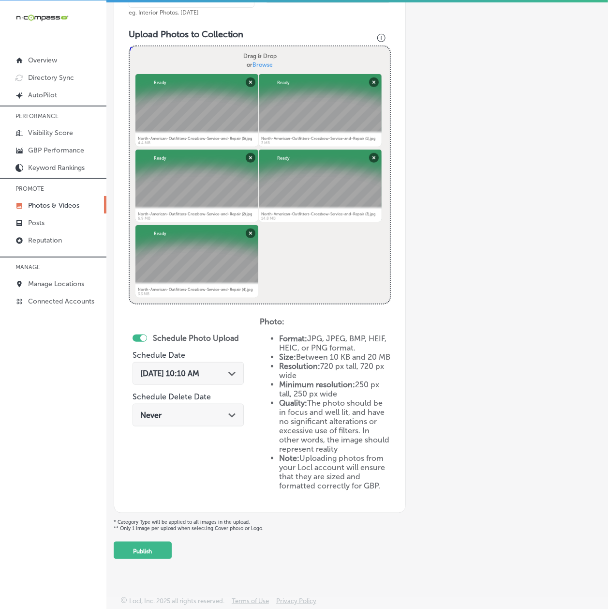
scroll to position [315, 0]
click at [188, 362] on div "[DATE] 10:10 AM Path Created with Sketch." at bounding box center [188, 373] width 111 height 23
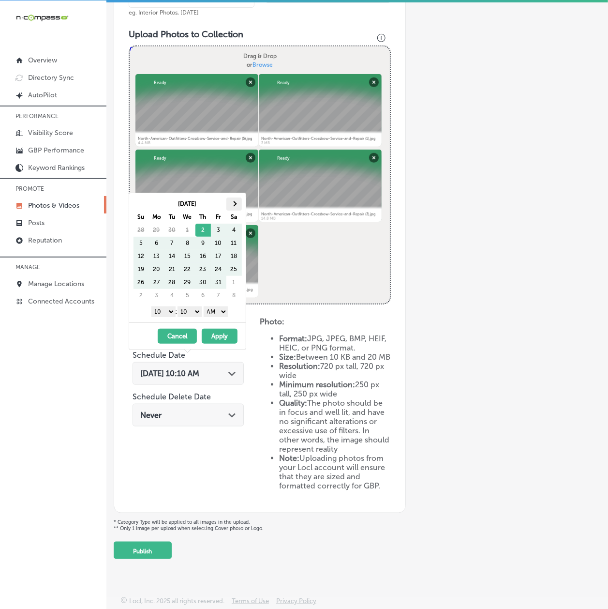
click at [240, 206] on th at bounding box center [233, 203] width 15 height 13
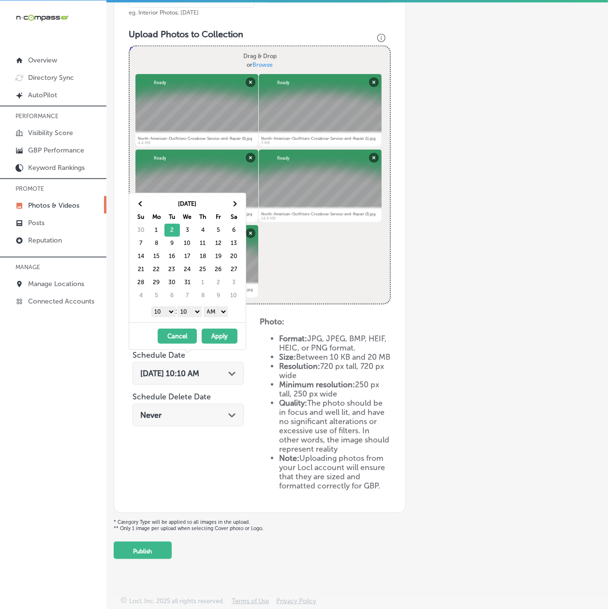
click at [163, 316] on select "1 2 3 4 5 6 7 8 9 10 11 12" at bounding box center [163, 311] width 24 height 11
click at [191, 312] on select "00 10 20 30 40 50" at bounding box center [190, 311] width 24 height 11
drag, startPoint x: 217, startPoint y: 313, endPoint x: 219, endPoint y: 317, distance: 5.4
click at [217, 313] on select "AM PM" at bounding box center [216, 311] width 24 height 11
click at [219, 340] on button "Apply" at bounding box center [220, 335] width 36 height 15
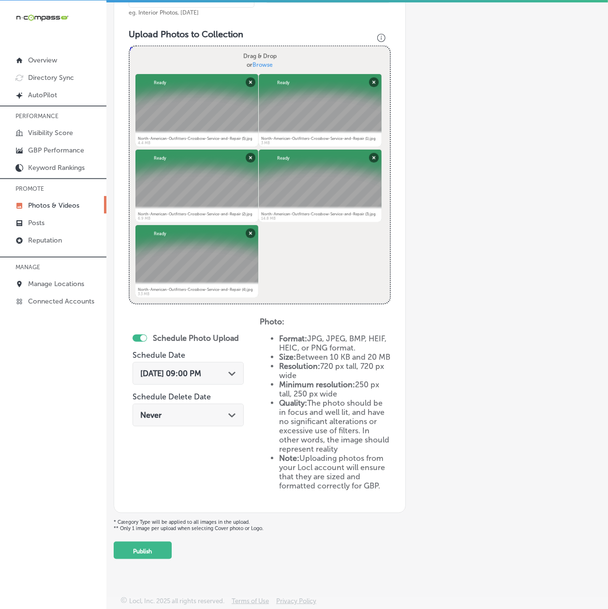
click at [473, 401] on div "Add a Collection Which Type of Image or Video Would You Like to Upload? Photo C…" at bounding box center [357, 152] width 487 height 813
click at [164, 542] on button "Publish" at bounding box center [143, 549] width 58 height 17
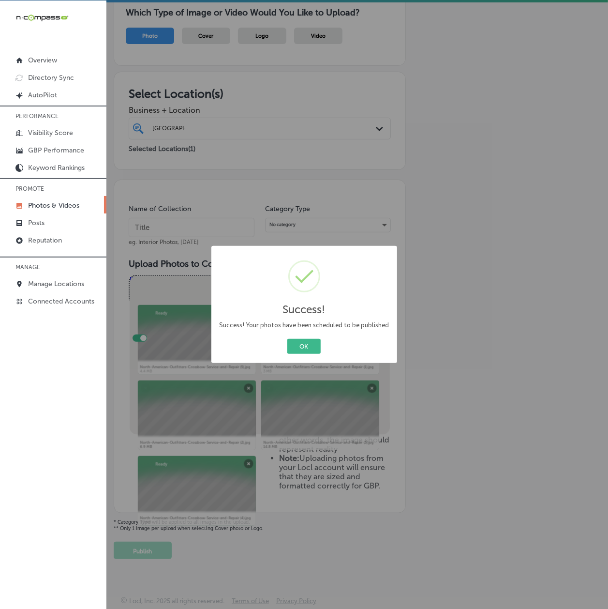
scroll to position [86, 0]
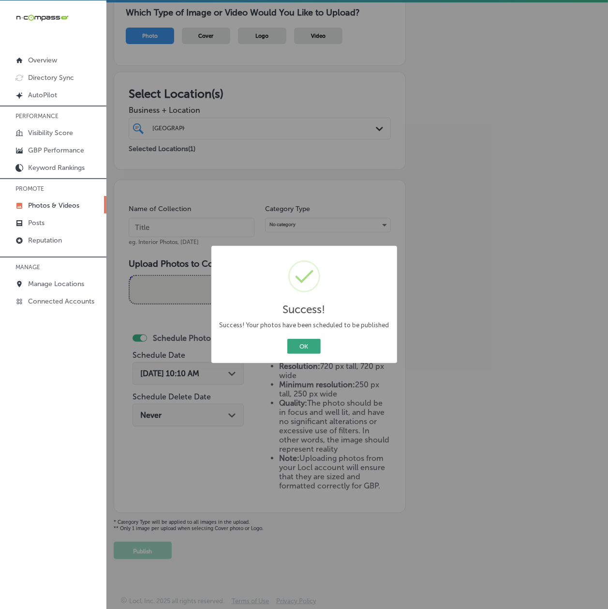
click at [300, 343] on button "OK" at bounding box center [303, 346] width 33 height 15
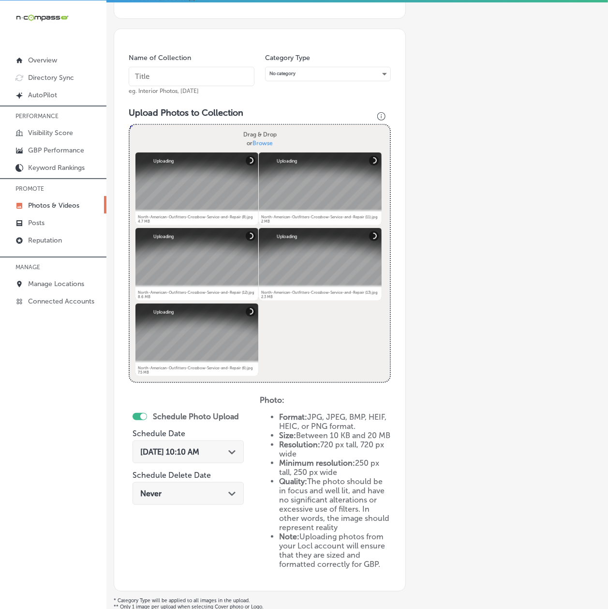
scroll to position [143, 0]
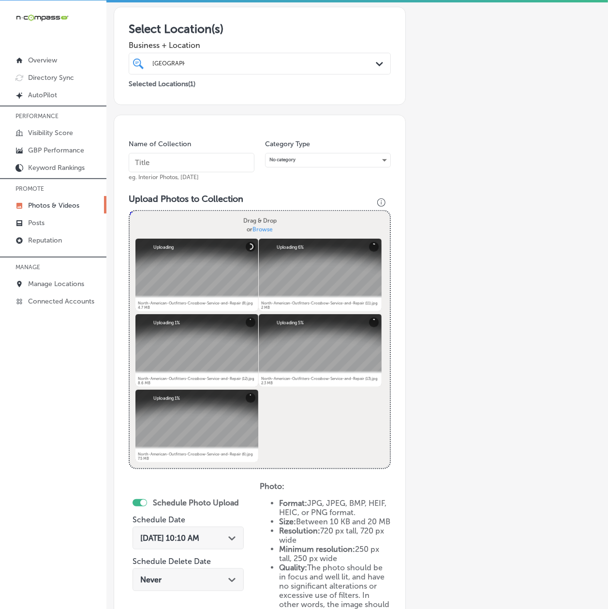
click at [182, 169] on input "text" at bounding box center [192, 162] width 126 height 19
paste input "Archery leagues [GEOGRAPHIC_DATA]"
drag, startPoint x: 165, startPoint y: 165, endPoint x: 160, endPoint y: 165, distance: 5.3
click at [160, 165] on input "Archery leagues [GEOGRAPHIC_DATA]" at bounding box center [192, 162] width 126 height 19
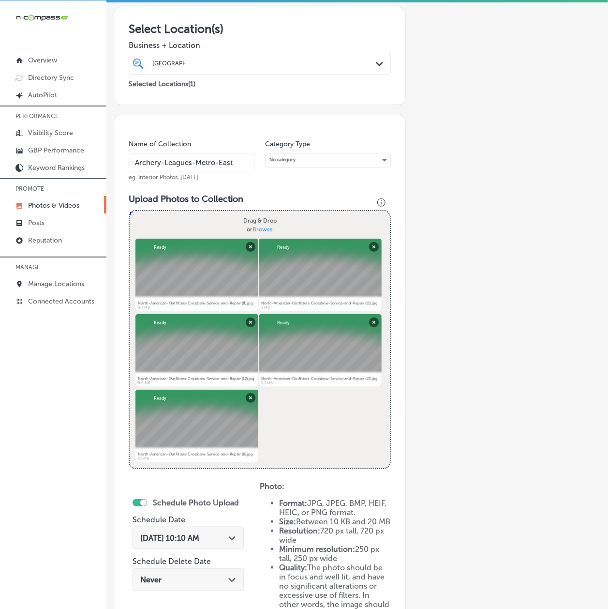
type input "Archery-Leagues-Metro-East"
click at [175, 535] on span "[DATE] 10:10 AM" at bounding box center [169, 537] width 59 height 9
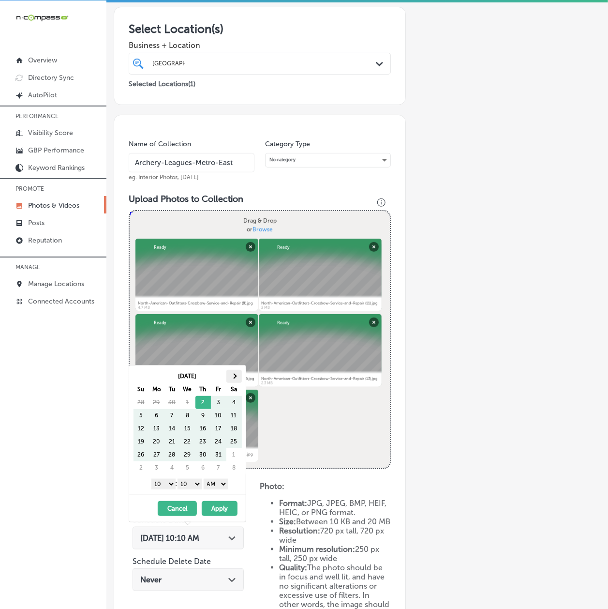
click at [237, 379] on th at bounding box center [233, 376] width 15 height 13
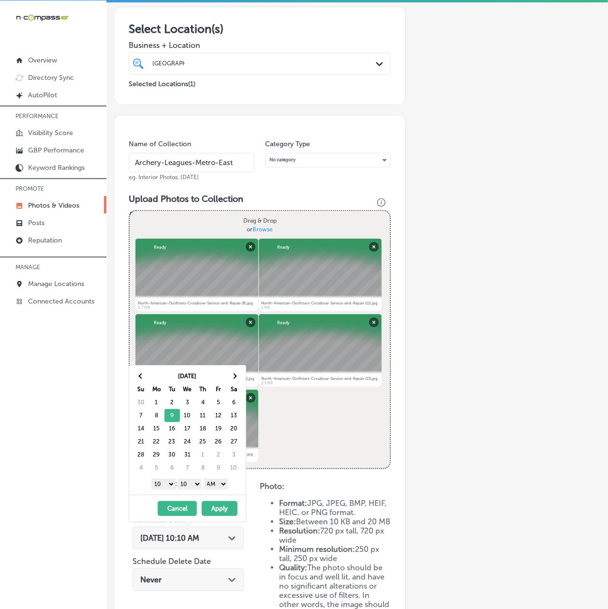
click at [161, 485] on select "1 2 3 4 5 6 7 8 9 10 11 12" at bounding box center [163, 483] width 24 height 11
click at [193, 486] on select "00 10 20 30 40 50" at bounding box center [190, 483] width 24 height 11
click at [213, 489] on select "AM PM" at bounding box center [216, 483] width 24 height 11
click at [221, 513] on button "Apply" at bounding box center [220, 508] width 36 height 15
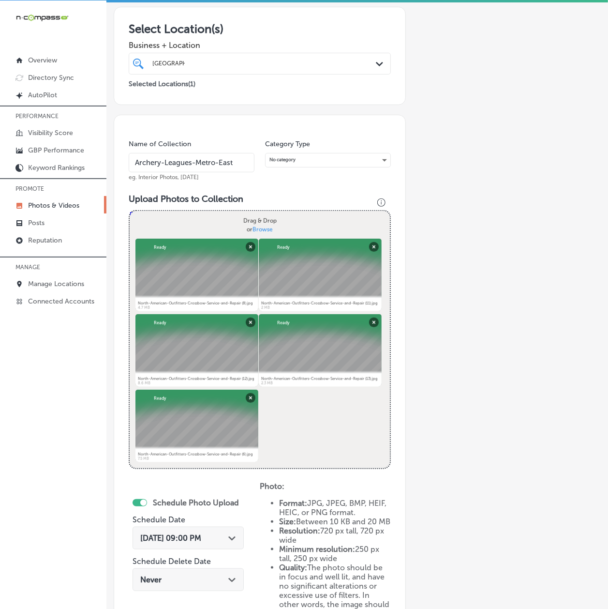
click at [428, 482] on div "Add a Collection Which Type of Image or Video Would You Like to Upload? Photo C…" at bounding box center [357, 317] width 487 height 813
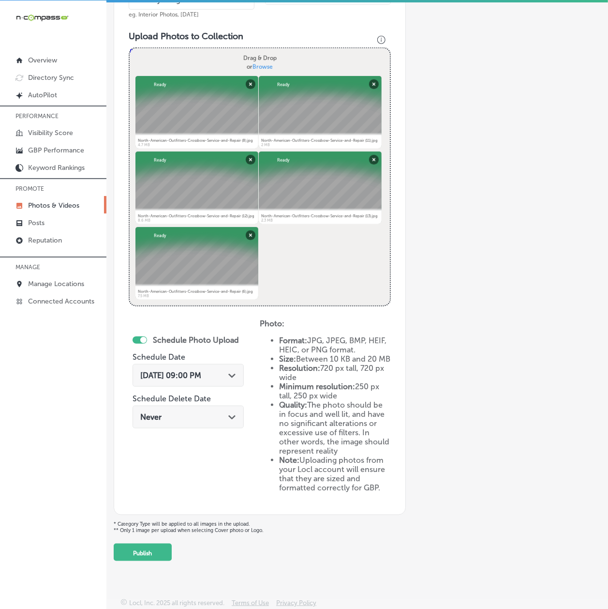
scroll to position [315, 0]
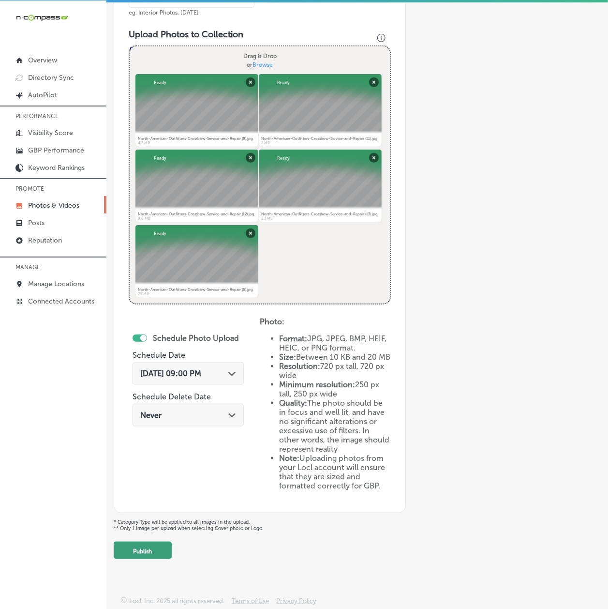
click at [144, 551] on button "Publish" at bounding box center [143, 549] width 58 height 17
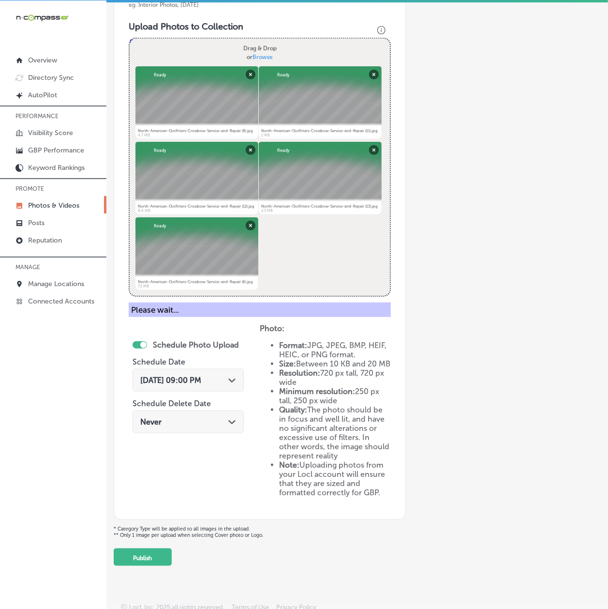
scroll to position [86, 0]
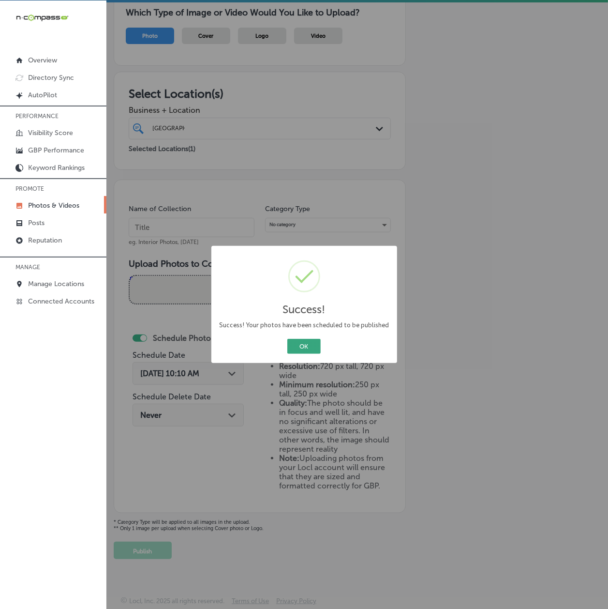
click at [290, 344] on button "OK" at bounding box center [303, 346] width 33 height 15
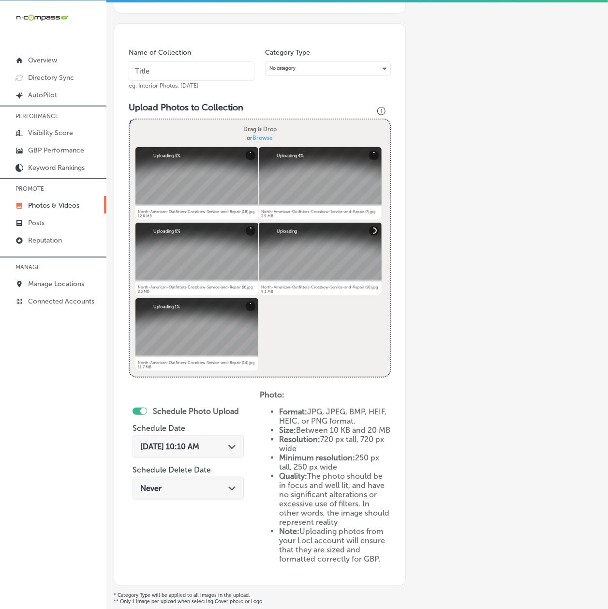
scroll to position [143, 0]
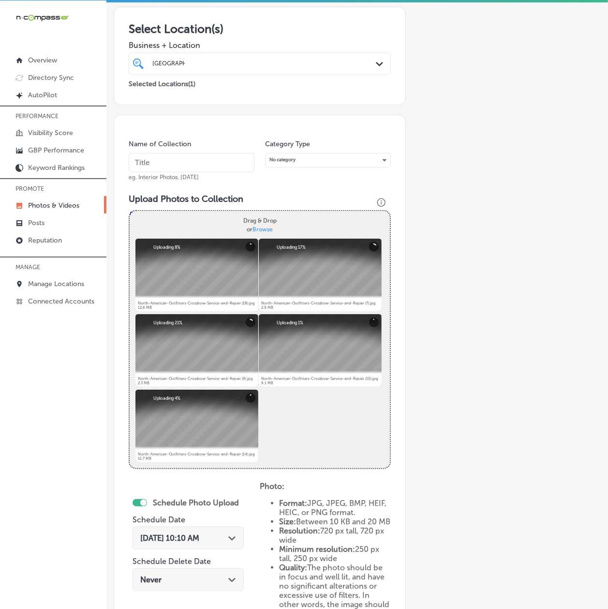
click at [184, 170] on input "text" at bounding box center [192, 162] width 126 height 19
paste input "Bowtech bows and accessories"
click at [166, 164] on input "Bowtech bows and accessories" at bounding box center [192, 162] width 126 height 19
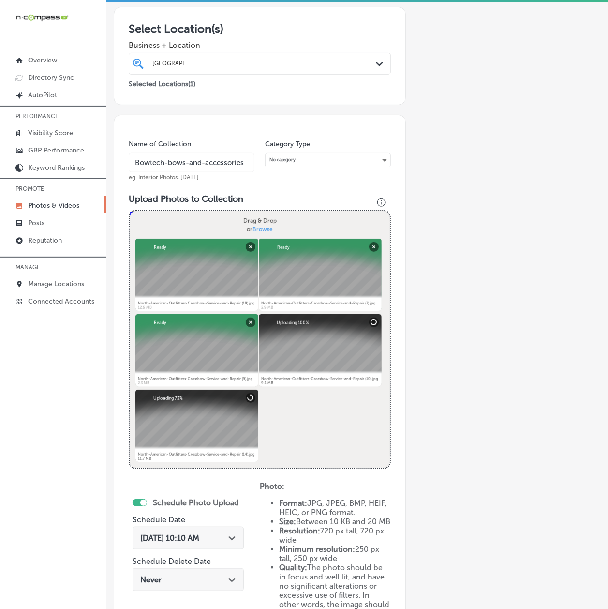
type input "Bowtech-bows-and-accessories"
click at [157, 537] on span "[DATE] 10:10 AM" at bounding box center [169, 537] width 59 height 9
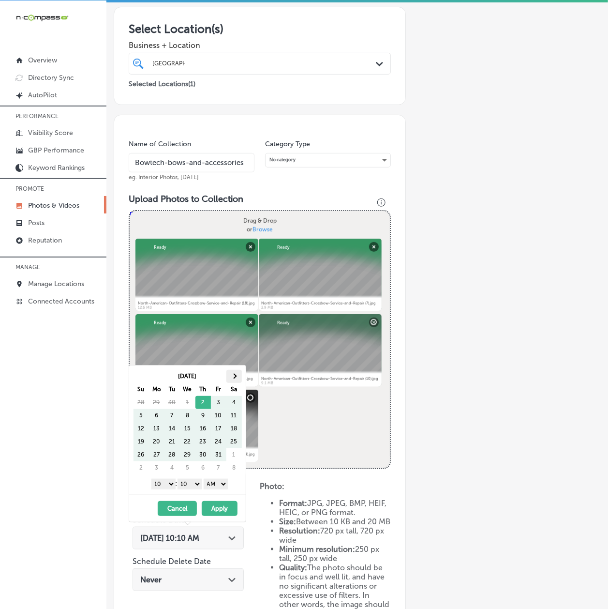
click at [236, 377] on th at bounding box center [233, 376] width 15 height 13
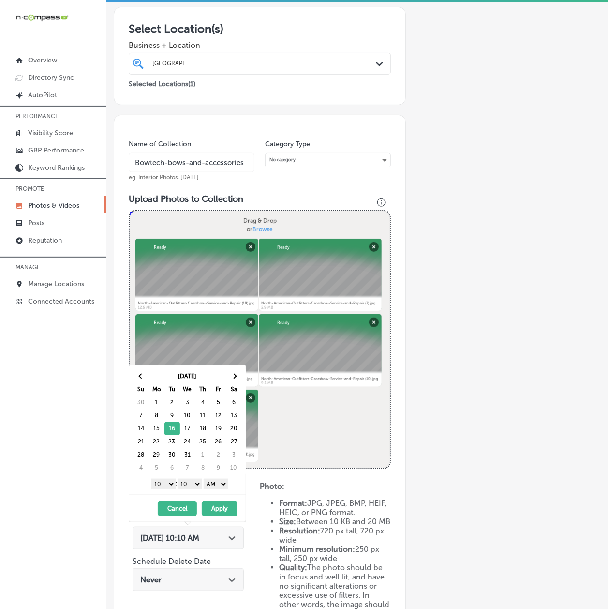
click at [163, 479] on div "1 2 3 4 5 6 7 8 9 10 11 12 : 00 10 20 30 40 50 AM PM" at bounding box center [189, 483] width 113 height 15
click at [163, 482] on select "1 2 3 4 5 6 7 8 9 10 11 12" at bounding box center [163, 483] width 24 height 11
click at [196, 483] on select "00 10 20 30 40 50" at bounding box center [190, 483] width 24 height 11
click at [216, 488] on select "AM PM" at bounding box center [216, 483] width 24 height 11
click at [217, 515] on button "Apply" at bounding box center [220, 508] width 36 height 15
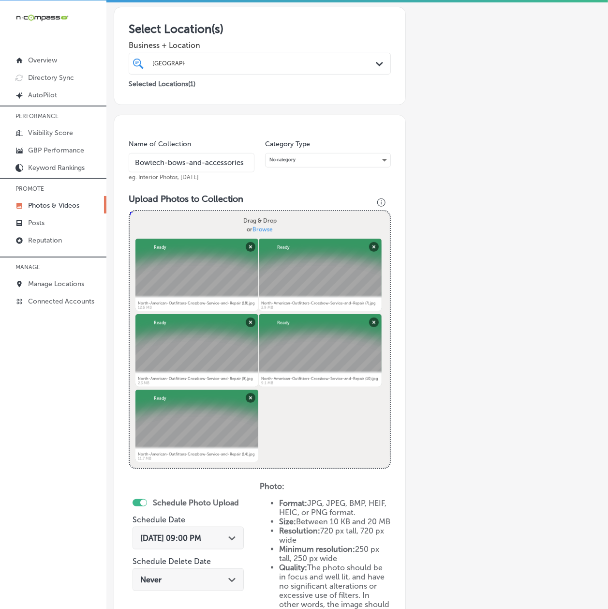
click at [451, 502] on div "Add a Collection Which Type of Image or Video Would You Like to Upload? Photo C…" at bounding box center [357, 317] width 487 height 813
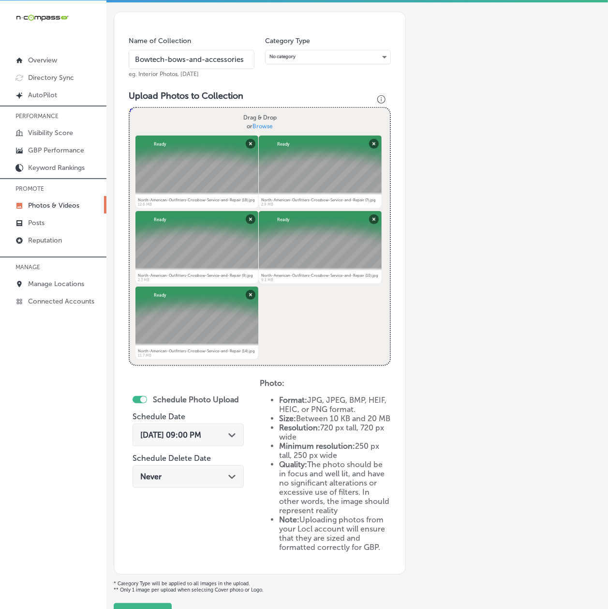
scroll to position [315, 0]
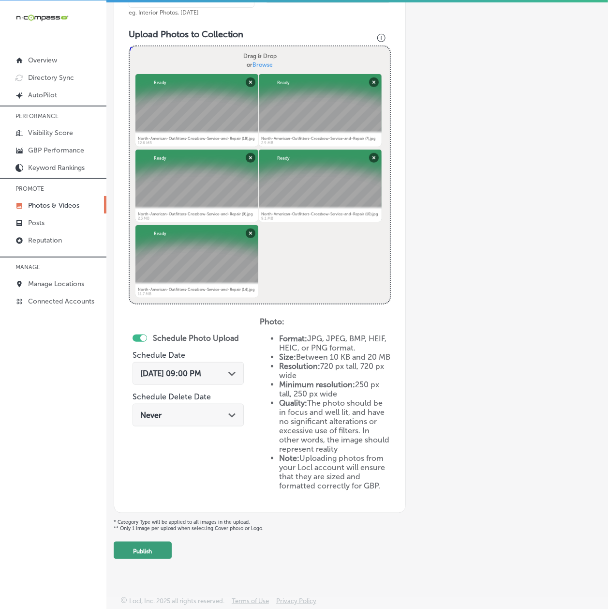
click at [138, 547] on button "Publish" at bounding box center [143, 549] width 58 height 17
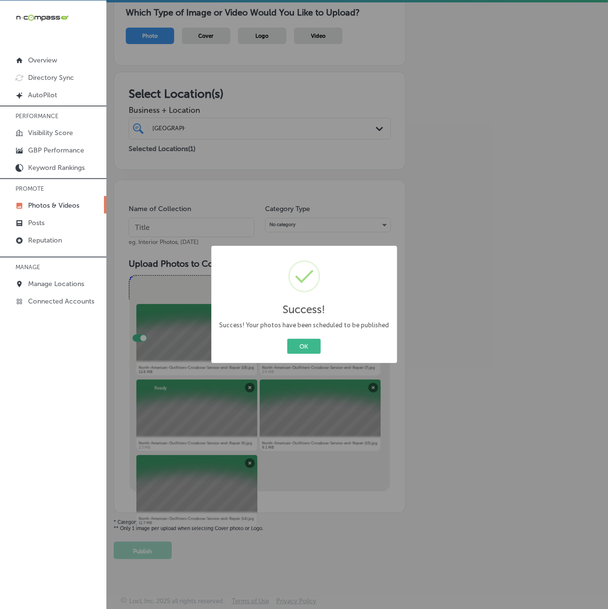
scroll to position [86, 0]
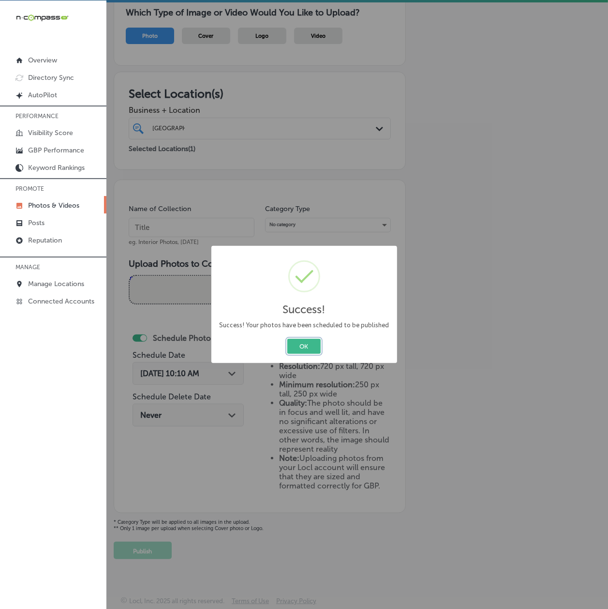
drag, startPoint x: 308, startPoint y: 346, endPoint x: 306, endPoint y: 364, distance: 17.6
click at [308, 346] on button "OK" at bounding box center [303, 346] width 33 height 15
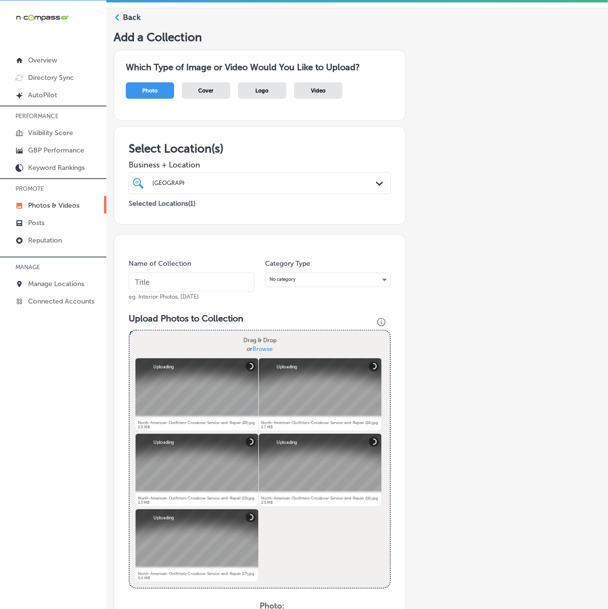
scroll to position [0, 0]
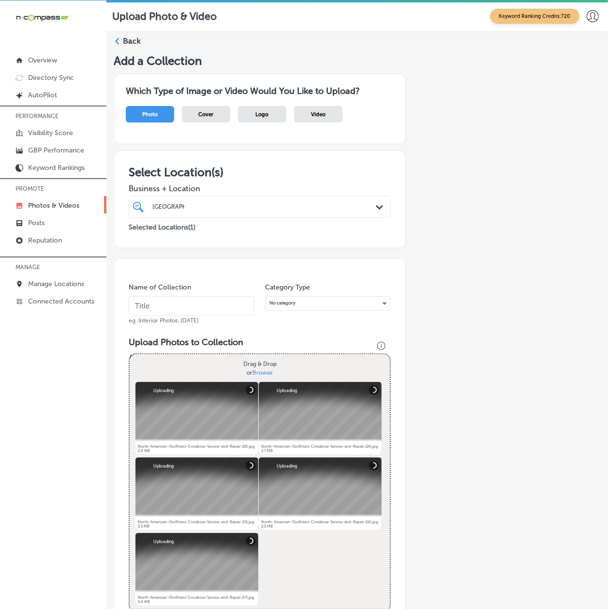
click at [153, 298] on input "text" at bounding box center [192, 305] width 126 height 19
paste input "Indoor archery range [GEOGRAPHIC_DATA]"
drag, startPoint x: 163, startPoint y: 307, endPoint x: 158, endPoint y: 306, distance: 4.9
click at [158, 306] on input "Indoor archery range [GEOGRAPHIC_DATA]" at bounding box center [192, 305] width 126 height 19
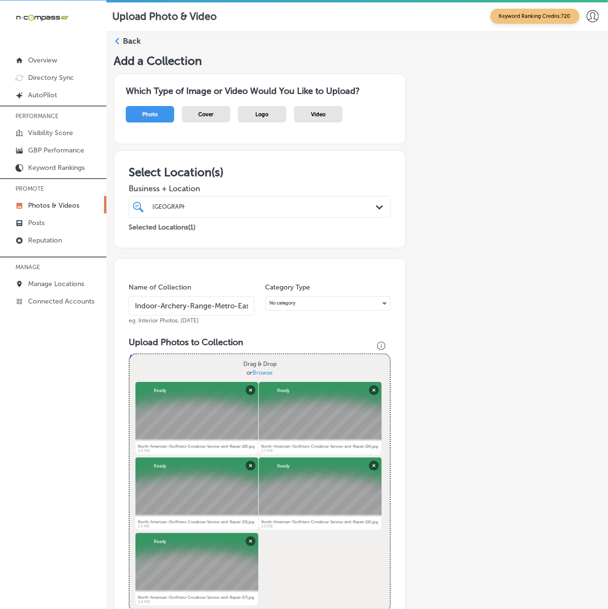
scroll to position [0, 7]
type input "Indoor-Archery-Range-Metro-East"
click at [91, 391] on div "iconmonstr-menu-thin copy Created with Sketch. Overview Directory Sync Created …" at bounding box center [53, 304] width 106 height 609
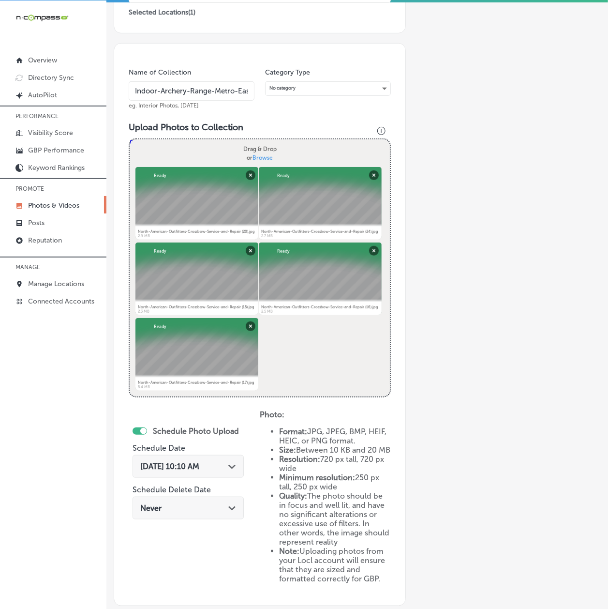
scroll to position [258, 0]
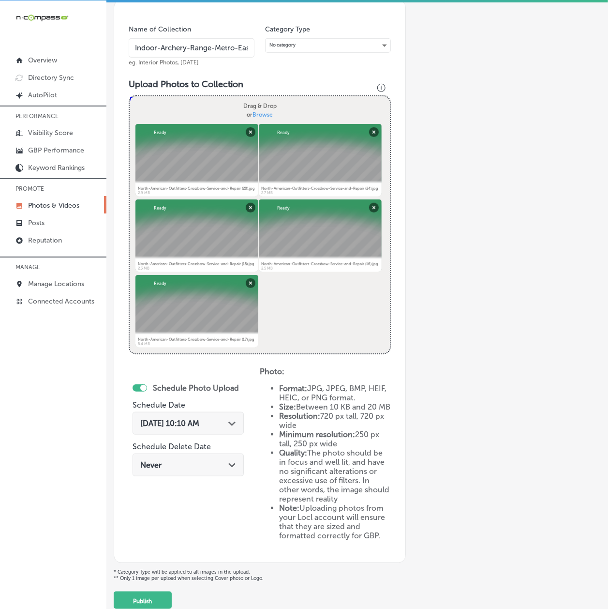
click at [161, 421] on span "[DATE] 10:10 AM" at bounding box center [169, 422] width 59 height 9
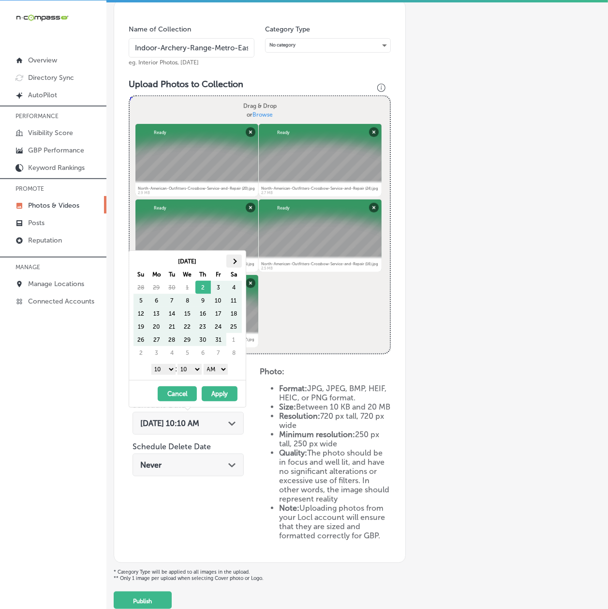
click at [234, 256] on th at bounding box center [233, 260] width 15 height 13
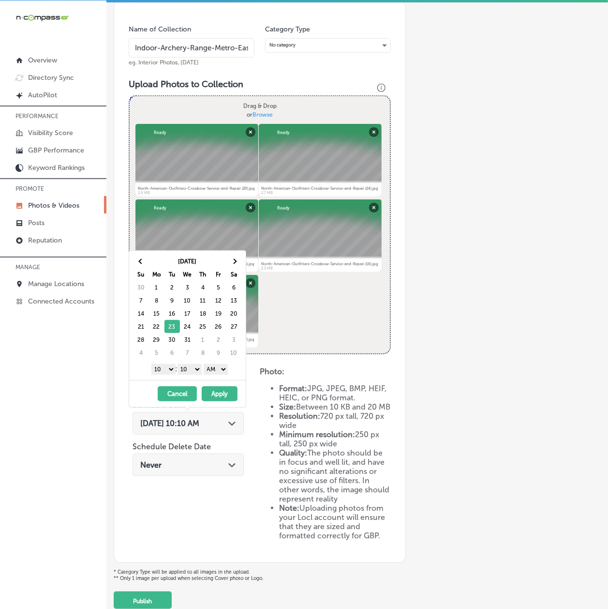
click at [163, 367] on select "1 2 3 4 5 6 7 8 9 10 11 12" at bounding box center [163, 369] width 24 height 11
click at [192, 371] on select "00 10 20 30 40 50" at bounding box center [190, 369] width 24 height 11
click at [223, 371] on select "AM PM" at bounding box center [216, 369] width 24 height 11
click at [216, 397] on button "Apply" at bounding box center [220, 393] width 36 height 15
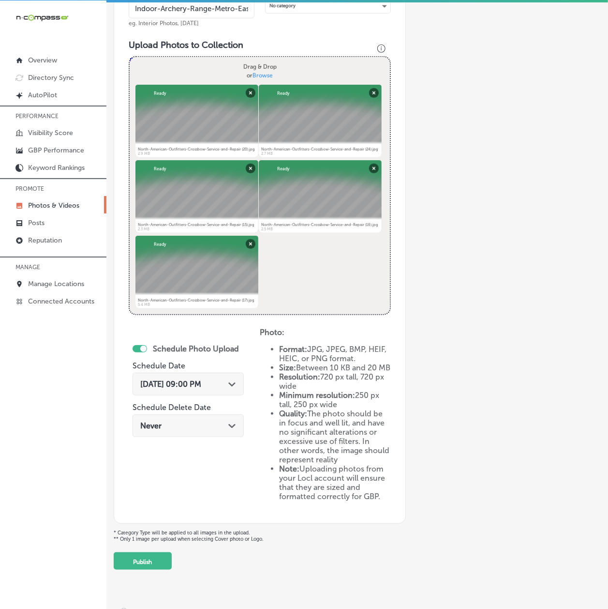
scroll to position [315, 0]
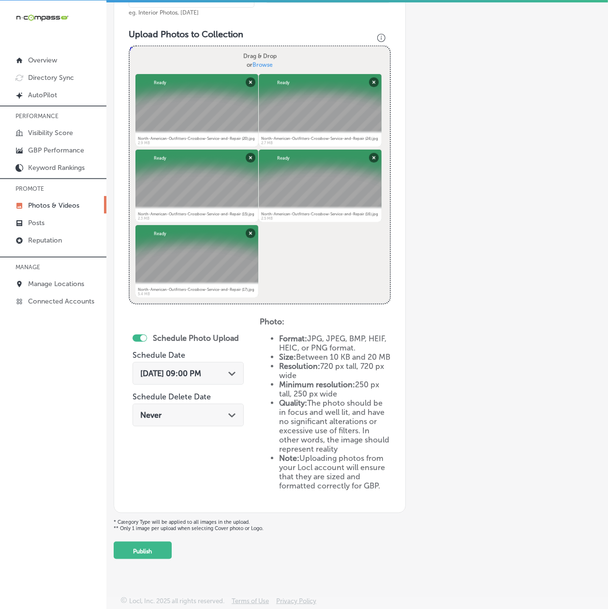
click at [152, 543] on button "Publish" at bounding box center [143, 549] width 58 height 17
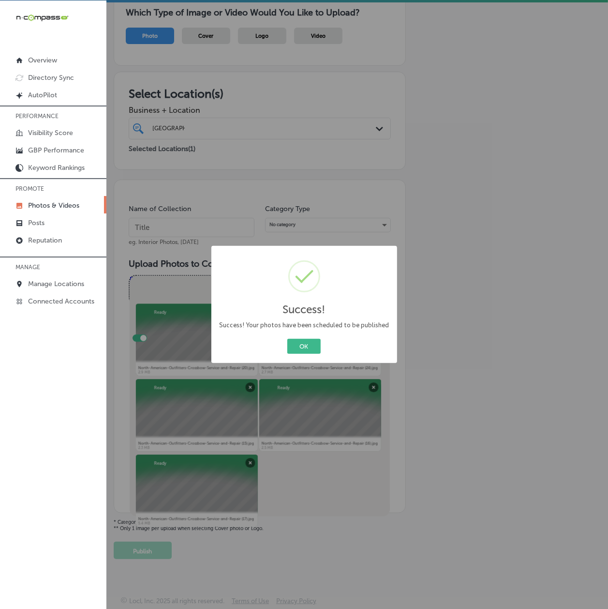
scroll to position [86, 0]
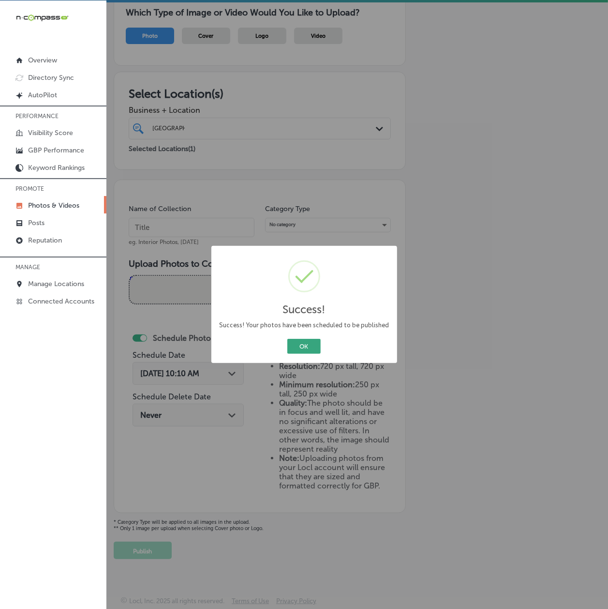
click at [291, 348] on button "OK" at bounding box center [303, 346] width 33 height 15
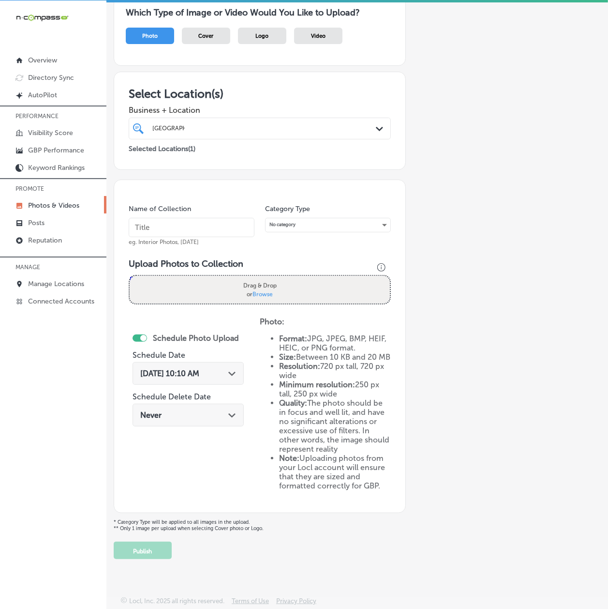
click at [161, 221] on input "text" at bounding box center [192, 227] width 126 height 19
paste input "3D archery target range"
drag, startPoint x: 150, startPoint y: 223, endPoint x: 143, endPoint y: 223, distance: 6.8
click at [143, 223] on input "3D archery target range" at bounding box center [192, 227] width 126 height 19
type input "3D-Archery-Target-Range"
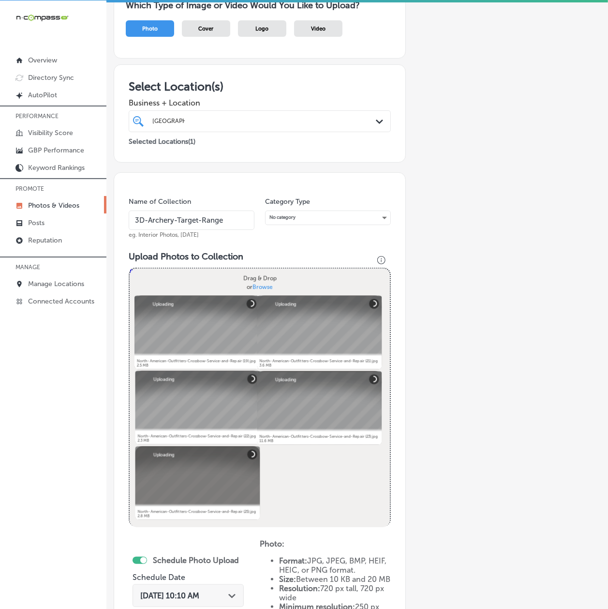
click at [174, 597] on span "[DATE] 10:10 AM" at bounding box center [169, 595] width 59 height 9
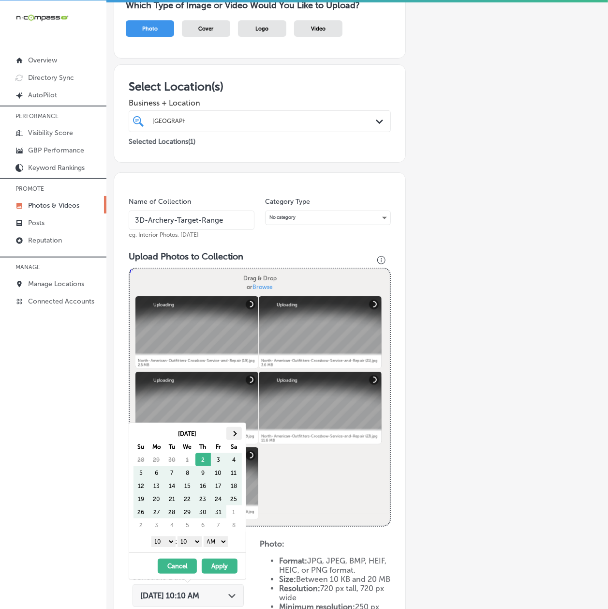
click at [234, 434] on span at bounding box center [233, 433] width 5 height 5
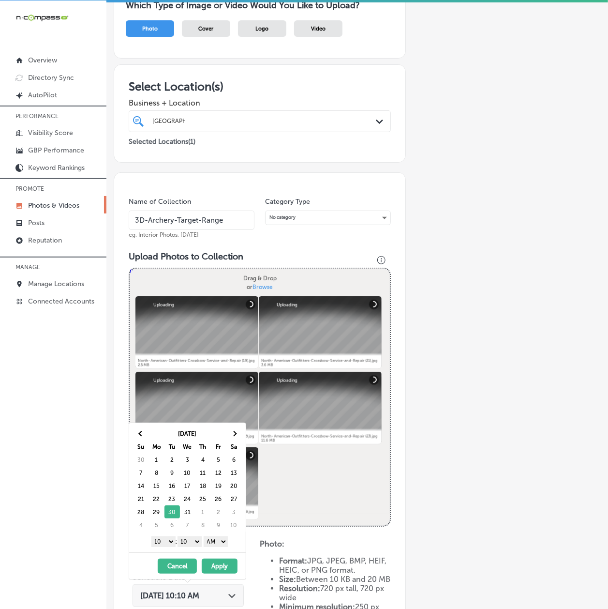
click at [161, 540] on select "1 2 3 4 5 6 7 8 9 10 11 12" at bounding box center [163, 541] width 24 height 11
click at [199, 540] on select "00 10 20 30 40 50" at bounding box center [190, 541] width 24 height 11
click at [209, 540] on select "AM PM" at bounding box center [216, 541] width 24 height 11
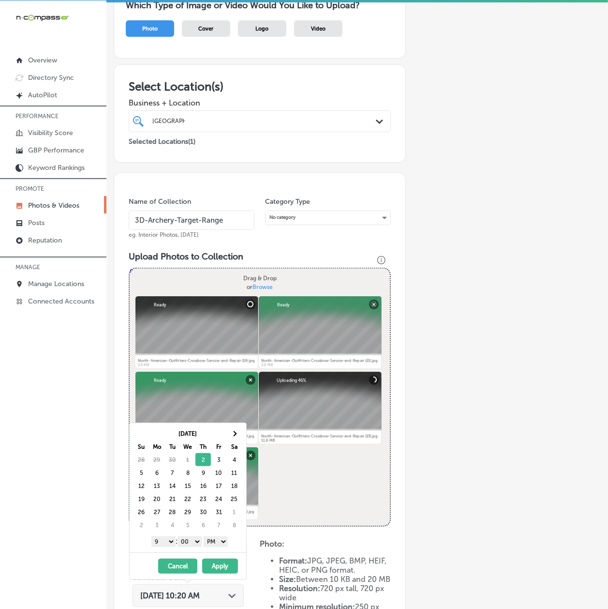
click at [214, 569] on button "Apply" at bounding box center [220, 565] width 36 height 15
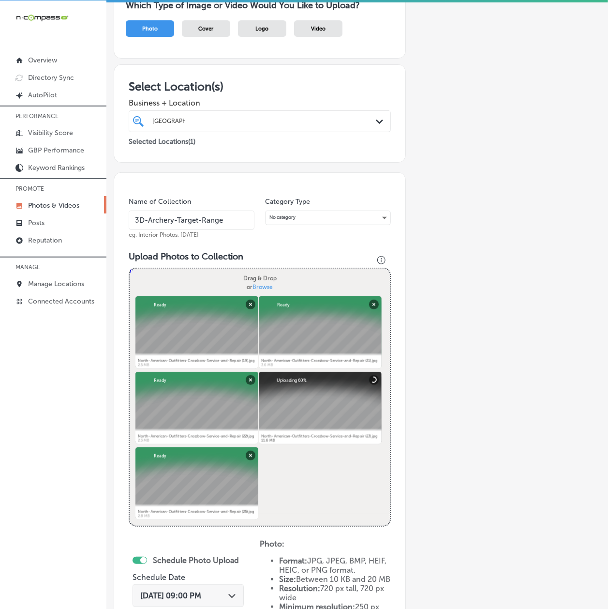
click at [436, 498] on div "Add a Collection Which Type of Image or Video Would You Like to Upload? Photo C…" at bounding box center [357, 374] width 487 height 813
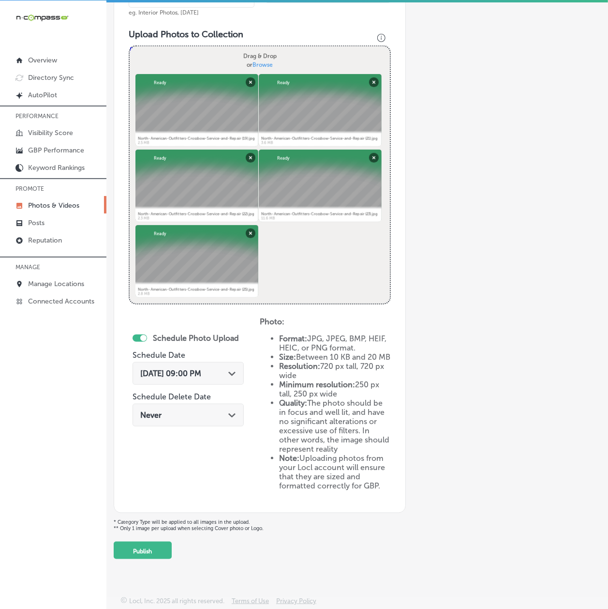
scroll to position [315, 0]
click at [200, 373] on div "[DATE] 09:00 PM Path Created with Sketch." at bounding box center [188, 373] width 111 height 23
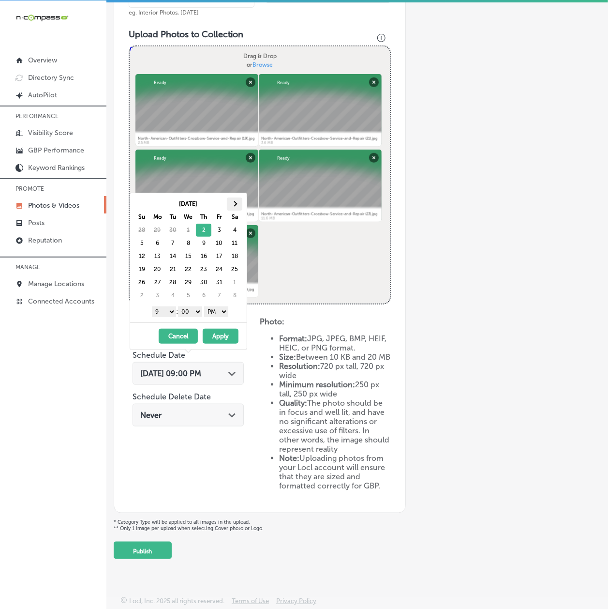
click at [236, 207] on th at bounding box center [234, 203] width 15 height 13
click at [145, 207] on th at bounding box center [141, 203] width 15 height 13
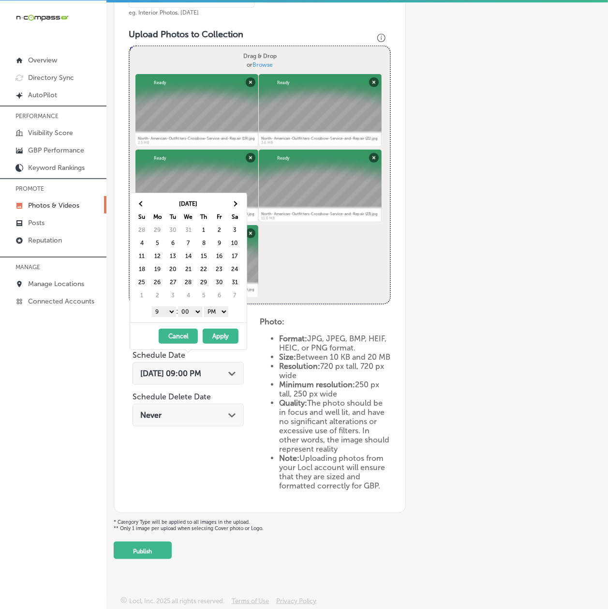
click at [145, 207] on th at bounding box center [141, 203] width 15 height 13
click at [489, 314] on div "Add a Collection Which Type of Image or Video Would You Like to Upload? Photo C…" at bounding box center [357, 152] width 487 height 813
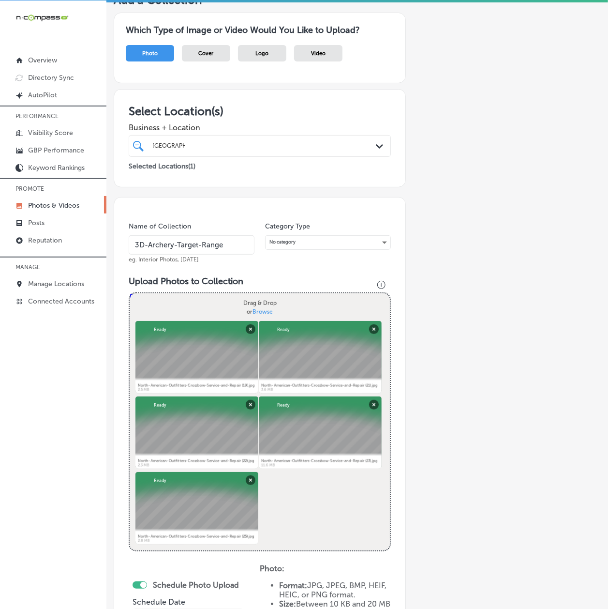
scroll to position [57, 0]
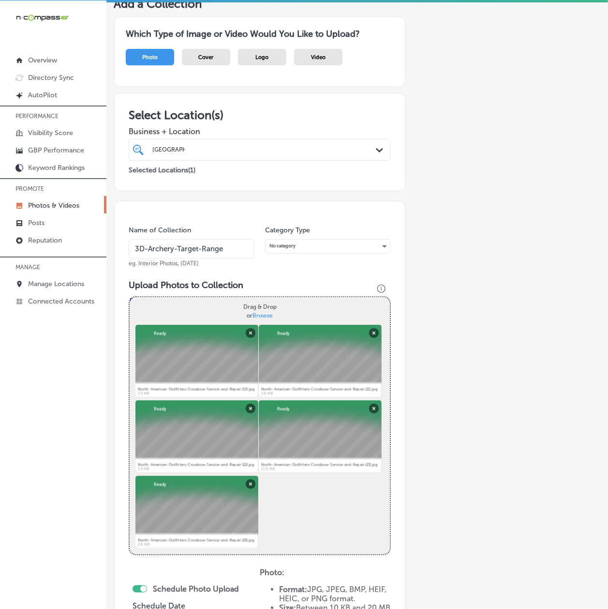
click at [215, 250] on input "3D-Archery-Target-Range" at bounding box center [192, 248] width 126 height 19
click at [413, 417] on div "Add a Collection Which Type of Image or Video Would You Like to Upload? Photo C…" at bounding box center [357, 403] width 487 height 813
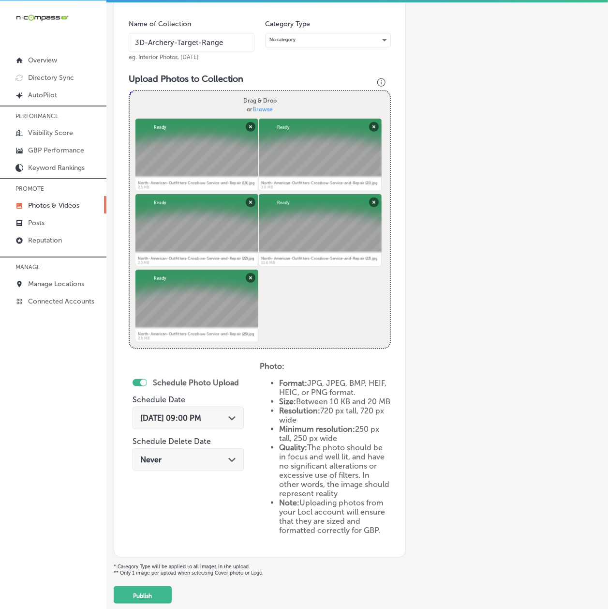
scroll to position [315, 0]
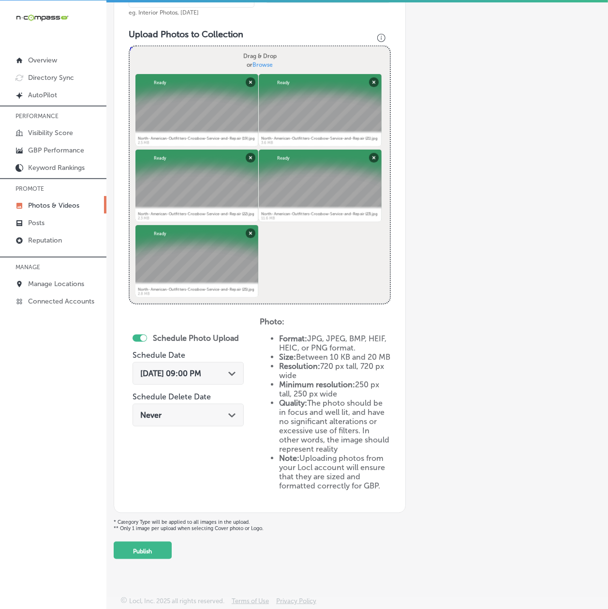
click at [155, 369] on span "[DATE] 09:00 PM" at bounding box center [170, 373] width 61 height 9
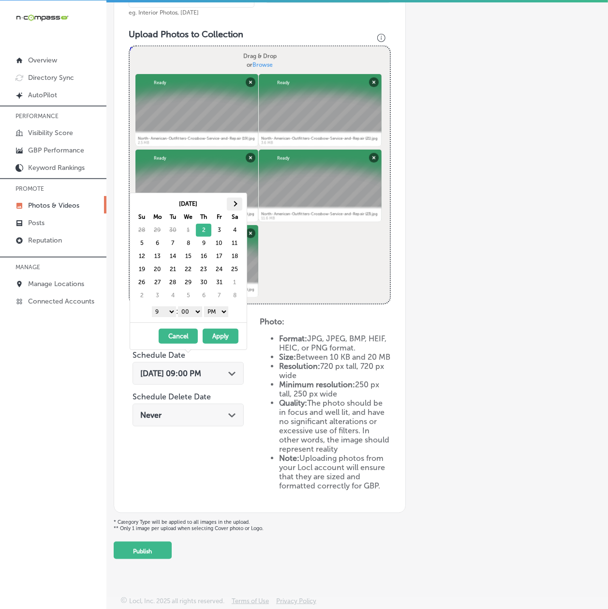
click at [233, 208] on th at bounding box center [234, 203] width 15 height 13
click at [231, 337] on button "Apply" at bounding box center [221, 335] width 36 height 15
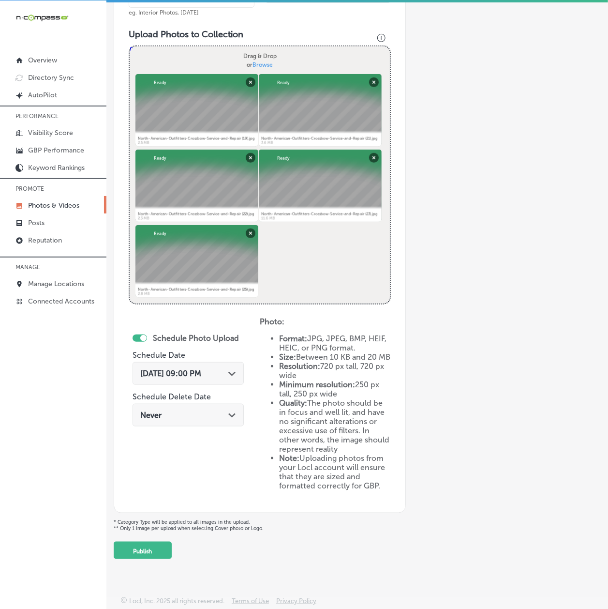
click at [493, 403] on div "Add a Collection Which Type of Image or Video Would You Like to Upload? Photo C…" at bounding box center [357, 152] width 487 height 813
click at [153, 543] on button "Publish" at bounding box center [143, 549] width 58 height 17
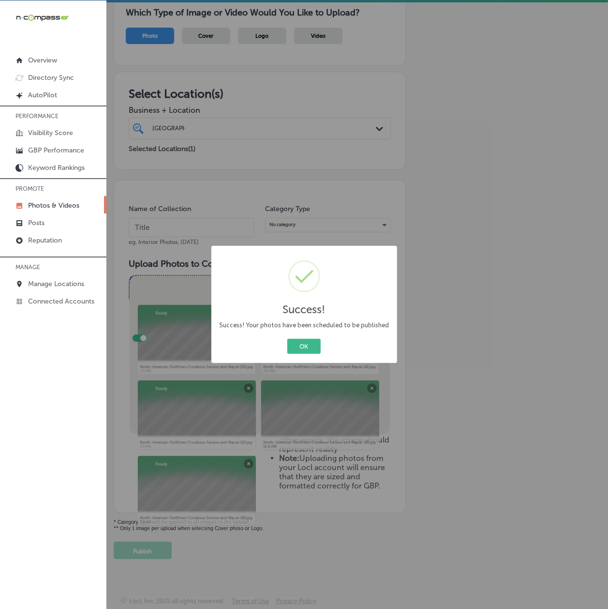
scroll to position [86, 0]
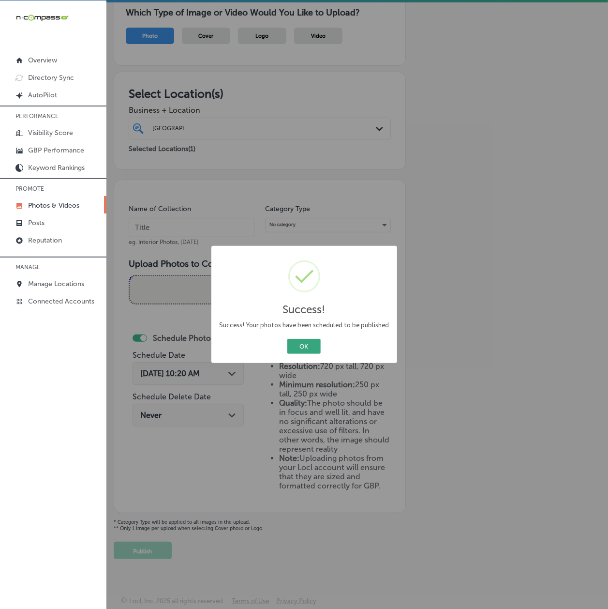
click at [308, 343] on button "OK" at bounding box center [303, 346] width 33 height 15
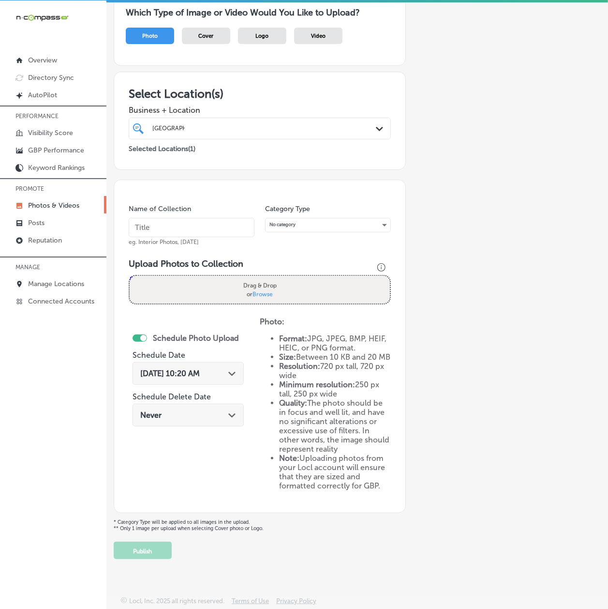
click at [49, 211] on link "Photos & Videos" at bounding box center [53, 204] width 106 height 17
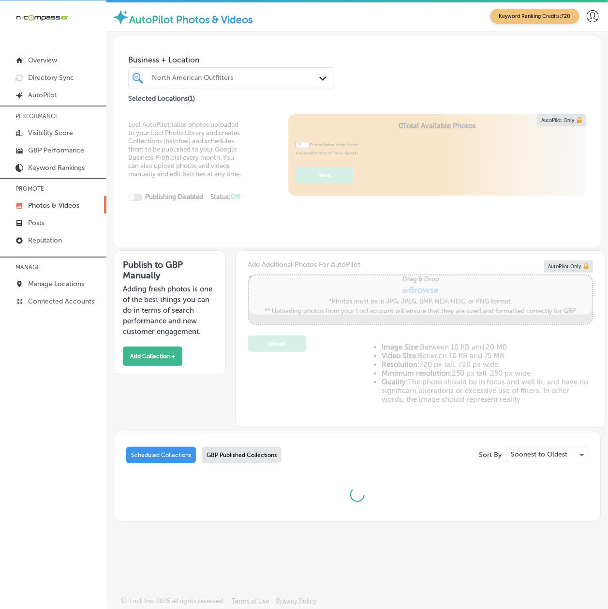
type input "5"
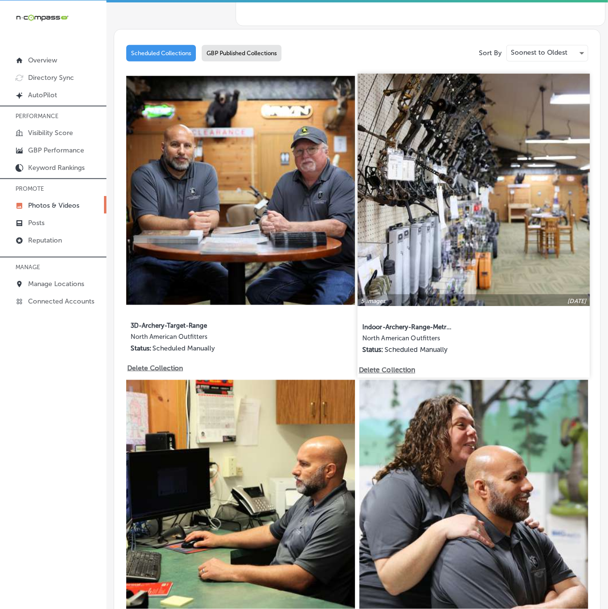
scroll to position [516, 0]
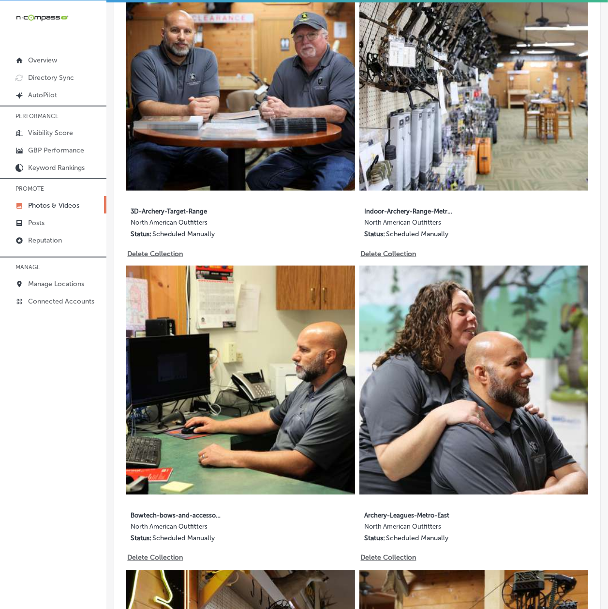
click at [101, 380] on div "iconmonstr-menu-thin copy Created with Sketch. Overview Directory Sync Created …" at bounding box center [53, 304] width 106 height 609
click at [48, 206] on p "Photos & Videos" at bounding box center [53, 205] width 51 height 8
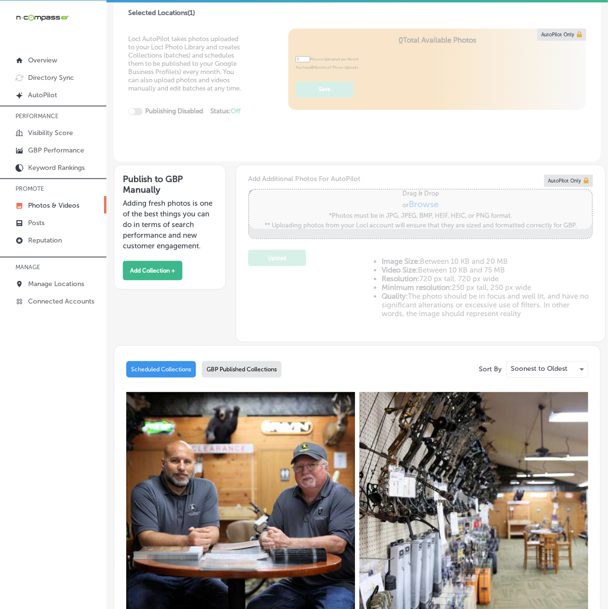
scroll to position [0, 0]
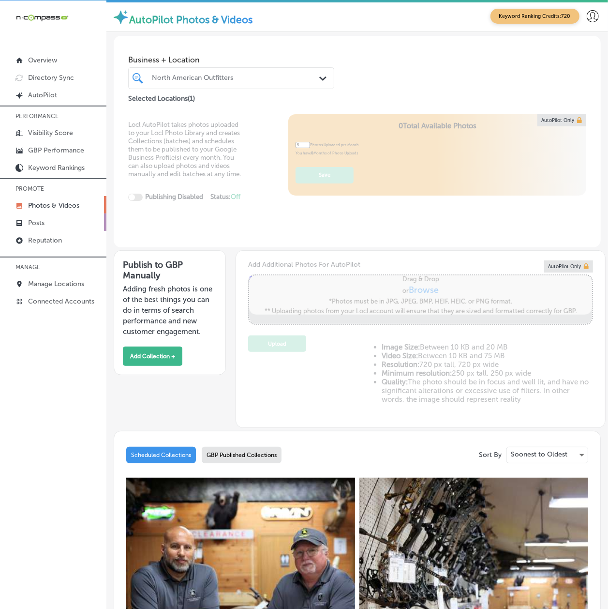
click at [48, 227] on link "Posts" at bounding box center [53, 221] width 106 height 17
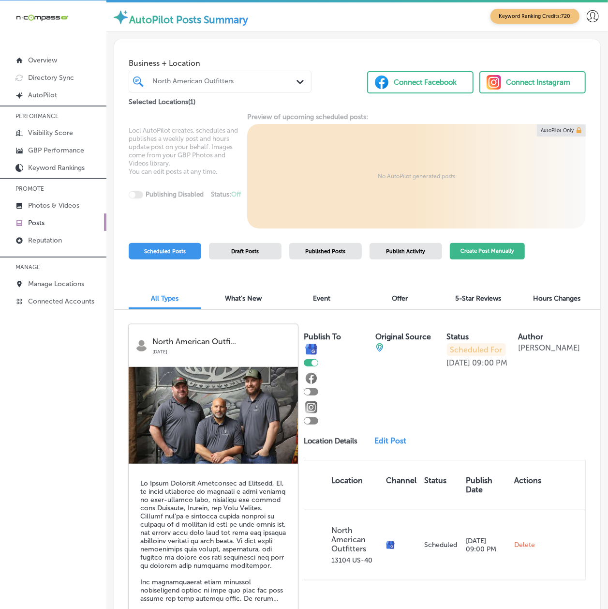
click at [488, 246] on button "Create Post Manually" at bounding box center [487, 251] width 75 height 17
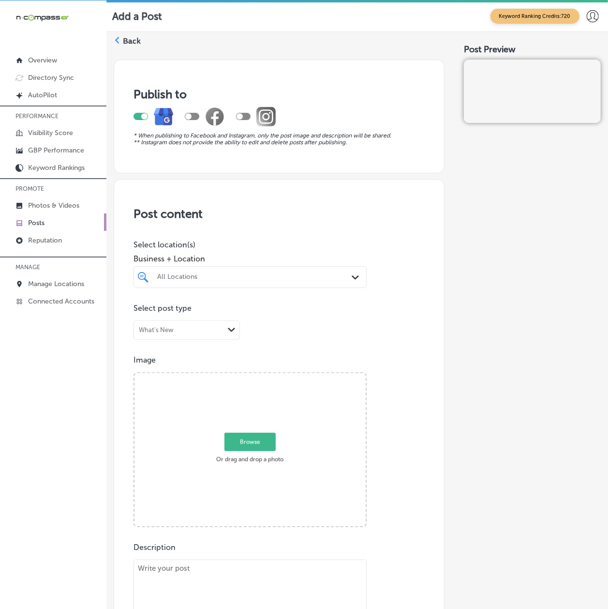
click at [189, 285] on div "All Locations Path Created with Sketch." at bounding box center [250, 277] width 233 height 22
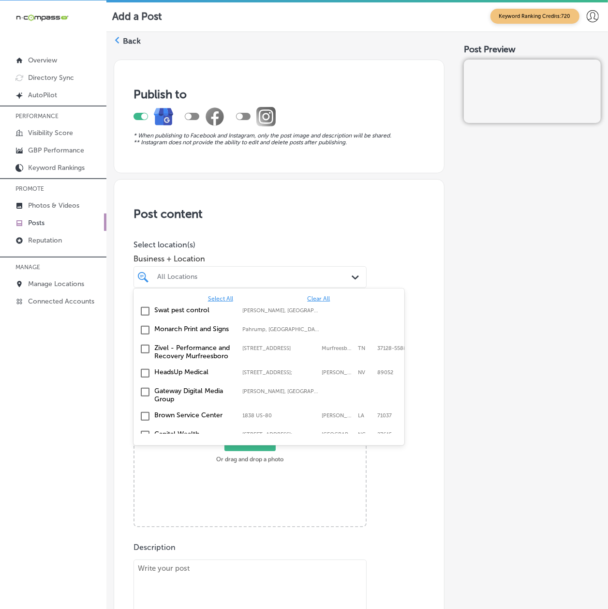
click at [308, 297] on span "Clear All" at bounding box center [318, 298] width 23 height 7
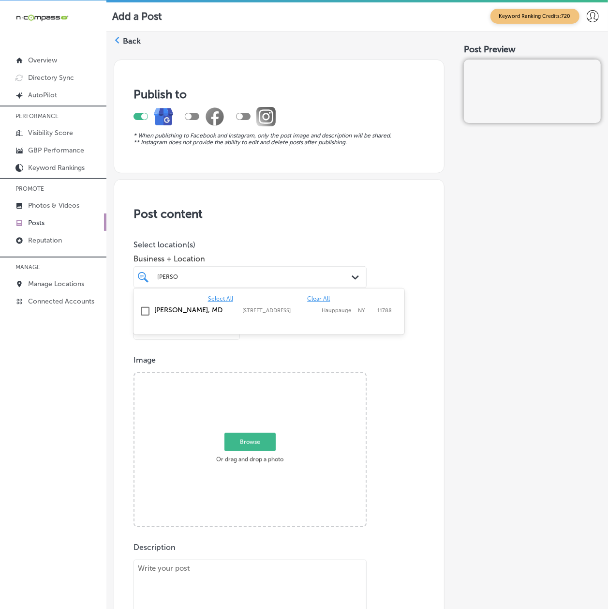
click at [225, 311] on label "[PERSON_NAME], MD" at bounding box center [194, 310] width 78 height 8
type input "[PERSON_NAME]"
click at [396, 424] on div "Image Powered by PQINA Browse Or drag and drop a photo" at bounding box center [279, 441] width 291 height 172
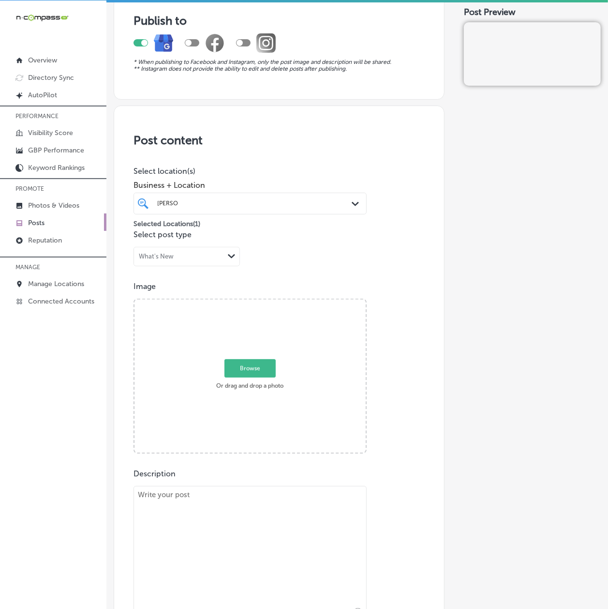
scroll to position [172, 0]
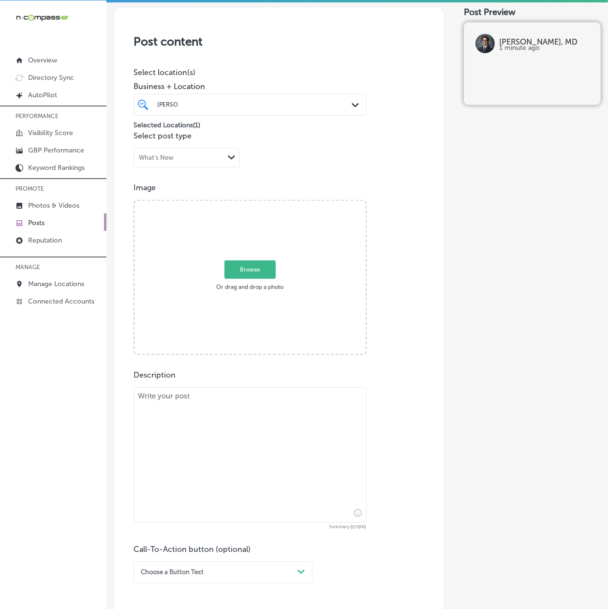
click at [218, 422] on textarea at bounding box center [250, 454] width 233 height 135
paste textarea "Winter brings a rise in hand and wrist injuries, especially with the cold affec…"
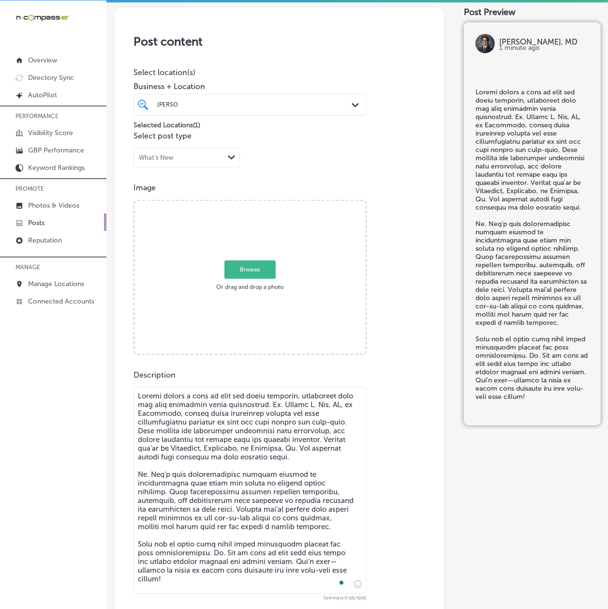
type textarea "Winter brings a rise in hand and wrist injuries, especially with the cold affec…"
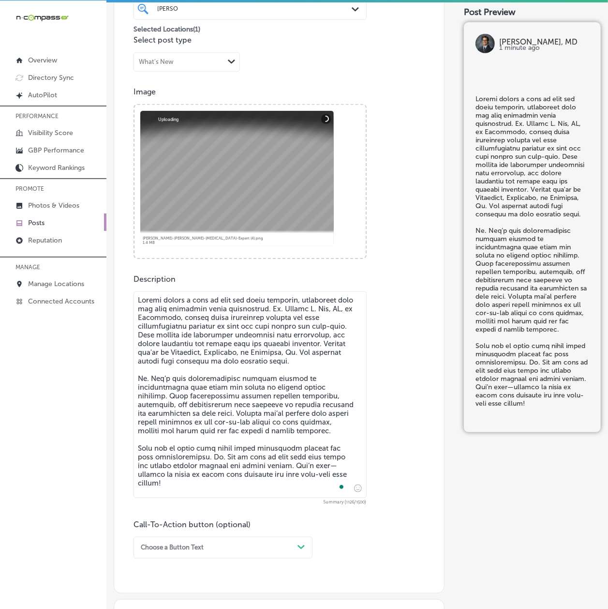
scroll to position [516, 0]
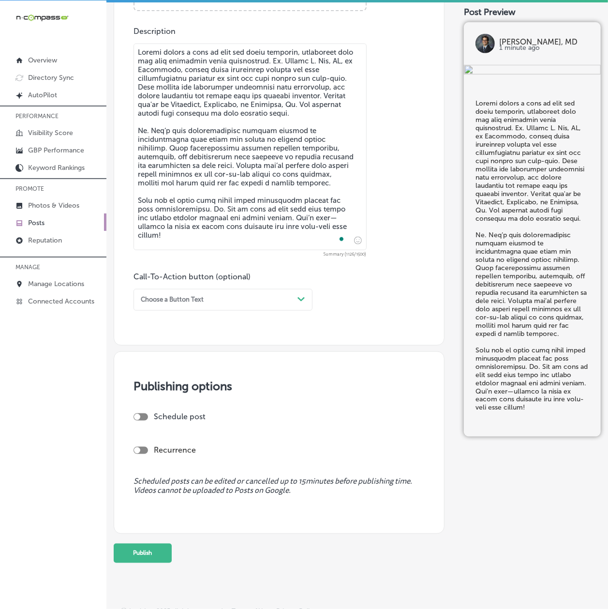
click at [170, 299] on div "Choose a Button Text" at bounding box center [172, 299] width 63 height 7
click at [153, 330] on div "Book" at bounding box center [223, 334] width 179 height 15
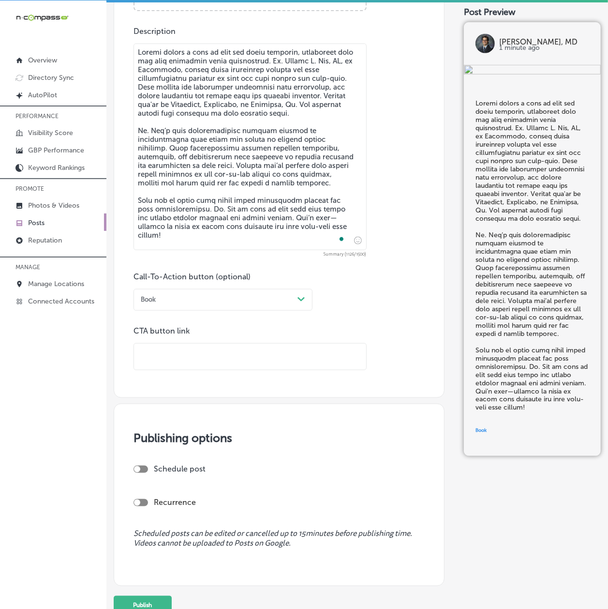
click at [148, 346] on input "text" at bounding box center [250, 356] width 232 height 27
paste input "[URL][DOMAIN_NAME]"
click at [141, 466] on div at bounding box center [141, 468] width 15 height 7
type input "[URL][DOMAIN_NAME]"
checkbox input "true"
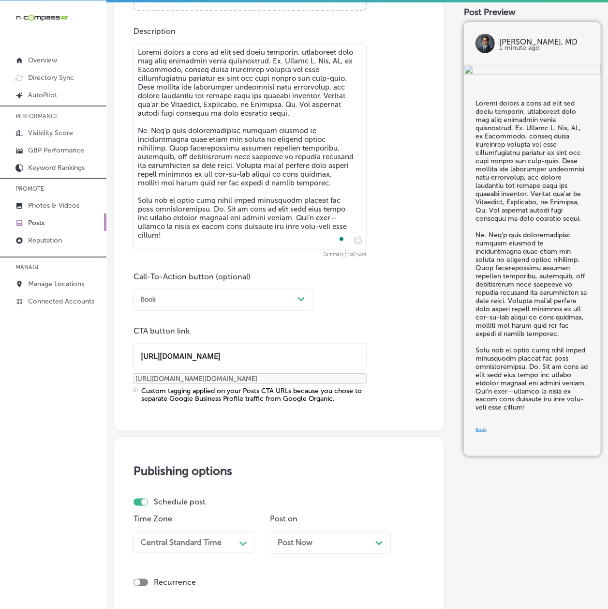
click at [158, 535] on div "Central Standard Time Path Created with Sketch." at bounding box center [194, 542] width 121 height 22
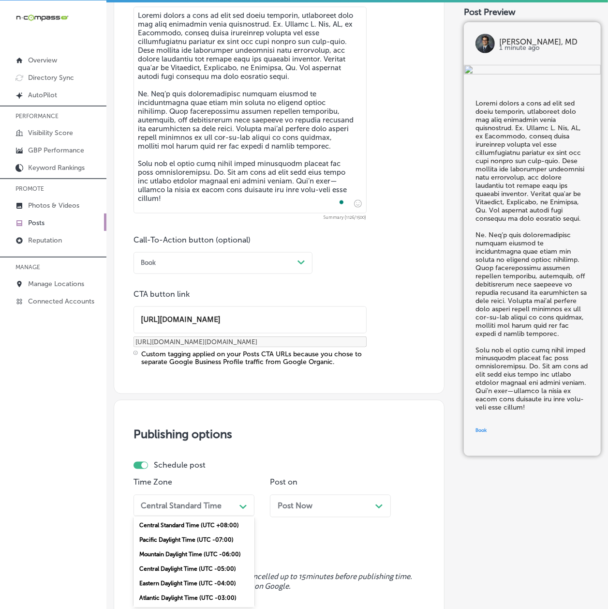
click at [158, 550] on div "Mountain Daylight Time (UTC -06:00)" at bounding box center [194, 554] width 121 height 15
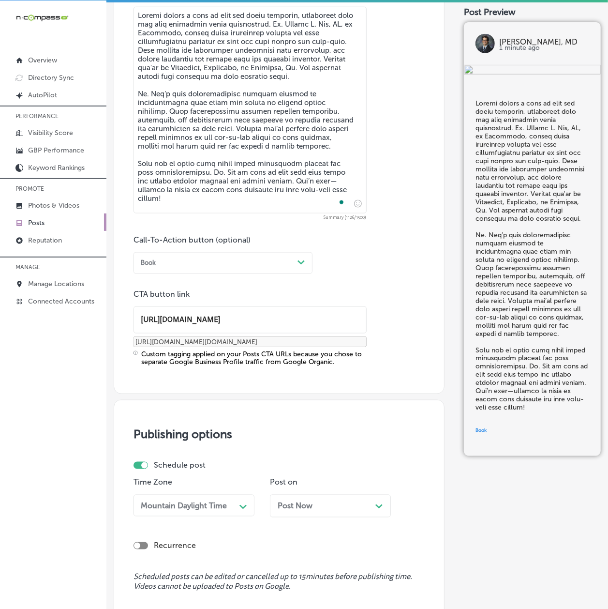
click at [270, 502] on div "Post Now Path Created with Sketch." at bounding box center [330, 505] width 121 height 23
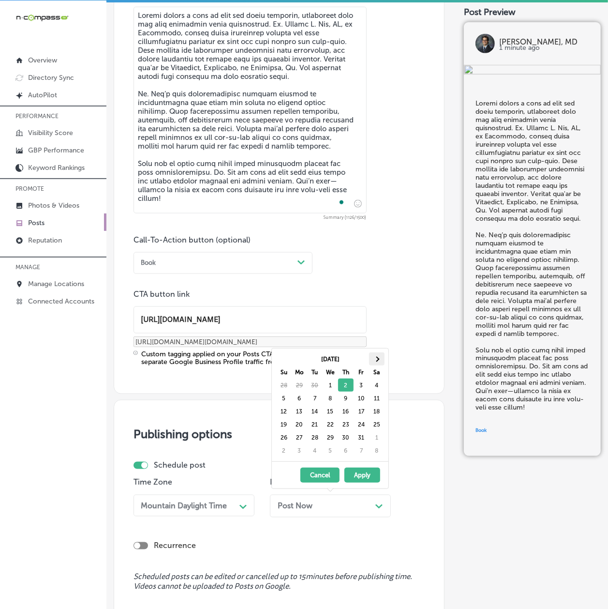
click at [380, 362] on th at bounding box center [376, 358] width 15 height 13
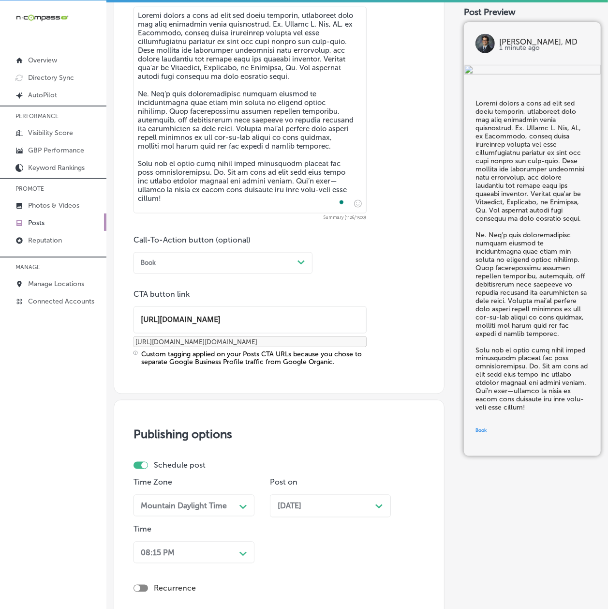
click at [239, 564] on div "Time 08:15 PM Path Created with Sketch." at bounding box center [194, 545] width 121 height 43
click at [233, 561] on div "Time 08:15 PM Path Created with Sketch." at bounding box center [194, 545] width 121 height 43
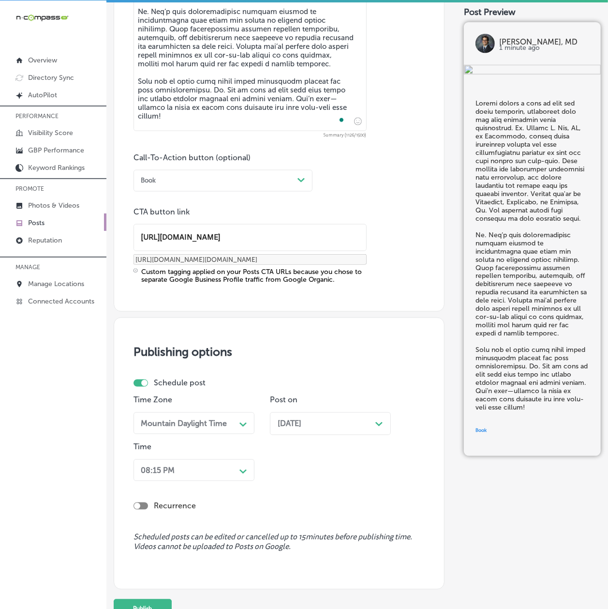
scroll to position [700, 0]
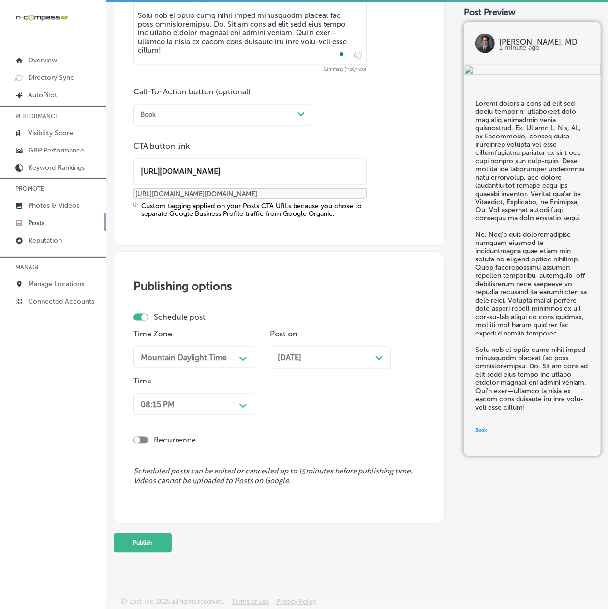
click at [158, 411] on div "08:15 PM" at bounding box center [186, 404] width 99 height 15
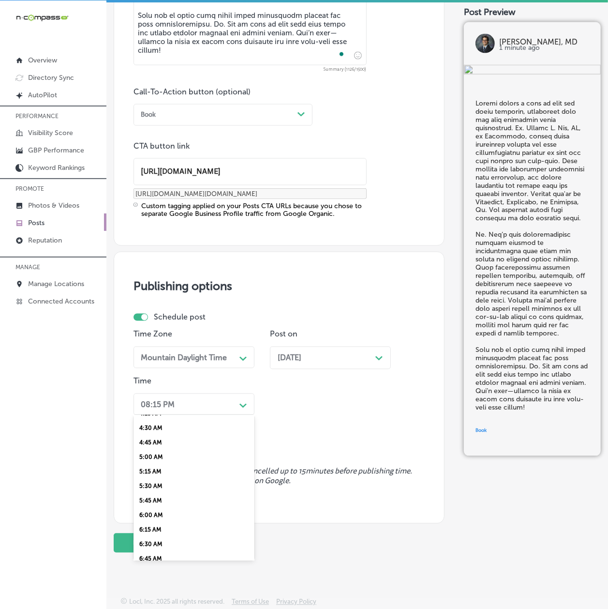
scroll to position [343, 0]
click at [153, 480] on div "7:00 AM" at bounding box center [194, 487] width 121 height 15
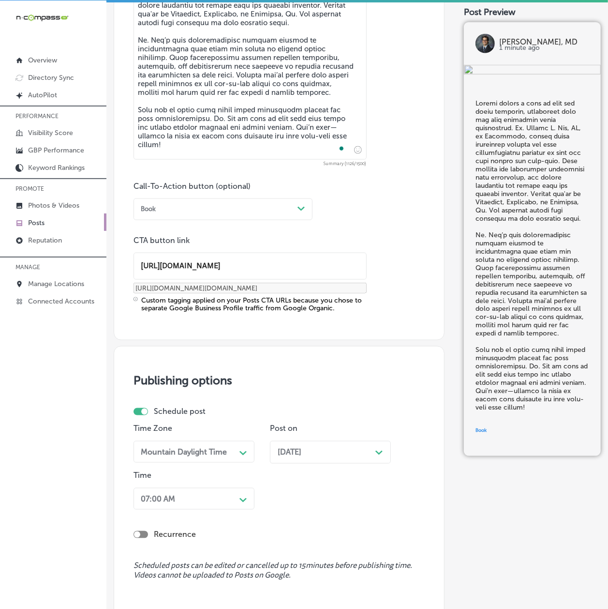
scroll to position [700, 0]
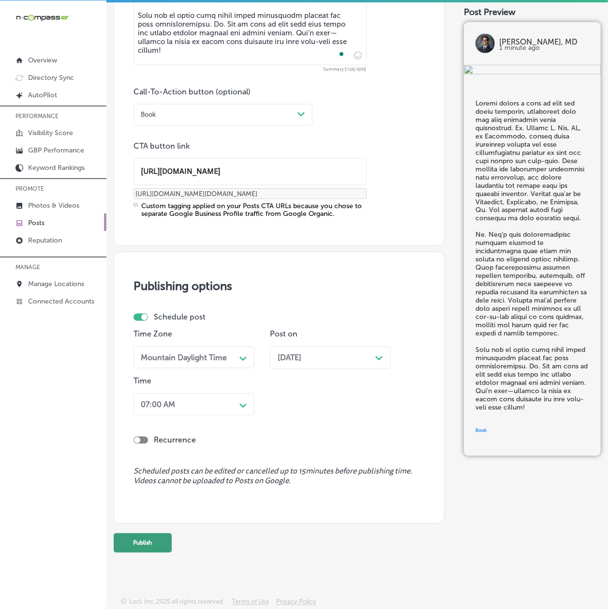
click at [148, 537] on button "Publish" at bounding box center [143, 542] width 58 height 19
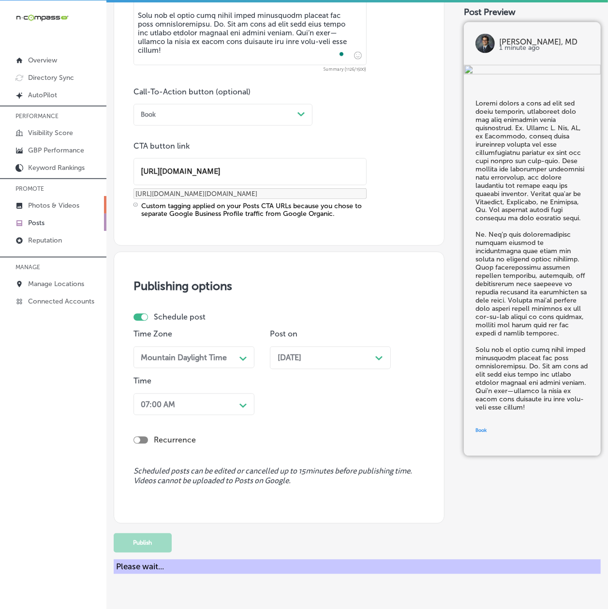
scroll to position [573, 0]
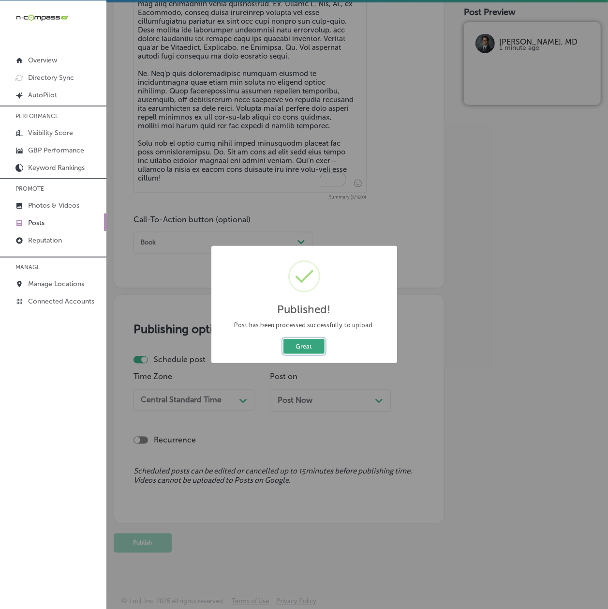
click at [289, 343] on button "Great" at bounding box center [303, 346] width 41 height 15
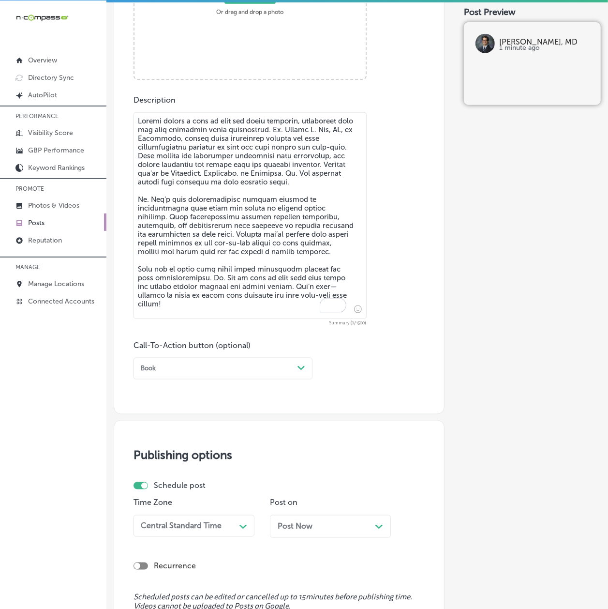
scroll to position [314, 0]
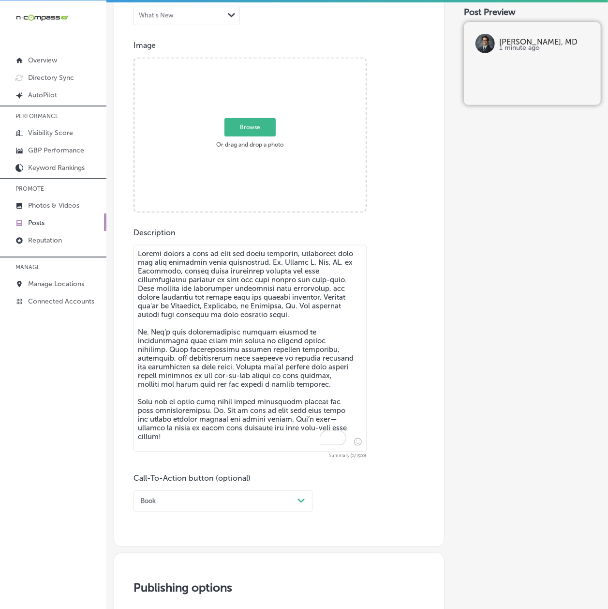
click at [215, 301] on textarea "To enrich screen reader interactions, please activate Accessibility in Grammarl…" at bounding box center [250, 348] width 233 height 207
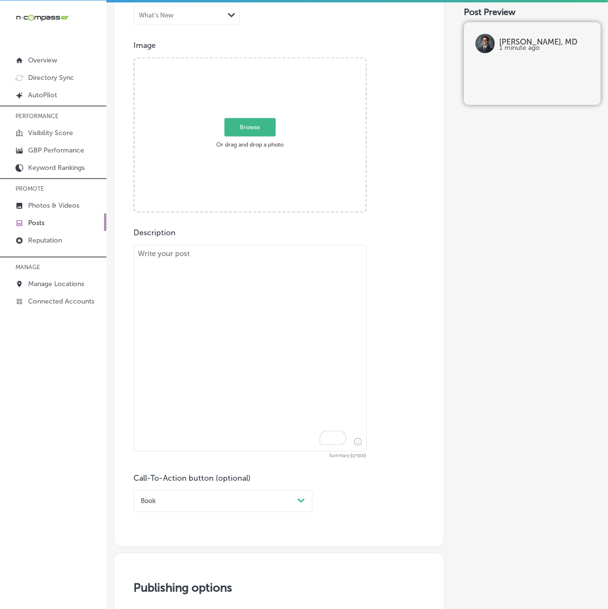
paste textarea "The holiday season can put extra strain on your hands, leading to tendonitis or…"
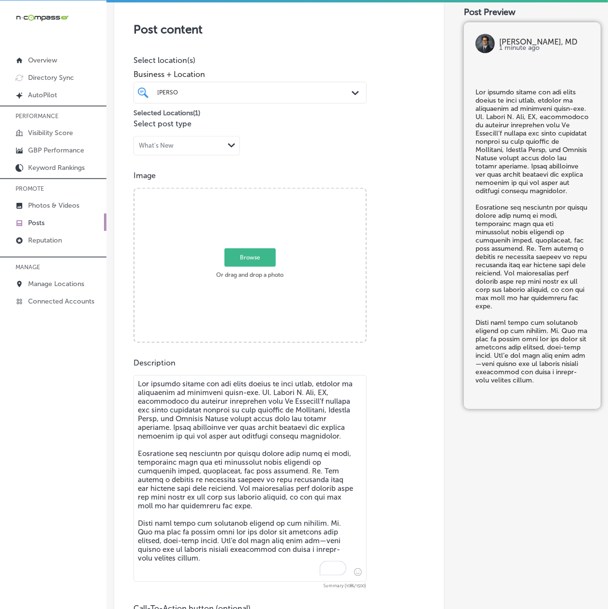
scroll to position [57, 0]
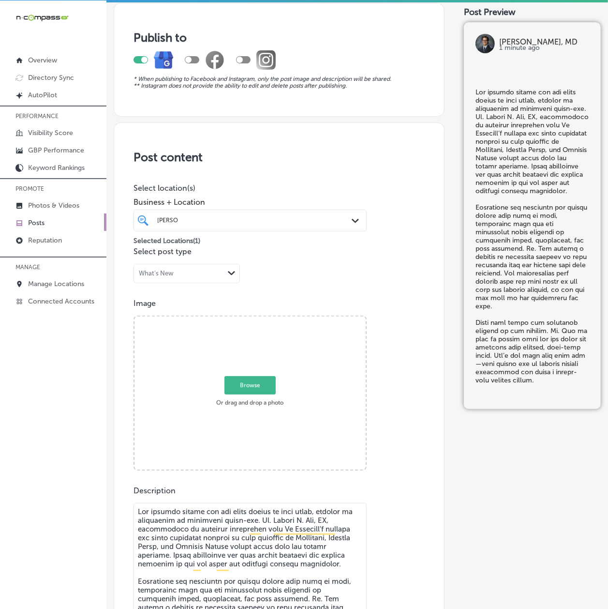
type textarea "The holiday season can put extra strain on your hands, leading to tendonitis or…"
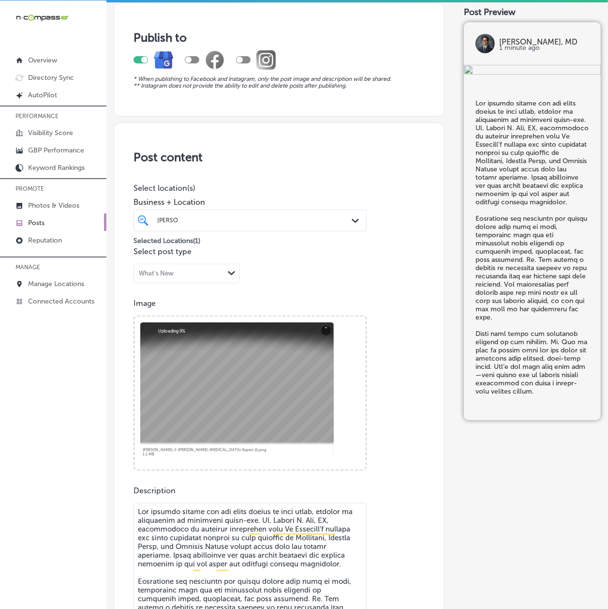
scroll to position [401, 0]
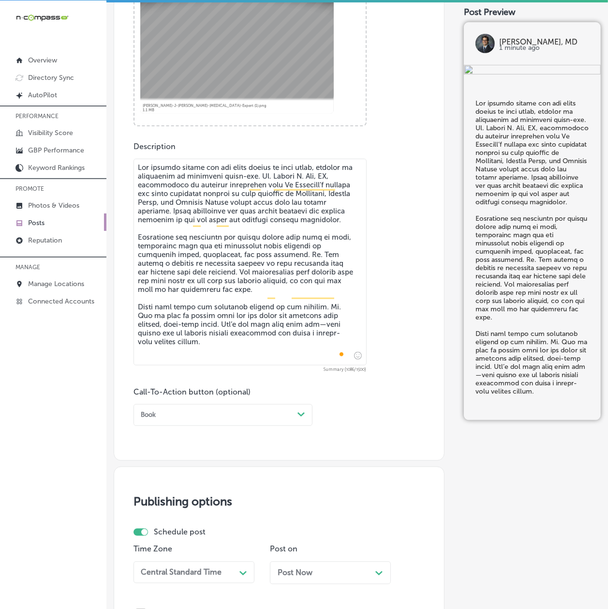
click at [184, 412] on div "Book" at bounding box center [215, 414] width 157 height 13
click at [167, 491] on div "Learn more" at bounding box center [223, 493] width 179 height 15
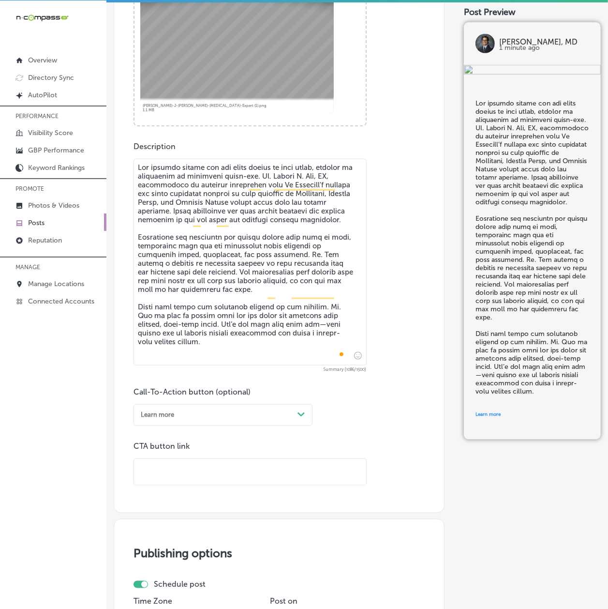
click at [167, 477] on input "text" at bounding box center [250, 472] width 232 height 27
paste input "[URL][DOMAIN_NAME]"
type input "[URL][DOMAIN_NAME]"
click at [95, 461] on div "iconmonstr-menu-thin copy Created with Sketch. Overview Directory Sync Created …" at bounding box center [53, 304] width 106 height 609
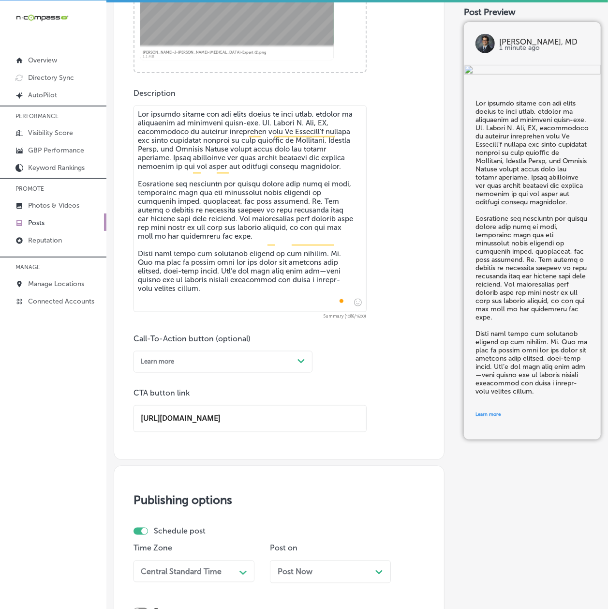
scroll to position [658, 0]
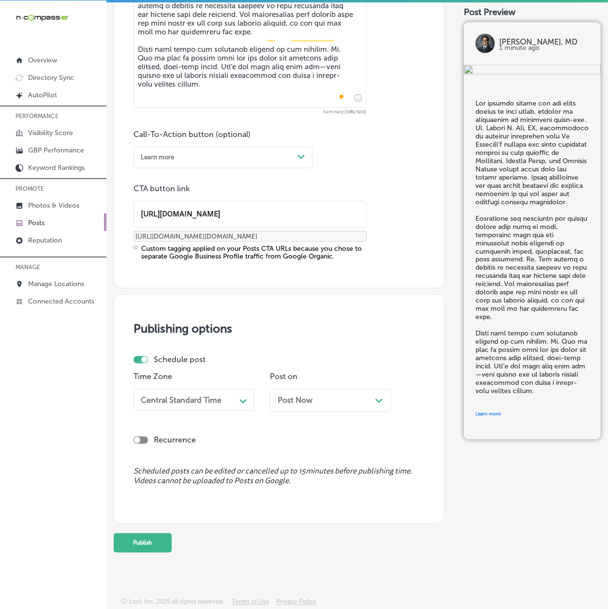
click at [156, 386] on div "Time Zone Central Standard Time Path Created with Sketch." at bounding box center [194, 395] width 121 height 47
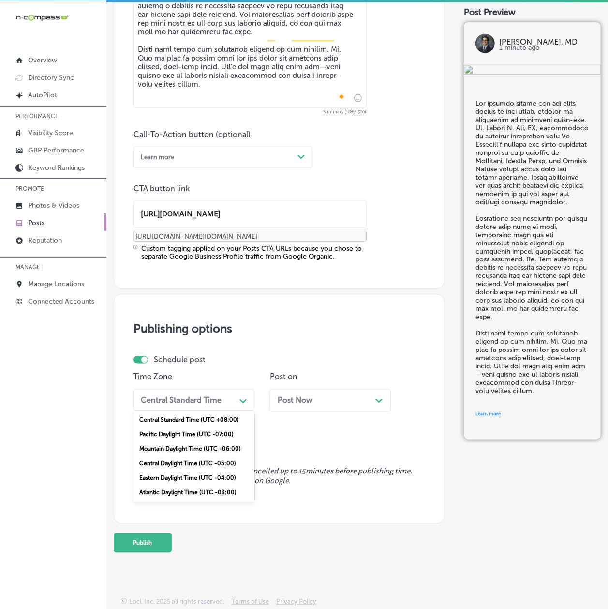
click at [162, 402] on div "Central Standard Time" at bounding box center [181, 399] width 81 height 9
click at [165, 446] on div "Mountain Daylight Time (UTC -06:00)" at bounding box center [194, 449] width 121 height 15
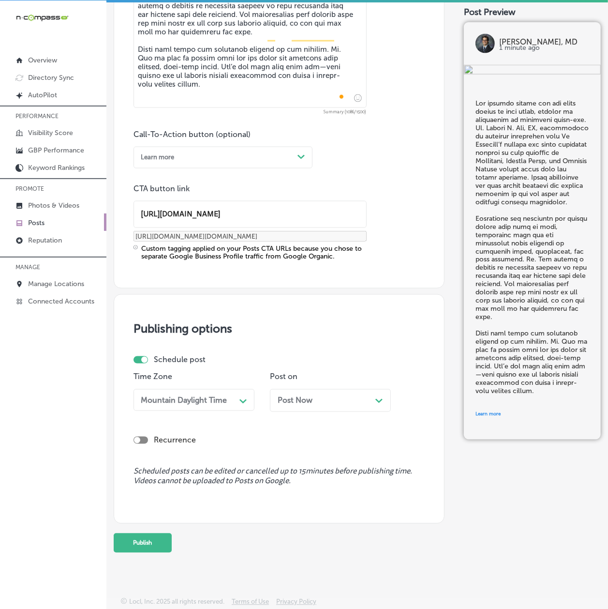
click at [287, 392] on div "Post Now Path Created with Sketch." at bounding box center [330, 400] width 121 height 23
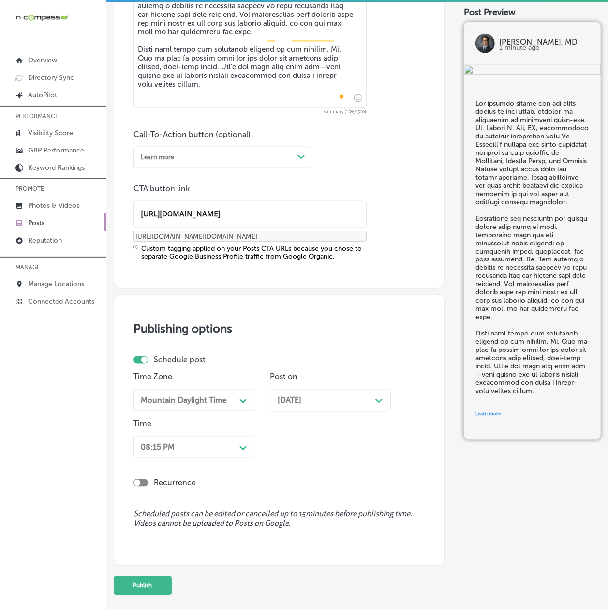
click at [217, 436] on div "08:15 PM Path Created with Sketch." at bounding box center [194, 447] width 121 height 22
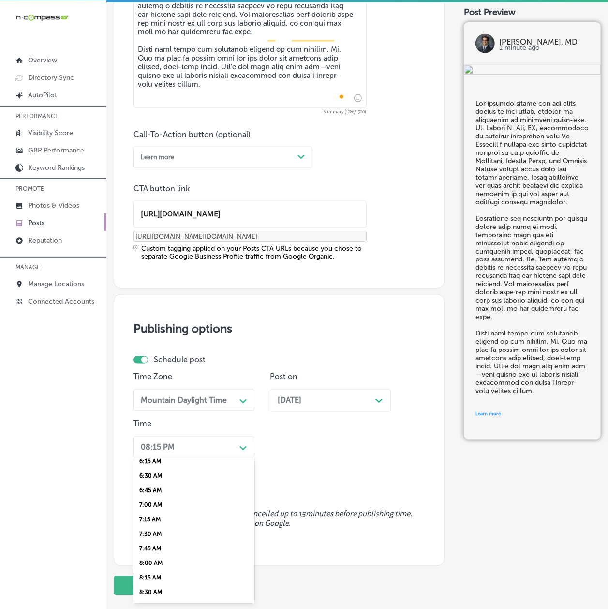
scroll to position [343, 0]
click at [155, 522] on div "7:00 AM" at bounding box center [194, 529] width 121 height 15
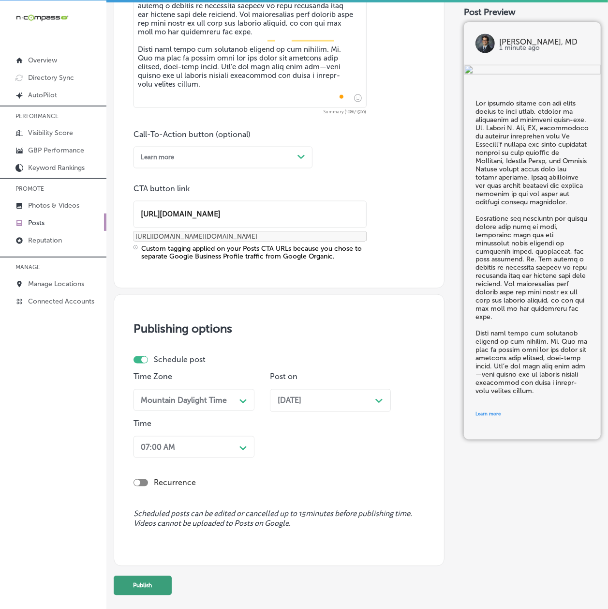
click at [155, 577] on button "Publish" at bounding box center [143, 585] width 58 height 19
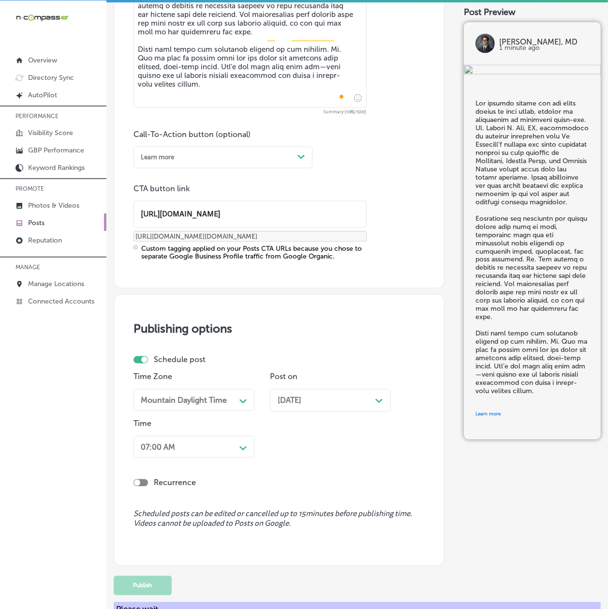
scroll to position [573, 0]
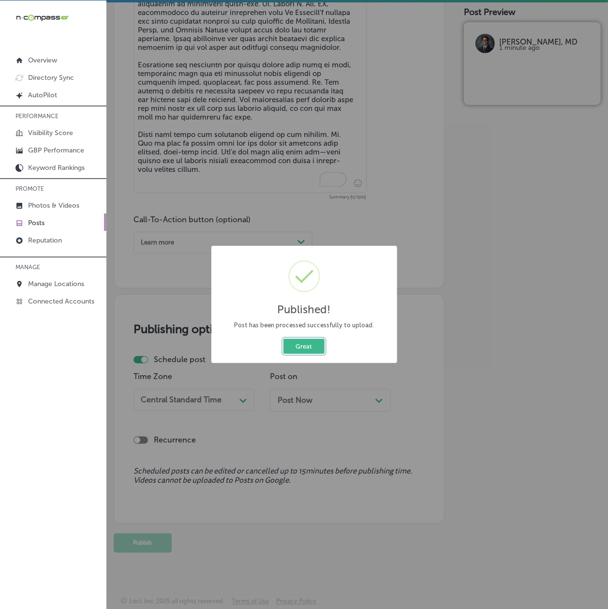
drag, startPoint x: 312, startPoint y: 345, endPoint x: 186, endPoint y: 339, distance: 126.4
click at [312, 345] on button "Great" at bounding box center [303, 346] width 41 height 15
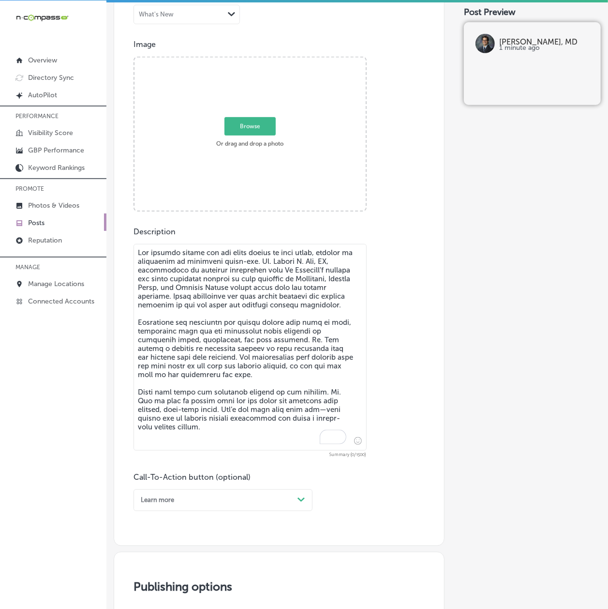
scroll to position [314, 0]
click at [180, 349] on textarea "To enrich screen reader interactions, please activate Accessibility in Grammarl…" at bounding box center [250, 348] width 233 height 207
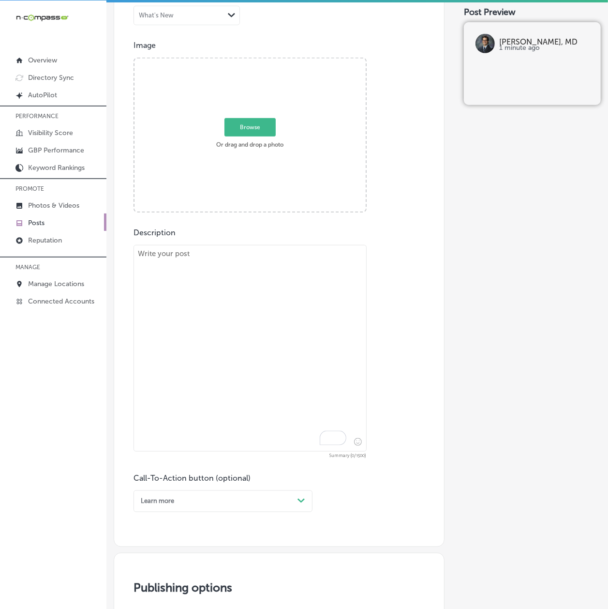
paste textarea "Winter sports bring an increased risk of hand injuries. Dr. Andrew J. Leo, MD, …"
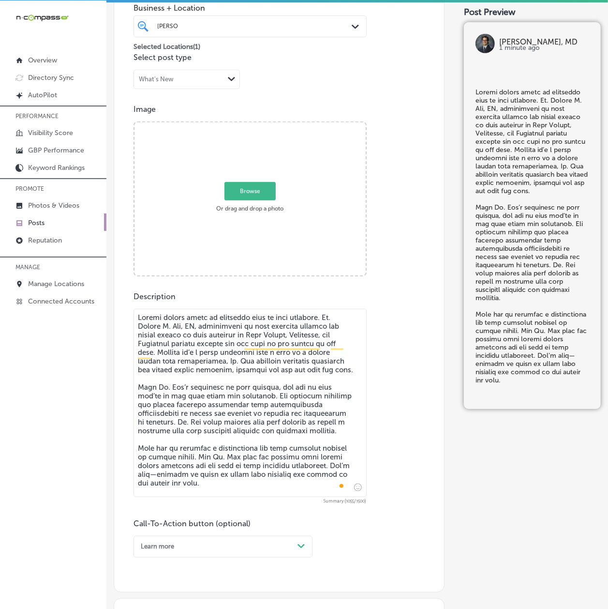
scroll to position [229, 0]
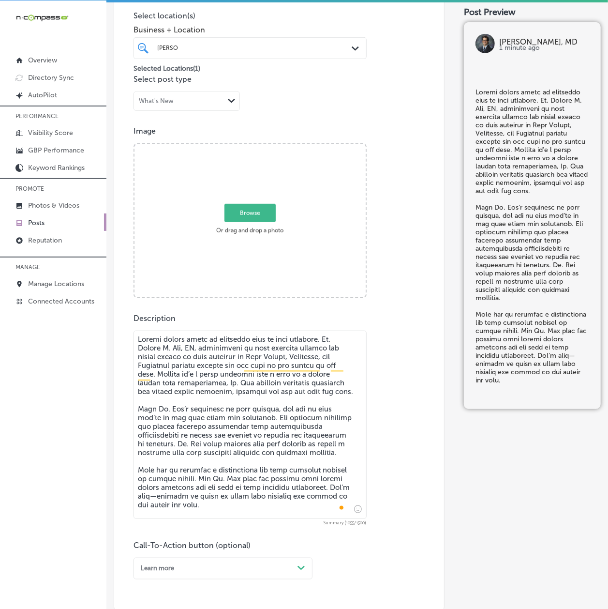
type textarea "Winter sports bring an increased risk of hand injuries. Dr. Andrew J. Leo, MD, …"
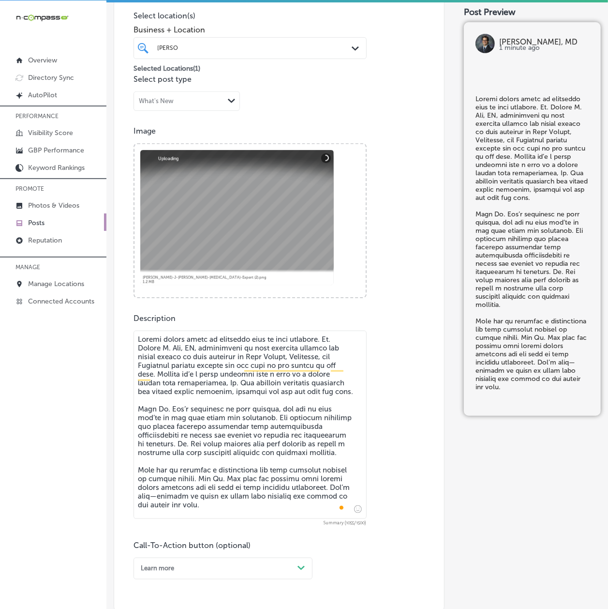
scroll to position [314, 0]
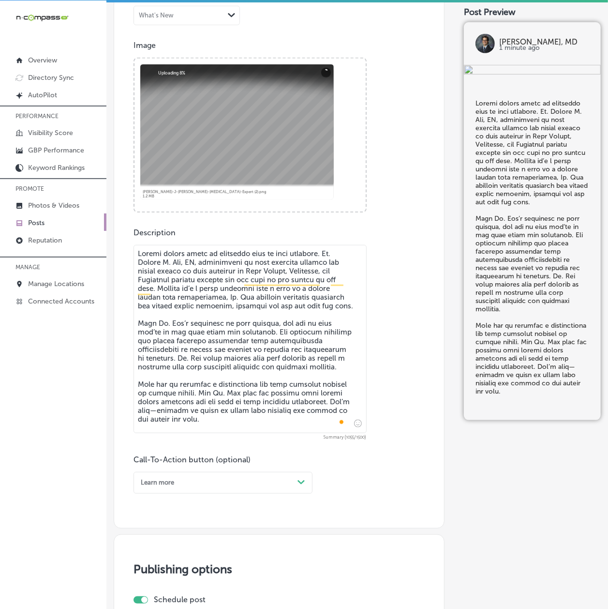
click at [194, 482] on div "Learn more" at bounding box center [215, 482] width 157 height 13
click at [184, 583] on div "Call Now" at bounding box center [223, 589] width 179 height 15
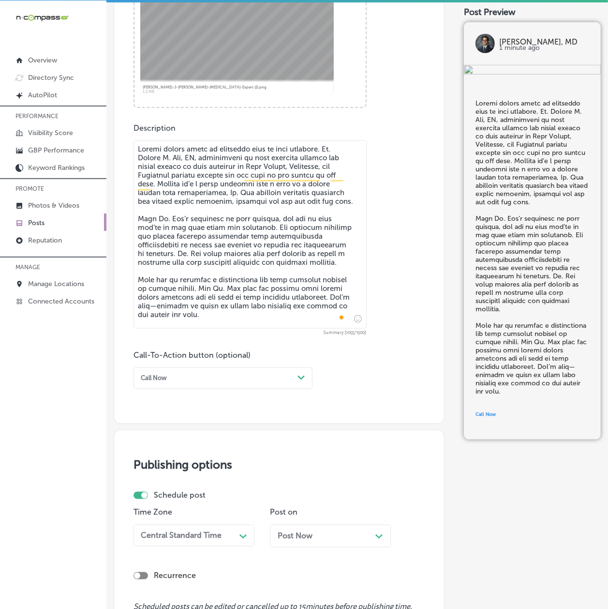
scroll to position [554, 0]
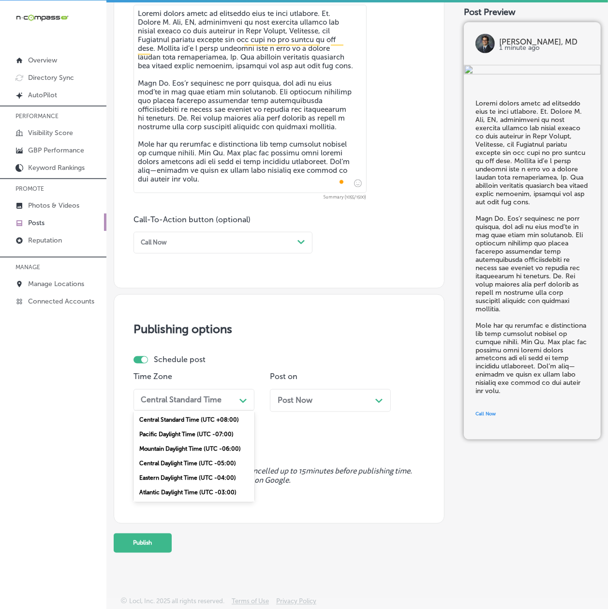
click at [192, 397] on div "Central Standard Time" at bounding box center [181, 399] width 81 height 9
click at [189, 444] on div "Mountain Daylight Time (UTC -06:00)" at bounding box center [194, 449] width 121 height 15
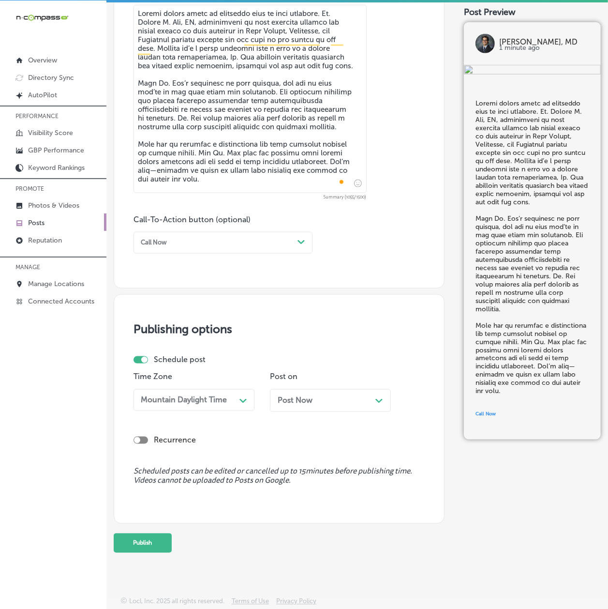
click at [200, 395] on div "Mountain Daylight Time" at bounding box center [184, 399] width 86 height 9
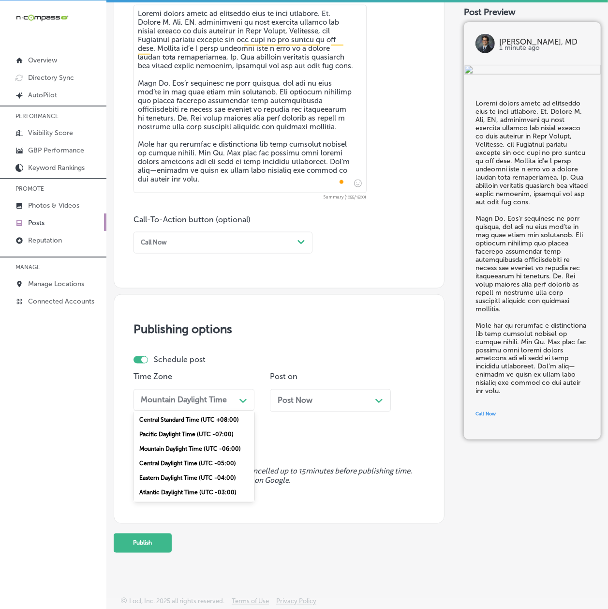
click at [188, 444] on div "Mountain Daylight Time (UTC -06:00)" at bounding box center [194, 449] width 121 height 15
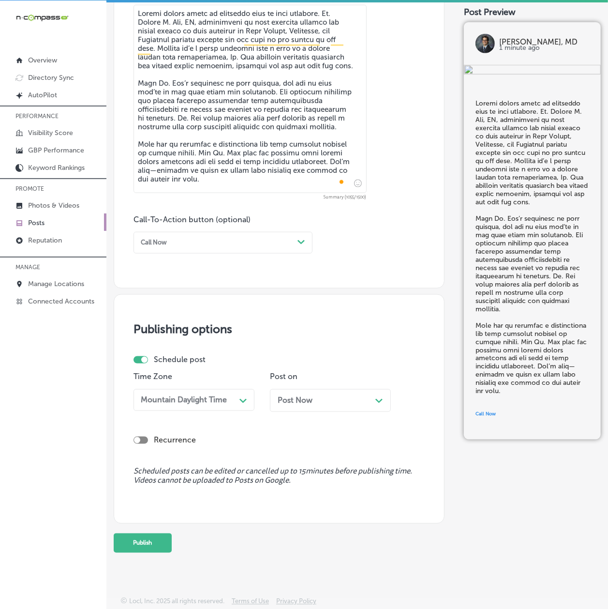
click at [300, 401] on span "Post Now" at bounding box center [295, 400] width 35 height 9
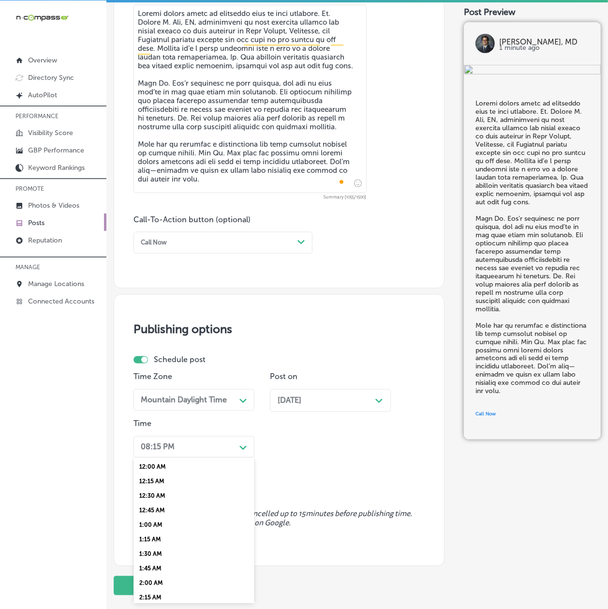
click at [179, 451] on div "08:15 PM" at bounding box center [186, 446] width 99 height 15
click at [157, 522] on div "7:00 AM" at bounding box center [194, 529] width 121 height 15
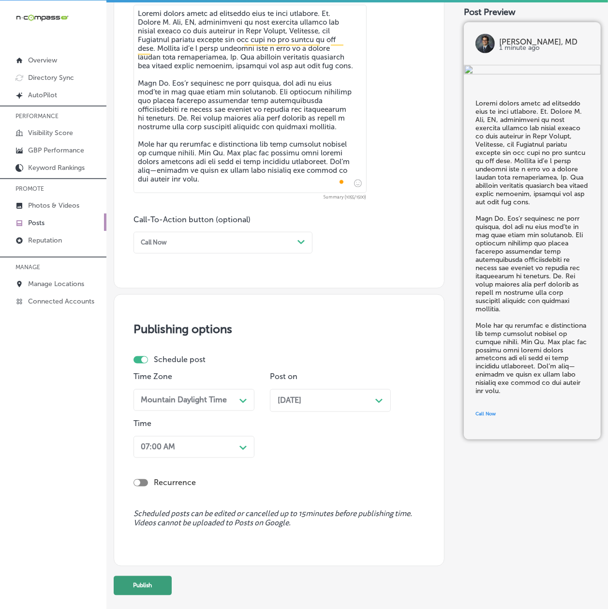
click at [152, 585] on button "Publish" at bounding box center [143, 585] width 58 height 19
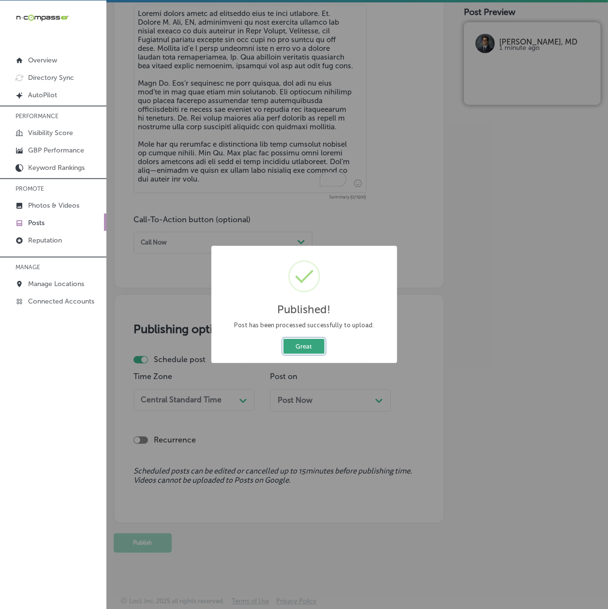
drag, startPoint x: 301, startPoint y: 343, endPoint x: 293, endPoint y: 343, distance: 7.7
click at [301, 343] on button "Great" at bounding box center [303, 346] width 41 height 15
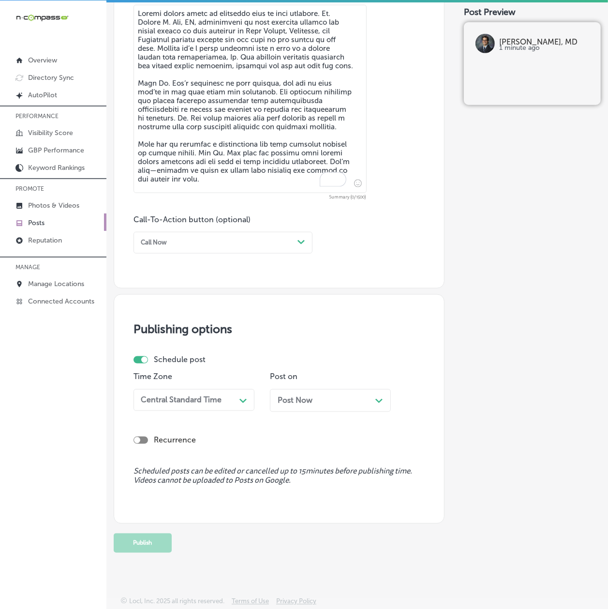
click at [166, 117] on textarea "To enrich screen reader interactions, please activate Accessibility in Grammarl…" at bounding box center [250, 99] width 233 height 188
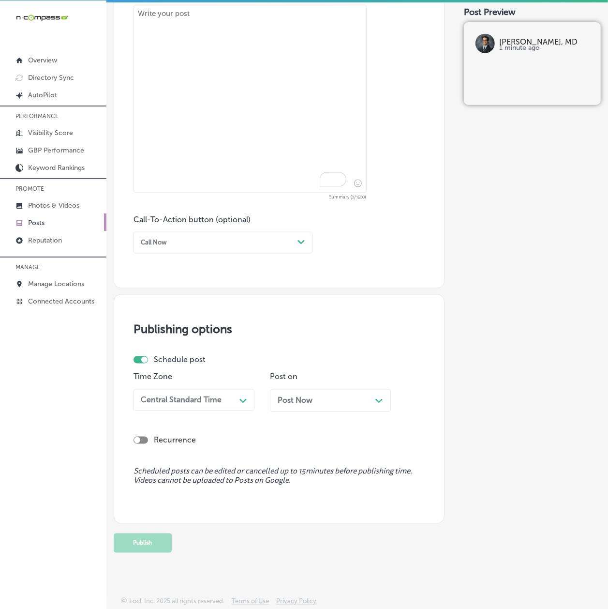
paste textarea "As we approach Thanksgiving and the holiday season, it’s the perfect time to sh…"
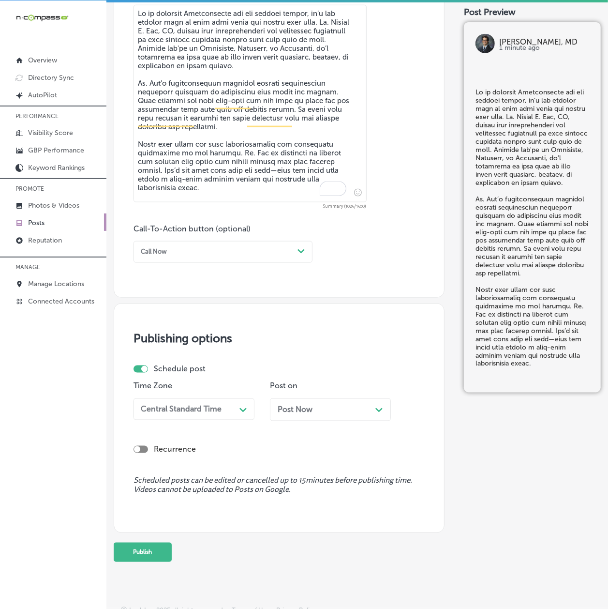
type textarea "As we approach Thanksgiving and the holiday season, it’s the perfect time to sh…"
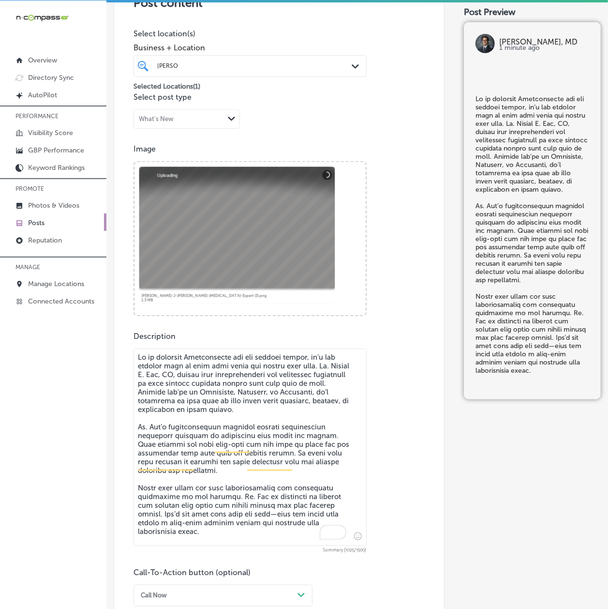
scroll to position [554, 0]
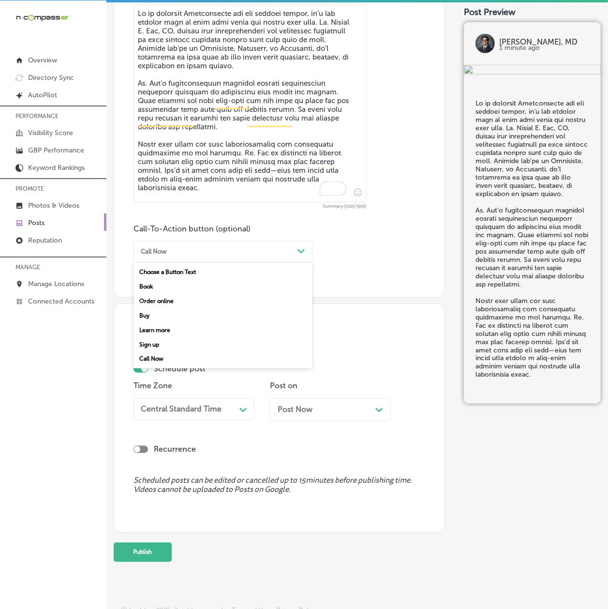
click at [194, 252] on div "Call Now" at bounding box center [215, 251] width 157 height 13
click at [169, 328] on div "Learn more" at bounding box center [223, 330] width 179 height 15
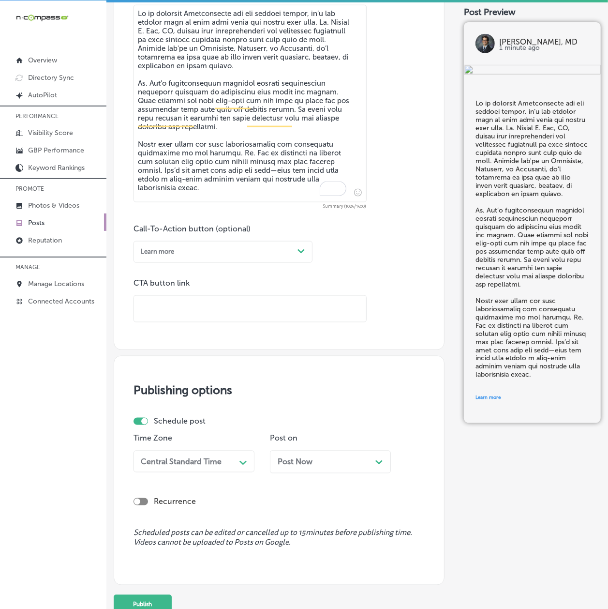
click at [180, 310] on input "text" at bounding box center [250, 309] width 232 height 27
paste input "[URL][DOMAIN_NAME]"
type input "[URL][DOMAIN_NAME]"
click at [143, 370] on div "Publishing options Schedule post Time Zone Central Standard Time Path Created w…" at bounding box center [279, 470] width 331 height 229
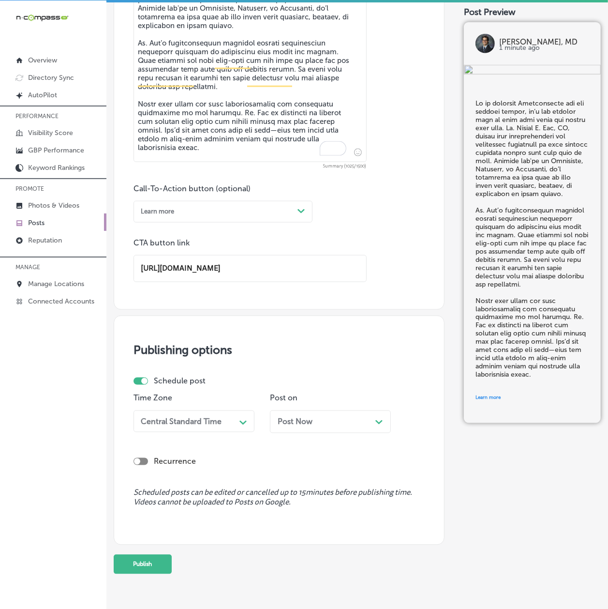
scroll to position [616, 0]
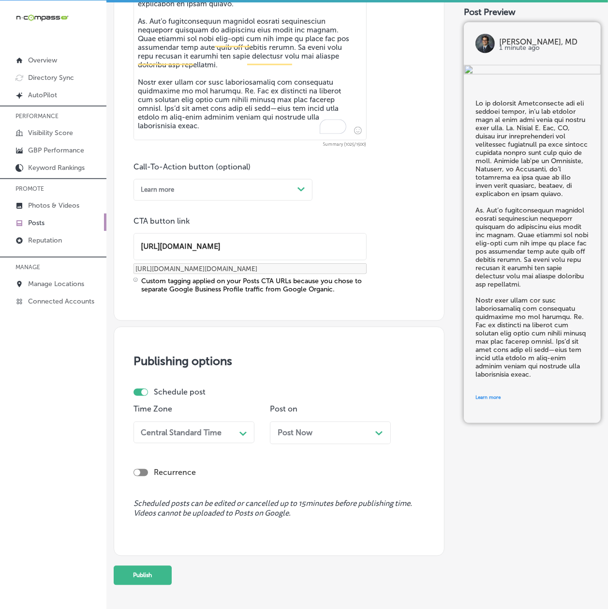
click at [162, 393] on label "Schedule post" at bounding box center [180, 391] width 52 height 9
click at [155, 428] on div "Central Standard Time" at bounding box center [181, 432] width 81 height 9
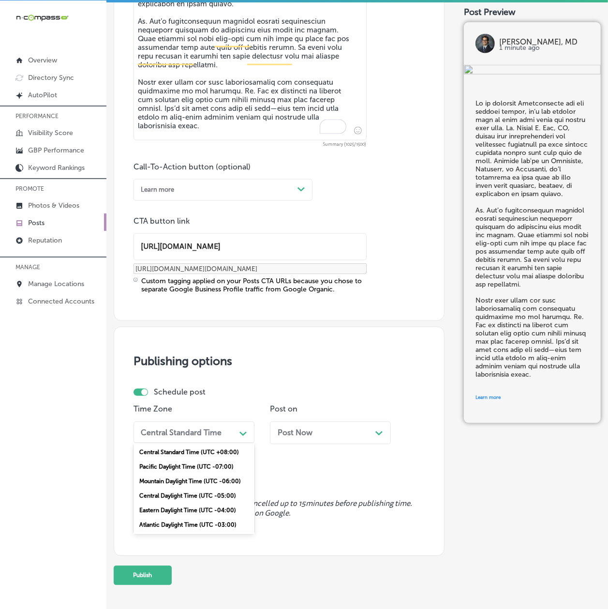
click at [167, 477] on div "Mountain Daylight Time (UTC -06:00)" at bounding box center [194, 481] width 121 height 15
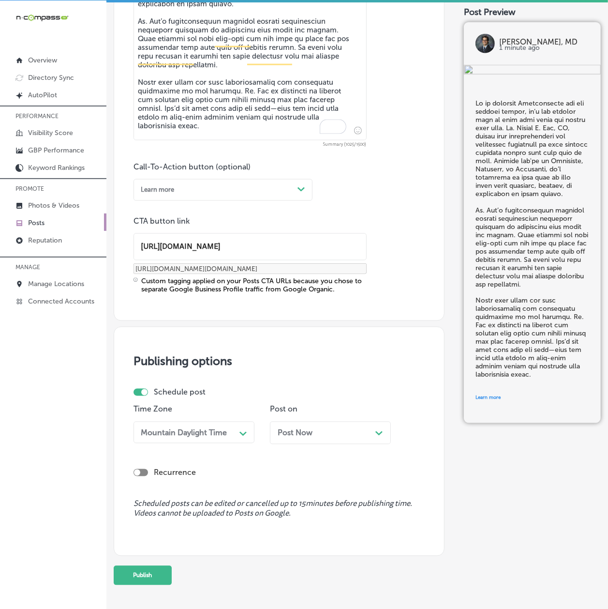
click at [290, 433] on span "Post Now" at bounding box center [295, 432] width 35 height 9
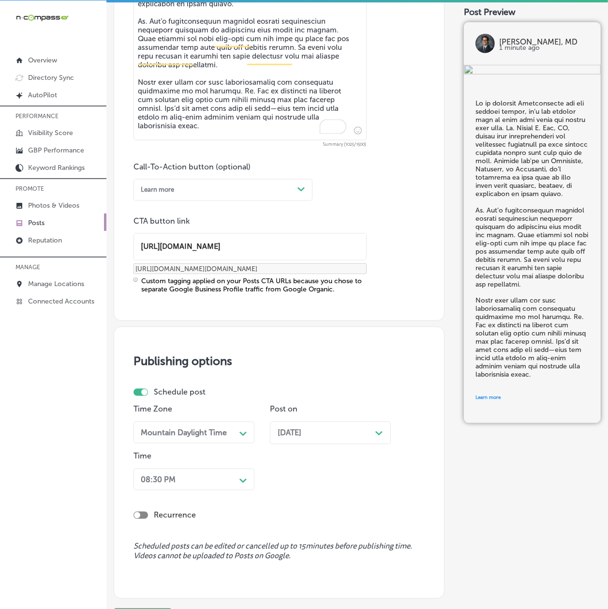
click at [213, 482] on div "08:30 PM Path Created with Sketch." at bounding box center [194, 479] width 121 height 22
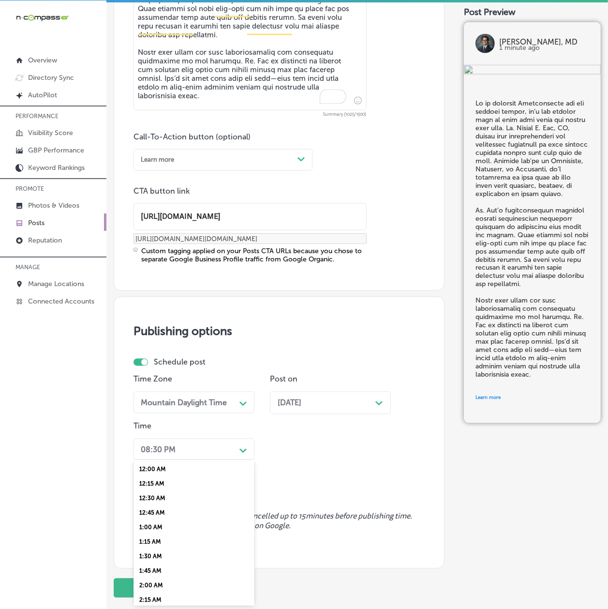
scroll to position [343, 0]
click at [153, 525] on div "7:00 AM" at bounding box center [194, 532] width 121 height 15
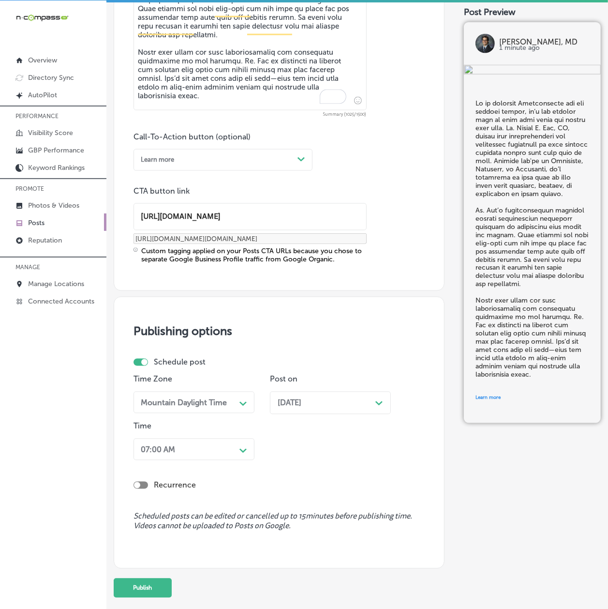
click at [91, 509] on div "iconmonstr-menu-thin copy Created with Sketch. Overview Directory Sync Created …" at bounding box center [53, 304] width 106 height 609
click at [136, 579] on button "Publish" at bounding box center [143, 587] width 58 height 19
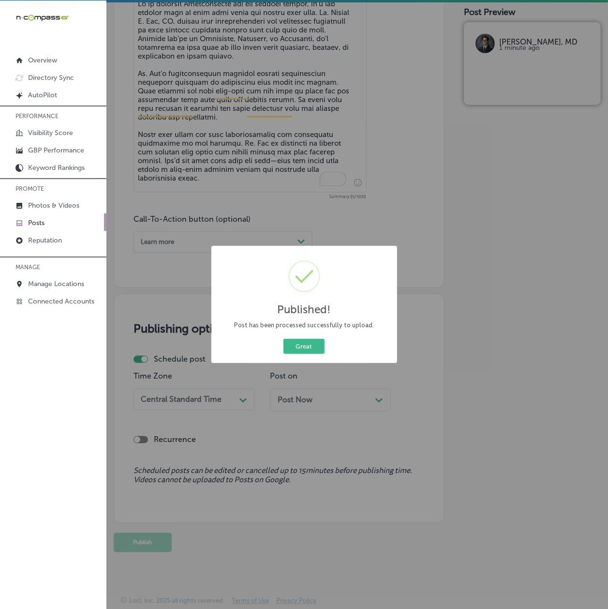
scroll to position [564, 0]
click at [313, 341] on button "Great" at bounding box center [303, 346] width 41 height 15
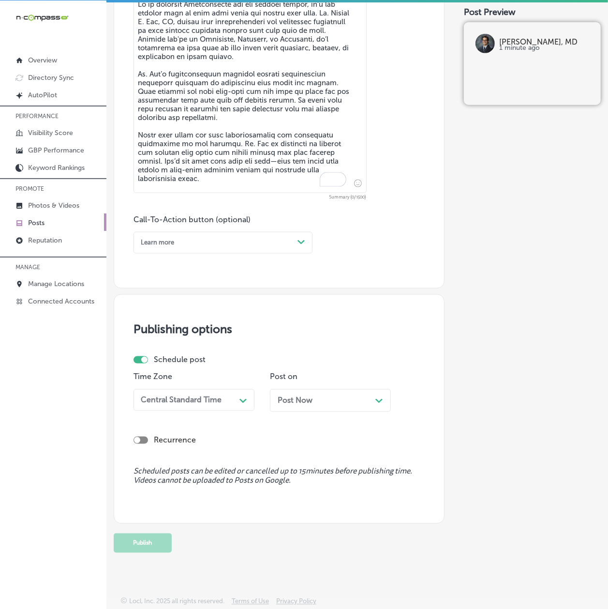
click at [238, 128] on textarea "To enrich screen reader interactions, please activate Accessibility in Grammarl…" at bounding box center [250, 94] width 233 height 197
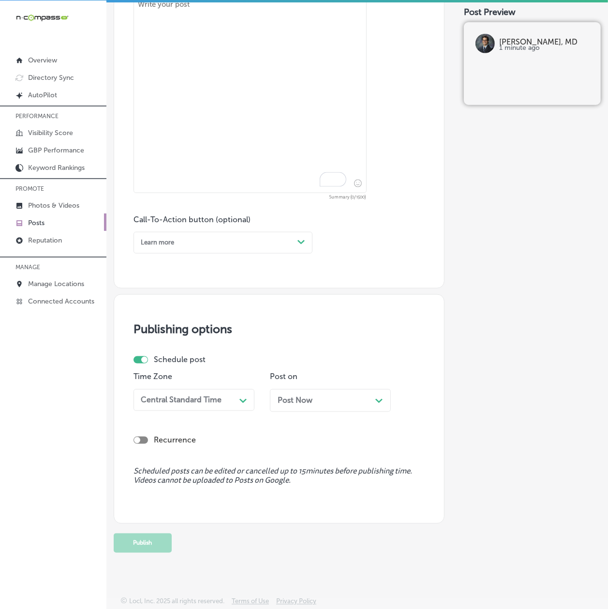
paste textarea "As we approach the winter months, hand rehabilitation and tendonitis treatment …"
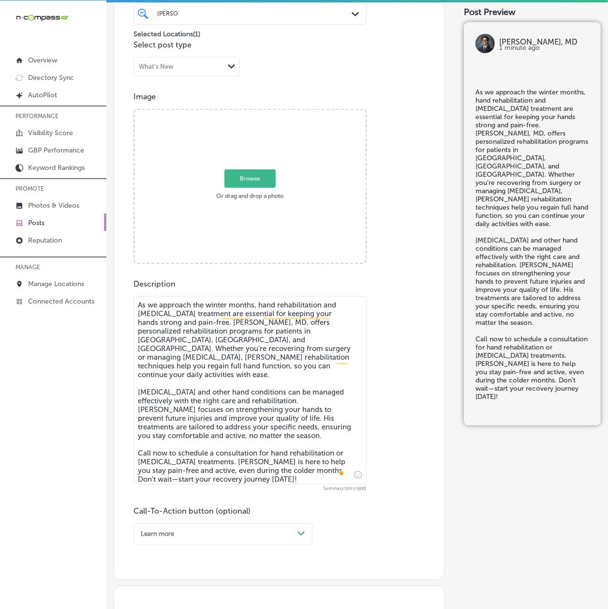
scroll to position [244, 0]
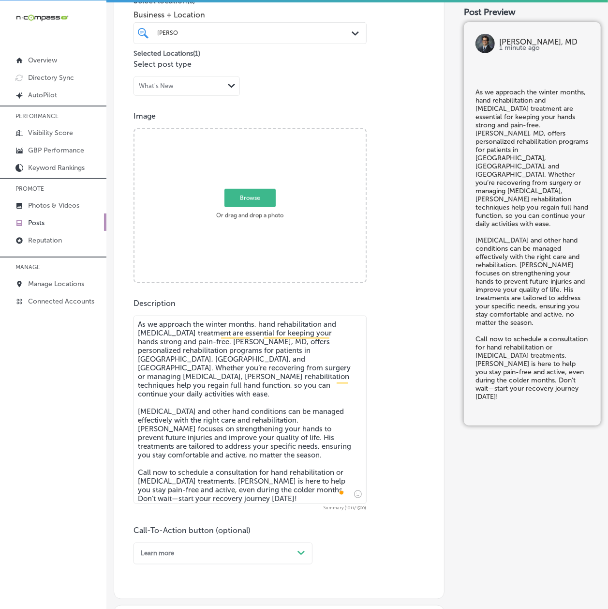
type textarea "As we approach the winter months, hand rehabilitation and tendonitis treatment …"
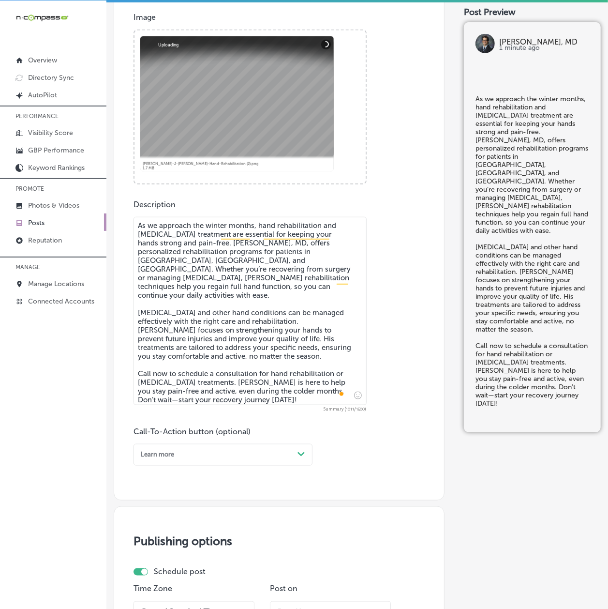
scroll to position [416, 0]
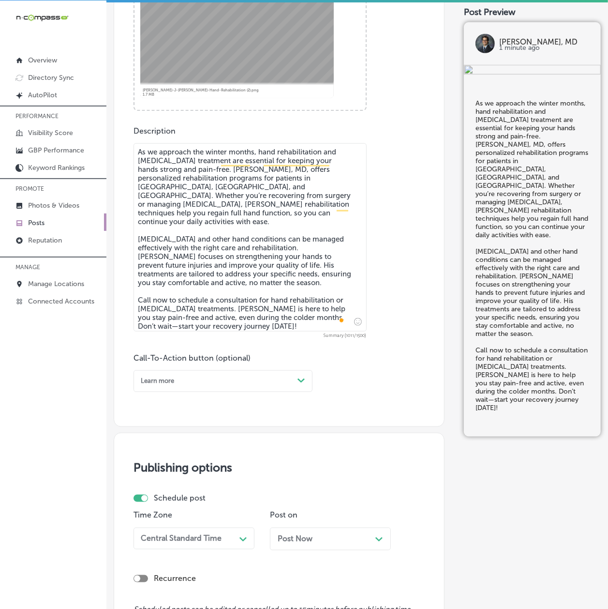
click at [196, 387] on div "Learn more Path Created with Sketch." at bounding box center [223, 381] width 179 height 22
click at [172, 481] on div "Call Now" at bounding box center [223, 488] width 179 height 15
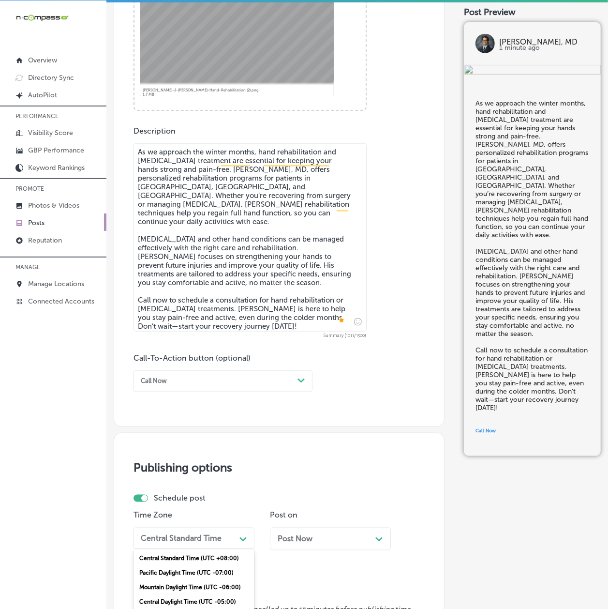
click at [159, 536] on div "option Mountain Daylight Time (UTC -06:00), selected. option Pacific Daylight T…" at bounding box center [194, 538] width 121 height 22
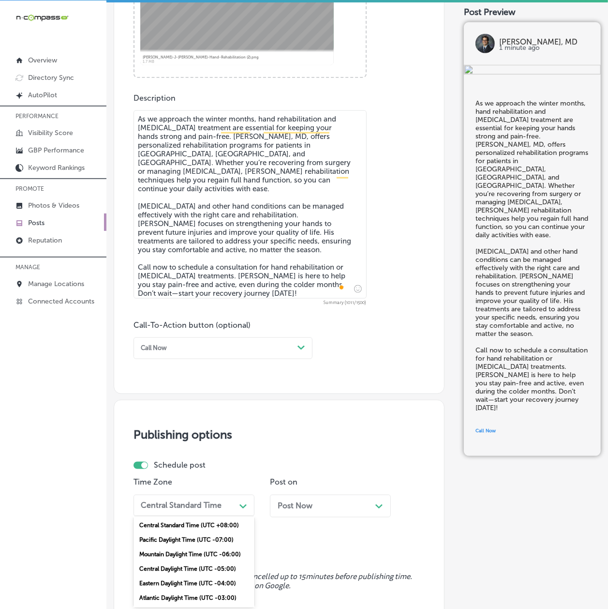
click at [160, 552] on div "Mountain Daylight Time (UTC -06:00)" at bounding box center [194, 554] width 121 height 15
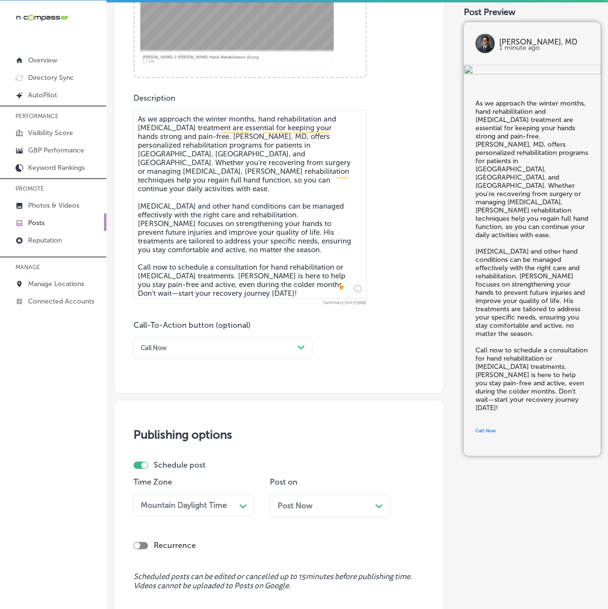
click at [283, 506] on span "Post Now" at bounding box center [295, 505] width 35 height 9
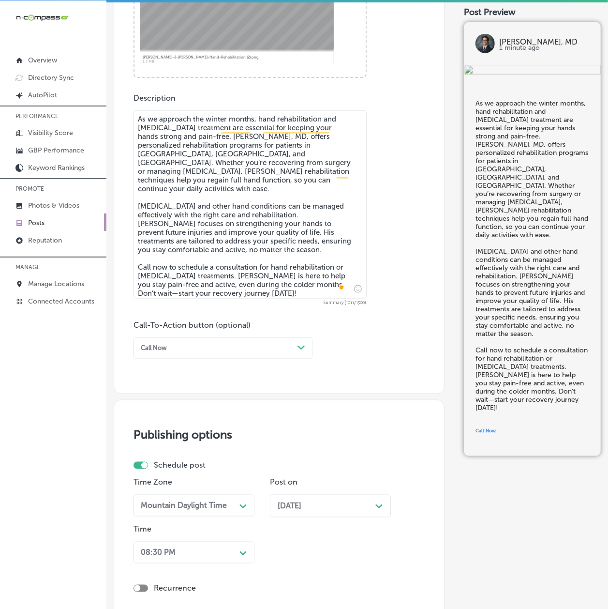
click at [210, 554] on div "08:30 PM Path Created with Sketch." at bounding box center [194, 552] width 121 height 22
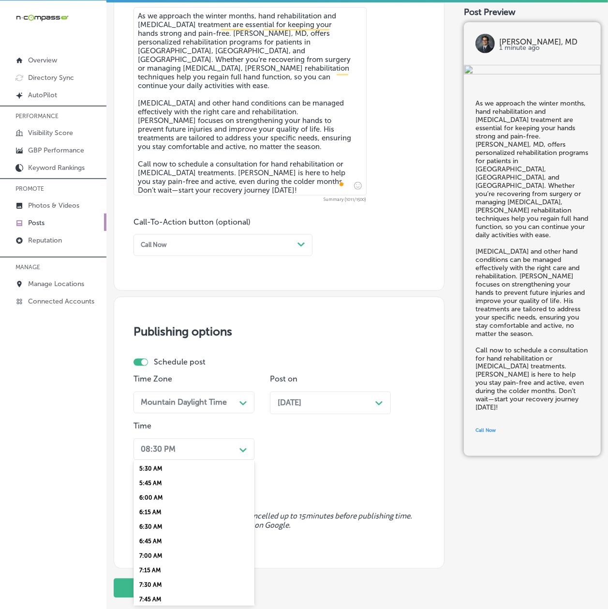
scroll to position [343, 0]
click at [151, 525] on div "7:00 AM" at bounding box center [194, 532] width 121 height 15
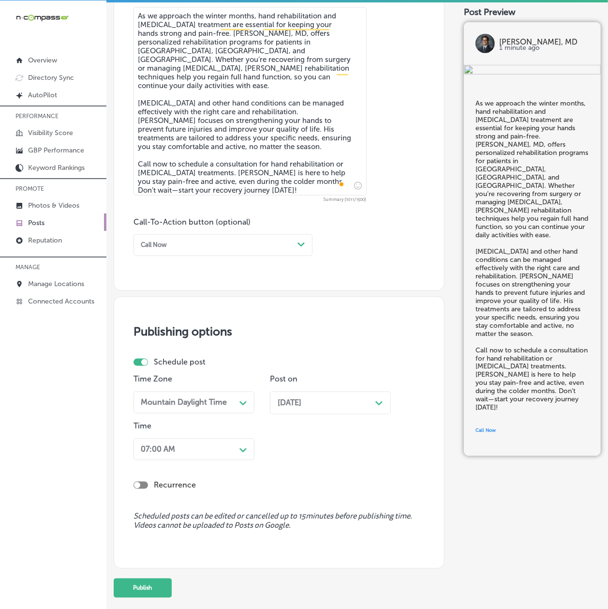
click at [81, 523] on div "iconmonstr-menu-thin copy Created with Sketch. Overview Directory Sync Created …" at bounding box center [53, 304] width 106 height 609
click at [155, 581] on button "Publish" at bounding box center [143, 587] width 58 height 19
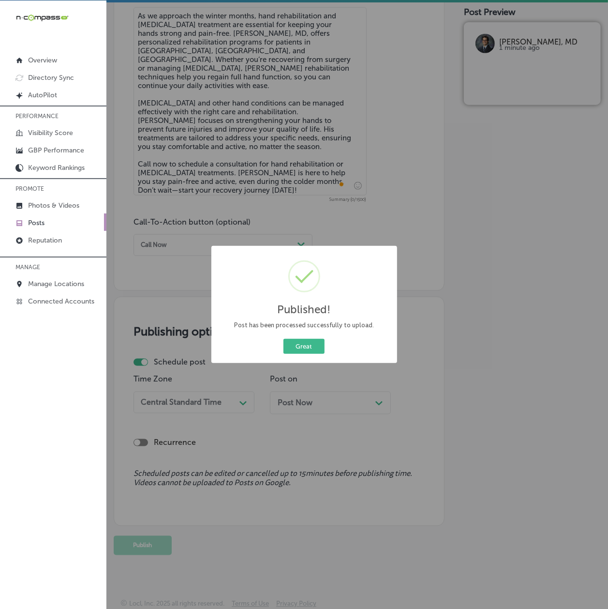
scroll to position [0, 0]
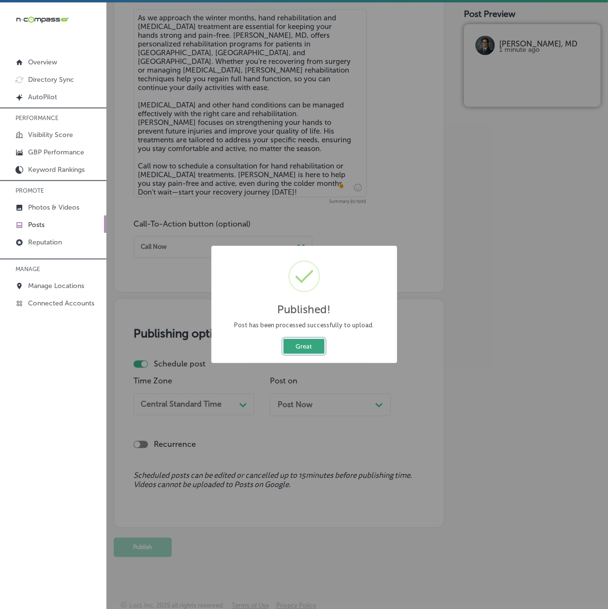
click at [300, 342] on button "Great" at bounding box center [303, 346] width 41 height 15
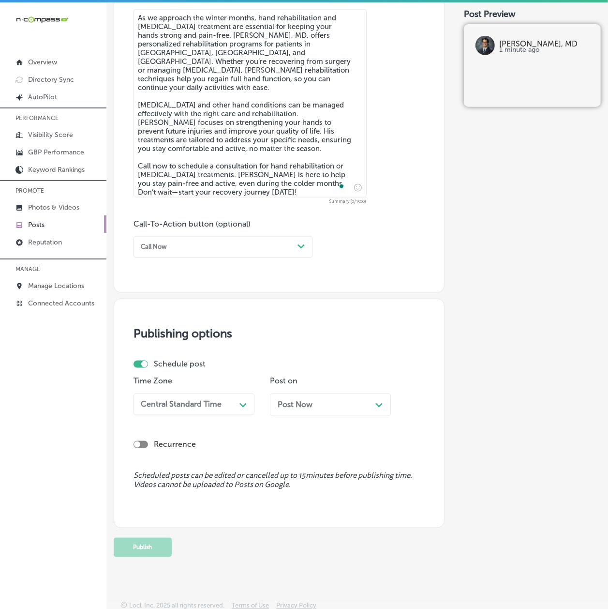
click at [254, 217] on div "Description Summary (0/1500) Call-To-Action button (optional) Call Now Path Cre…" at bounding box center [279, 125] width 291 height 266
click at [242, 171] on textarea "As we approach the winter months, hand rehabilitation and tendonitis treatment …" at bounding box center [250, 103] width 233 height 188
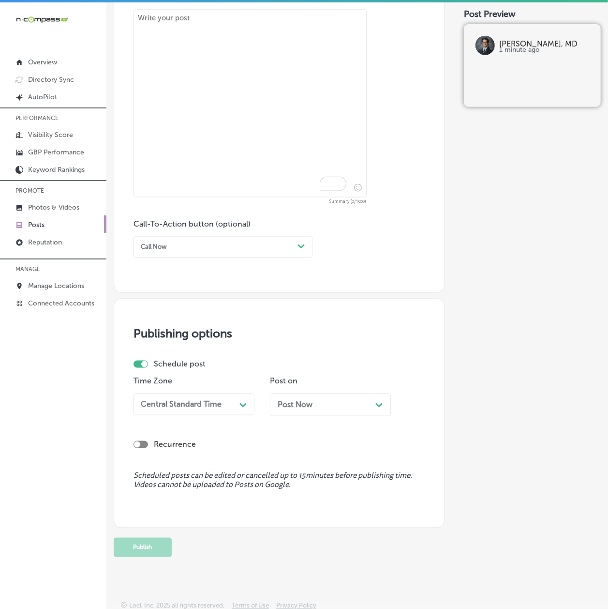
paste textarea "Overuse injuries in the hands and wrists can affect your ability to perform eve…"
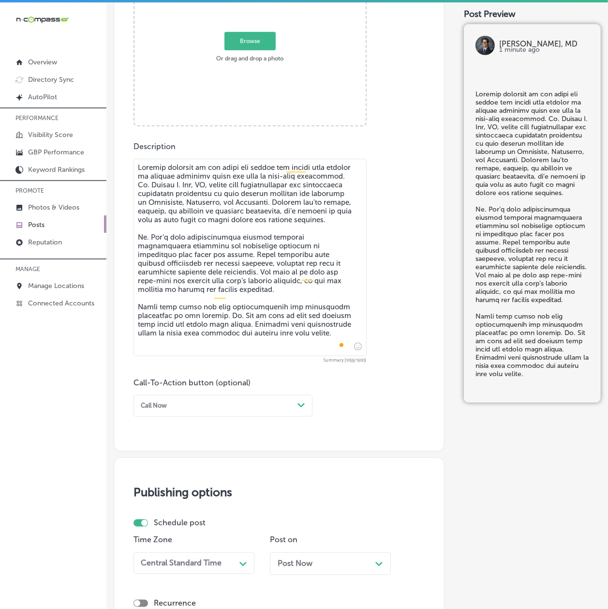
scroll to position [380, 0]
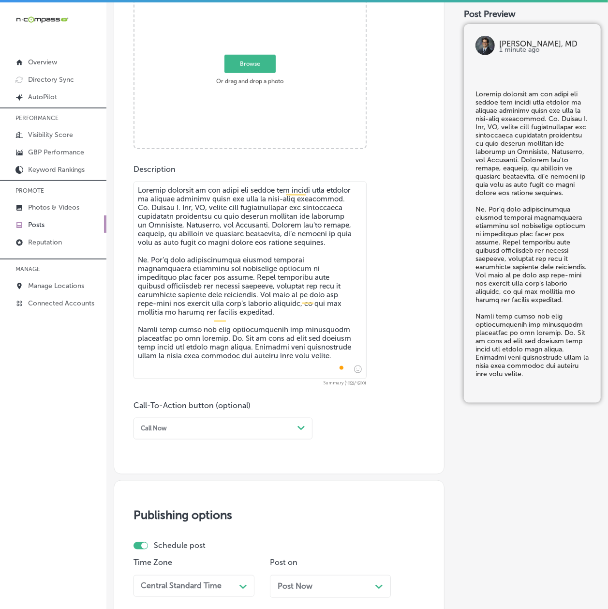
type textarea "Overuse injuries in the hands and wrists can affect your ability to perform eve…"
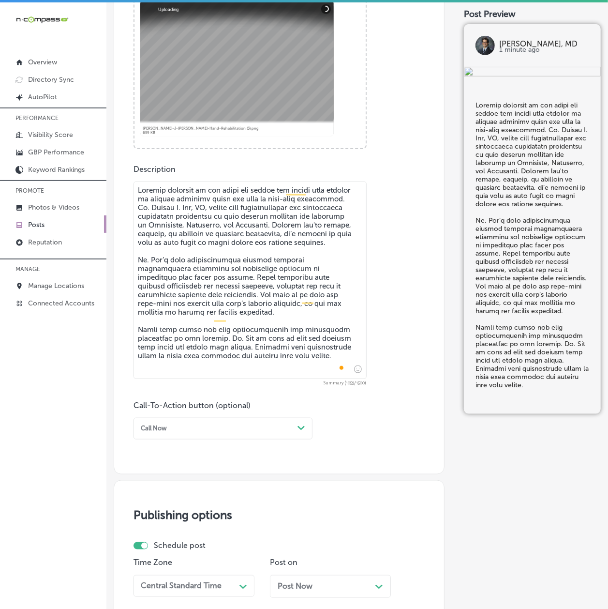
click at [162, 432] on div "Call Now" at bounding box center [215, 428] width 157 height 13
click at [157, 503] on div "Learn more" at bounding box center [223, 506] width 179 height 15
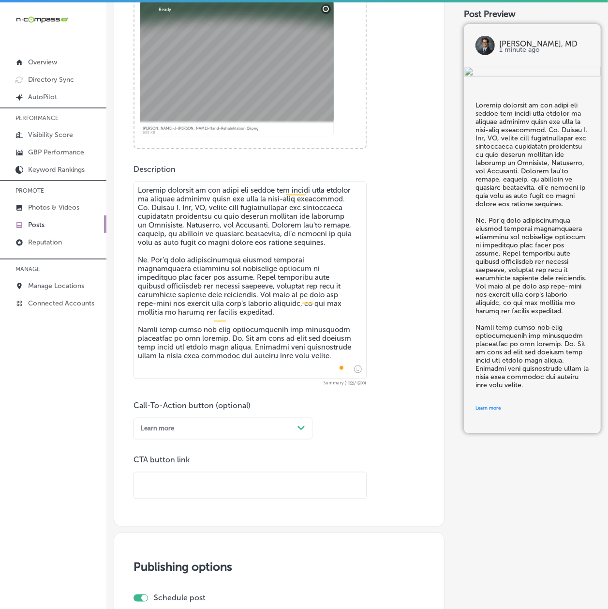
click at [171, 485] on input "text" at bounding box center [250, 485] width 232 height 27
paste input "[URL][DOMAIN_NAME]"
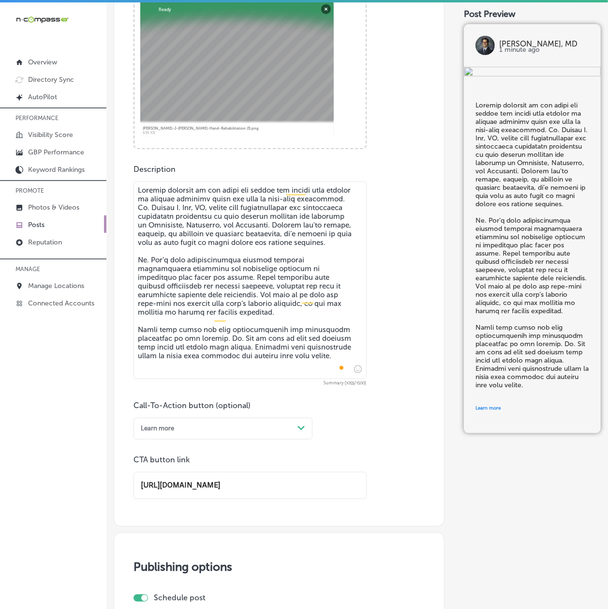
type input "[URL][DOMAIN_NAME]"
click at [104, 475] on div "iconmonstr-menu-thin copy Created with Sketch. Overview Directory Sync Created …" at bounding box center [53, 306] width 106 height 609
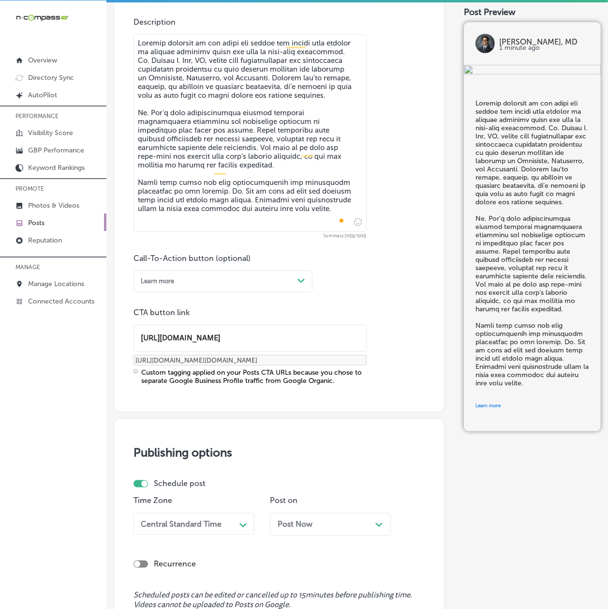
scroll to position [649, 0]
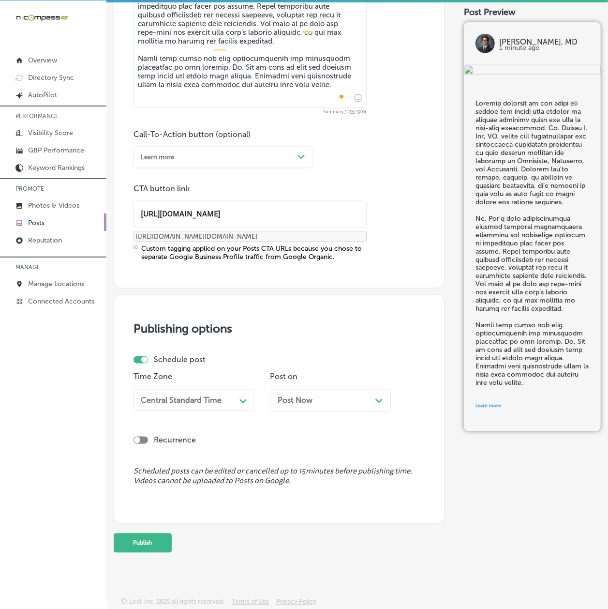
click at [161, 403] on div "Central Standard Time" at bounding box center [181, 399] width 81 height 9
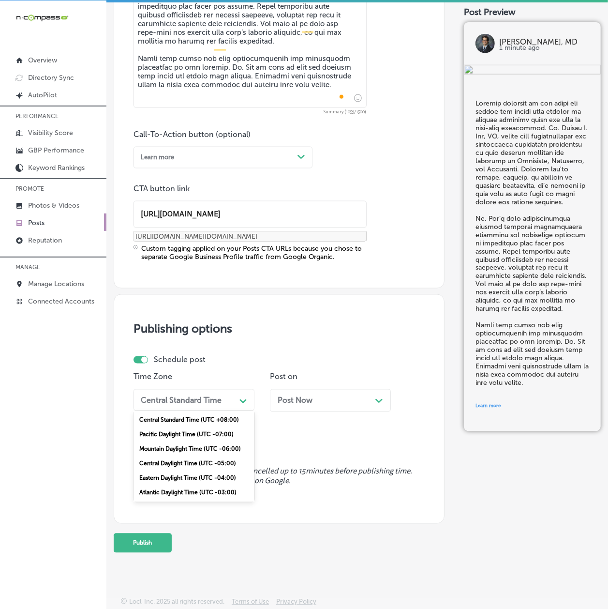
click at [169, 447] on div "Mountain Daylight Time (UTC -06:00)" at bounding box center [194, 449] width 121 height 15
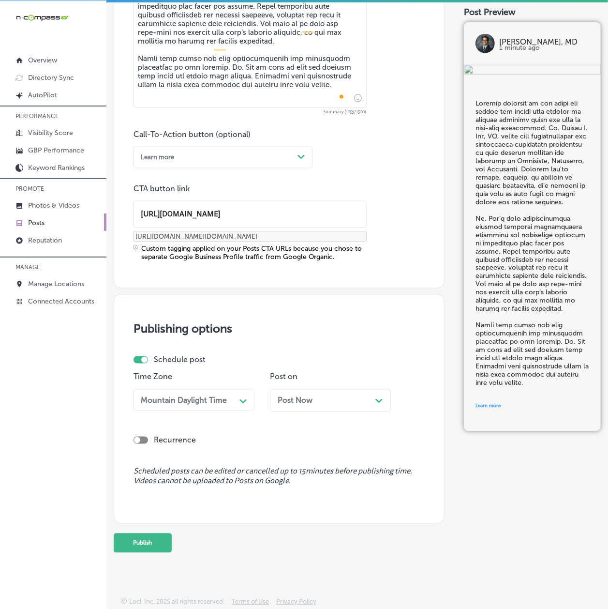
click at [291, 401] on span "Post Now" at bounding box center [295, 400] width 35 height 9
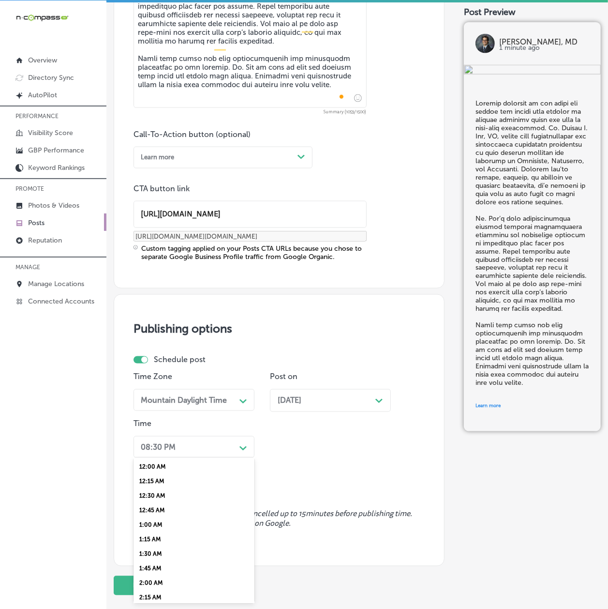
click at [202, 447] on div "08:30 PM" at bounding box center [186, 446] width 99 height 15
click at [158, 522] on div "7:00 AM" at bounding box center [194, 529] width 121 height 15
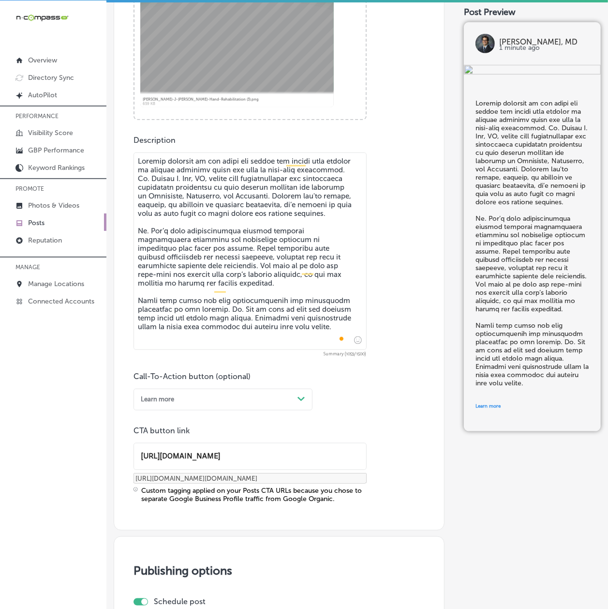
scroll to position [691, 0]
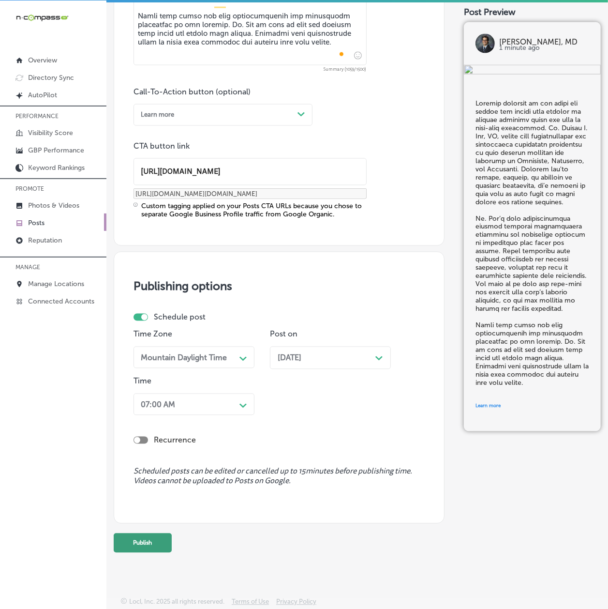
click at [130, 546] on button "Publish" at bounding box center [143, 542] width 58 height 19
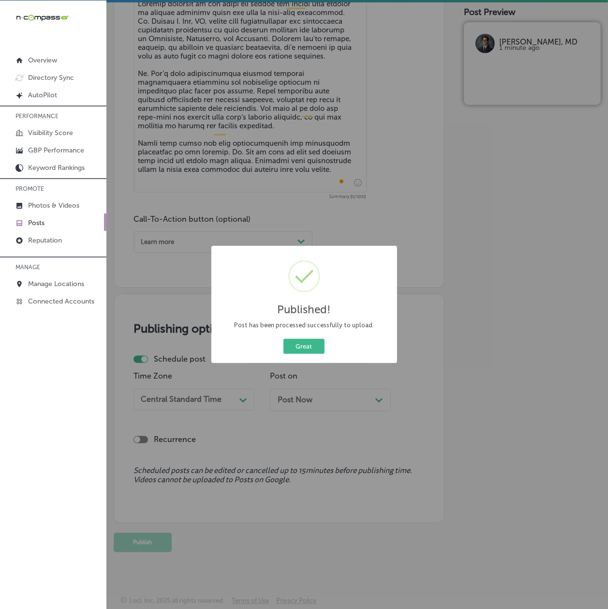
scroll to position [564, 0]
click at [307, 349] on button "Great" at bounding box center [303, 346] width 41 height 15
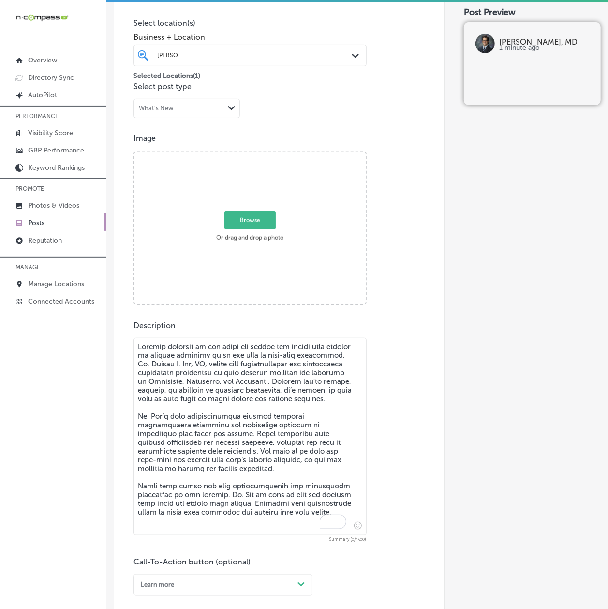
scroll to position [220, 0]
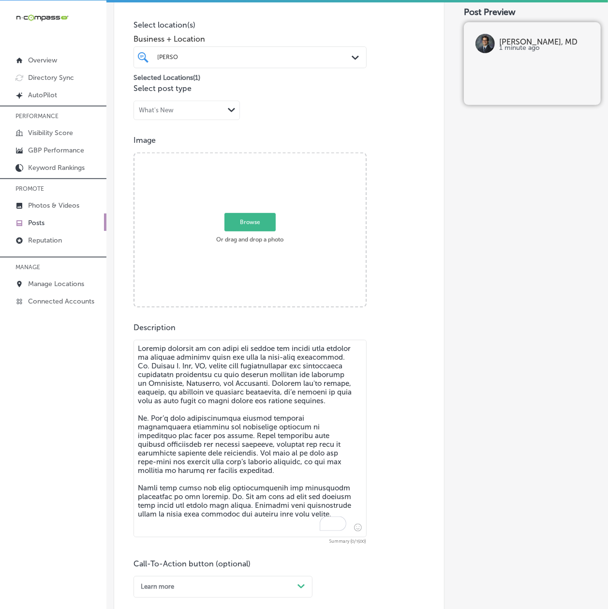
click at [203, 395] on textarea "To enrich screen reader interactions, please activate Accessibility in Grammarl…" at bounding box center [250, 438] width 233 height 197
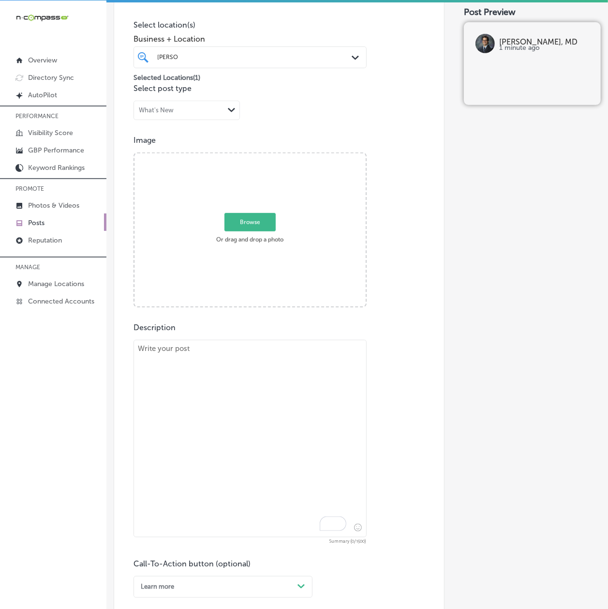
paste textarea "Whether it's a fall or an accident, hand fractures and tendon injuries can happ…"
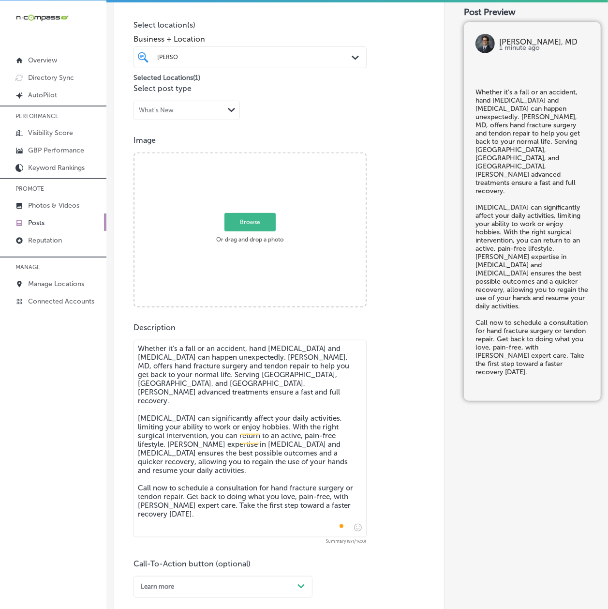
click at [139, 360] on textarea "Whether it's a fall or an accident, hand fractures and tendon injuries can happ…" at bounding box center [250, 438] width 233 height 197
type textarea "Whether it's a fall or an accident, hand fractures and tendon injuries can happ…"
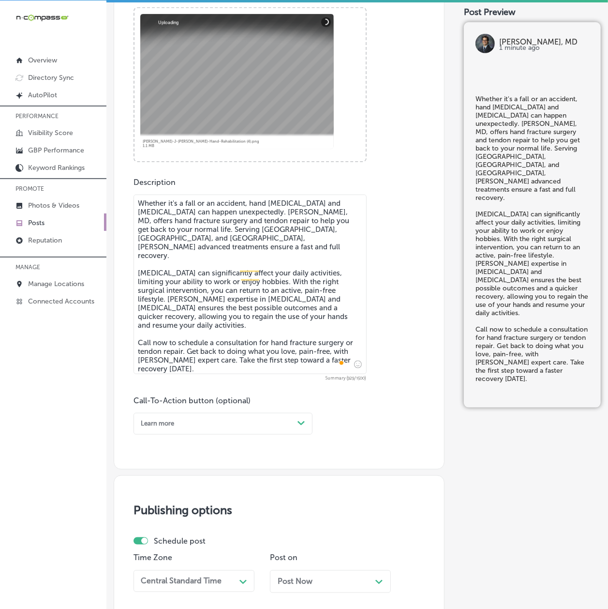
scroll to position [478, 0]
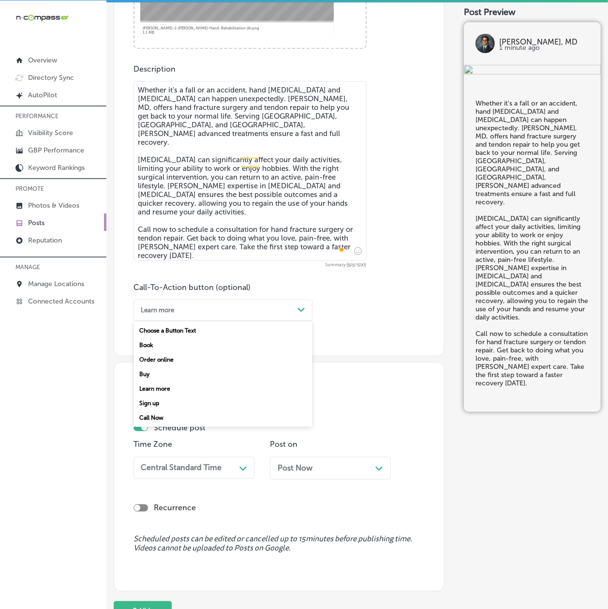
drag, startPoint x: 196, startPoint y: 311, endPoint x: 196, endPoint y: 334, distance: 23.2
click at [196, 311] on div "Learn more" at bounding box center [215, 310] width 157 height 13
click at [194, 417] on div "Call Now" at bounding box center [223, 417] width 179 height 15
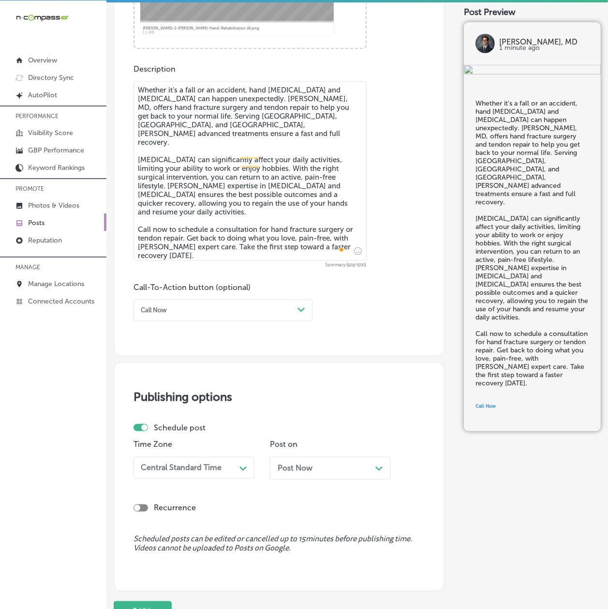
click at [160, 467] on div "Central Standard Time" at bounding box center [181, 467] width 81 height 9
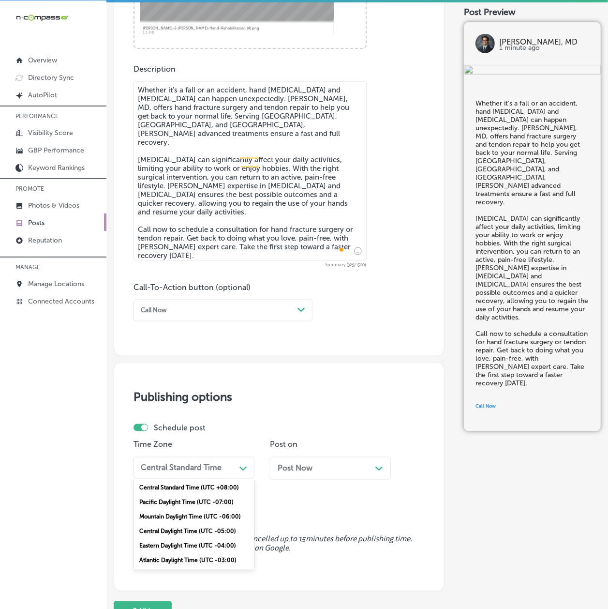
click at [151, 517] on div "Mountain Daylight Time (UTC -06:00)" at bounding box center [194, 516] width 121 height 15
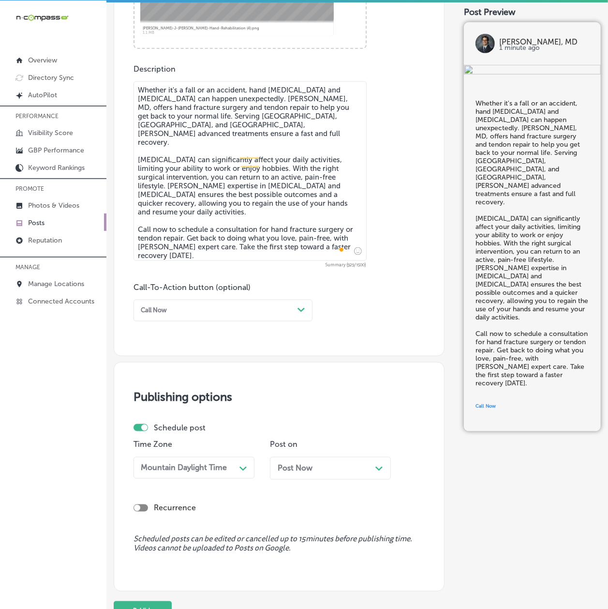
click at [282, 465] on span "Post Now" at bounding box center [295, 467] width 35 height 9
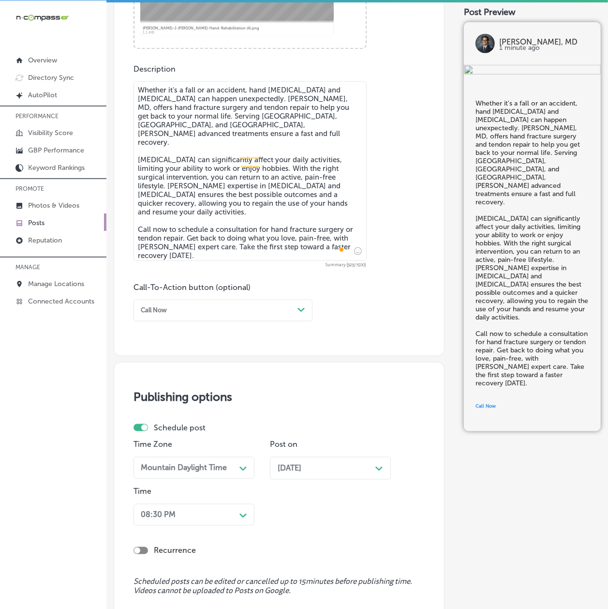
click at [204, 521] on div "08:30 PM Path Created with Sketch." at bounding box center [194, 515] width 121 height 22
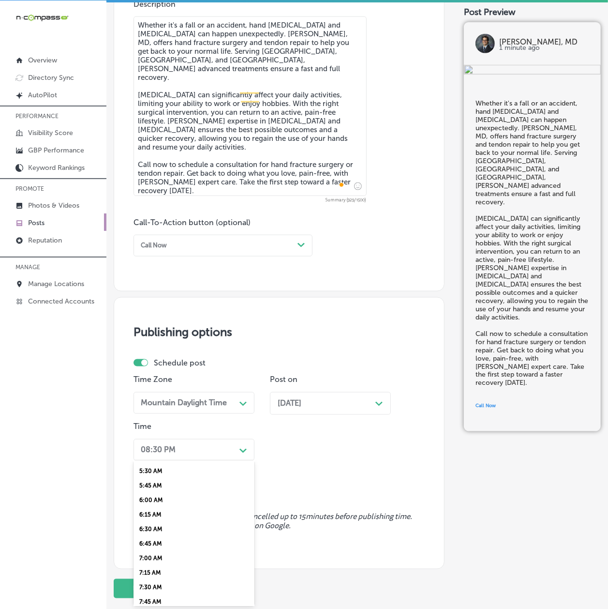
scroll to position [343, 0]
click at [151, 525] on div "7:00 AM" at bounding box center [194, 532] width 121 height 15
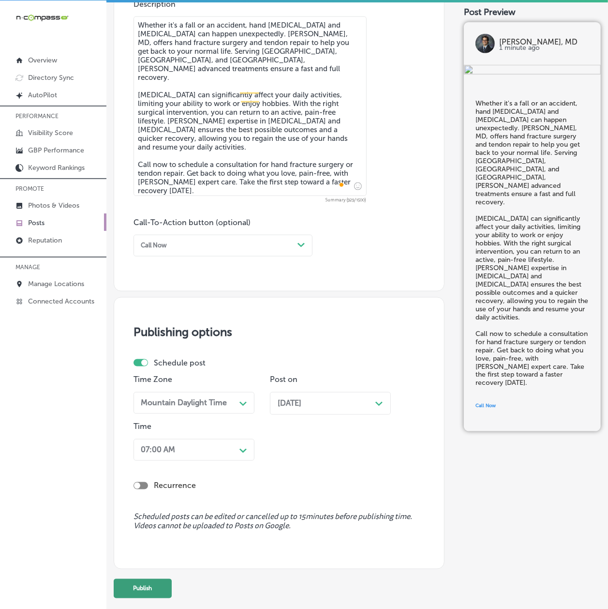
click at [136, 587] on button "Publish" at bounding box center [143, 588] width 58 height 19
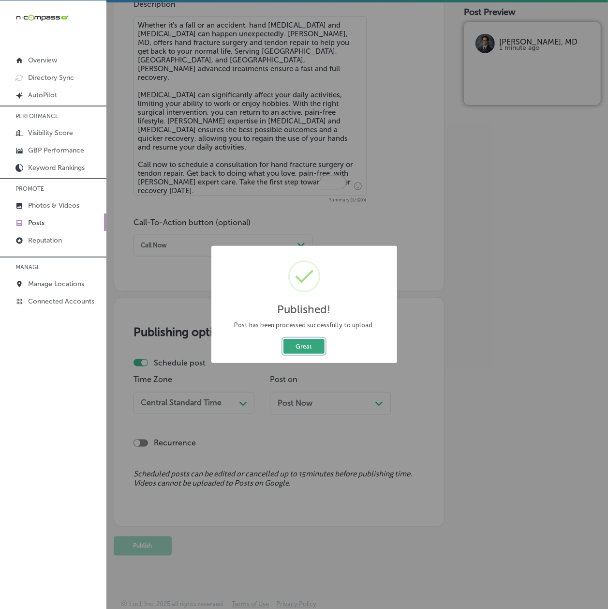
click at [315, 347] on button "Great" at bounding box center [303, 346] width 41 height 15
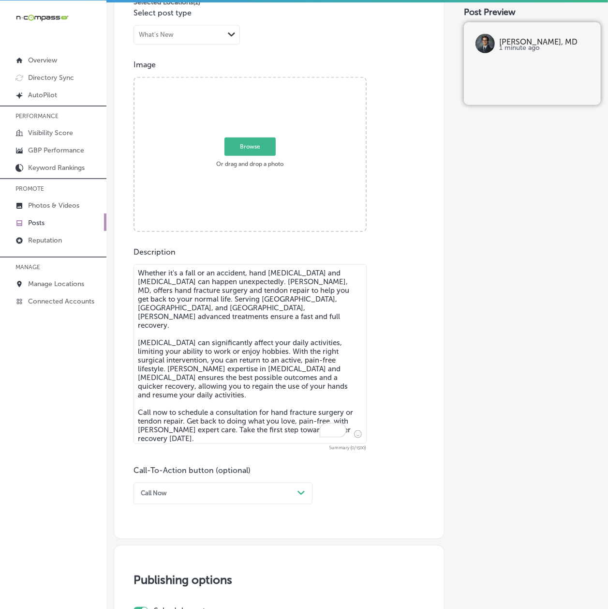
scroll to position [285, 0]
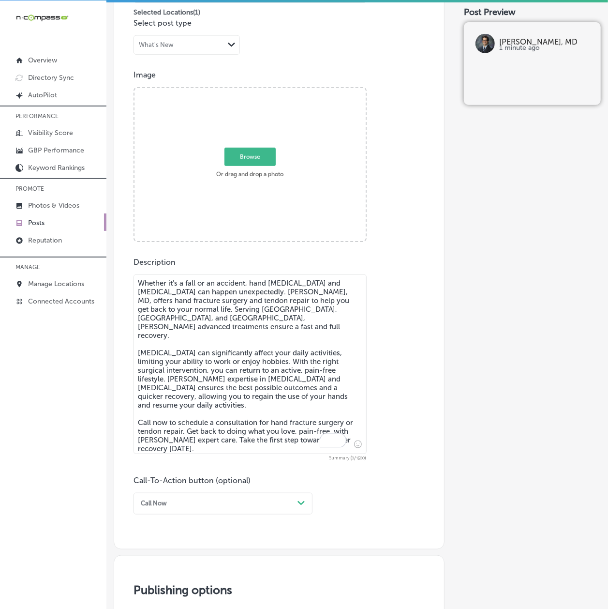
click at [186, 347] on textarea "Whether it's a fall or an accident, hand fractures and tendon injuries can happ…" at bounding box center [250, 363] width 233 height 179
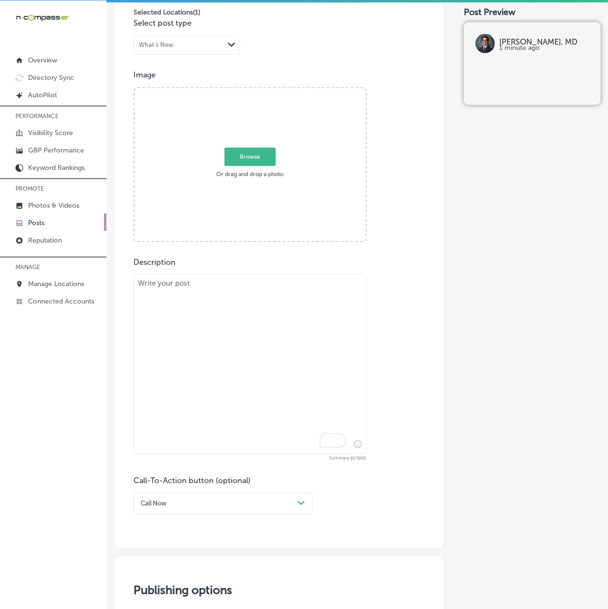
paste textarea "As the holiday season approaches, many people are spending more time typing, wr…"
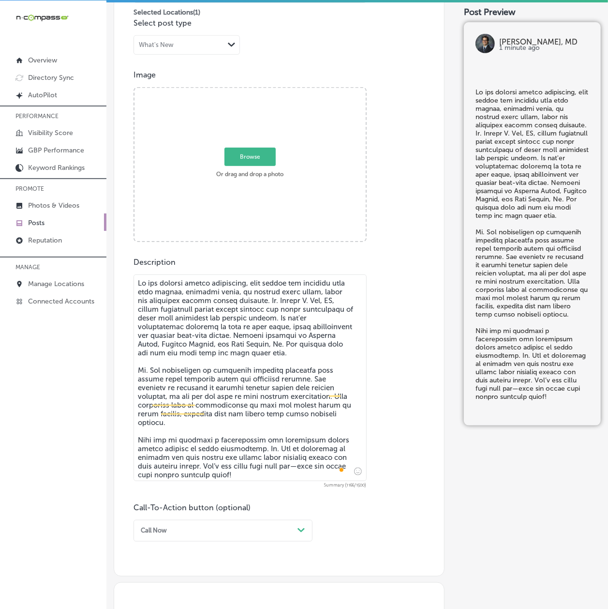
type textarea "As the holiday season approaches, many people are spending more time typing, wr…"
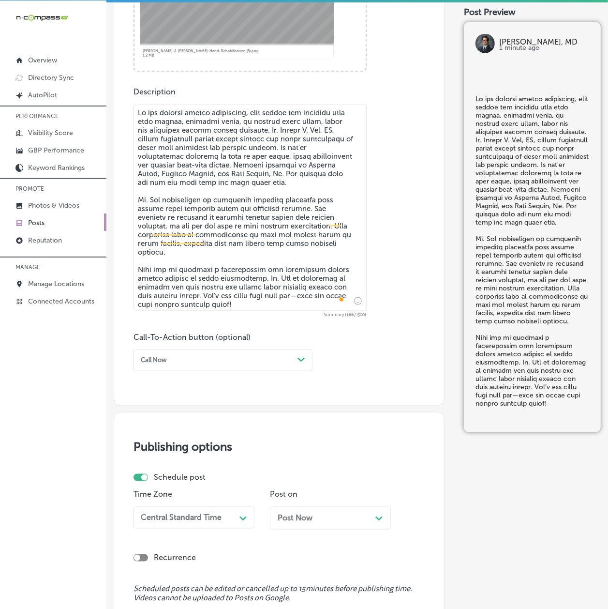
scroll to position [457, 0]
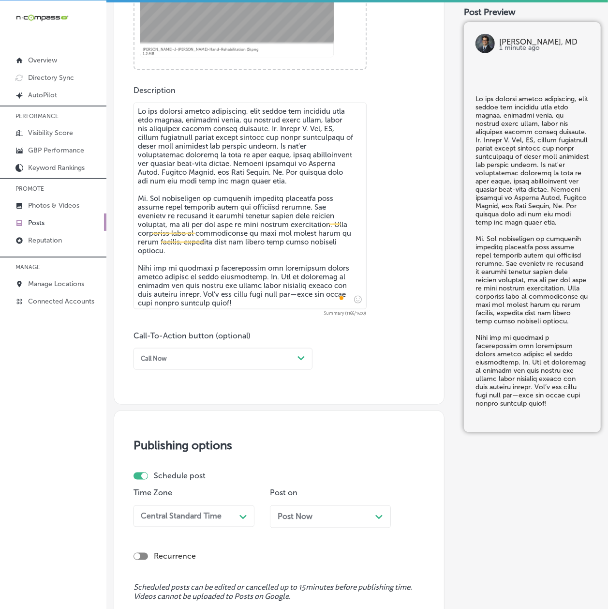
click at [242, 352] on div "Call Now" at bounding box center [215, 358] width 157 height 13
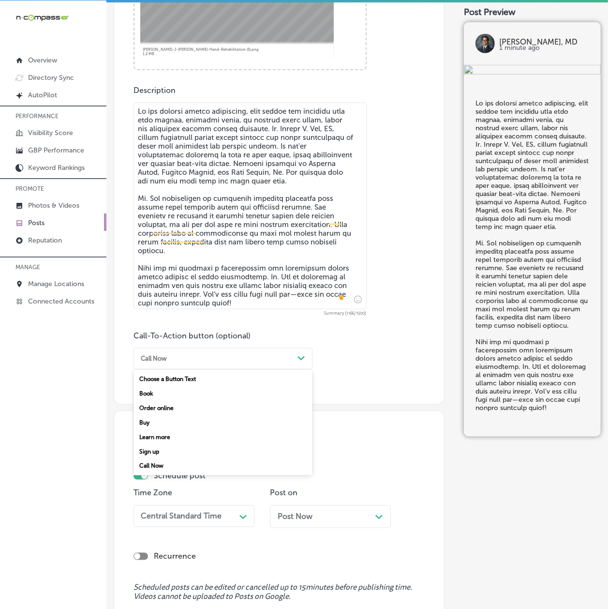
click at [144, 391] on div "Book" at bounding box center [223, 393] width 179 height 15
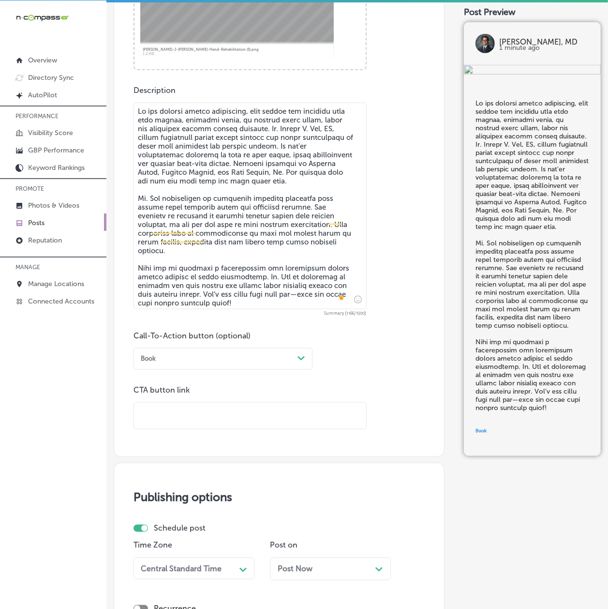
click at [182, 417] on input "text" at bounding box center [250, 415] width 232 height 27
paste input "[URL][DOMAIN_NAME]"
type input "[URL][DOMAIN_NAME]"
click at [90, 421] on div "iconmonstr-menu-thin copy Created with Sketch. Overview Directory Sync Created …" at bounding box center [53, 304] width 106 height 609
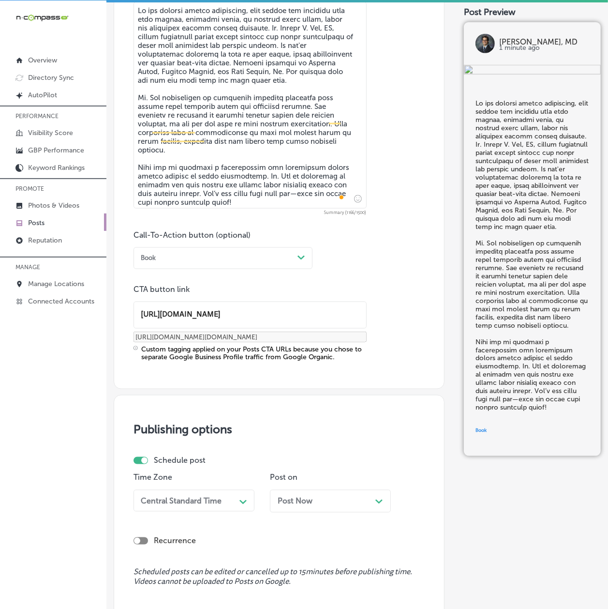
scroll to position [658, 0]
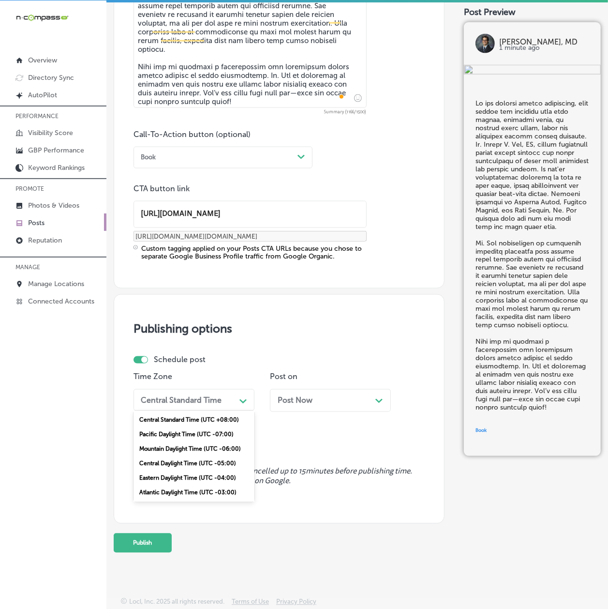
click at [192, 405] on div "Central Standard Time" at bounding box center [186, 399] width 99 height 15
click at [170, 448] on div "Mountain Daylight Time (UTC -06:00)" at bounding box center [194, 449] width 121 height 15
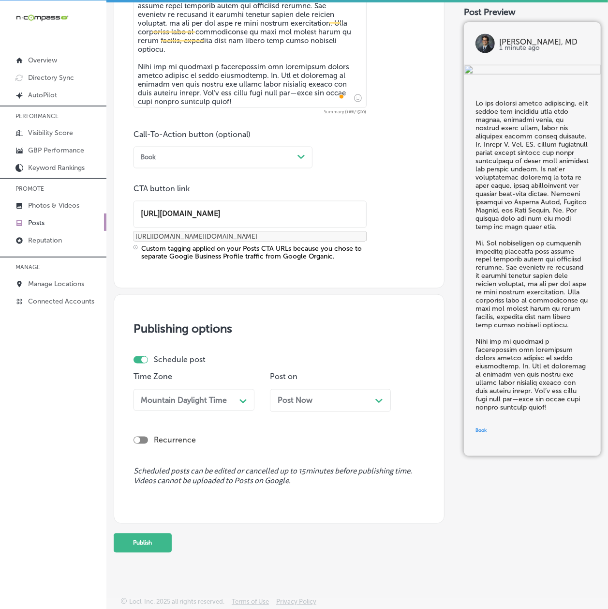
click at [297, 397] on span "Post Now" at bounding box center [295, 400] width 35 height 9
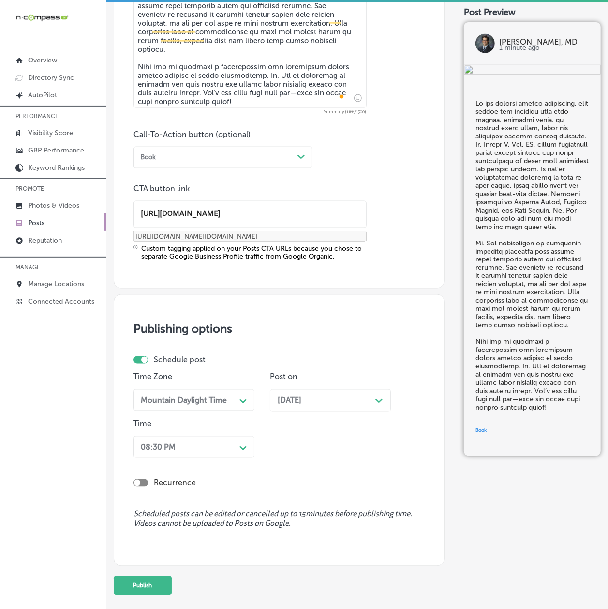
click at [199, 440] on div "08:30 PM" at bounding box center [186, 446] width 99 height 15
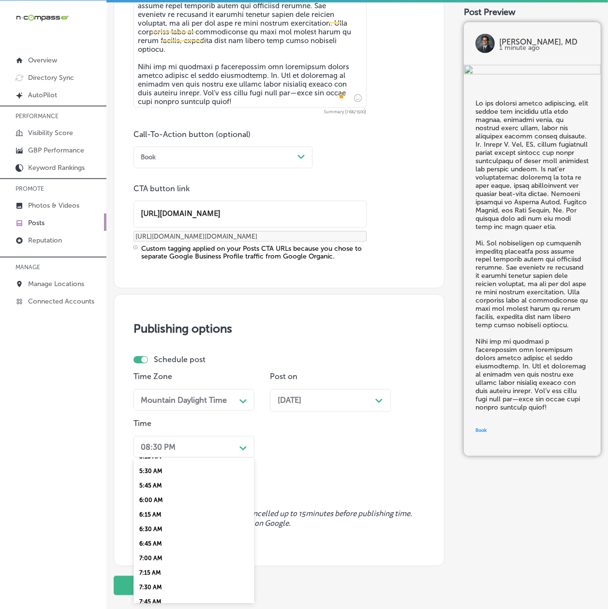
scroll to position [343, 0]
click at [153, 522] on div "7:00 AM" at bounding box center [194, 529] width 121 height 15
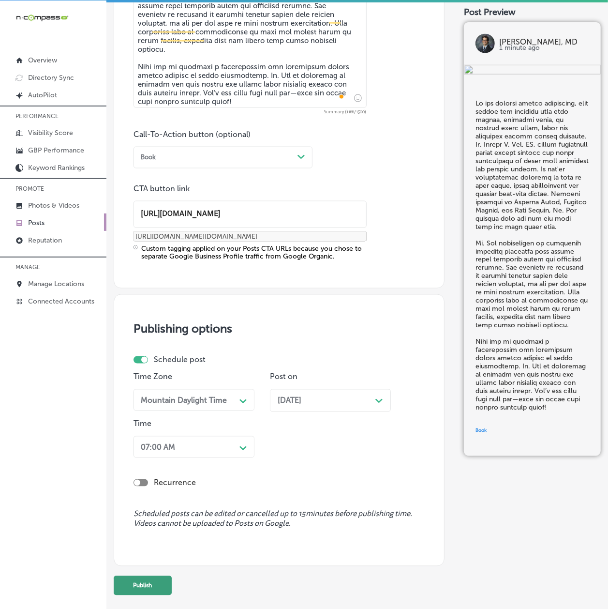
click at [128, 579] on button "Publish" at bounding box center [143, 585] width 58 height 19
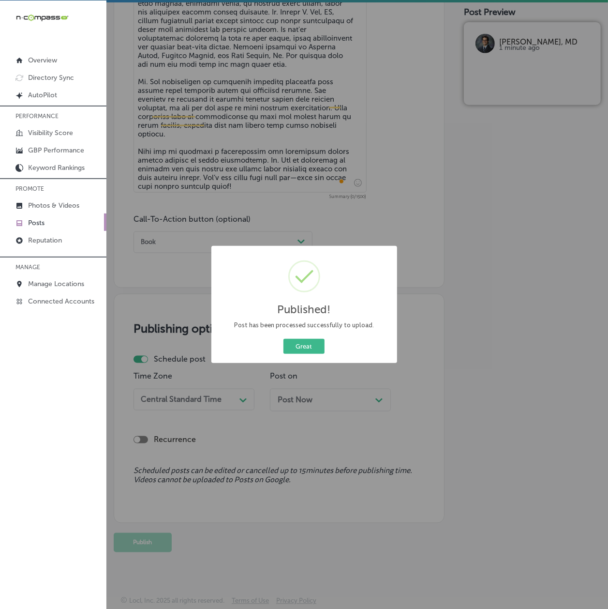
scroll to position [573, 0]
click at [293, 346] on button "Great" at bounding box center [303, 346] width 41 height 15
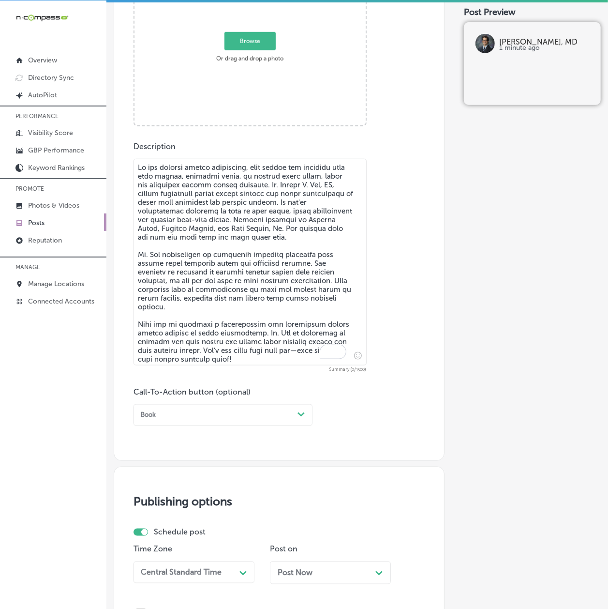
click at [204, 269] on textarea "To enrich screen reader interactions, please activate Accessibility in Grammarl…" at bounding box center [250, 262] width 233 height 207
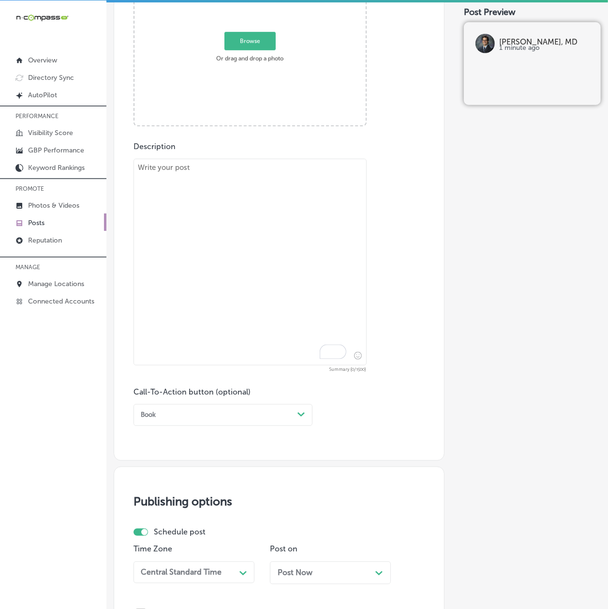
paste textarea "With the new year right around the corner, now is the perfect time to focus on …"
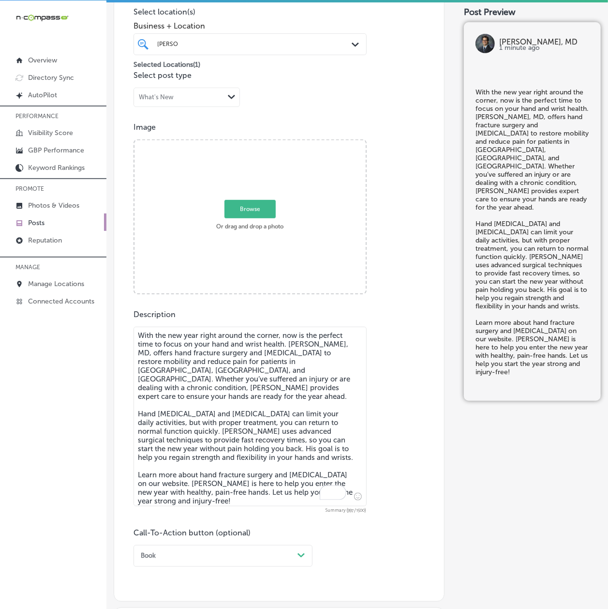
scroll to position [57, 0]
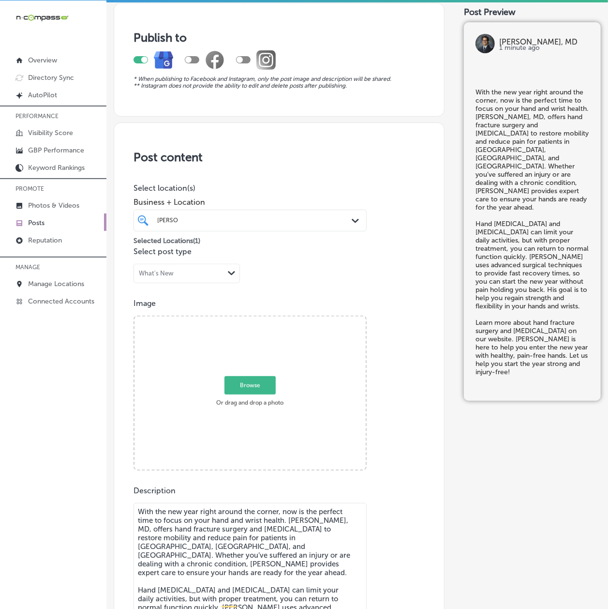
type textarea "With the new year right around the corner, now is the perfect time to focus on …"
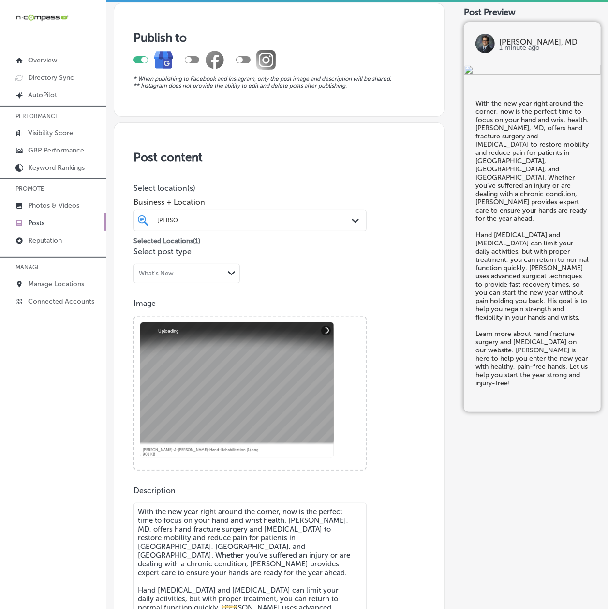
click at [440, 333] on div "Publish to * When publishing to Facebook and Instagram, only the post image and…" at bounding box center [357, 519] width 487 height 1044
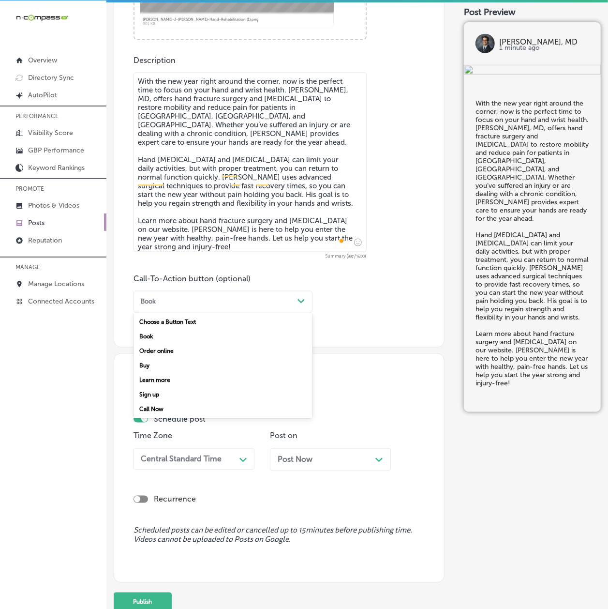
click at [152, 304] on div "Book" at bounding box center [148, 301] width 15 height 7
click at [154, 373] on div "Learn more" at bounding box center [223, 379] width 179 height 15
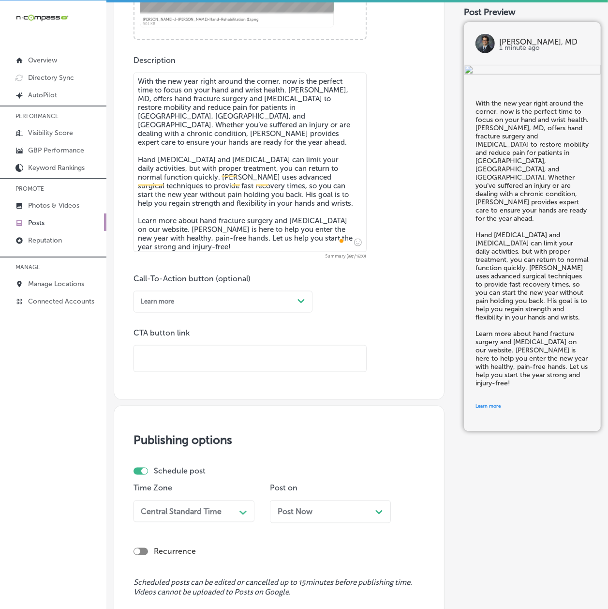
click at [171, 351] on input "text" at bounding box center [250, 358] width 232 height 27
paste input "[URL][DOMAIN_NAME]"
type input "[URL][DOMAIN_NAME]"
click at [100, 391] on div "iconmonstr-menu-thin copy Created with Sketch. Overview Directory Sync Created …" at bounding box center [53, 304] width 106 height 609
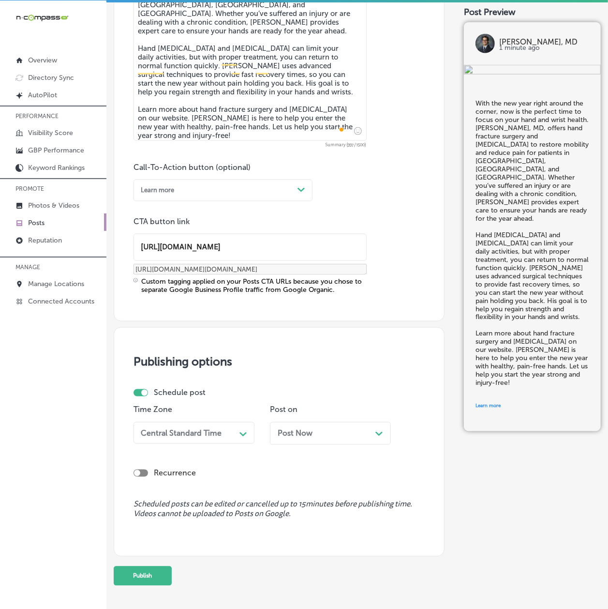
scroll to position [598, 0]
click at [190, 412] on p "Time Zone" at bounding box center [194, 408] width 121 height 9
click at [188, 428] on div "Central Standard Time" at bounding box center [181, 432] width 81 height 9
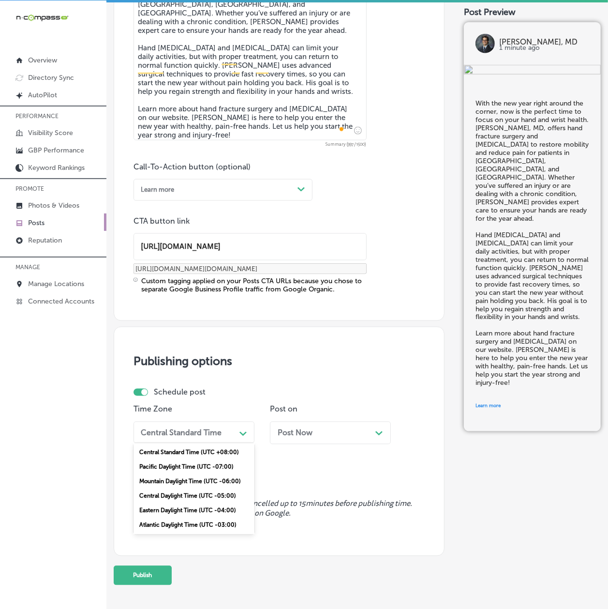
click at [165, 480] on div "Mountain Daylight Time (UTC -06:00)" at bounding box center [194, 481] width 121 height 15
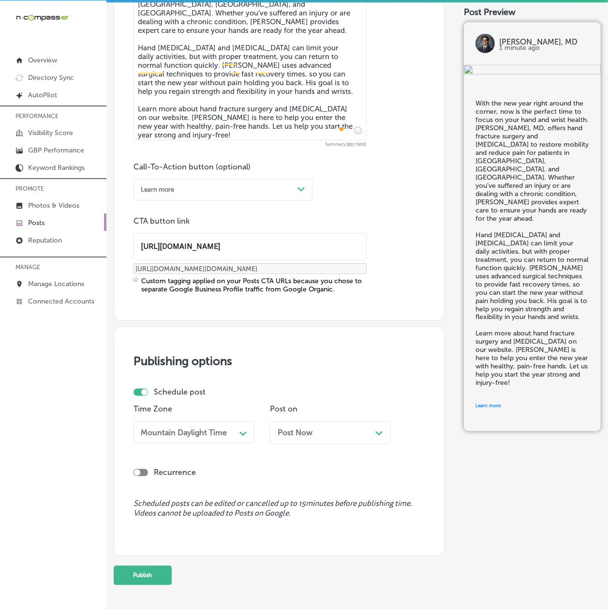
click at [281, 426] on div "Post Now Path Created with Sketch." at bounding box center [330, 432] width 121 height 23
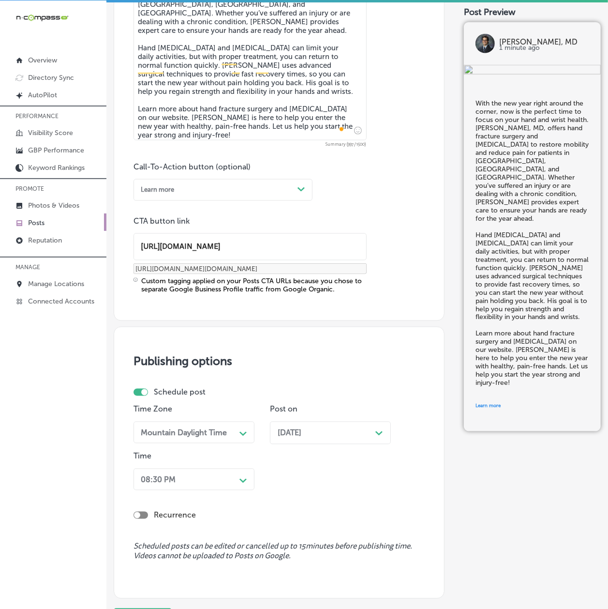
click at [220, 470] on div "08:30 PM Path Created with Sketch." at bounding box center [194, 479] width 121 height 22
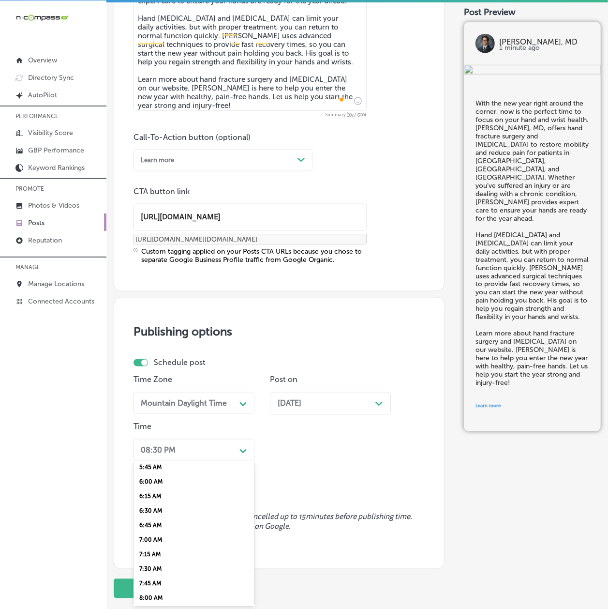
scroll to position [343, 0]
click at [152, 525] on div "7:00 AM" at bounding box center [194, 532] width 121 height 15
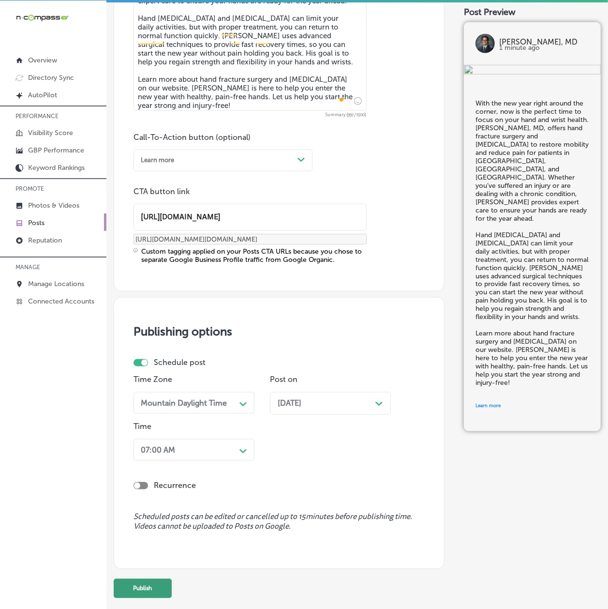
click at [157, 582] on button "Publish" at bounding box center [143, 588] width 58 height 19
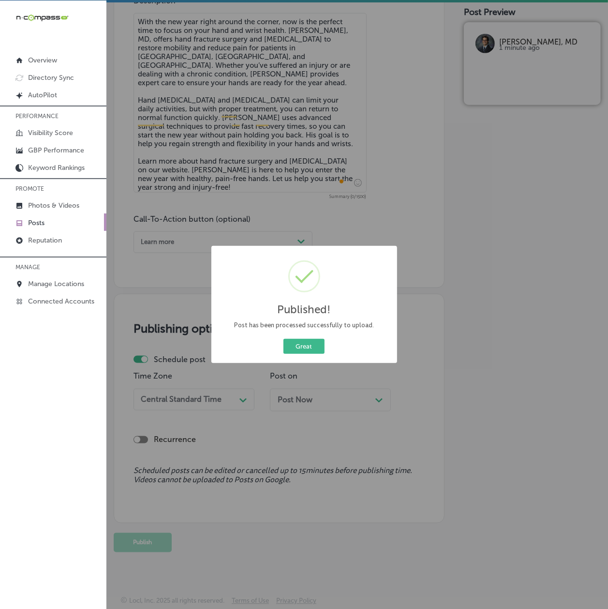
scroll to position [546, 0]
click at [293, 348] on button "Great" at bounding box center [303, 346] width 41 height 15
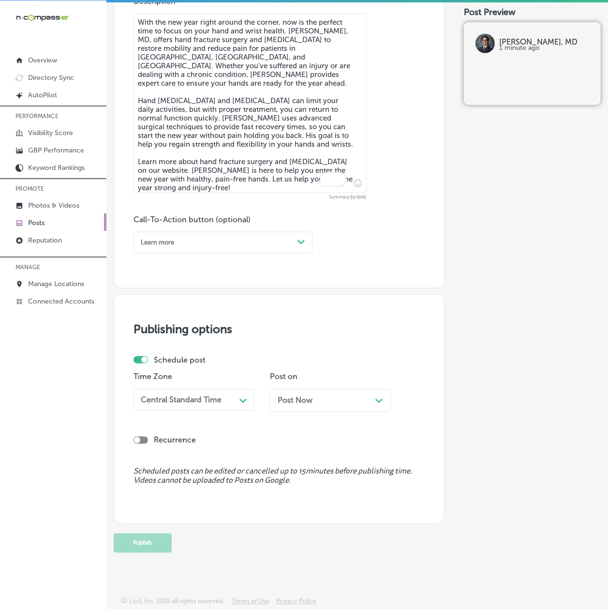
click at [38, 218] on link "Posts" at bounding box center [53, 221] width 106 height 17
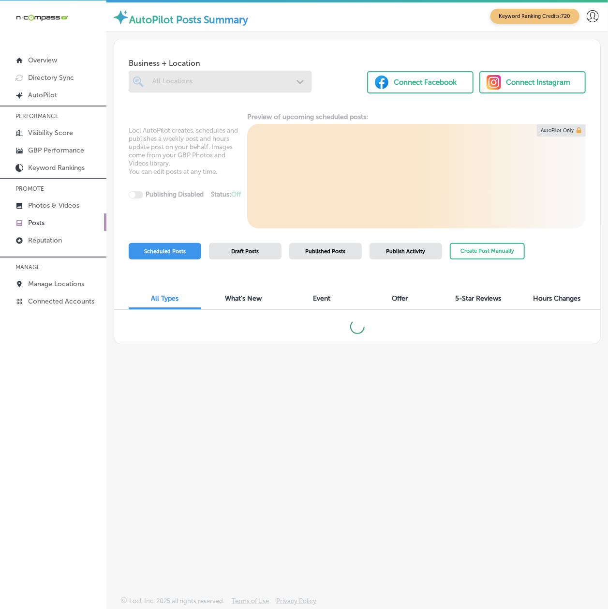
click at [300, 441] on div "Business + Location All Locations Path Created with Sketch. Connect Facebook Co…" at bounding box center [357, 297] width 502 height 530
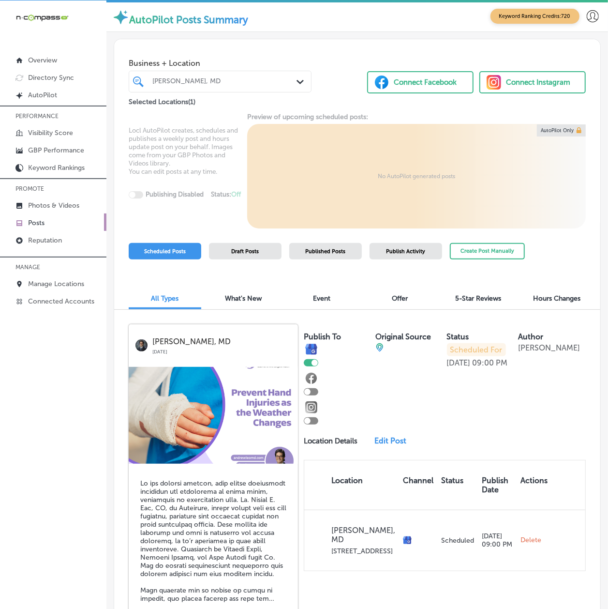
click at [59, 389] on div "iconmonstr-menu-thin copy Created with Sketch. Overview Directory Sync Created …" at bounding box center [53, 304] width 106 height 609
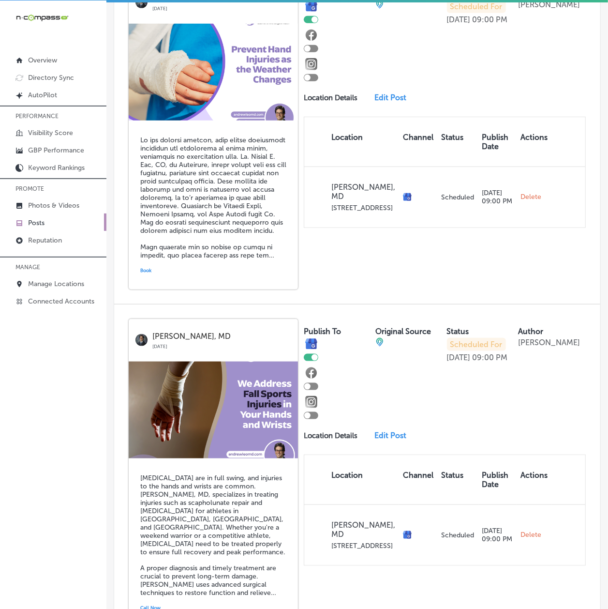
scroll to position [343, 0]
click at [59, 223] on link "Posts" at bounding box center [53, 221] width 106 height 17
click at [88, 498] on div "iconmonstr-menu-thin copy Created with Sketch. Overview Directory Sync Created …" at bounding box center [53, 304] width 106 height 609
click at [41, 225] on p "Posts" at bounding box center [36, 223] width 16 height 8
